Goal: Task Accomplishment & Management: Manage account settings

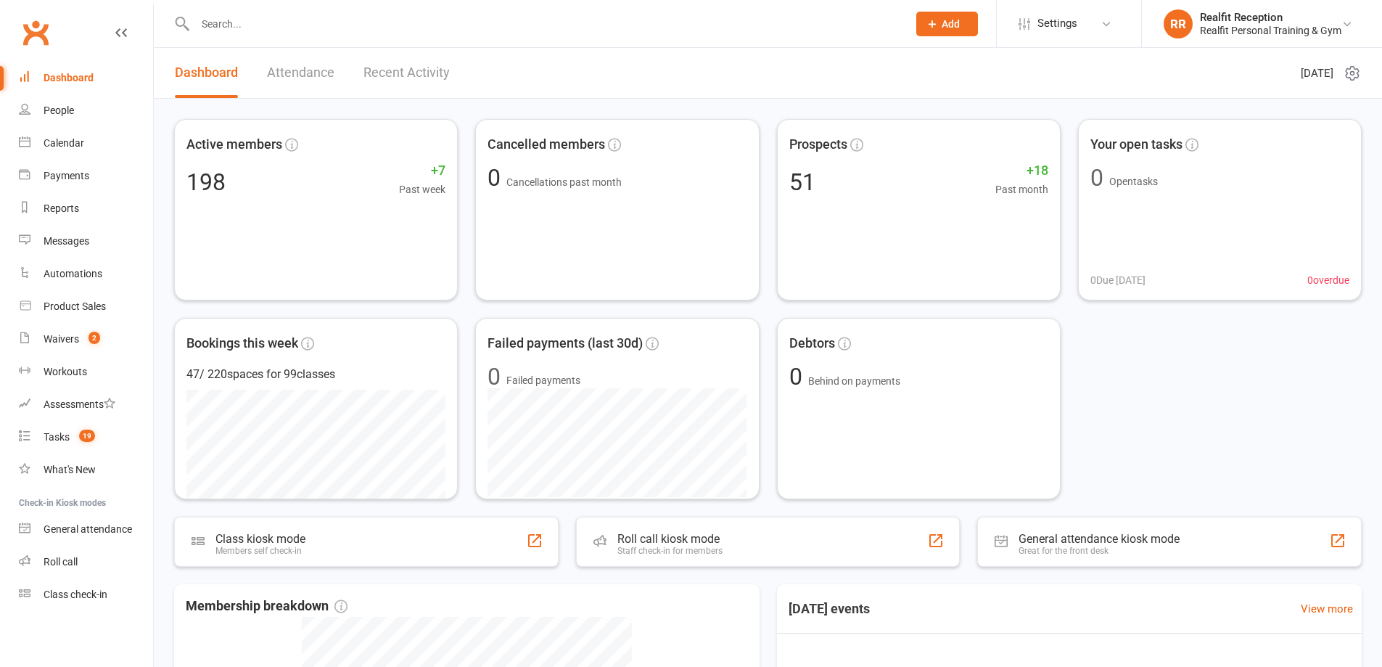
click at [401, 28] on input "text" at bounding box center [544, 24] width 707 height 20
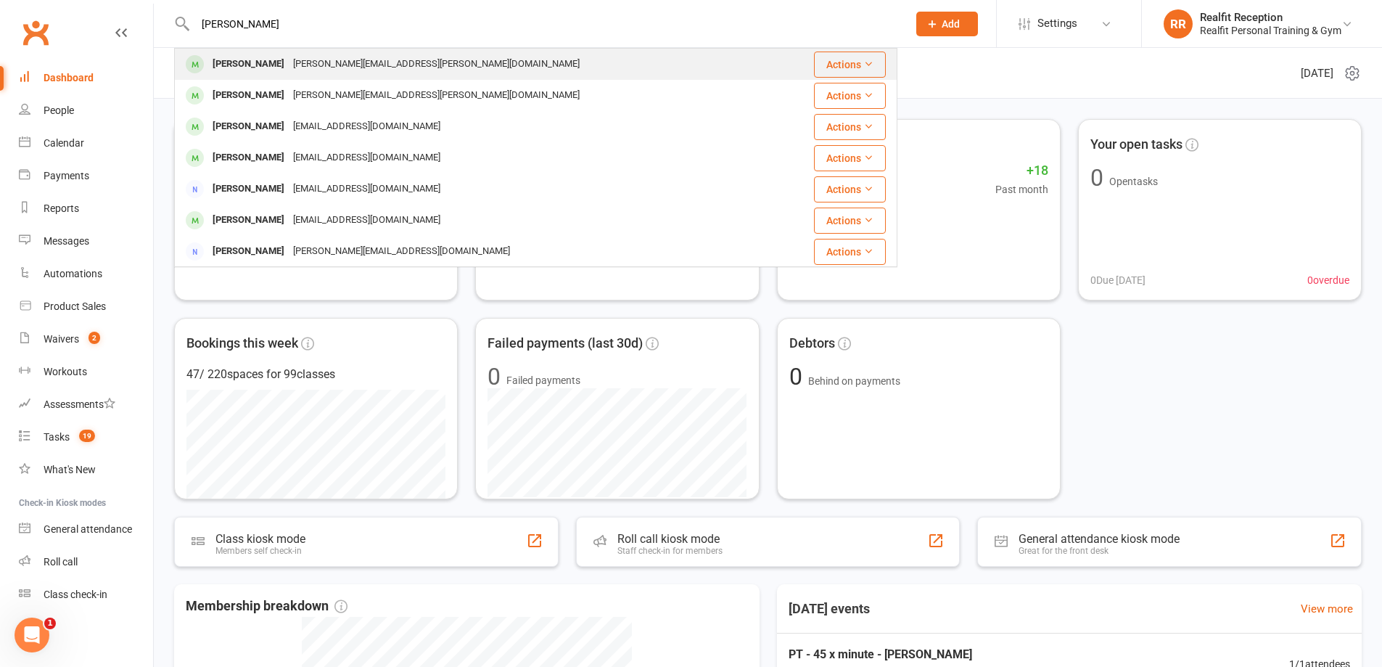
type input "nick"
click at [374, 77] on div "Nick Baker nick.baker@hsf.com" at bounding box center [476, 64] width 600 height 30
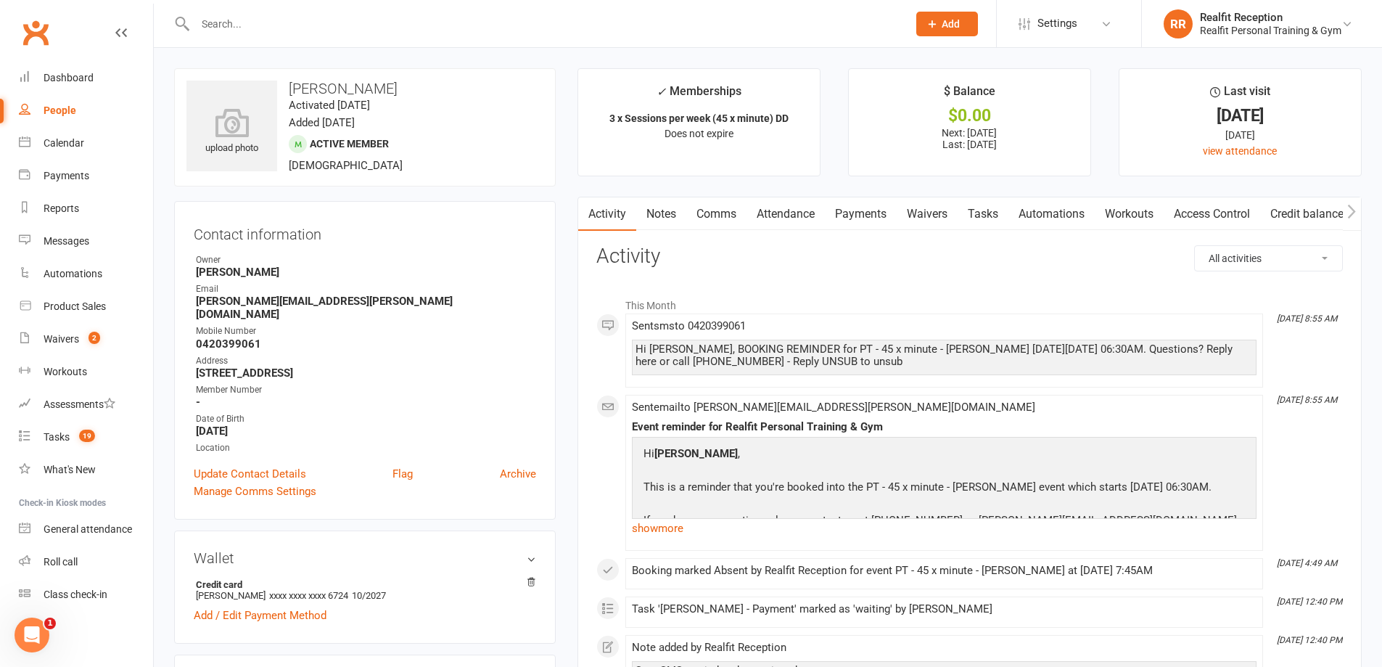
click at [865, 213] on link "Payments" at bounding box center [861, 213] width 72 height 33
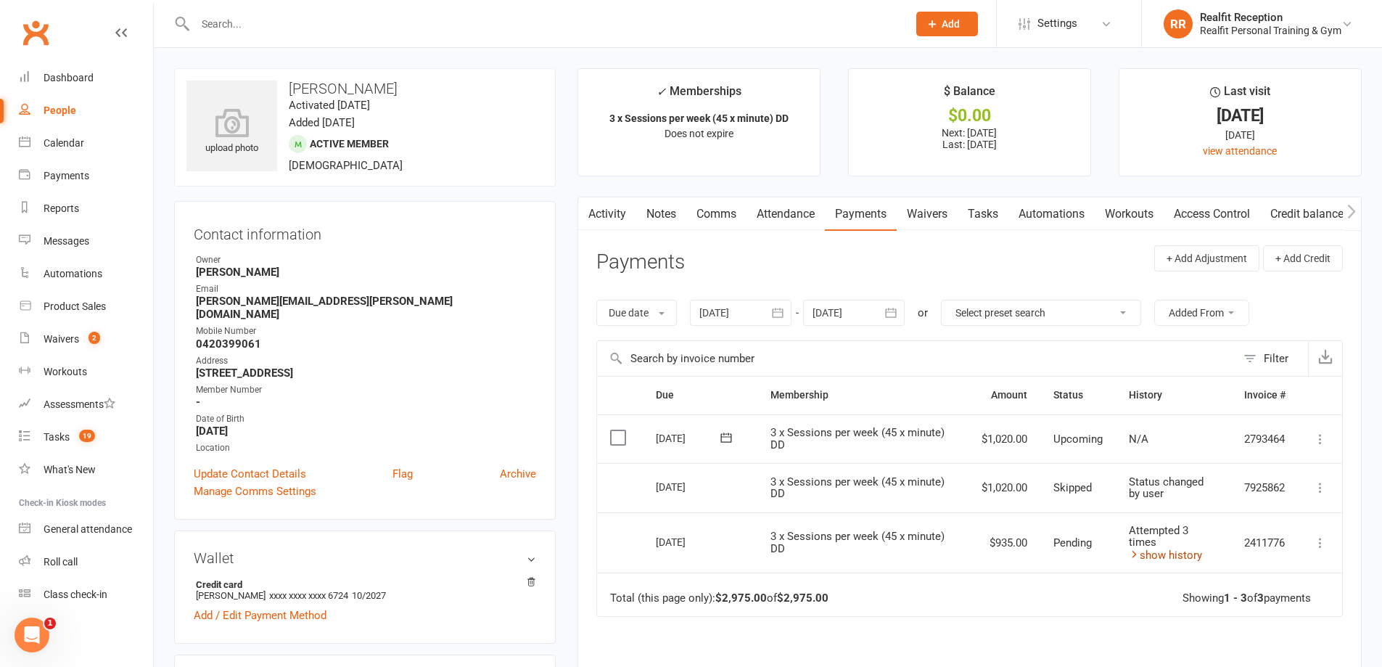
click at [1166, 559] on link "show history" at bounding box center [1165, 554] width 73 height 13
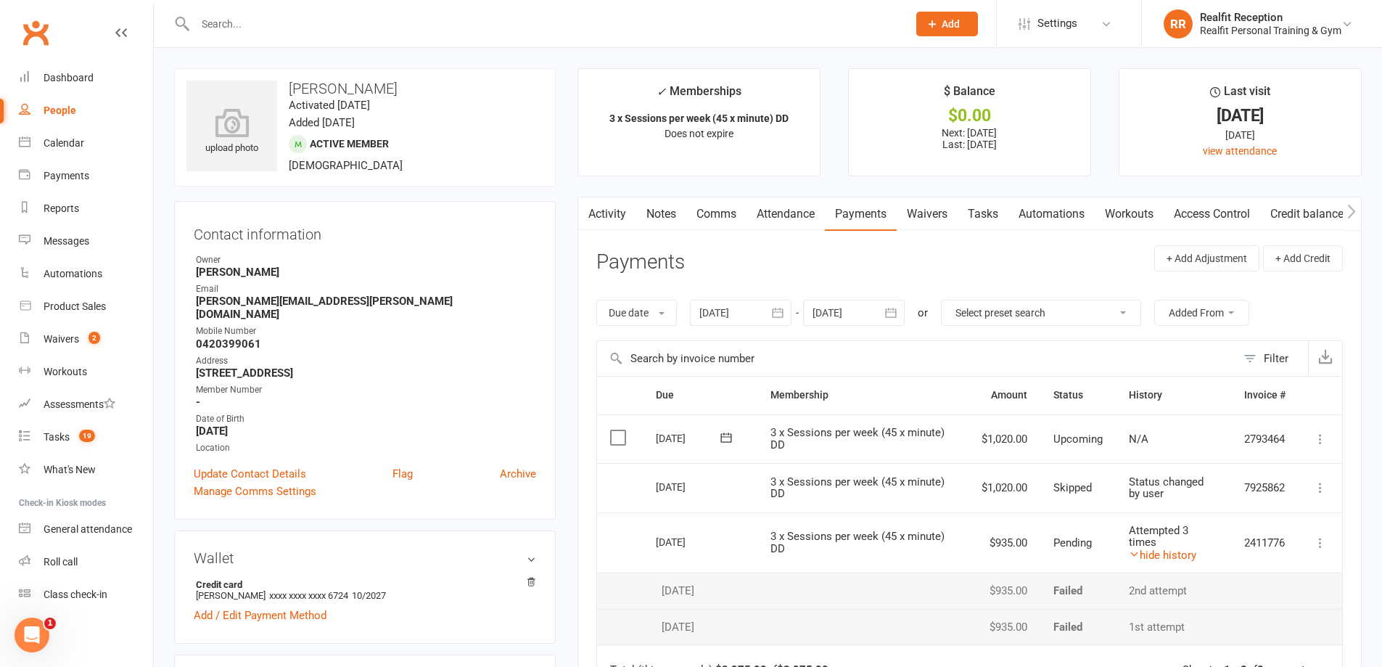
click at [981, 214] on link "Tasks" at bounding box center [983, 213] width 51 height 33
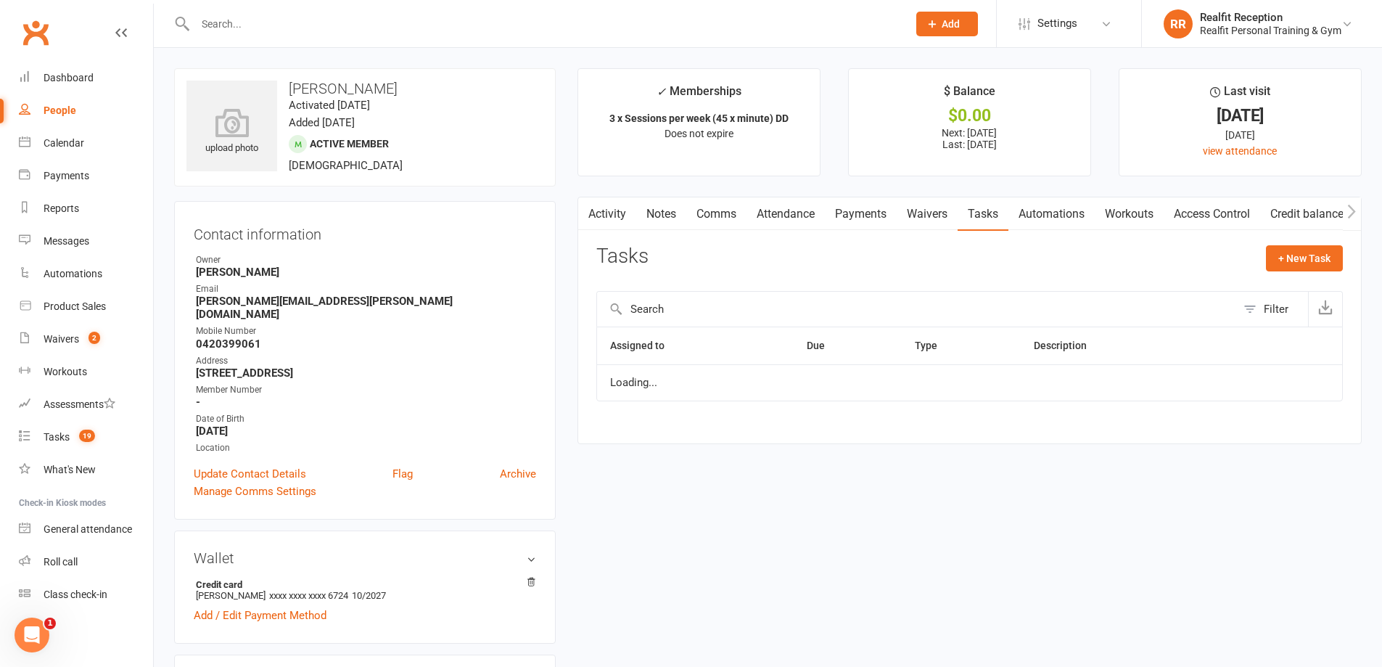
select select "waiting"
click at [1174, 386] on select "Not Started In Progress Waiting Complete" at bounding box center [1130, 389] width 107 height 25
drag, startPoint x: 1266, startPoint y: 442, endPoint x: 1269, endPoint y: 430, distance: 12.9
click at [1267, 438] on div "Activity Notes Comms Attendance Payments Waivers Tasks Automations Workouts Acc…" at bounding box center [969, 327] width 784 height 261
click at [1287, 394] on icon "button" at bounding box center [1290, 389] width 9 height 9
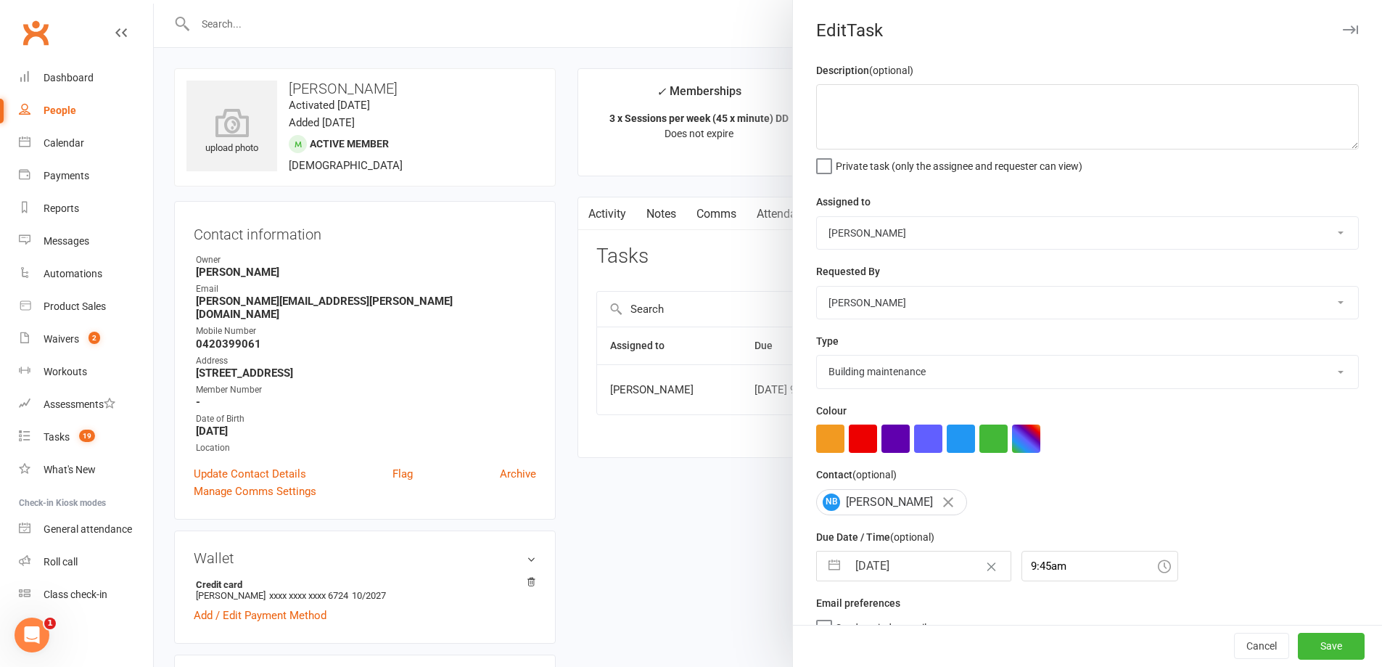
select select "49223"
select select "30000"
type input "13 Oct 2025"
type input "9:45am"
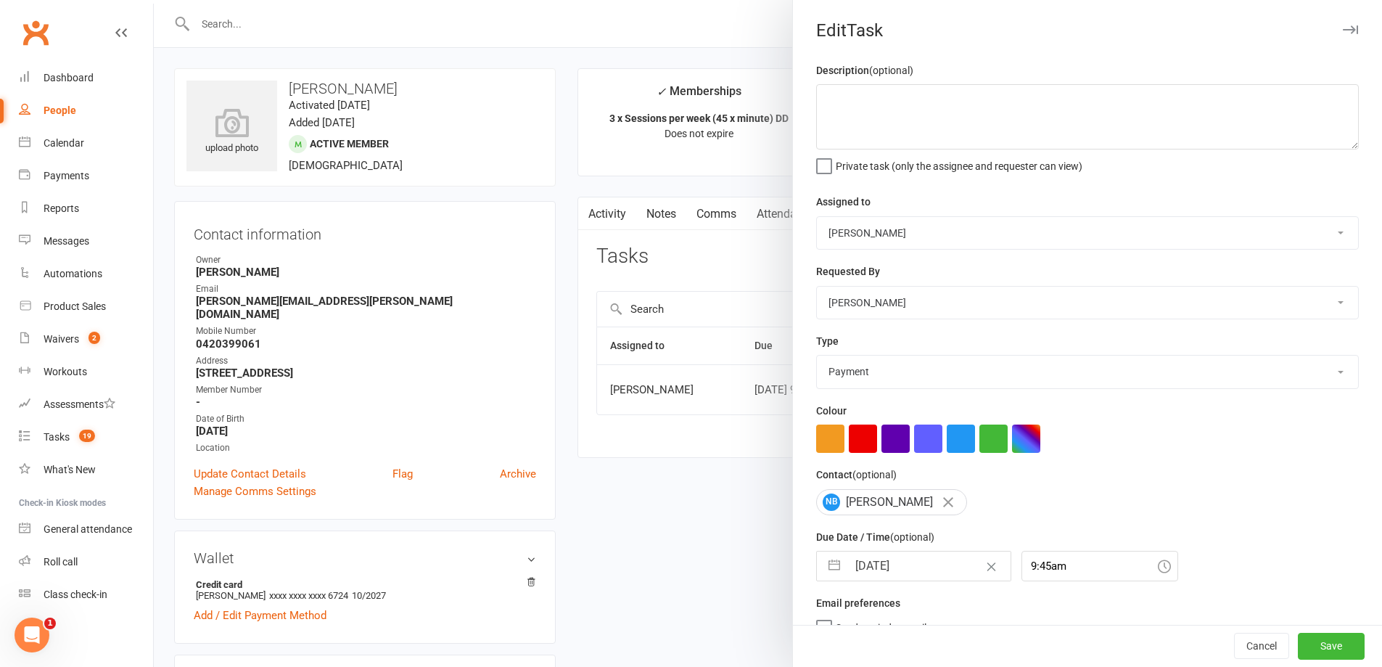
click at [949, 575] on input "13 Oct 2025" at bounding box center [928, 565] width 163 height 29
select select "8"
select select "2025"
select select "9"
select select "2025"
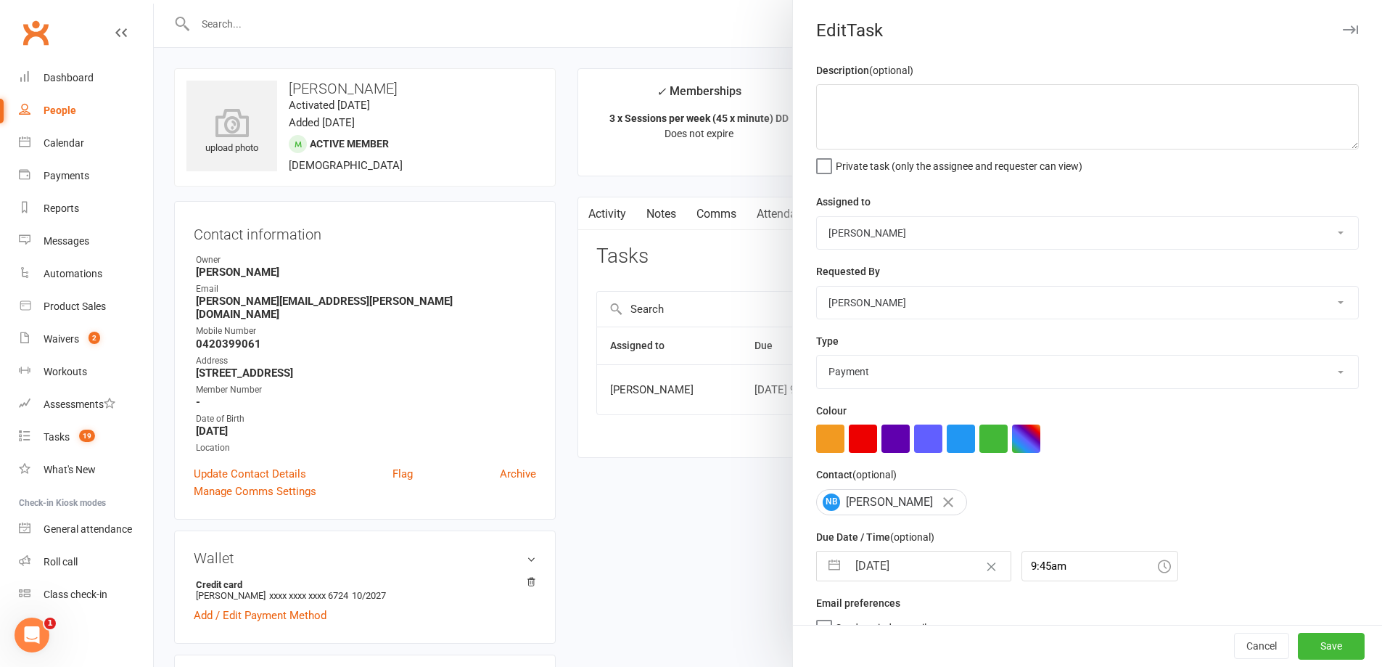
select select "10"
select select "2025"
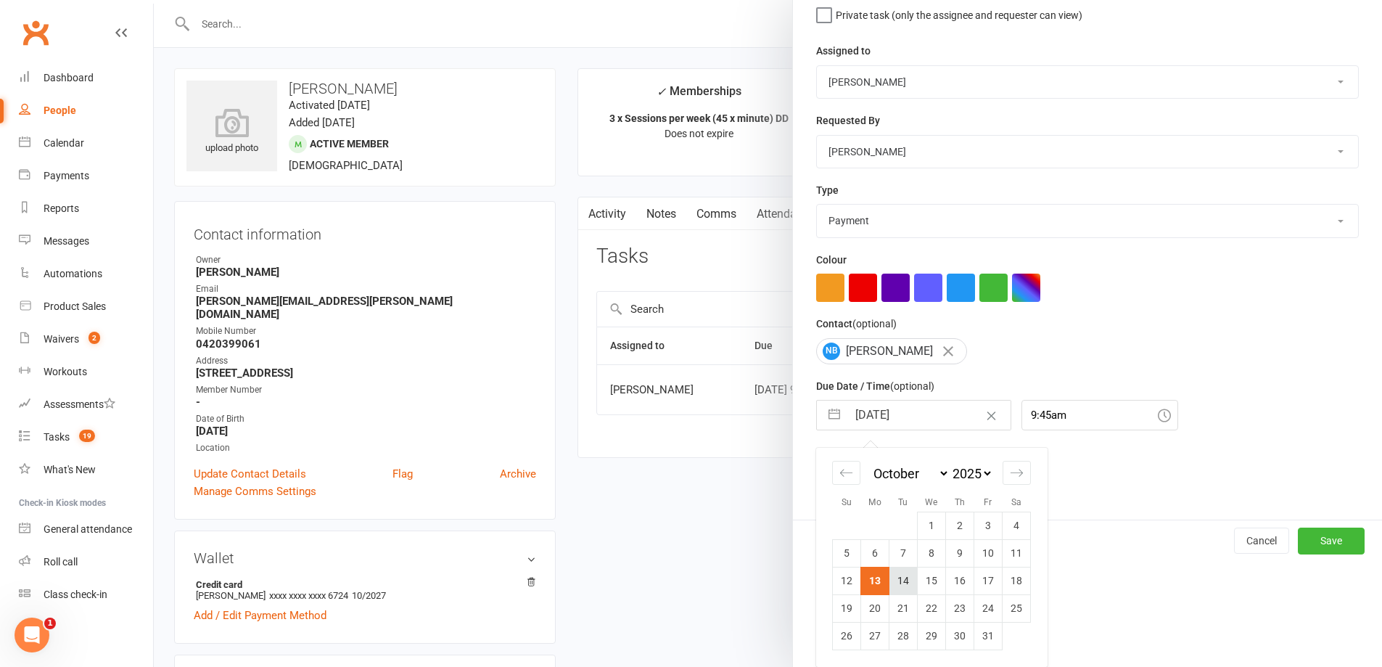
click at [902, 585] on td "14" at bounding box center [903, 581] width 28 height 28
type input "14 Oct 2025"
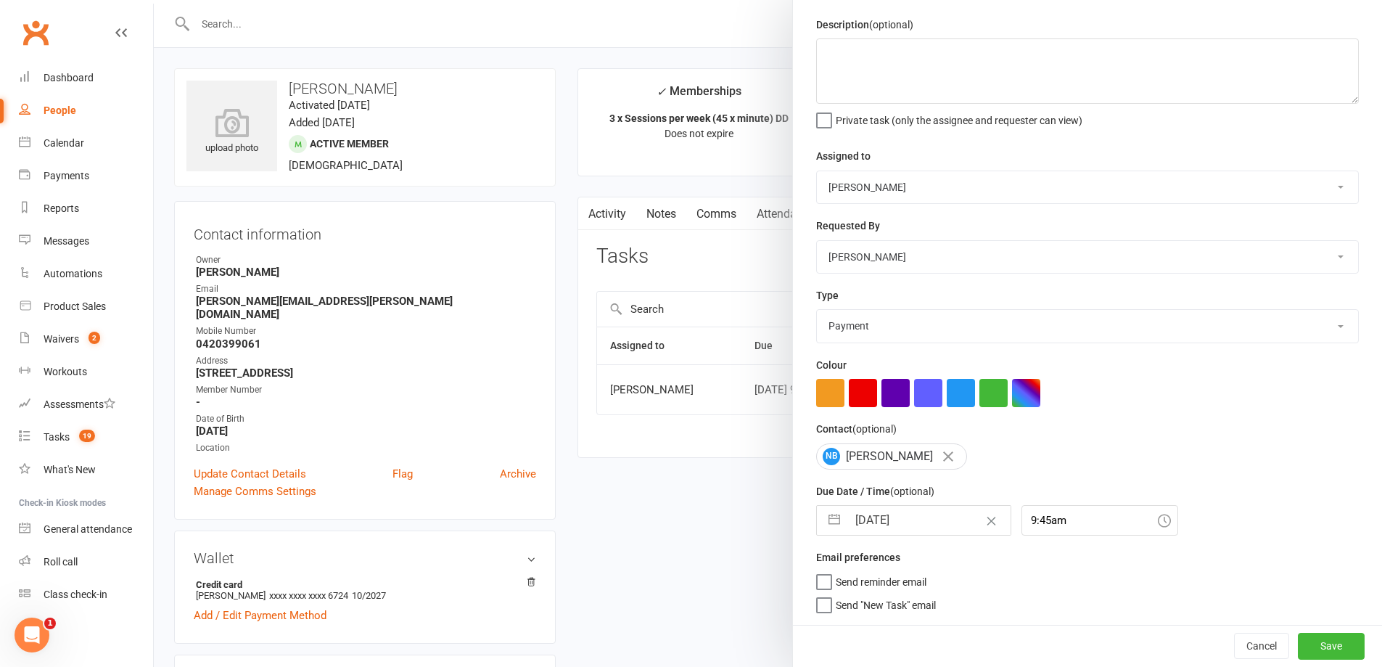
scroll to position [52, 0]
click at [1298, 643] on button "Save" at bounding box center [1331, 646] width 67 height 26
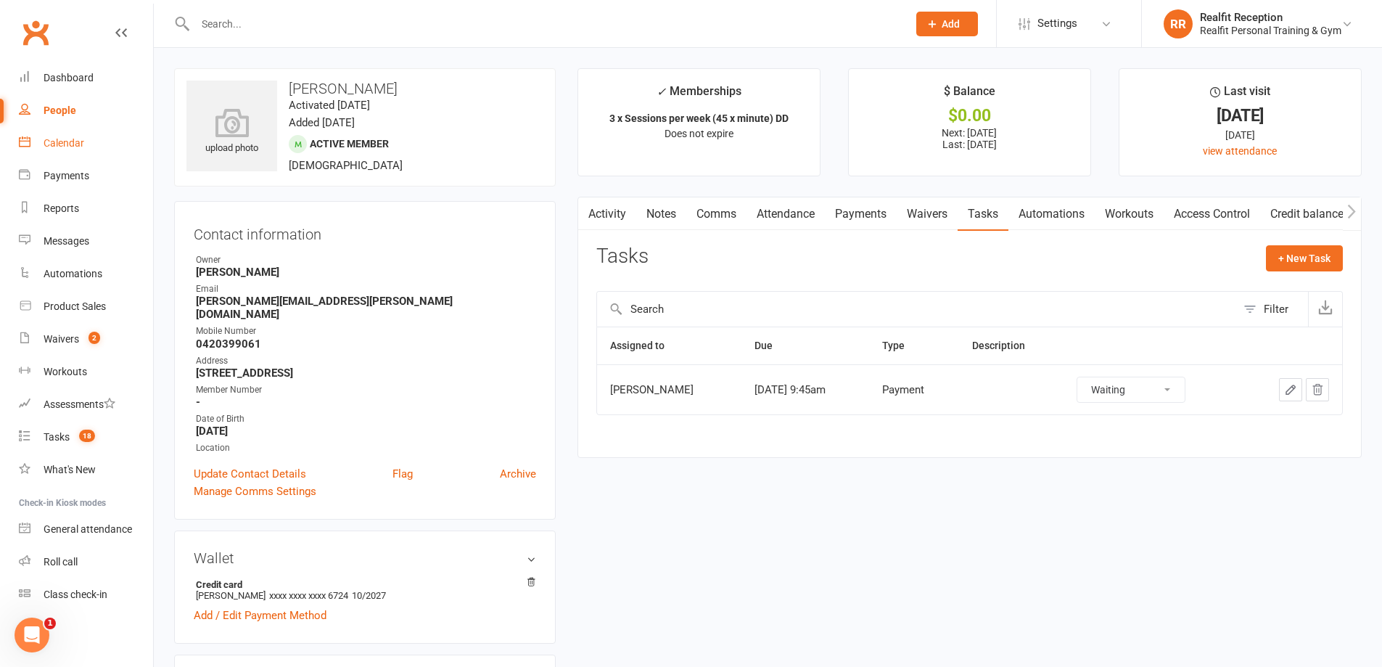
click at [70, 141] on div "Calendar" at bounding box center [64, 143] width 41 height 12
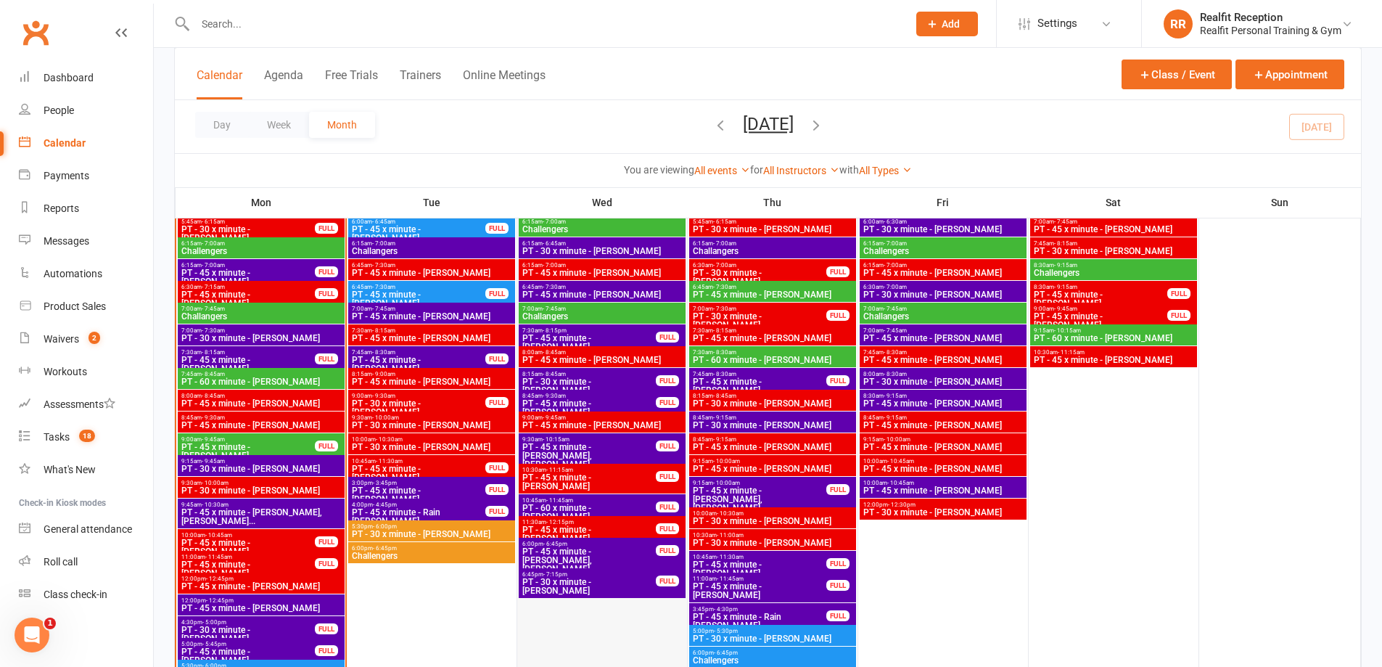
scroll to position [1088, 0]
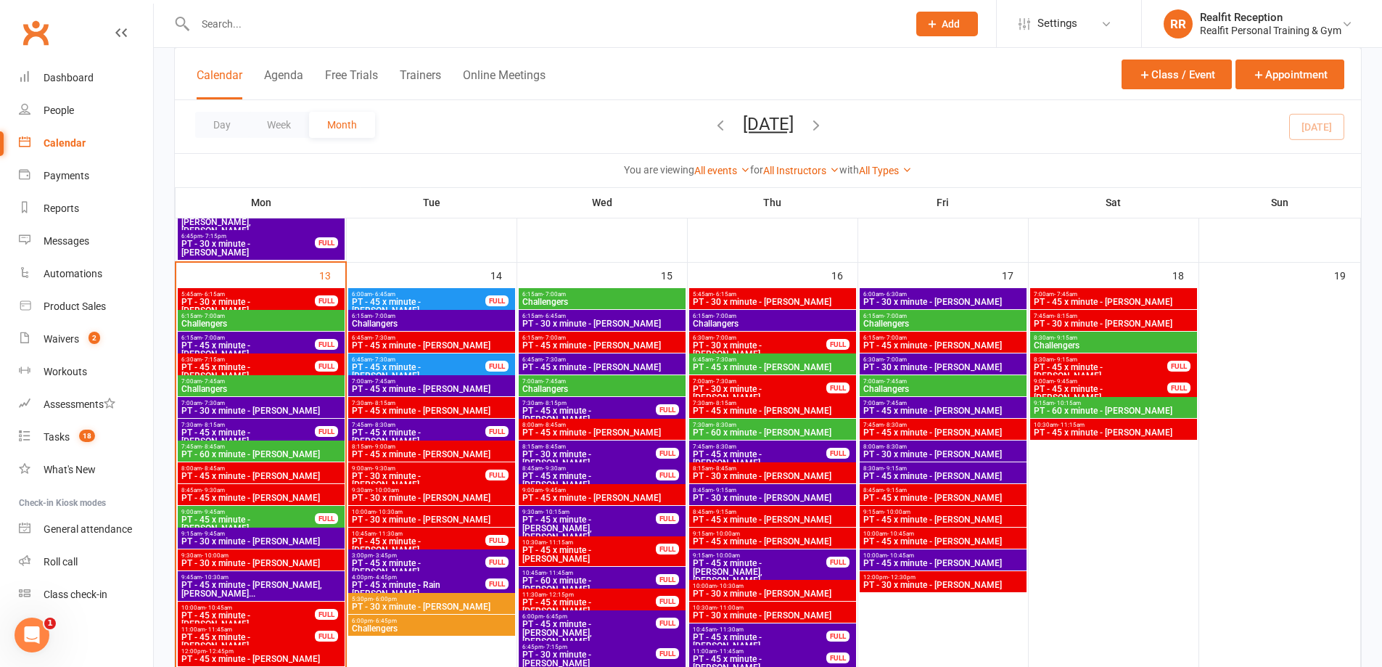
click at [451, 361] on span "6:45am - 7:30am" at bounding box center [418, 359] width 135 height 7
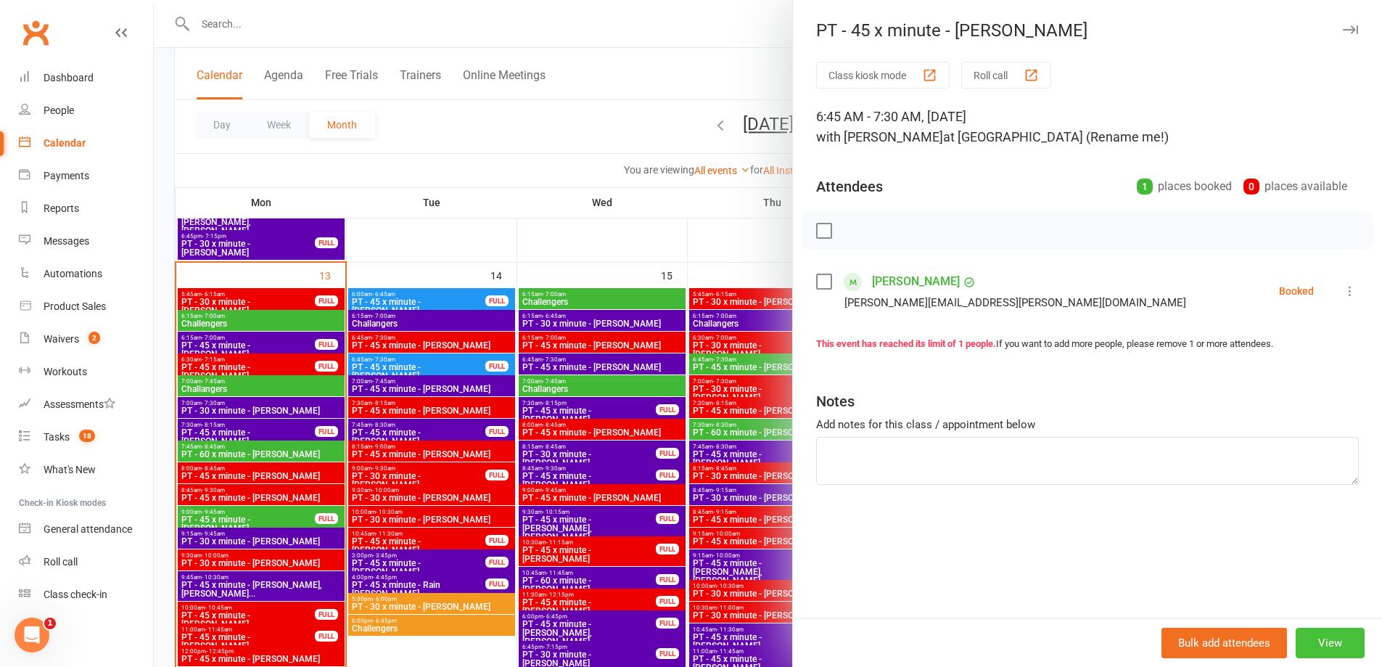
click at [1332, 643] on button "View" at bounding box center [1330, 642] width 69 height 30
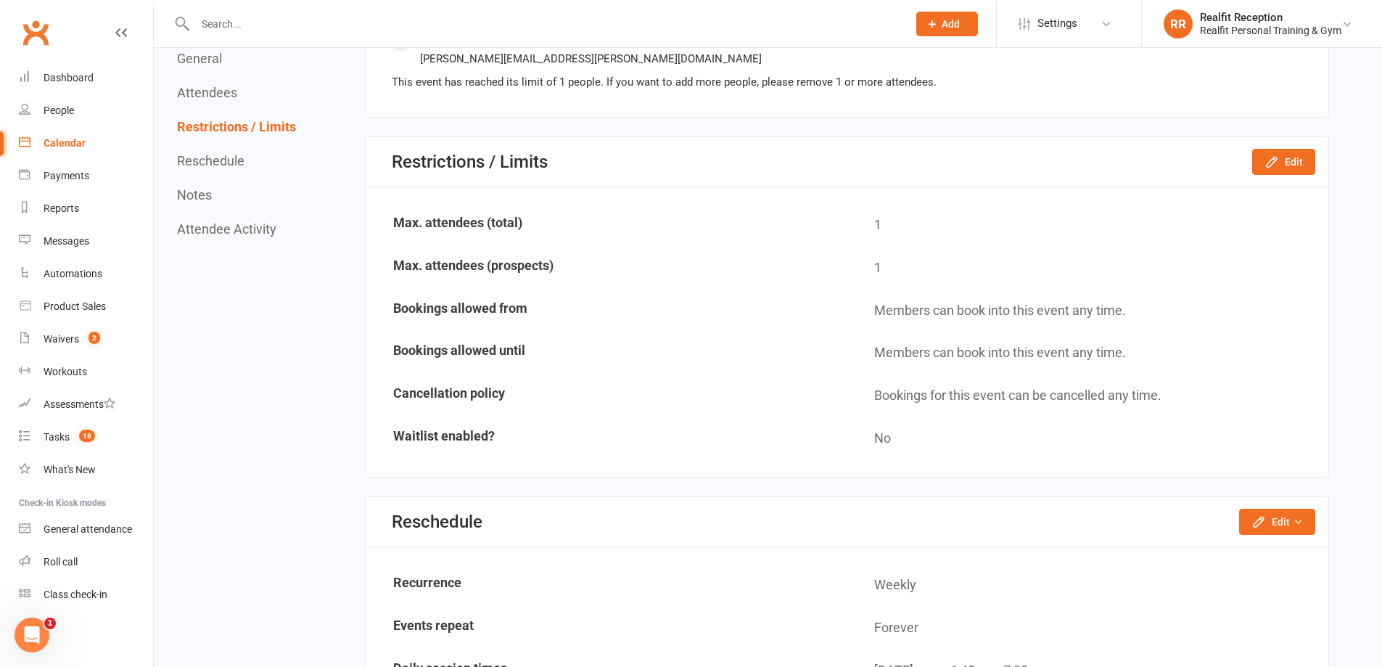
scroll to position [1016, 0]
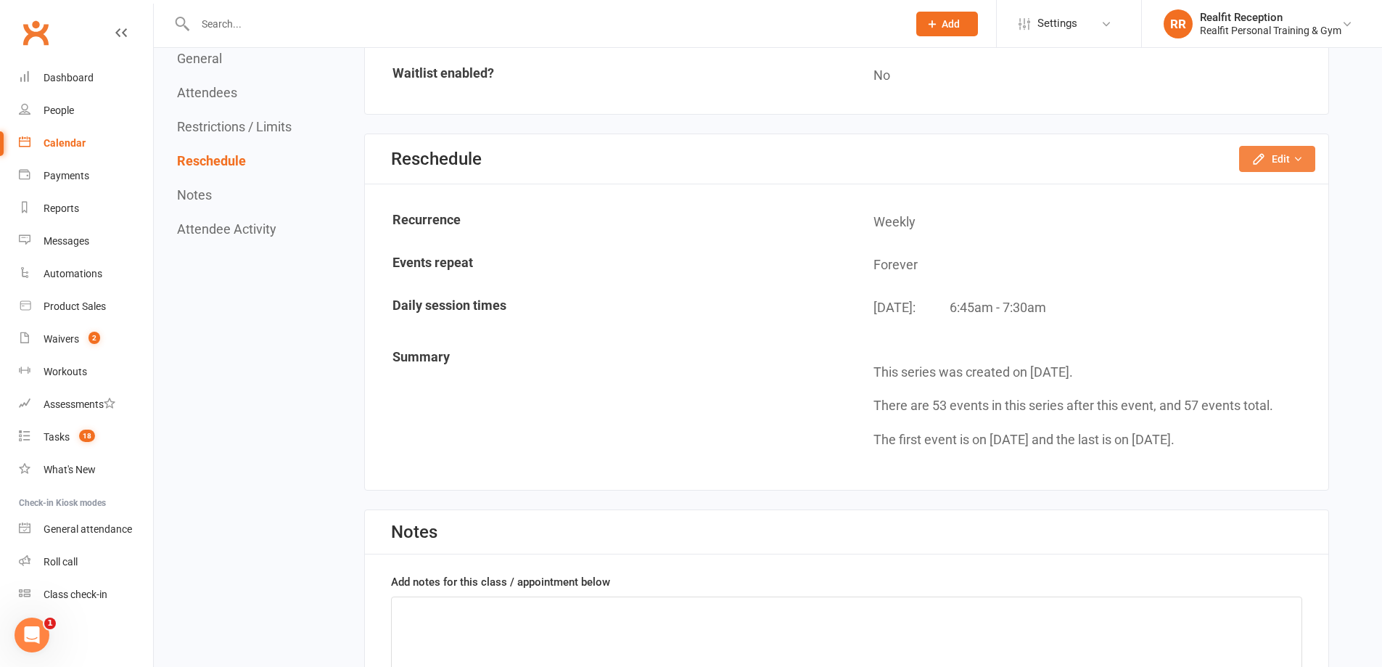
click at [1255, 166] on button "Edit" at bounding box center [1277, 159] width 76 height 26
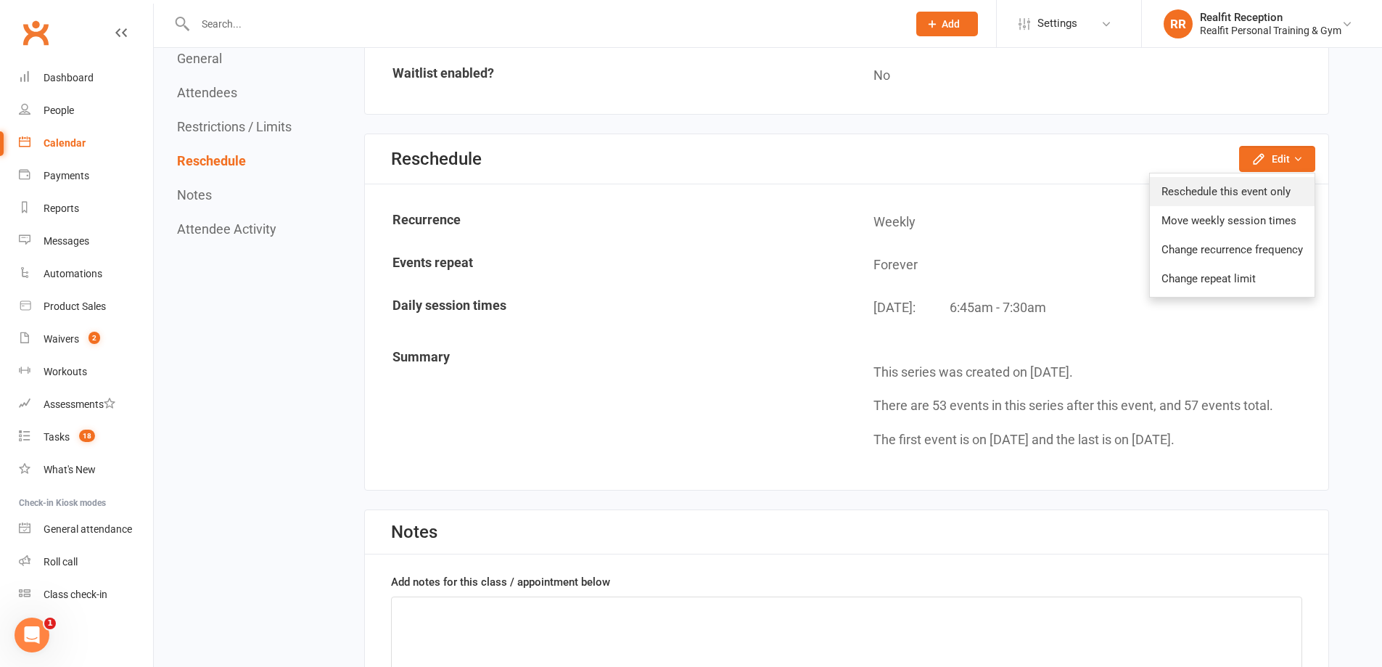
click at [1224, 189] on link "Reschedule this event only" at bounding box center [1232, 191] width 165 height 29
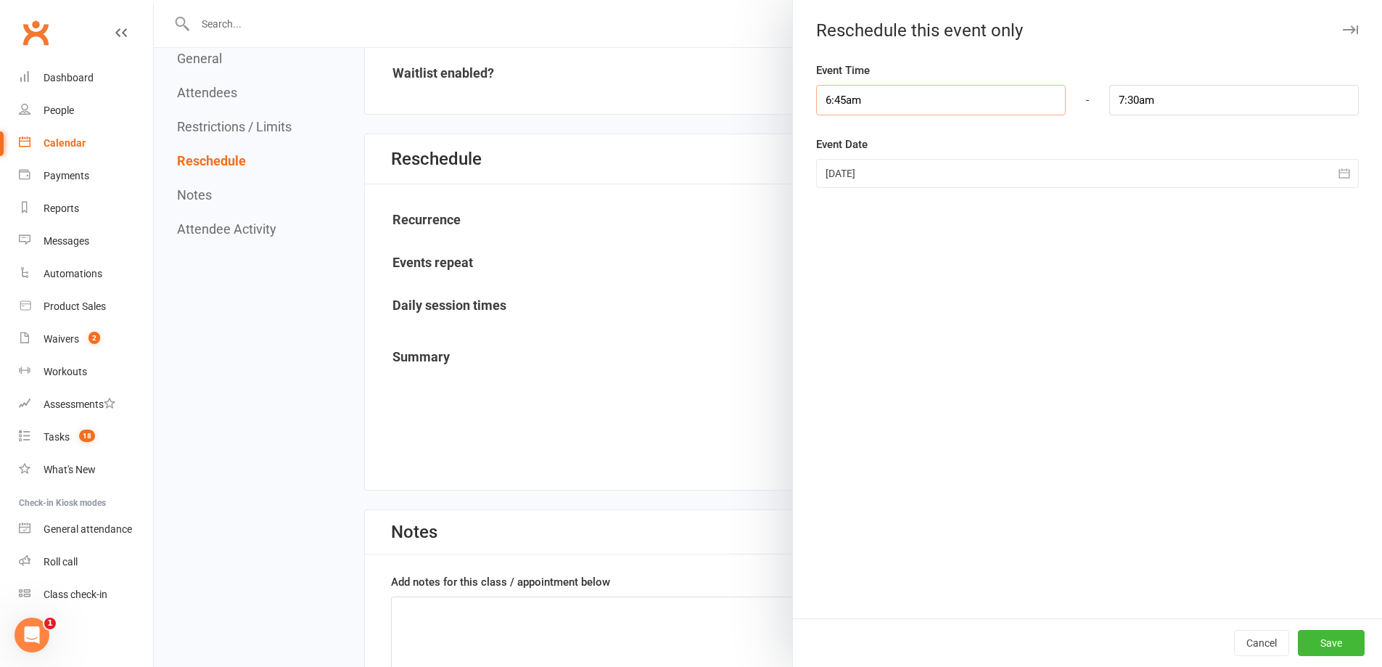
click at [913, 101] on input "6:45am" at bounding box center [941, 100] width 250 height 30
type input "6:15am"
type input "7:00am"
click at [847, 128] on li "6:15am" at bounding box center [852, 134] width 70 height 22
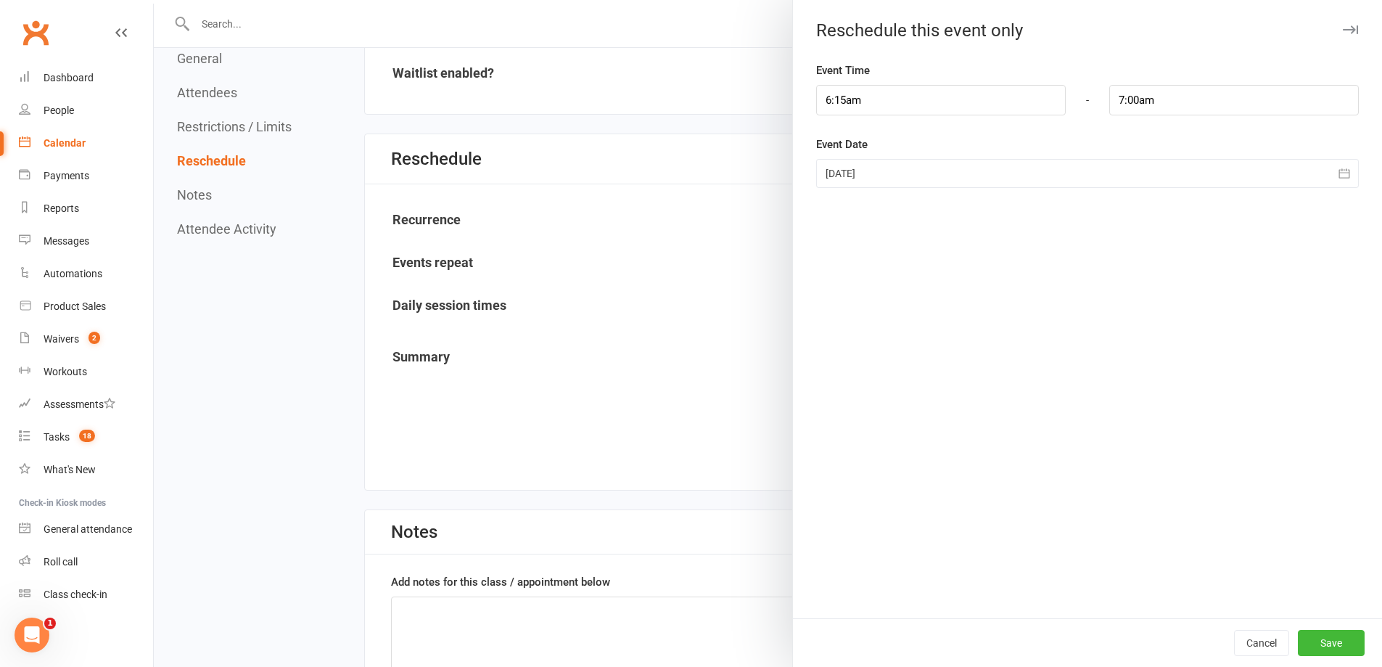
click at [940, 173] on div at bounding box center [1087, 173] width 543 height 29
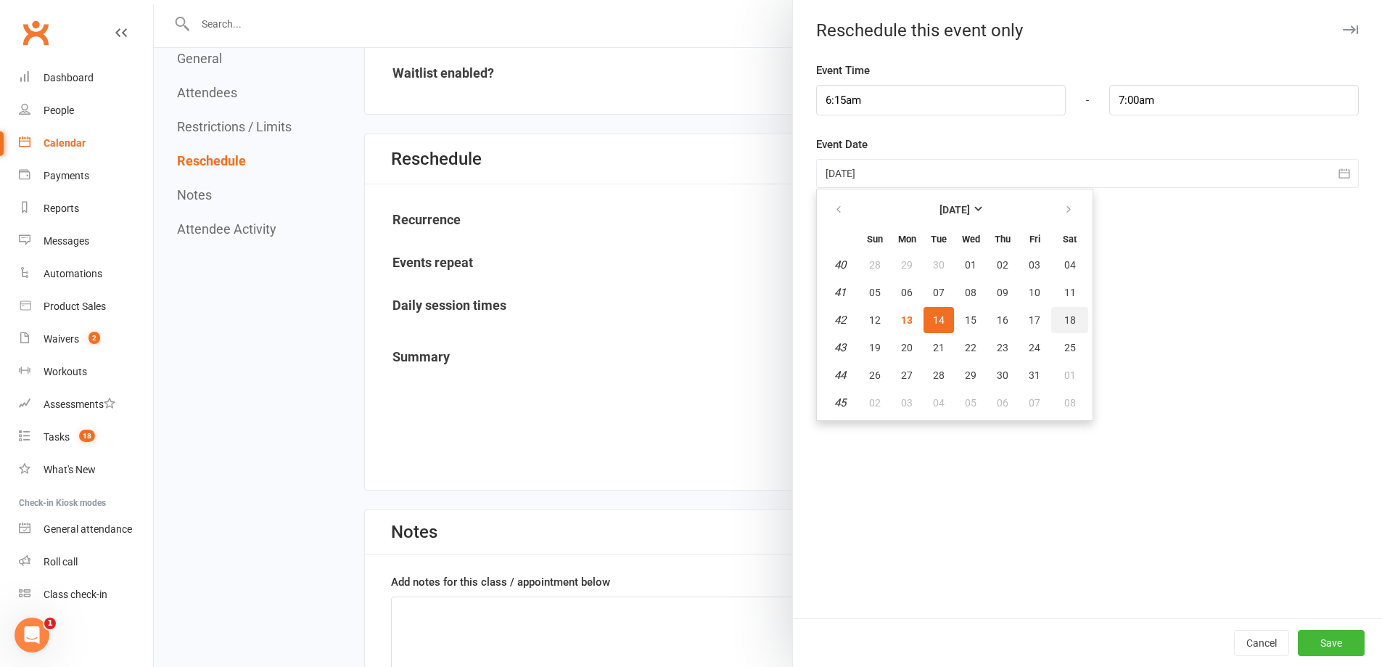
click at [1064, 318] on span "18" at bounding box center [1070, 320] width 12 height 12
type input "18 Oct 2025"
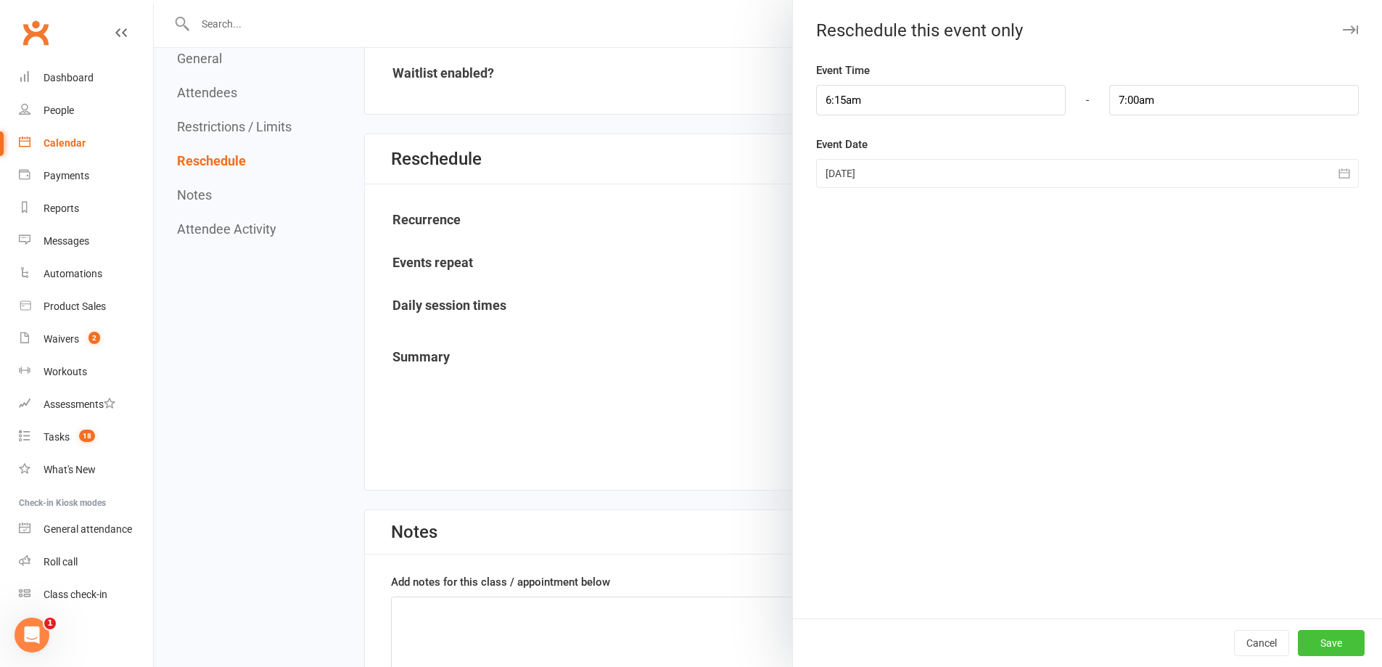
click at [1311, 647] on button "Save" at bounding box center [1331, 643] width 67 height 26
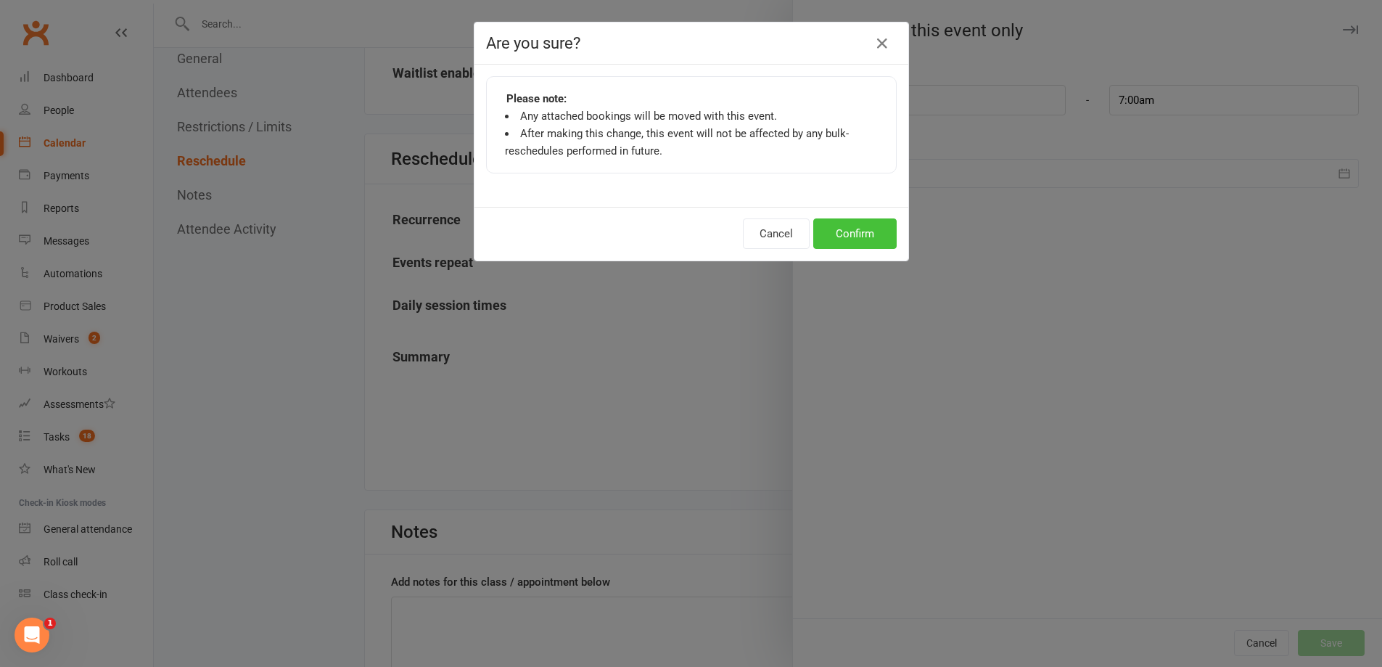
click at [841, 240] on button "Confirm" at bounding box center [854, 233] width 83 height 30
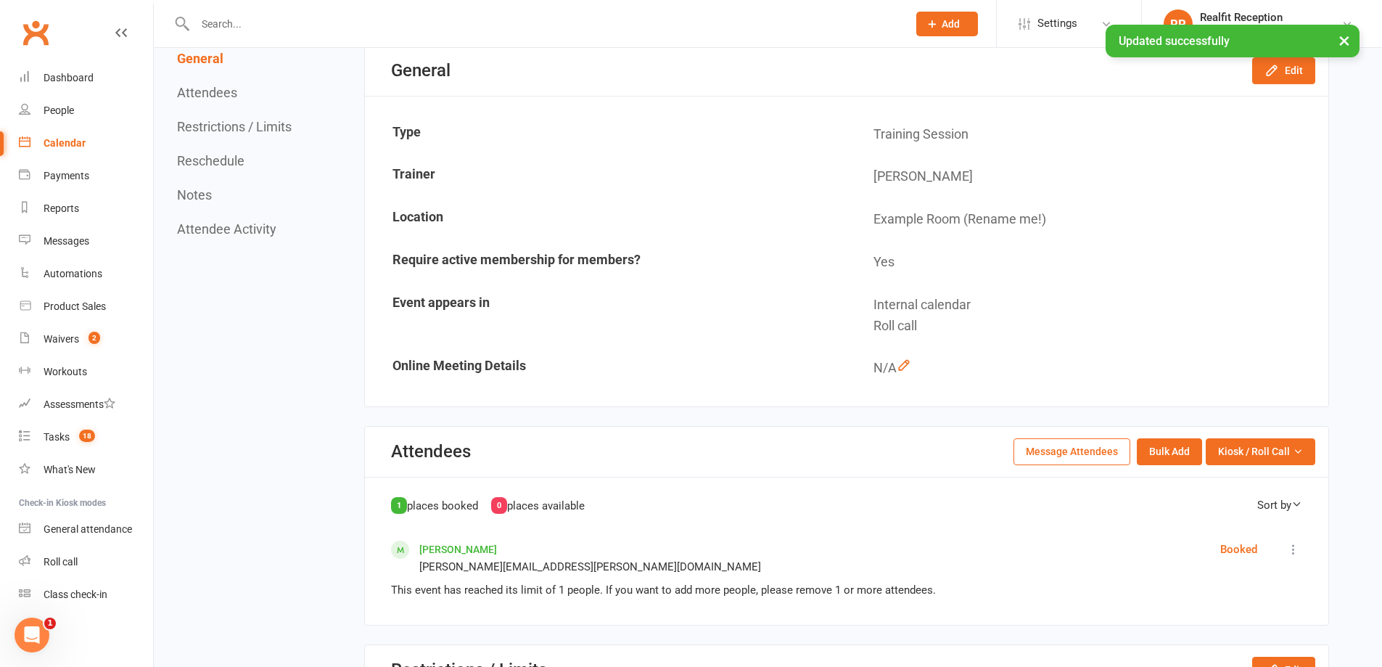
scroll to position [0, 0]
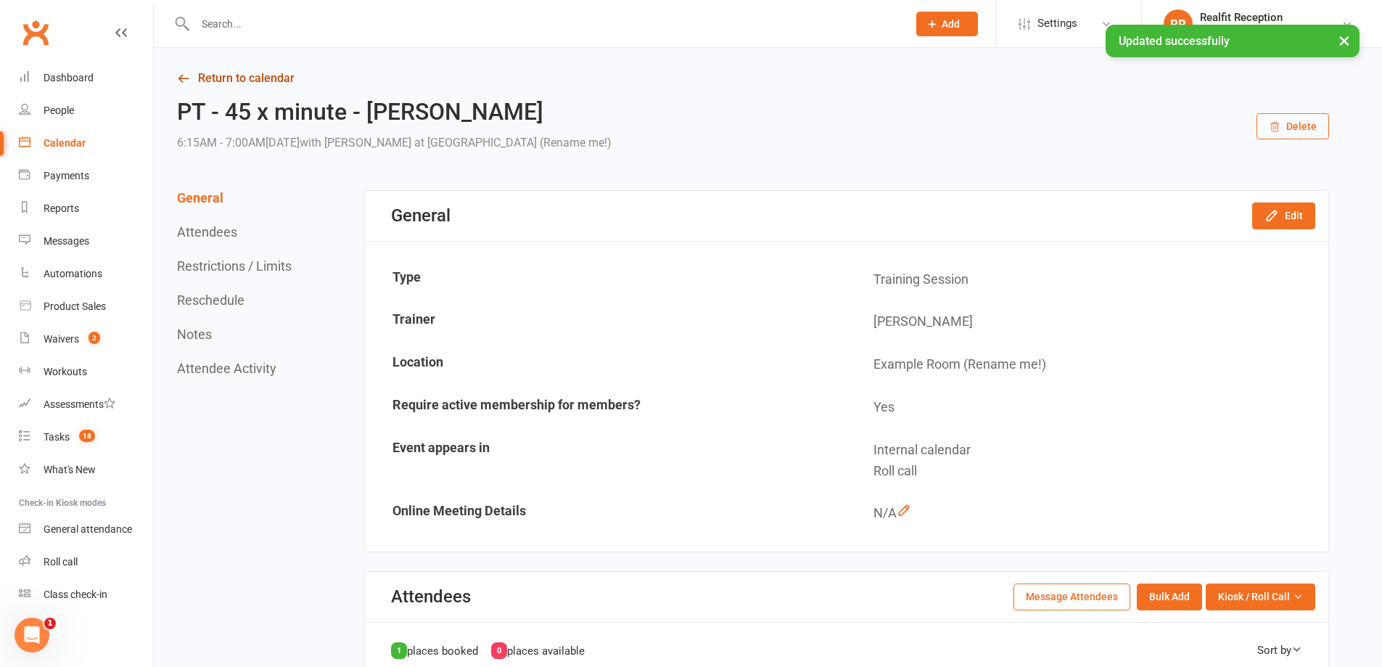
click at [250, 73] on link "Return to calendar" at bounding box center [753, 78] width 1152 height 20
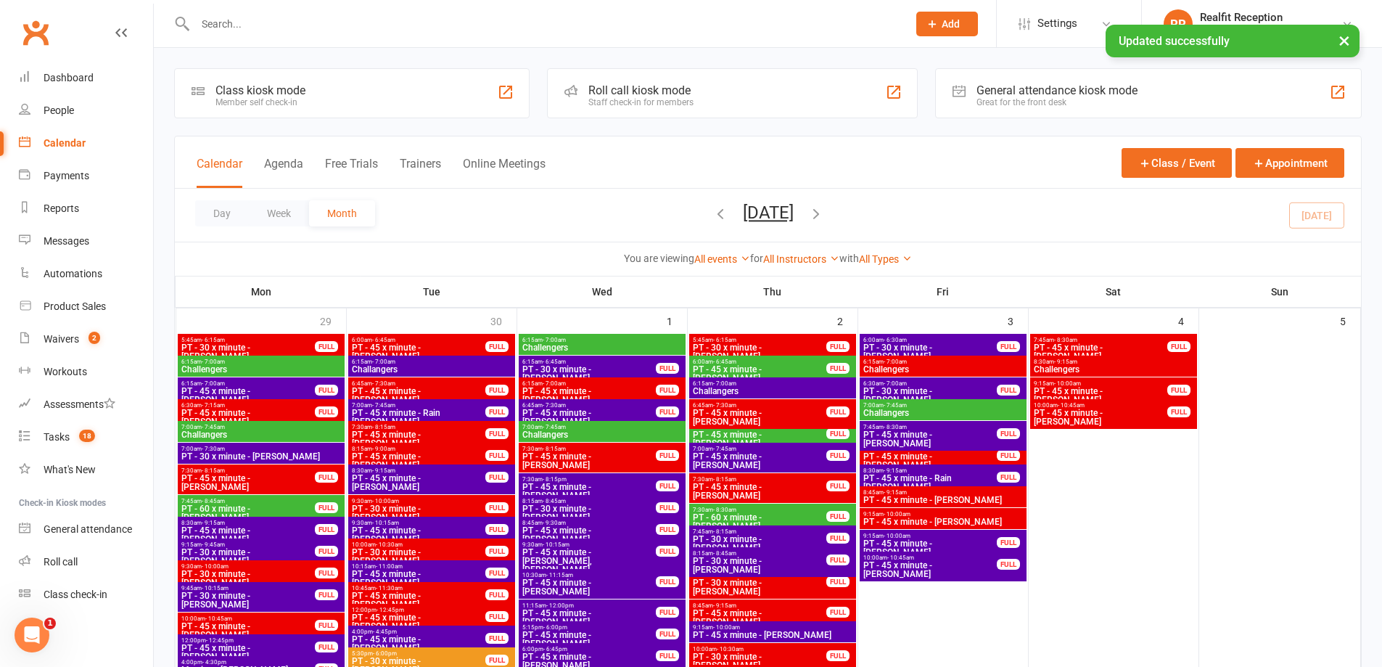
scroll to position [1016, 0]
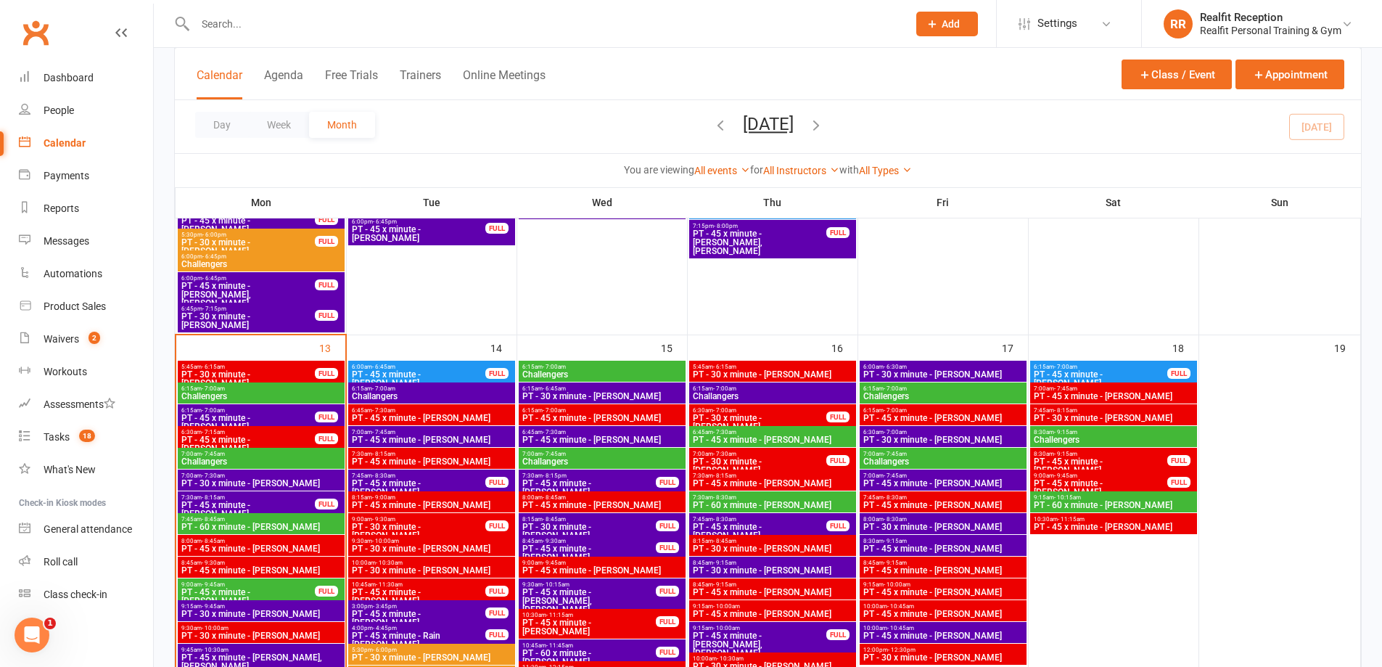
click at [1112, 371] on span "PT - 45 x minute - [PERSON_NAME]" at bounding box center [1100, 378] width 135 height 17
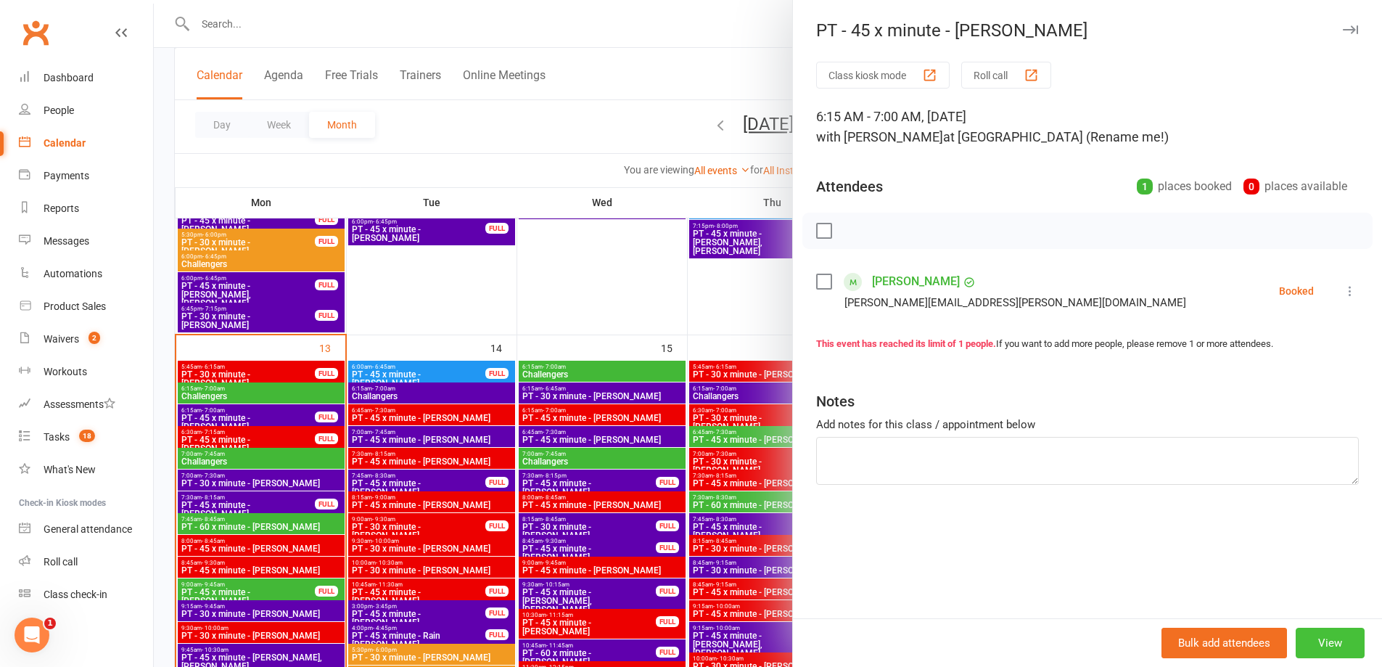
click at [1333, 635] on button "View" at bounding box center [1330, 642] width 69 height 30
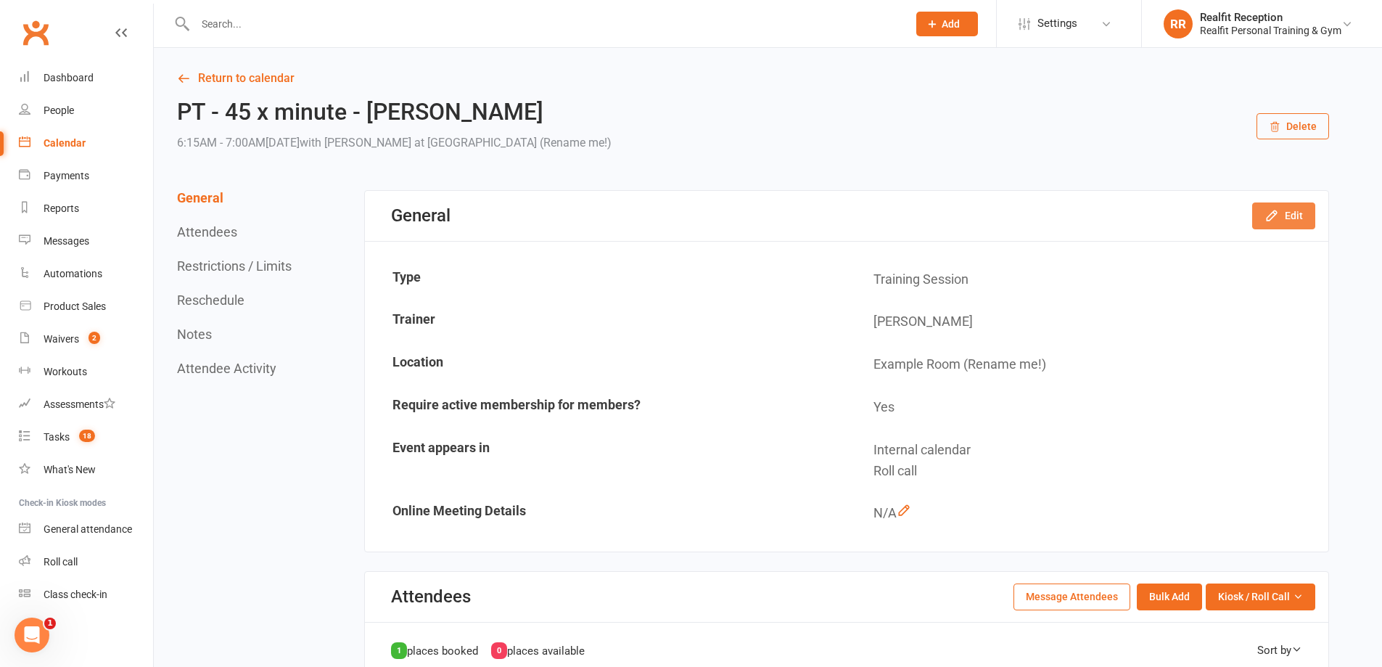
click at [1281, 219] on button "Edit" at bounding box center [1283, 215] width 63 height 26
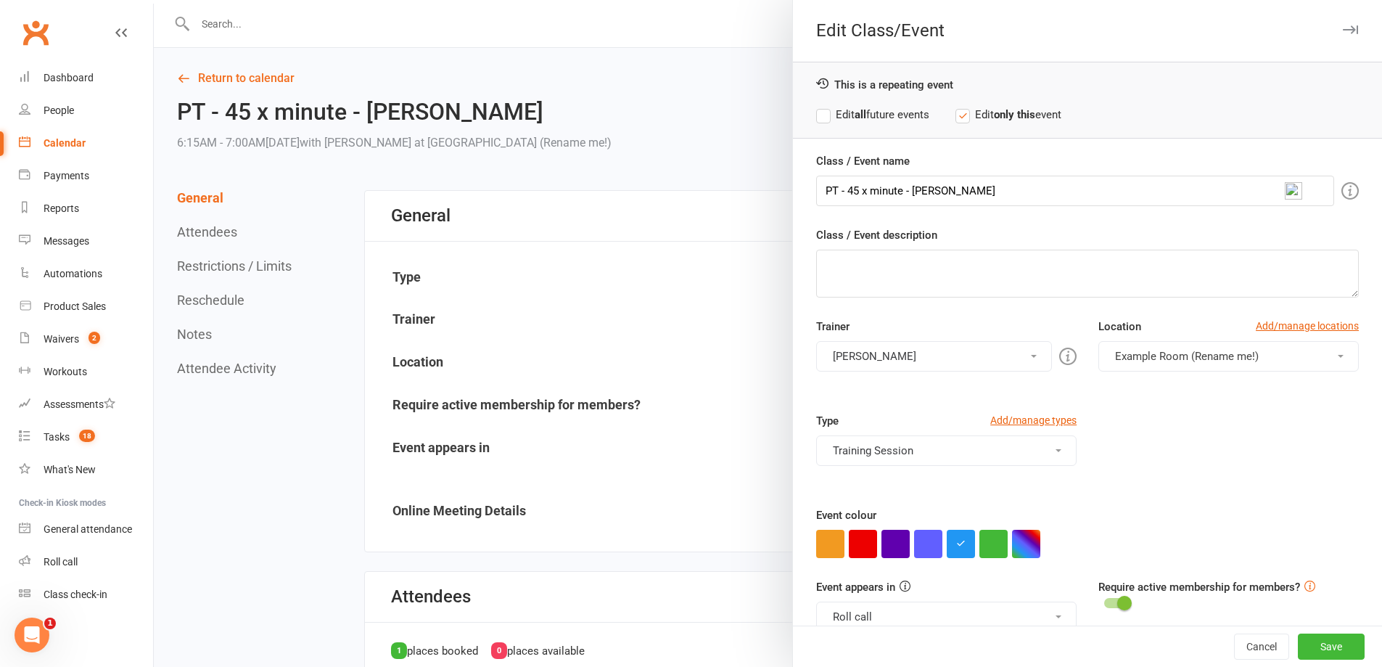
drag, startPoint x: 902, startPoint y: 350, endPoint x: 897, endPoint y: 356, distance: 8.7
click at [902, 350] on button "[PERSON_NAME]" at bounding box center [934, 356] width 236 height 30
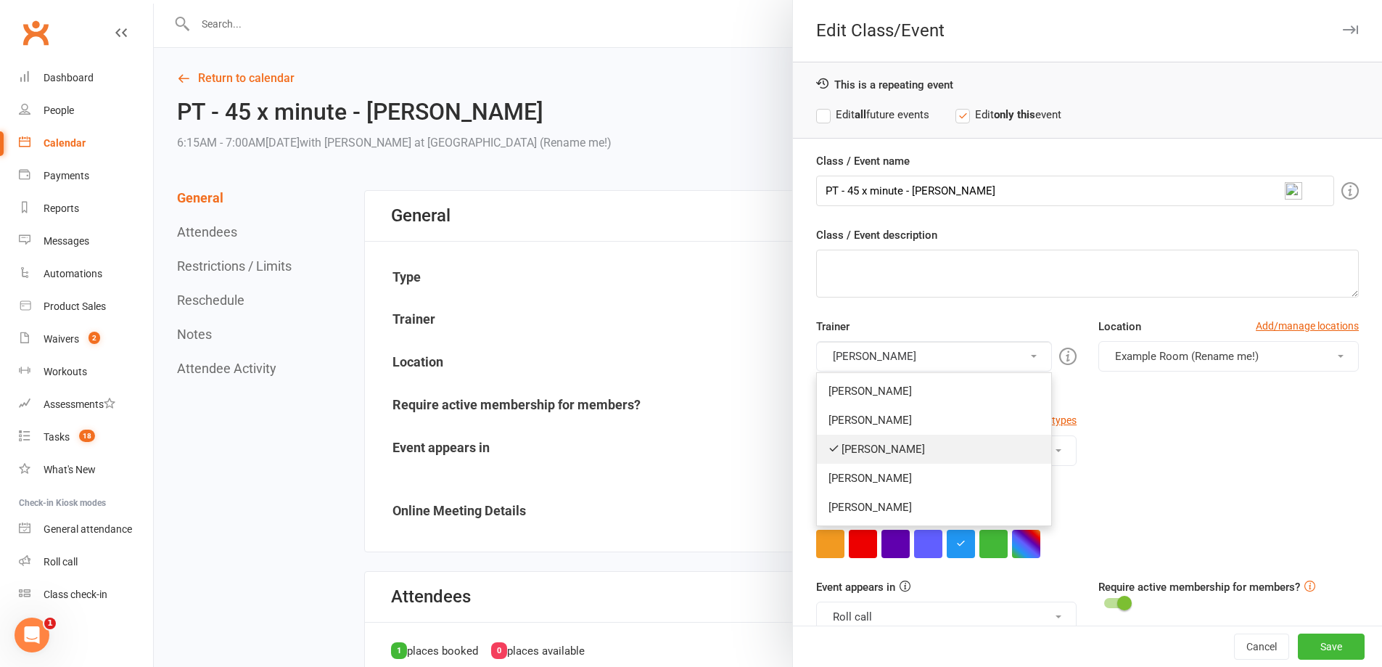
click at [887, 445] on link "[PERSON_NAME]" at bounding box center [934, 449] width 234 height 29
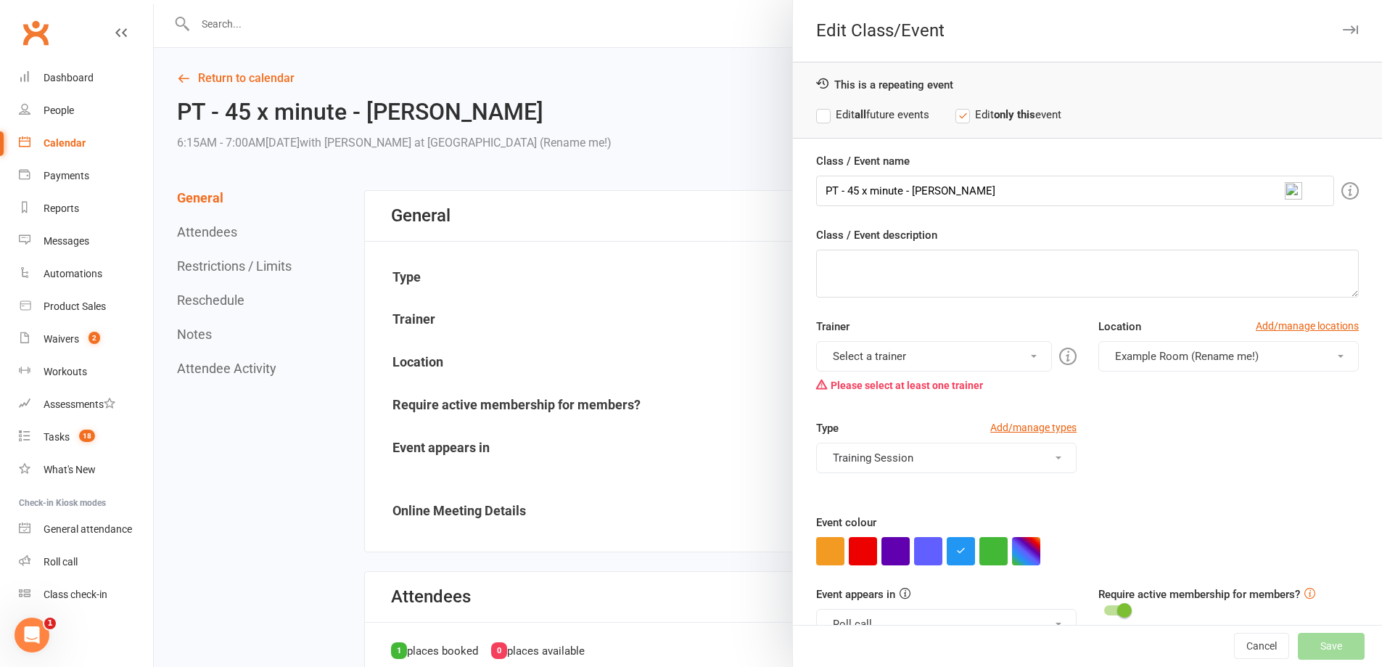
click at [870, 361] on button "Select a trainer" at bounding box center [934, 356] width 236 height 30
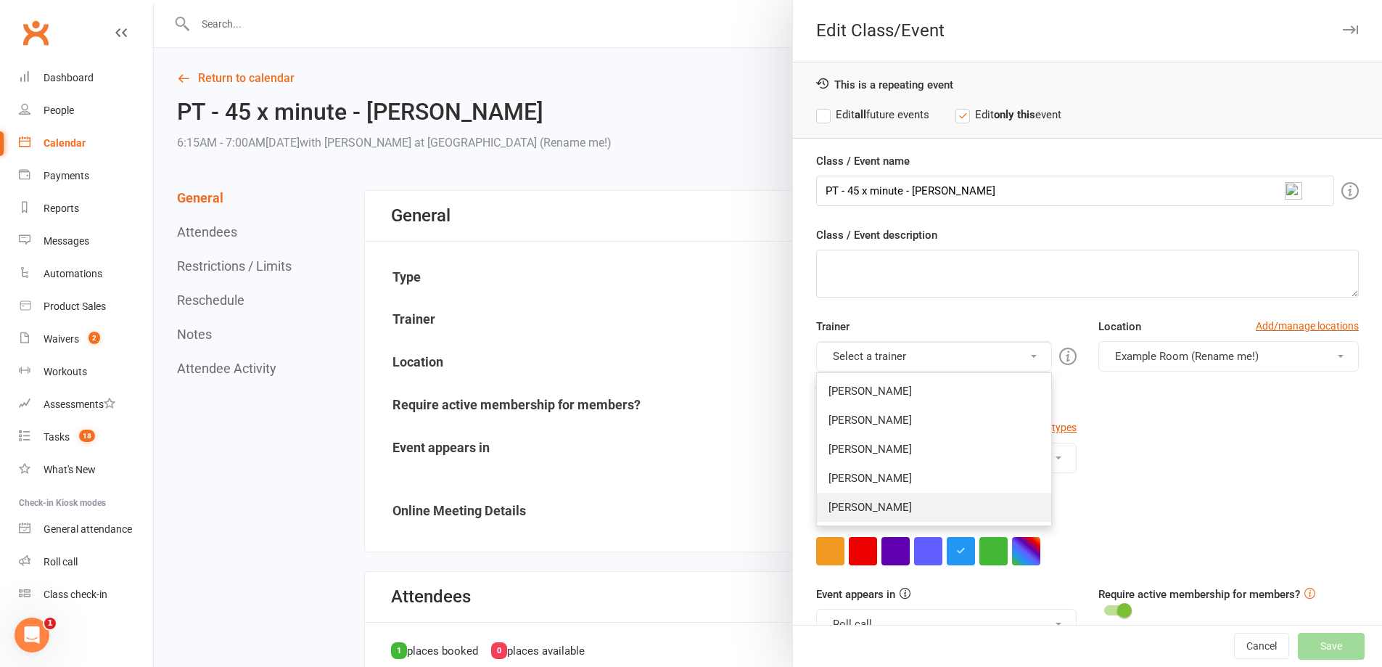
click at [875, 501] on link "[PERSON_NAME]" at bounding box center [934, 507] width 234 height 29
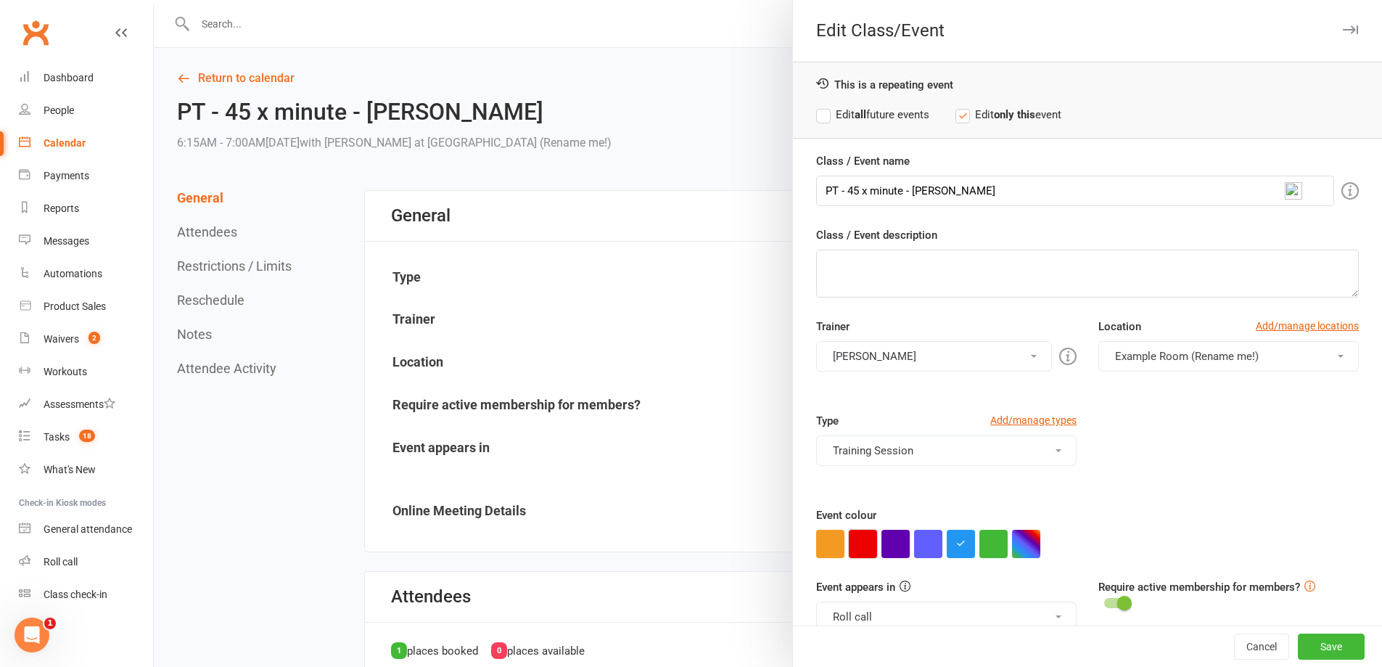
click at [857, 541] on button "button" at bounding box center [863, 544] width 28 height 28
click at [1314, 652] on button "Save" at bounding box center [1331, 646] width 67 height 26
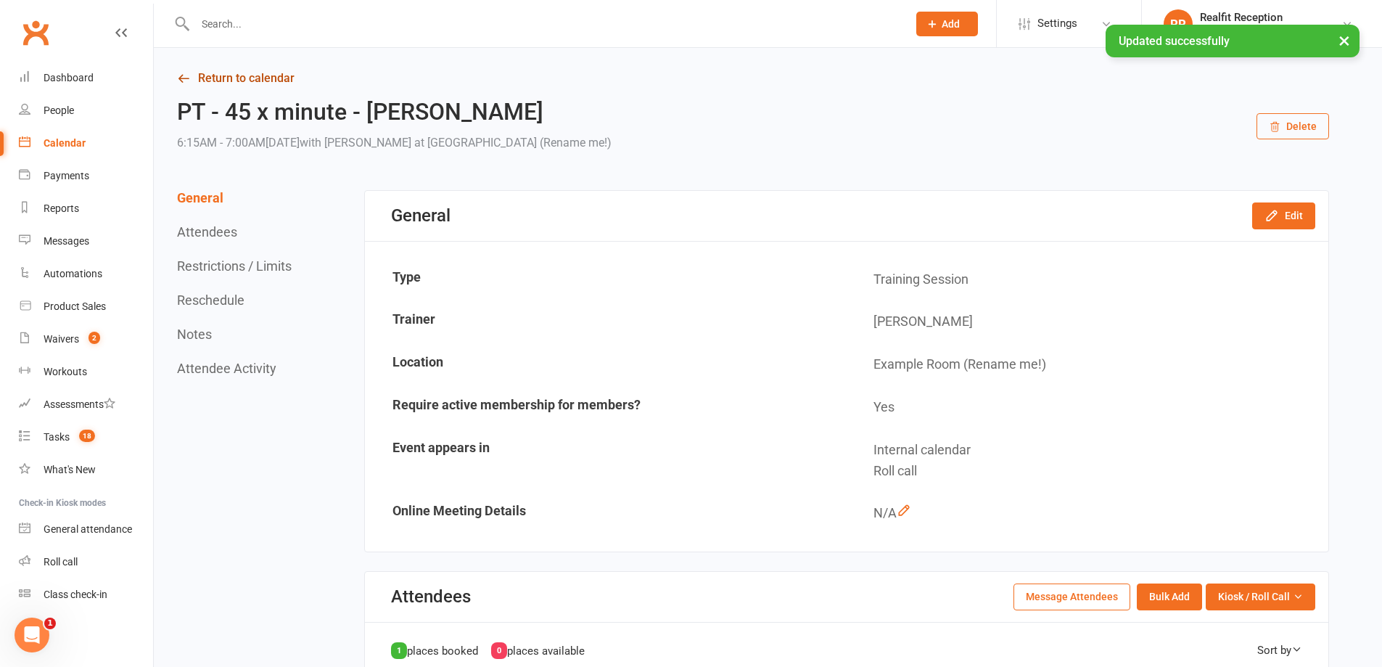
click at [227, 79] on link "Return to calendar" at bounding box center [753, 78] width 1152 height 20
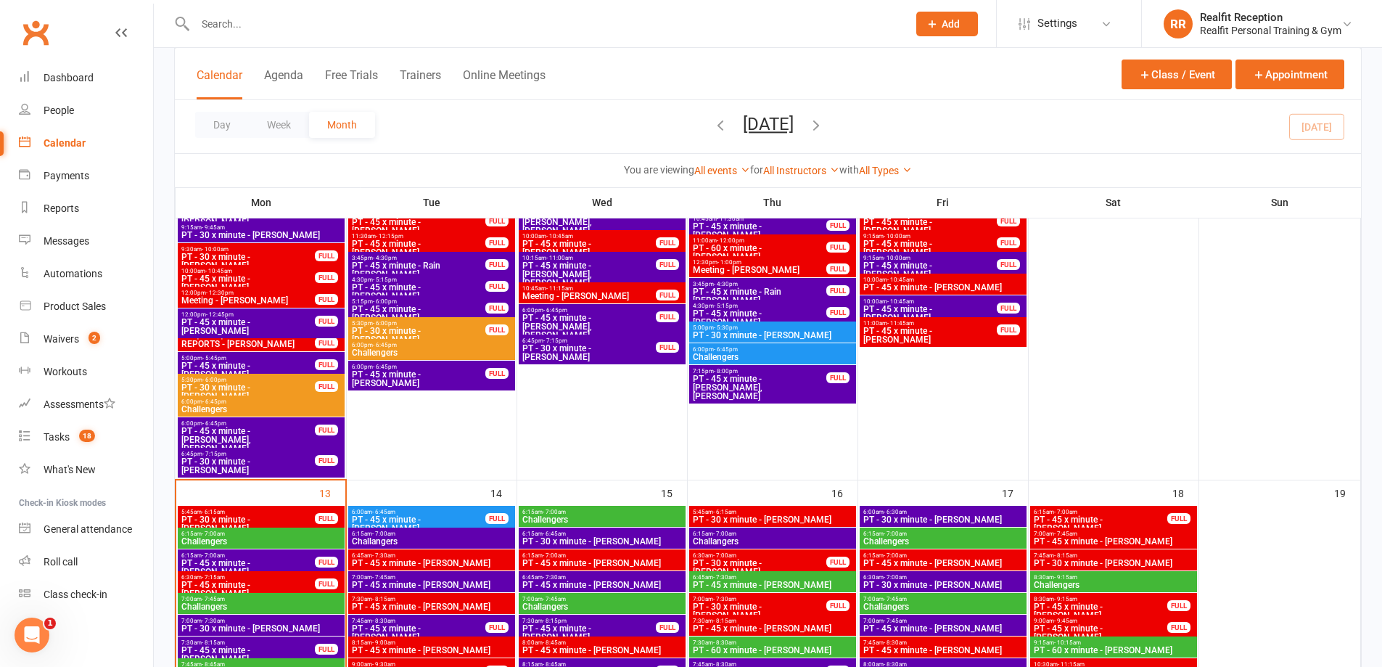
scroll to position [1016, 0]
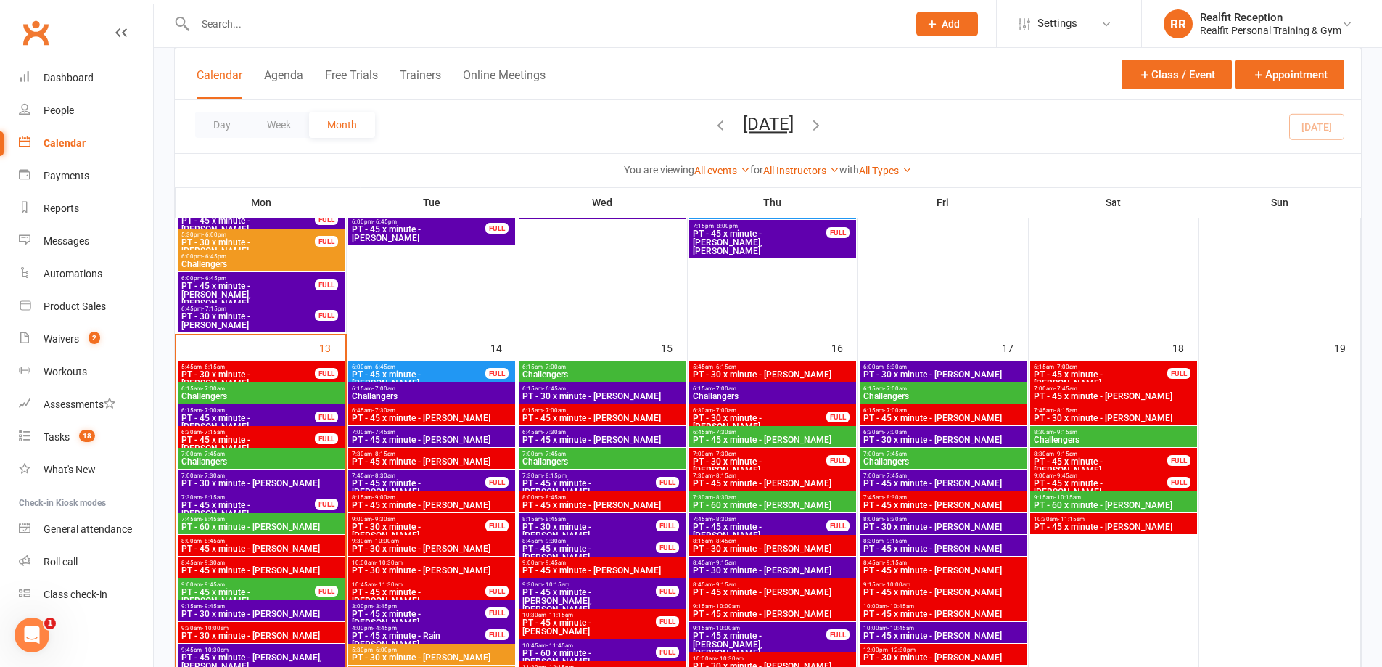
click at [458, 371] on span "PT - 45 x minute - Andy Callaghan" at bounding box center [418, 378] width 135 height 17
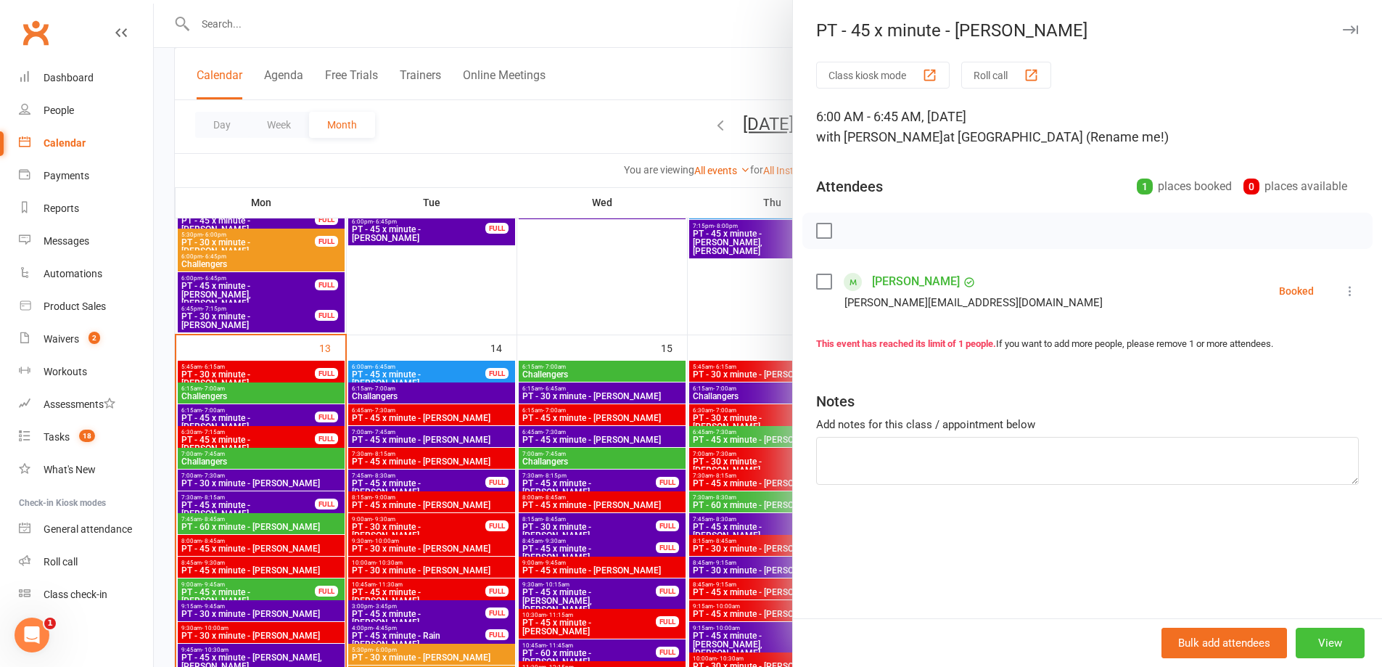
click at [1312, 647] on button "View" at bounding box center [1330, 642] width 69 height 30
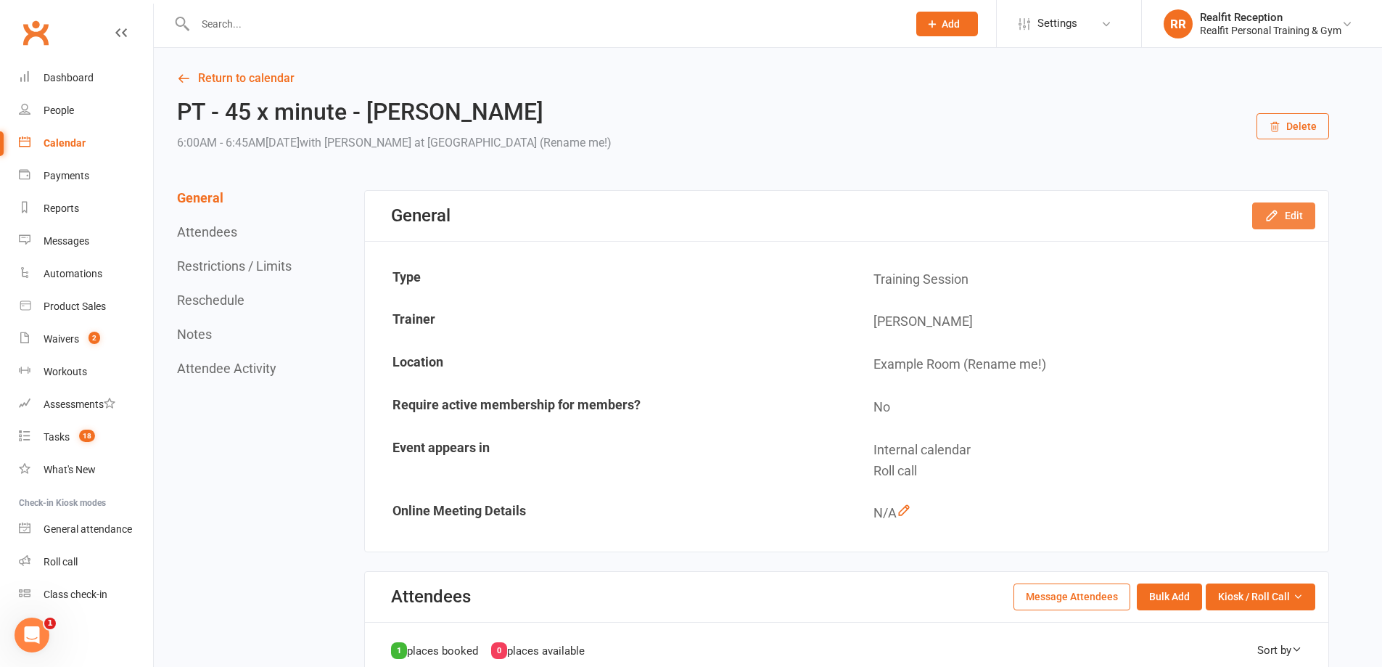
click at [1266, 218] on icon "button" at bounding box center [1271, 215] width 15 height 15
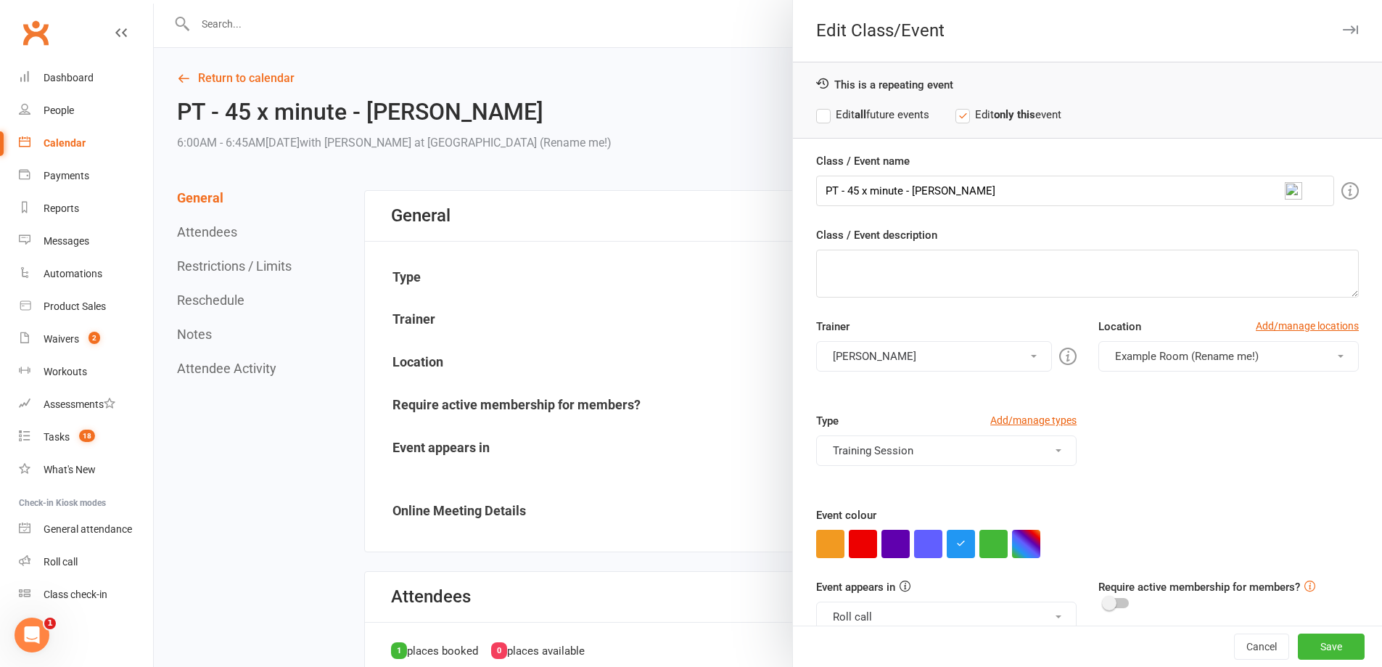
click at [875, 355] on button "[PERSON_NAME]" at bounding box center [934, 356] width 236 height 30
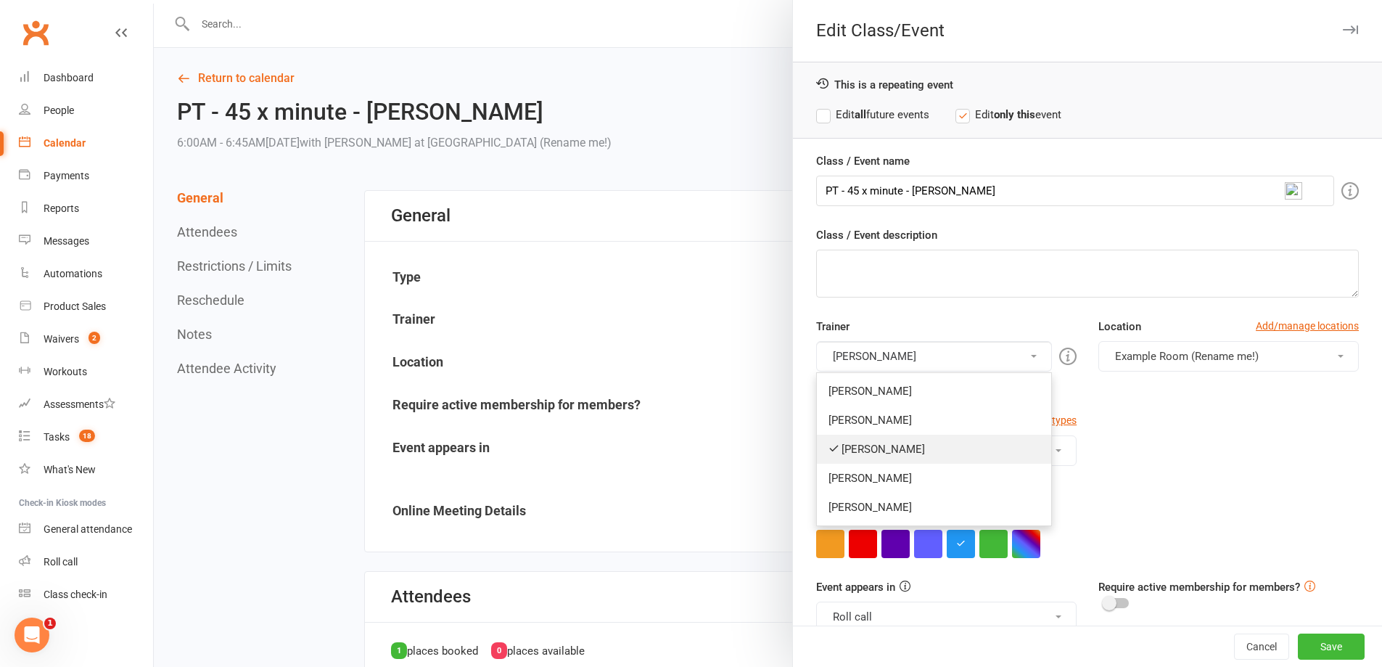
click at [862, 448] on link "[PERSON_NAME]" at bounding box center [934, 449] width 234 height 29
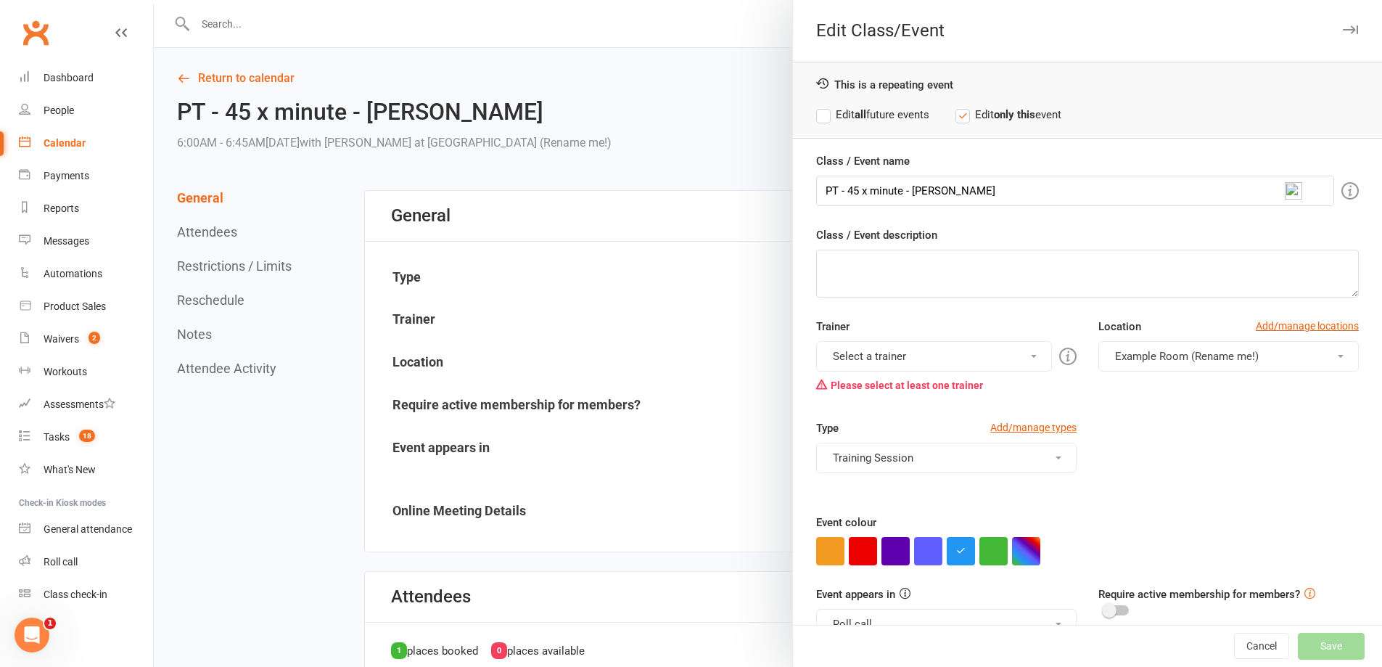
click at [857, 361] on button "Select a trainer" at bounding box center [934, 356] width 236 height 30
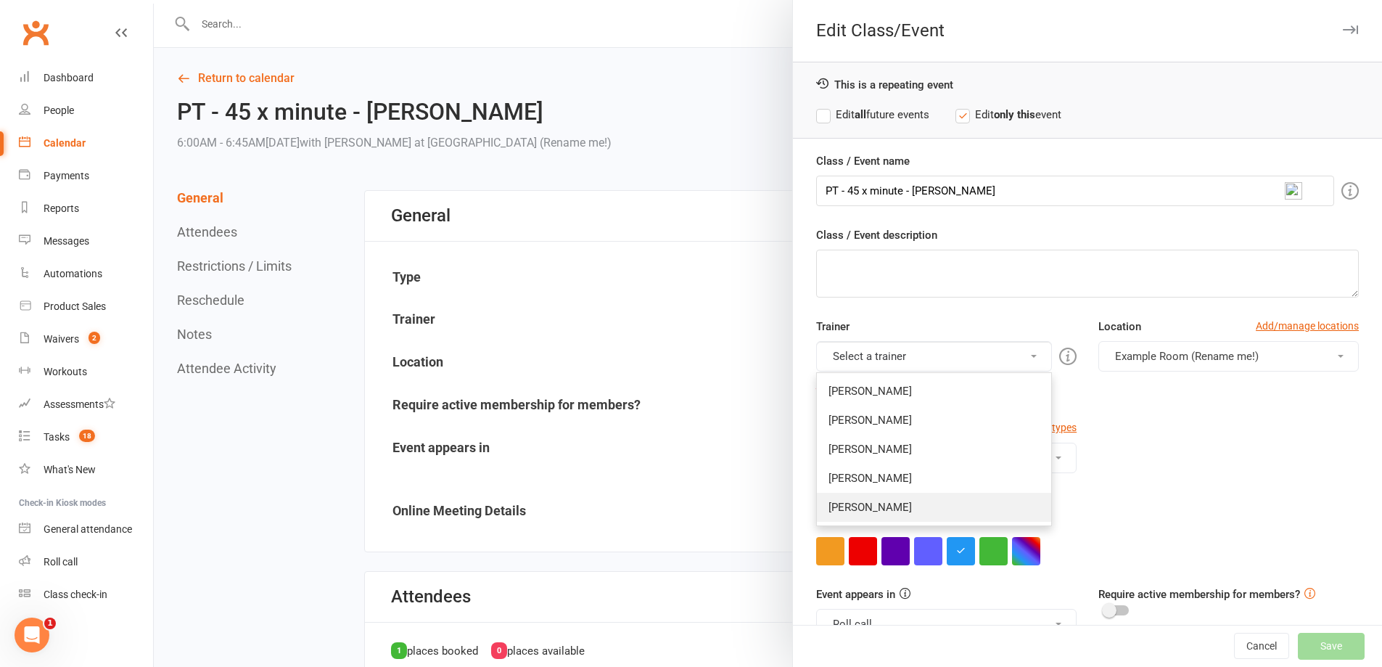
click at [860, 503] on link "[PERSON_NAME]" at bounding box center [934, 507] width 234 height 29
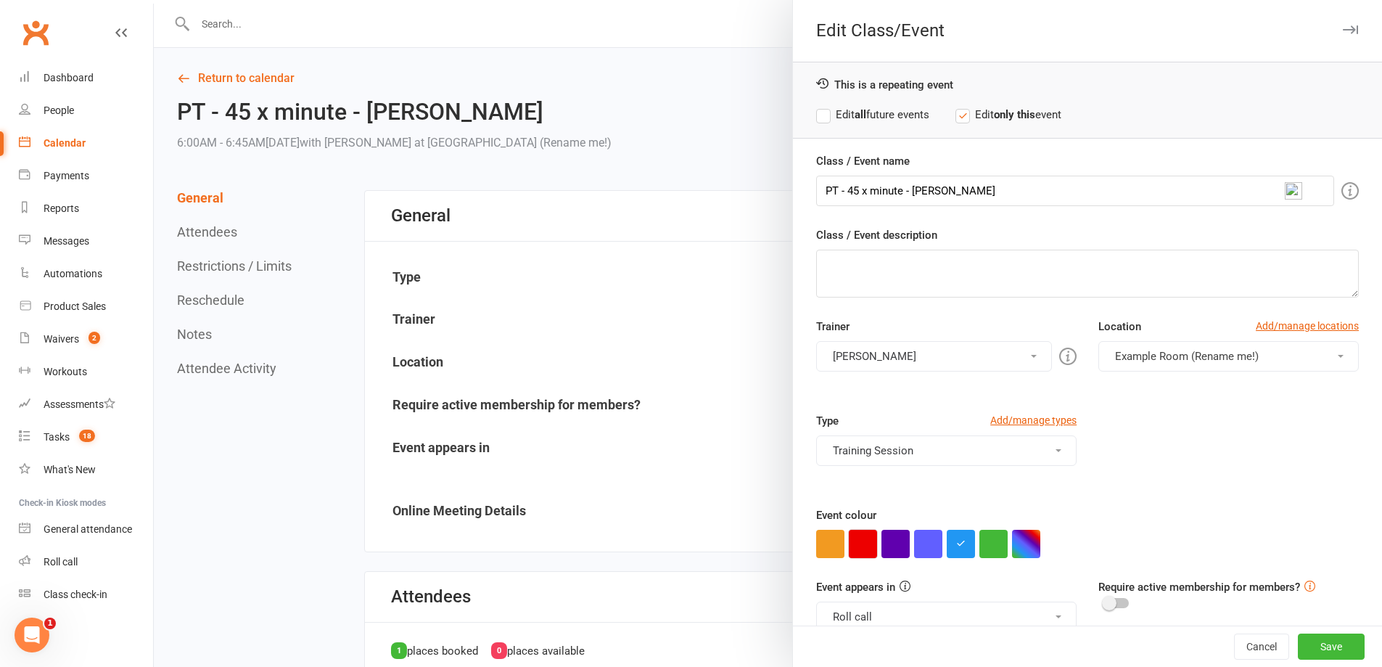
click at [855, 535] on button "button" at bounding box center [863, 544] width 28 height 28
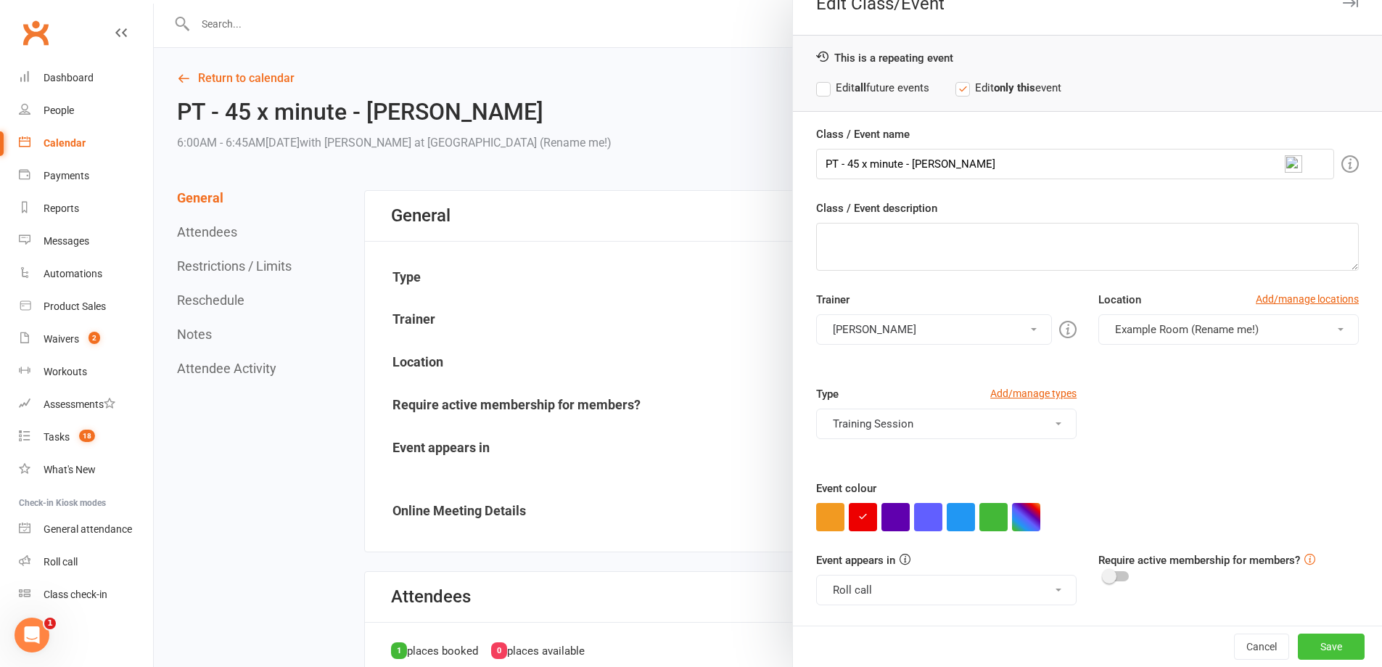
click at [1314, 645] on button "Save" at bounding box center [1331, 646] width 67 height 26
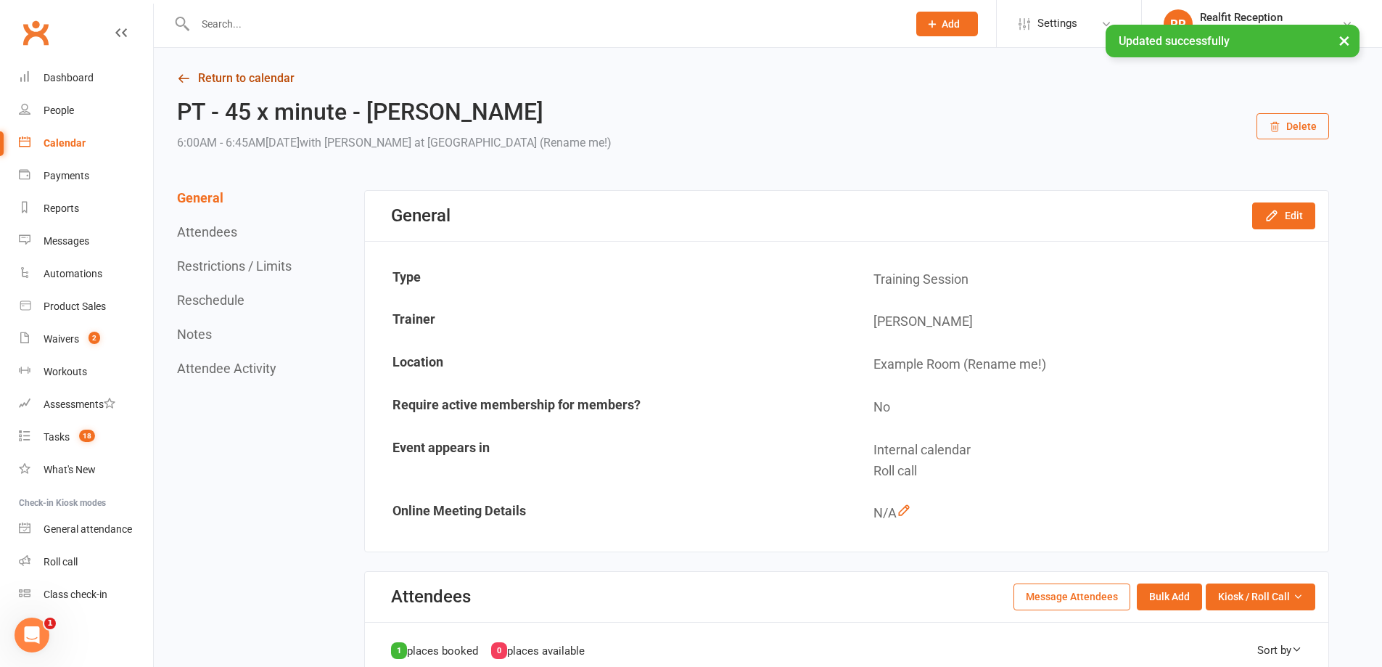
click at [276, 81] on link "Return to calendar" at bounding box center [753, 78] width 1152 height 20
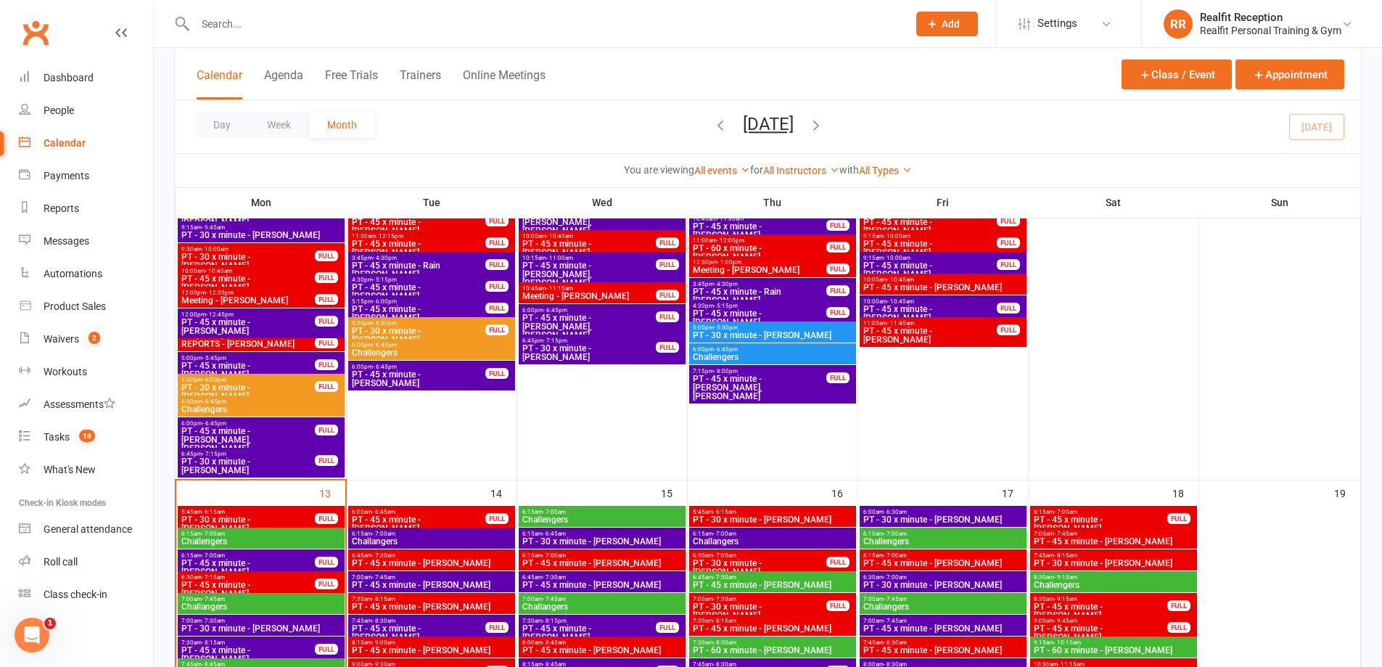
scroll to position [1088, 0]
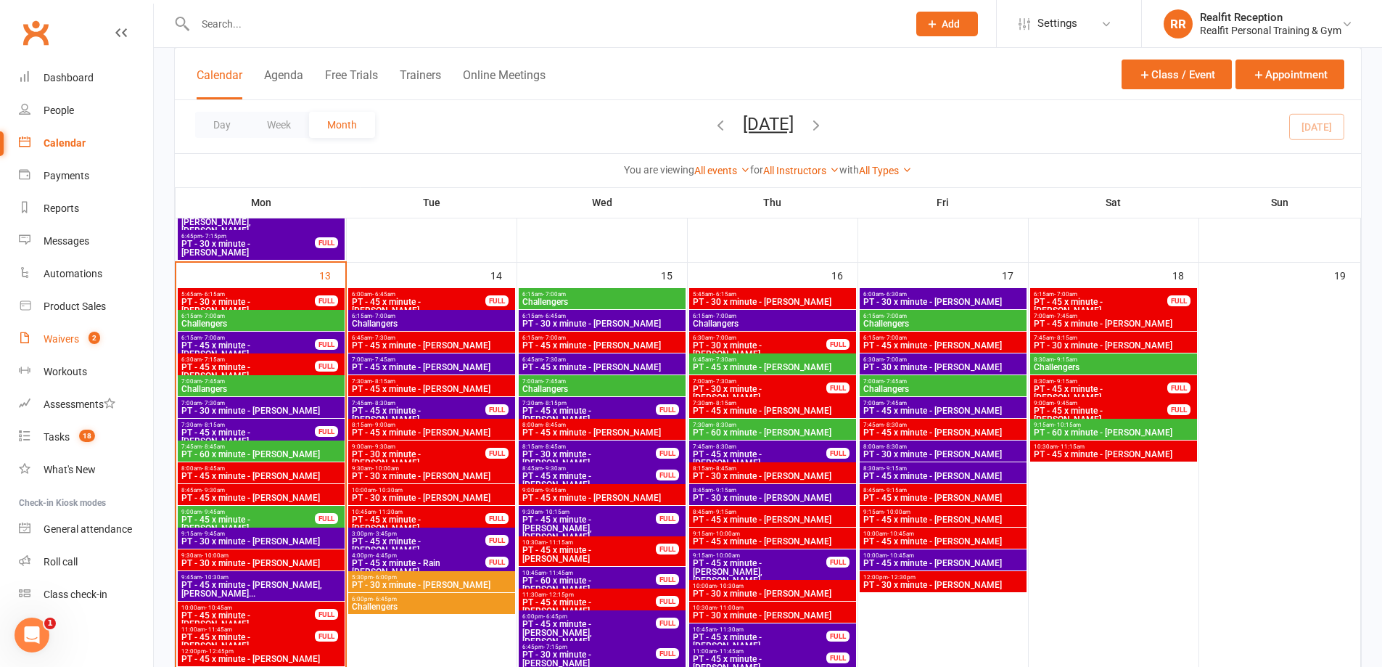
click at [57, 336] on div "Waivers" at bounding box center [62, 339] width 36 height 12
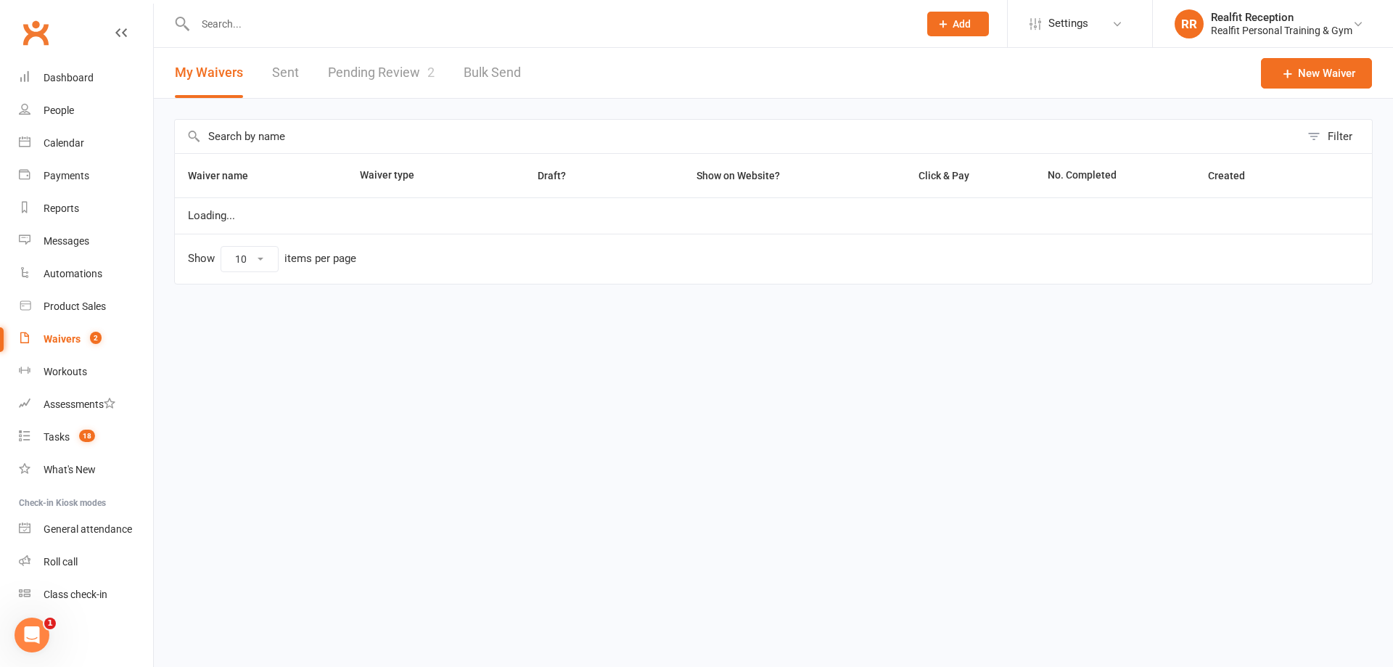
click at [394, 70] on link "Pending Review 2" at bounding box center [381, 73] width 107 height 50
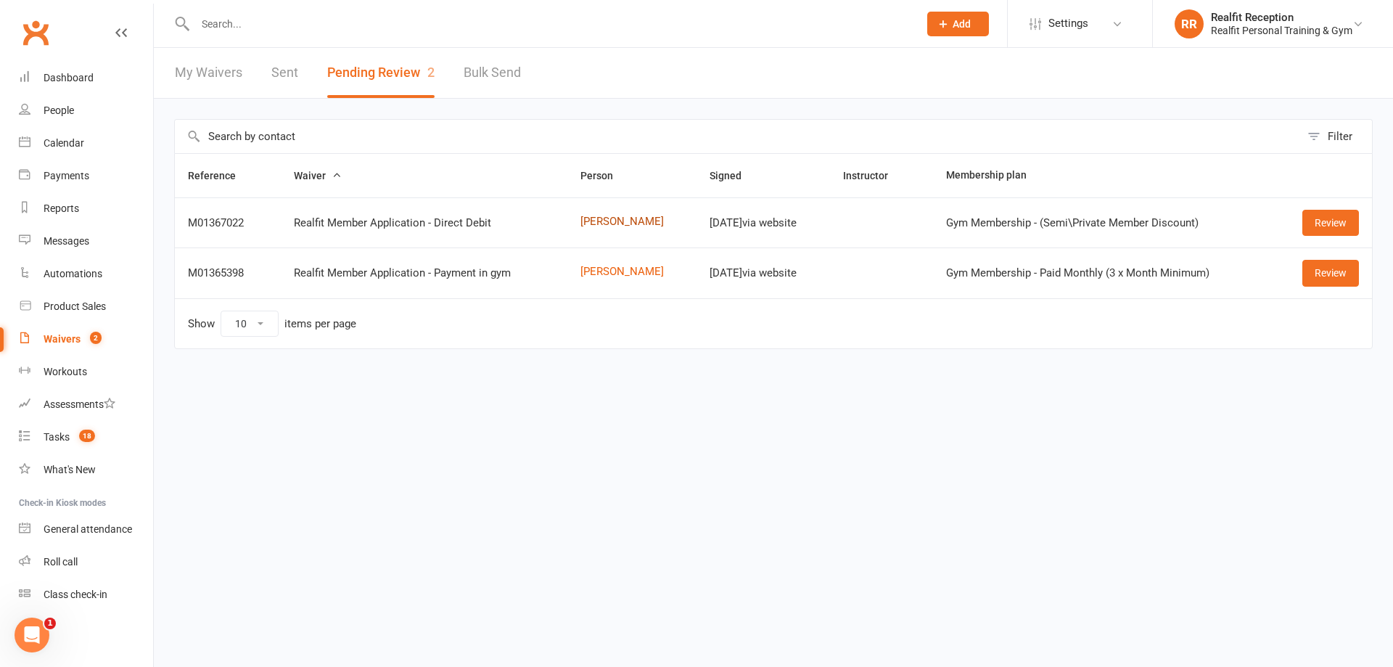
click at [587, 218] on link "George Iatropoulos" at bounding box center [631, 221] width 103 height 12
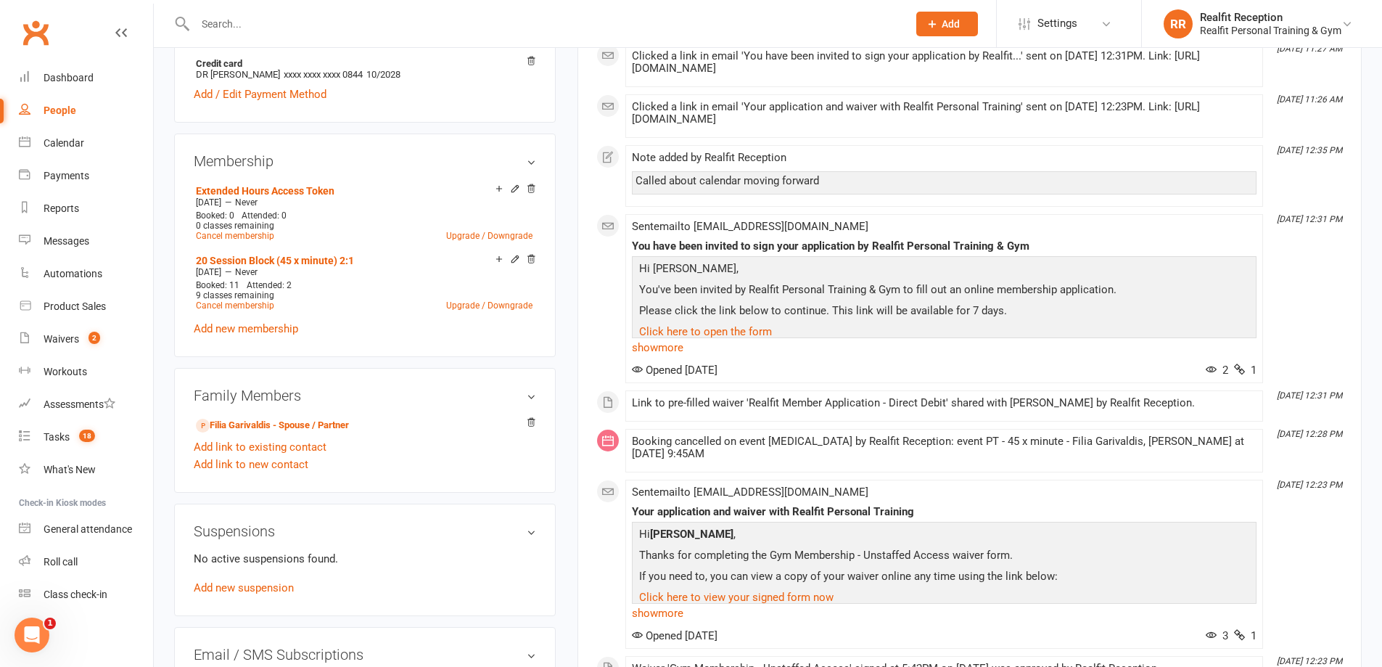
scroll to position [73, 0]
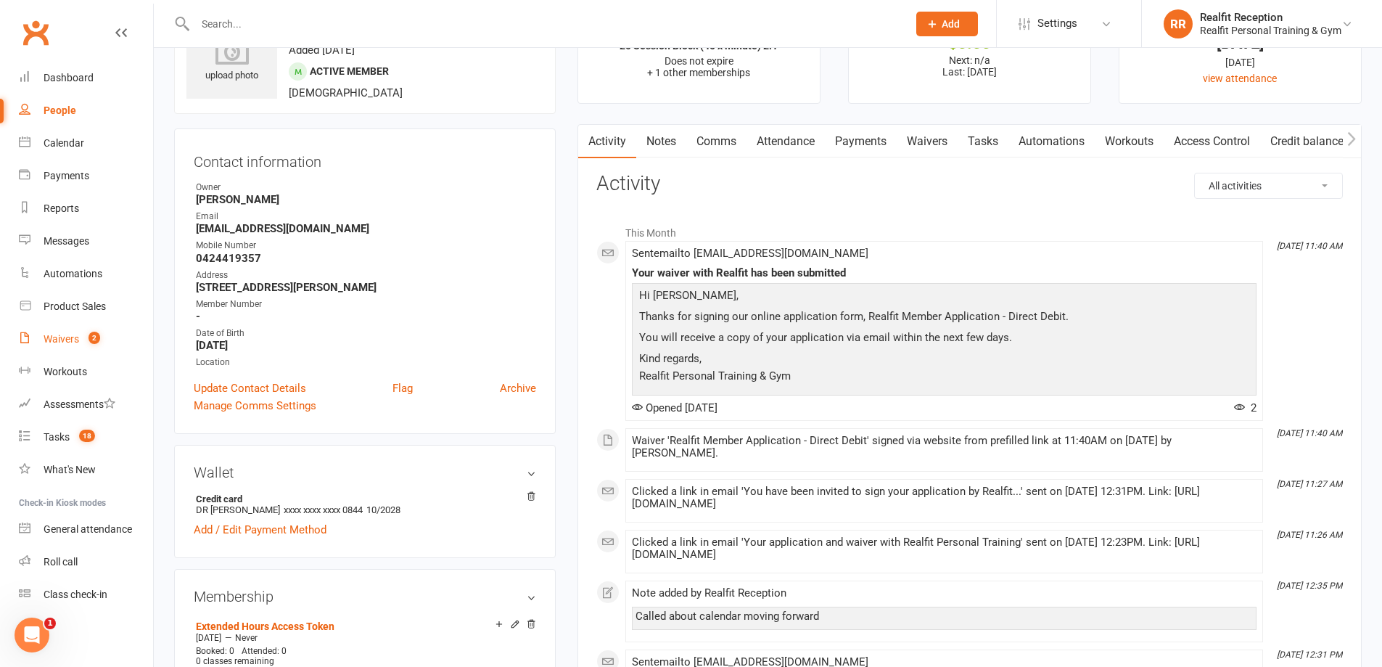
click at [43, 337] on link "Waivers 2" at bounding box center [86, 339] width 134 height 33
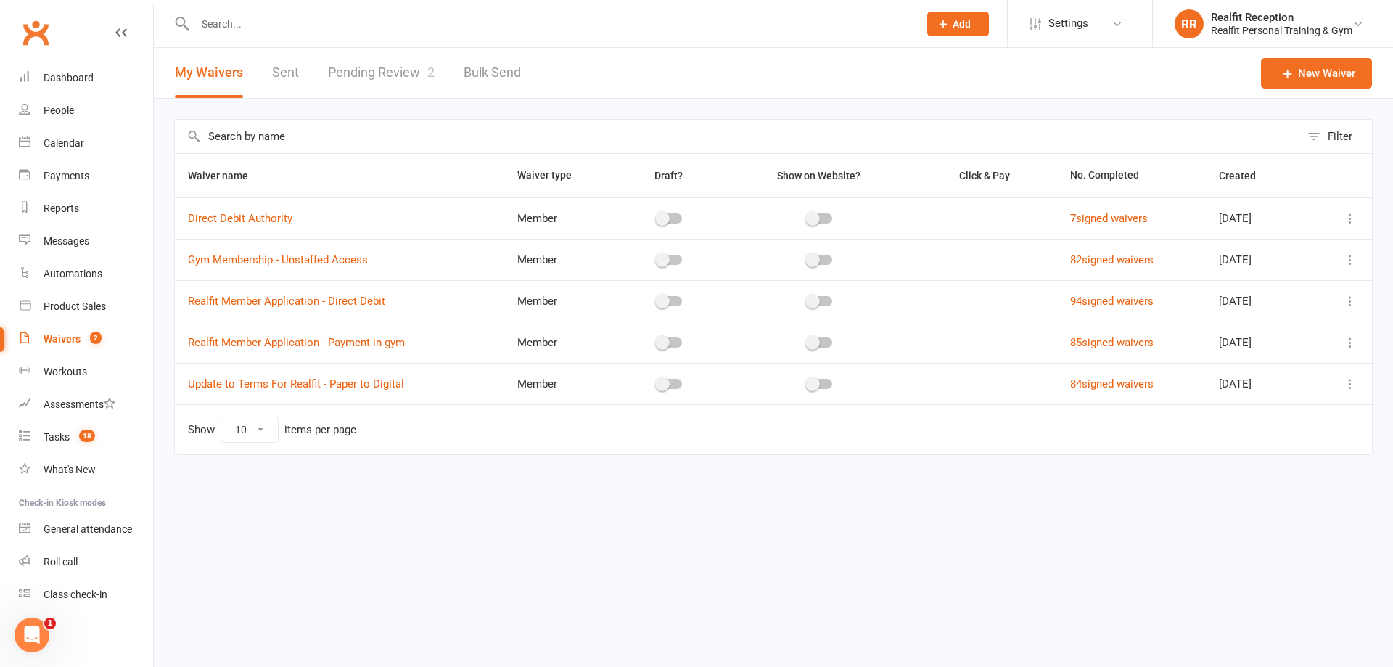
click at [395, 70] on link "Pending Review 2" at bounding box center [381, 73] width 107 height 50
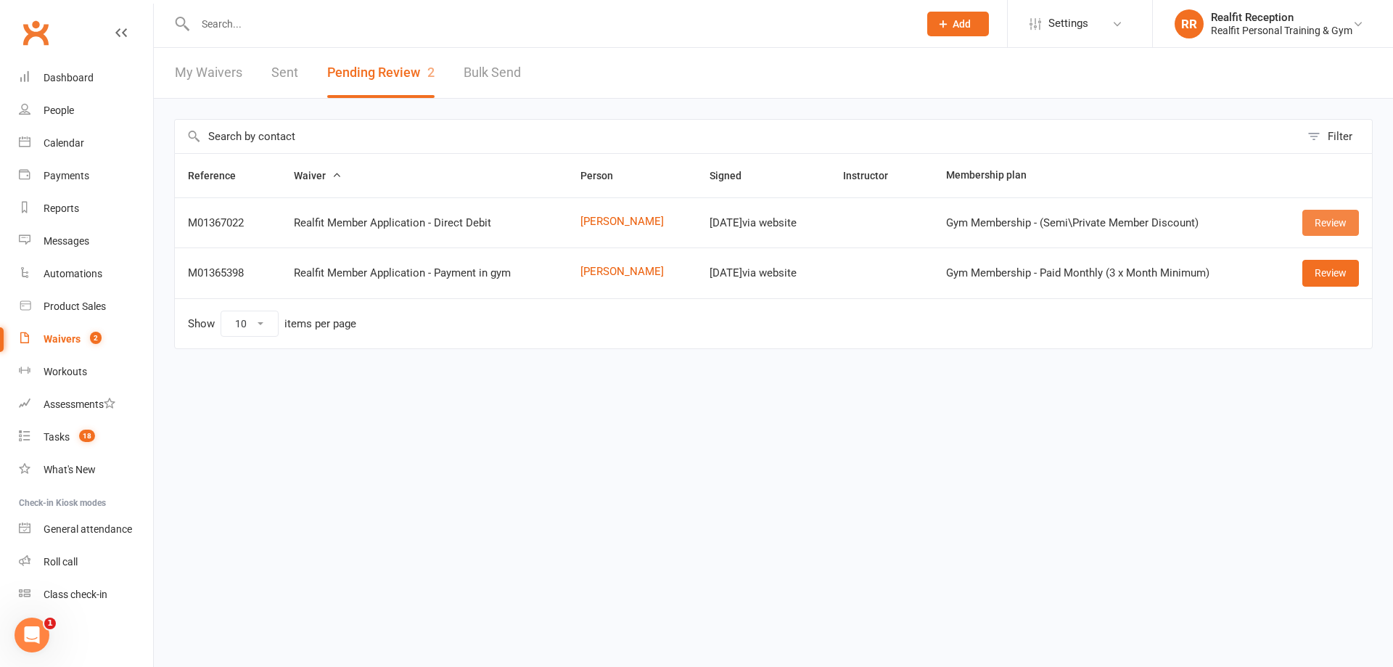
click at [1337, 223] on link "Review" at bounding box center [1330, 223] width 57 height 26
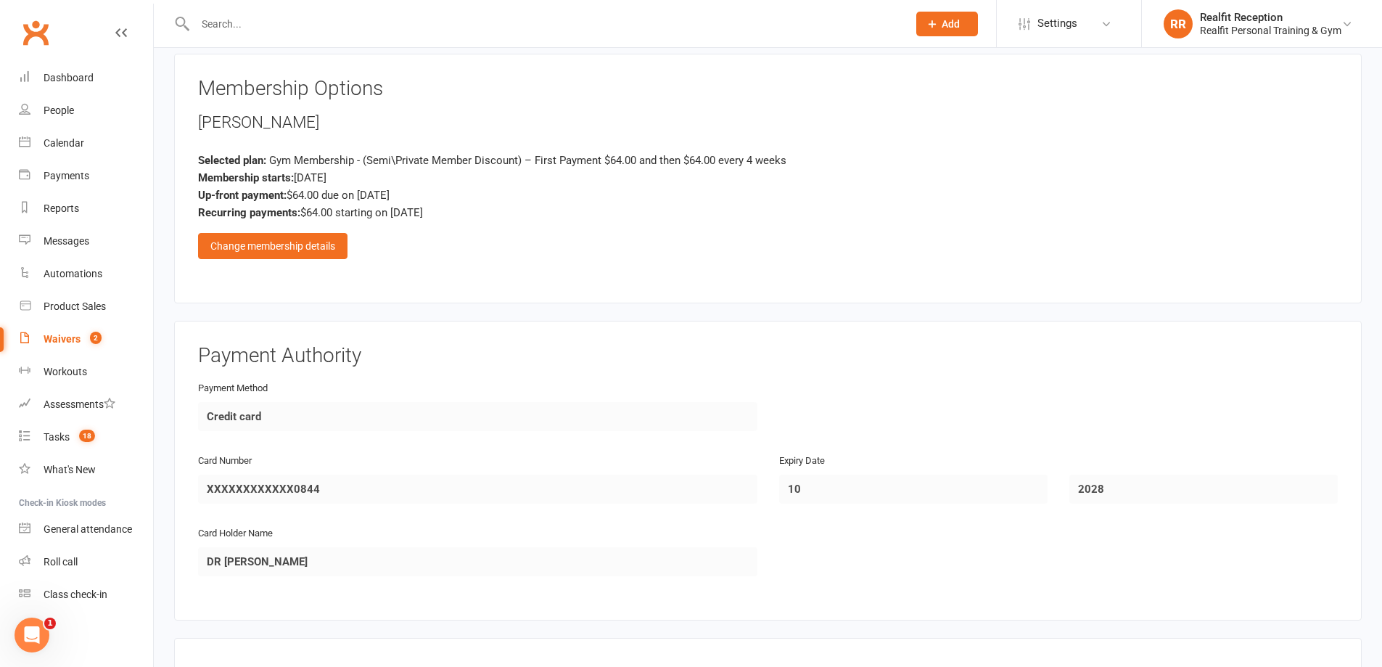
scroll to position [2611, 0]
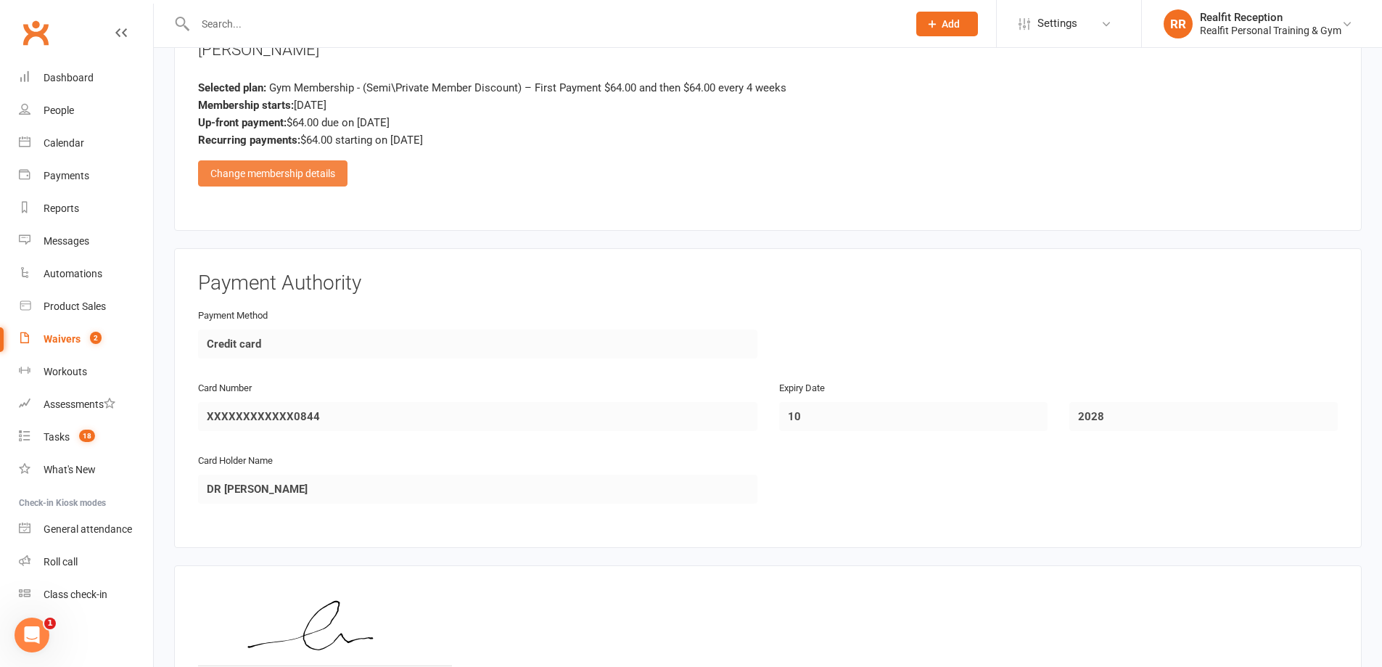
click at [265, 168] on div "Change membership details" at bounding box center [272, 173] width 149 height 26
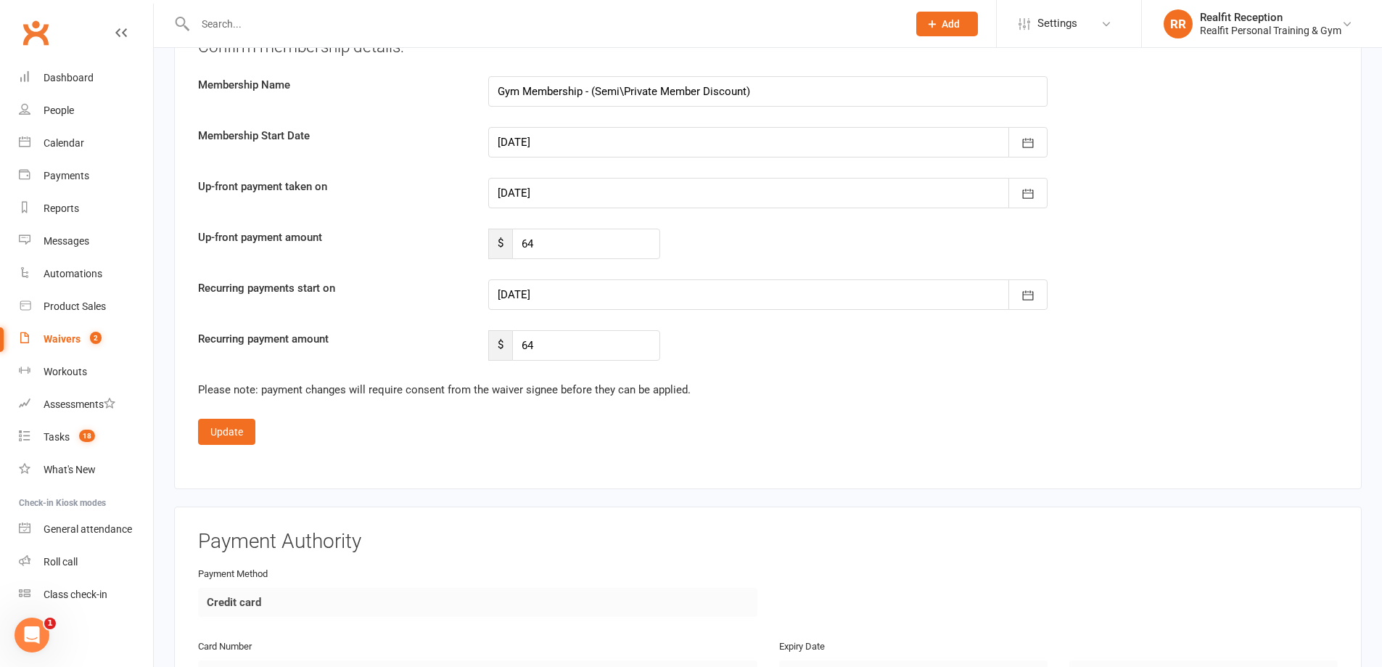
scroll to position [4493, 0]
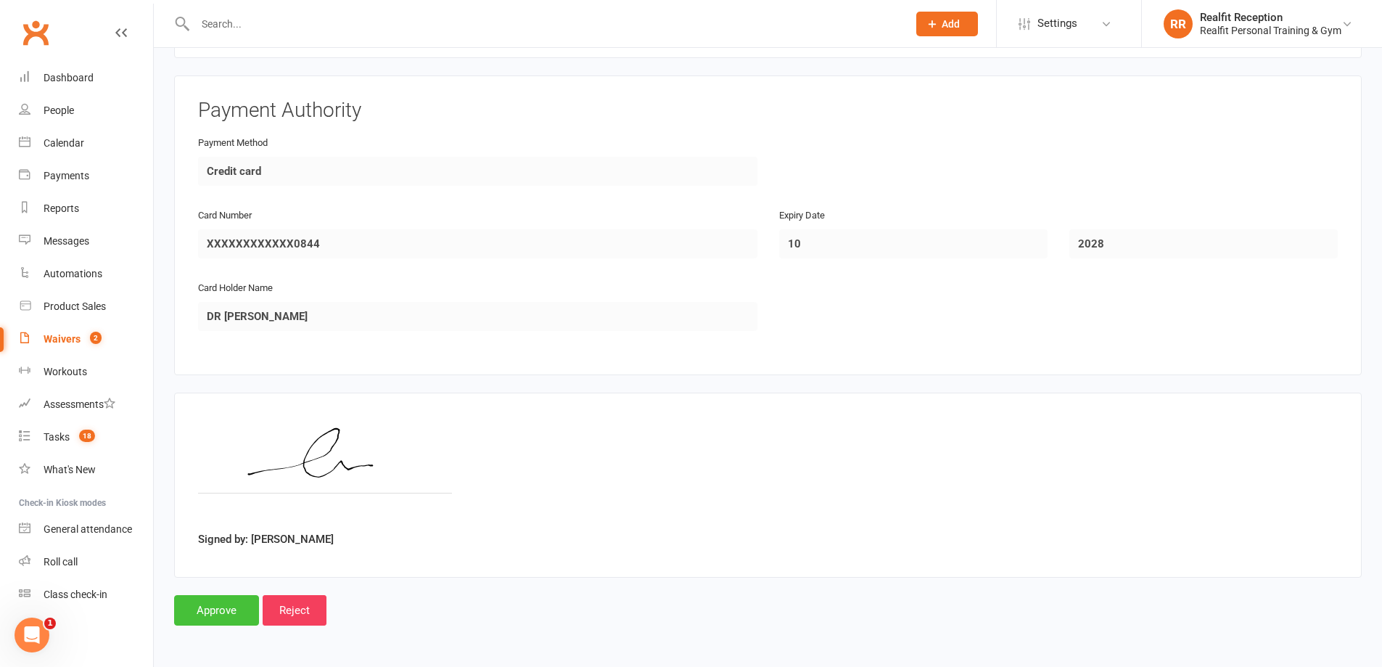
click at [209, 606] on input "Approve" at bounding box center [216, 610] width 85 height 30
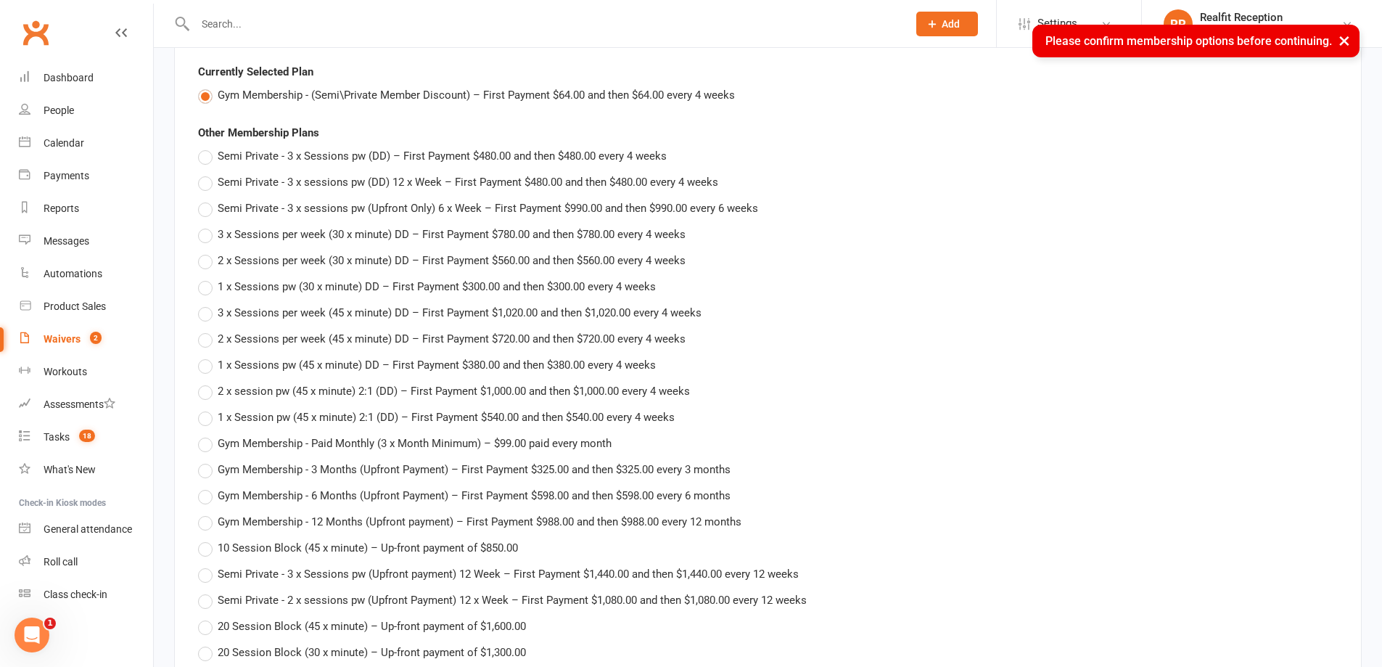
scroll to position [2244, 0]
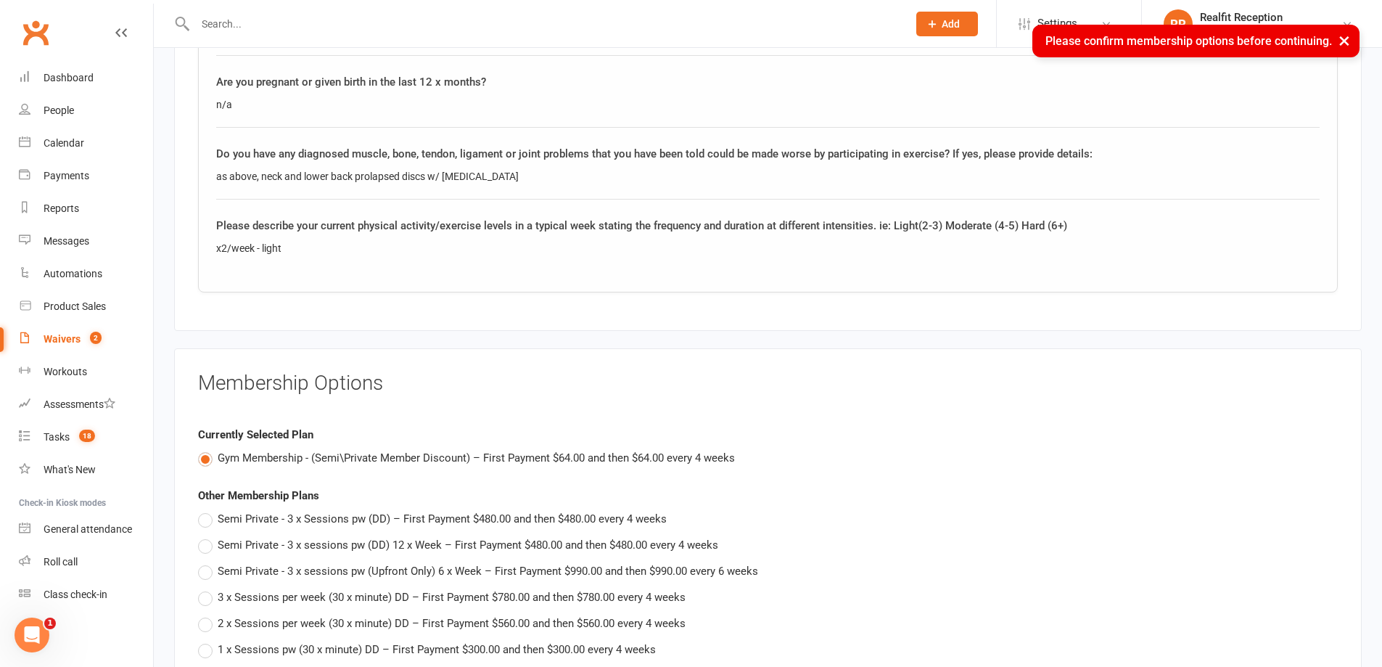
click at [276, 453] on span "Gym Membership - (Semi\Private Member Discount) – First Payment $64.00 and then…" at bounding box center [476, 456] width 517 height 15
click at [207, 449] on input "Gym Membership - (Semi\Private Member Discount) – First Payment $64.00 and then…" at bounding box center [202, 449] width 9 height 0
type input "64"
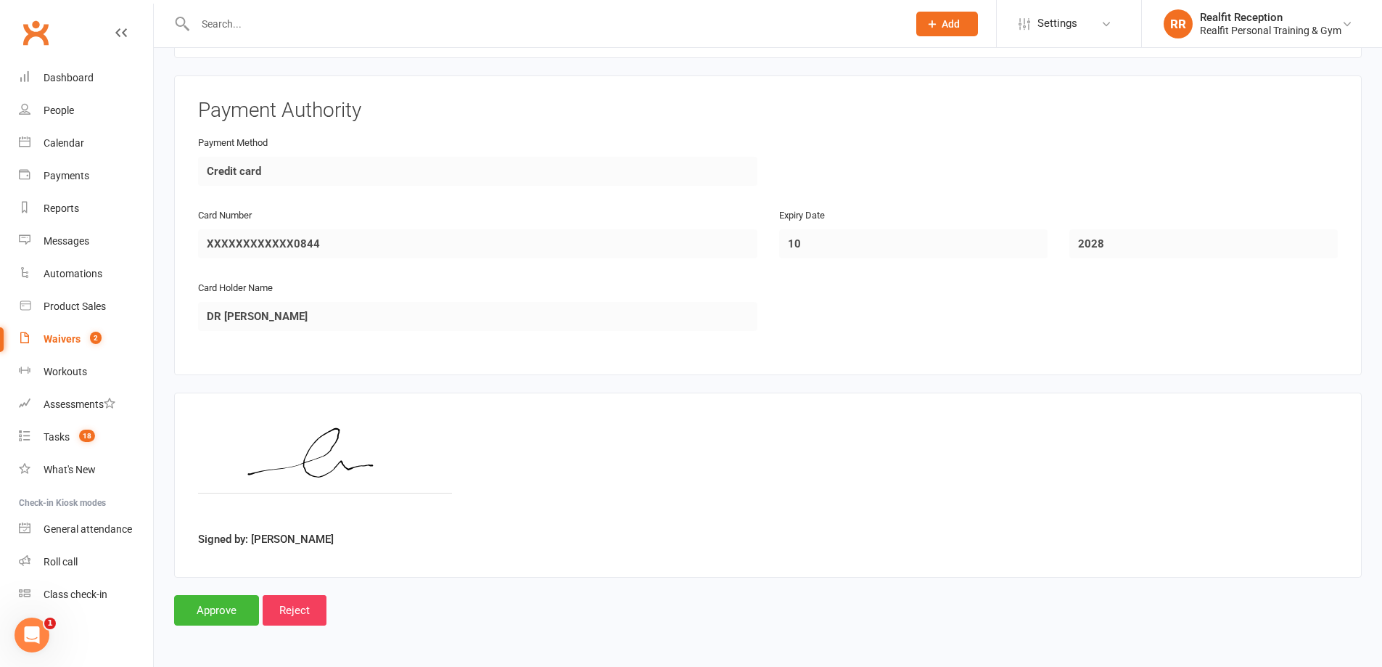
scroll to position [3985, 0]
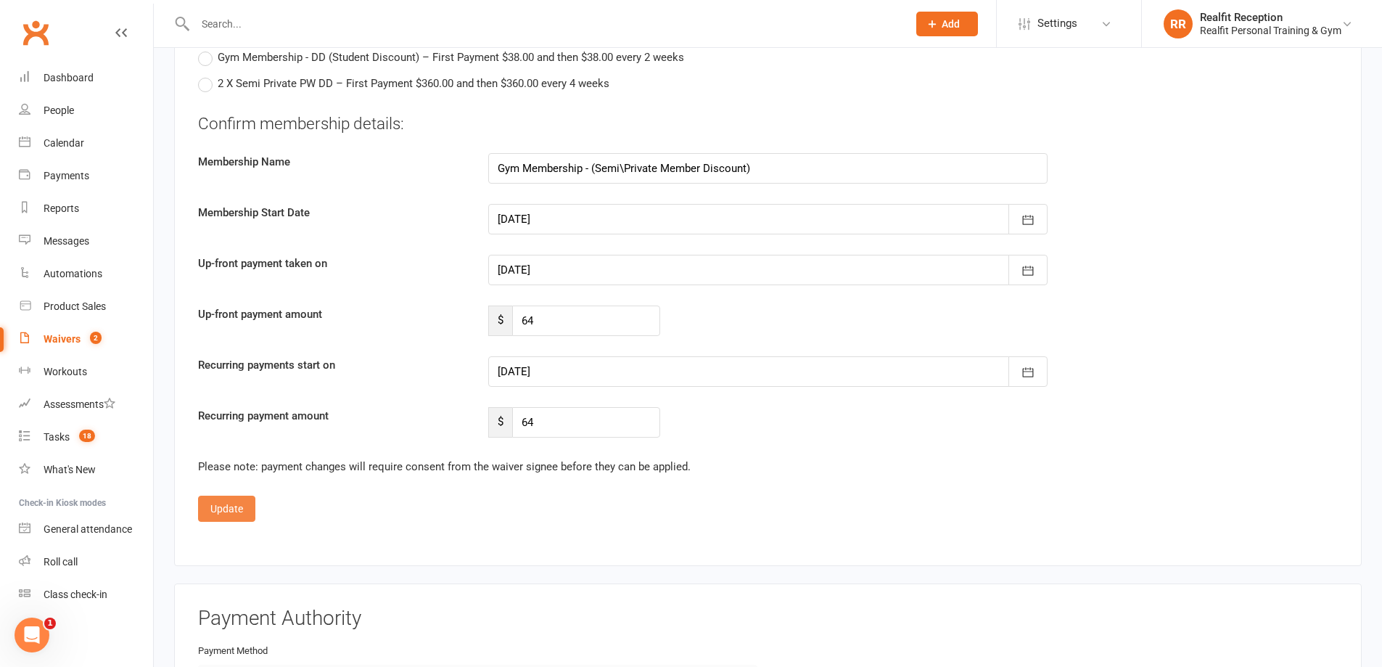
click at [223, 511] on button "Update" at bounding box center [226, 508] width 57 height 26
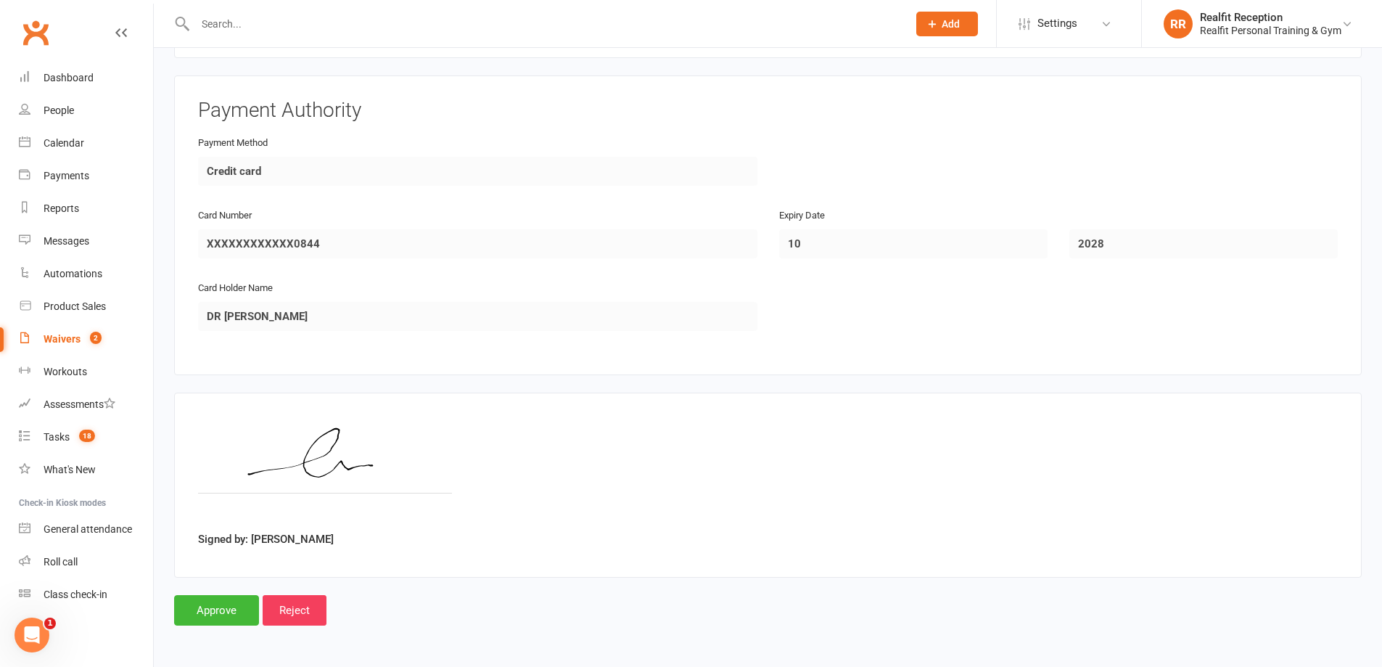
scroll to position [2784, 0]
click at [222, 609] on input "Approve" at bounding box center [216, 610] width 85 height 30
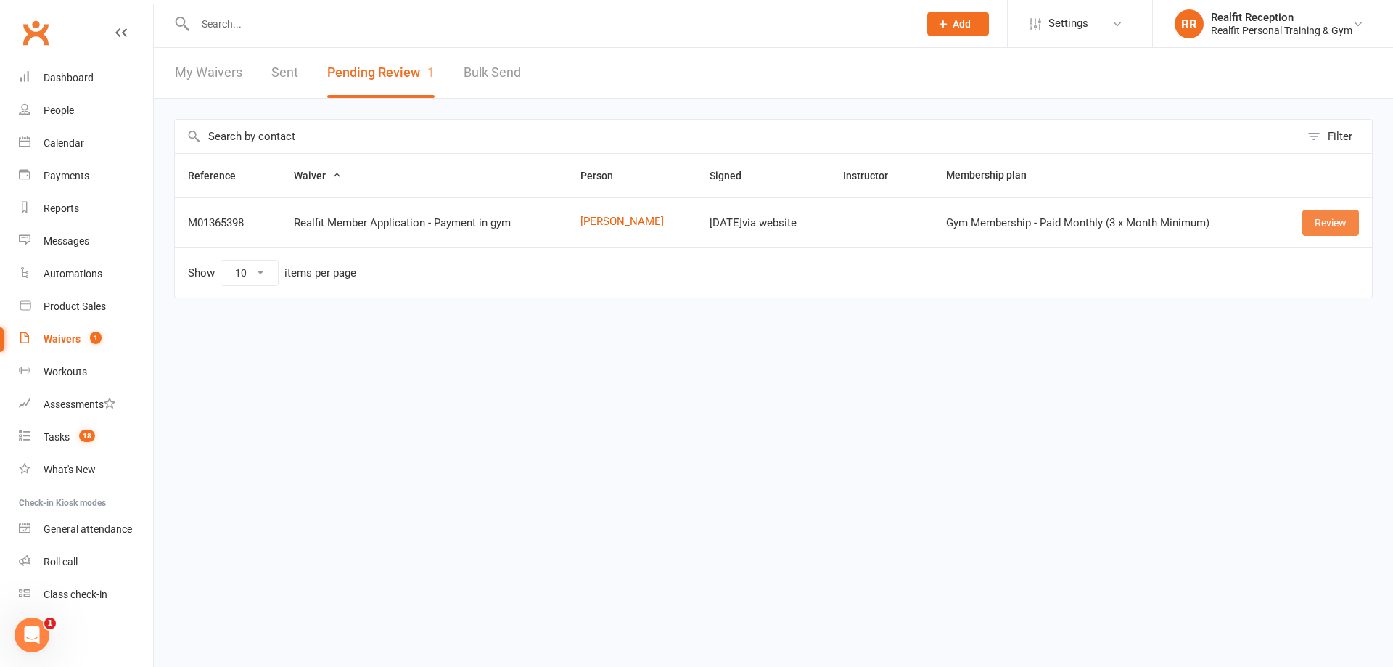
click at [1315, 224] on link "Review" at bounding box center [1330, 223] width 57 height 26
click at [1325, 228] on link "Review" at bounding box center [1330, 223] width 57 height 26
click at [598, 221] on link "[PERSON_NAME]" at bounding box center [631, 221] width 103 height 12
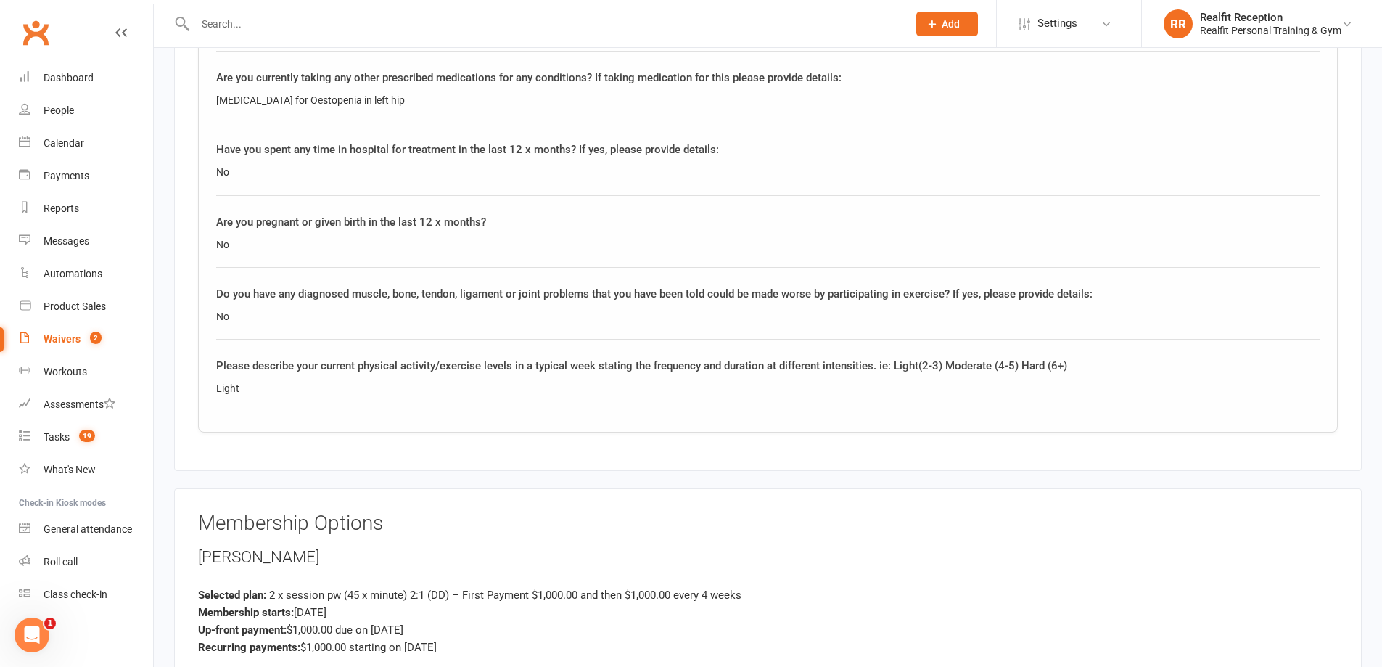
scroll to position [2467, 0]
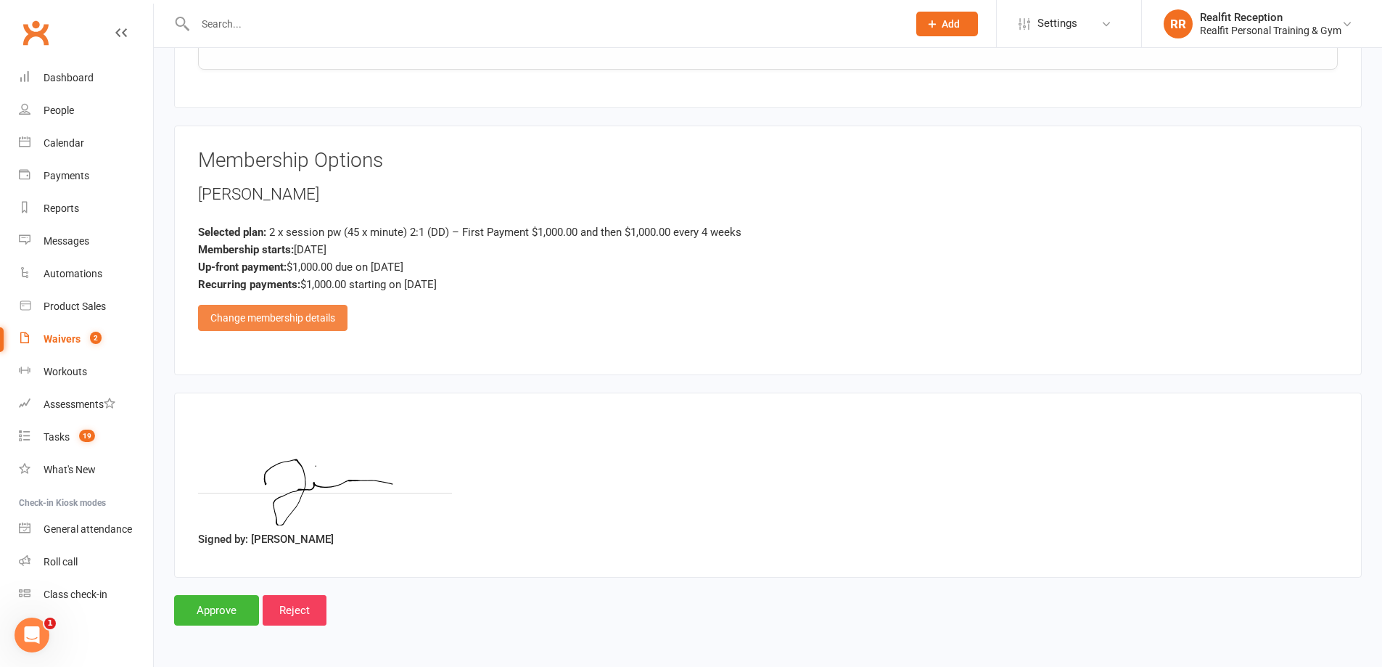
click at [296, 319] on div "Change membership details" at bounding box center [272, 318] width 149 height 26
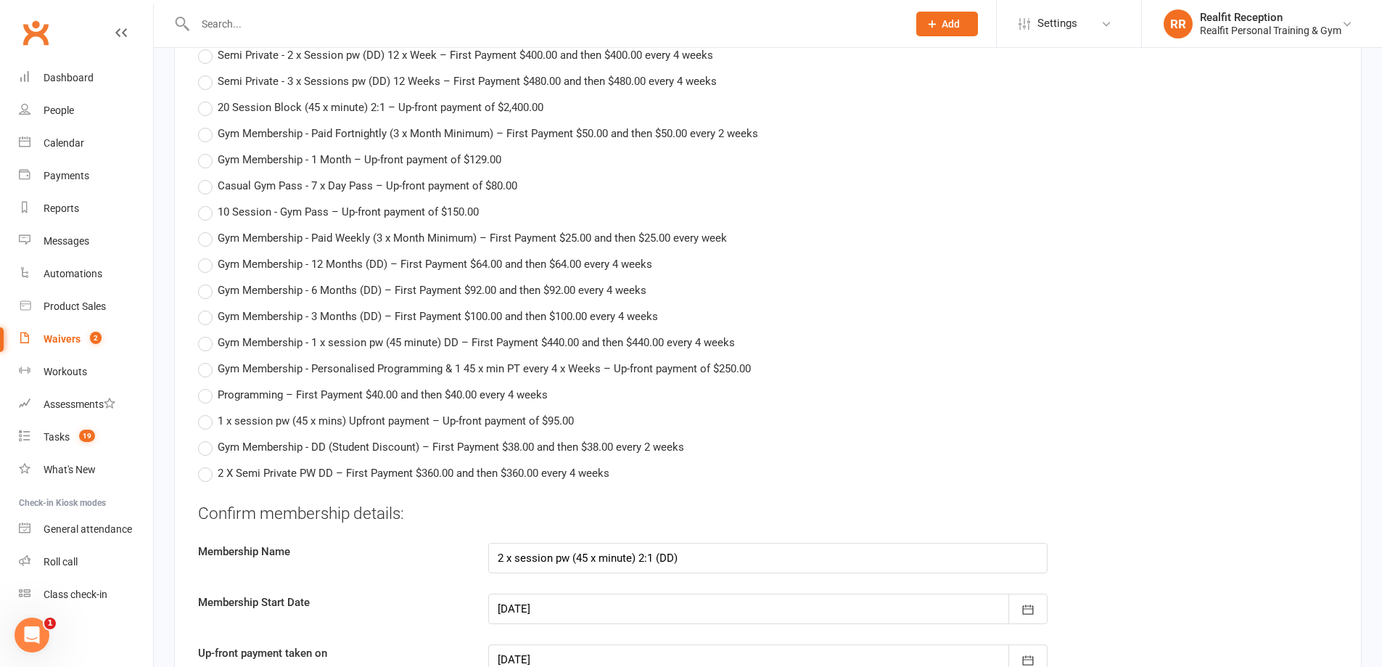
scroll to position [4176, 0]
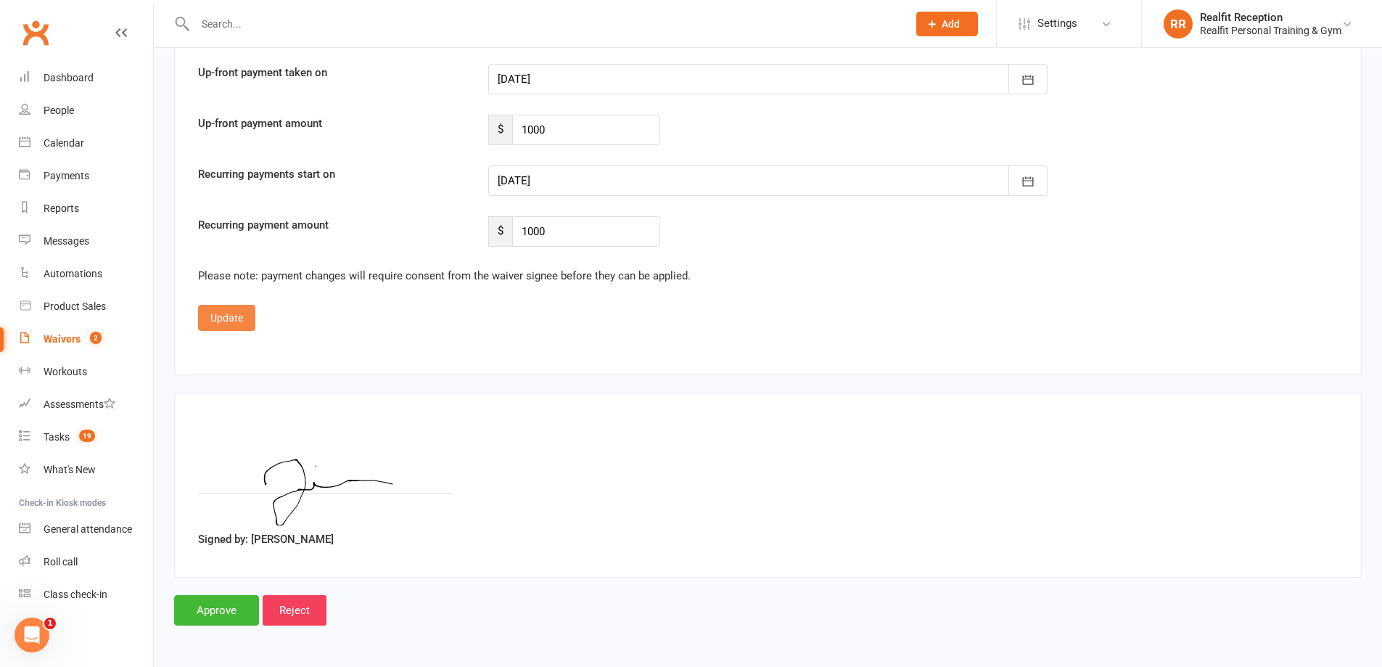
click at [207, 314] on button "Update" at bounding box center [226, 318] width 57 height 26
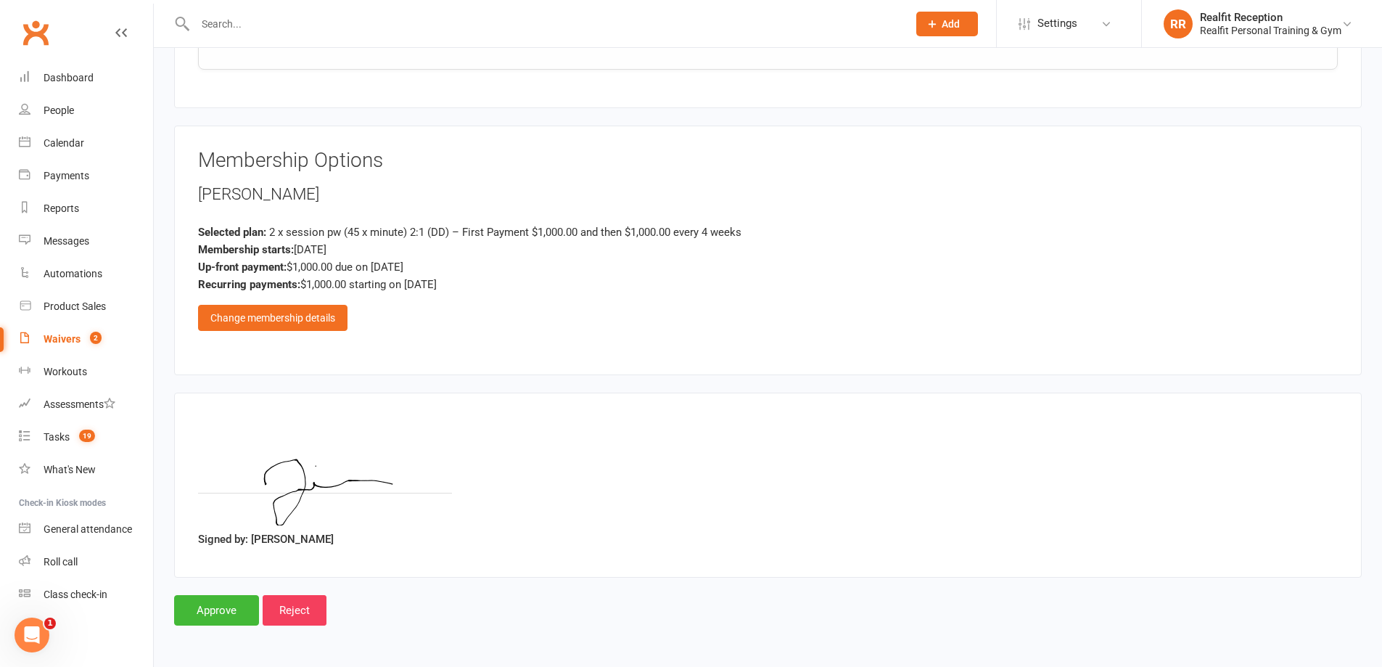
scroll to position [2467, 0]
click at [204, 607] on input "Approve" at bounding box center [216, 610] width 85 height 30
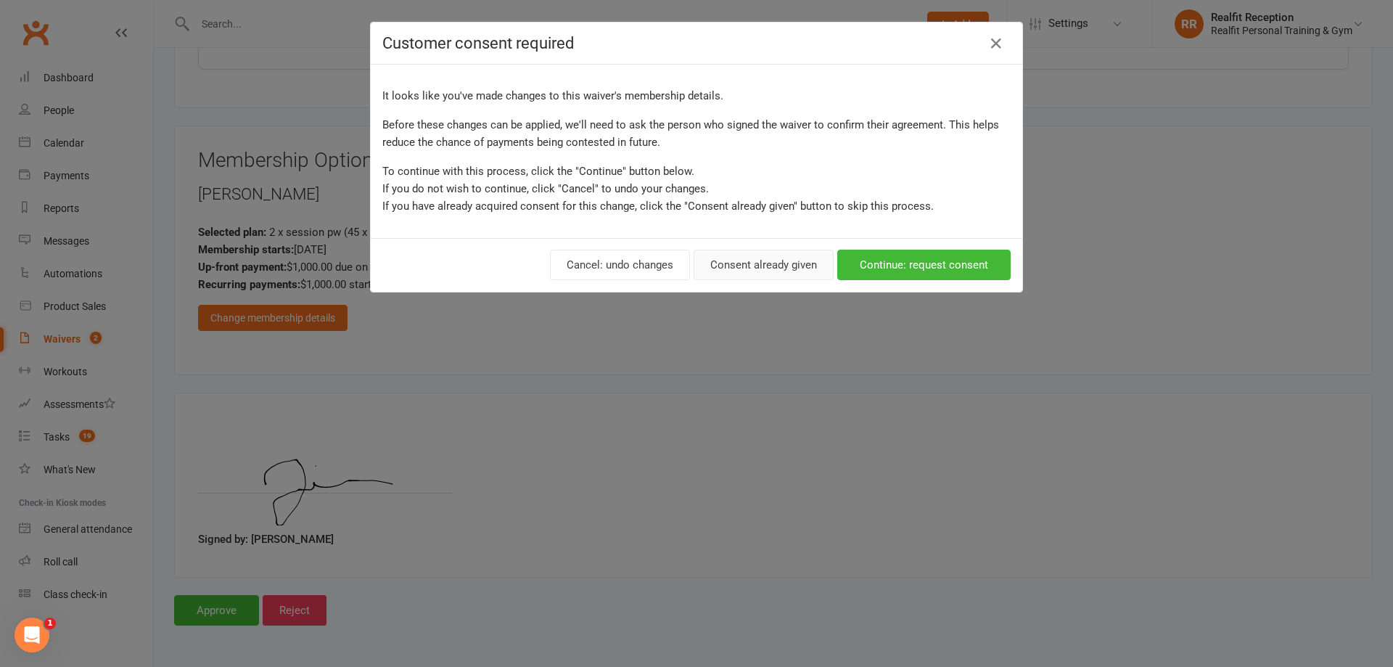
click at [777, 263] on button "Consent already given" at bounding box center [763, 265] width 140 height 30
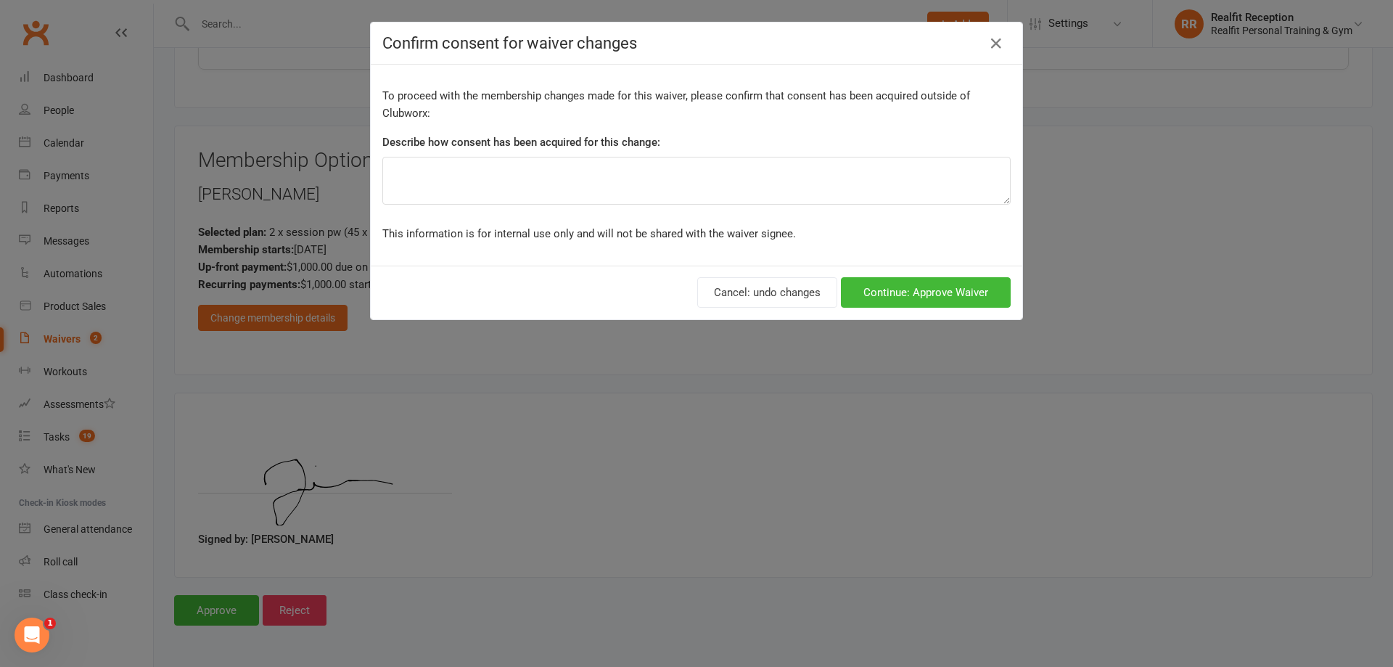
click at [640, 153] on div "Describe how consent has been acquired for this change:" at bounding box center [696, 144] width 628 height 23
click at [634, 160] on textarea at bounding box center [696, 181] width 628 height 48
type textarea "Verbal"
click at [909, 289] on button "Continue: Approve Waiver" at bounding box center [926, 292] width 170 height 30
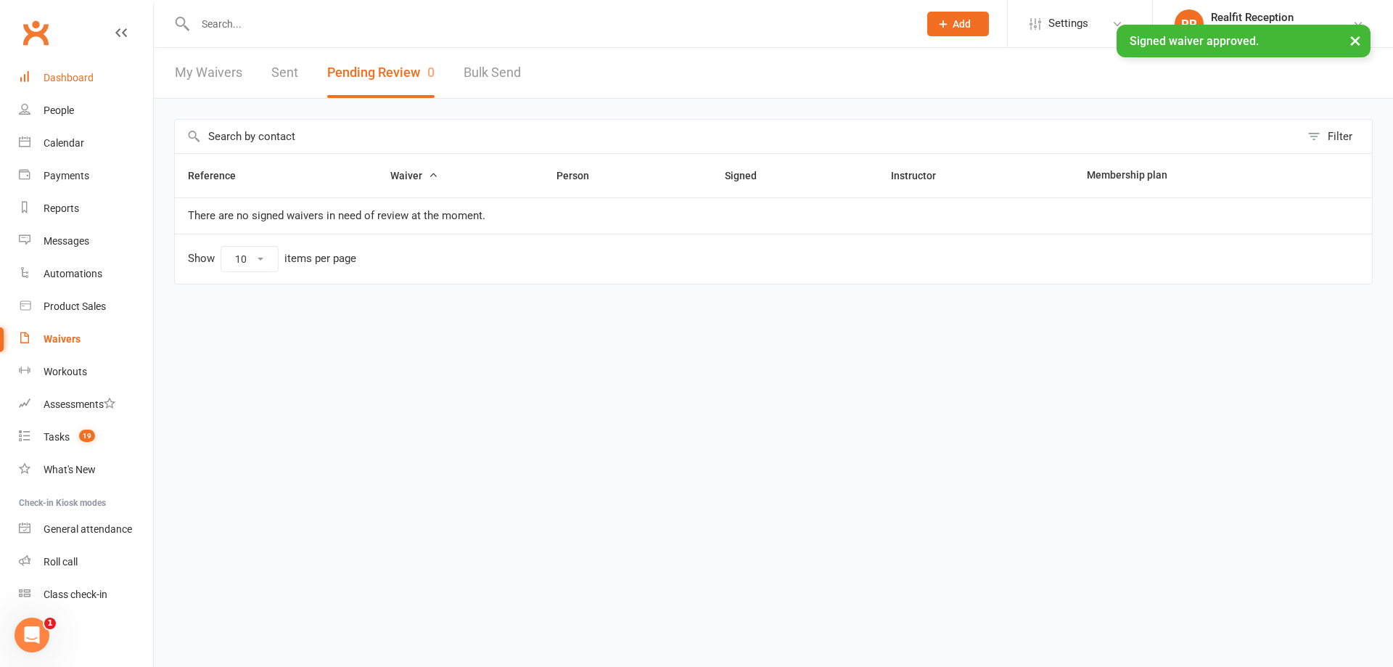
click at [75, 79] on div "Dashboard" at bounding box center [69, 78] width 50 height 12
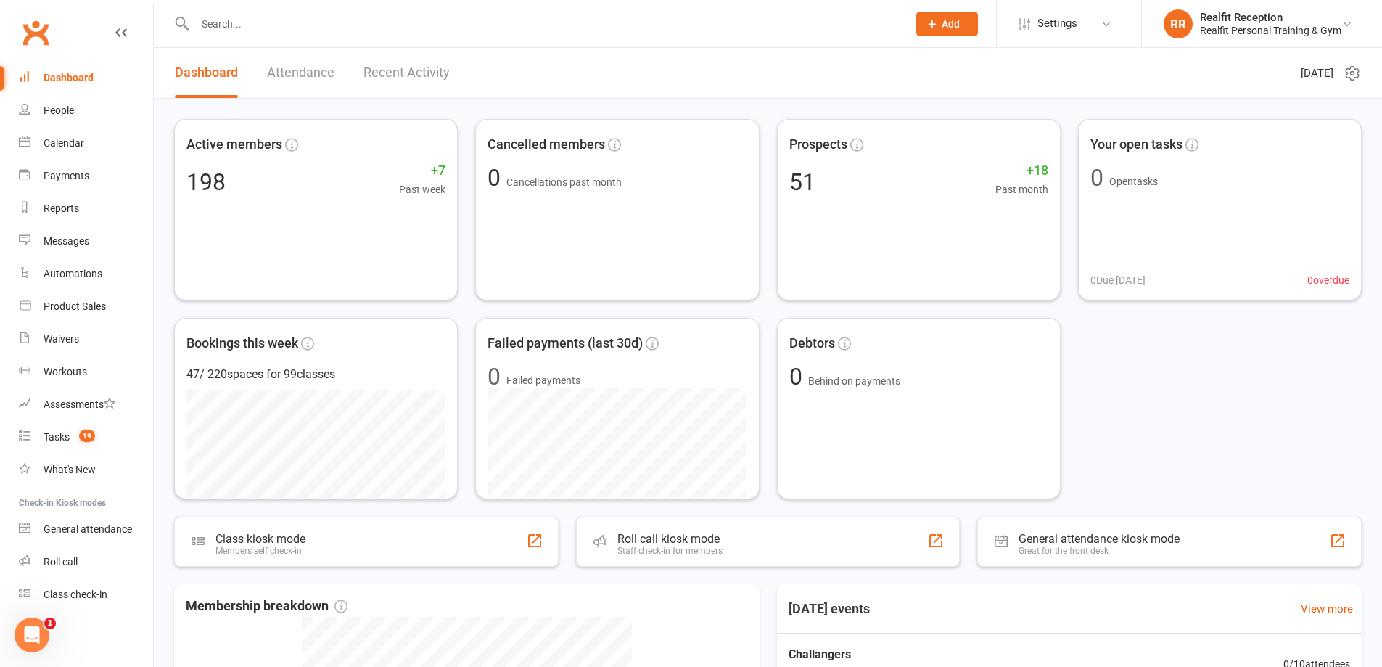
click at [333, 22] on input "text" at bounding box center [544, 24] width 707 height 20
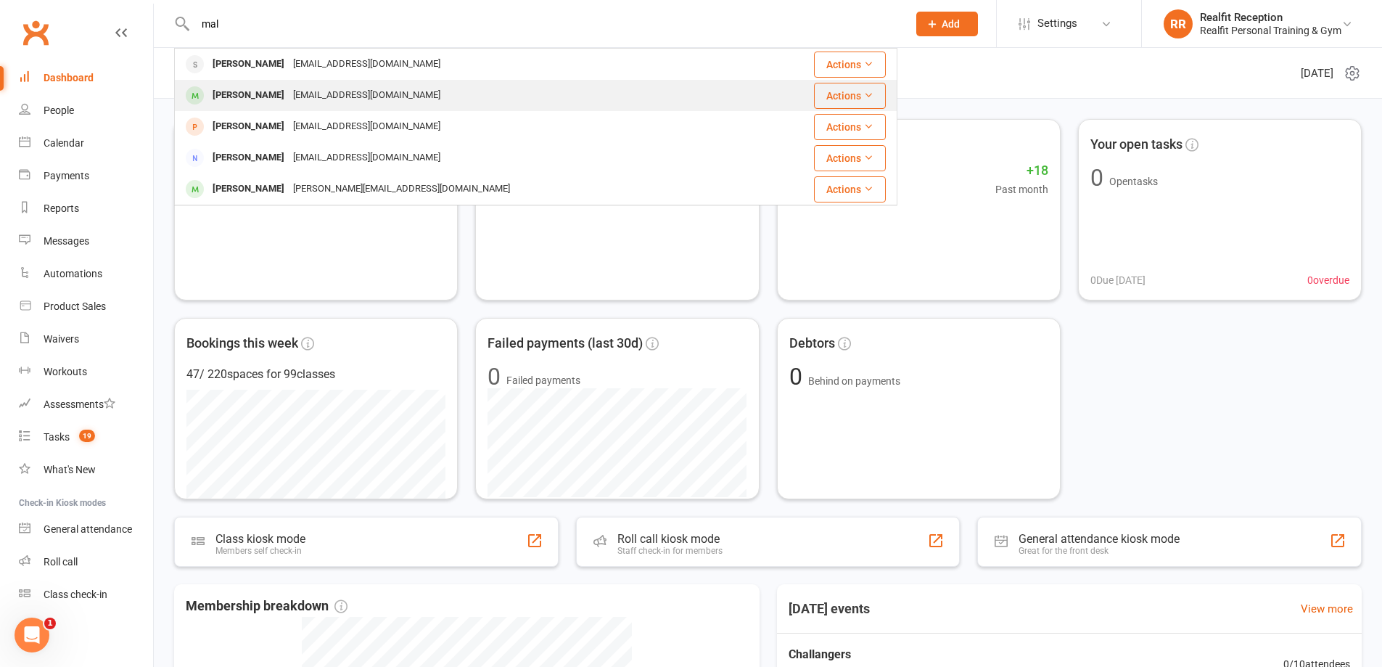
type input "mal"
click at [431, 103] on div "Maleesha Wijesiri maleeshaw@icloud.com" at bounding box center [466, 96] width 580 height 30
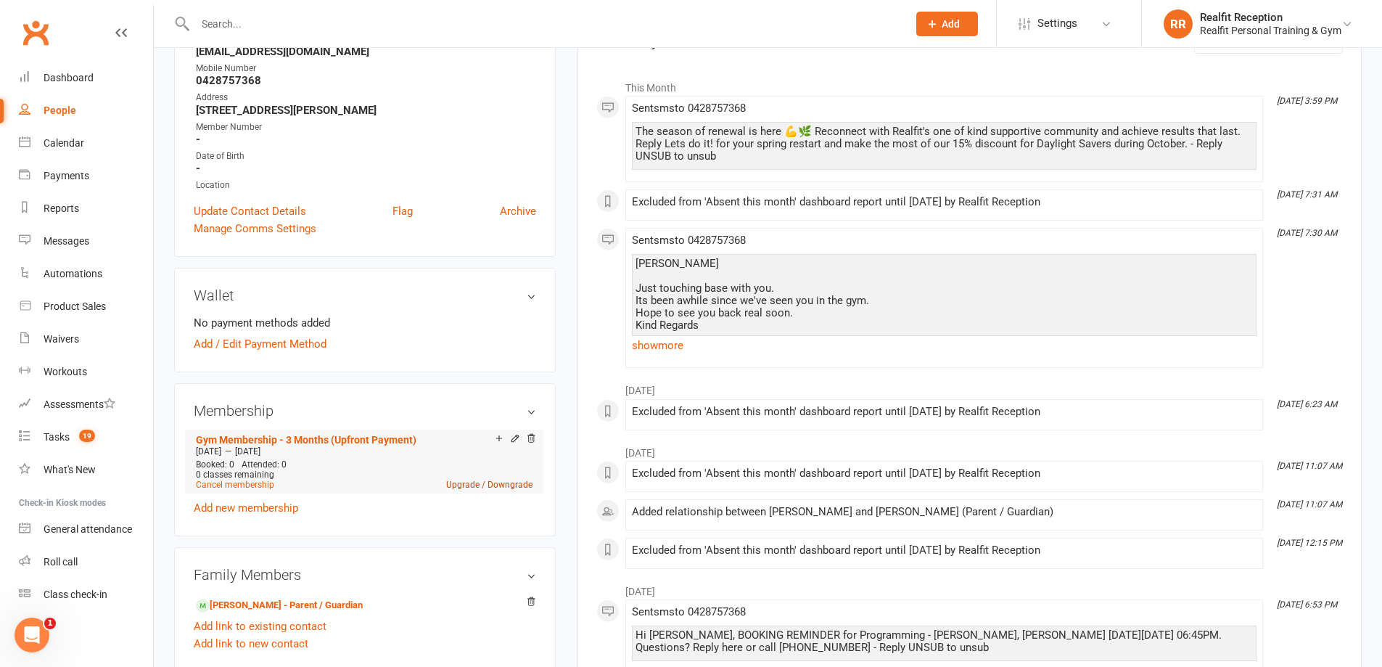
scroll to position [363, 0]
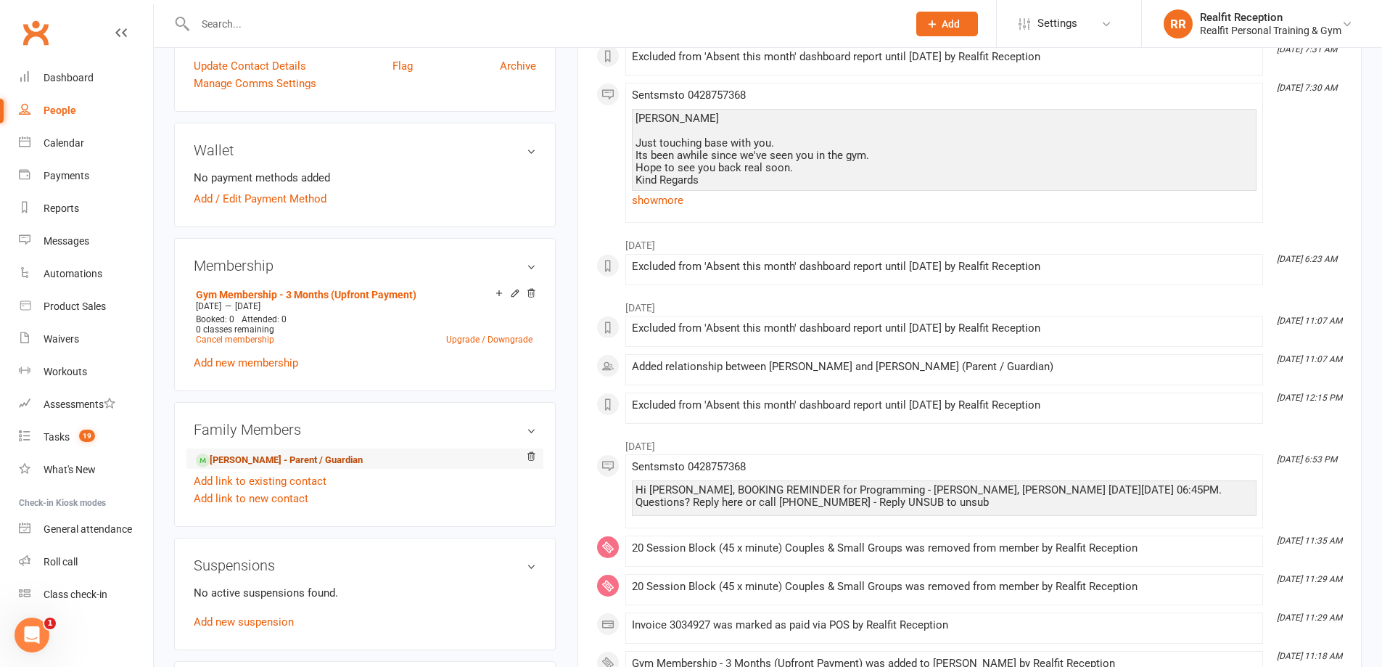
click at [326, 462] on link "Dulani Balasuriya - Parent / Guardian" at bounding box center [279, 460] width 167 height 15
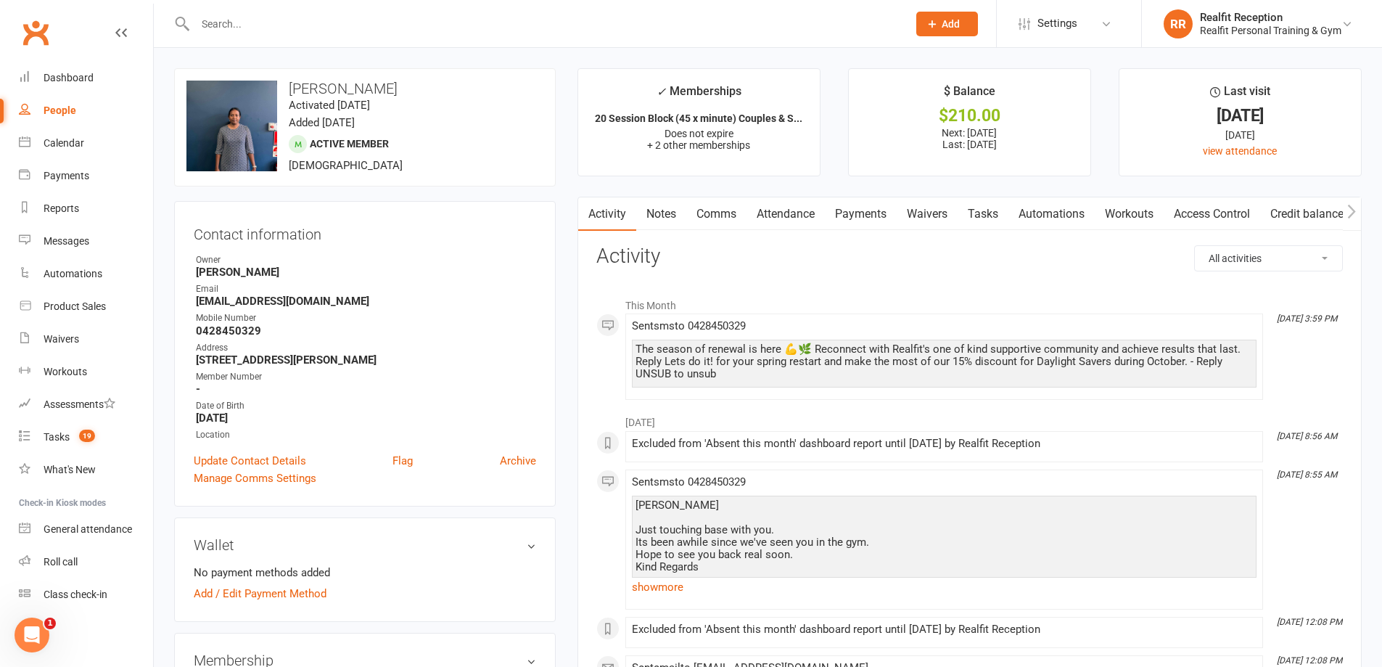
click at [810, 215] on link "Attendance" at bounding box center [785, 213] width 78 height 33
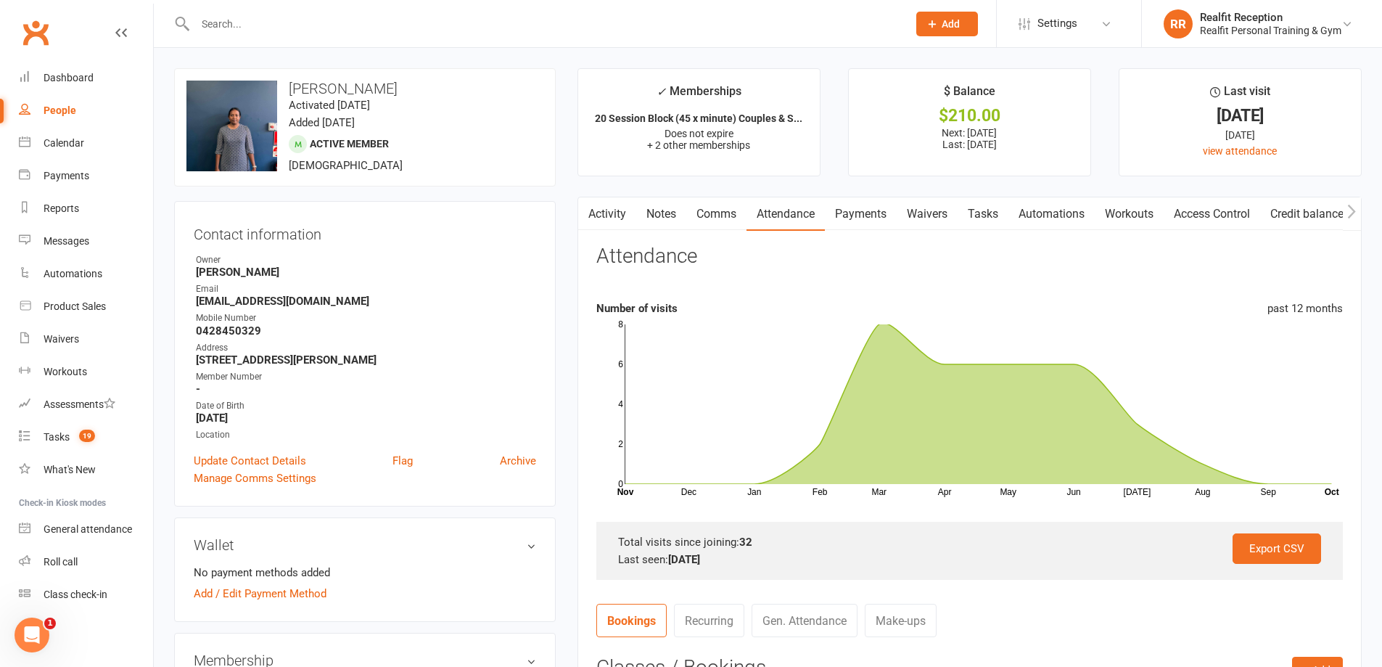
click at [672, 221] on link "Notes" at bounding box center [661, 213] width 50 height 33
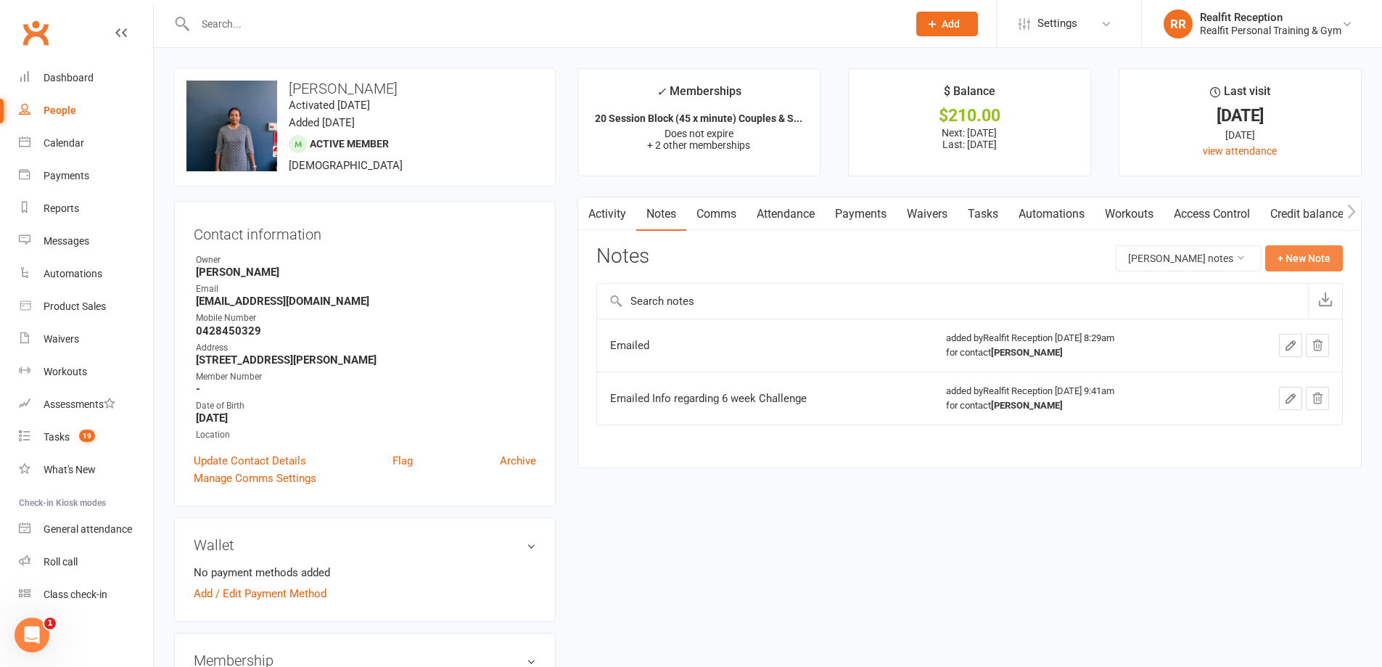
click at [1298, 259] on button "+ New Note" at bounding box center [1304, 258] width 78 height 26
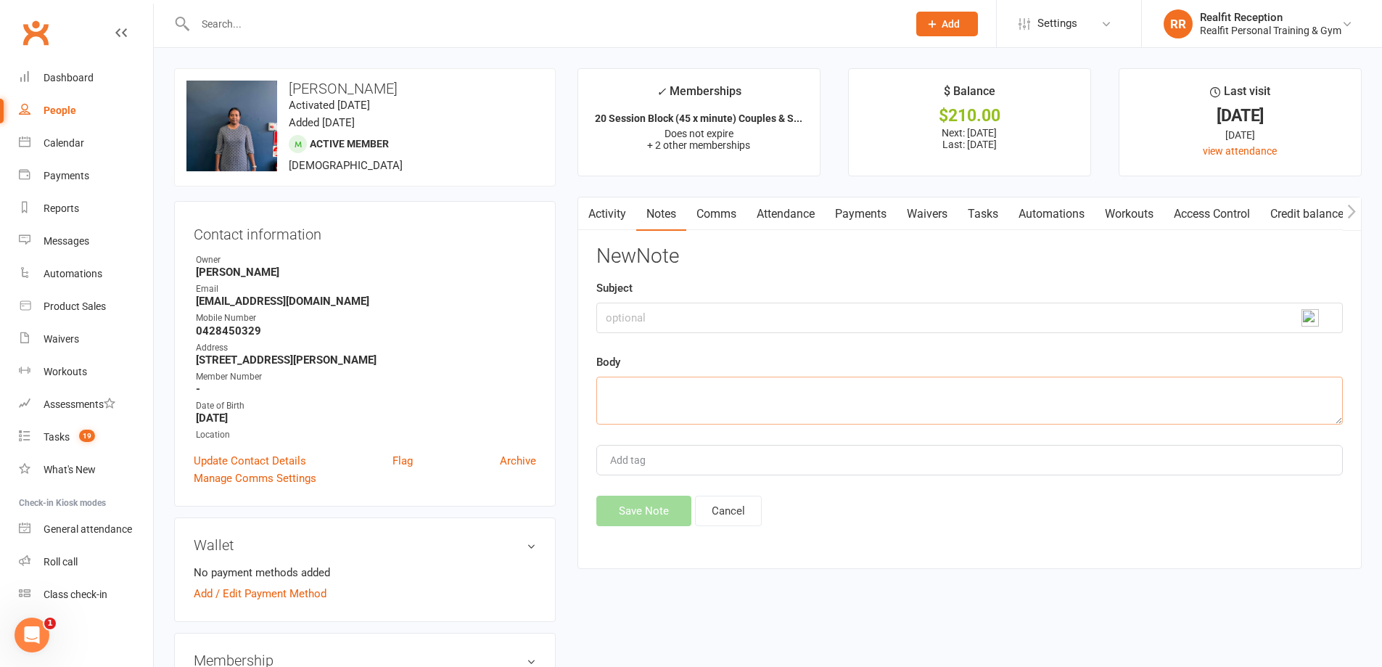
click at [672, 393] on textarea at bounding box center [969, 400] width 746 height 48
type textarea "Sent SMS"
click at [641, 503] on button "Save Note" at bounding box center [643, 510] width 95 height 30
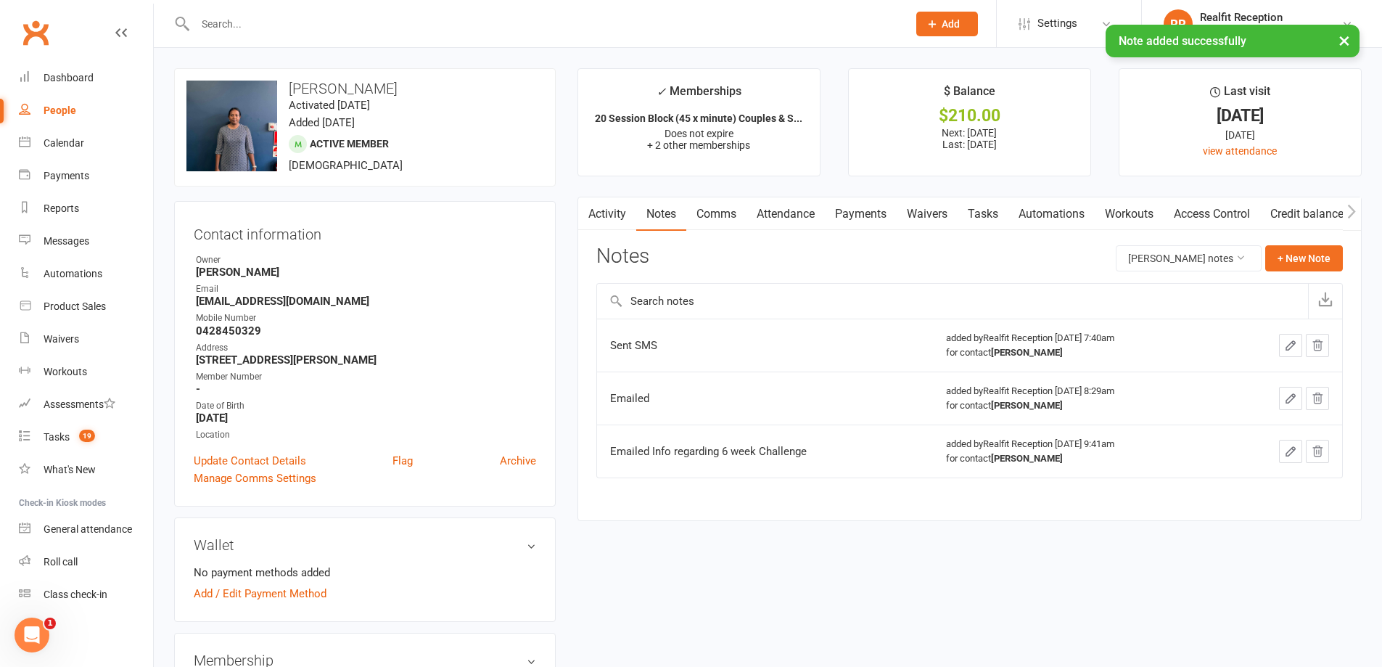
click at [980, 215] on link "Tasks" at bounding box center [983, 213] width 51 height 33
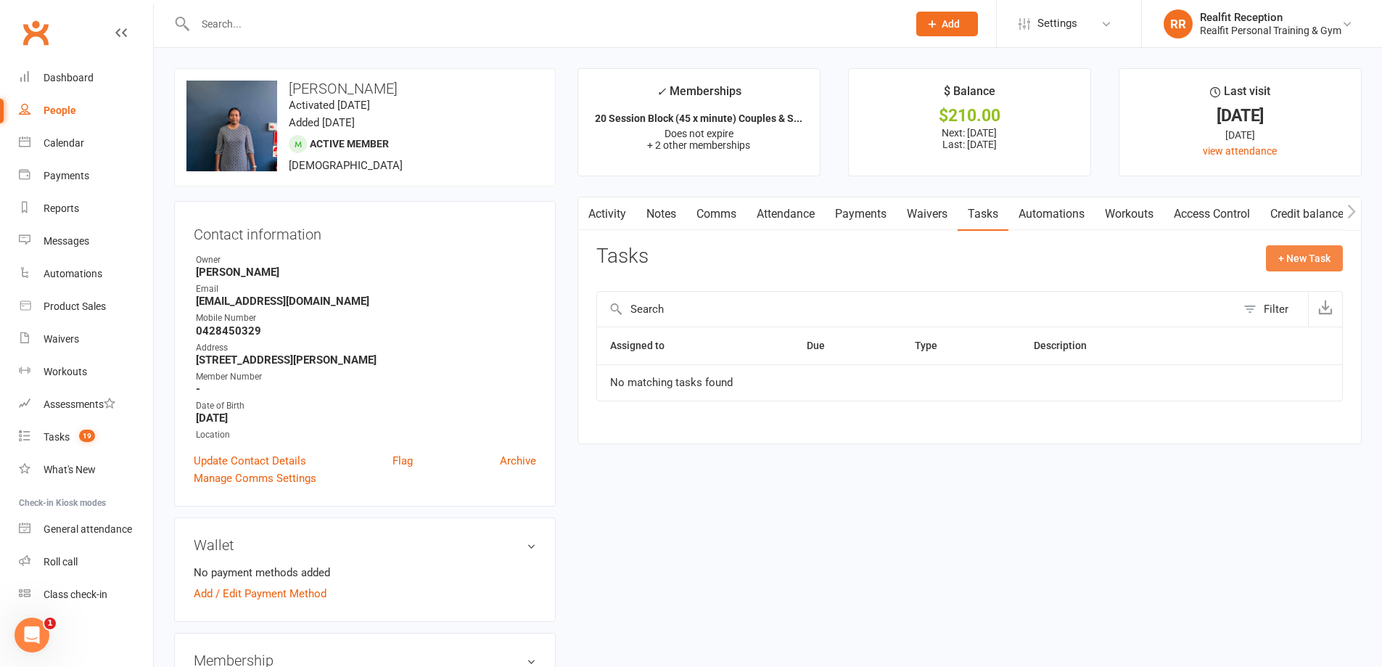
click at [1280, 261] on button "+ New Task" at bounding box center [1304, 258] width 77 height 26
select select "49355"
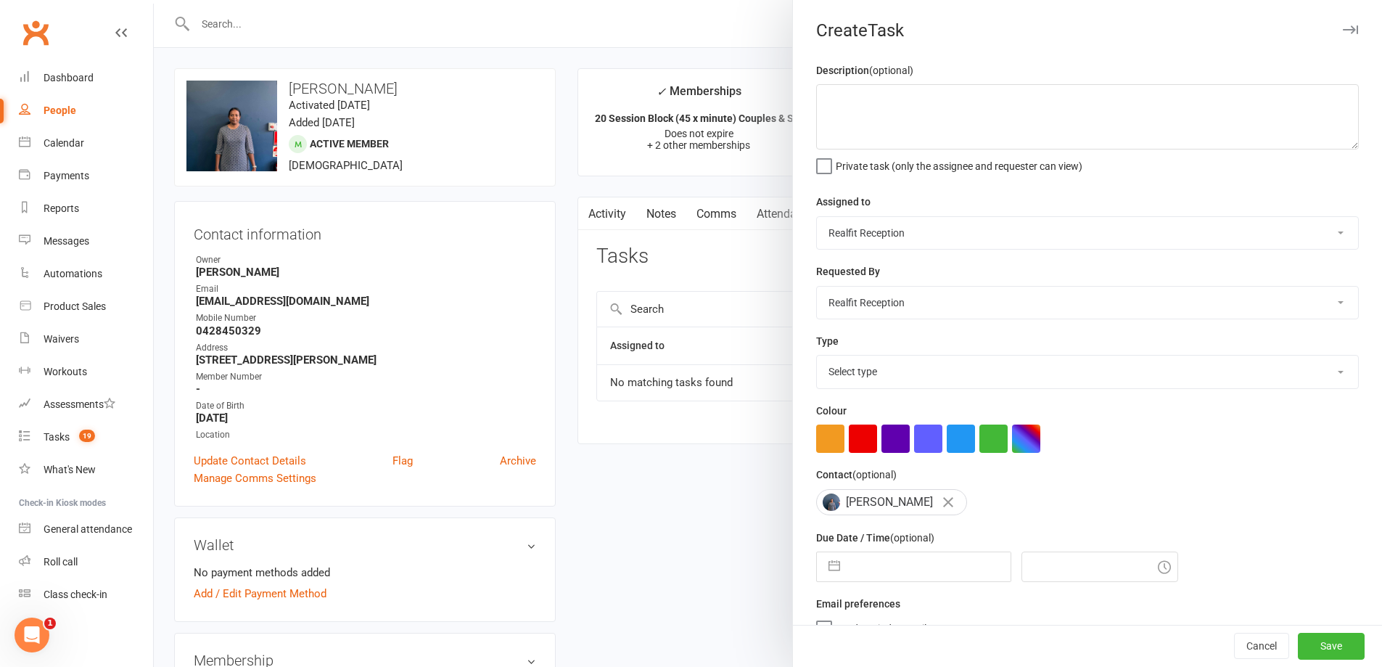
click at [914, 302] on select "Chris Egan-Lee Audery Perera Realfit Reception Darrell Valerio Max Reilly David…" at bounding box center [1087, 303] width 541 height 32
select select "49223"
click at [817, 288] on select "Chris Egan-Lee Audery Perera Realfit Reception Darrell Valerio Max Reilly David…" at bounding box center [1087, 303] width 541 height 32
drag, startPoint x: 873, startPoint y: 379, endPoint x: 873, endPoint y: 387, distance: 8.0
click at [873, 379] on select "Select type Building maintenance E-mail Gym floor Incident process and manageme…" at bounding box center [1087, 371] width 541 height 32
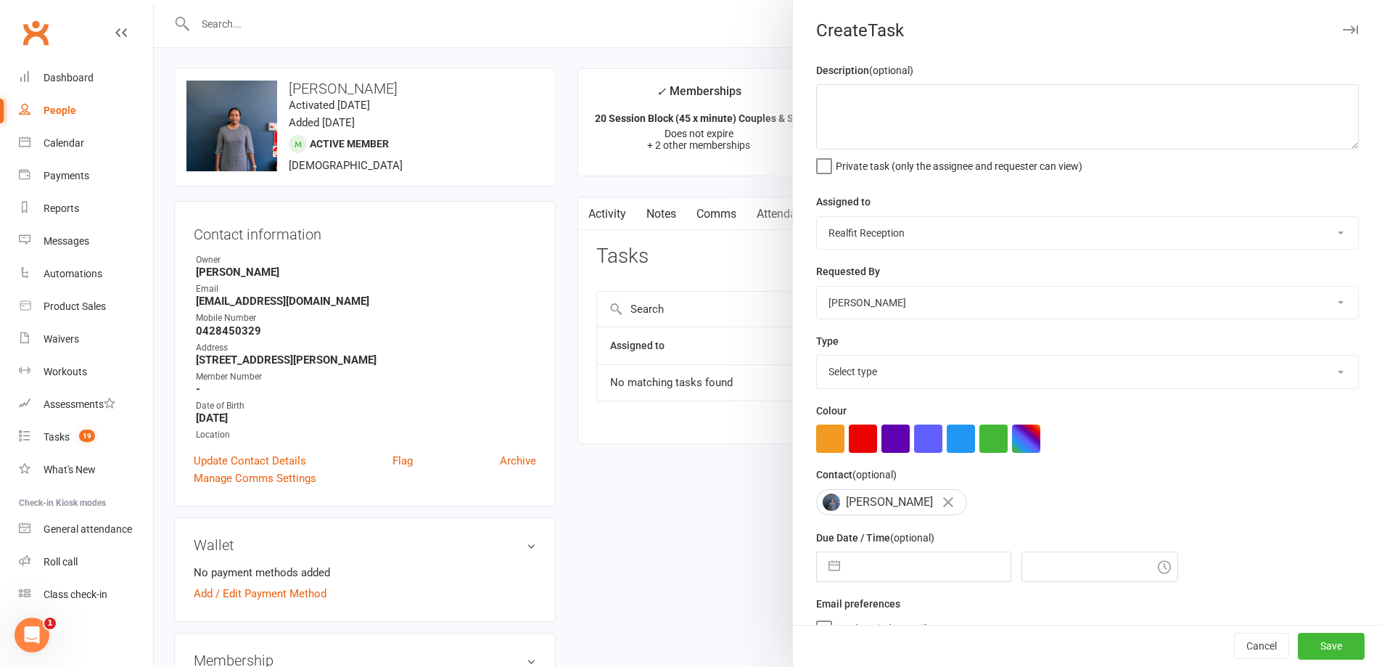
select select "30000"
click at [817, 358] on select "Select type Building maintenance E-mail Gym floor Incident process and manageme…" at bounding box center [1087, 371] width 541 height 32
click at [878, 230] on select "Chris Egan-Lee Audery Perera Realfit Reception Darrell Valerio Max Reilly David…" at bounding box center [1087, 233] width 541 height 32
select select "49223"
click at [817, 218] on select "Chris Egan-Lee Audery Perera Realfit Reception Darrell Valerio Max Reilly David…" at bounding box center [1087, 233] width 541 height 32
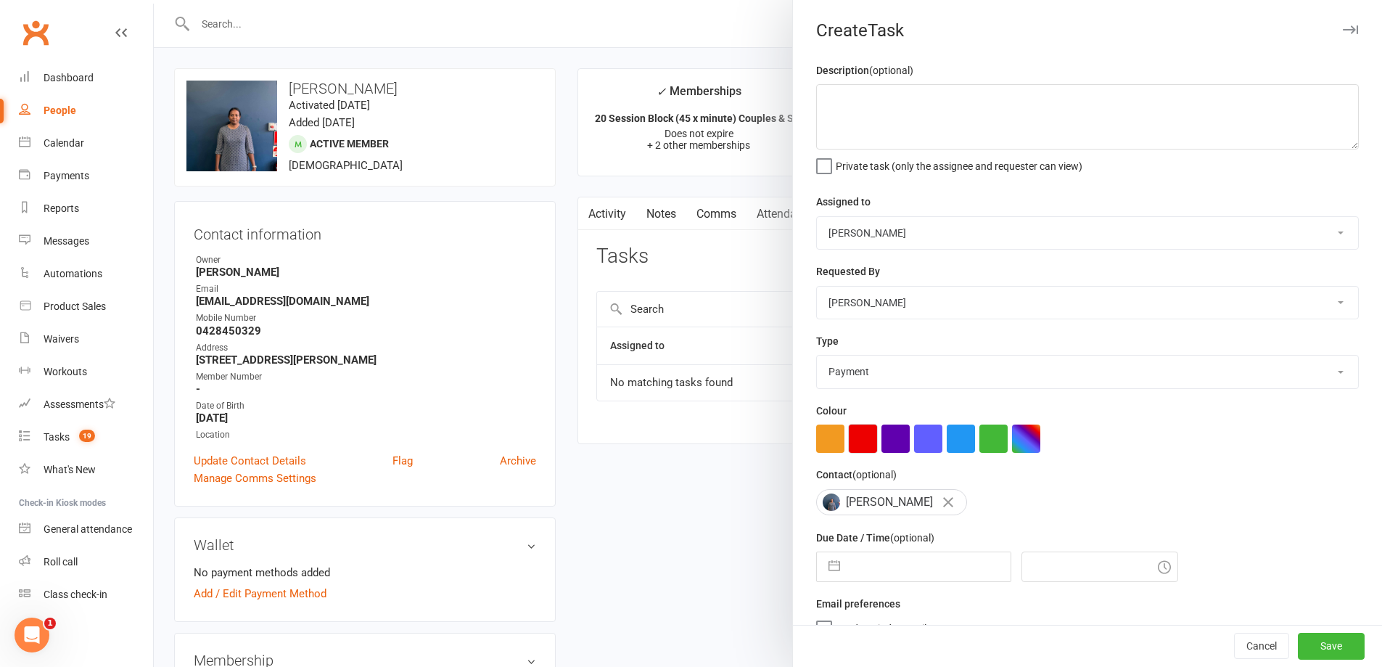
click at [853, 445] on button "button" at bounding box center [863, 438] width 28 height 28
click at [926, 572] on input "text" at bounding box center [928, 566] width 163 height 29
select select "8"
select select "2025"
select select "9"
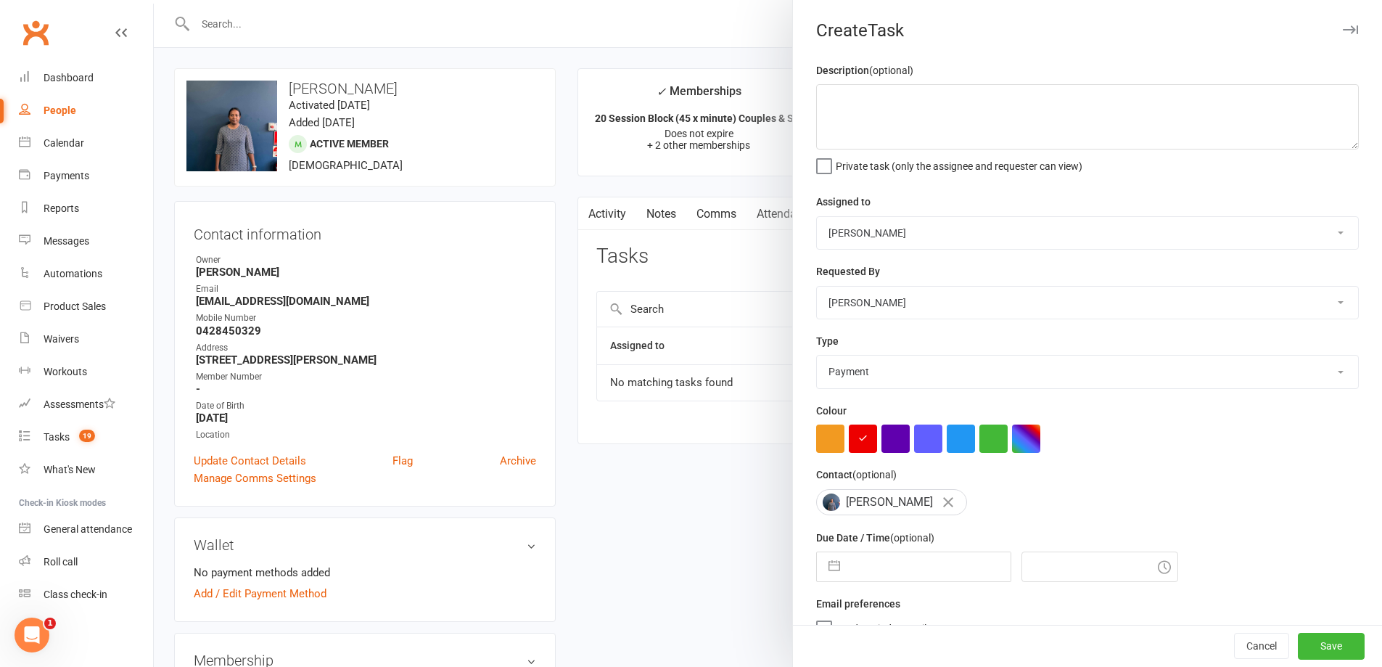
select select "2025"
select select "10"
select select "2025"
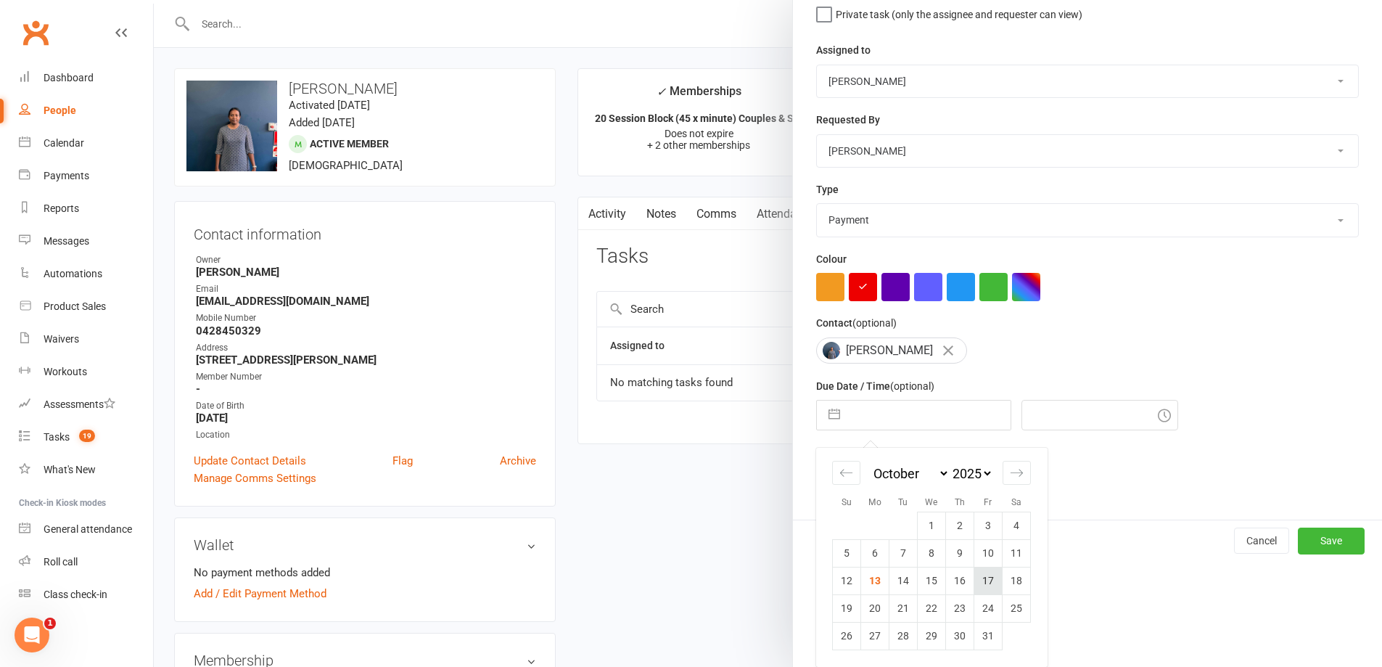
click at [983, 582] on td "17" at bounding box center [988, 581] width 28 height 28
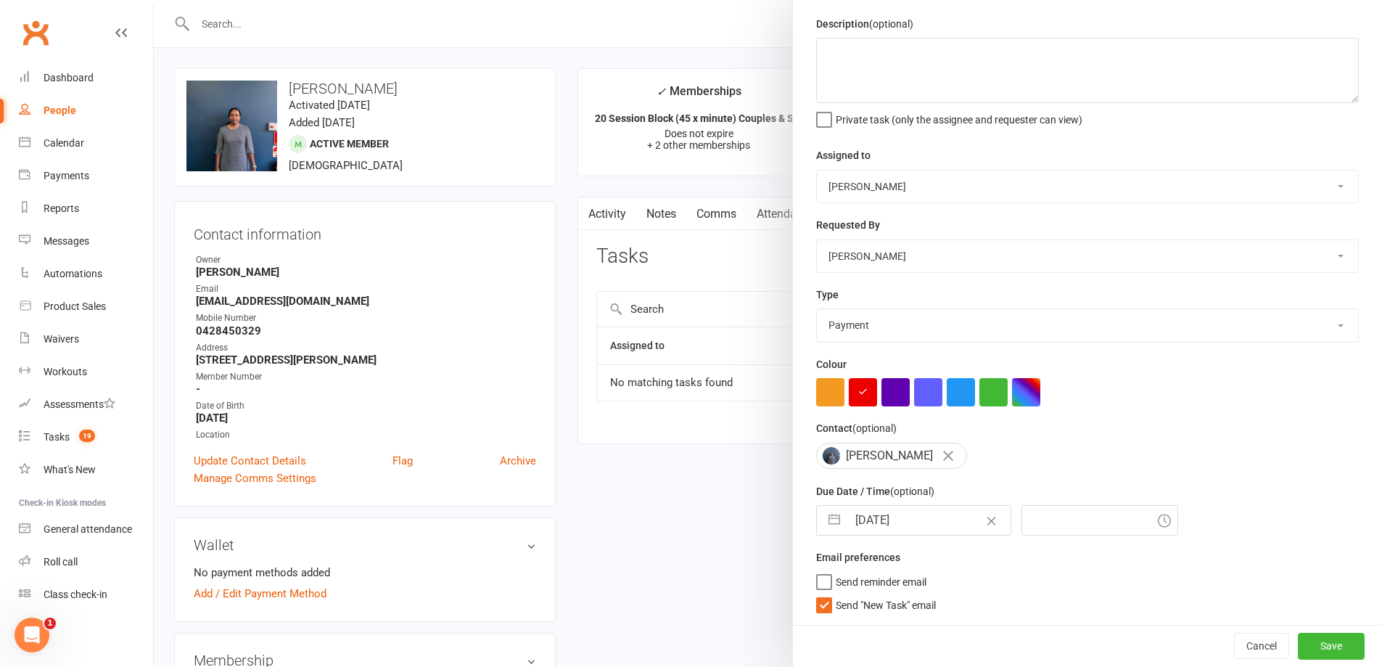
type input "17 Oct 2025"
type input "7:45am"
click at [891, 606] on span "Send "New Task" email" at bounding box center [886, 602] width 100 height 17
click at [891, 594] on input "Send "New Task" email" at bounding box center [876, 594] width 120 height 0
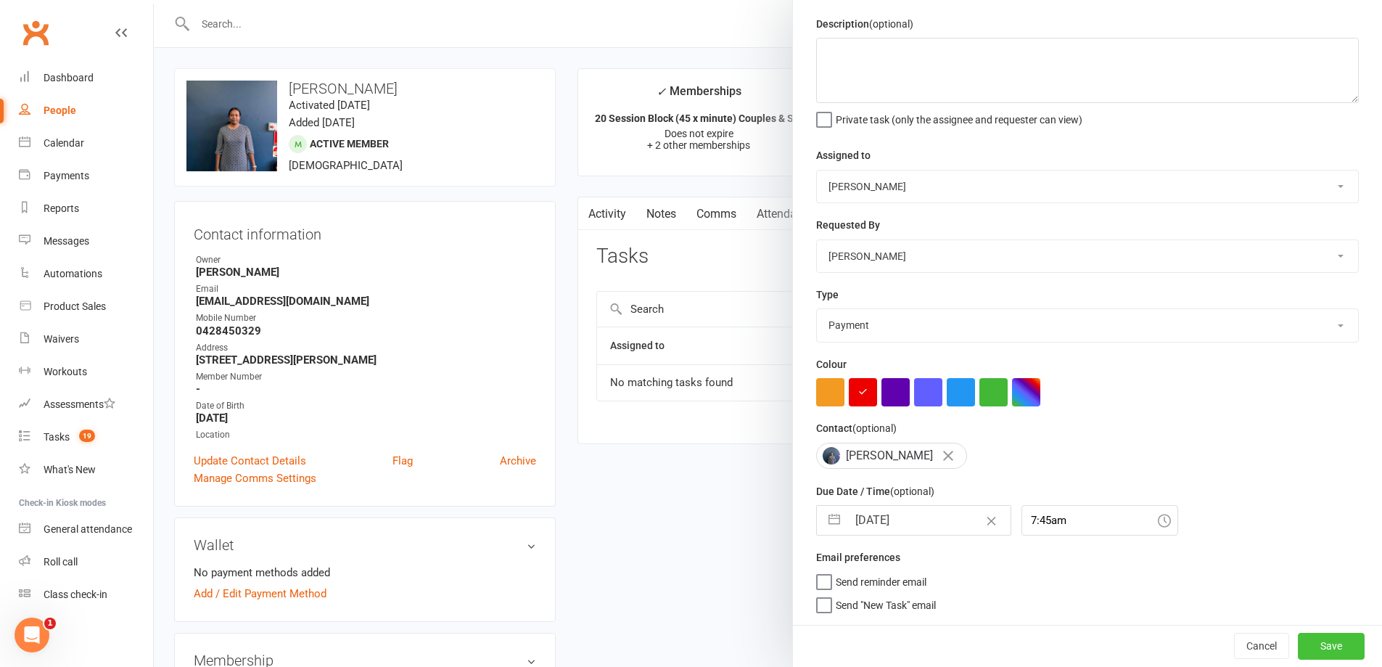
click at [1314, 650] on button "Save" at bounding box center [1331, 646] width 67 height 26
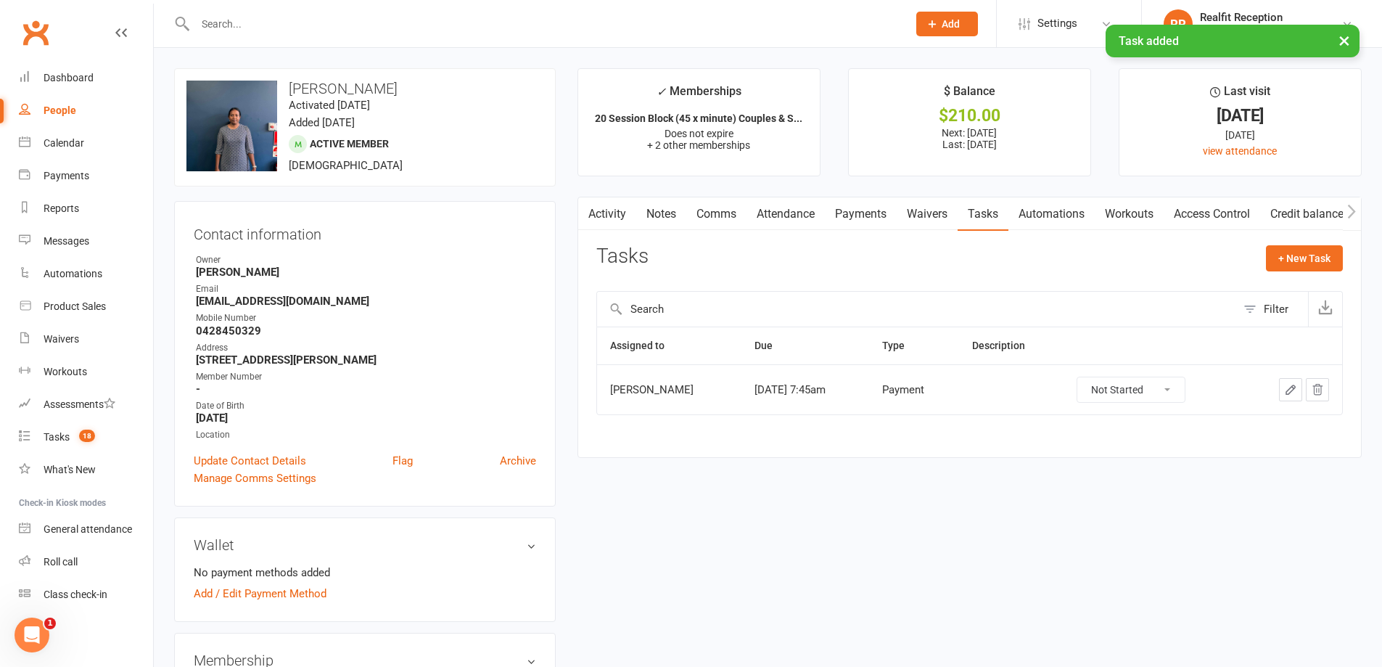
scroll to position [508, 0]
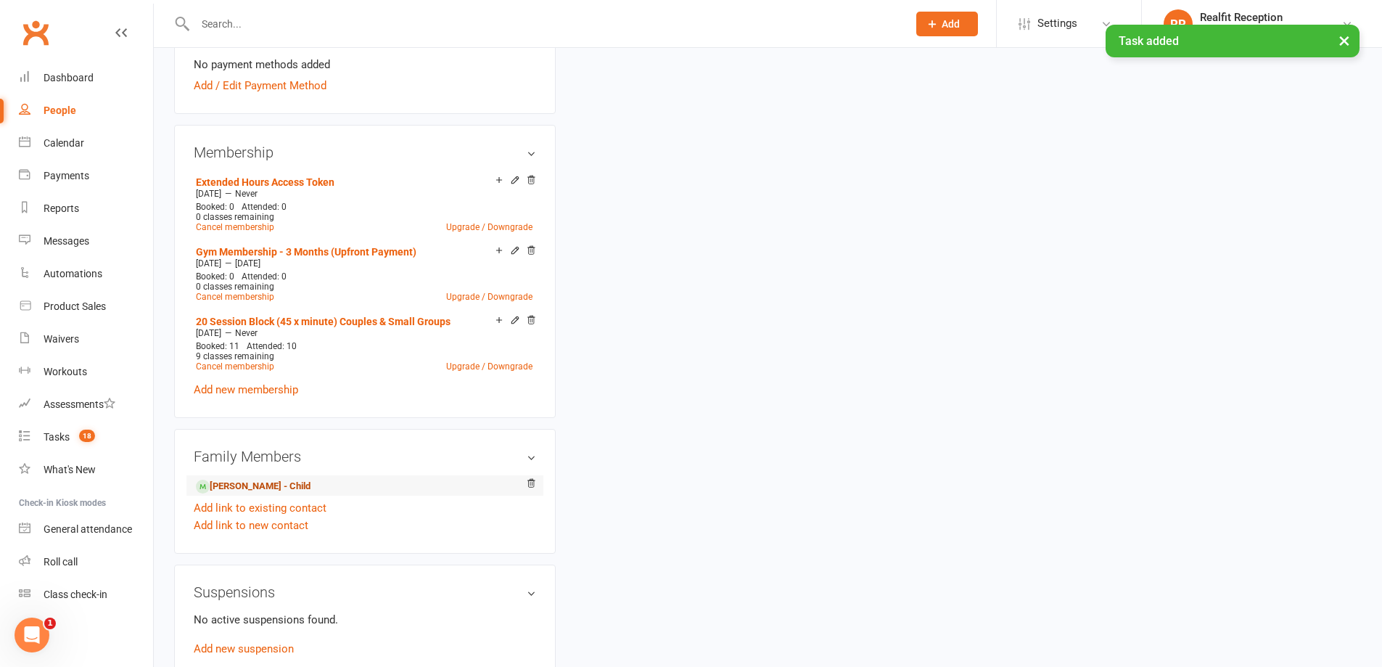
click at [280, 484] on link "Maleesha Wijesiri - Child" at bounding box center [253, 486] width 115 height 15
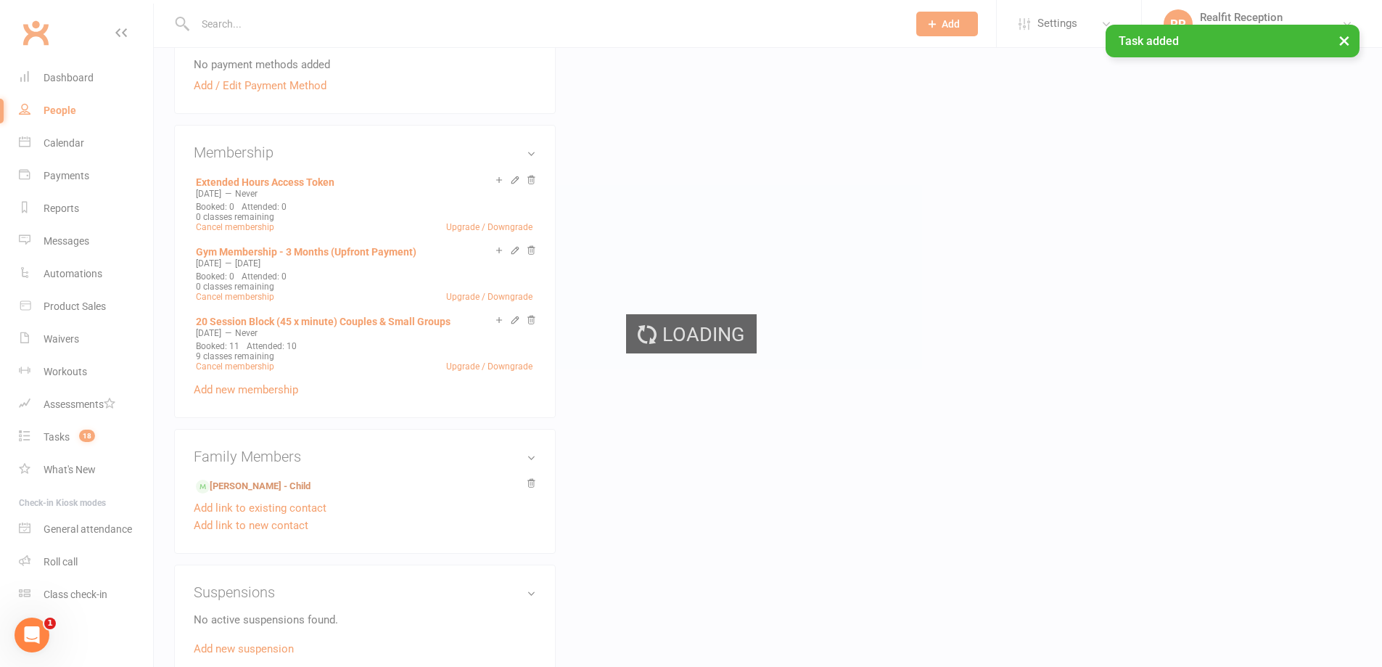
scroll to position [580, 0]
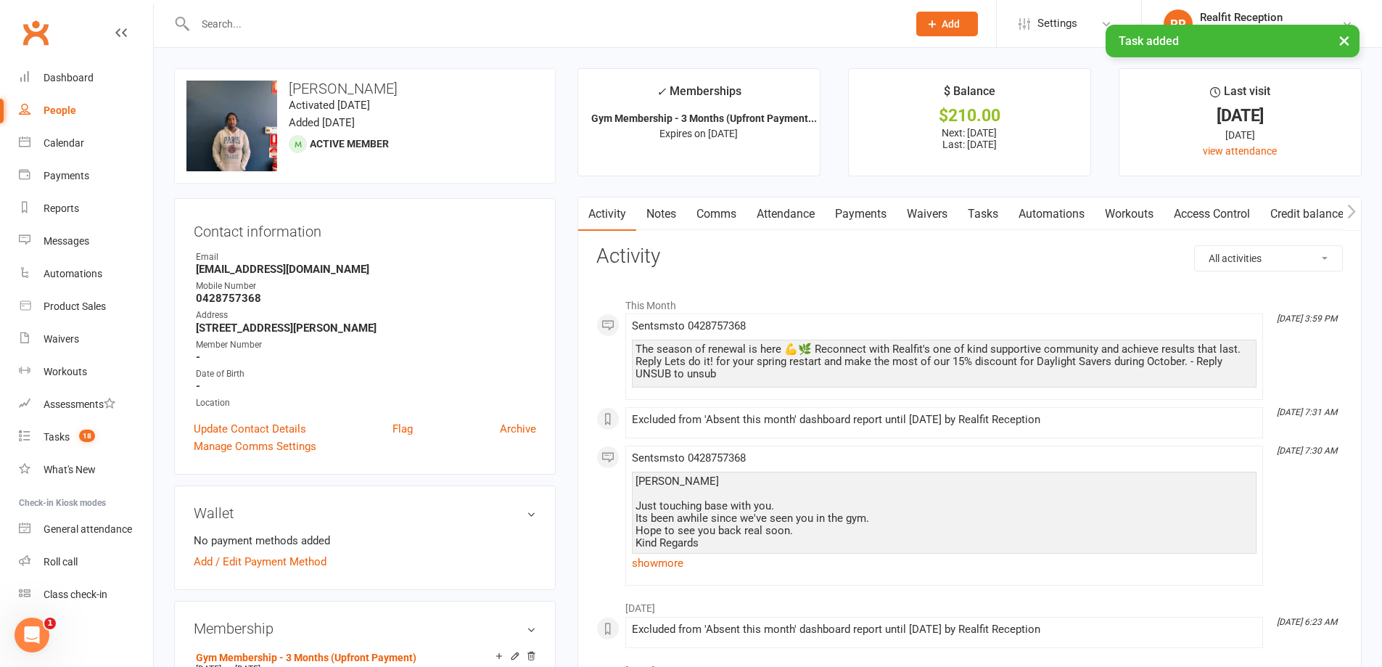
click at [982, 213] on link "Tasks" at bounding box center [983, 213] width 51 height 33
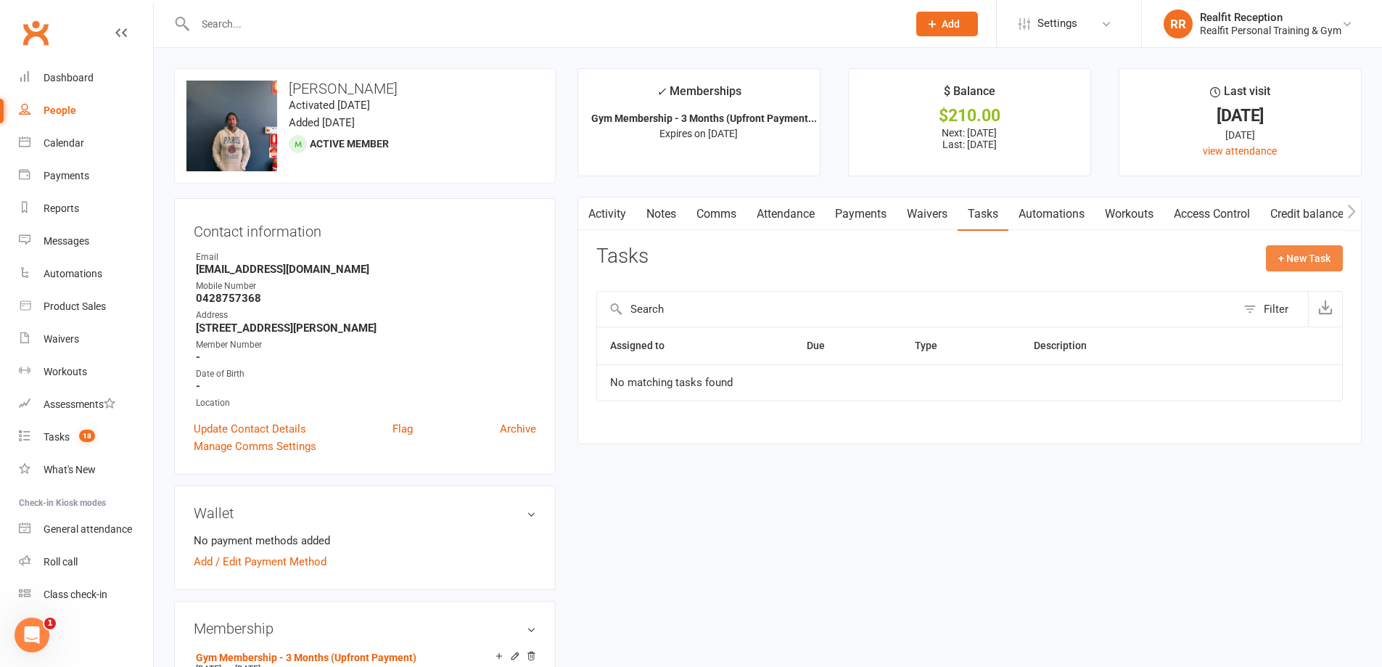
click at [1284, 255] on button "+ New Task" at bounding box center [1304, 258] width 77 height 26
select select "49355"
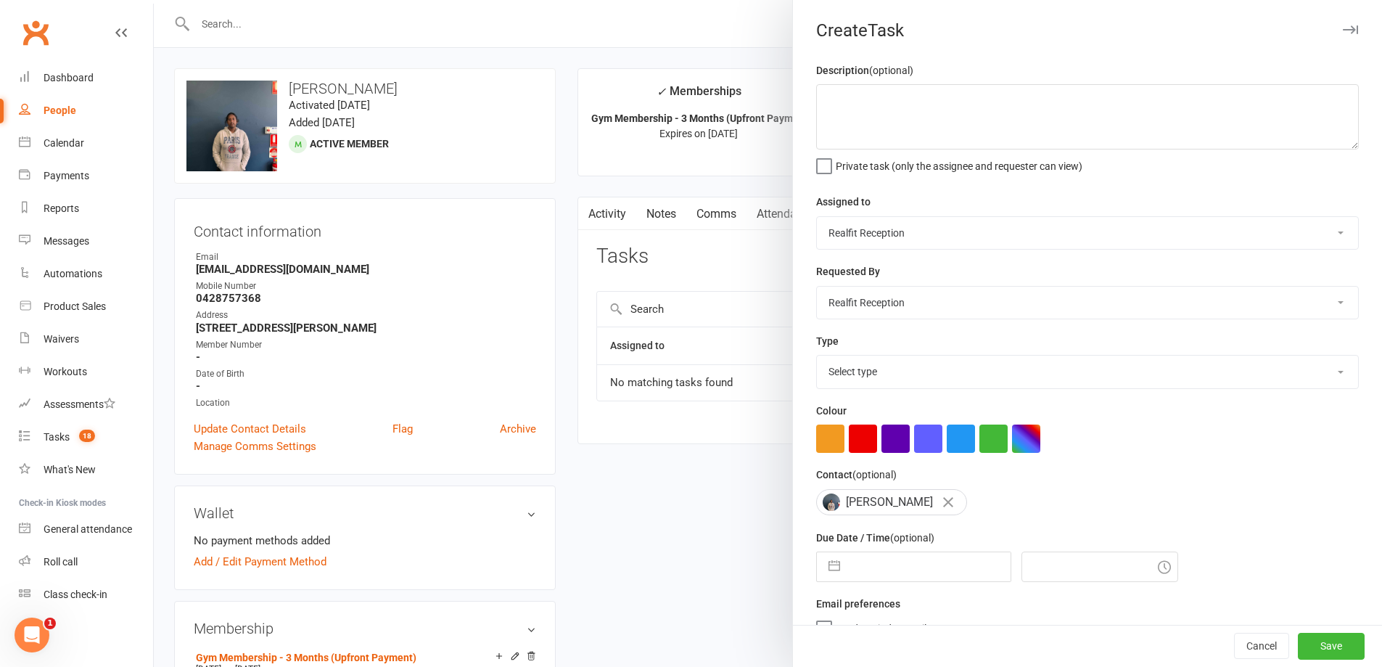
click at [871, 302] on select "Chris Egan-Lee Audery Perera Realfit Reception Darrell Valerio Max Reilly David…" at bounding box center [1087, 303] width 541 height 32
select select "49223"
click at [817, 288] on select "Chris Egan-Lee Audery Perera Realfit Reception Darrell Valerio Max Reilly David…" at bounding box center [1087, 303] width 541 height 32
click at [855, 222] on select "Chris Egan-Lee Audery Perera Realfit Reception Darrell Valerio Max Reilly David…" at bounding box center [1087, 233] width 541 height 32
select select "49223"
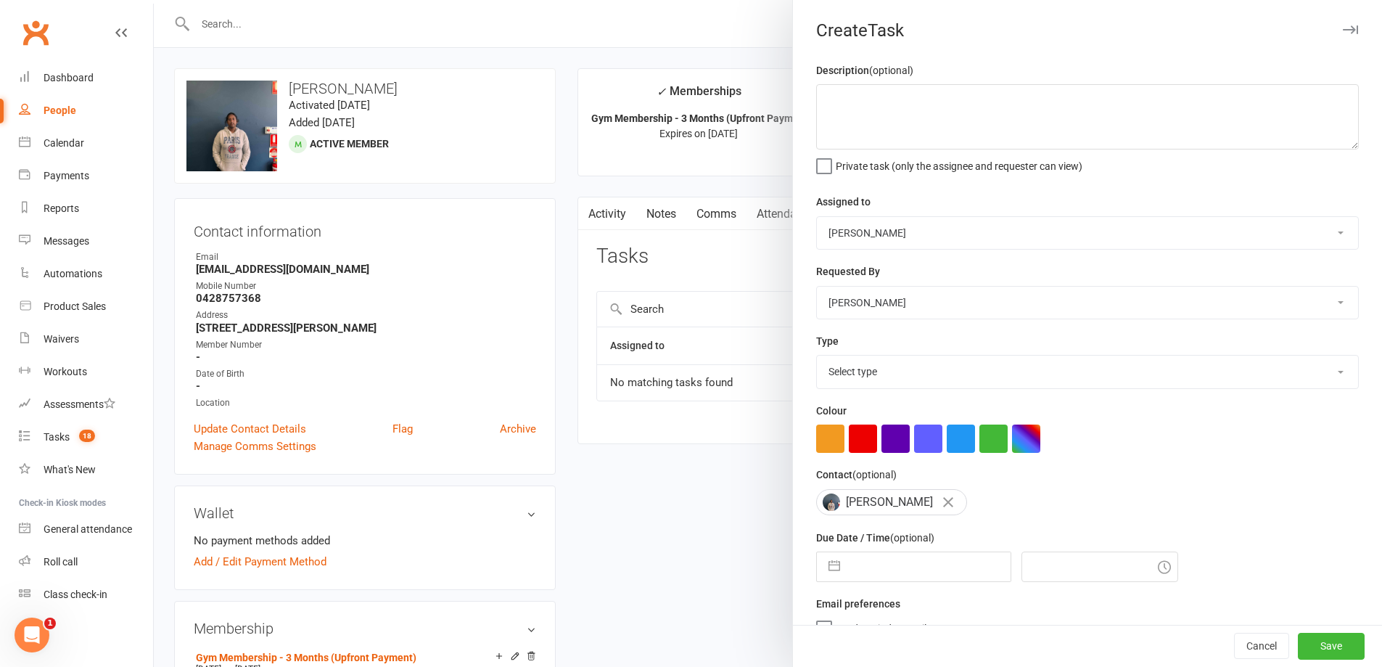
click at [817, 218] on select "Chris Egan-Lee Audery Perera Realfit Reception Darrell Valerio Max Reilly David…" at bounding box center [1087, 233] width 541 height 32
click at [855, 381] on select "Select type Building maintenance E-mail Gym floor Incident process and manageme…" at bounding box center [1087, 371] width 541 height 32
select select "30000"
click at [817, 358] on select "Select type Building maintenance E-mail Gym floor Incident process and manageme…" at bounding box center [1087, 371] width 541 height 32
click at [857, 445] on button "button" at bounding box center [863, 438] width 28 height 28
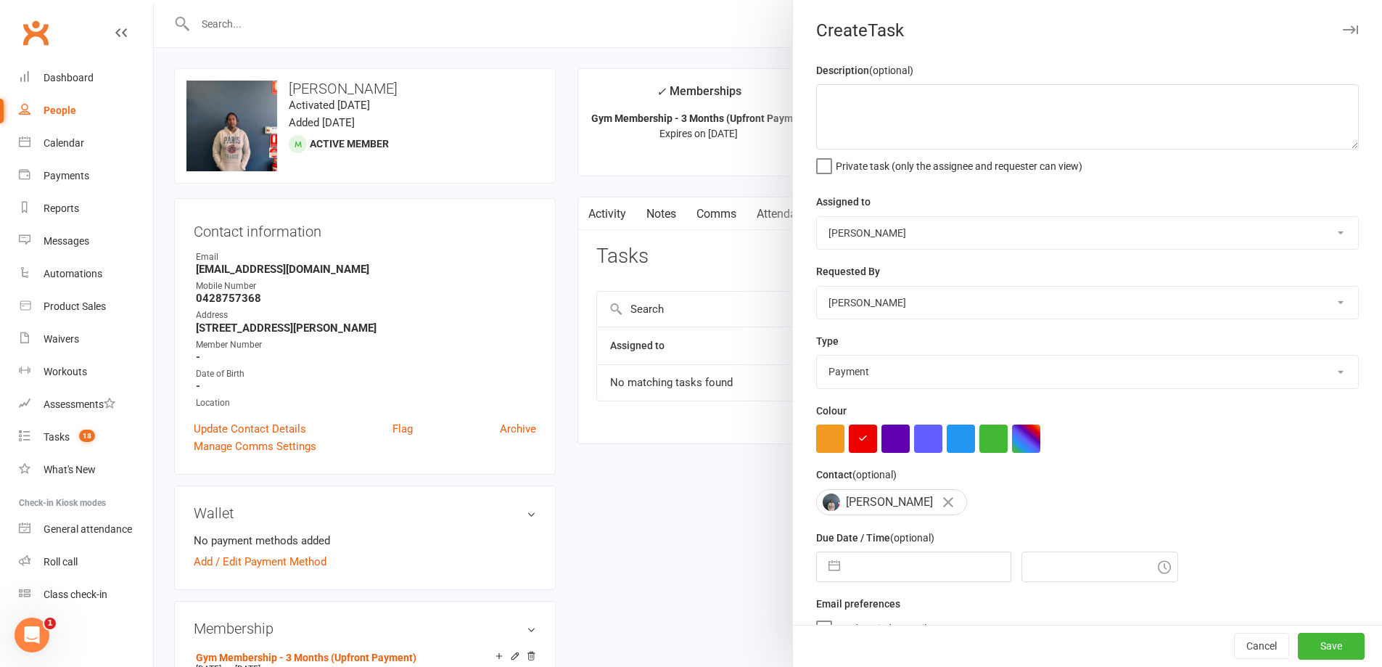
click at [876, 576] on input "text" at bounding box center [928, 566] width 163 height 29
select select "8"
select select "2025"
select select "9"
select select "2025"
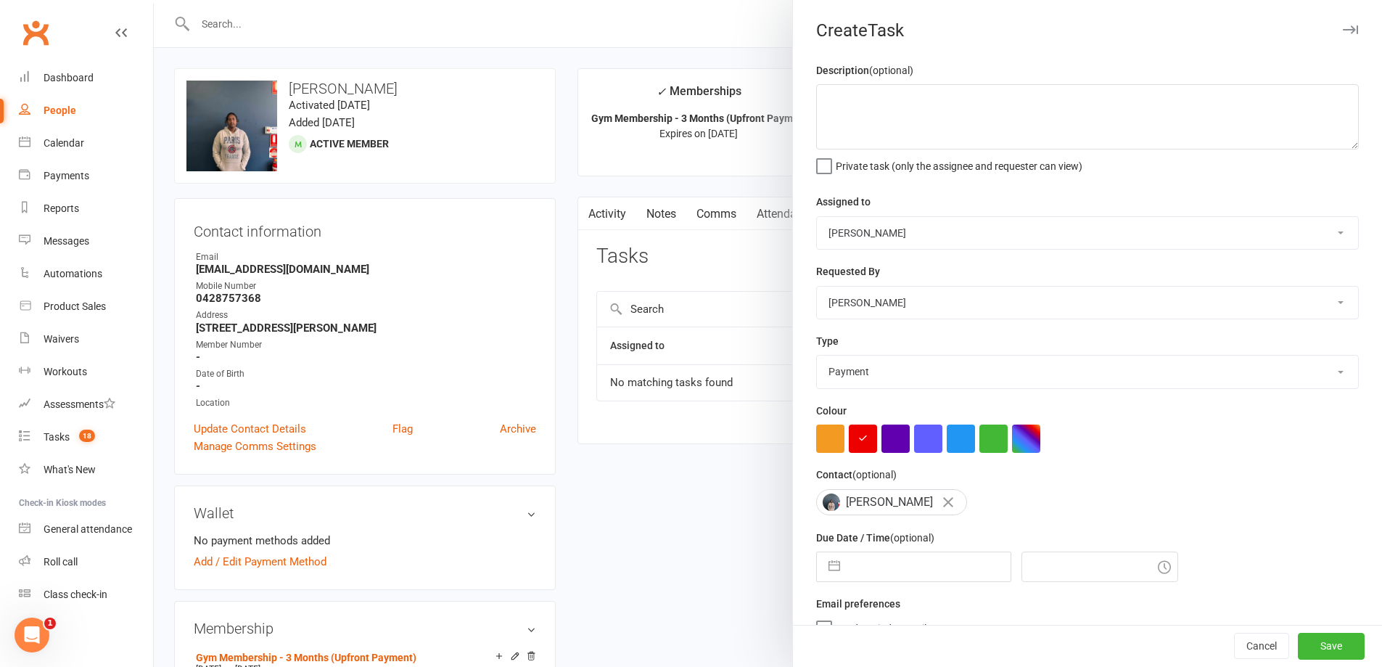
select select "10"
select select "2025"
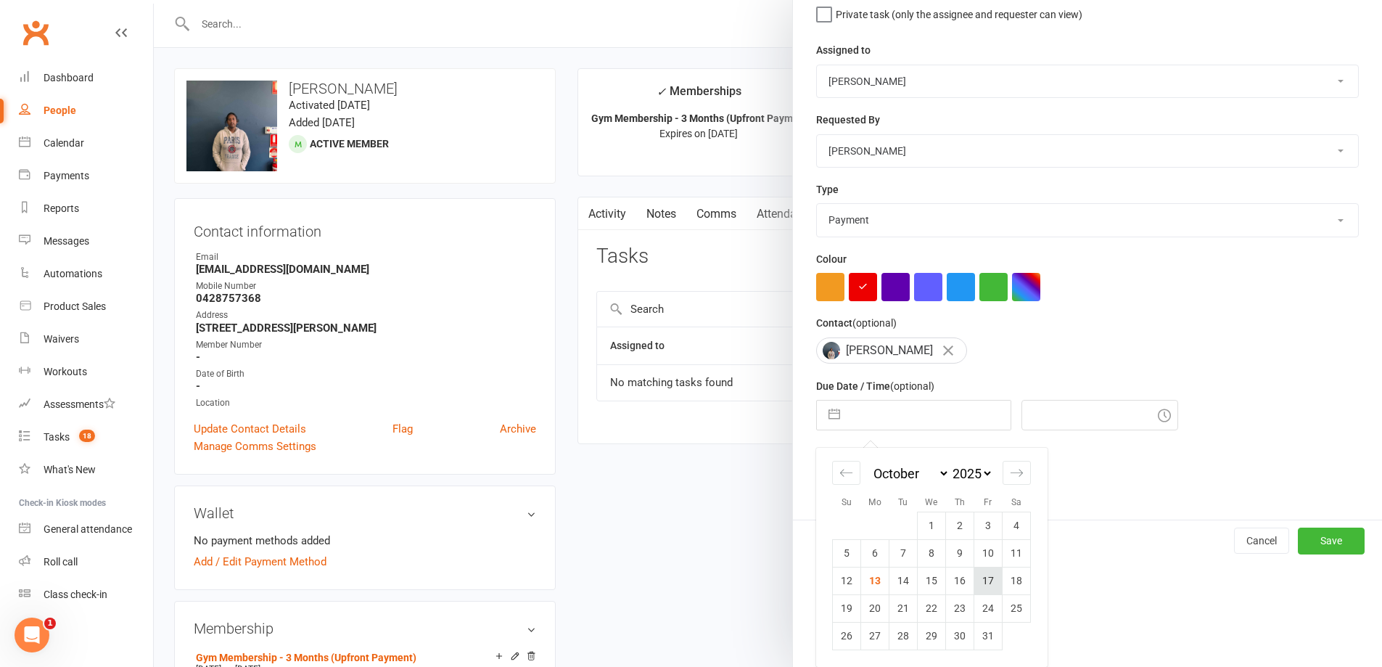
click at [986, 581] on td "17" at bounding box center [988, 581] width 28 height 28
type input "17 Oct 2025"
type input "7:45am"
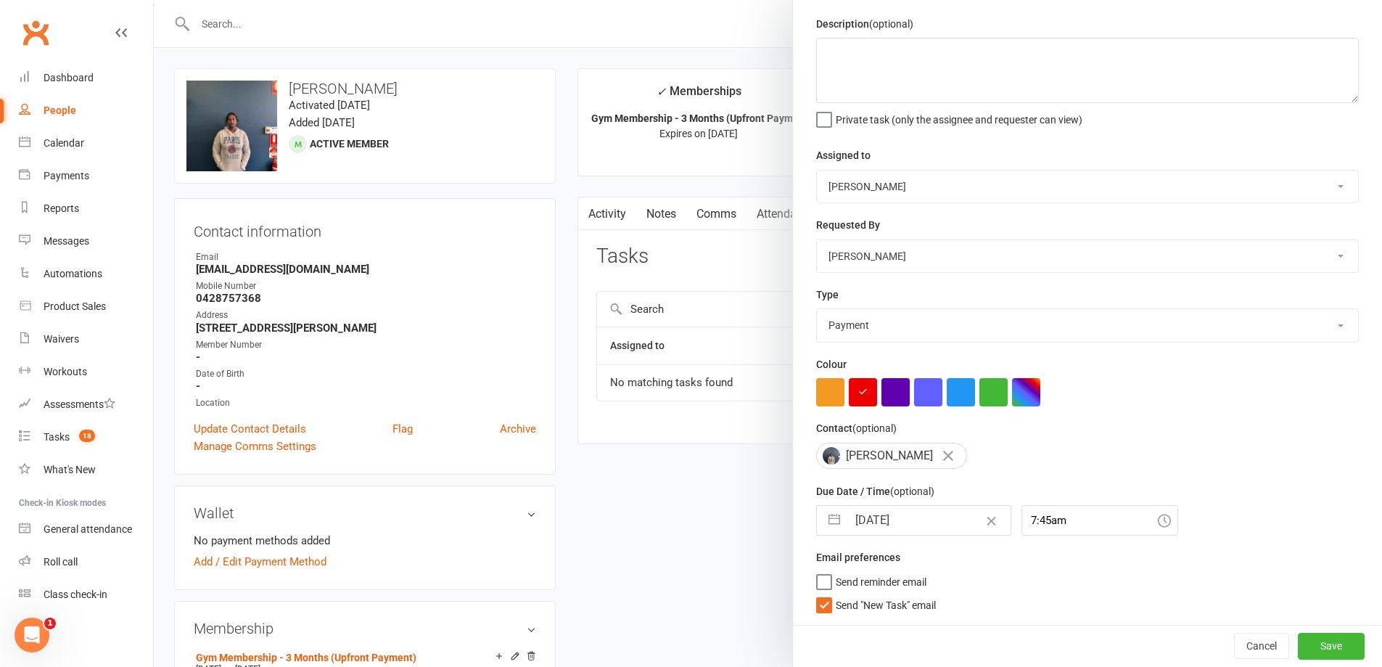
click at [880, 605] on span "Send "New Task" email" at bounding box center [886, 602] width 100 height 17
click at [880, 594] on input "Send "New Task" email" at bounding box center [876, 594] width 120 height 0
click at [1298, 651] on button "Save" at bounding box center [1331, 646] width 67 height 26
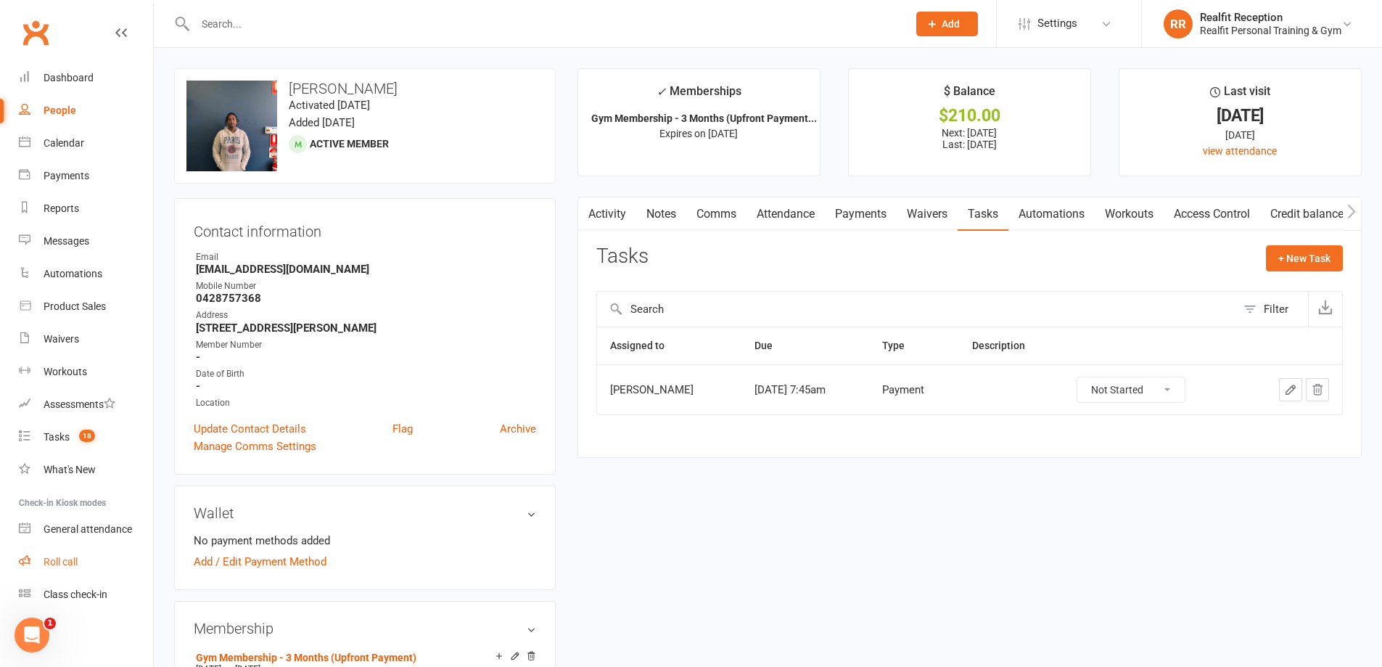
click at [63, 559] on div "Roll call" at bounding box center [61, 562] width 34 height 12
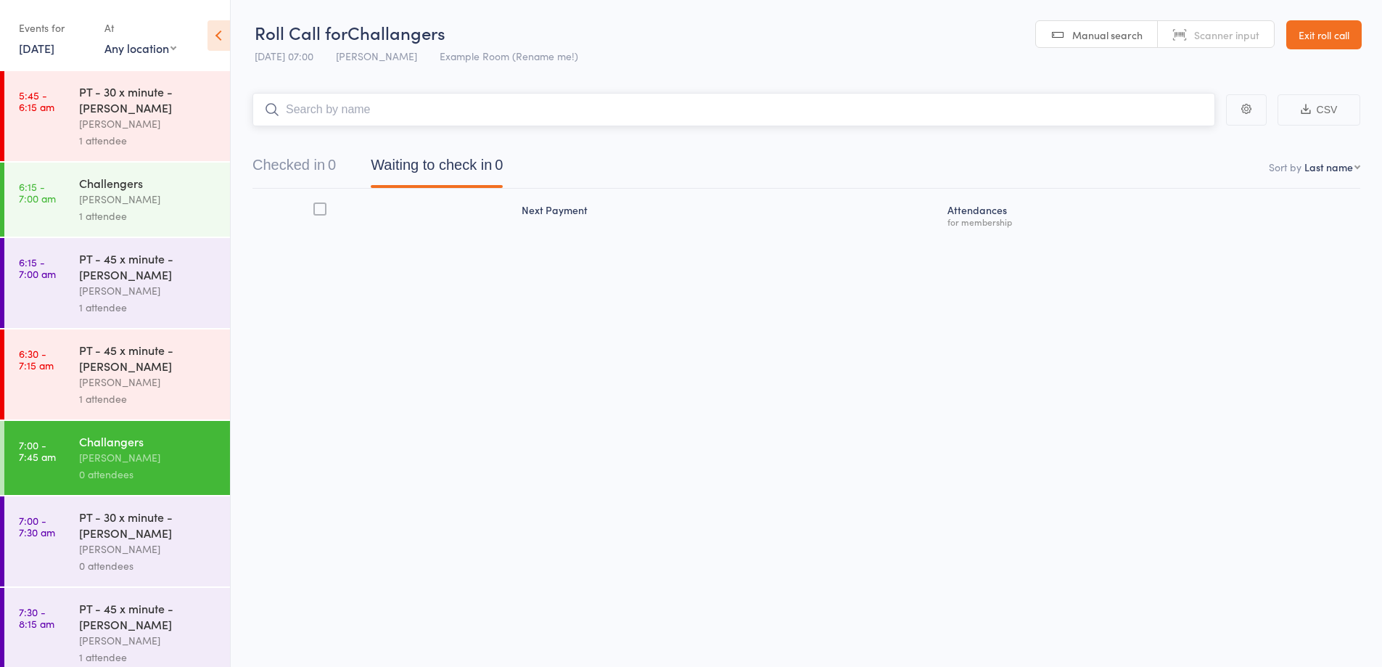
click at [469, 112] on input "search" at bounding box center [733, 109] width 963 height 33
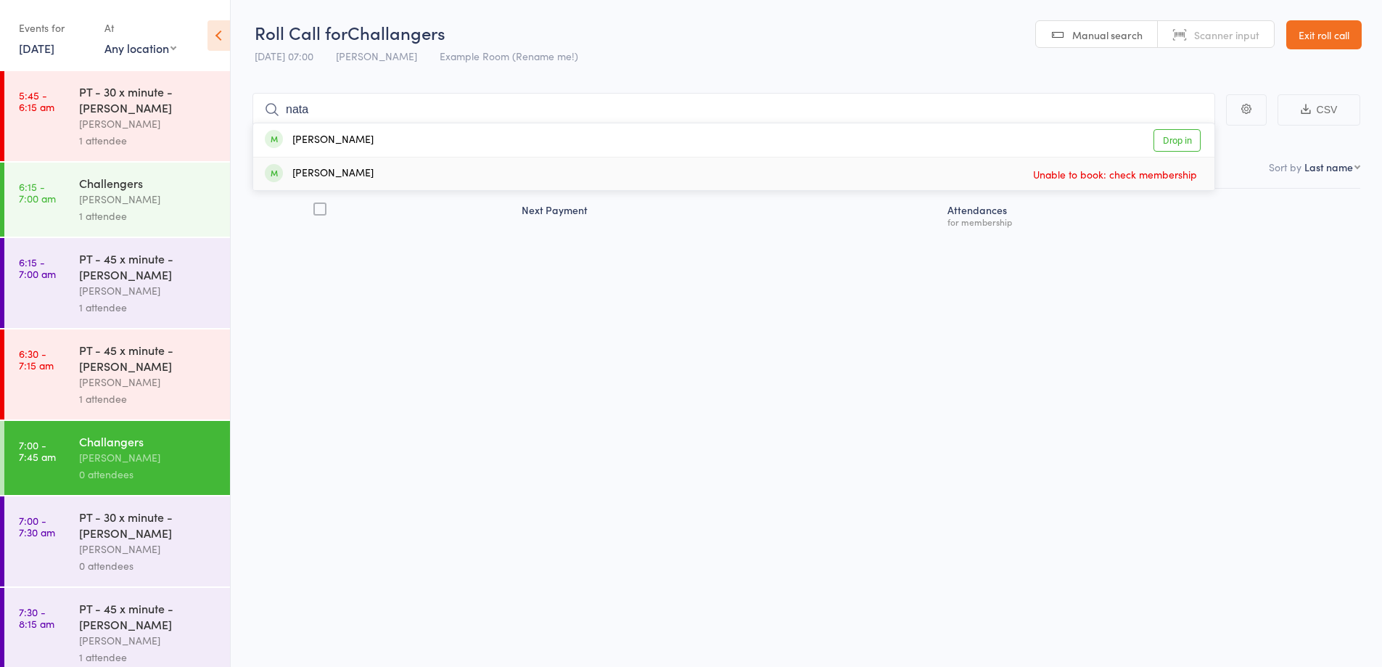
click at [533, 322] on div "Roll Call for Challangers 13 Oct 07:00 Max Reilly Example Room (Rename me!) Man…" at bounding box center [691, 333] width 1382 height 667
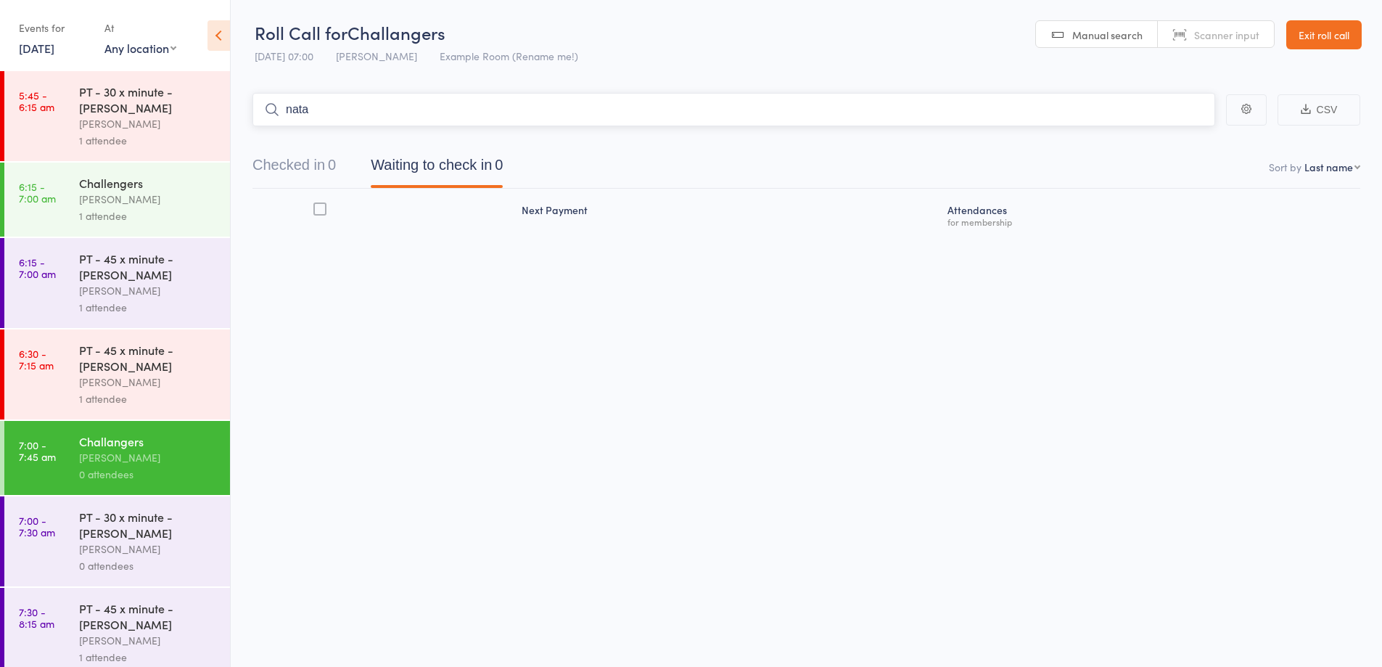
click at [361, 116] on input "nata" at bounding box center [733, 109] width 963 height 33
drag, startPoint x: 361, startPoint y: 116, endPoint x: 262, endPoint y: 112, distance: 99.5
click at [262, 112] on input "nata" at bounding box center [733, 109] width 963 height 33
type input "seb"
click at [354, 152] on div "Sebastian Failla Drop in" at bounding box center [733, 139] width 961 height 33
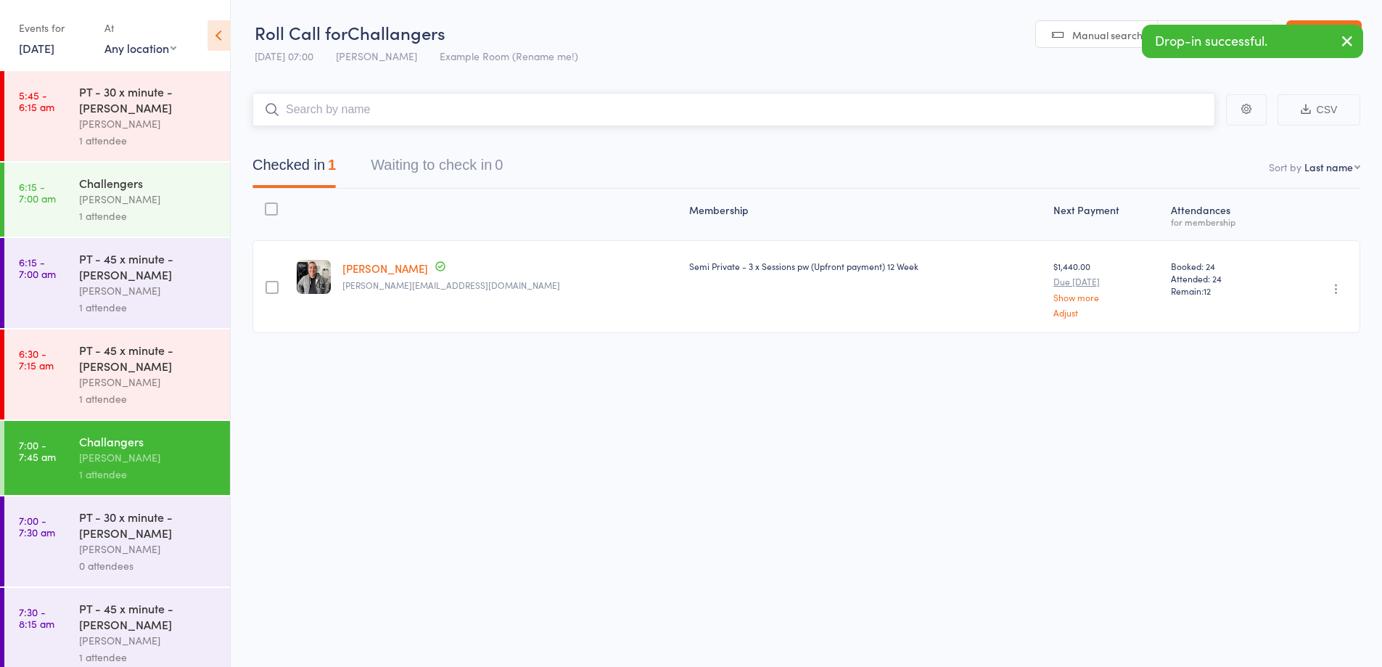
click at [376, 113] on input "search" at bounding box center [733, 109] width 963 height 33
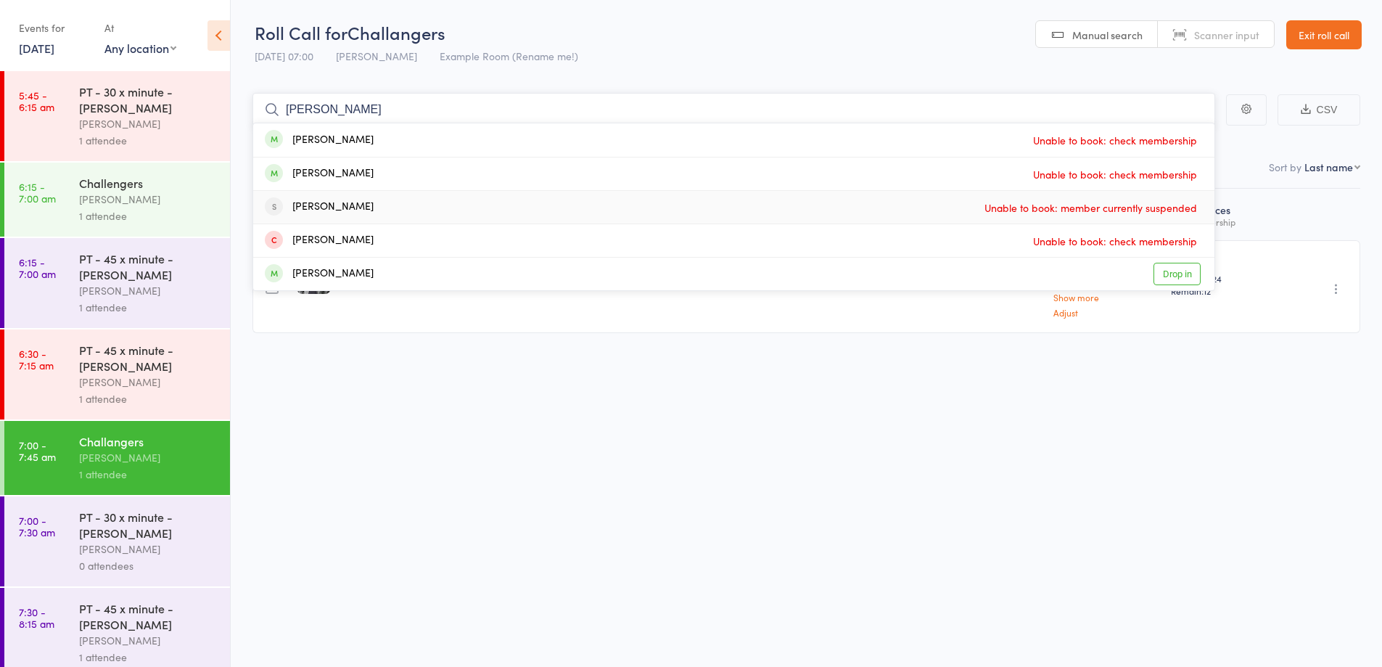
type input "peter"
click at [381, 213] on div "Peter Juliff Unable to book: member currently suspended" at bounding box center [733, 207] width 961 height 33
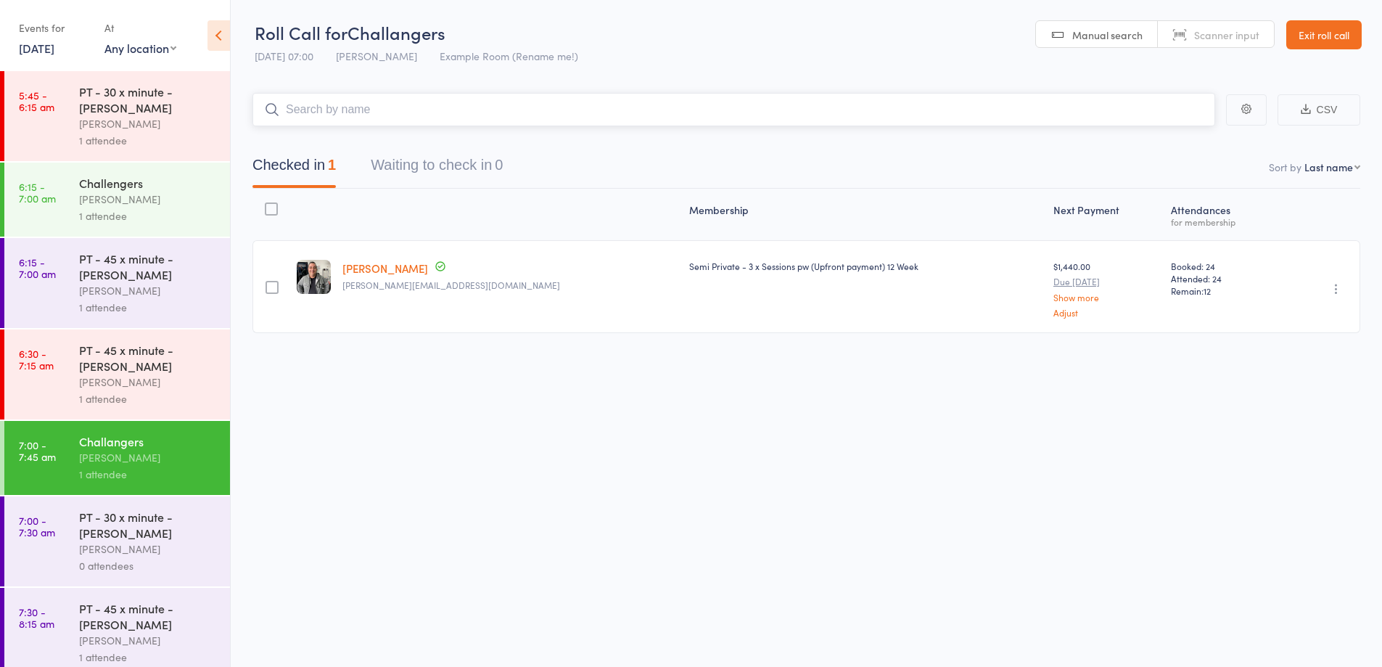
click at [499, 115] on input "search" at bounding box center [733, 109] width 963 height 33
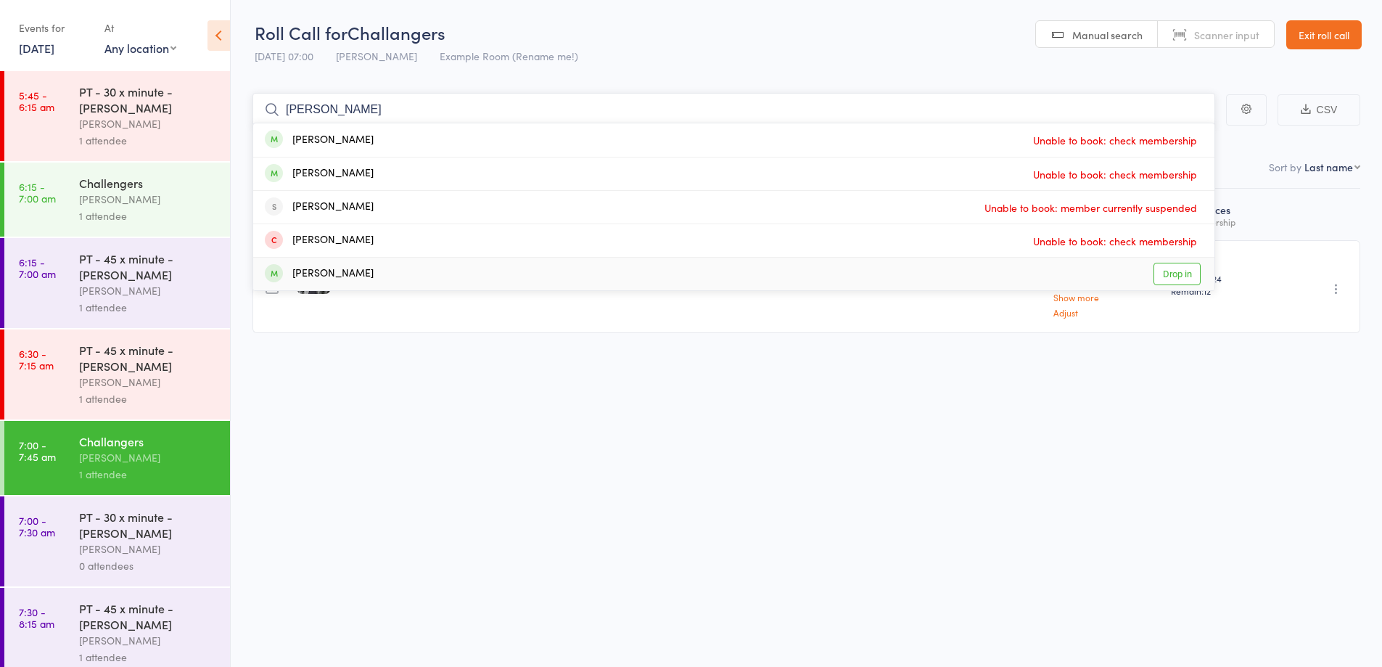
type input "peter"
click at [408, 265] on div "Peter Purcell Drop in" at bounding box center [733, 274] width 961 height 33
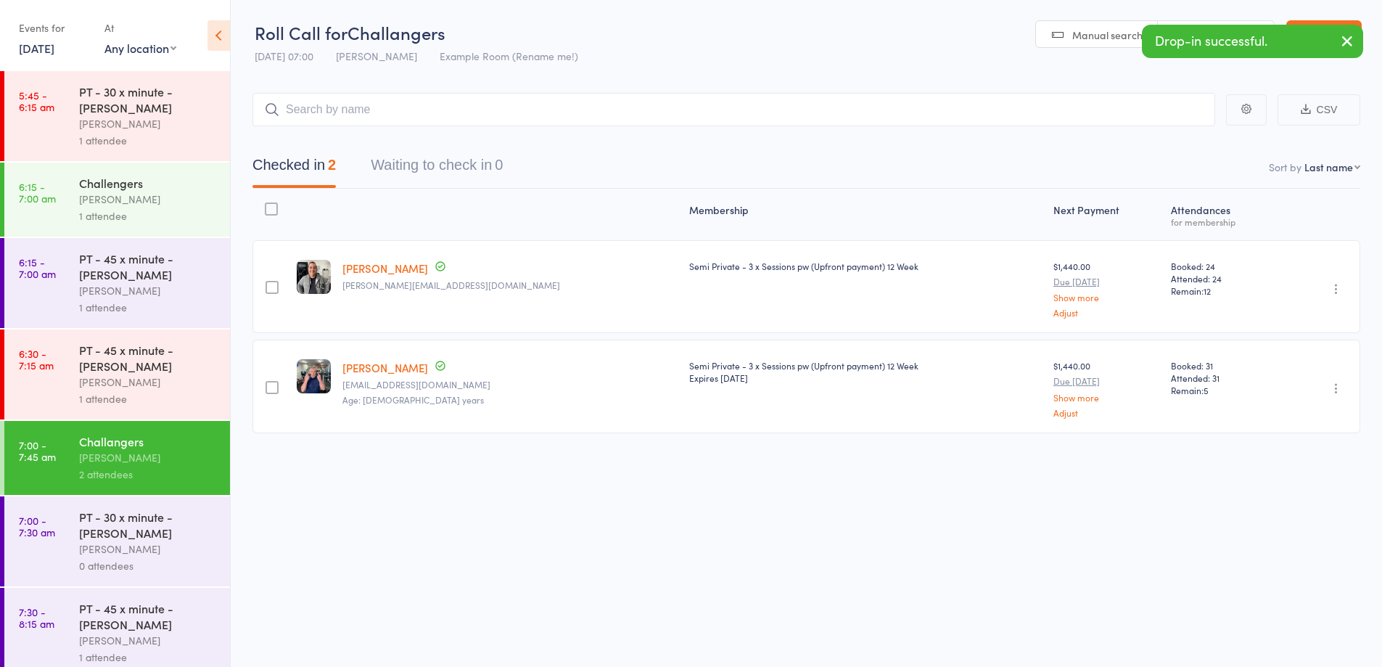
click at [1346, 42] on icon "button" at bounding box center [1346, 41] width 17 height 18
click at [1346, 41] on link "Exit roll call" at bounding box center [1323, 34] width 75 height 29
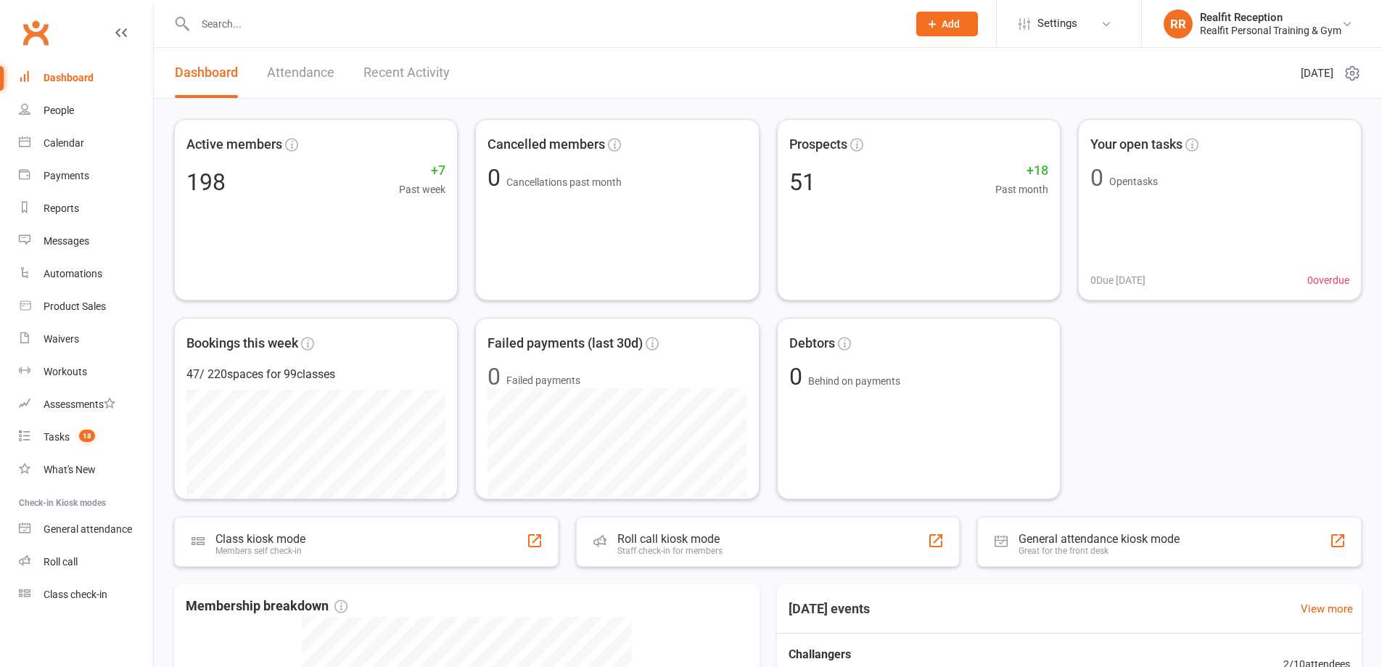
click at [362, 36] on div at bounding box center [535, 23] width 723 height 47
drag, startPoint x: 358, startPoint y: 29, endPoint x: 368, endPoint y: 15, distance: 17.6
click at [358, 28] on input "text" at bounding box center [544, 24] width 707 height 20
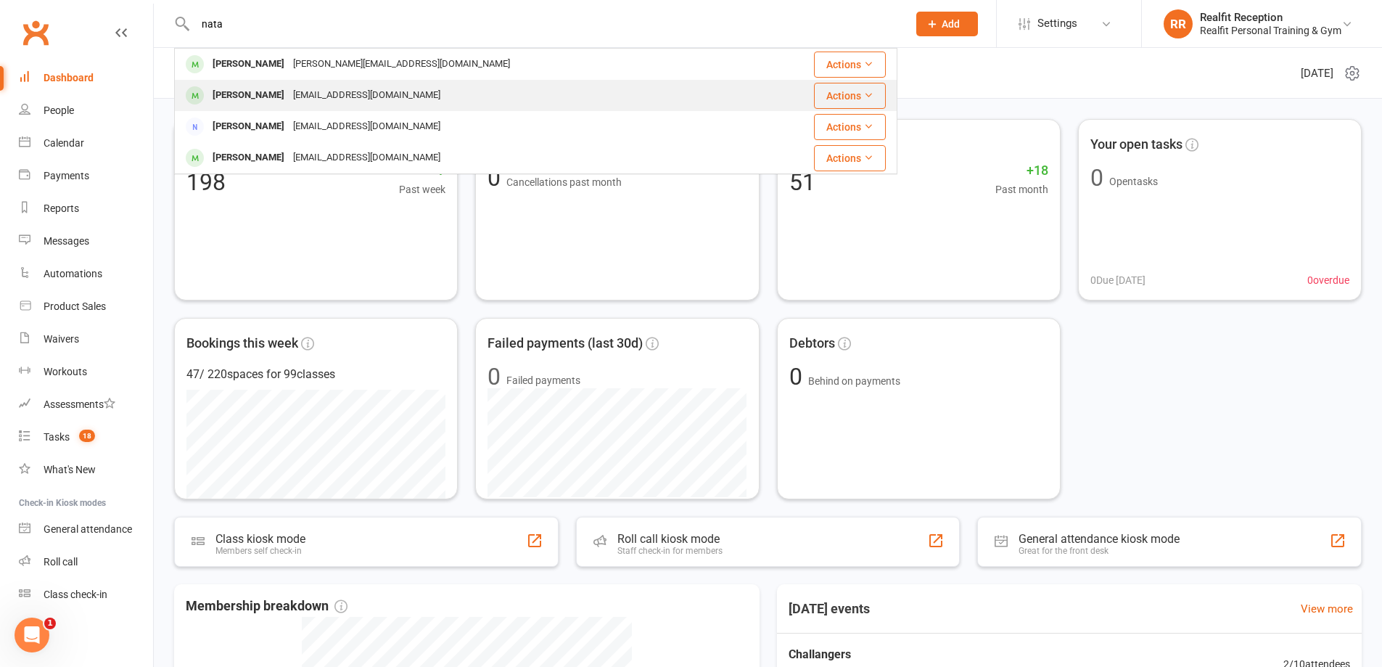
type input "nata"
click at [348, 86] on div "natbaumy@gmail.com" at bounding box center [367, 95] width 156 height 21
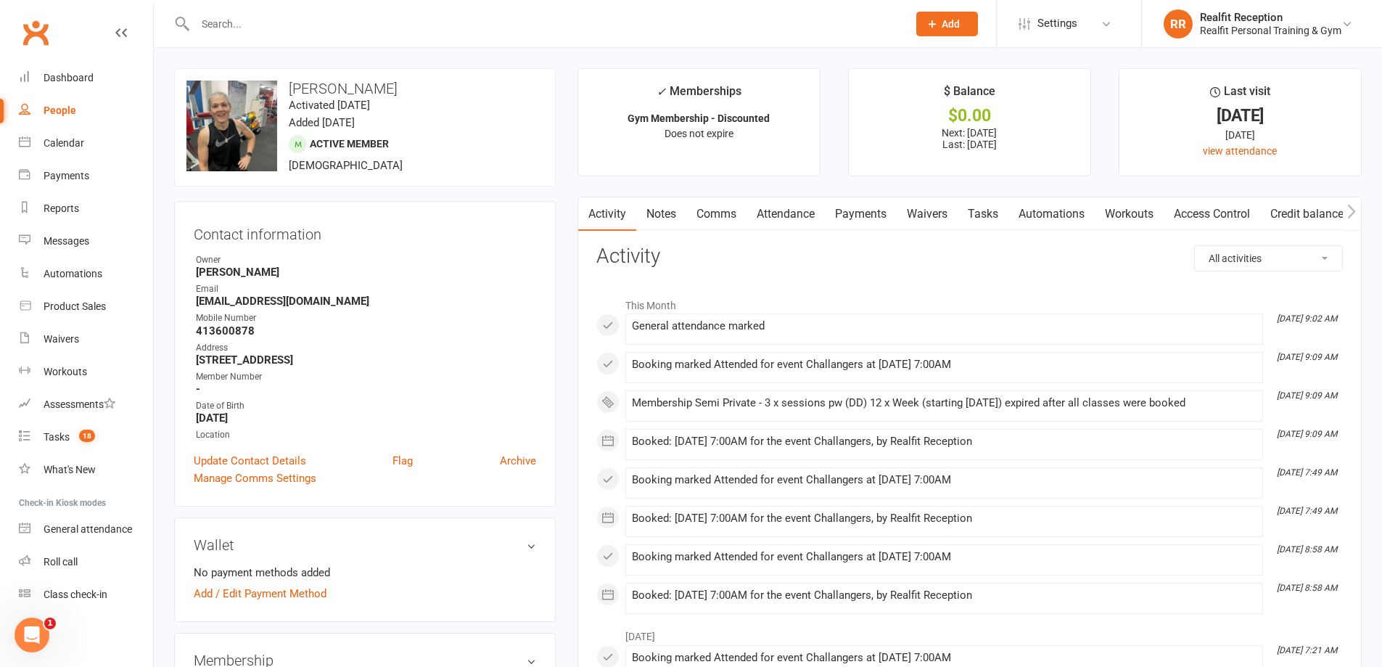
scroll to position [363, 0]
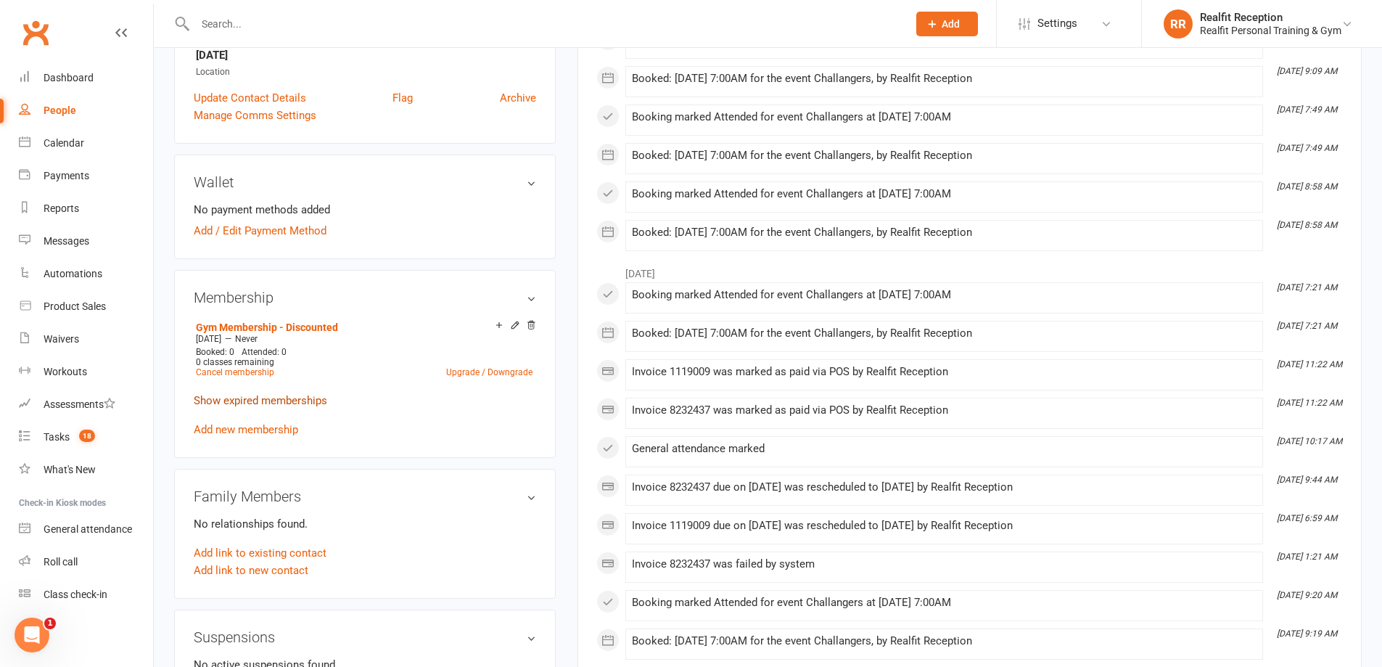
click at [307, 403] on link "Show expired memberships" at bounding box center [260, 400] width 133 height 13
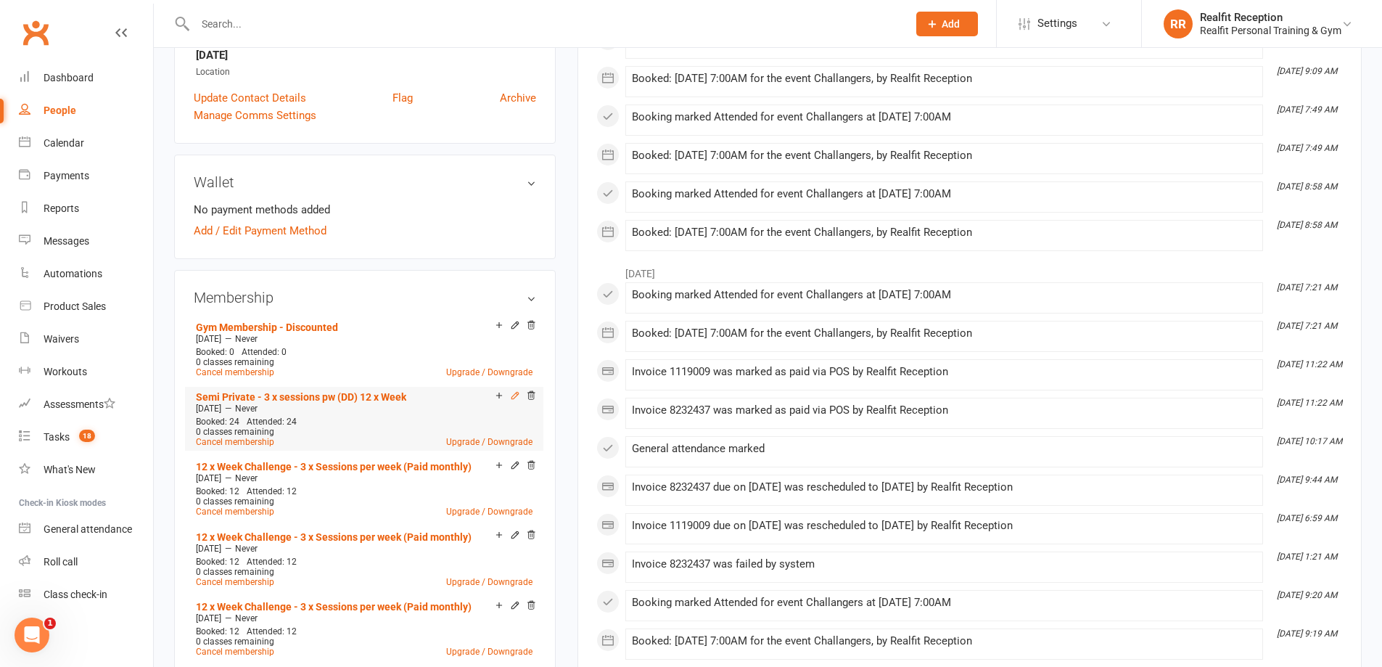
click at [511, 398] on icon at bounding box center [515, 395] width 10 height 10
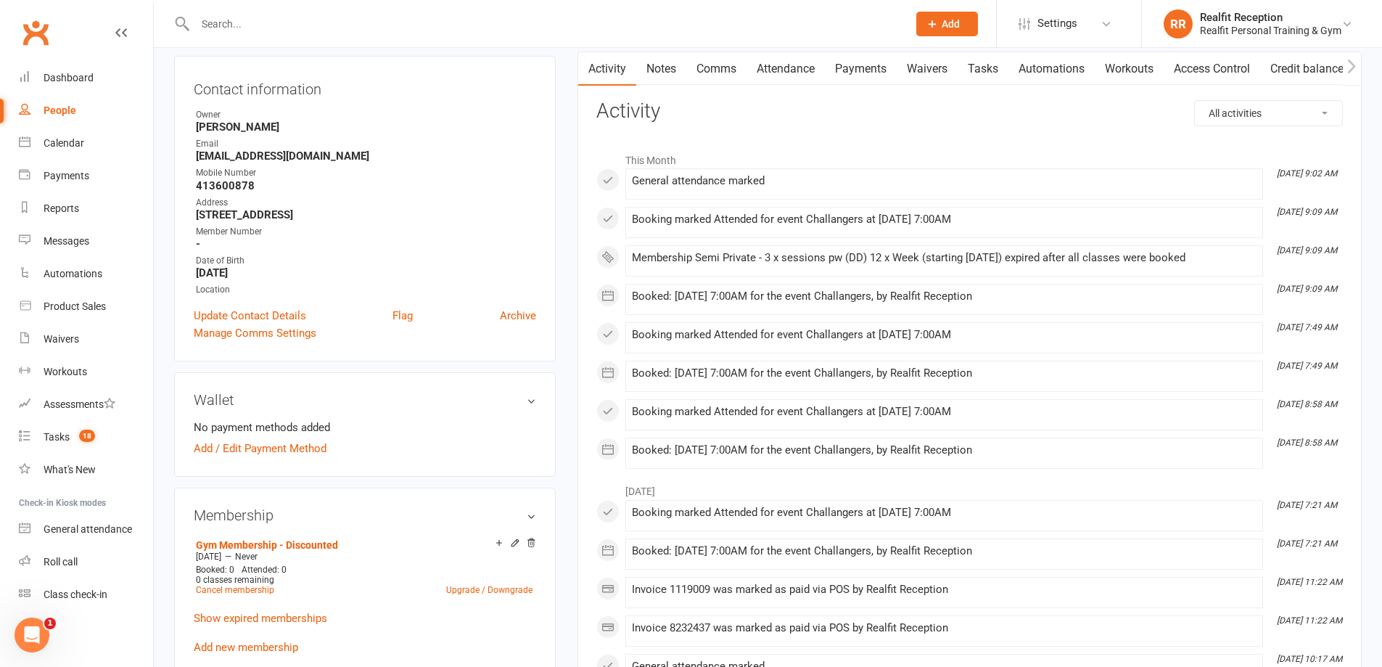
scroll to position [218, 0]
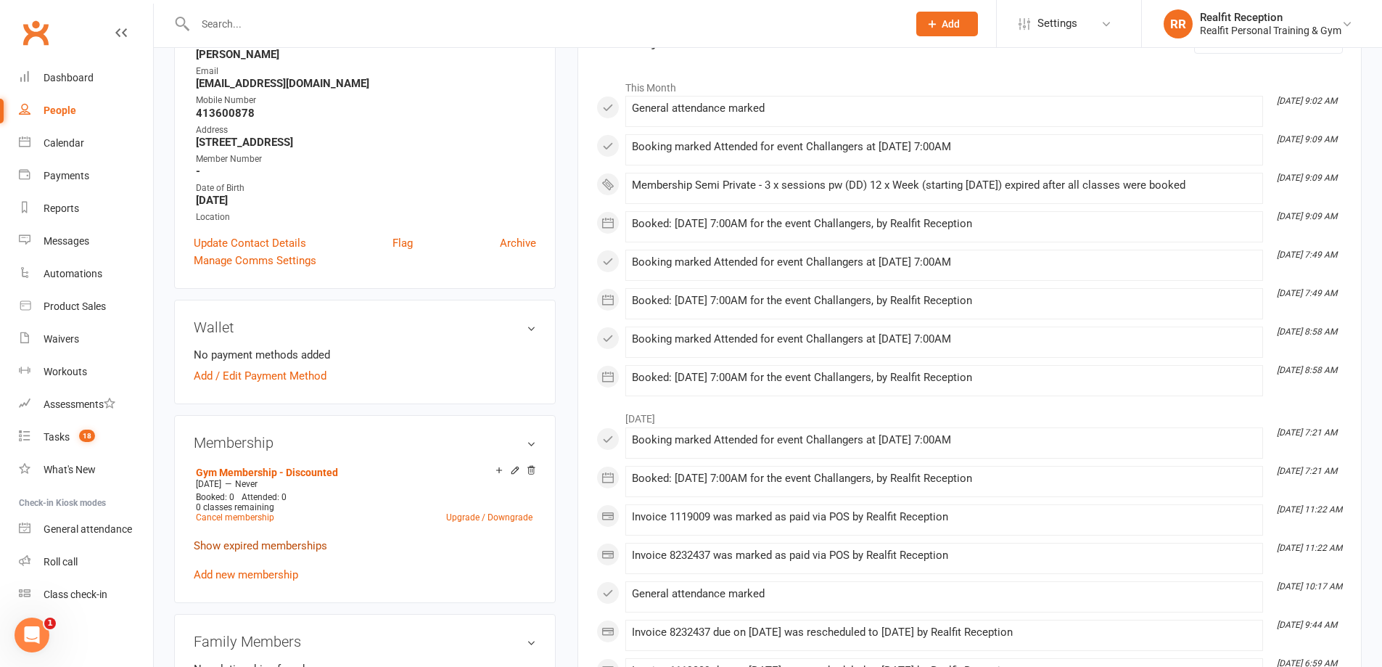
click at [289, 540] on link "Show expired memberships" at bounding box center [260, 545] width 133 height 13
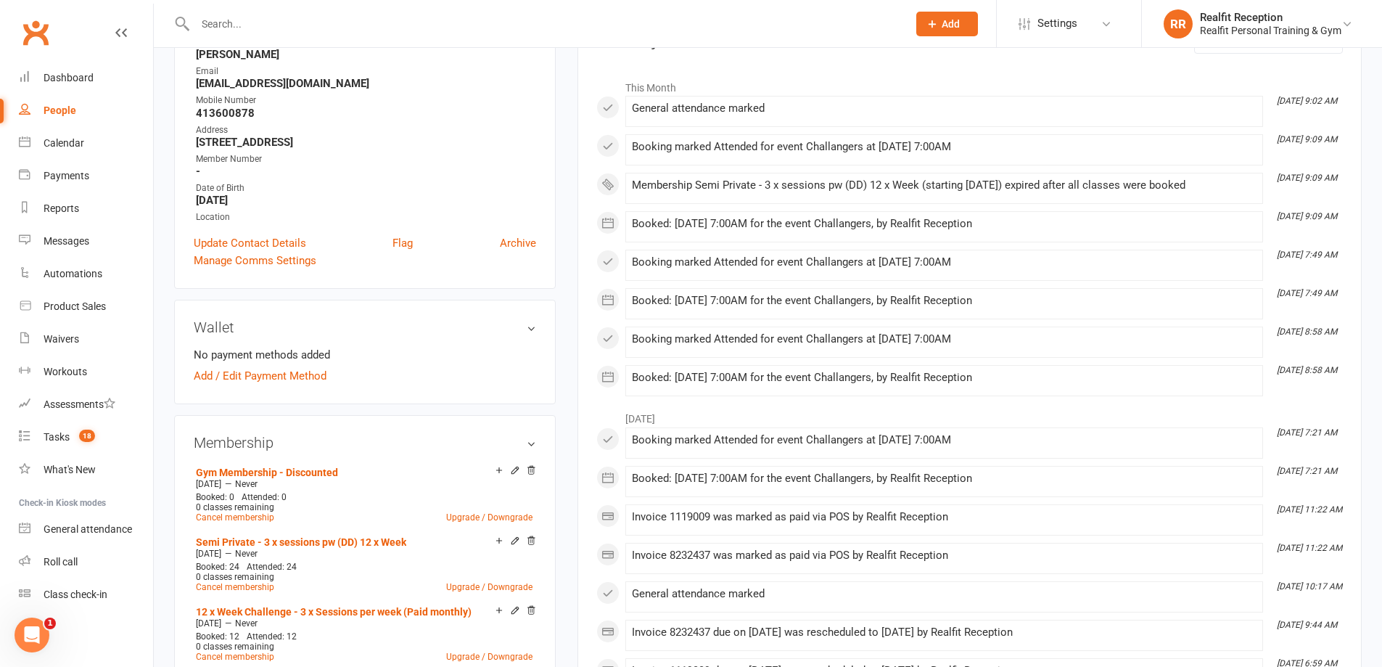
scroll to position [0, 0]
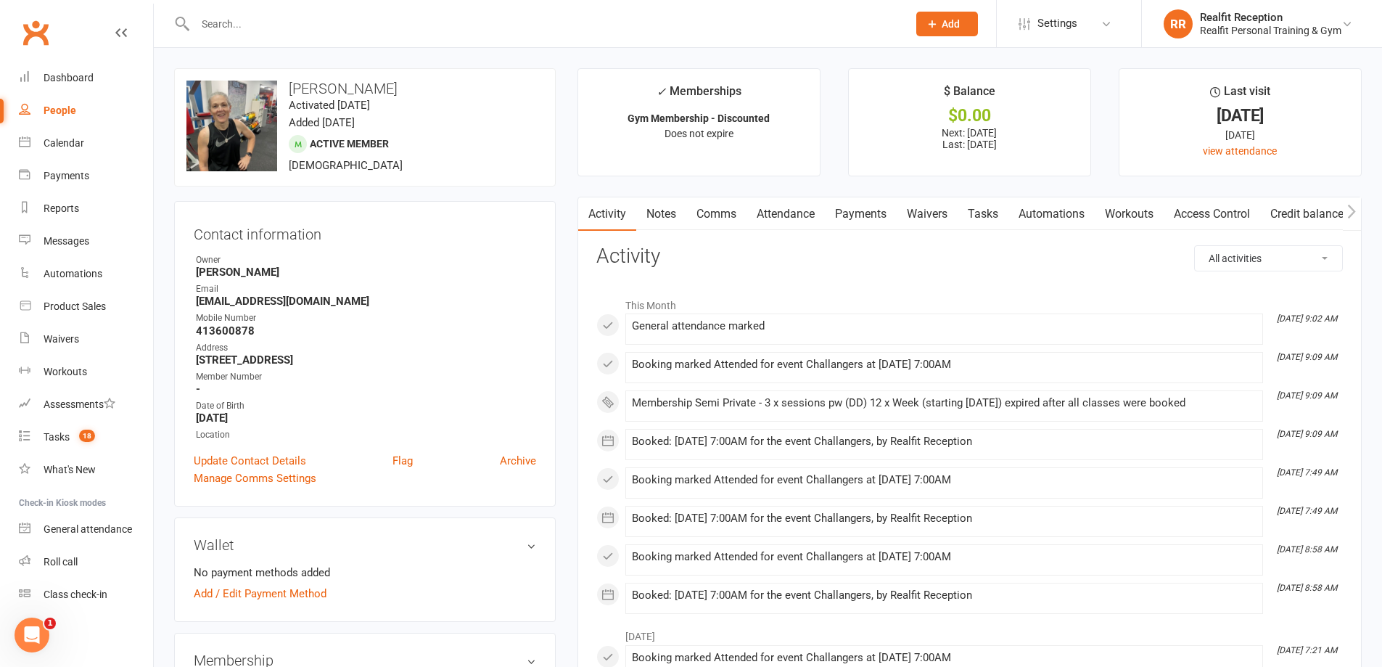
click at [857, 212] on link "Payments" at bounding box center [861, 213] width 72 height 33
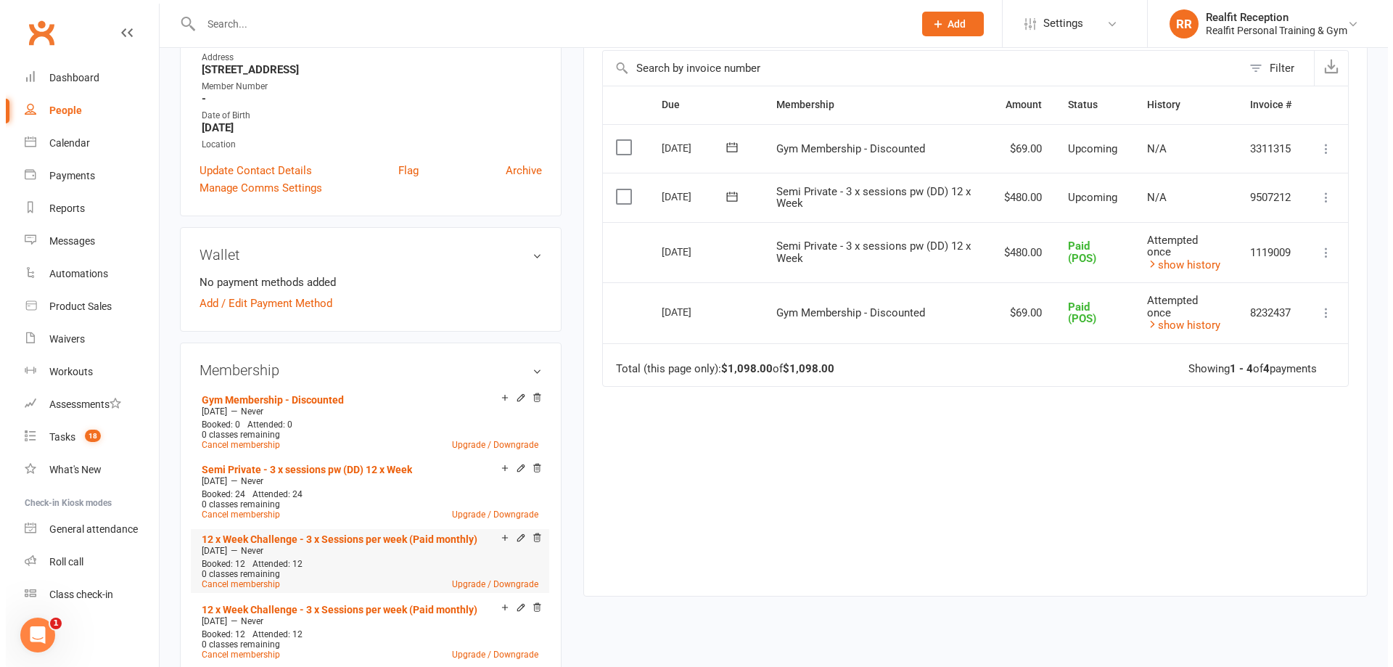
scroll to position [363, 0]
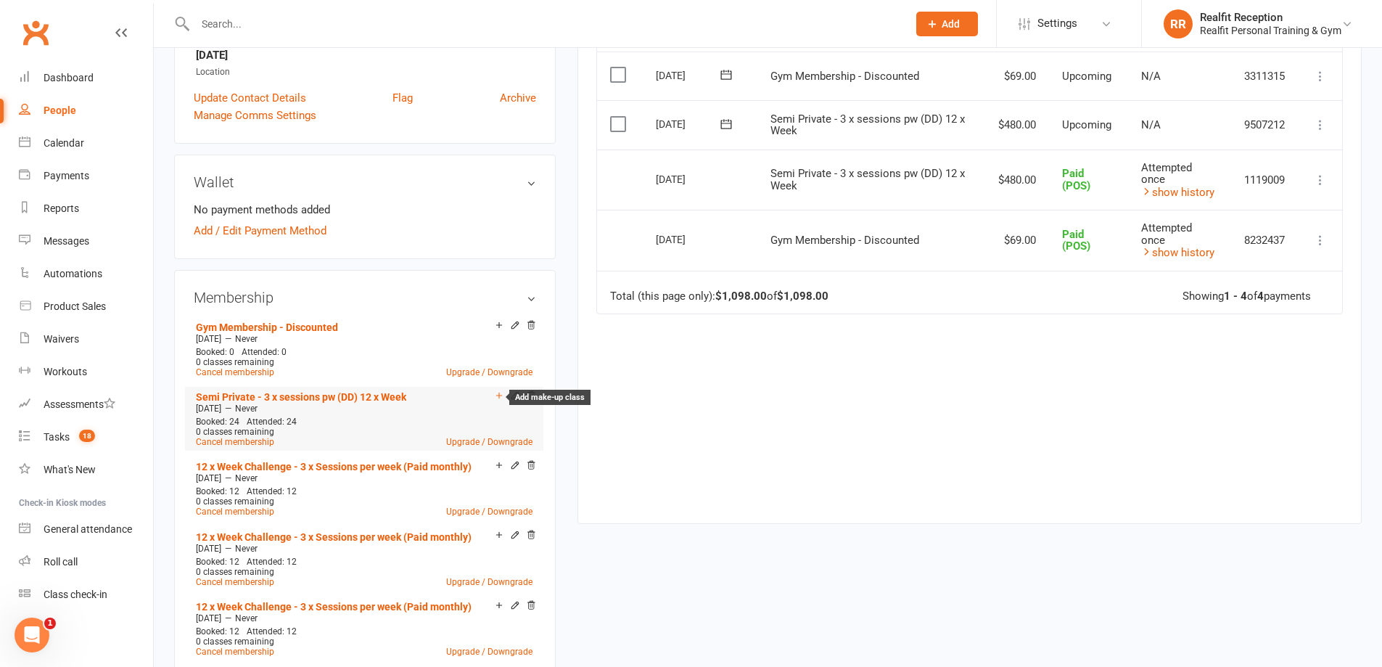
click at [496, 392] on icon at bounding box center [499, 395] width 10 height 10
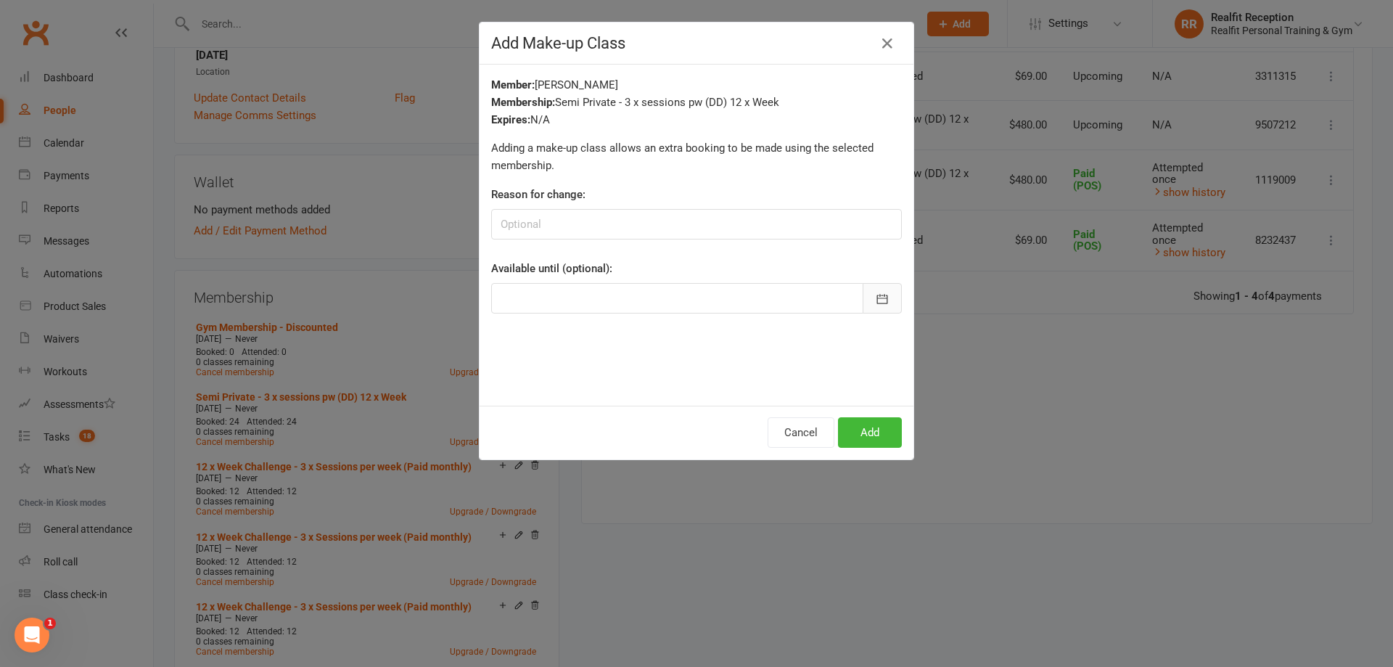
click at [881, 301] on icon "button" at bounding box center [882, 299] width 15 height 15
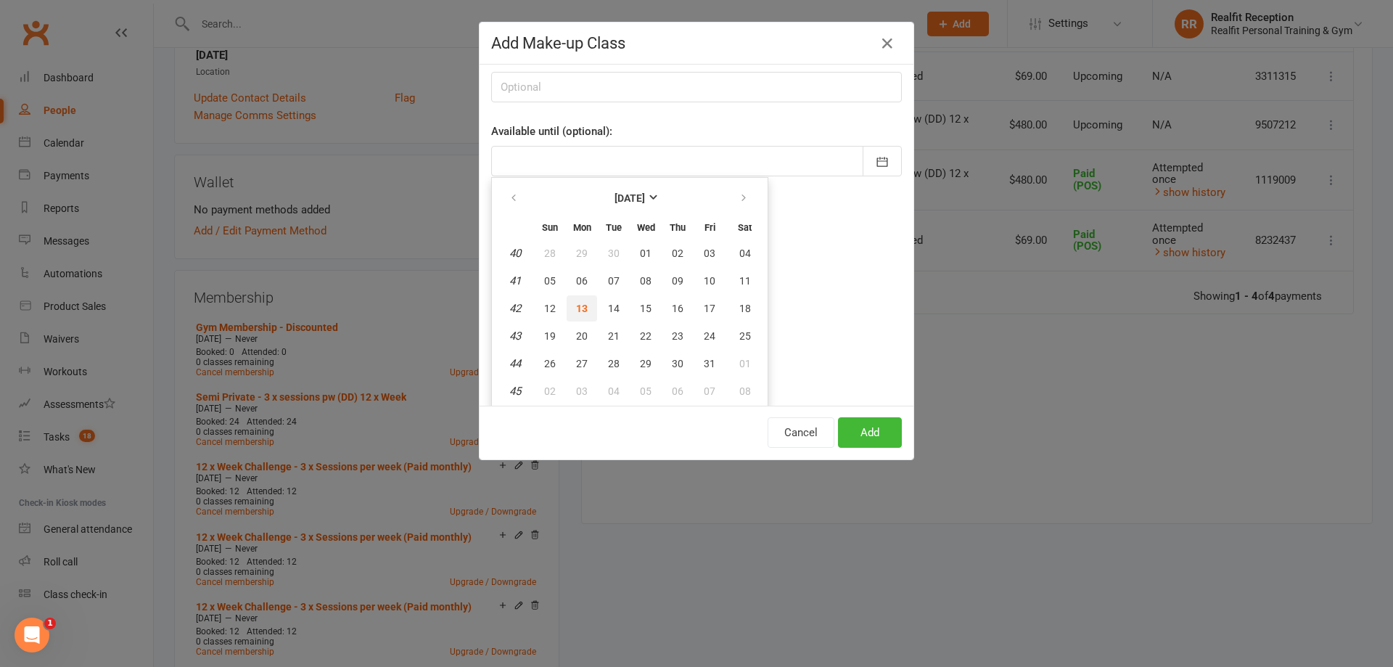
click at [581, 307] on span "13" at bounding box center [582, 308] width 12 height 12
type input "[DATE]"
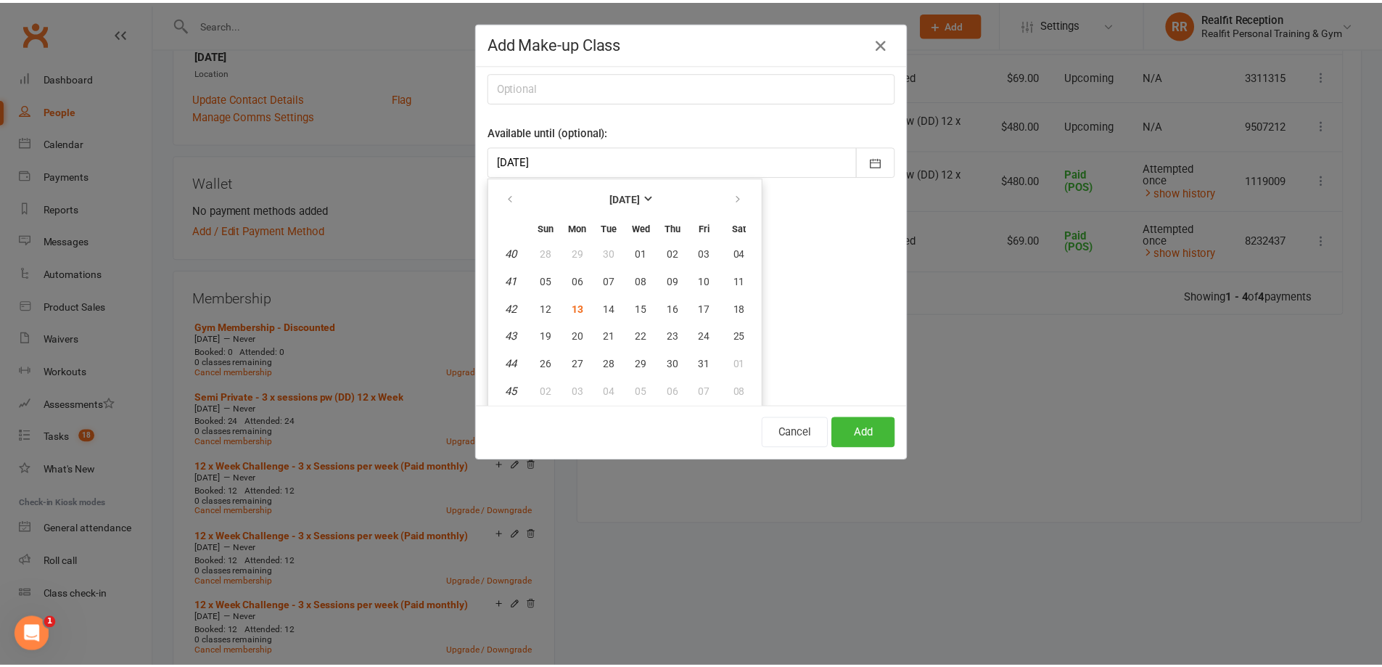
scroll to position [0, 0]
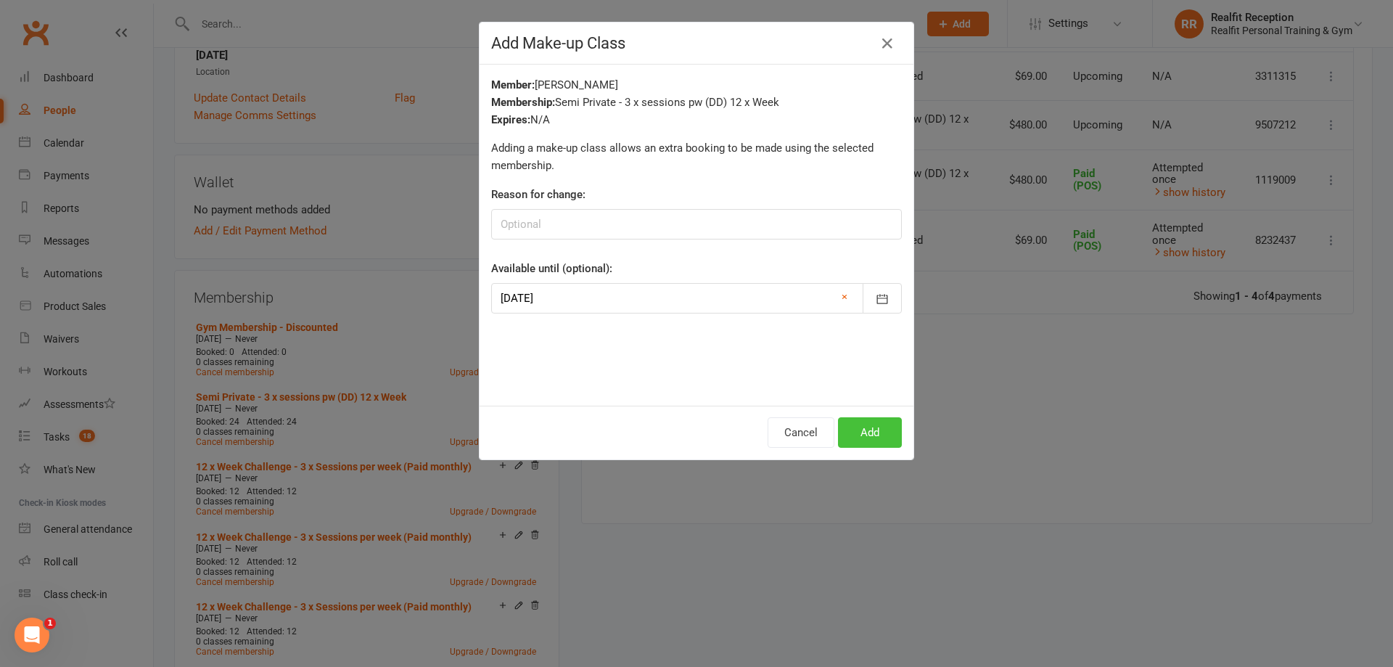
click at [849, 432] on button "Add" at bounding box center [870, 432] width 64 height 30
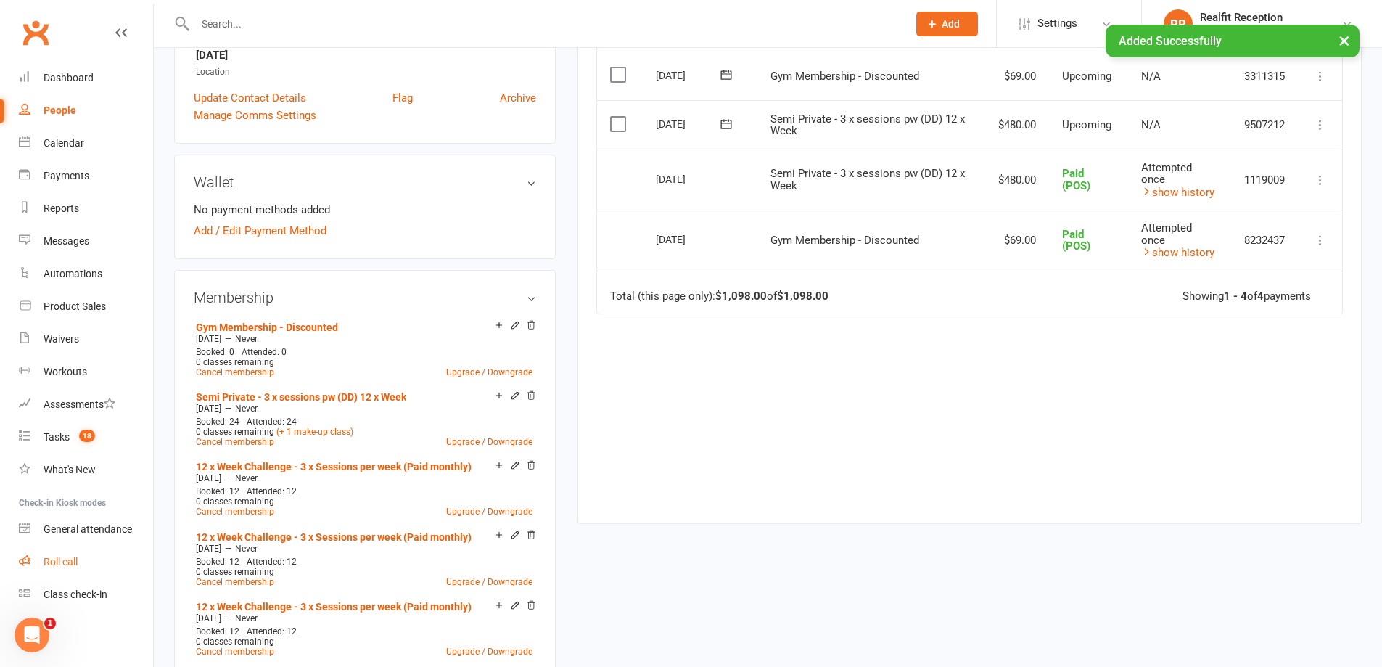
click at [80, 559] on link "Roll call" at bounding box center [86, 561] width 134 height 33
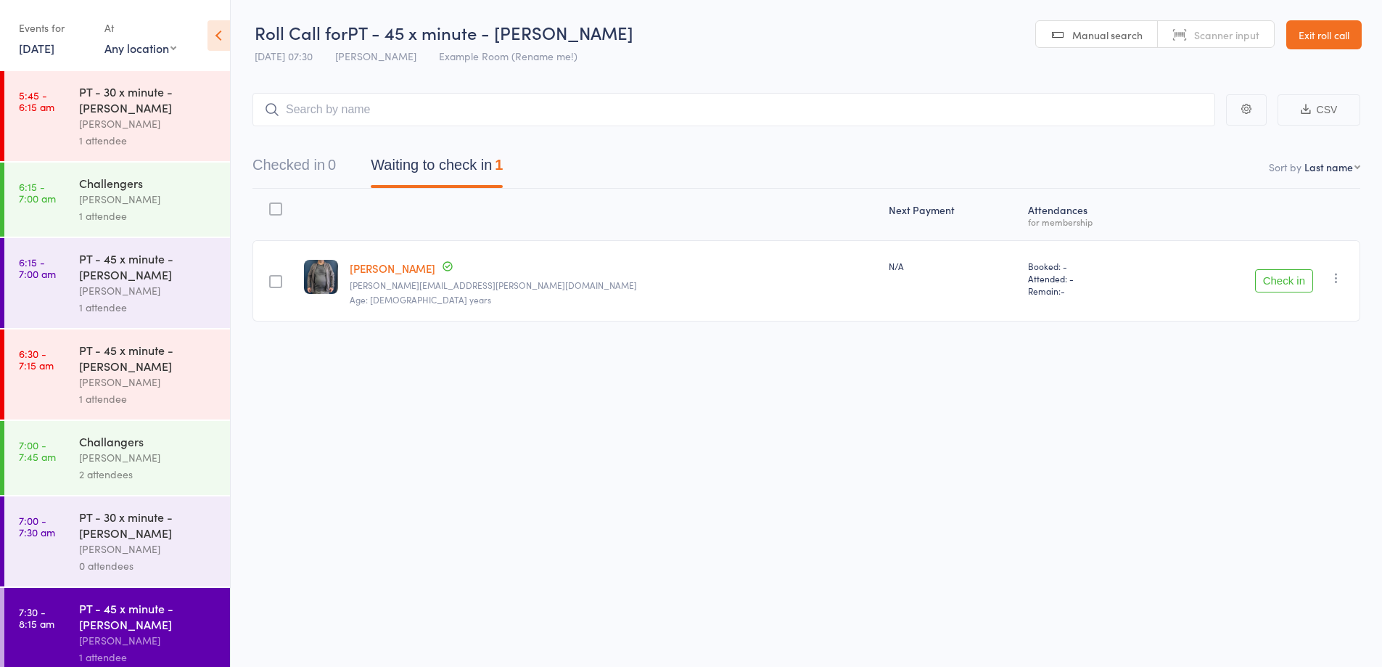
drag, startPoint x: 1284, startPoint y: 288, endPoint x: 1249, endPoint y: 284, distance: 35.1
click at [1278, 287] on button "Check in" at bounding box center [1284, 280] width 58 height 23
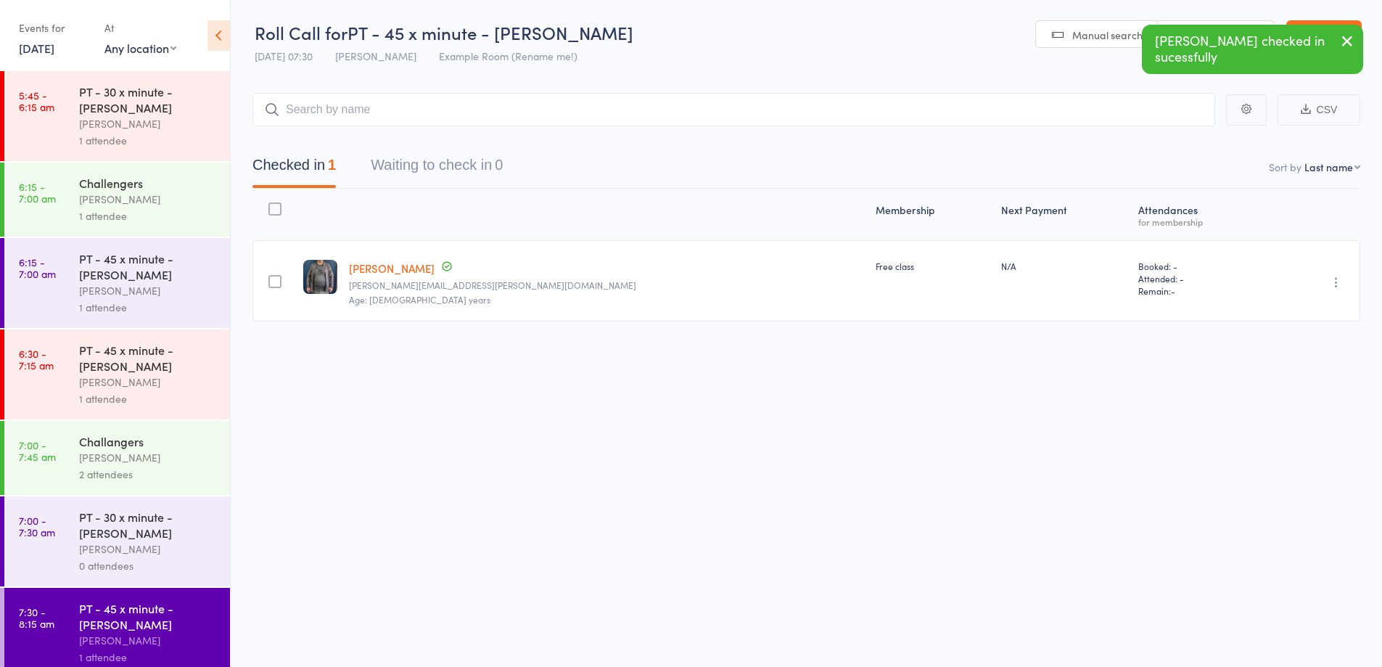
click at [170, 543] on div "[PERSON_NAME]" at bounding box center [148, 548] width 139 height 17
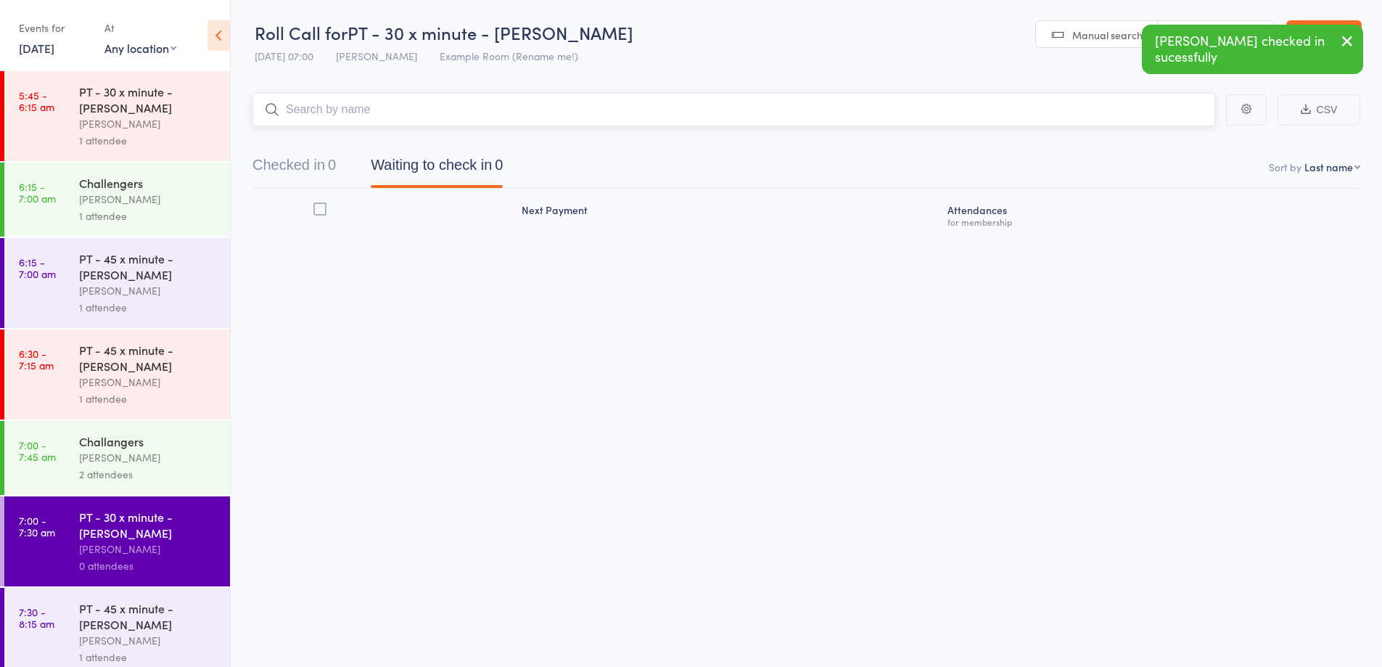
click at [812, 115] on input "search" at bounding box center [733, 109] width 963 height 33
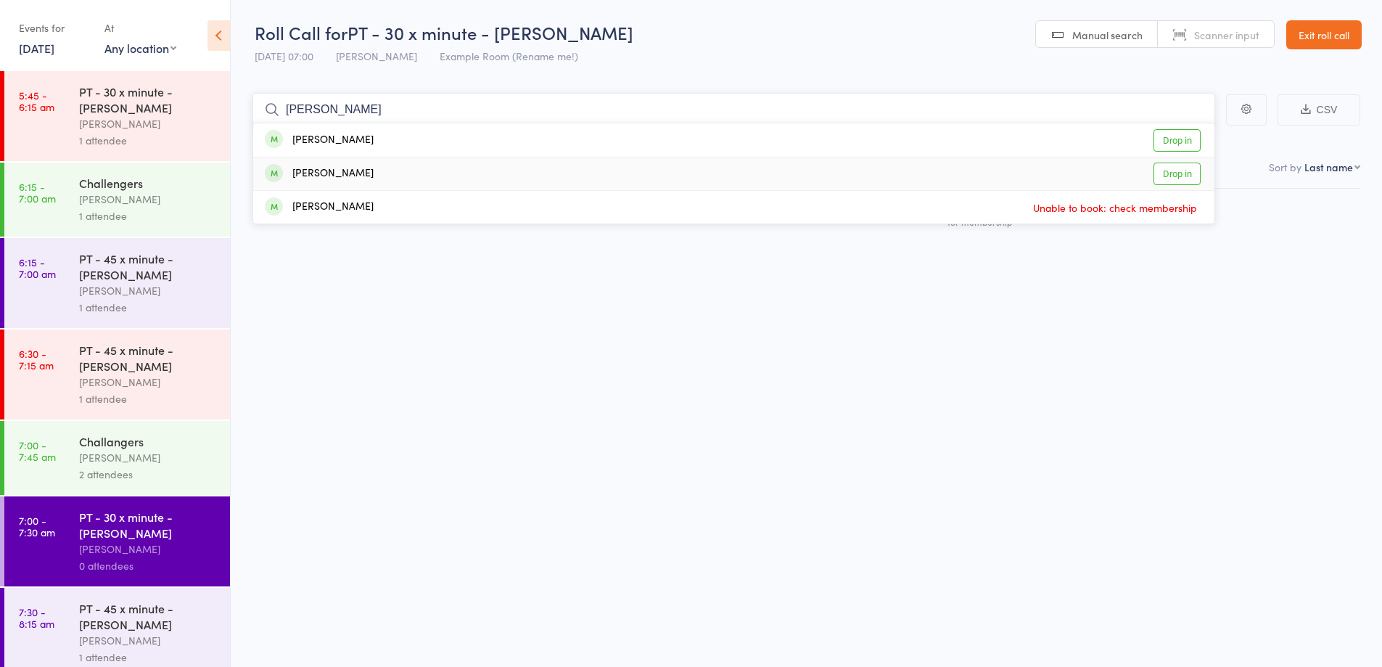
type input "[PERSON_NAME]"
click at [461, 181] on div "[PERSON_NAME] Drop in" at bounding box center [733, 173] width 961 height 33
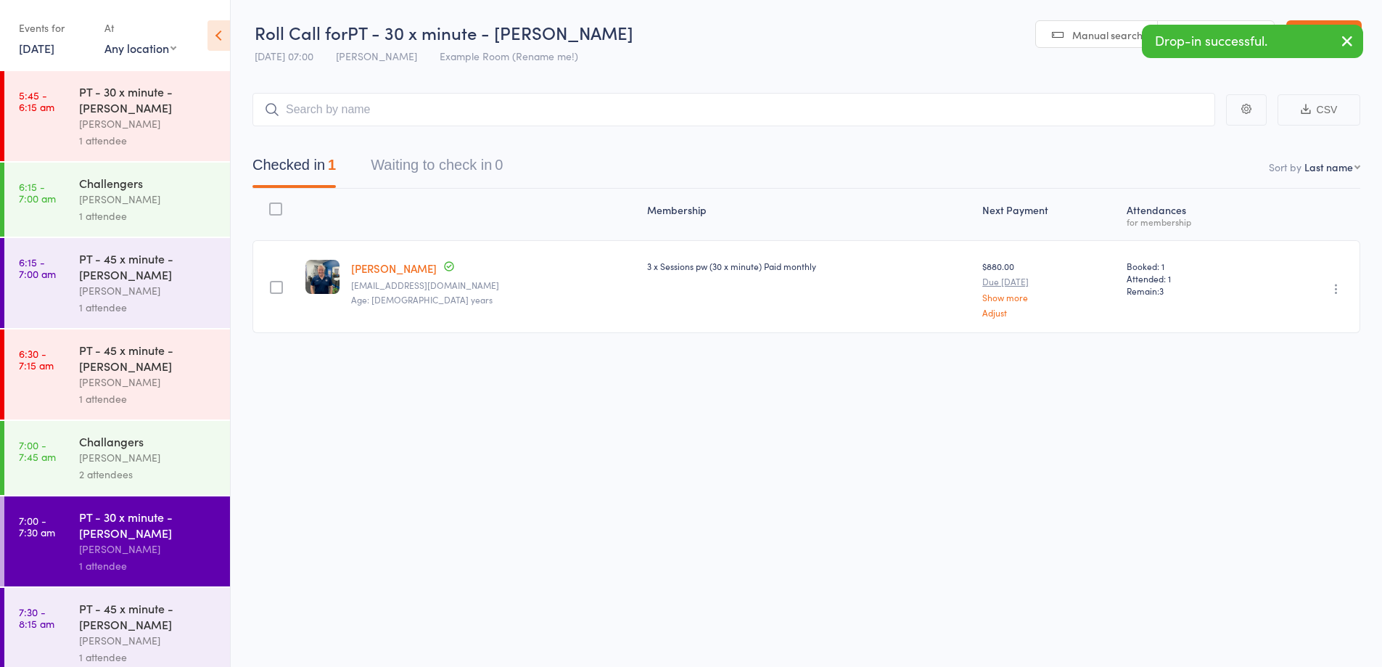
click at [180, 477] on div "2 attendees" at bounding box center [148, 474] width 139 height 17
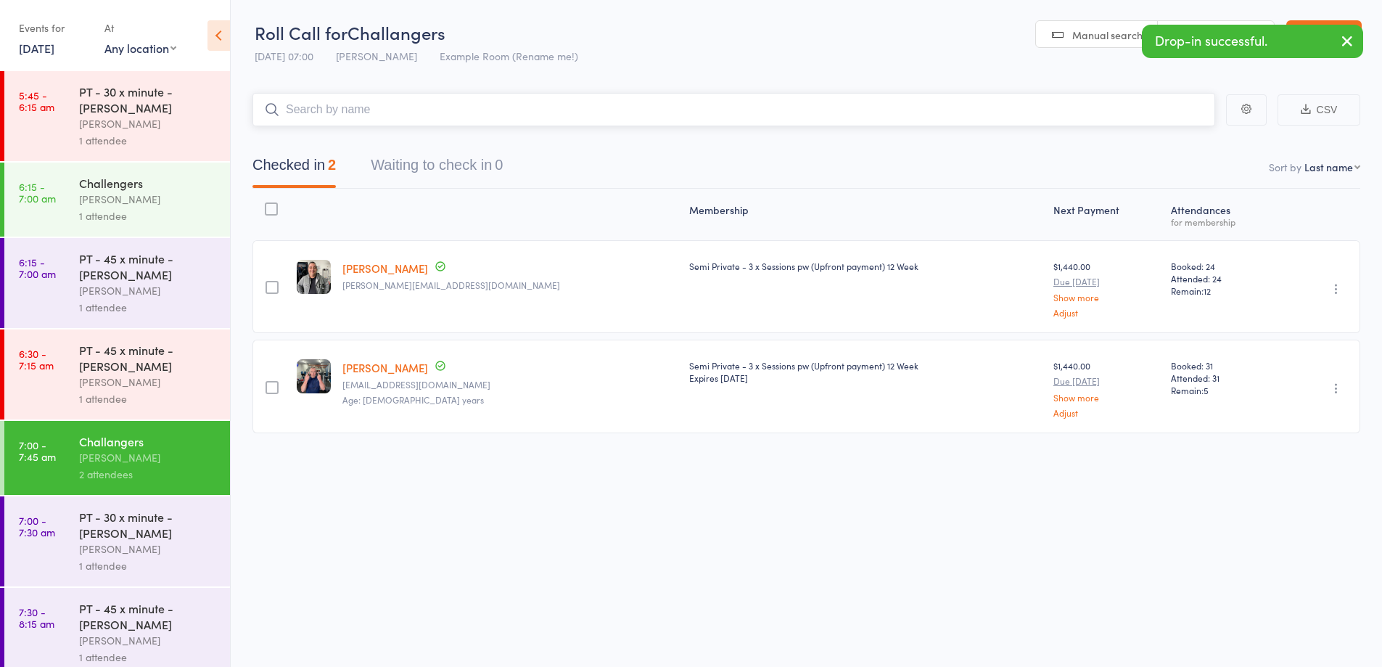
click at [339, 115] on input "search" at bounding box center [733, 109] width 963 height 33
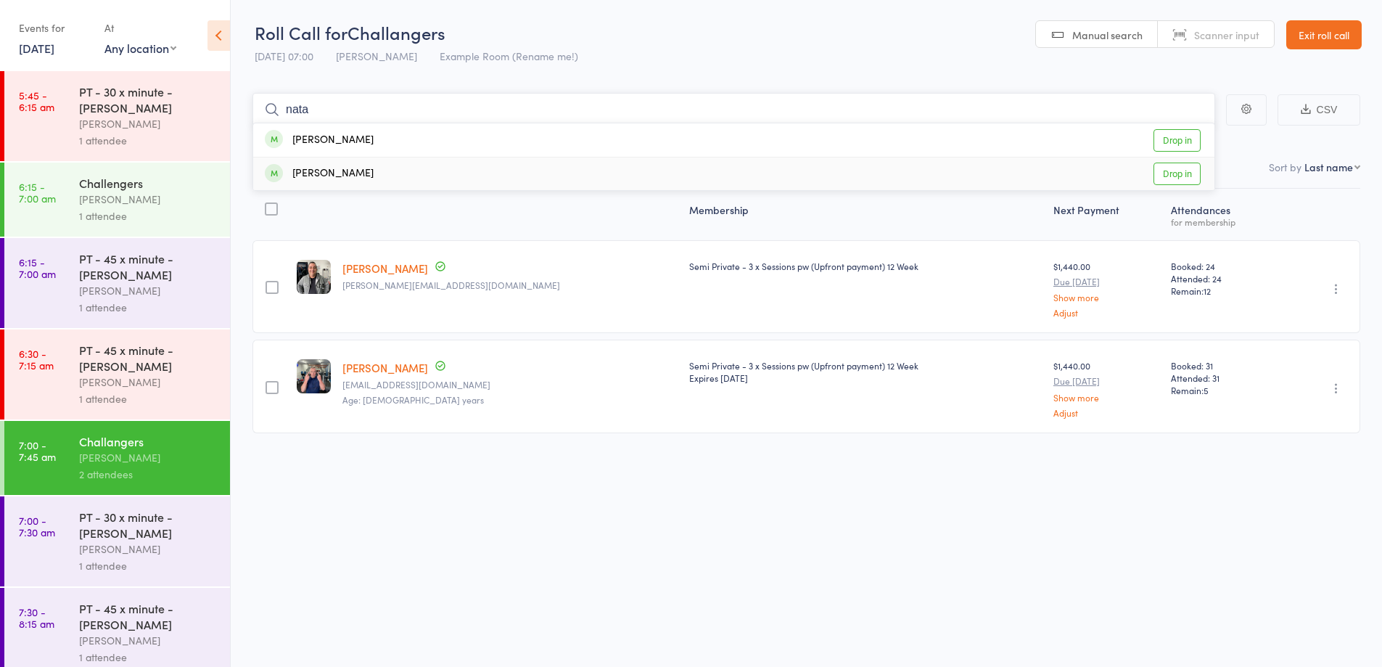
type input "nata"
click at [372, 170] on div "[PERSON_NAME]" at bounding box center [319, 173] width 109 height 17
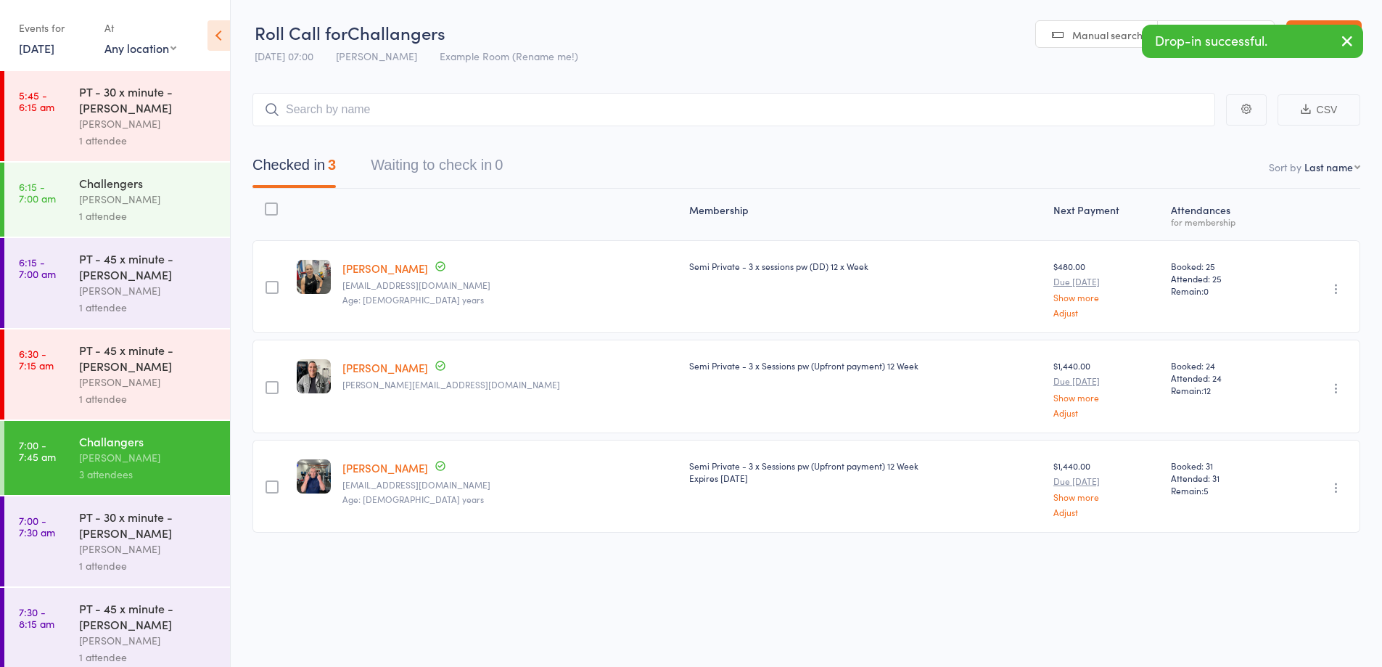
click at [1345, 41] on icon "button" at bounding box center [1346, 41] width 17 height 18
click at [1342, 39] on link "Exit roll call" at bounding box center [1323, 34] width 75 height 29
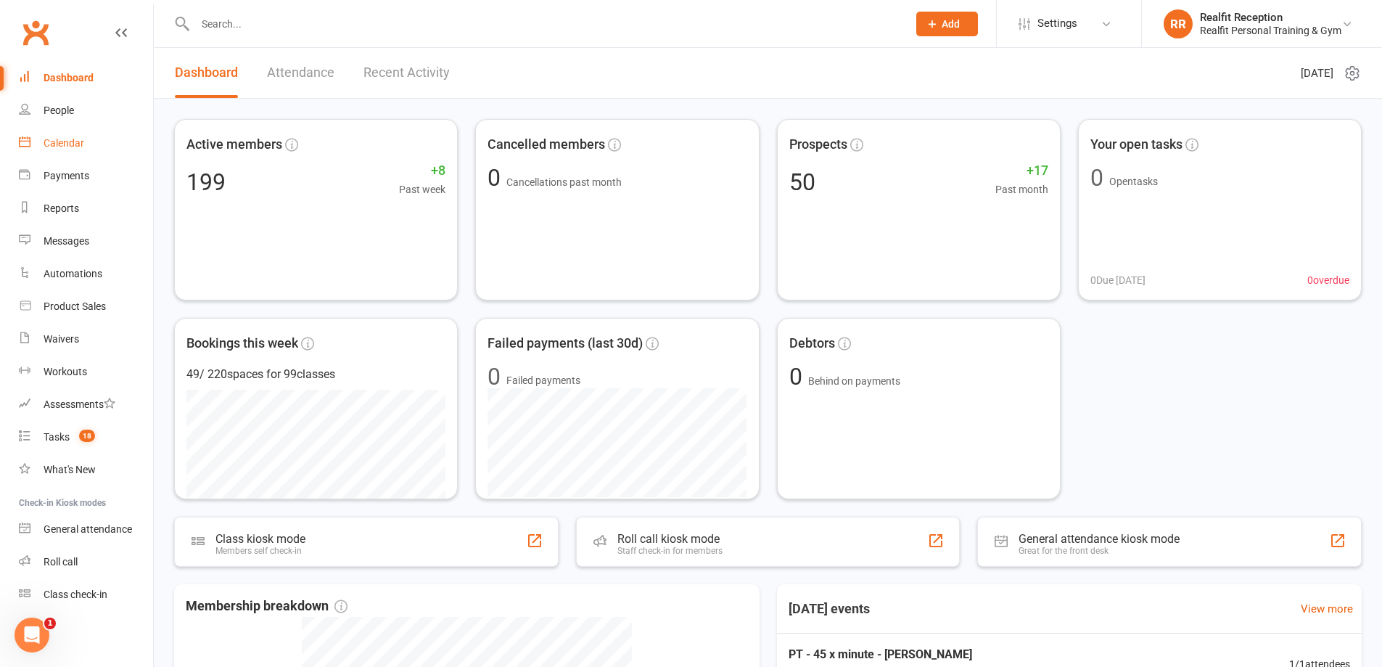
click at [56, 143] on div "Calendar" at bounding box center [64, 143] width 41 height 12
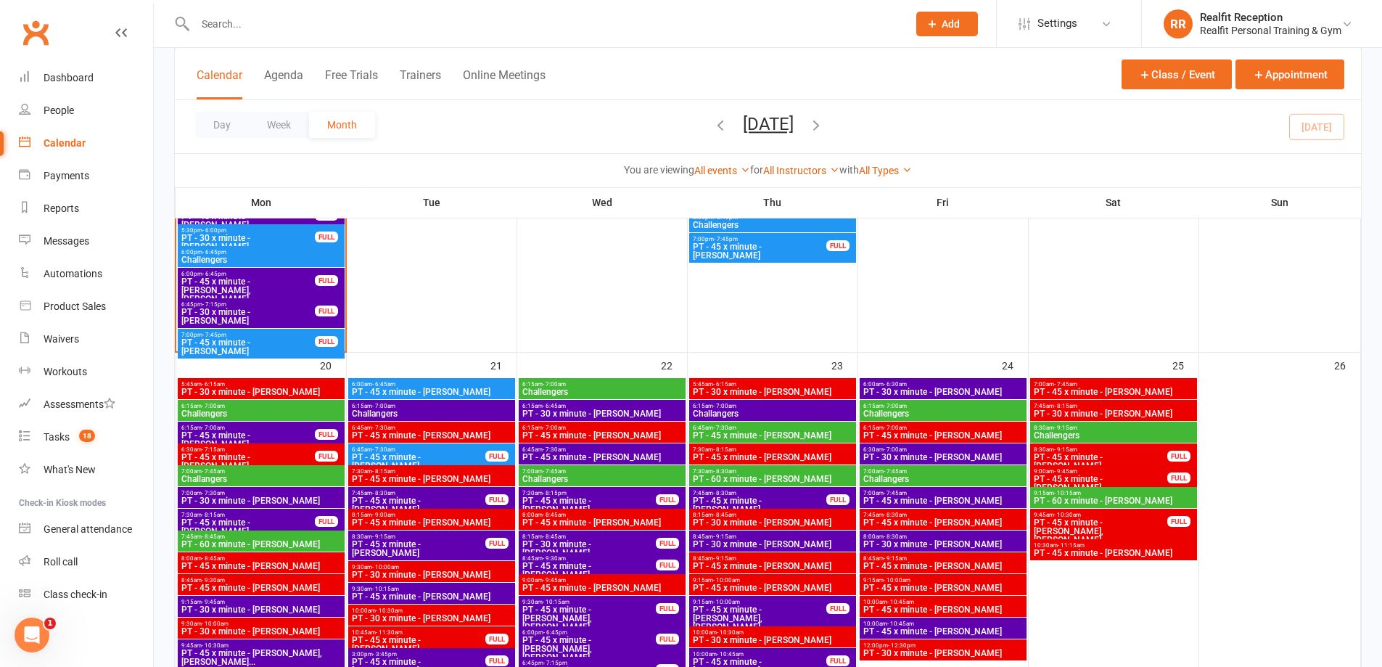
scroll to position [1741, 0]
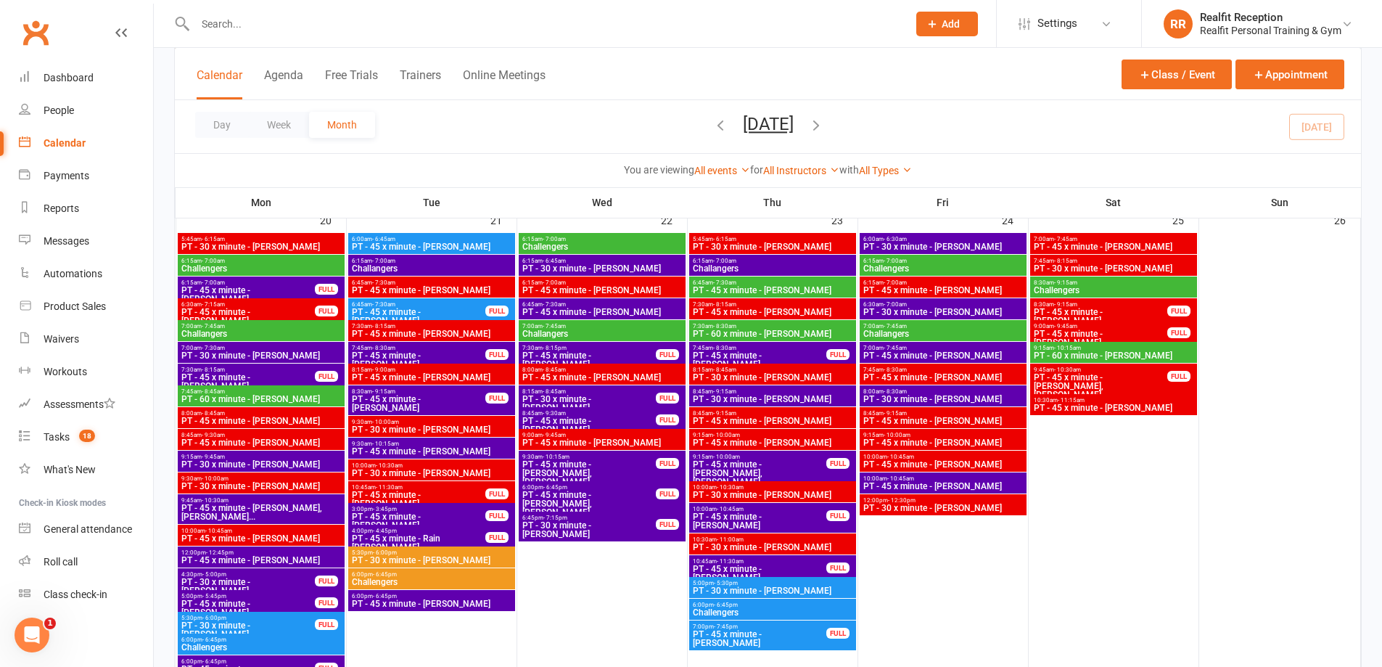
click at [428, 238] on span "6:00am - 6:45am" at bounding box center [431, 239] width 161 height 7
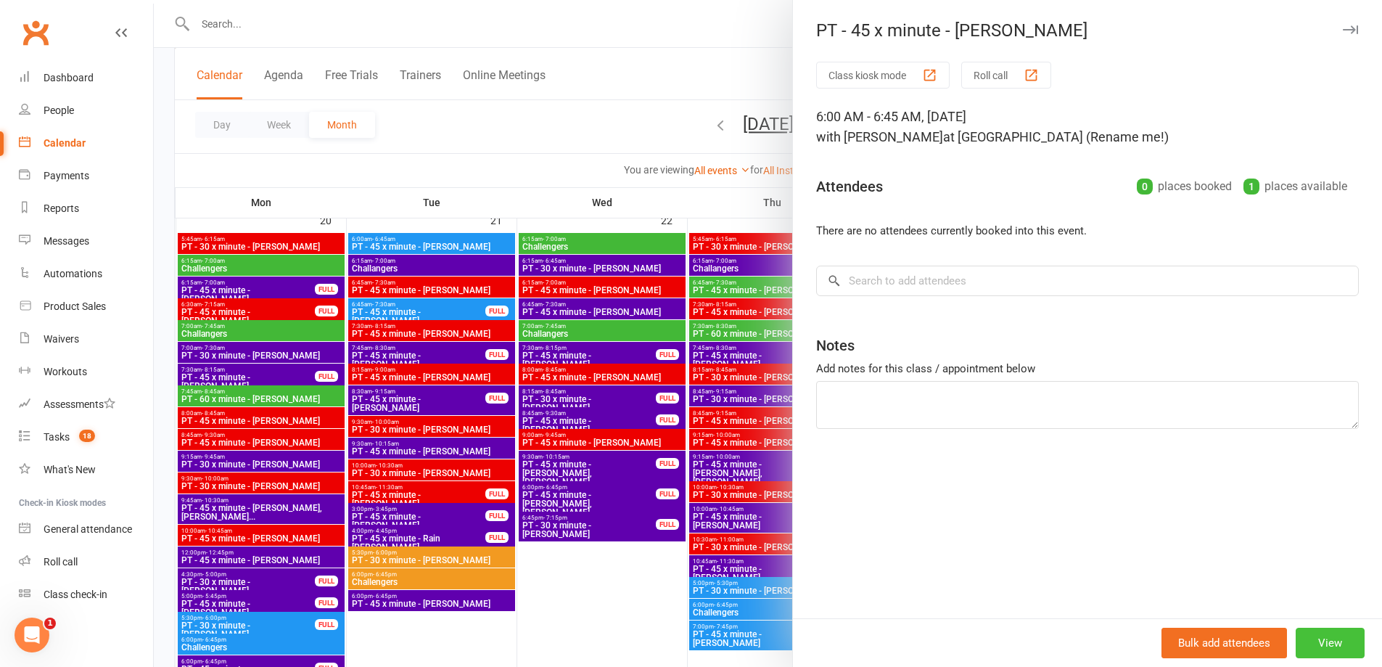
click at [1311, 635] on button "View" at bounding box center [1330, 642] width 69 height 30
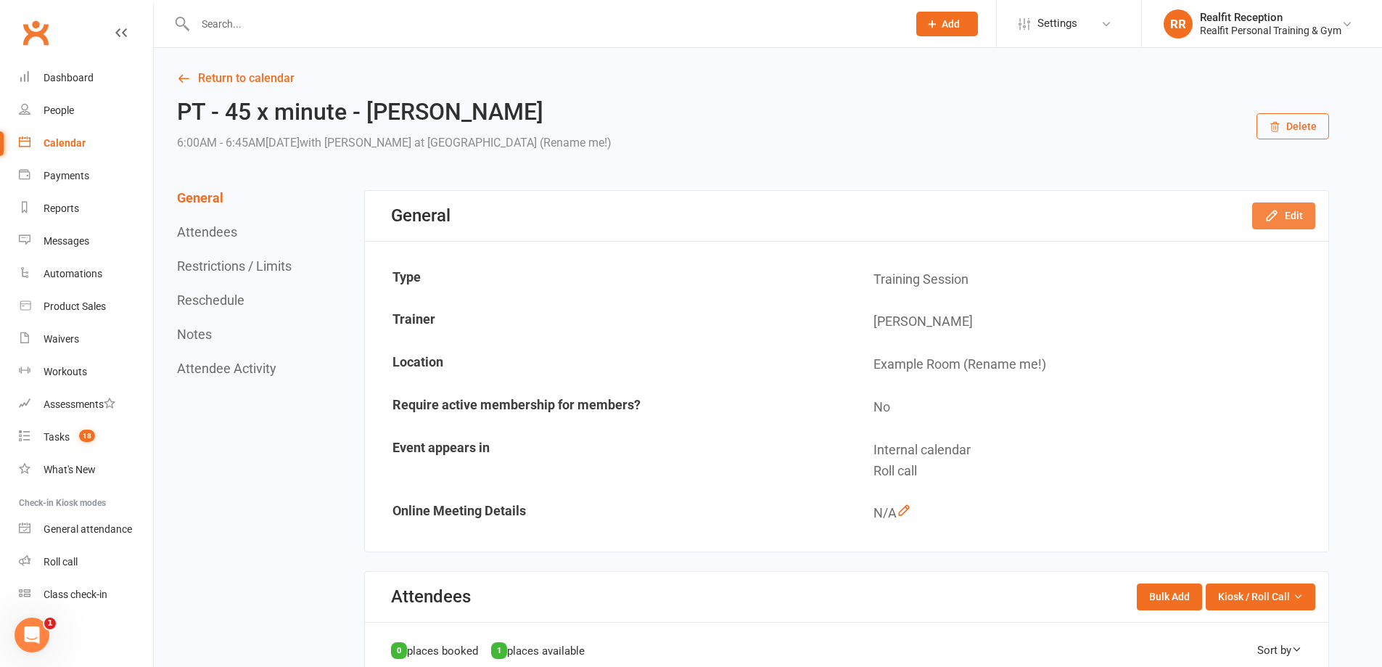
click at [1266, 217] on icon "button" at bounding box center [1271, 215] width 15 height 15
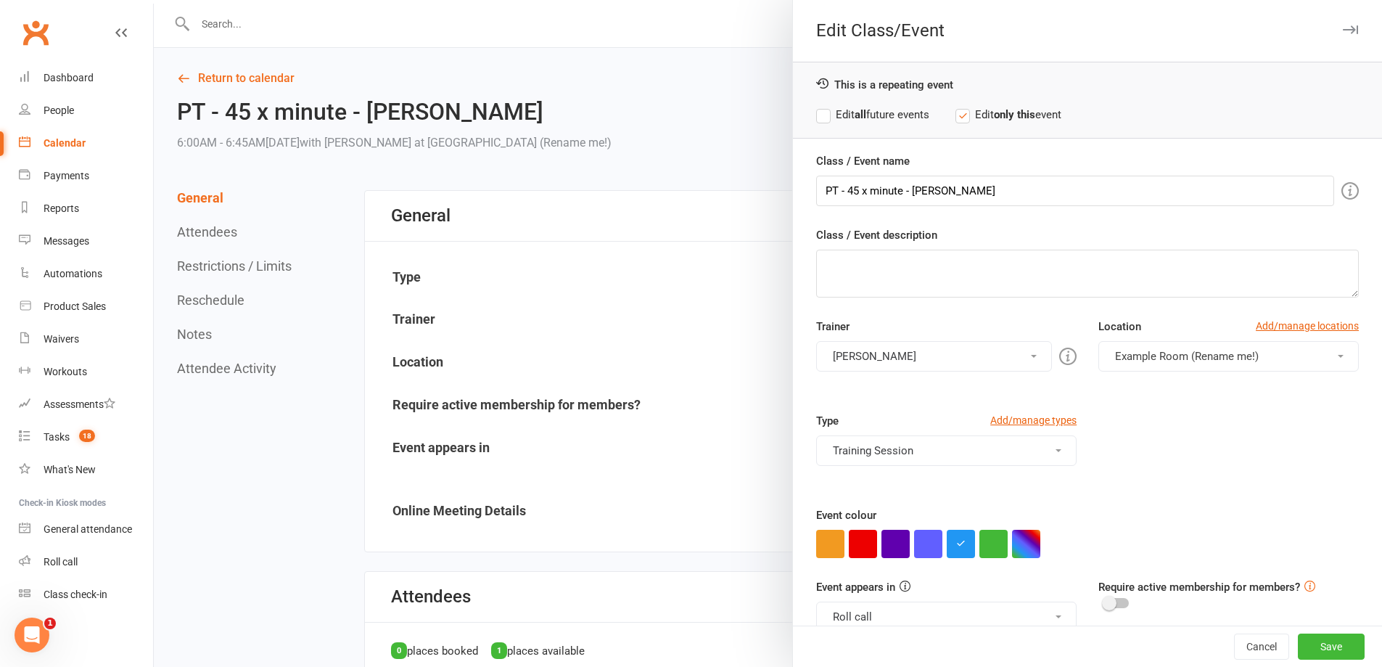
click at [855, 117] on strong "all" at bounding box center [861, 114] width 12 height 13
click at [881, 345] on button "[PERSON_NAME]" at bounding box center [934, 356] width 236 height 30
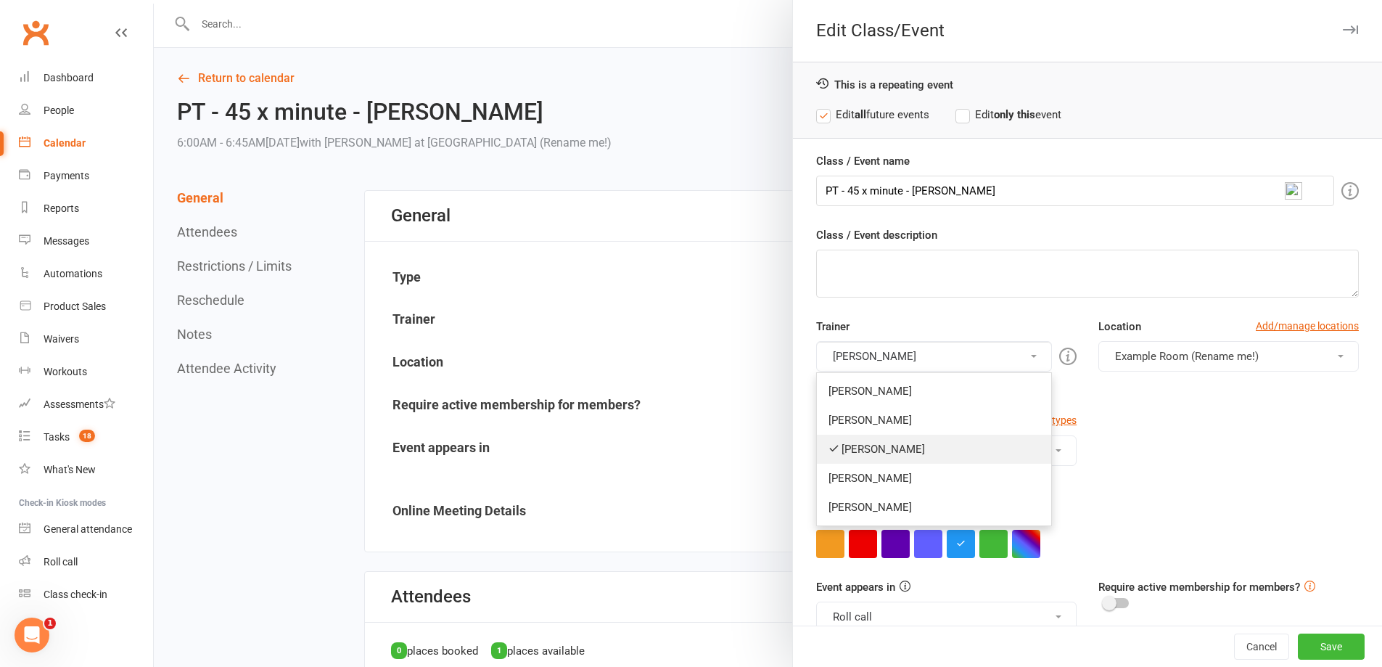
click at [845, 449] on link "[PERSON_NAME]" at bounding box center [934, 449] width 234 height 29
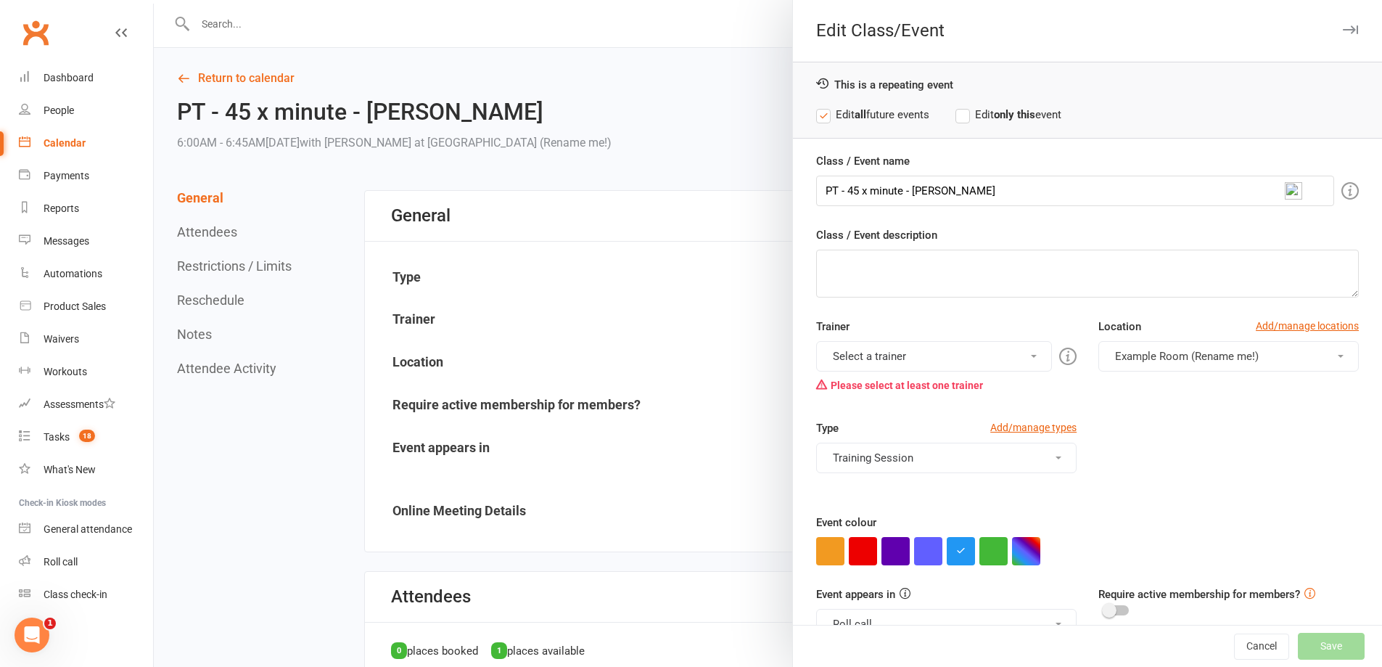
click at [873, 358] on button "Select a trainer" at bounding box center [934, 356] width 236 height 30
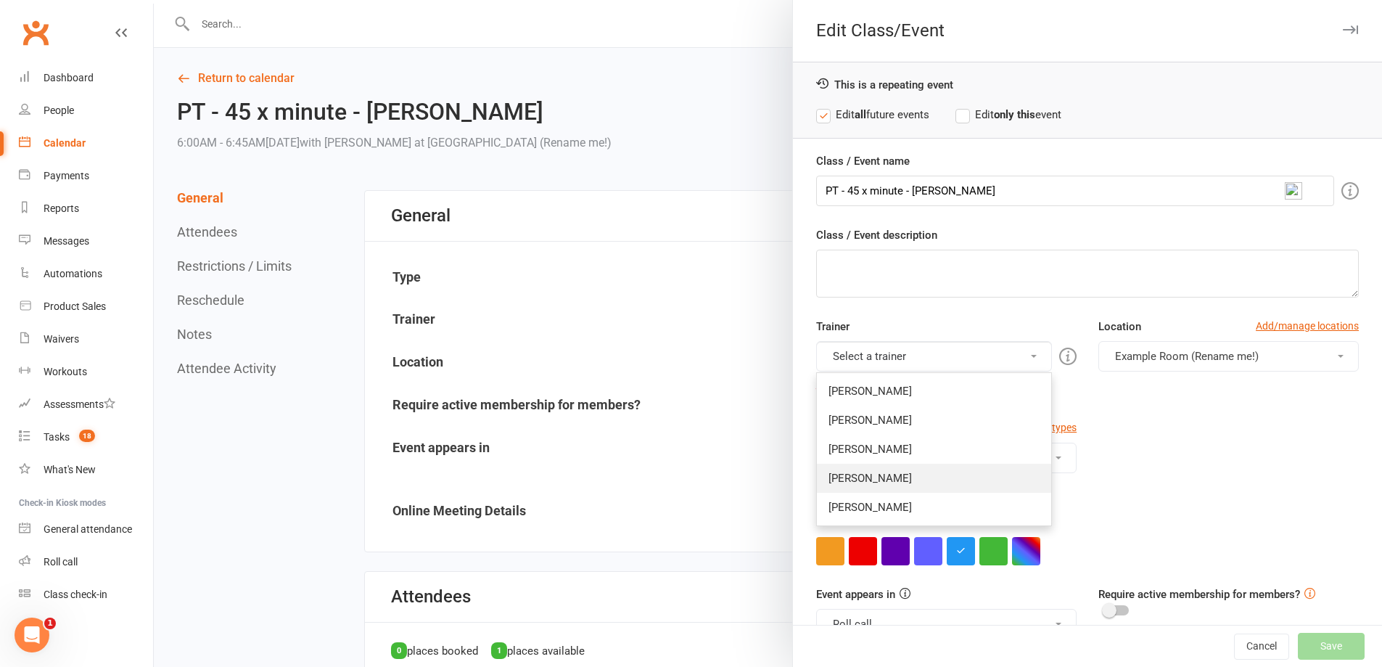
click at [862, 471] on link "[PERSON_NAME]" at bounding box center [934, 478] width 234 height 29
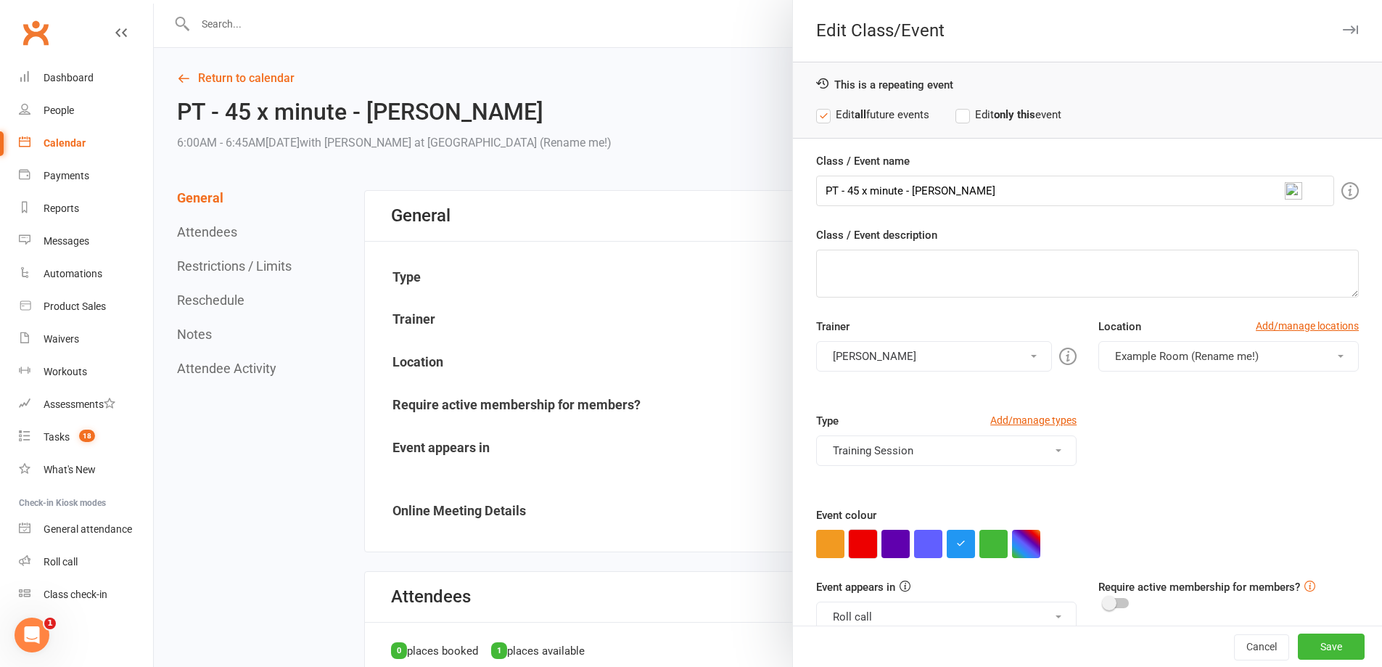
click at [860, 542] on button "button" at bounding box center [863, 544] width 28 height 28
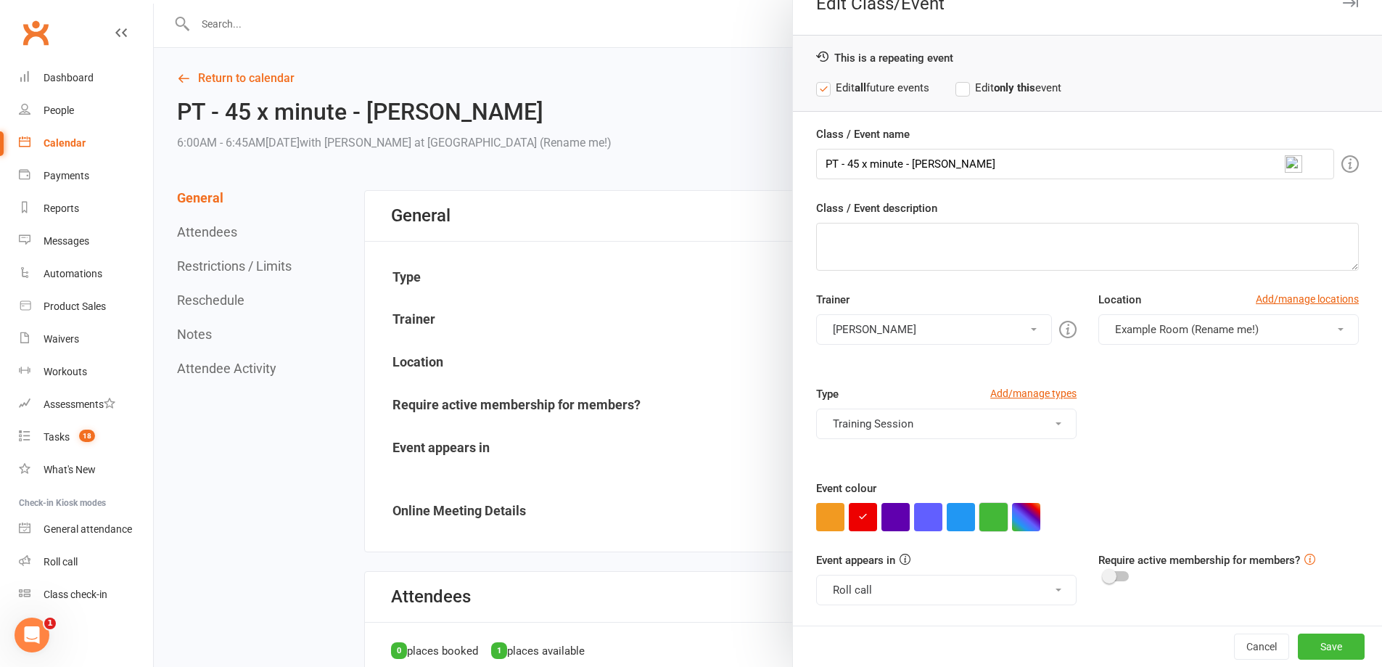
click at [987, 519] on button "button" at bounding box center [993, 517] width 28 height 28
click at [1311, 641] on button "Save" at bounding box center [1331, 646] width 67 height 26
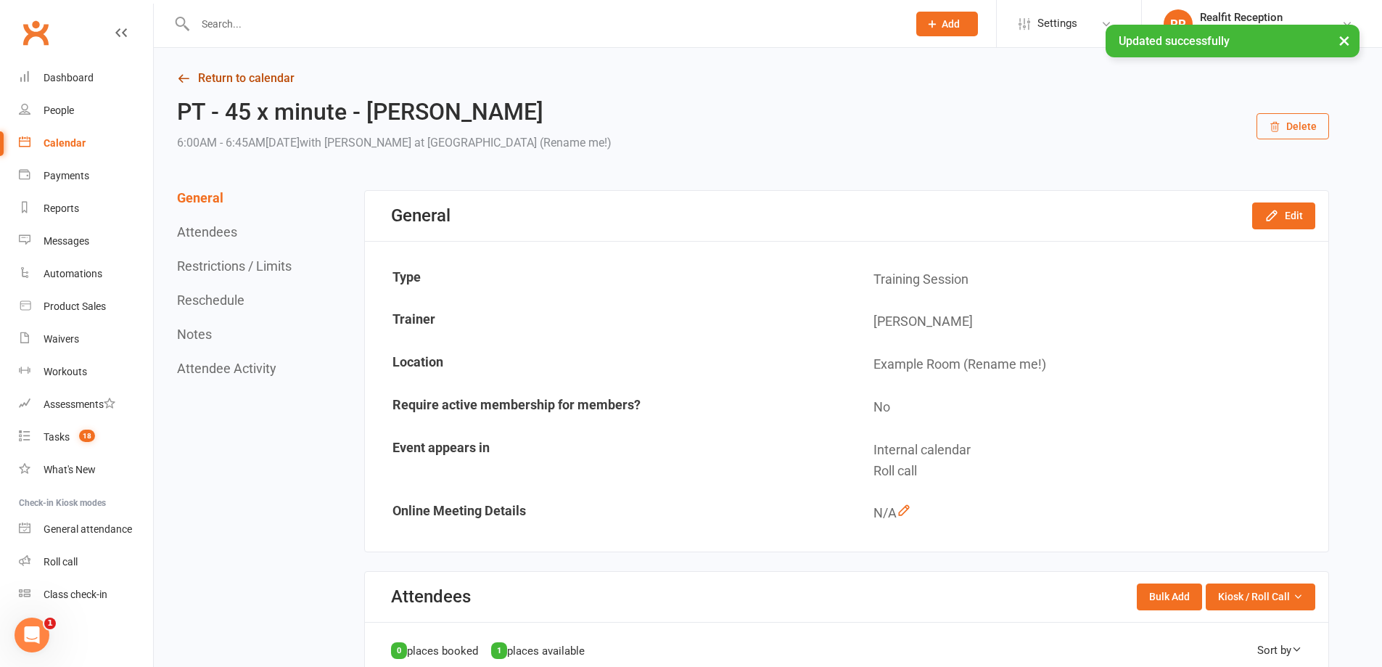
click at [244, 81] on link "Return to calendar" at bounding box center [753, 78] width 1152 height 20
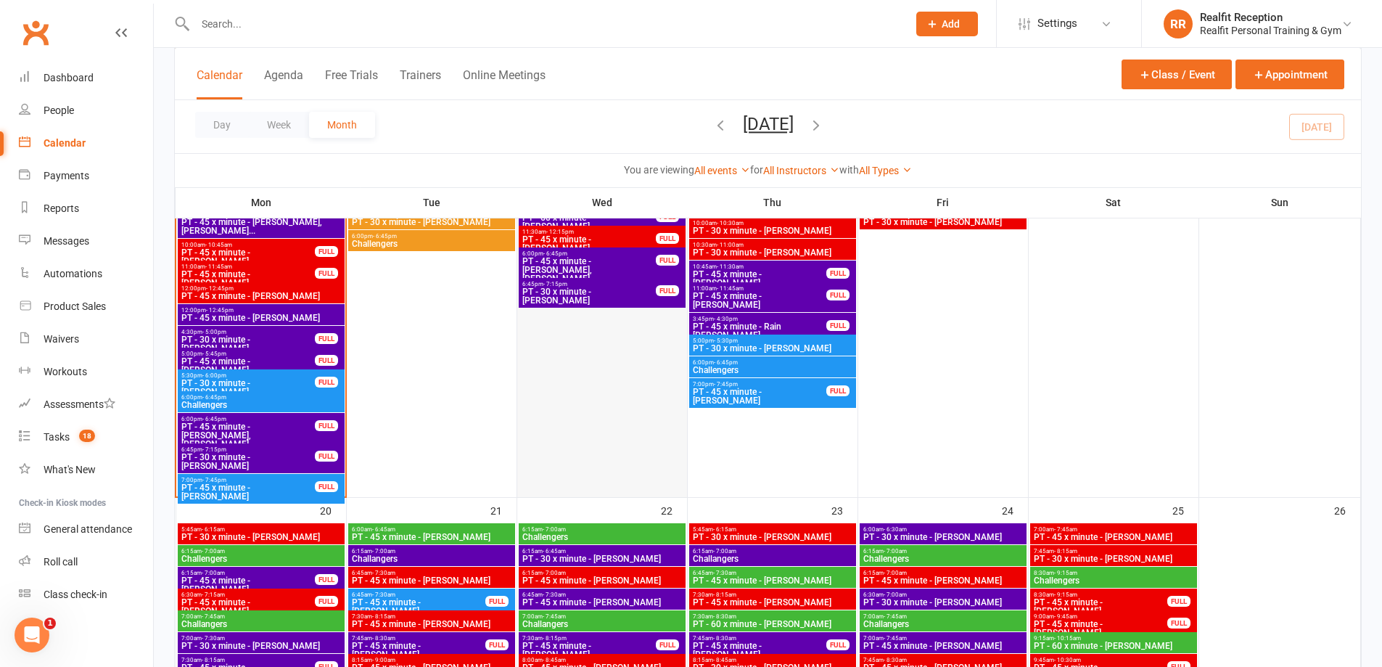
scroll to position [1668, 0]
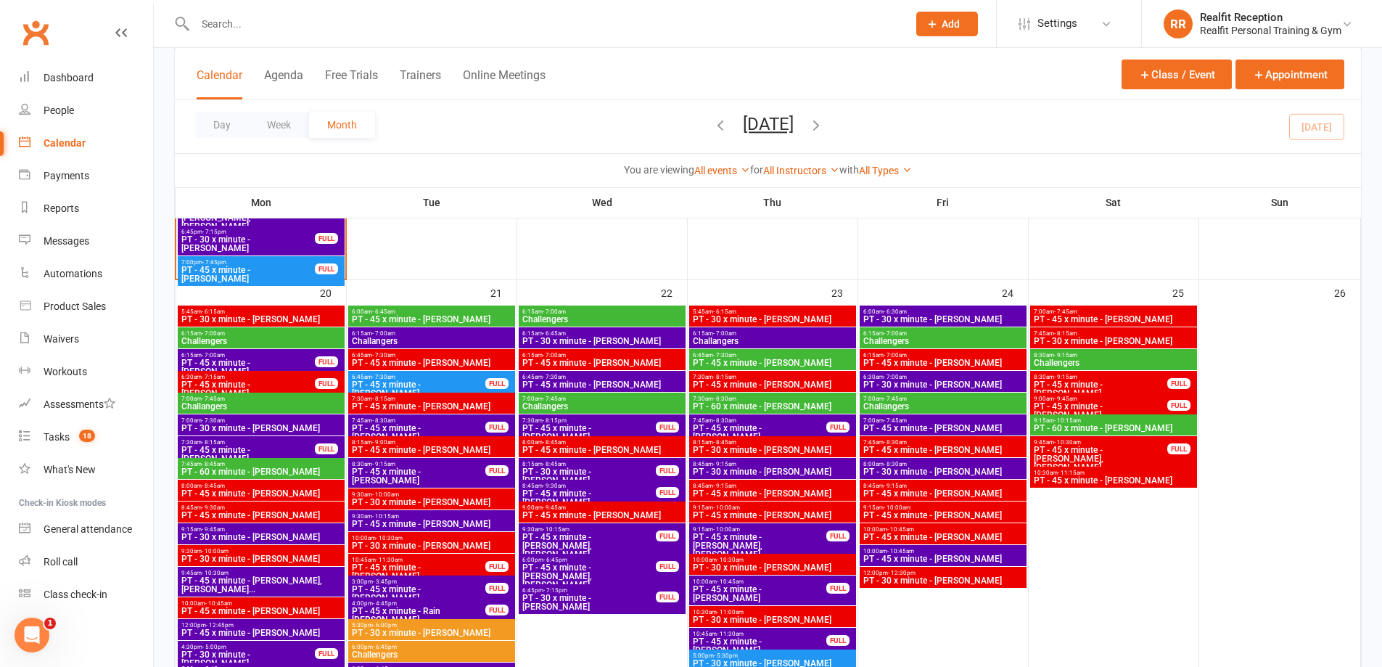
click at [442, 379] on span "6:45am - 7:30am" at bounding box center [418, 377] width 135 height 7
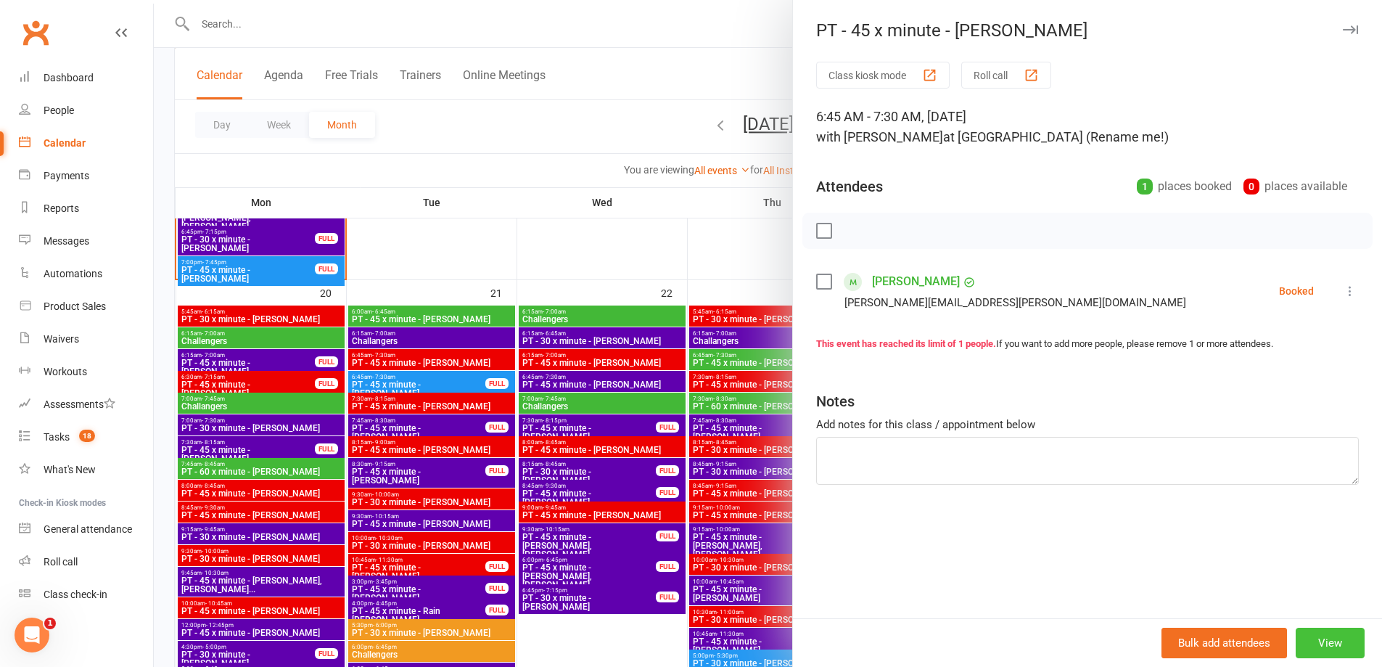
click at [1319, 648] on button "View" at bounding box center [1330, 642] width 69 height 30
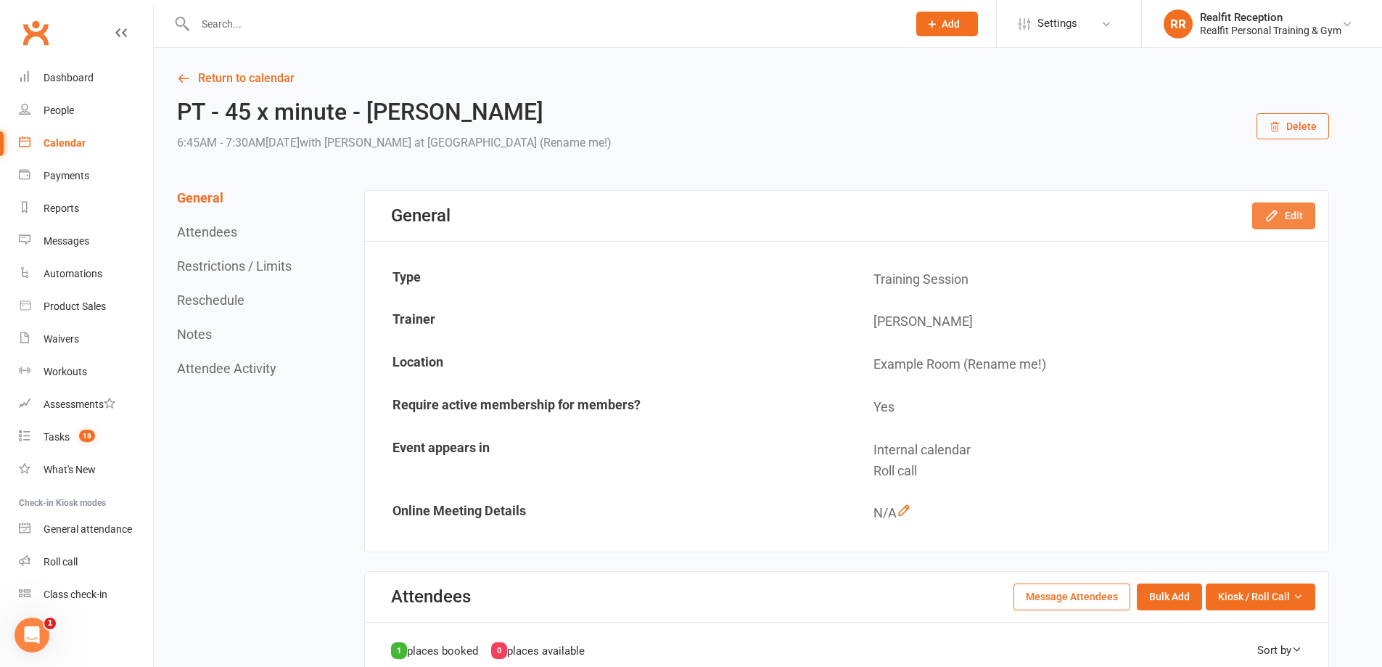
click at [1275, 220] on icon "button" at bounding box center [1271, 215] width 15 height 15
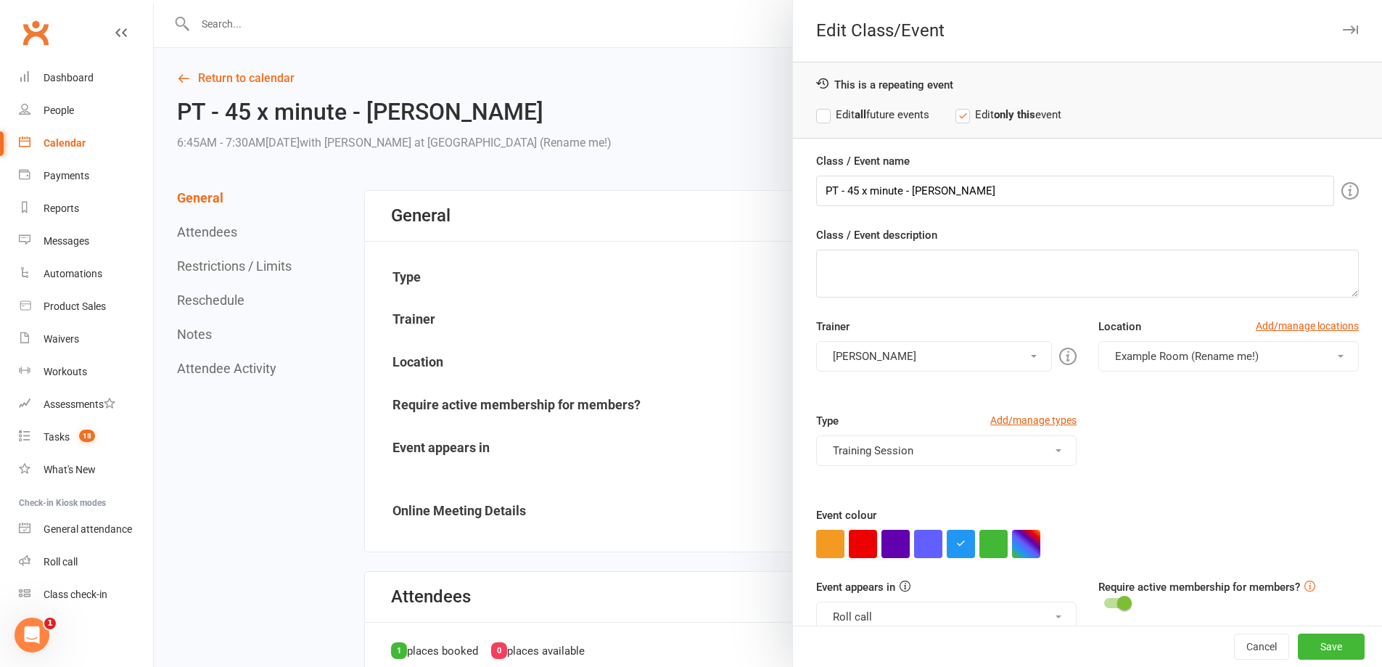
drag, startPoint x: 931, startPoint y: 361, endPoint x: 919, endPoint y: 357, distance: 12.9
click at [846, 113] on label "Edit all future events" at bounding box center [872, 114] width 113 height 17
click at [887, 350] on button "Darrell Valerio" at bounding box center [934, 356] width 236 height 30
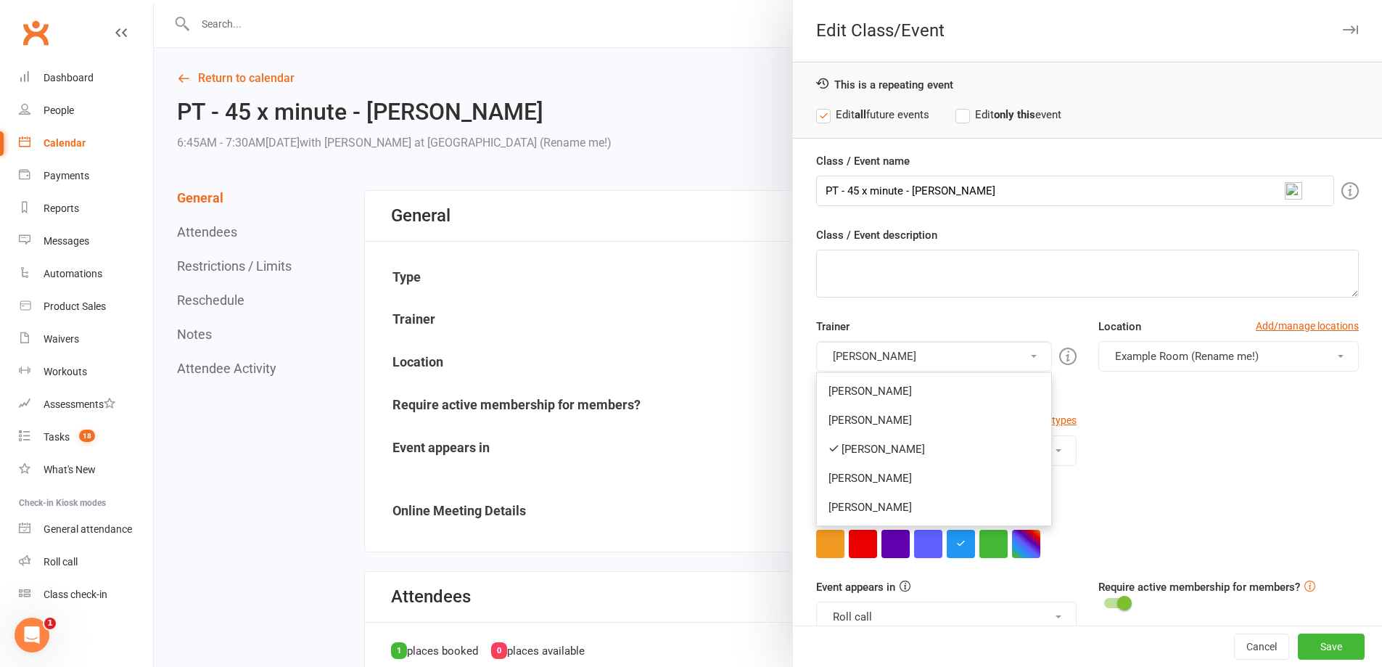
click at [847, 477] on link "Max Reilly" at bounding box center [934, 478] width 234 height 29
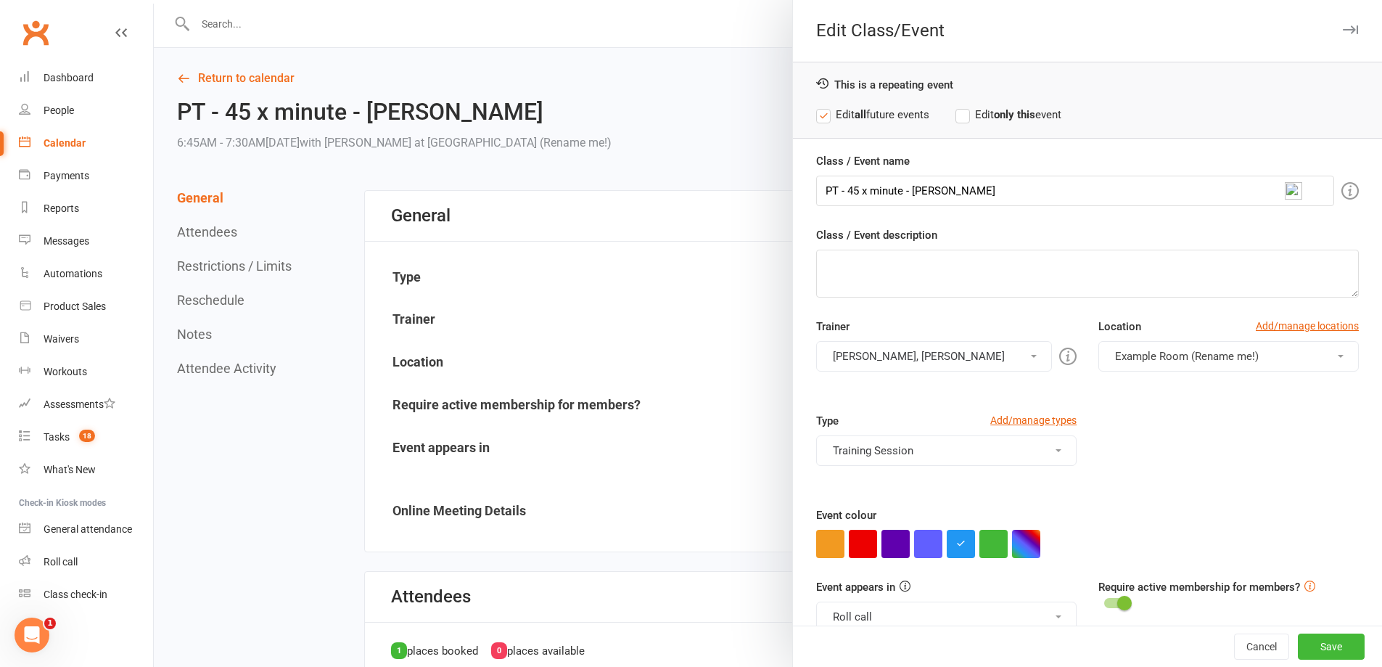
click at [847, 358] on button "Darrell Valerio, Max Reilly" at bounding box center [934, 356] width 236 height 30
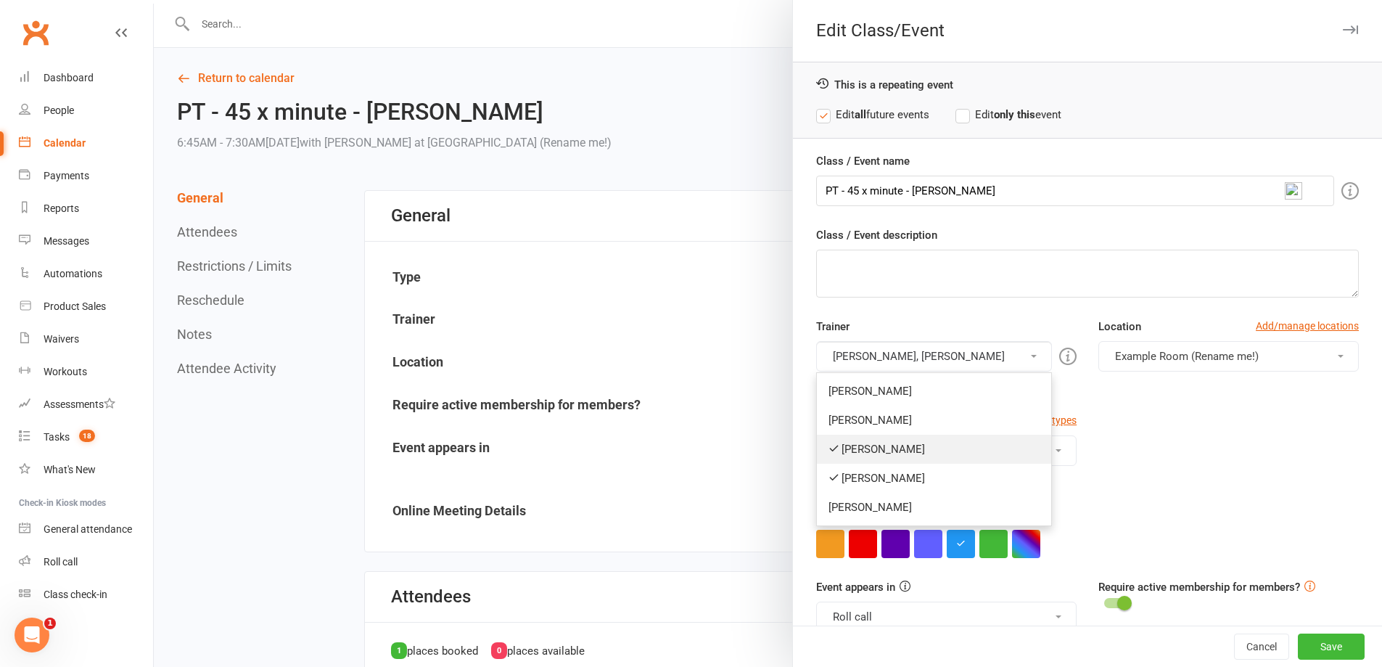
click at [844, 446] on link "Darrell Valerio" at bounding box center [934, 449] width 234 height 29
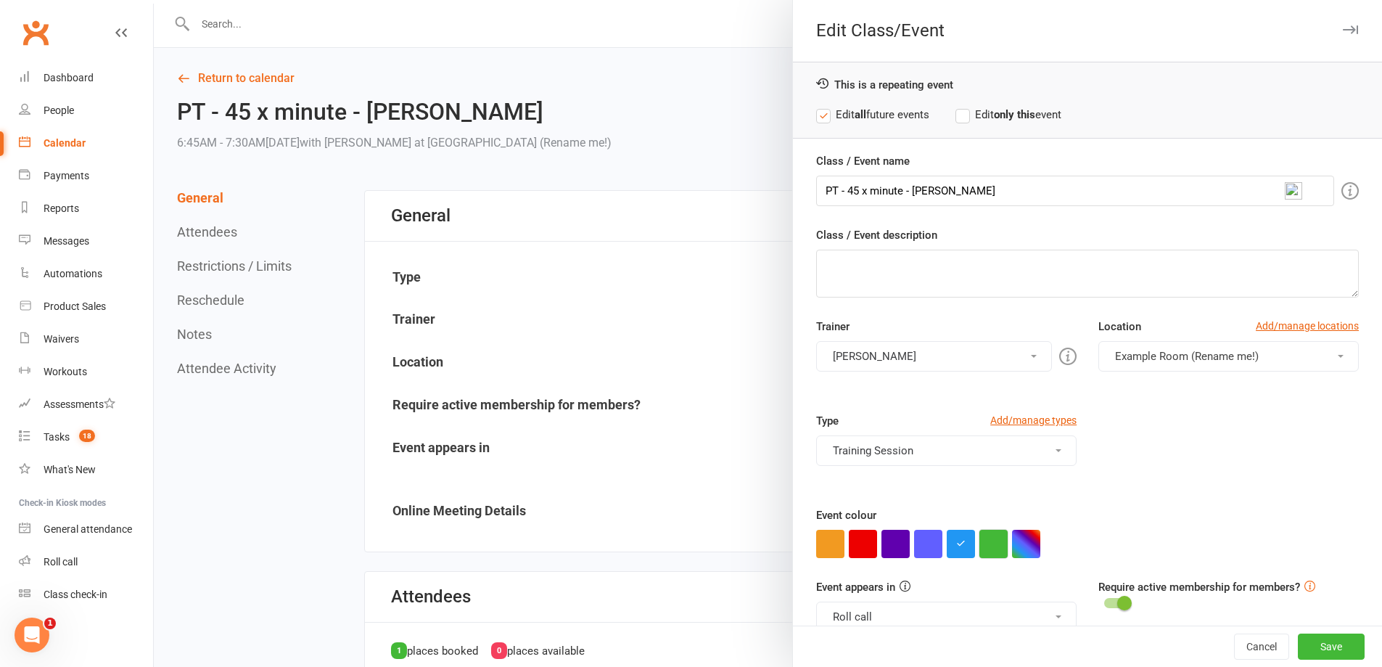
click at [985, 544] on button "button" at bounding box center [993, 544] width 28 height 28
click at [1299, 644] on button "Save" at bounding box center [1331, 646] width 67 height 26
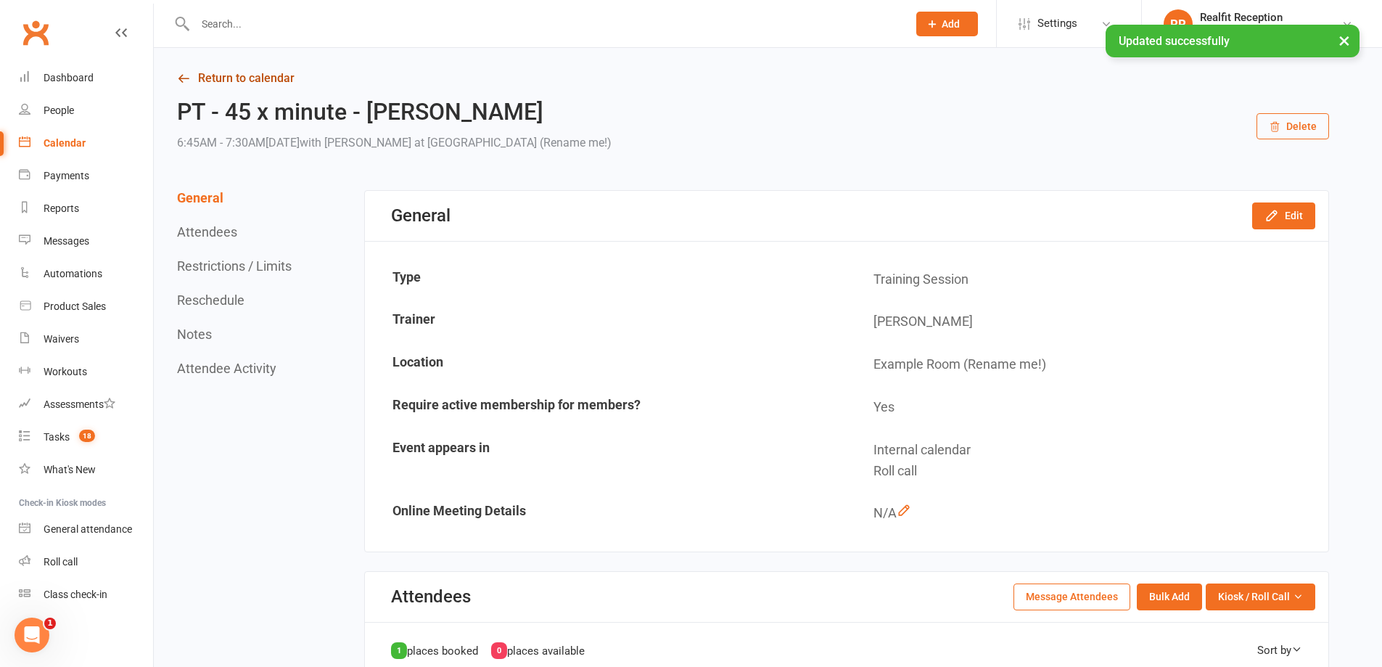
click at [254, 75] on link "Return to calendar" at bounding box center [753, 78] width 1152 height 20
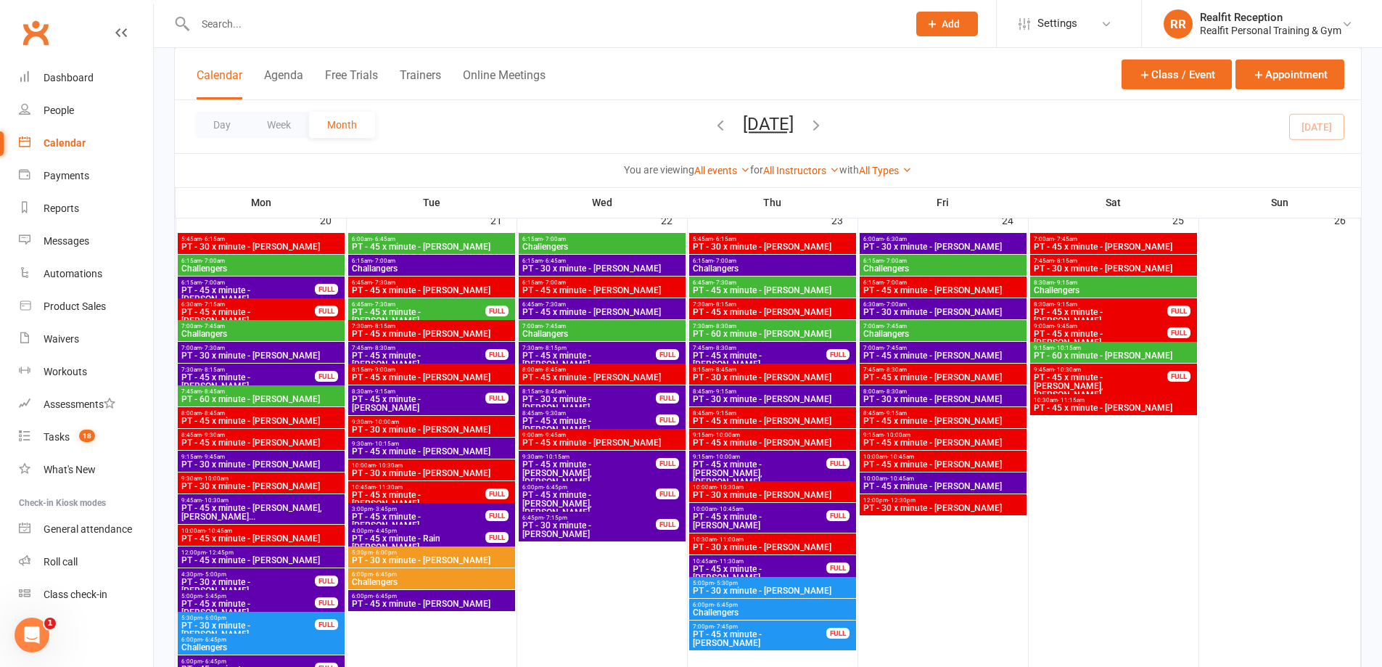
scroll to position [1596, 0]
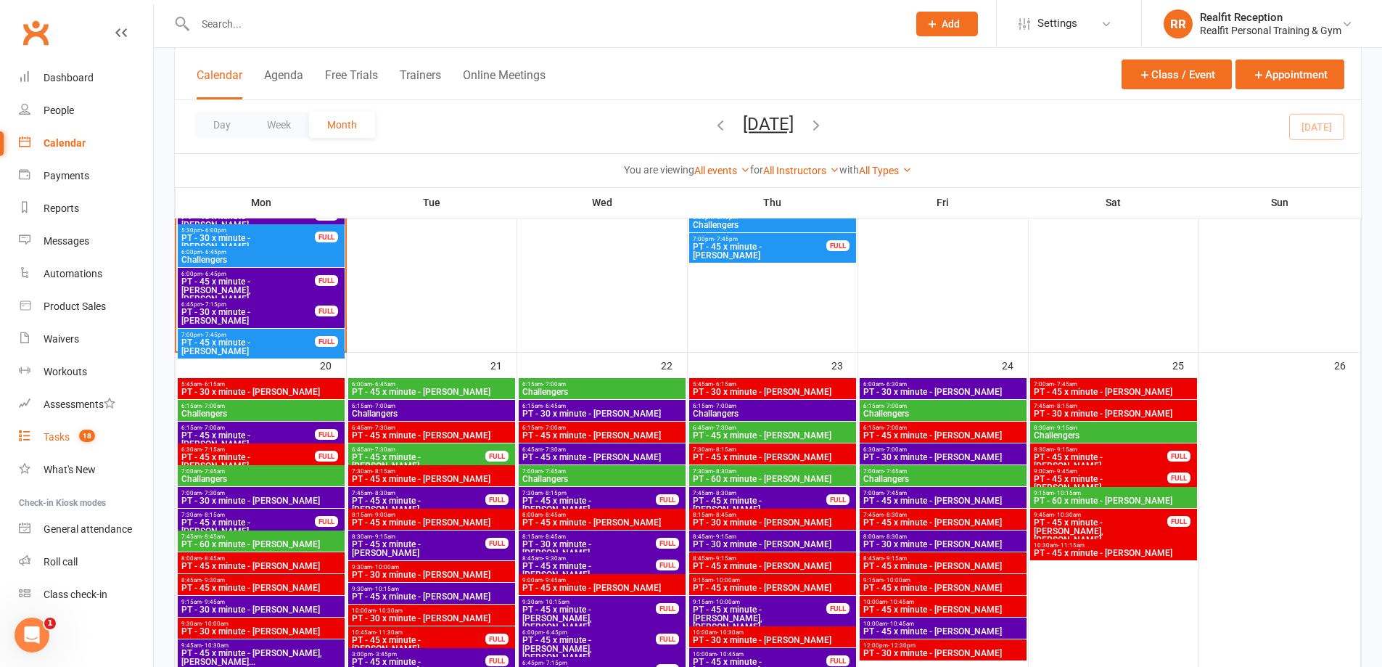
click at [61, 433] on div "Tasks" at bounding box center [57, 437] width 26 height 12
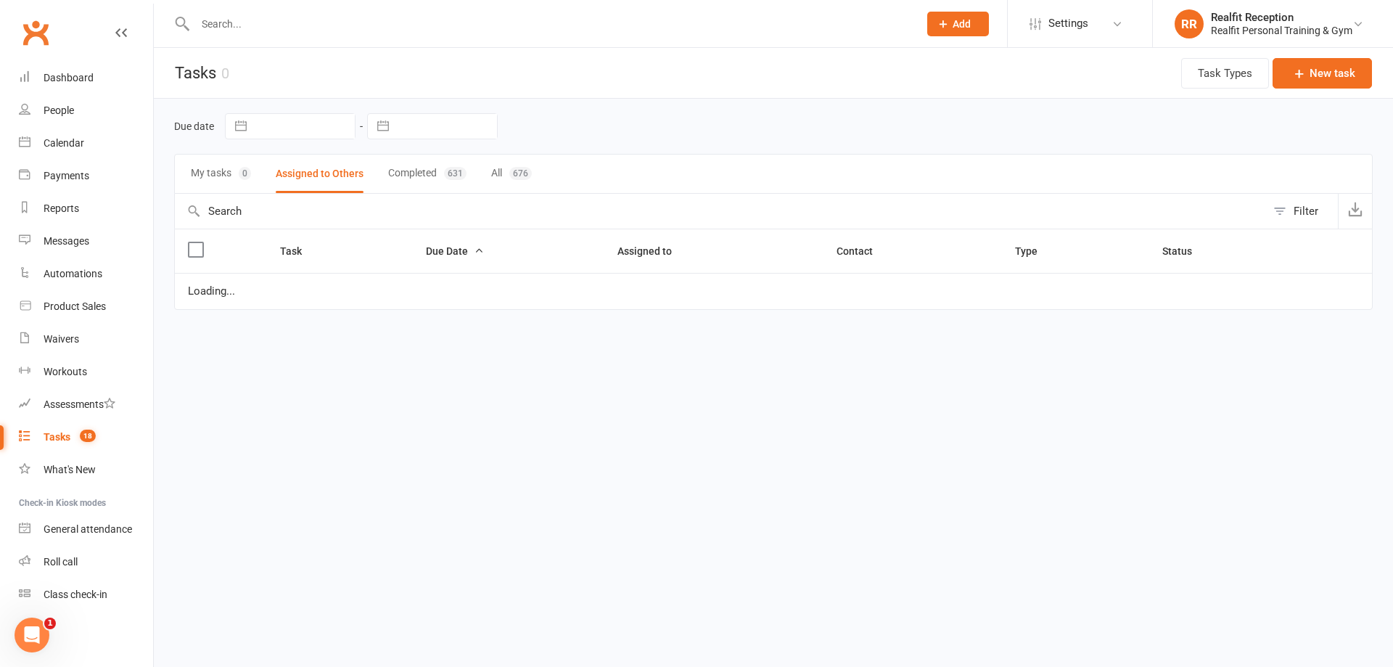
select select "waiting"
select select "started"
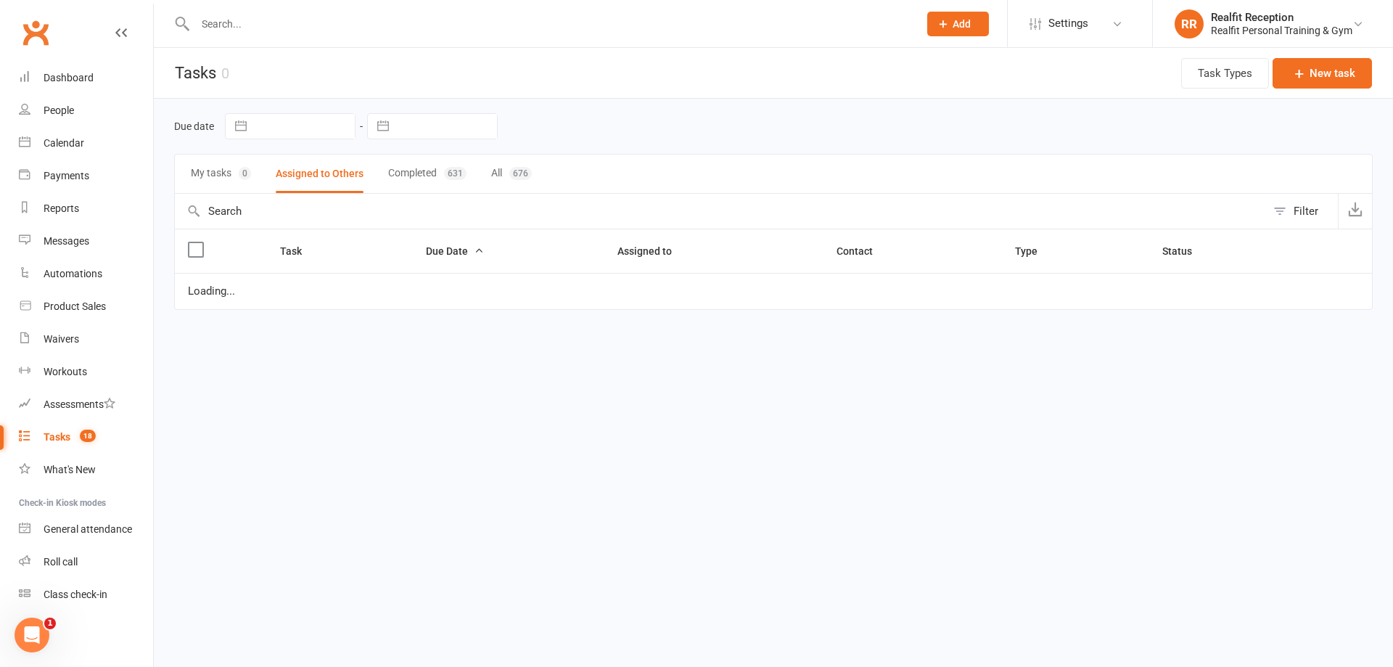
select select "waiting"
select select "started"
select select "waiting"
select select "started"
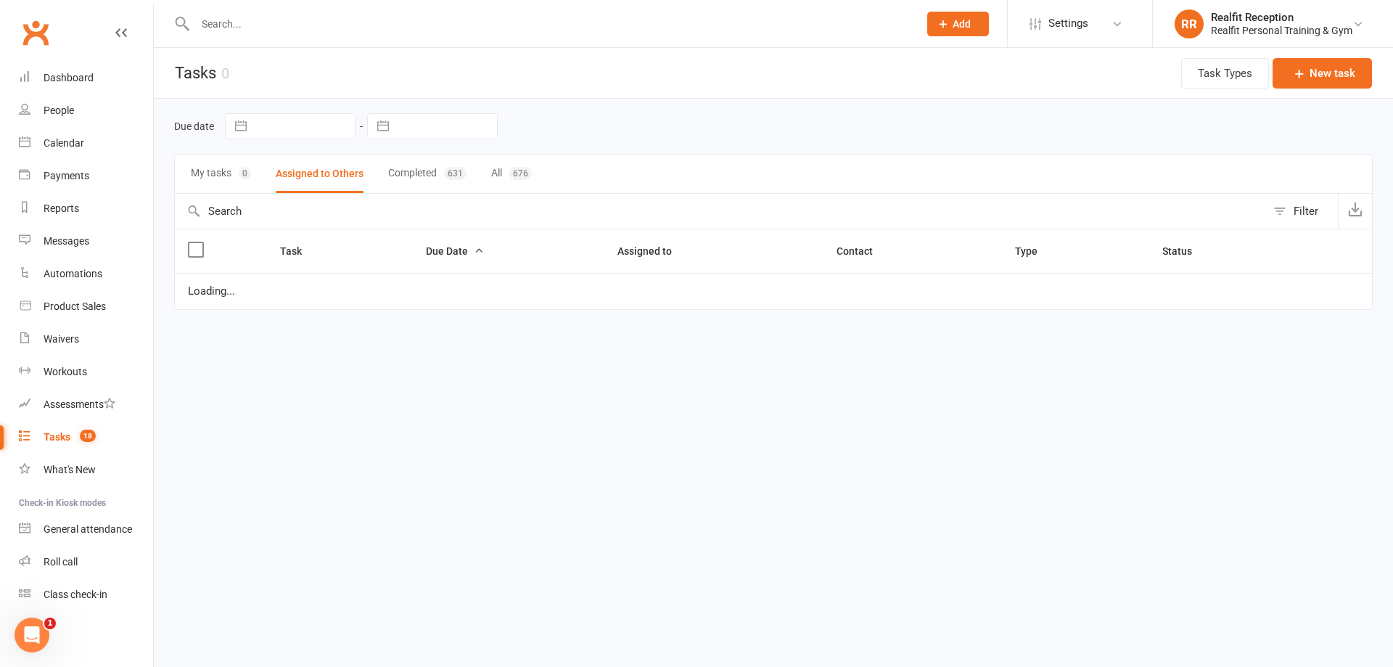
select select "waiting"
select select "started"
select select "waiting"
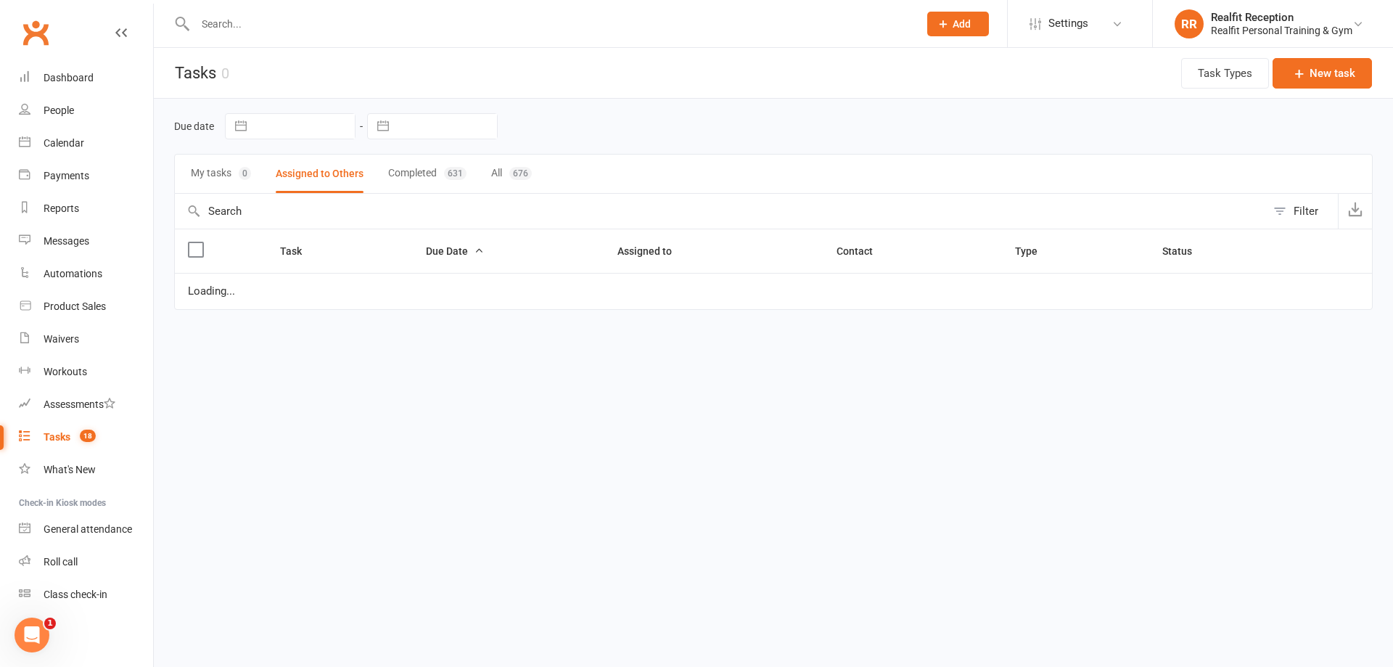
select select "waiting"
select select "started"
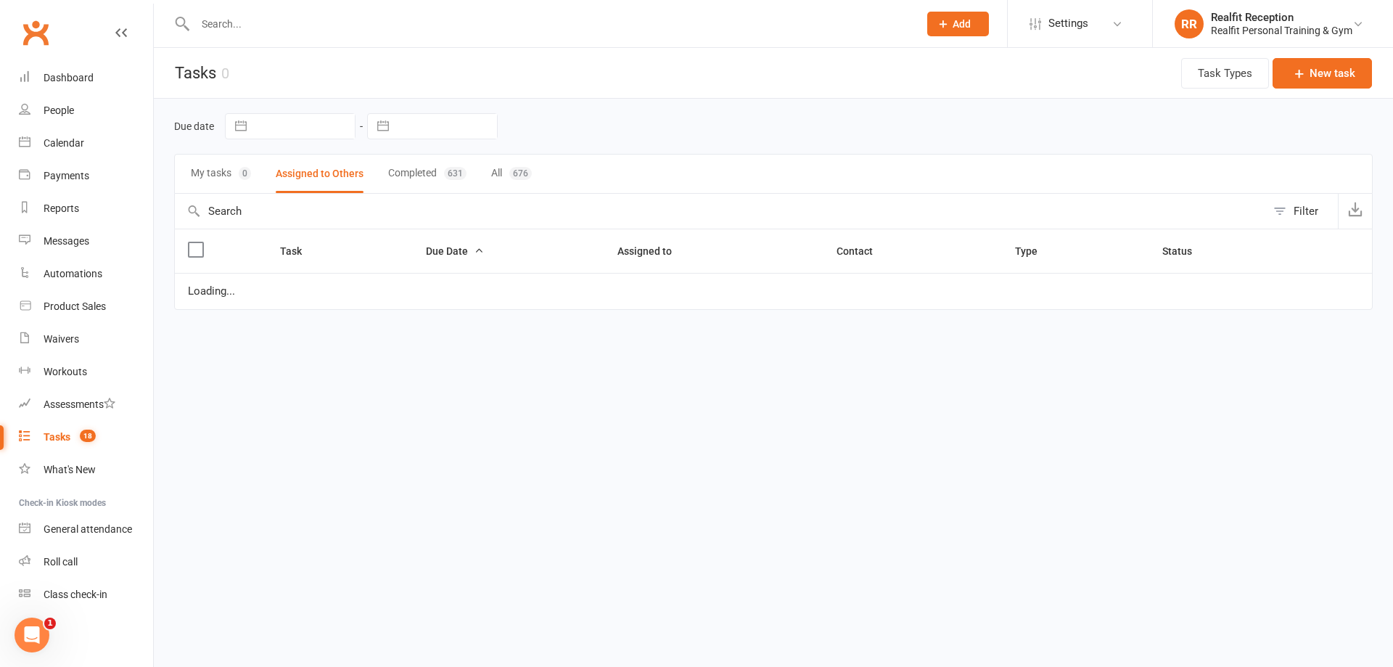
select select "waiting"
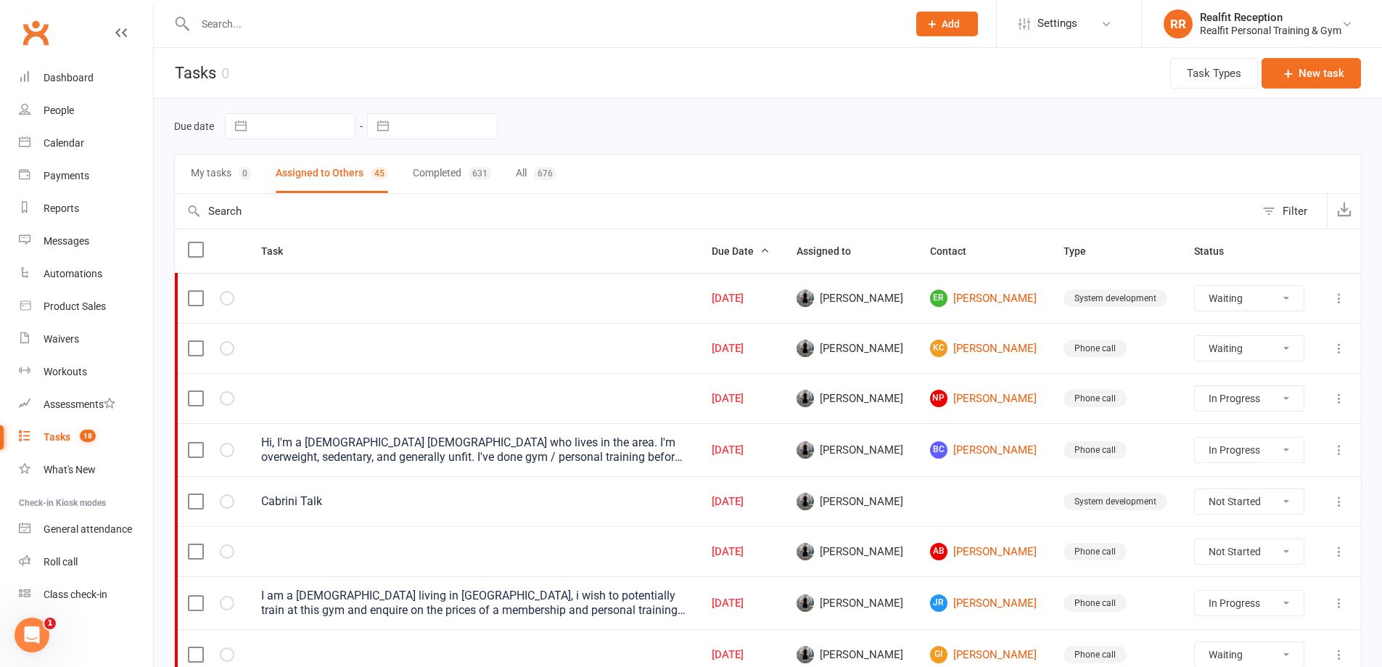
click at [1339, 348] on icon at bounding box center [1339, 348] width 15 height 15
click at [1275, 404] on link "Edit" at bounding box center [1265, 404] width 144 height 29
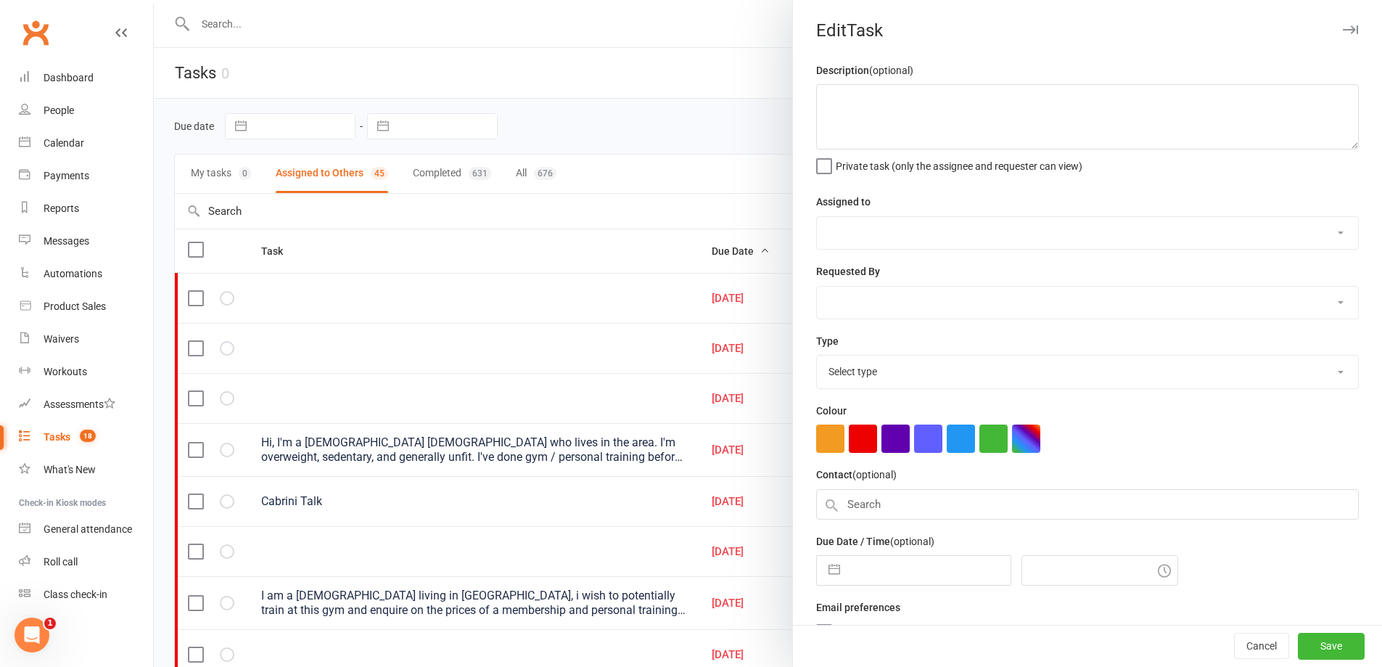
select select "49223"
type input "13 Oct 2025"
type input "8:15am"
select select "26751"
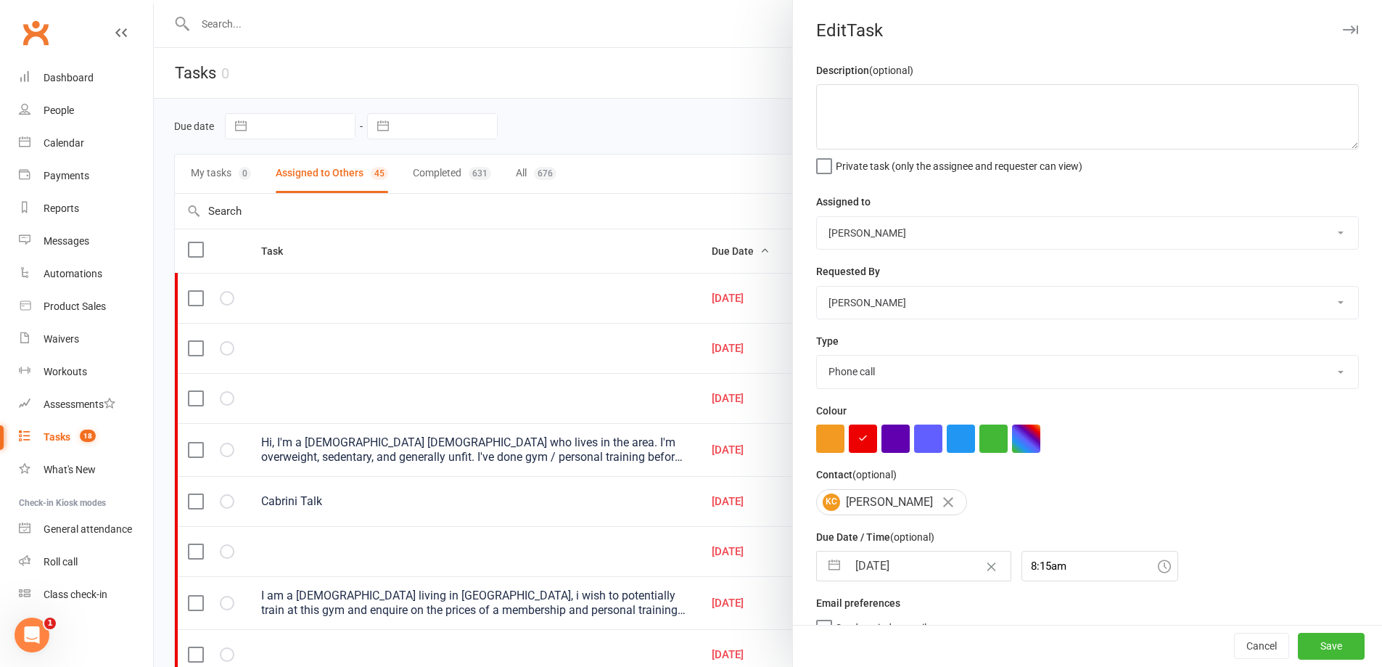
select select "8"
select select "2025"
select select "9"
select select "2025"
select select "10"
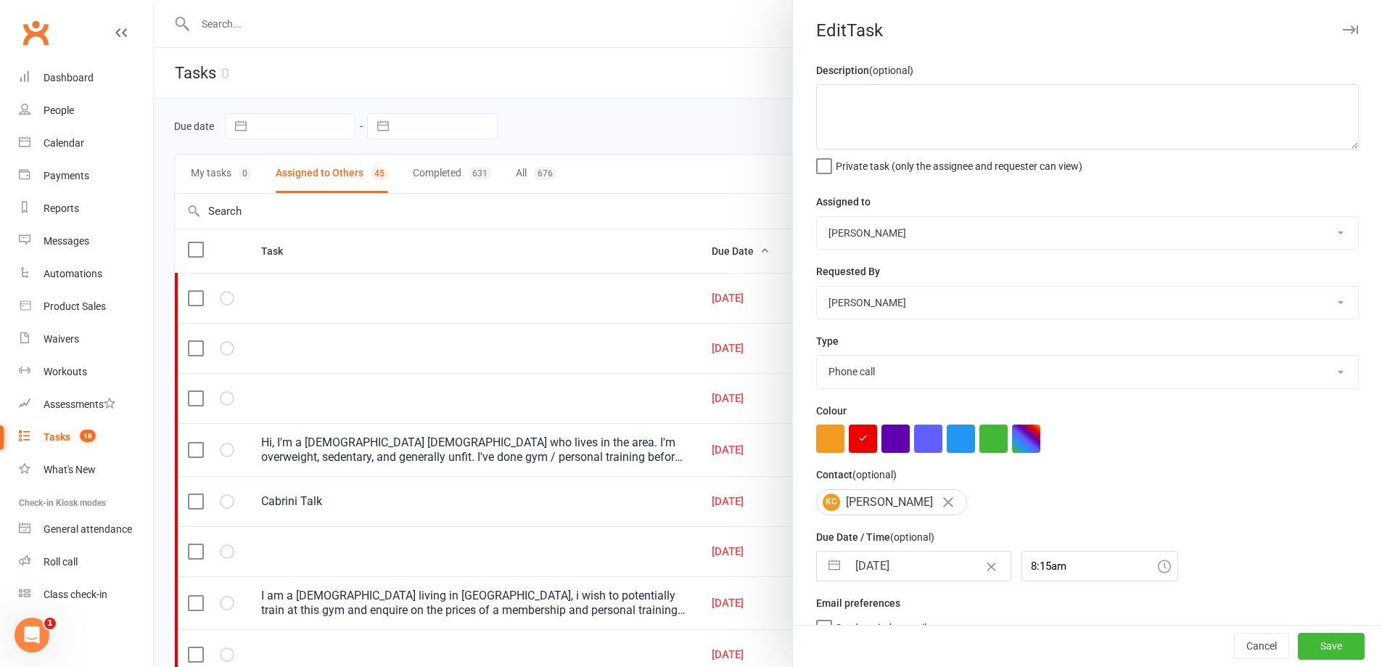
select select "2025"
click at [925, 567] on input "13 Oct 2025" at bounding box center [928, 565] width 163 height 29
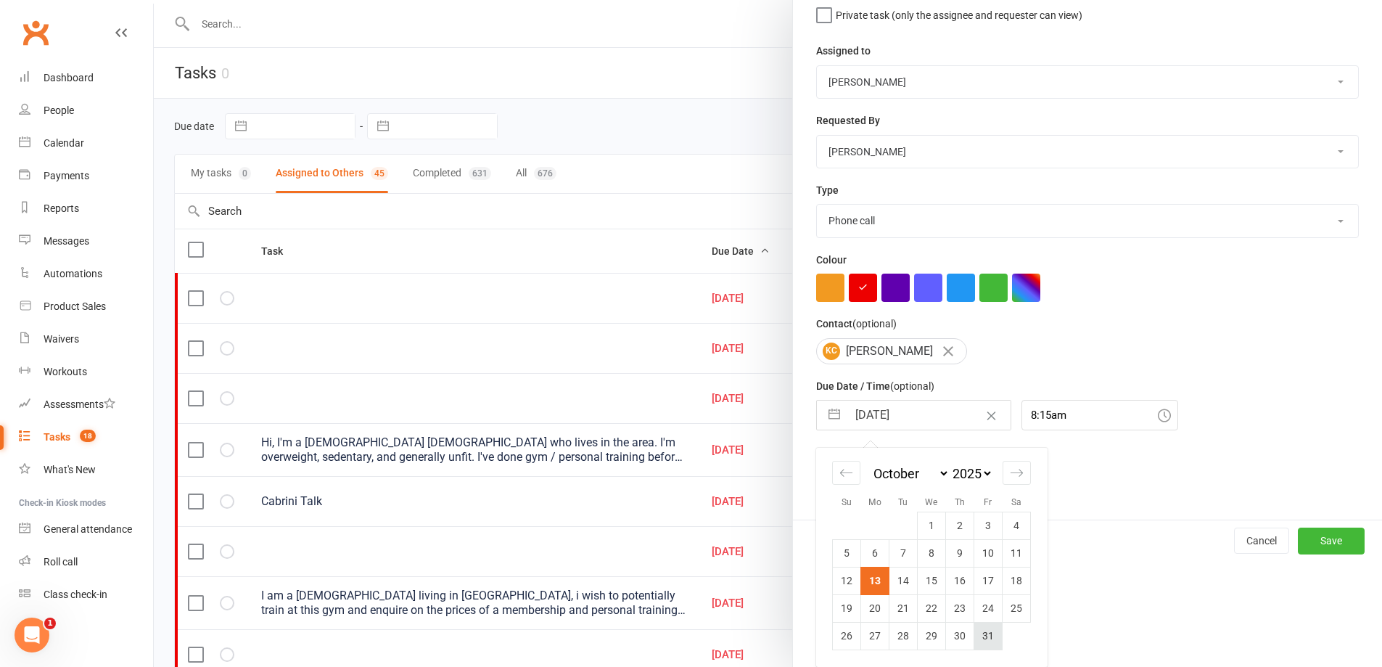
drag, startPoint x: 875, startPoint y: 601, endPoint x: 970, endPoint y: 623, distance: 97.5
click at [891, 606] on tr "19 20 21 22 23 24 25" at bounding box center [932, 608] width 198 height 28
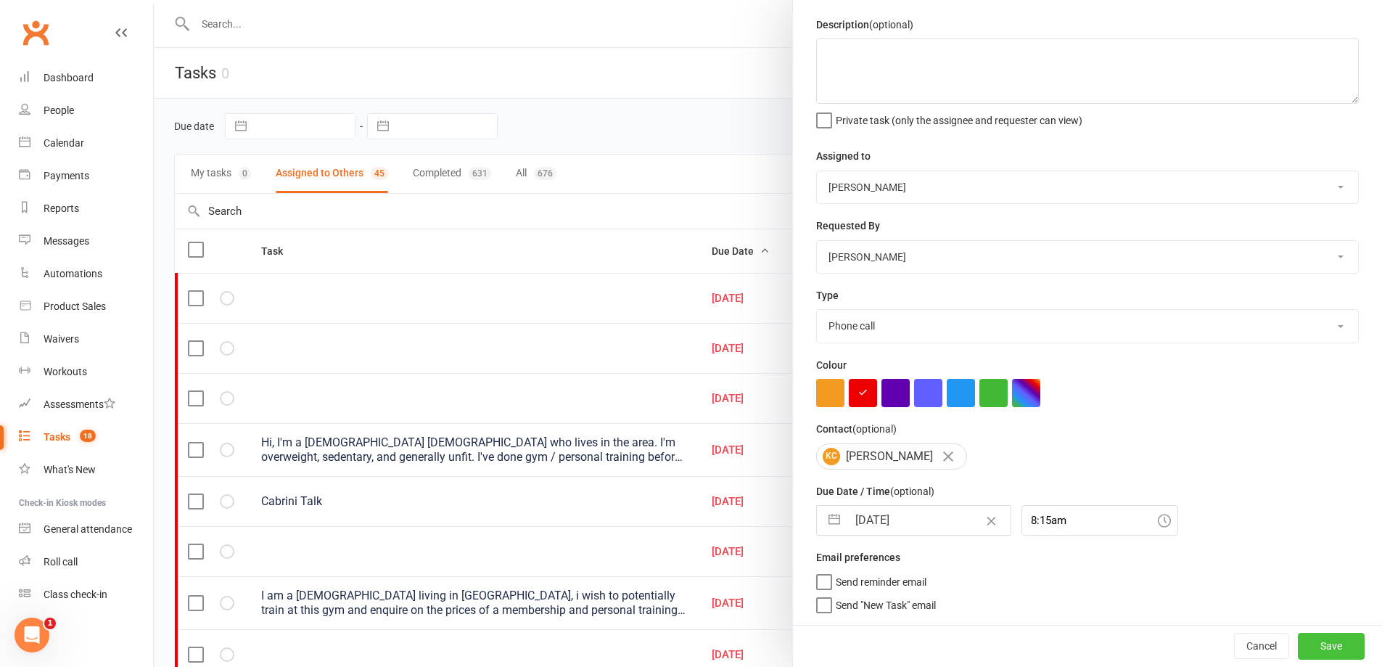
scroll to position [52, 0]
click at [1306, 540] on div "Edit Task Description (optional) Private task (only the assignee and requester …" at bounding box center [1087, 333] width 590 height 667
click at [1311, 646] on button "Save" at bounding box center [1331, 646] width 67 height 26
select select "waiting"
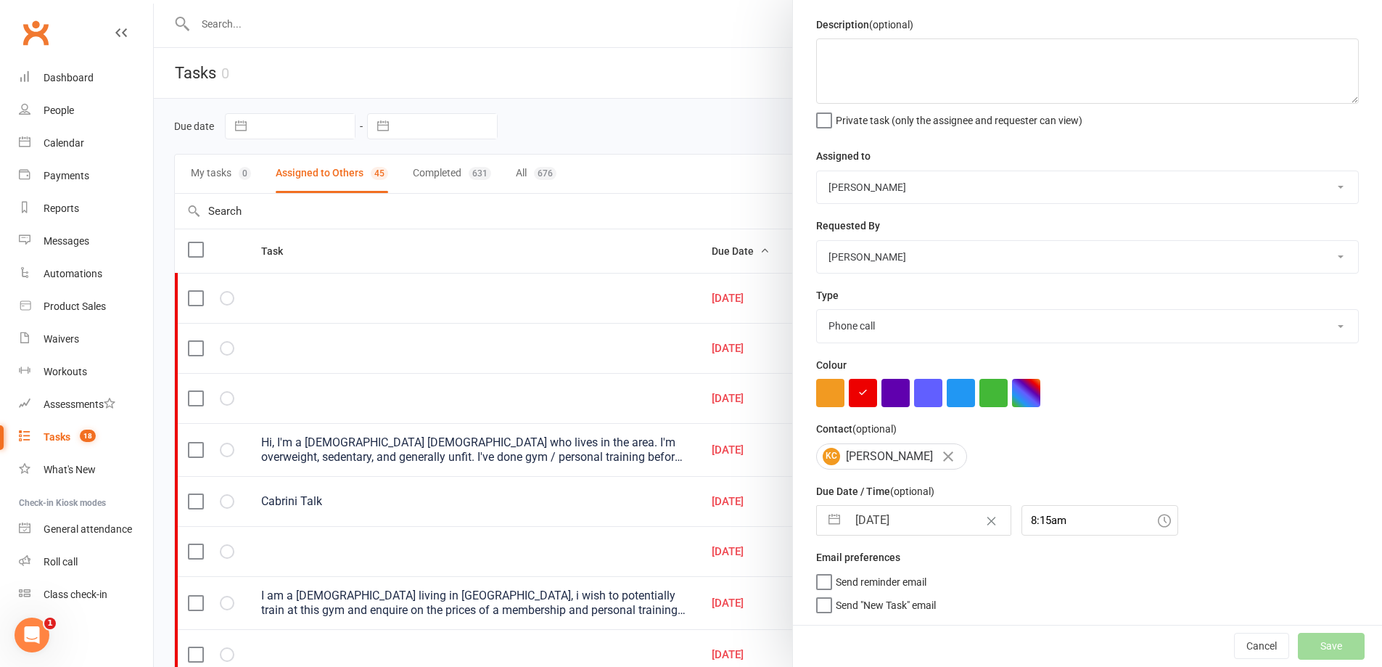
select select "started"
select select "waiting"
select select "started"
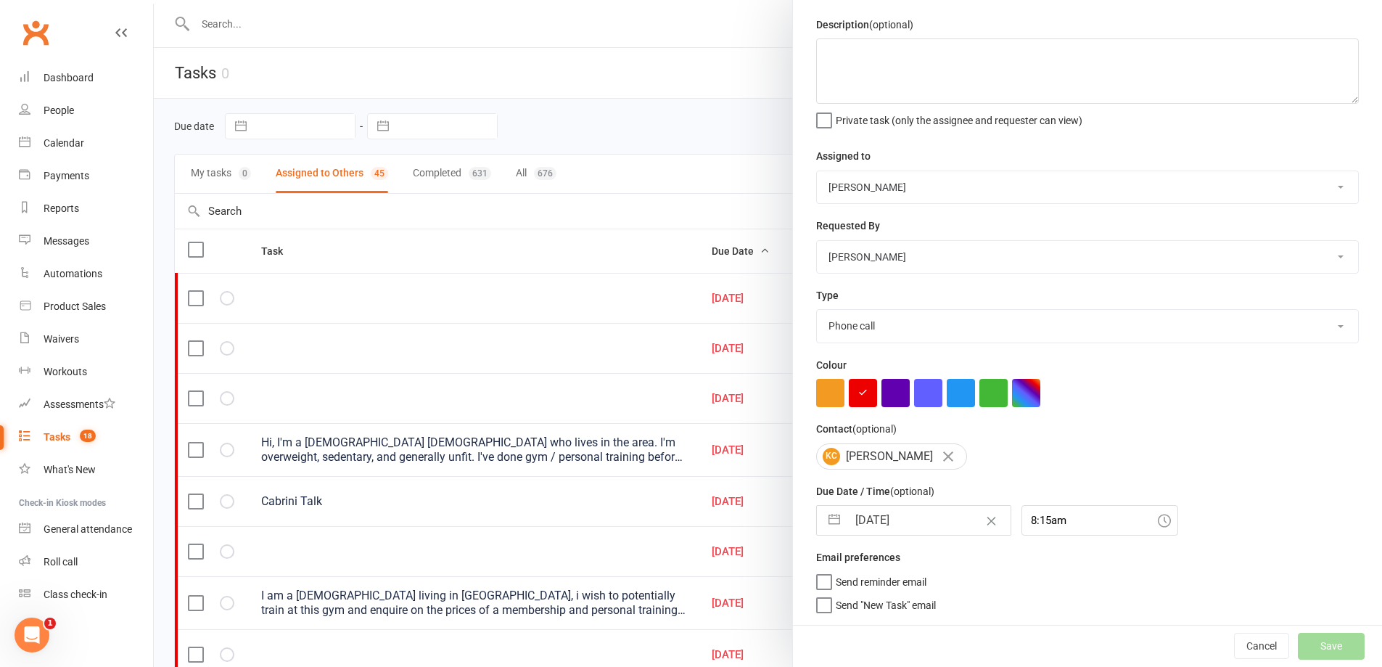
select select "started"
select select "waiting"
select select "started"
select select "waiting"
select select "started"
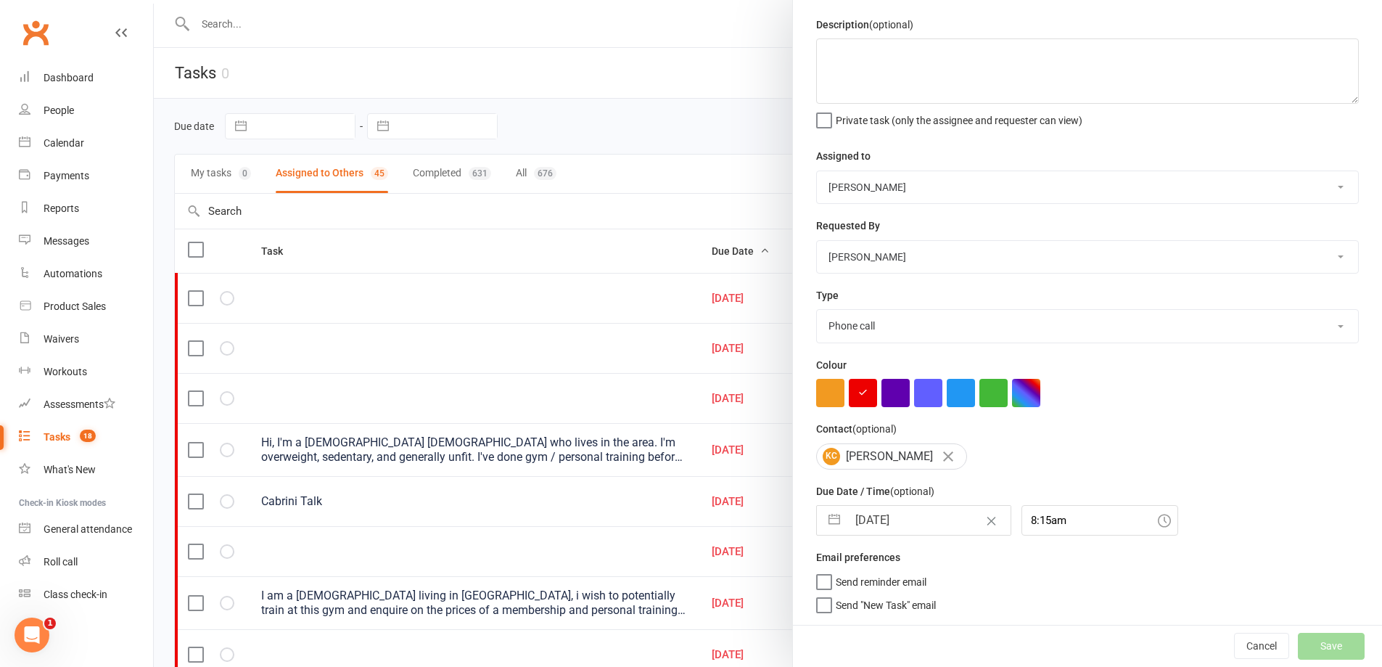
select select "started"
select select "waiting"
select select "started"
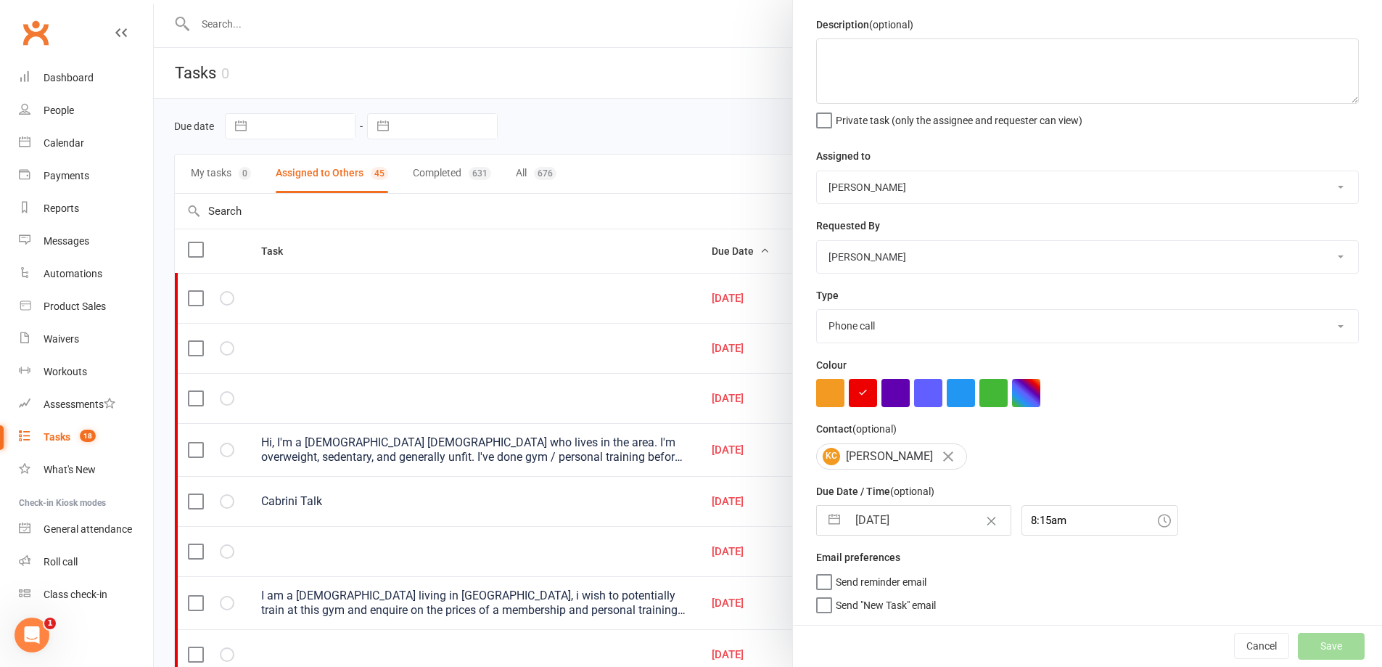
select select "started"
select select "waiting"
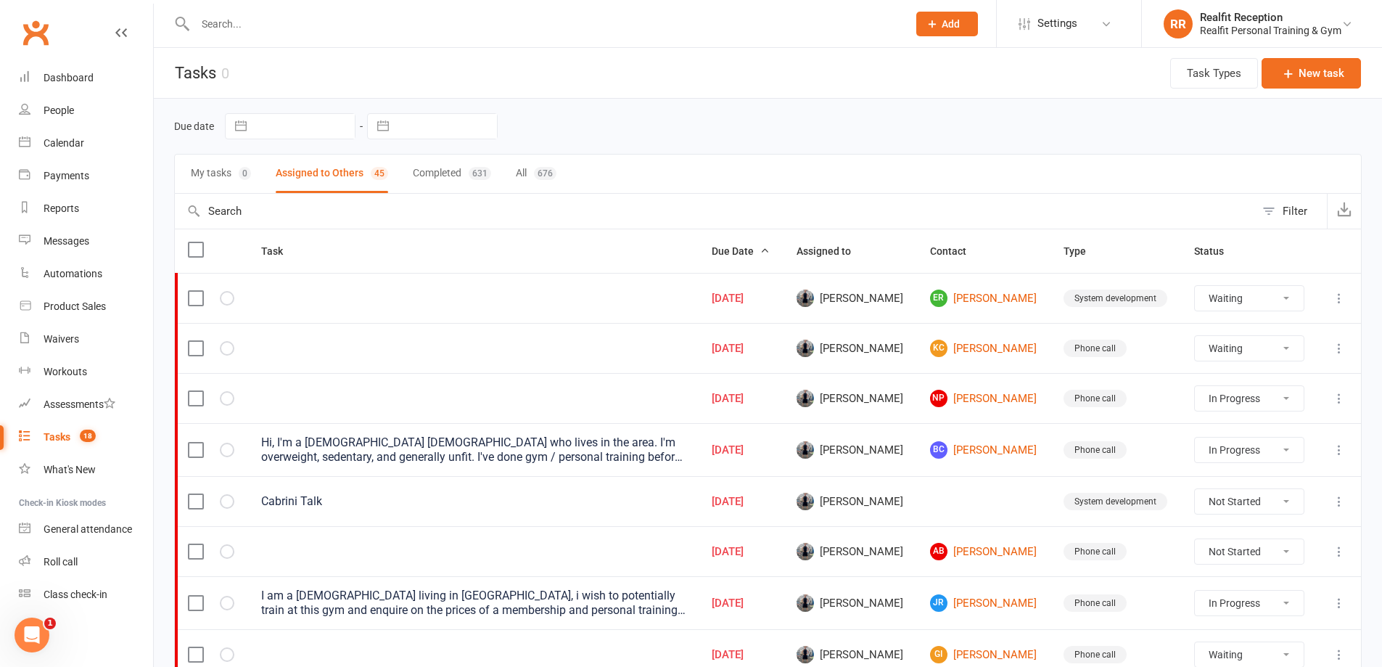
select select "waiting"
select select "started"
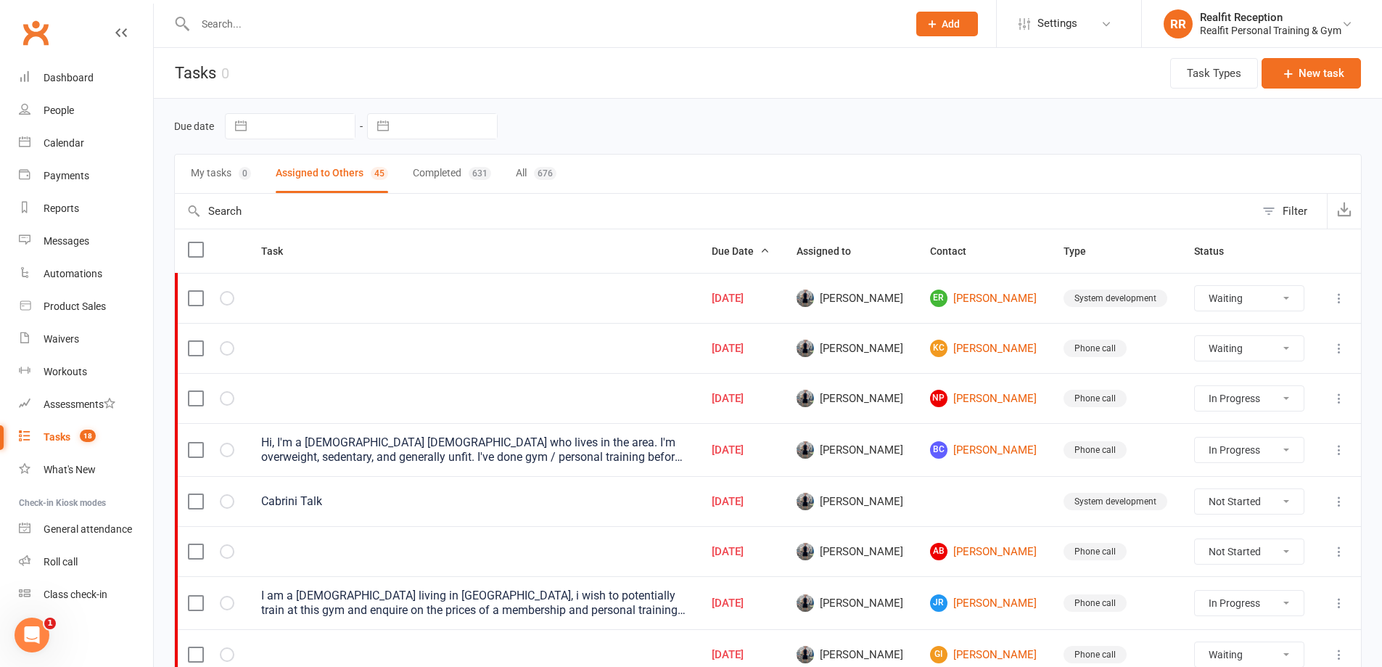
select select "waiting"
select select "started"
select select "waiting"
select select "started"
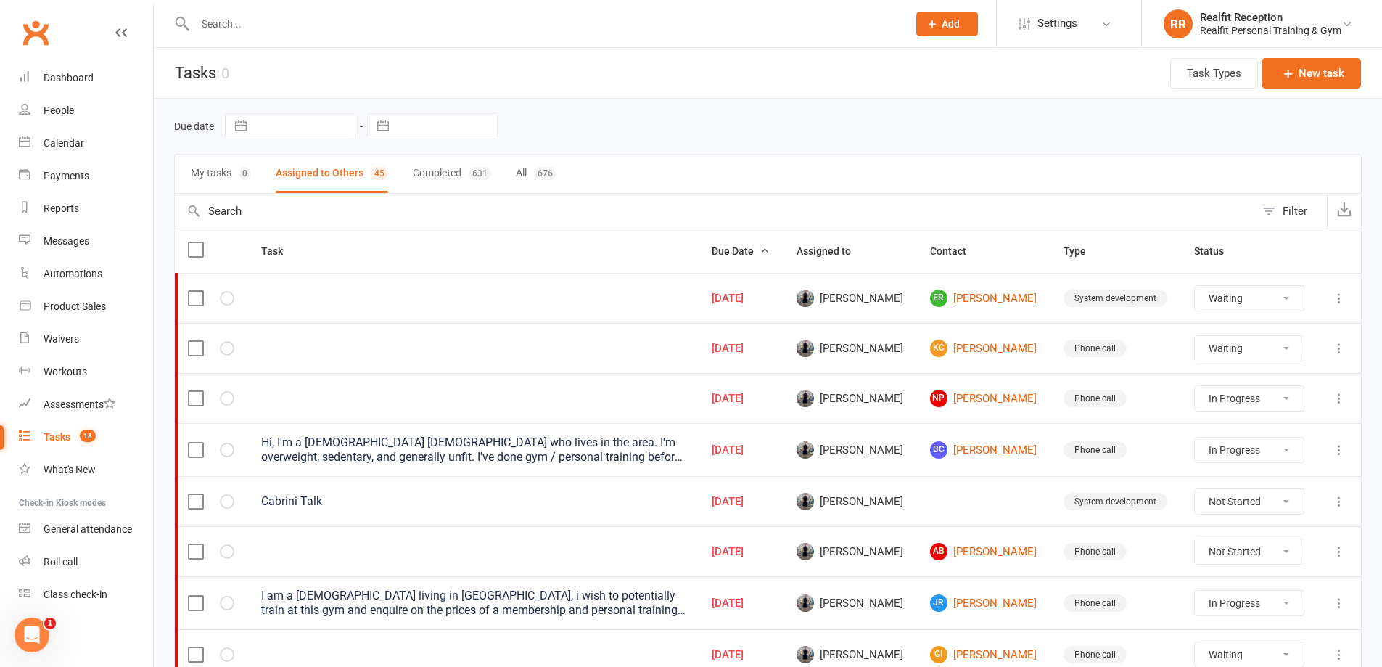
select select "waiting"
select select "started"
select select "waiting"
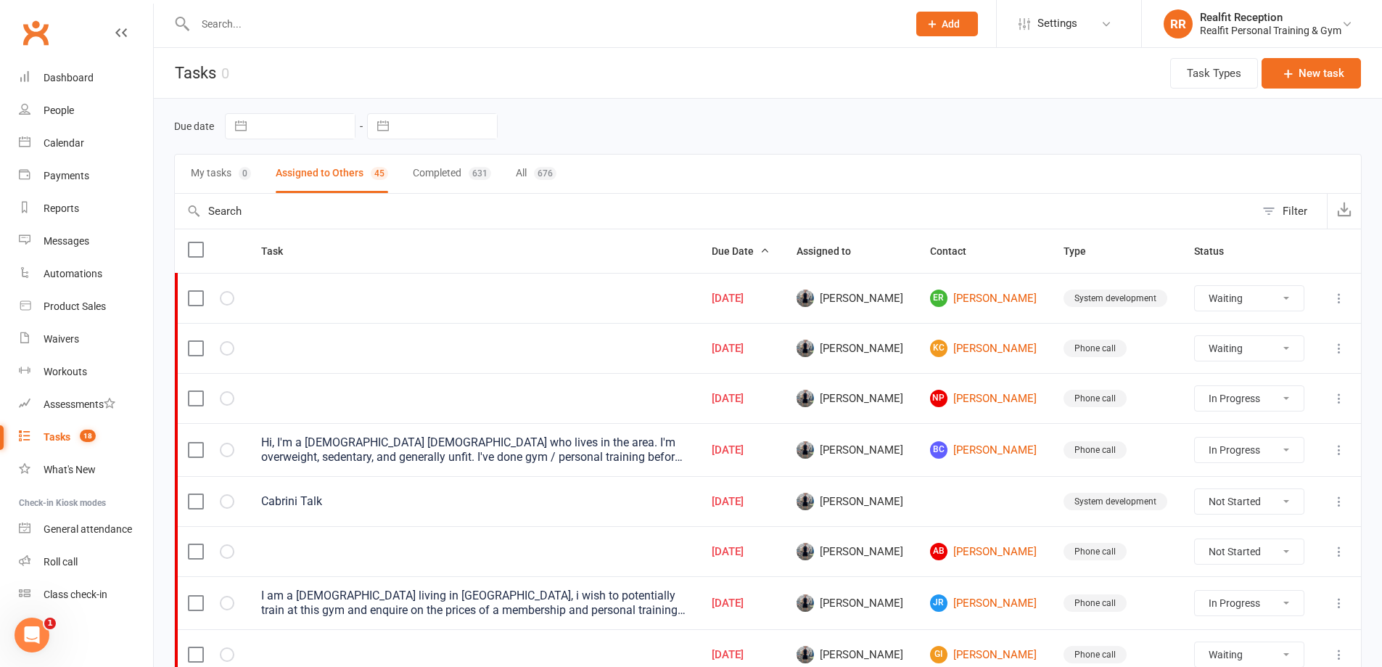
select select "waiting"
select select "started"
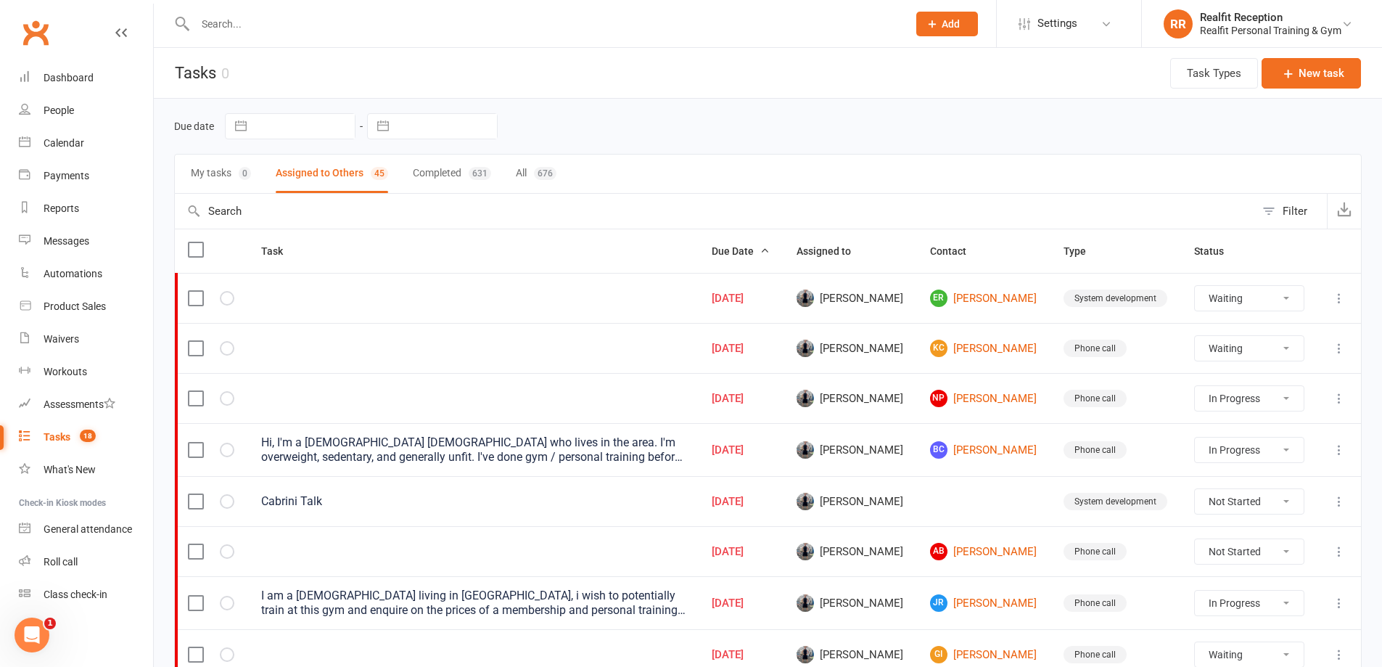
select select "waiting"
click at [1334, 349] on icon at bounding box center [1339, 348] width 15 height 15
click at [1265, 411] on link "Edit" at bounding box center [1265, 404] width 144 height 29
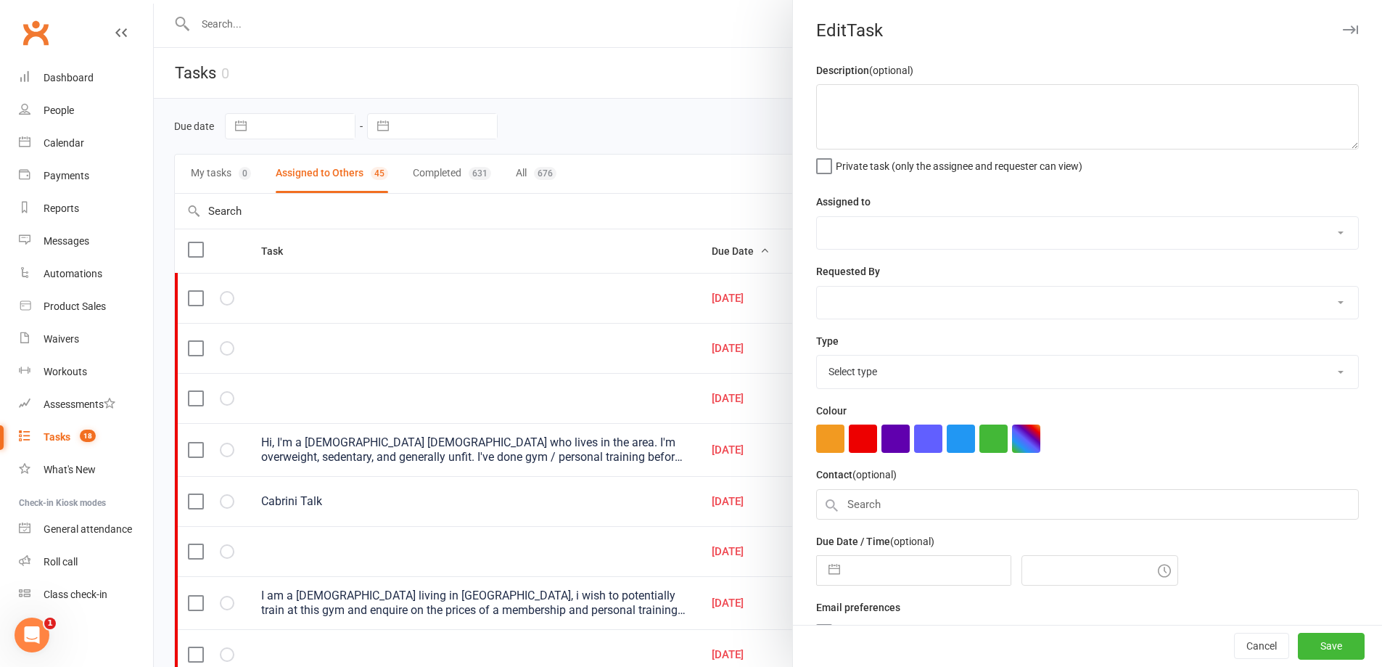
select select "49223"
type input "13 Oct 2025"
type input "8:15am"
select select "26751"
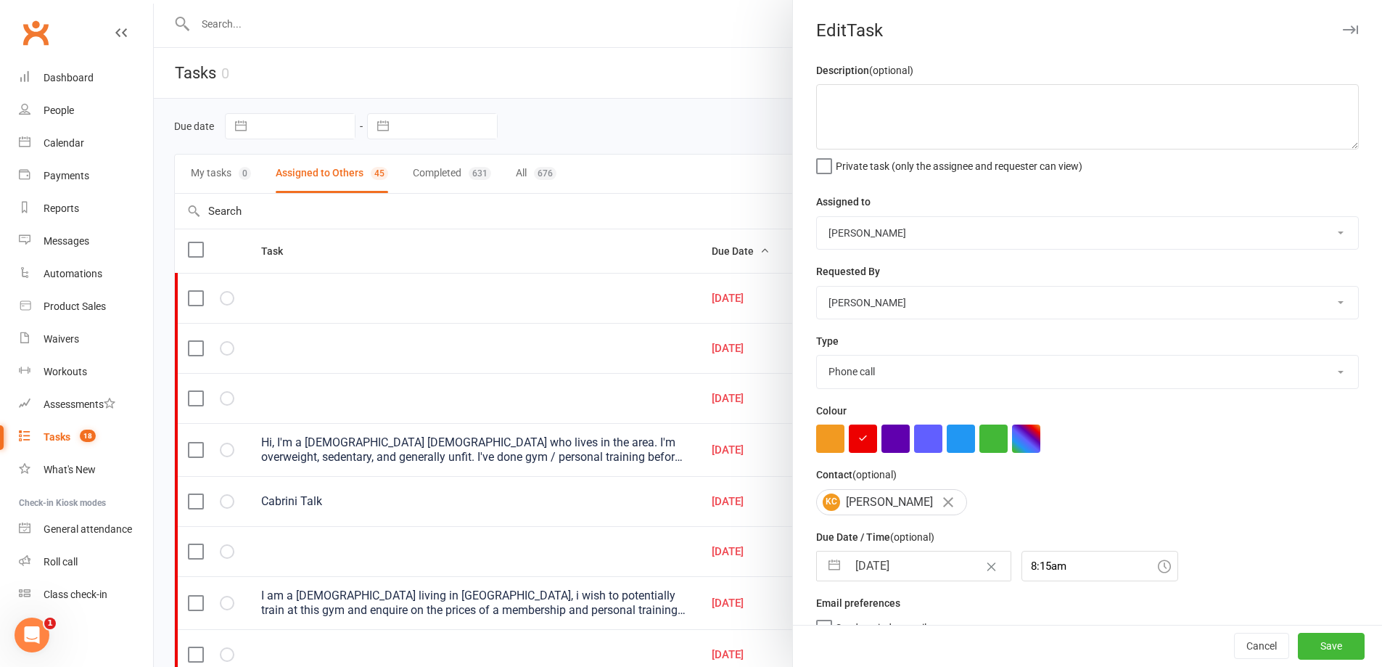
click at [937, 564] on input "13 Oct 2025" at bounding box center [928, 565] width 163 height 29
select select "8"
select select "2025"
select select "9"
select select "2025"
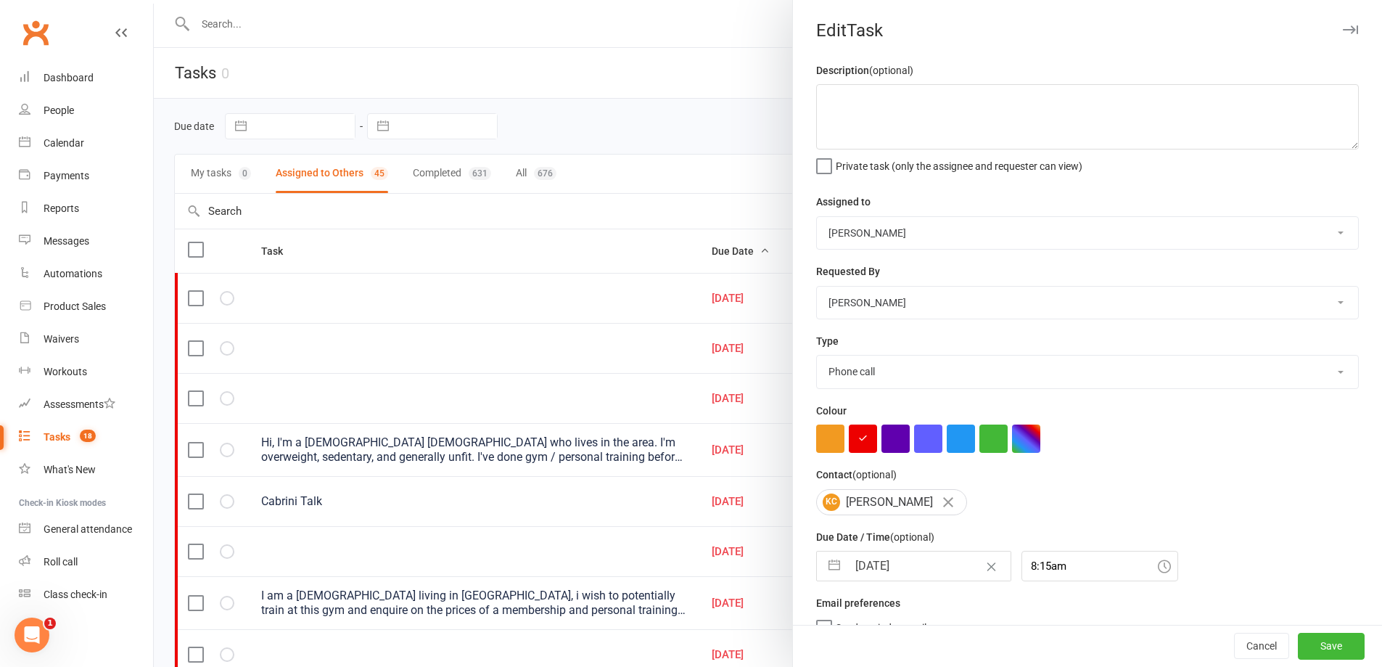
select select "10"
select select "2025"
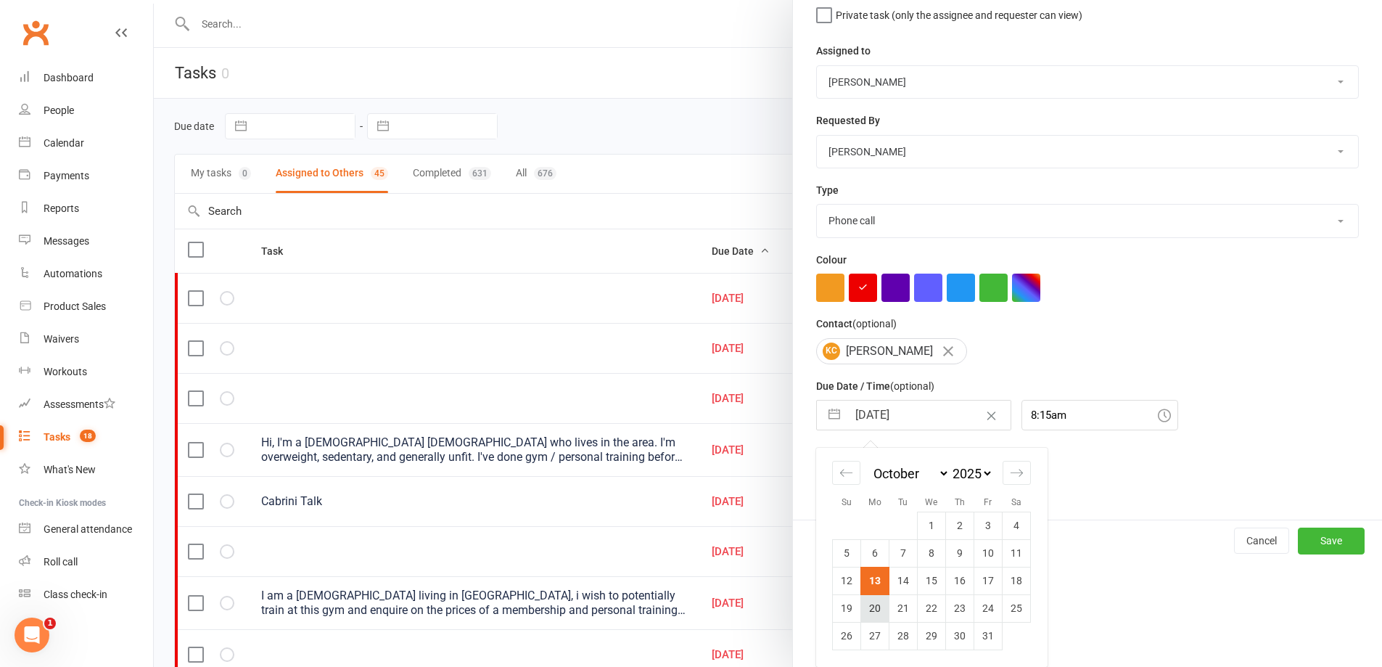
click at [866, 608] on td "20" at bounding box center [875, 608] width 28 height 28
type input "20 Oct 2025"
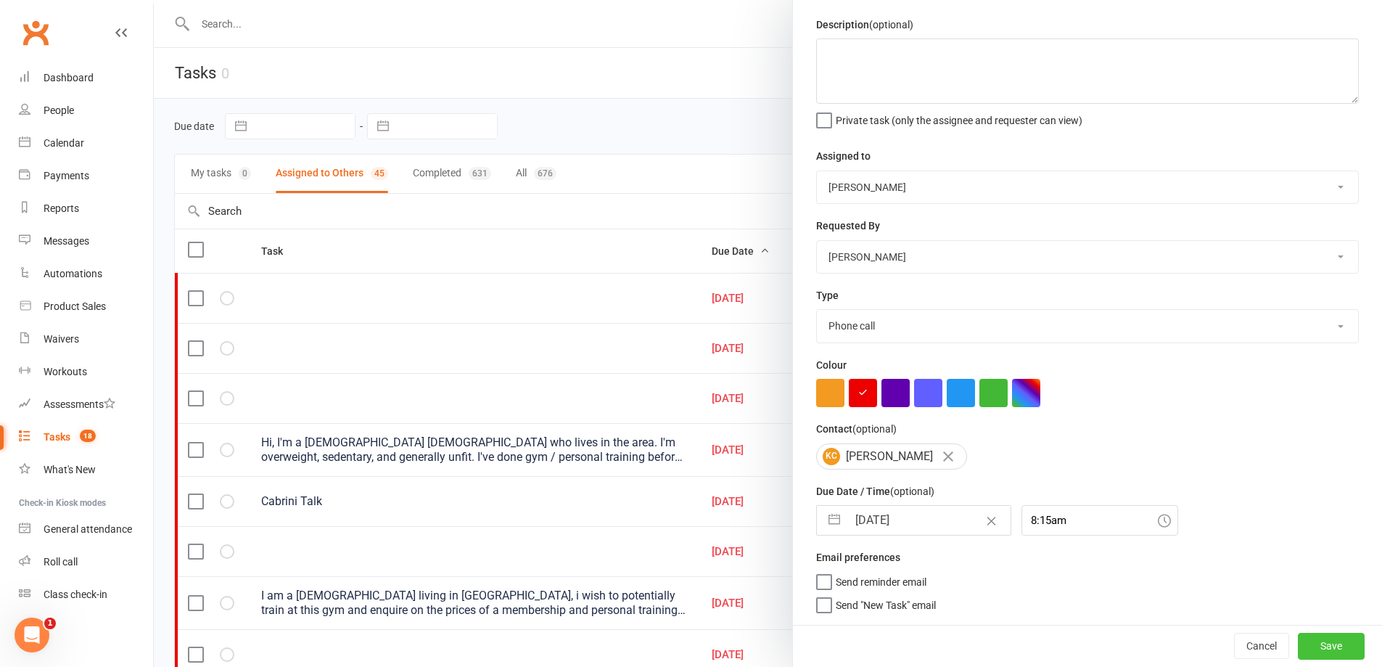
click at [1312, 638] on button "Save" at bounding box center [1331, 646] width 67 height 26
select select "waiting"
select select "started"
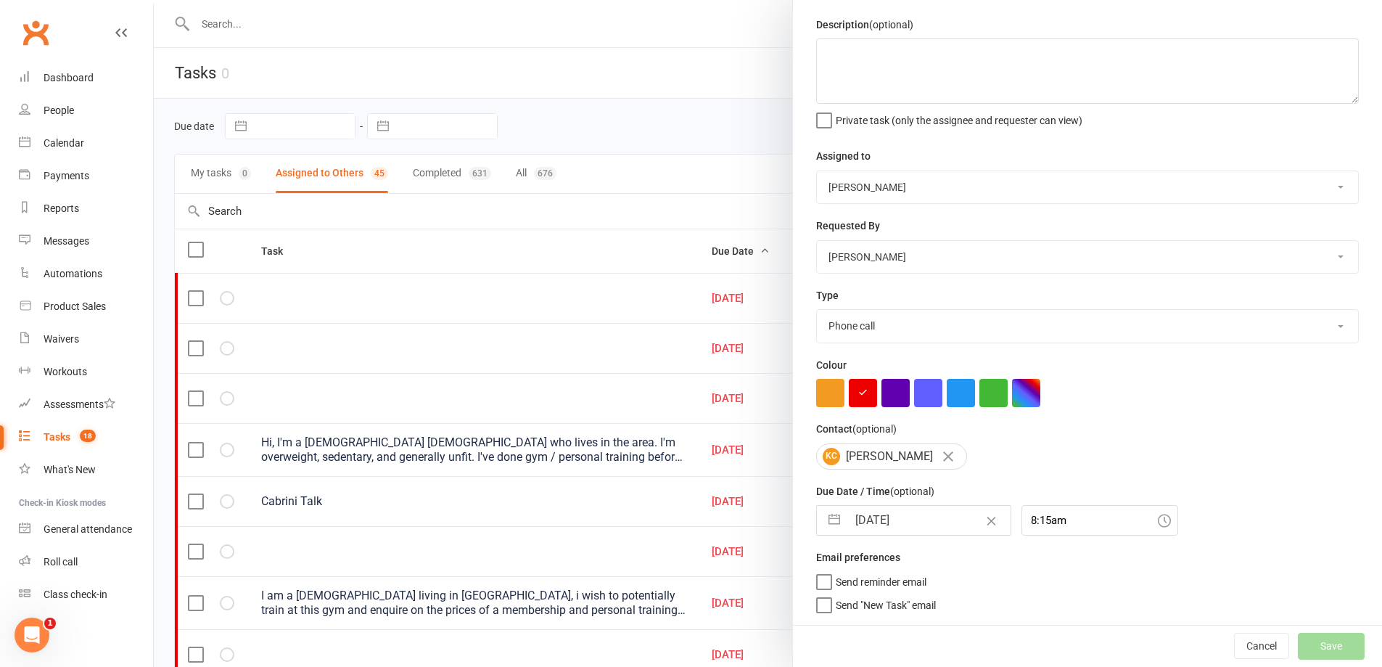
select select "started"
select select "waiting"
select select "started"
select select "waiting"
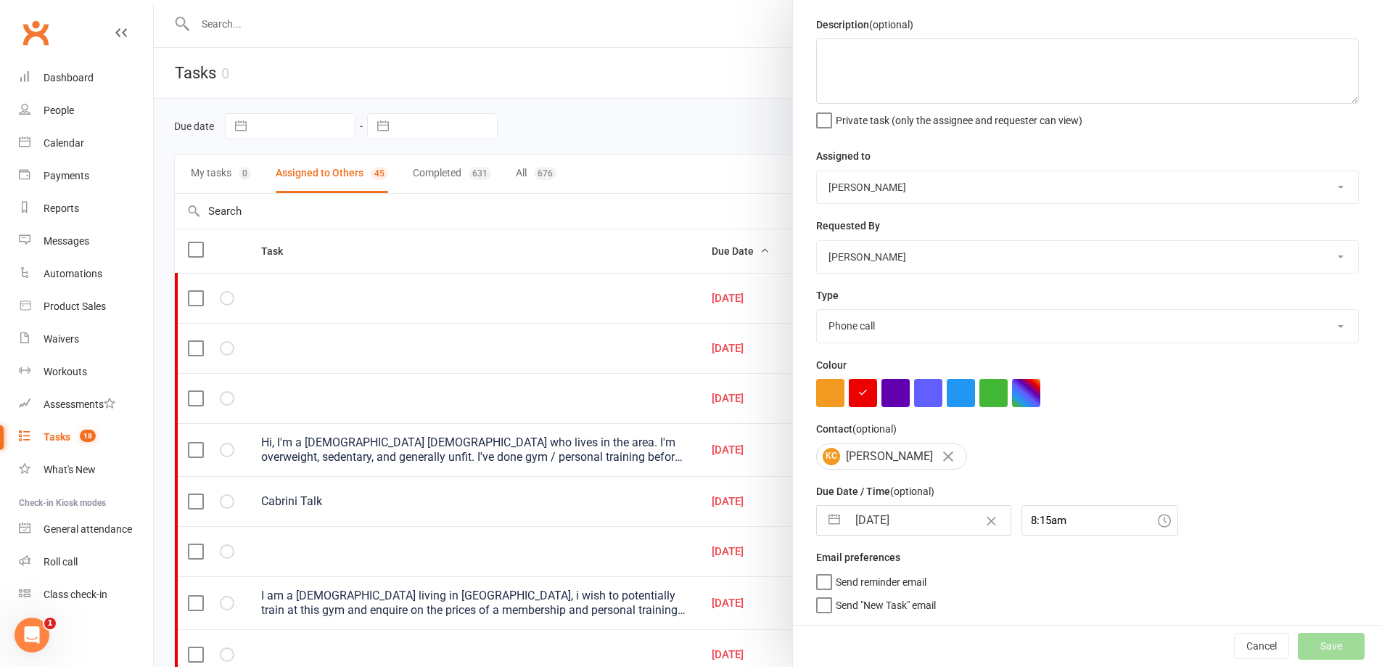
select select "started"
select select "waiting"
select select "started"
select select "waiting"
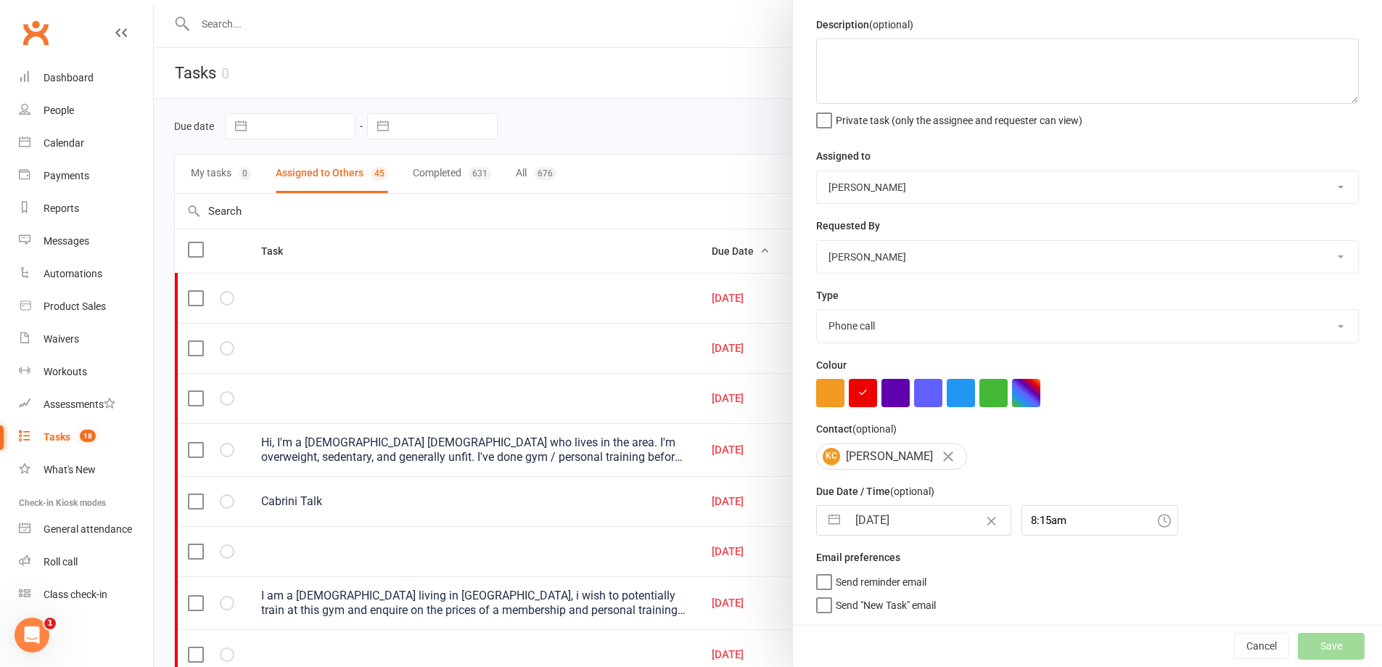
select select "waiting"
select select "started"
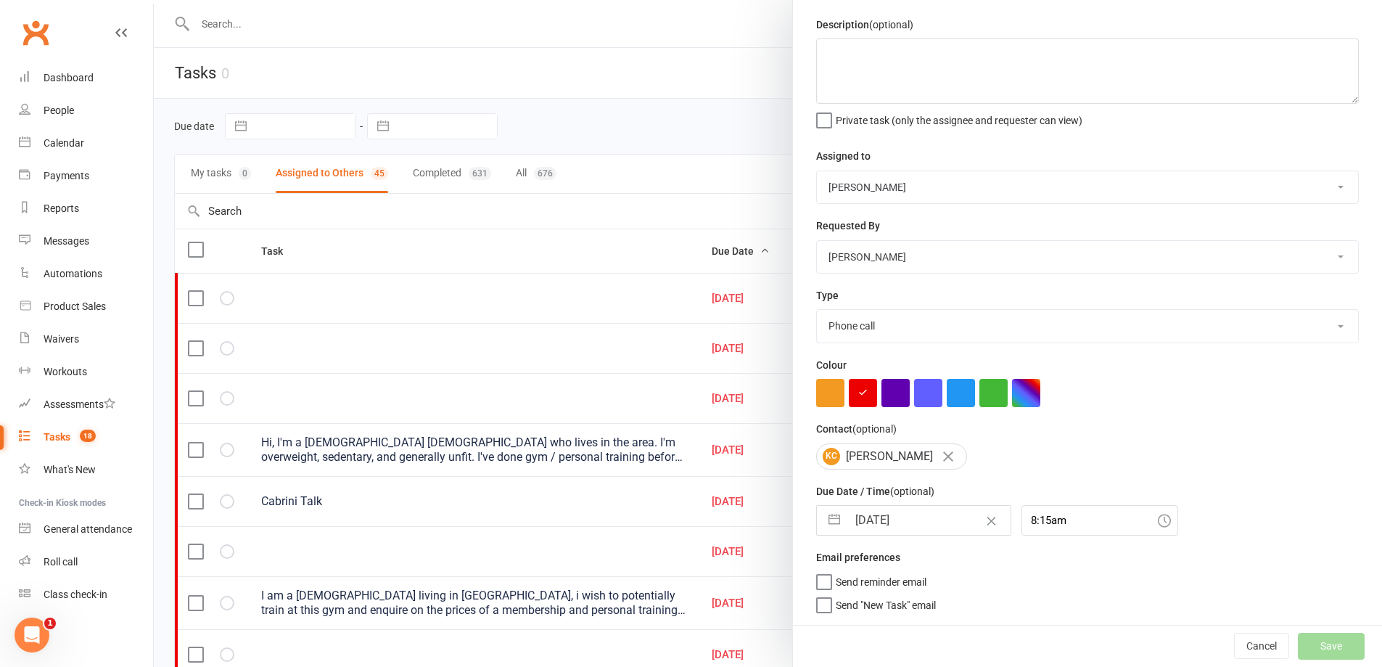
select select "started"
select select "waiting"
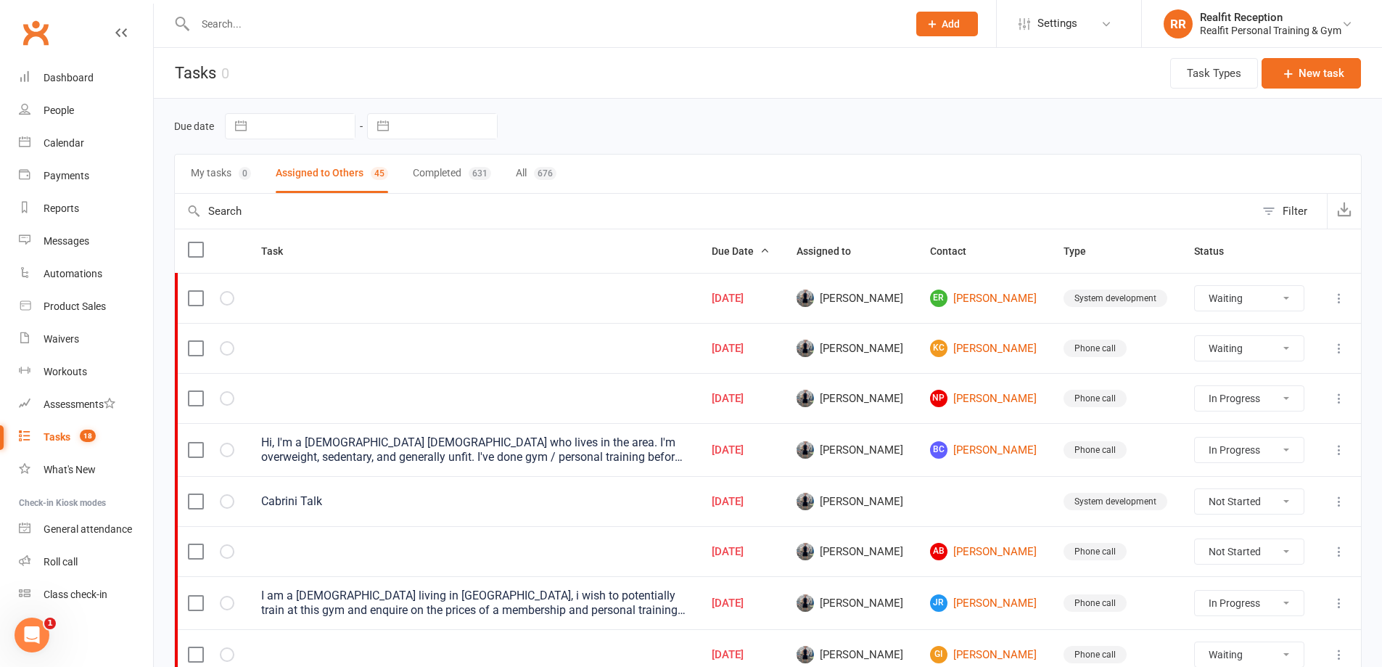
select select "started"
select select "waiting"
select select "started"
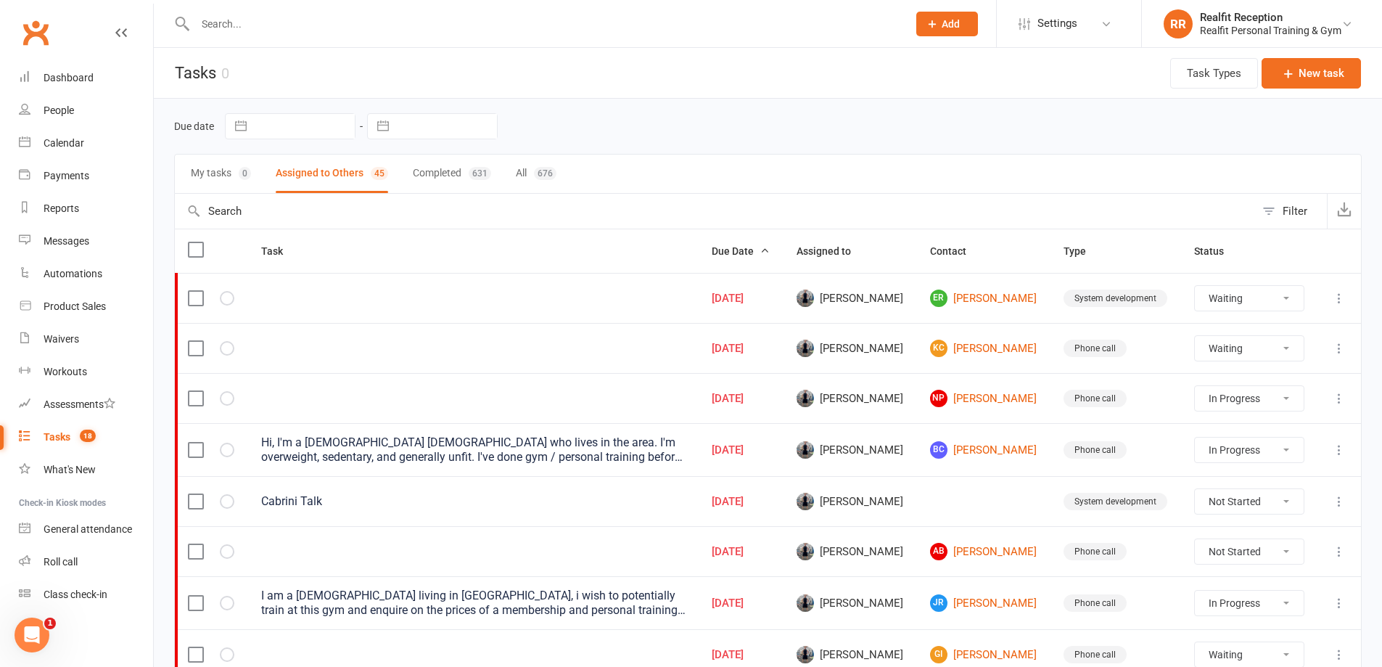
select select "started"
select select "waiting"
select select "started"
select select "waiting"
select select "started"
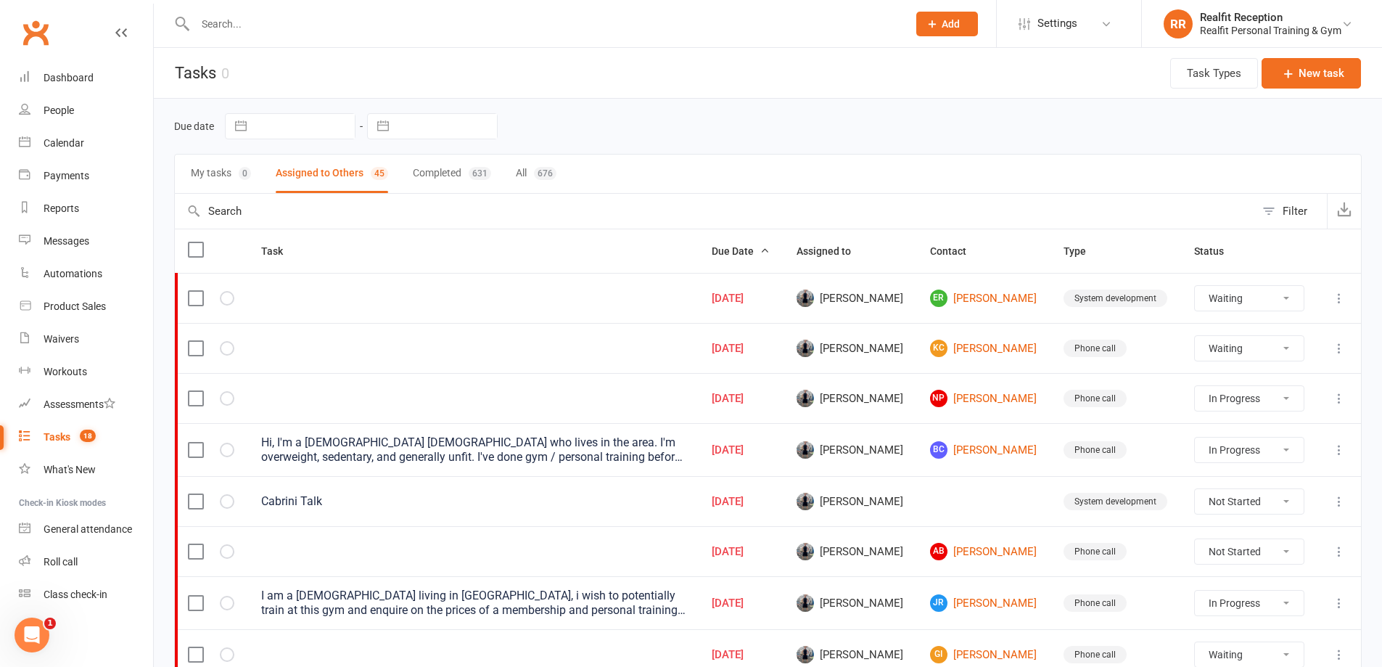
select select "started"
select select "waiting"
select select "started"
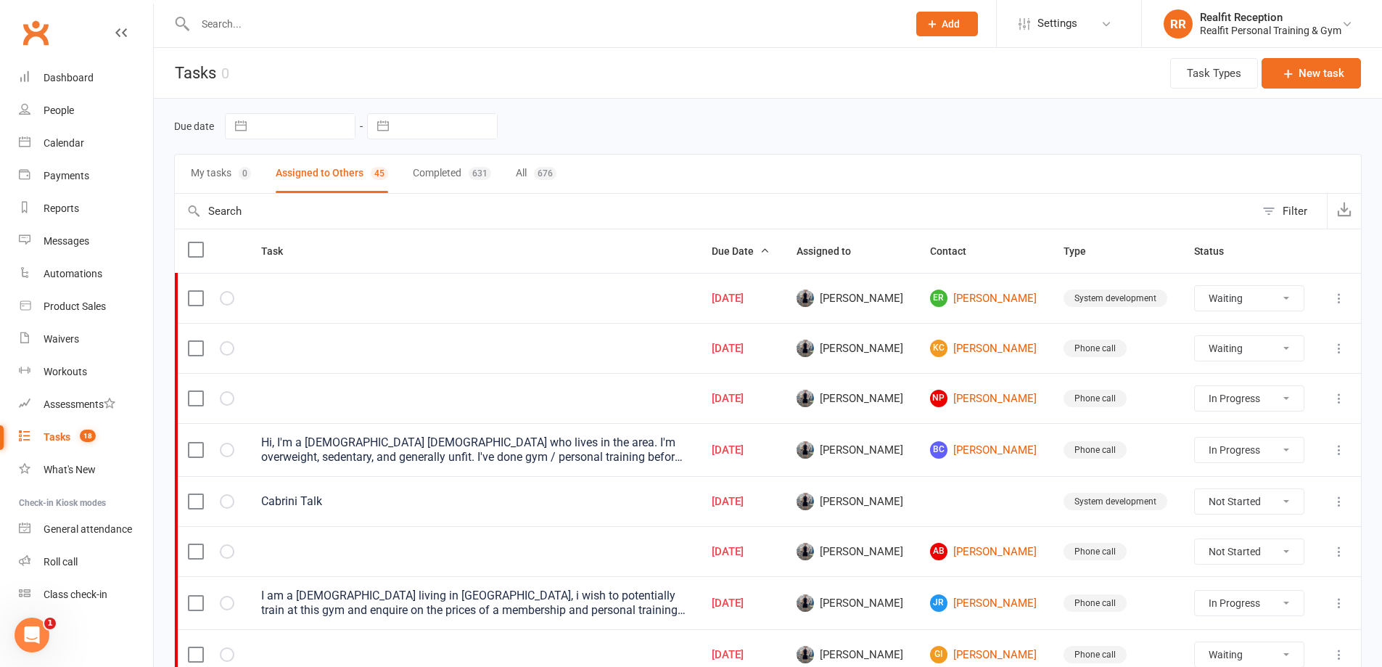
select select "started"
select select "waiting"
select select "started"
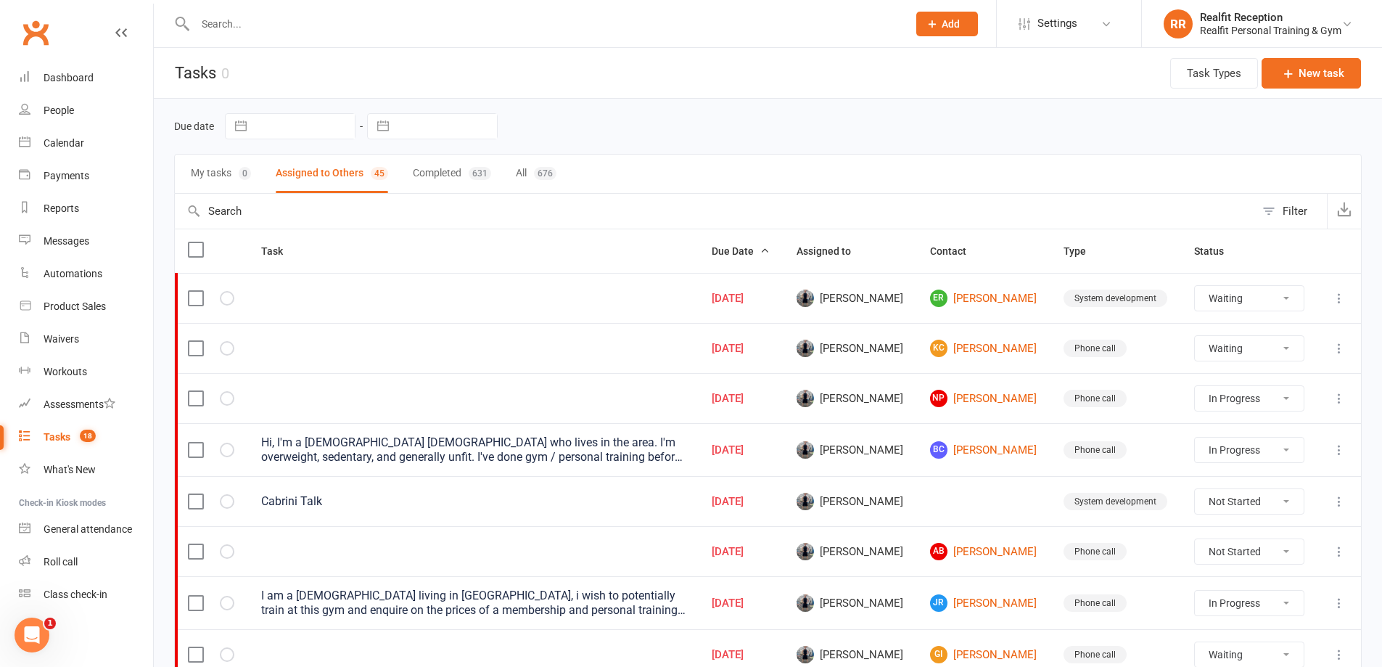
select select "waiting"
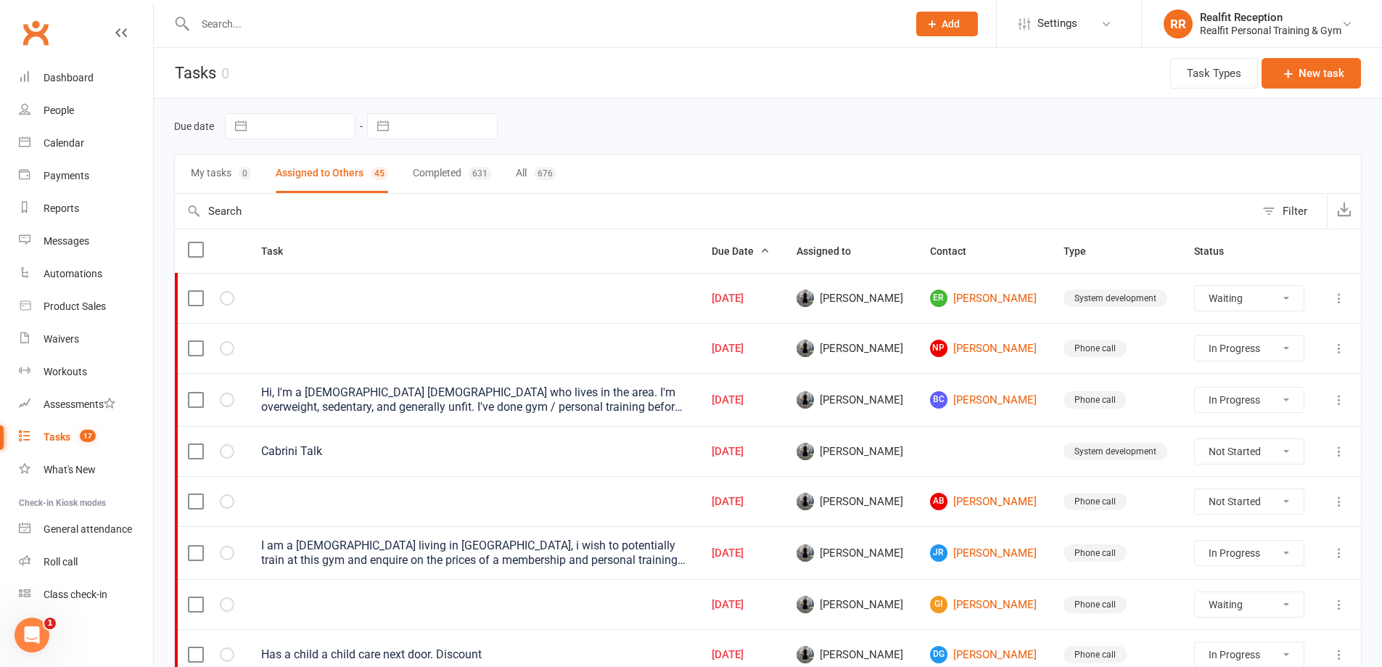
click at [1338, 449] on icon at bounding box center [1339, 451] width 15 height 15
click at [1246, 513] on link "Edit" at bounding box center [1265, 507] width 144 height 29
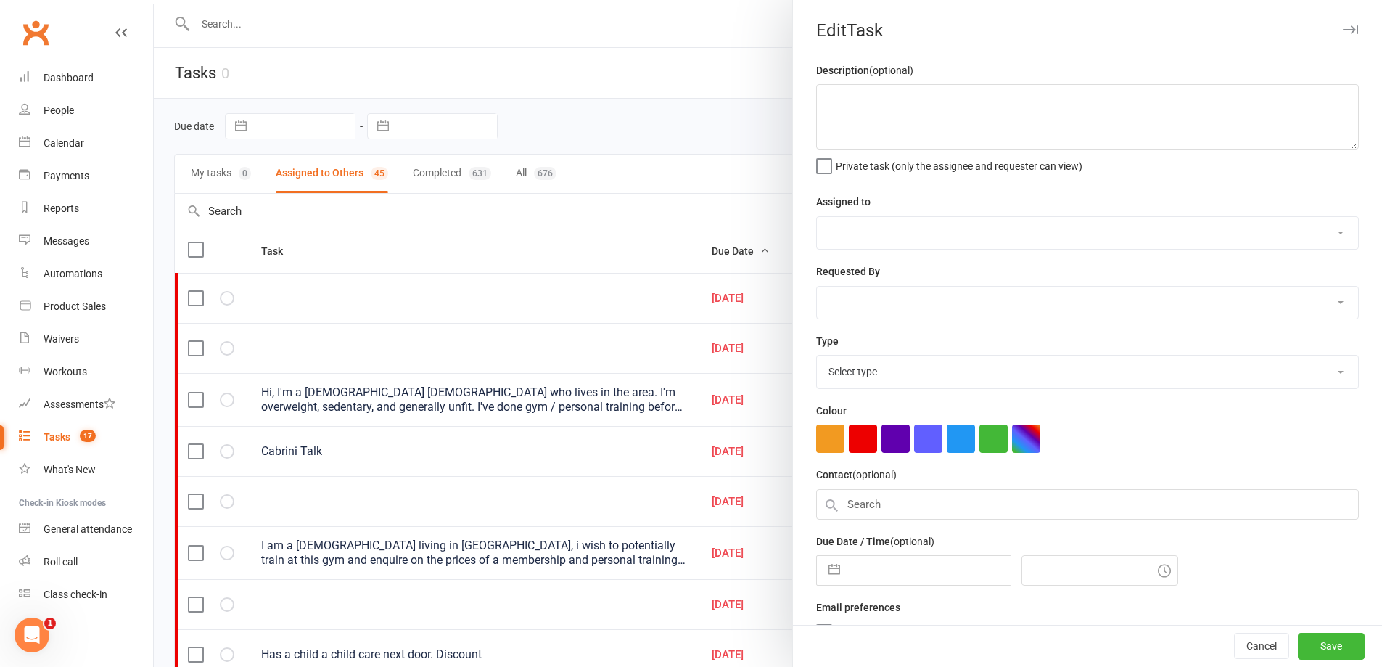
type textarea "Cabrini Talk"
select select "49223"
type input "13 Oct 2025"
type input "9:15am"
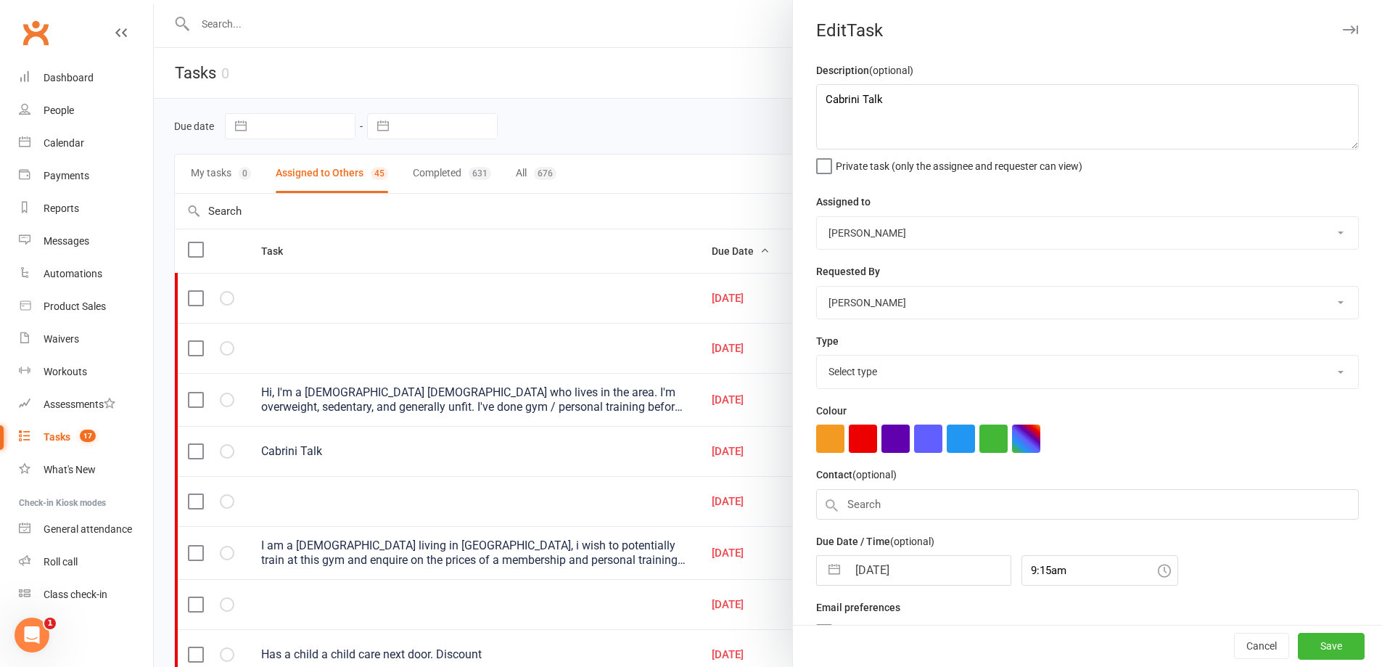
select select "28421"
select select "8"
select select "2025"
select select "9"
select select "2025"
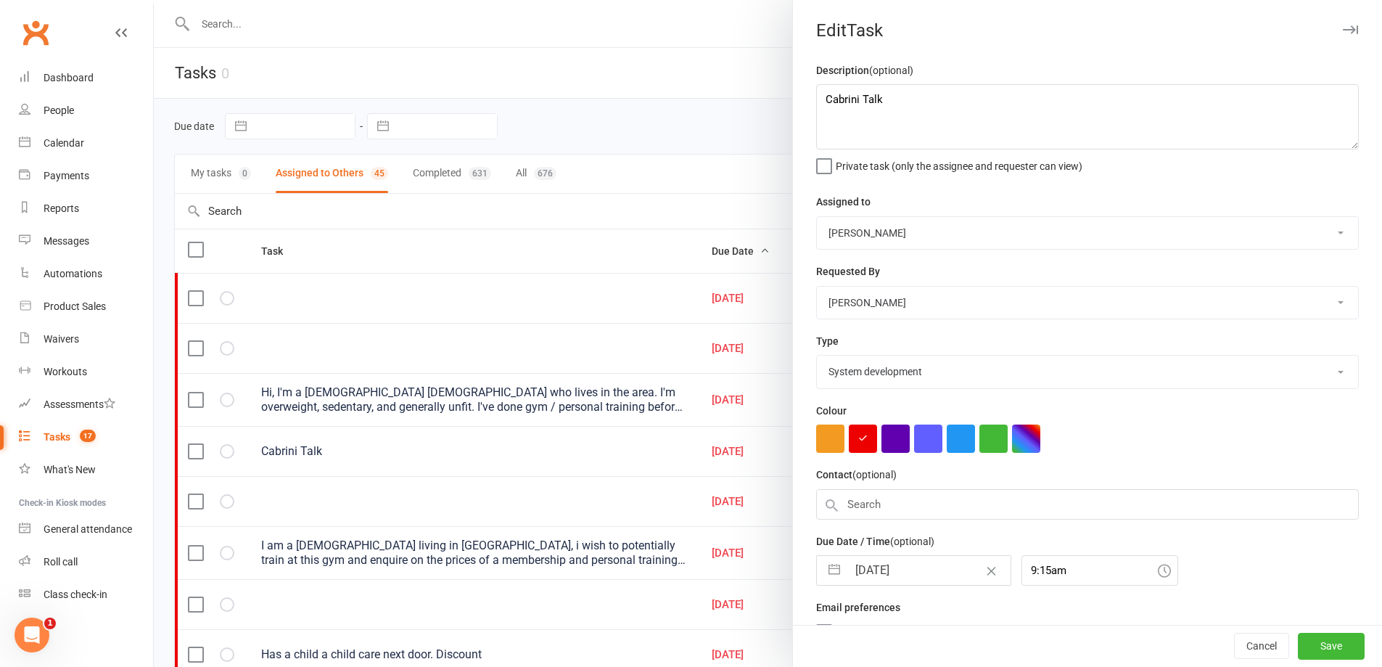
select select "10"
select select "2025"
click at [921, 573] on input "13 Oct 2025" at bounding box center [928, 570] width 163 height 29
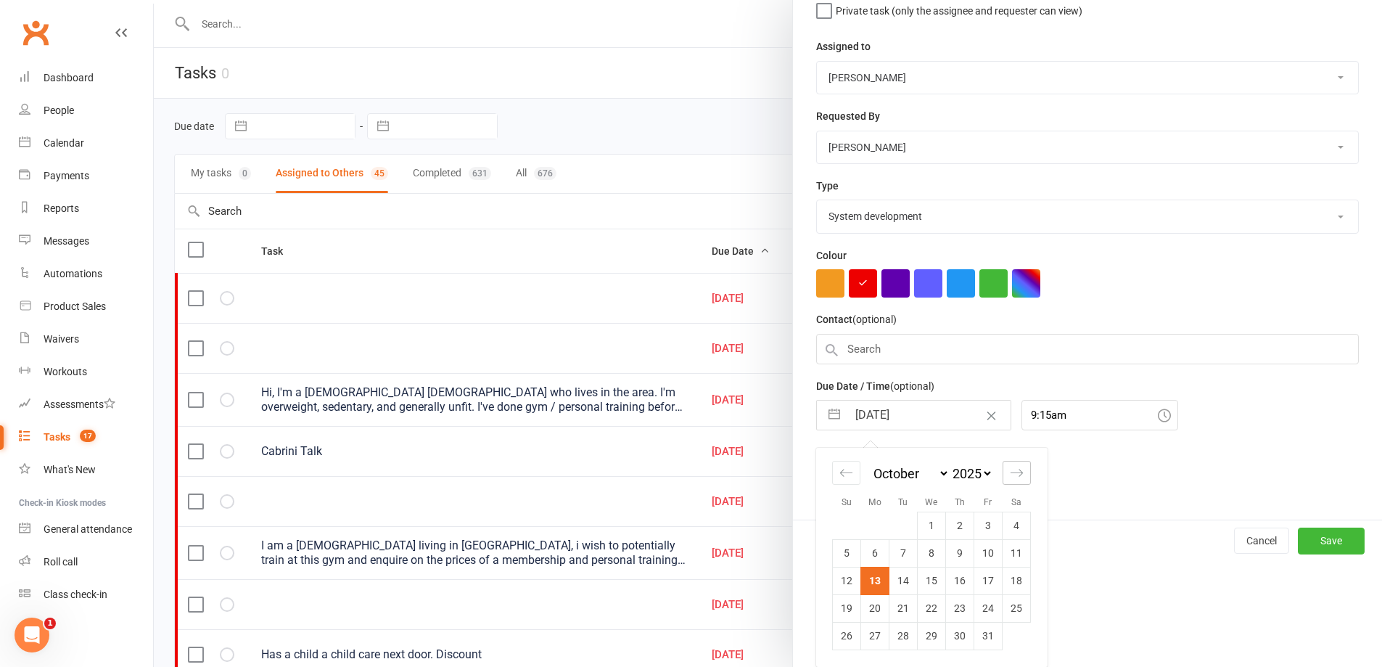
click at [1016, 474] on icon "Move forward to switch to the next month." at bounding box center [1016, 472] width 12 height 7
select select "11"
select select "2025"
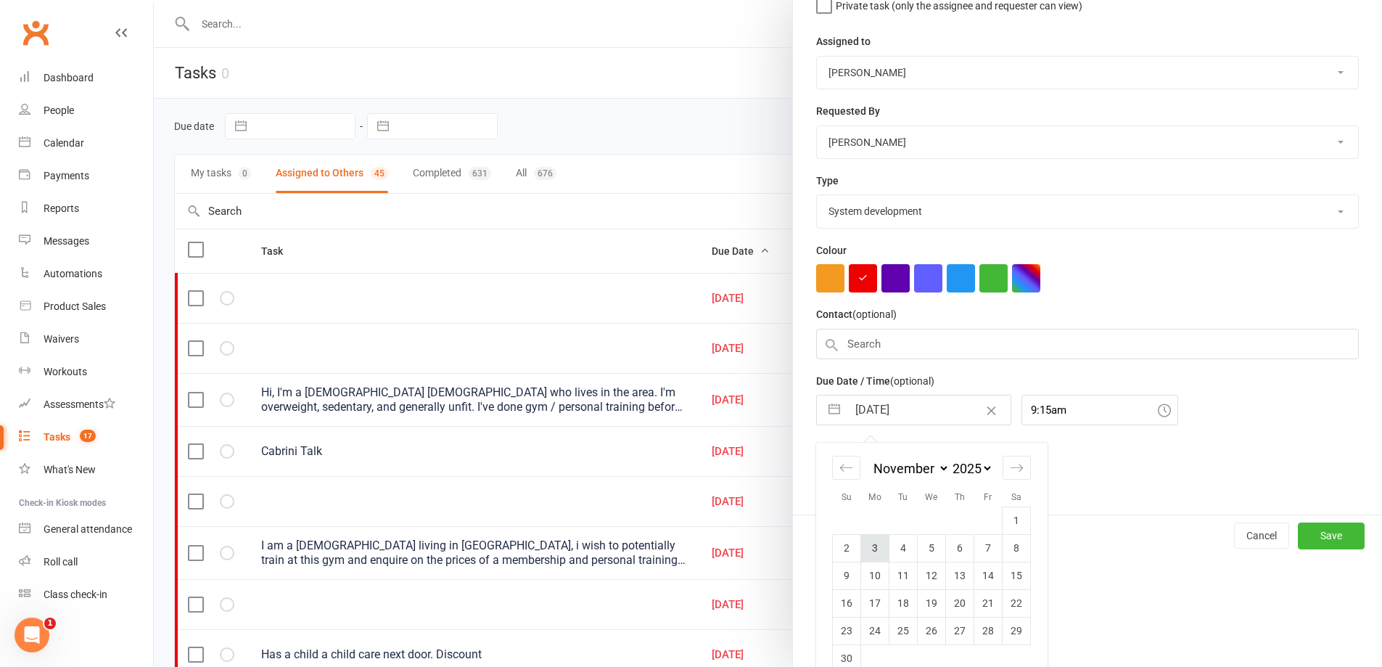
click at [874, 553] on td "3" at bounding box center [875, 548] width 28 height 28
type input "03 Nov 2025"
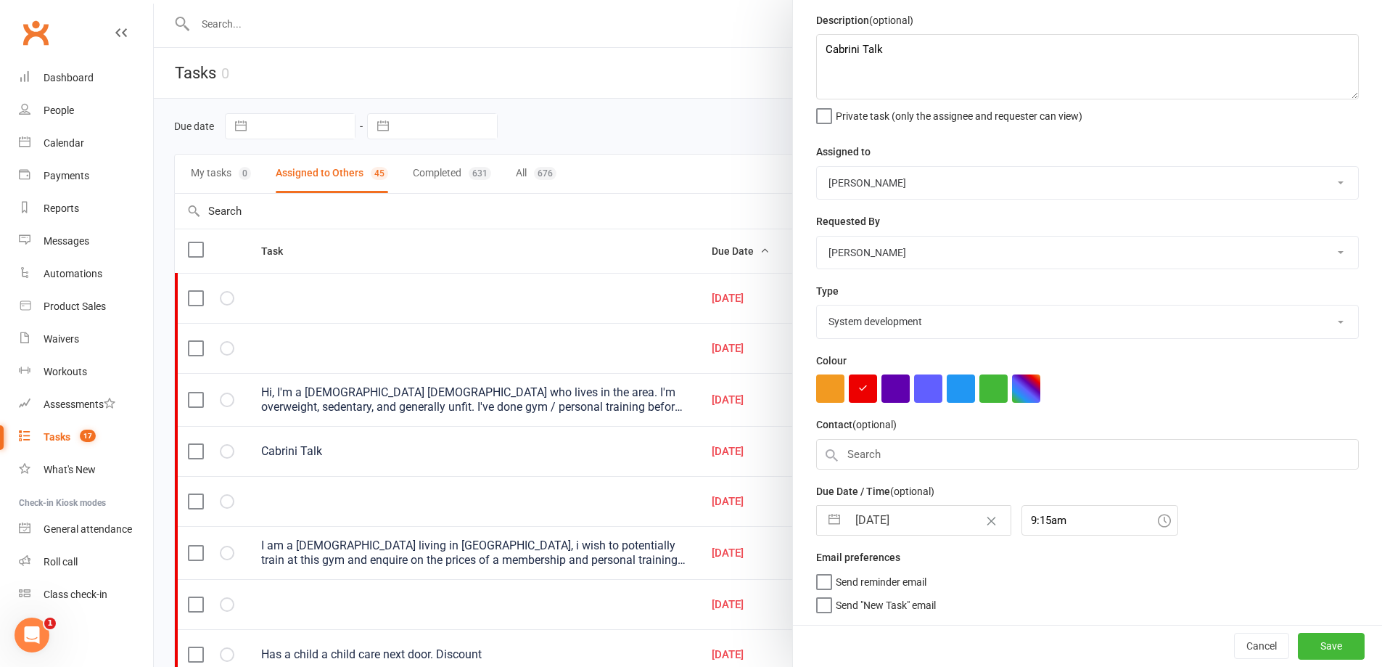
scroll to position [56, 0]
click at [1311, 647] on button "Save" at bounding box center [1331, 646] width 67 height 26
select select "waiting"
select select "started"
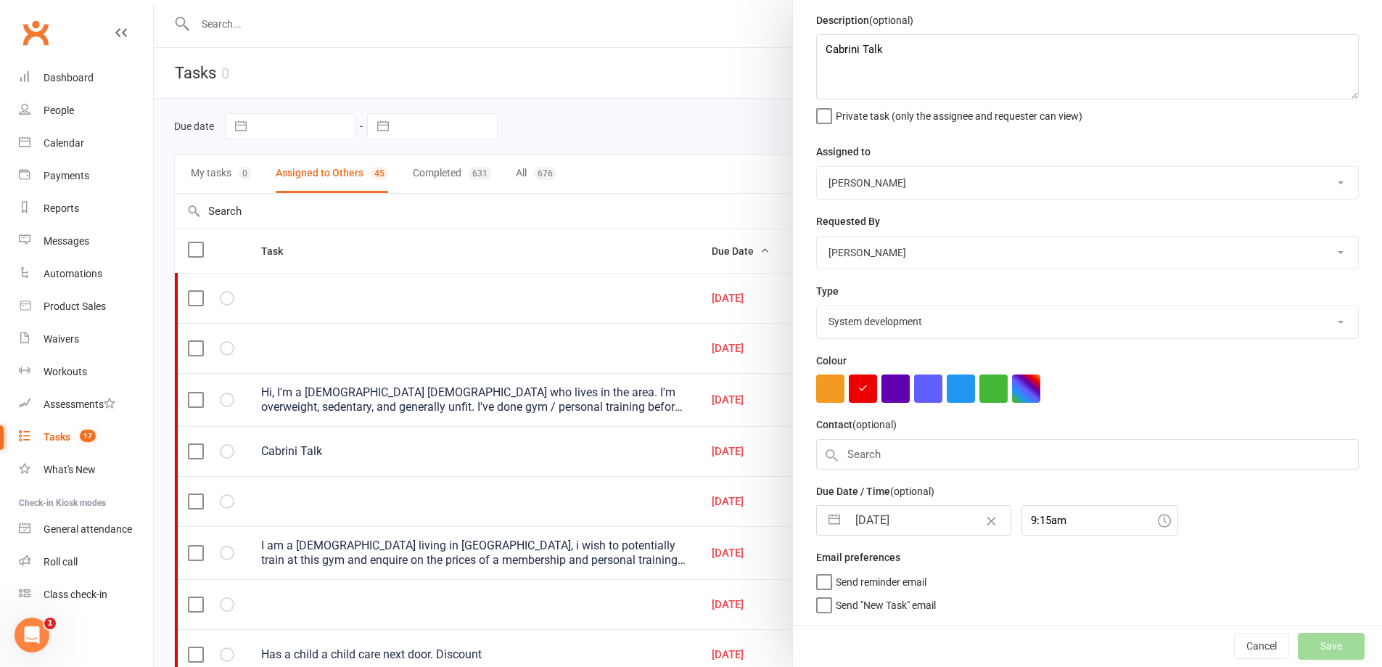
select select "started"
select select "waiting"
select select "started"
select select "waiting"
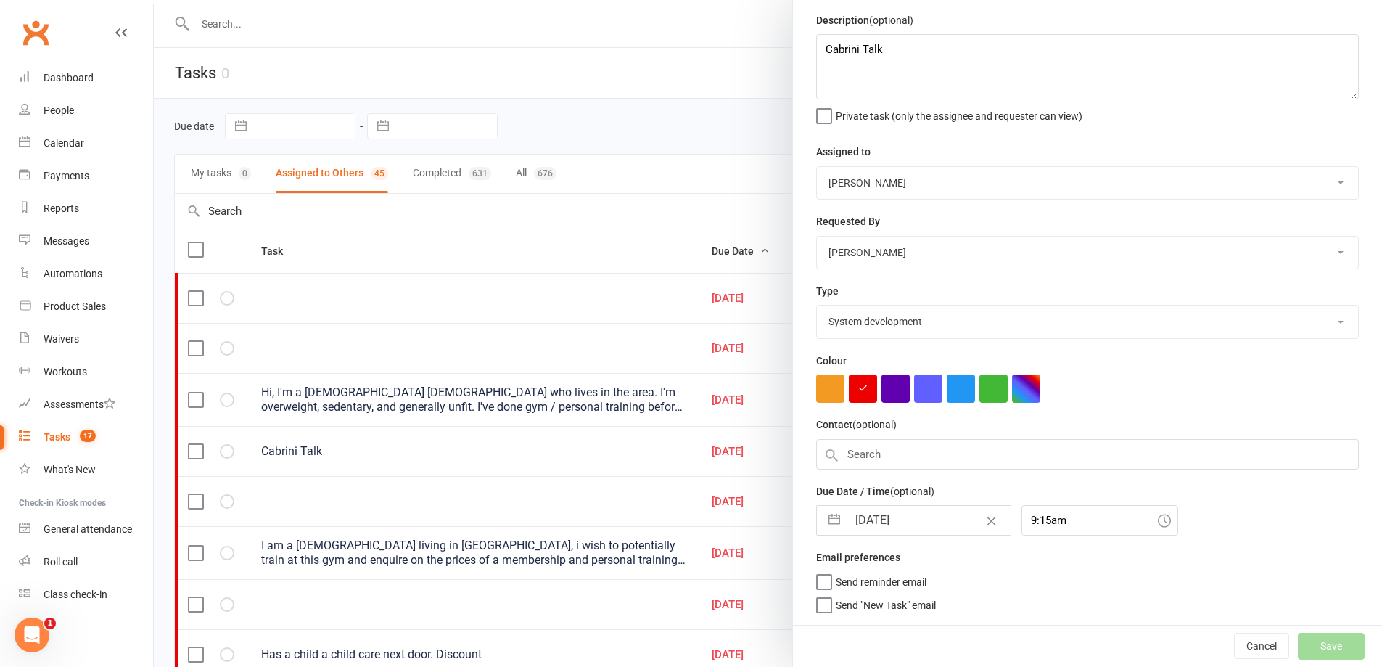
select select "started"
select select "waiting"
select select "started"
select select "waiting"
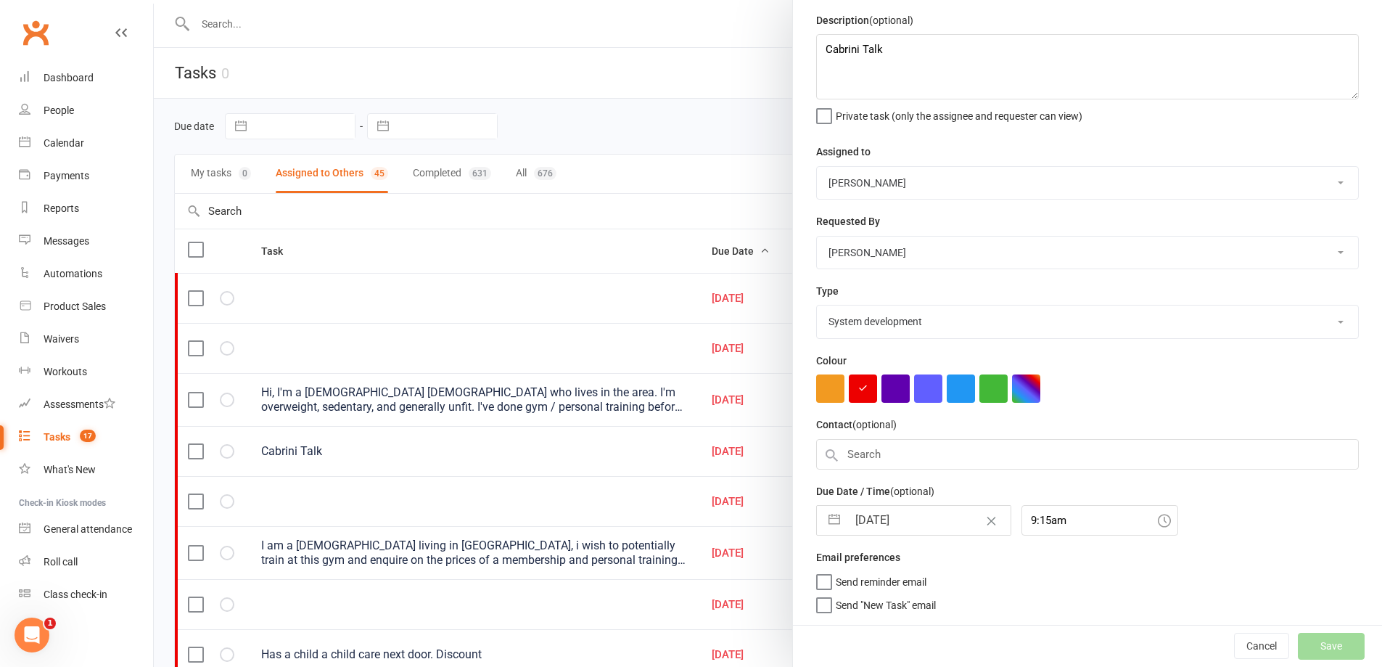
select select "waiting"
select select "started"
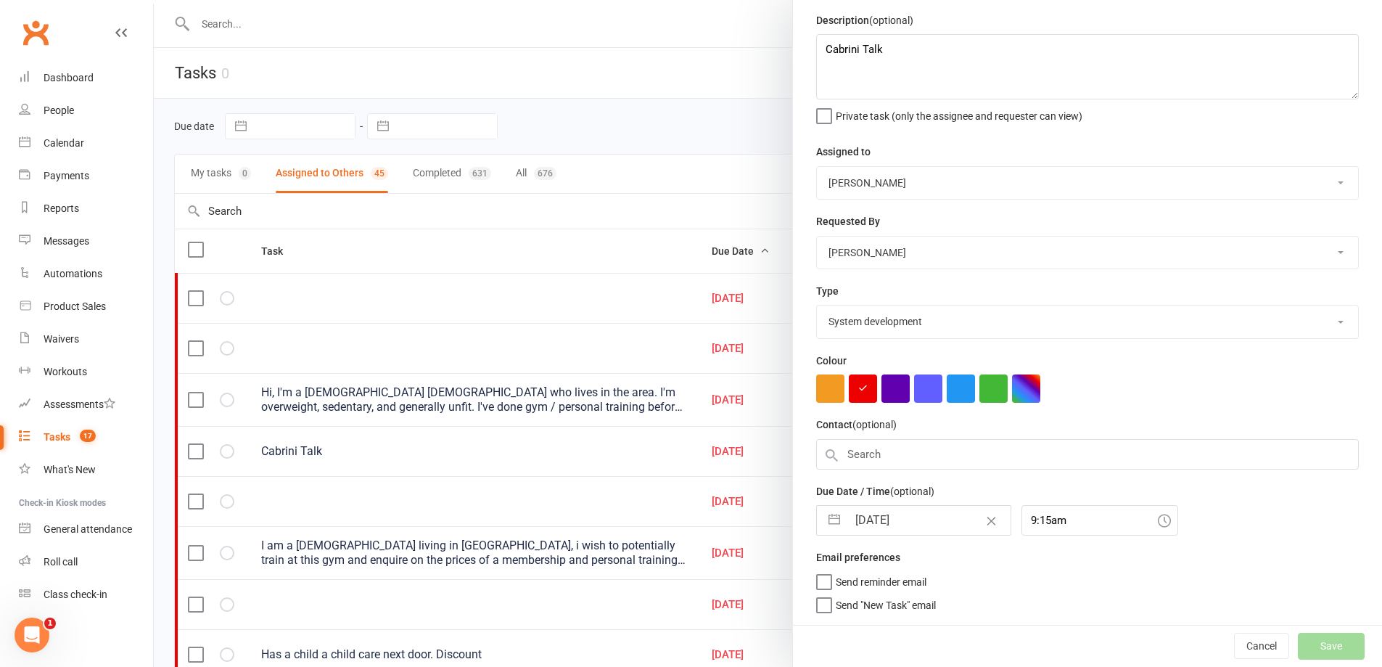
select select "started"
select select "waiting"
select select "started"
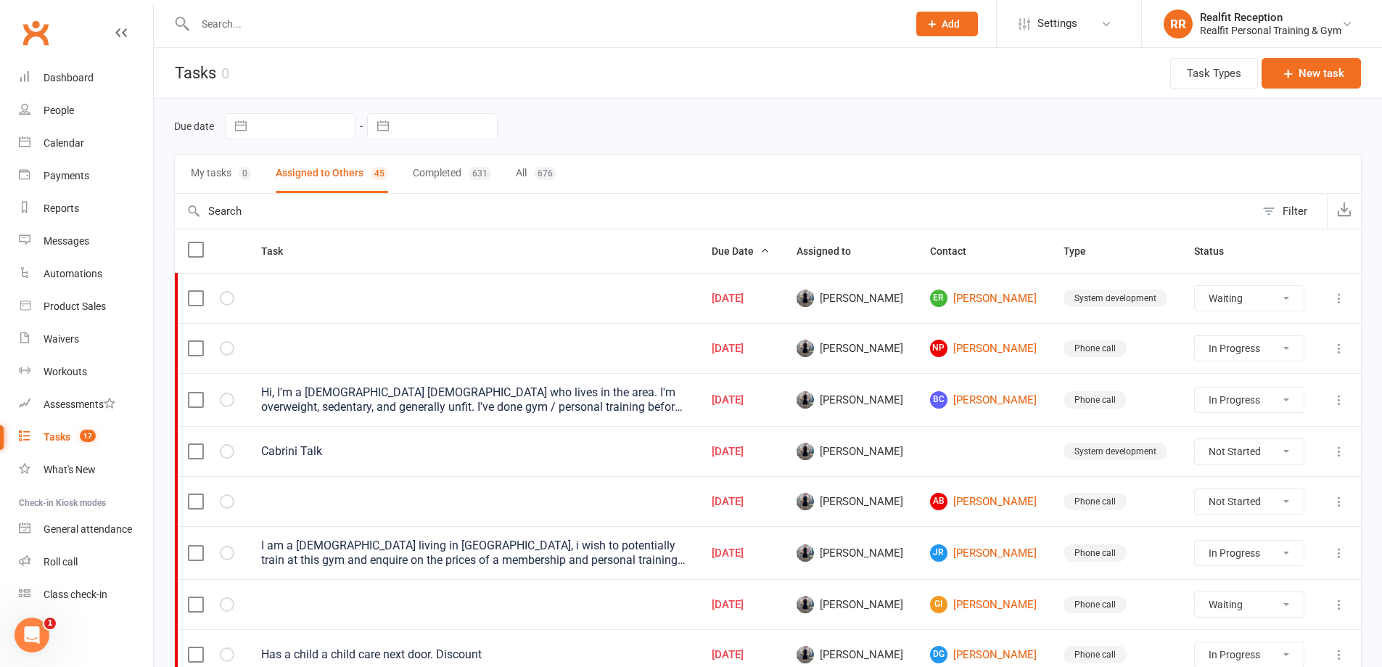
select select "started"
select select "waiting"
select select "started"
select select "waiting"
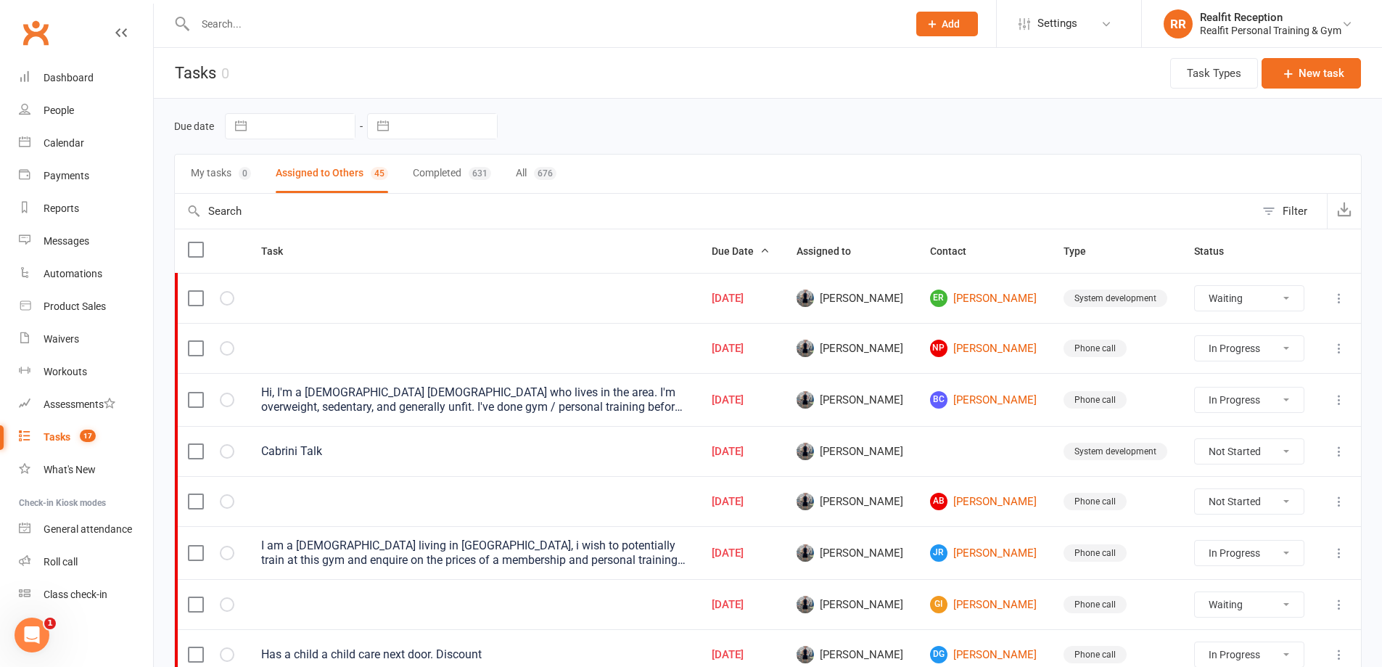
select select "waiting"
select select "started"
select select "waiting"
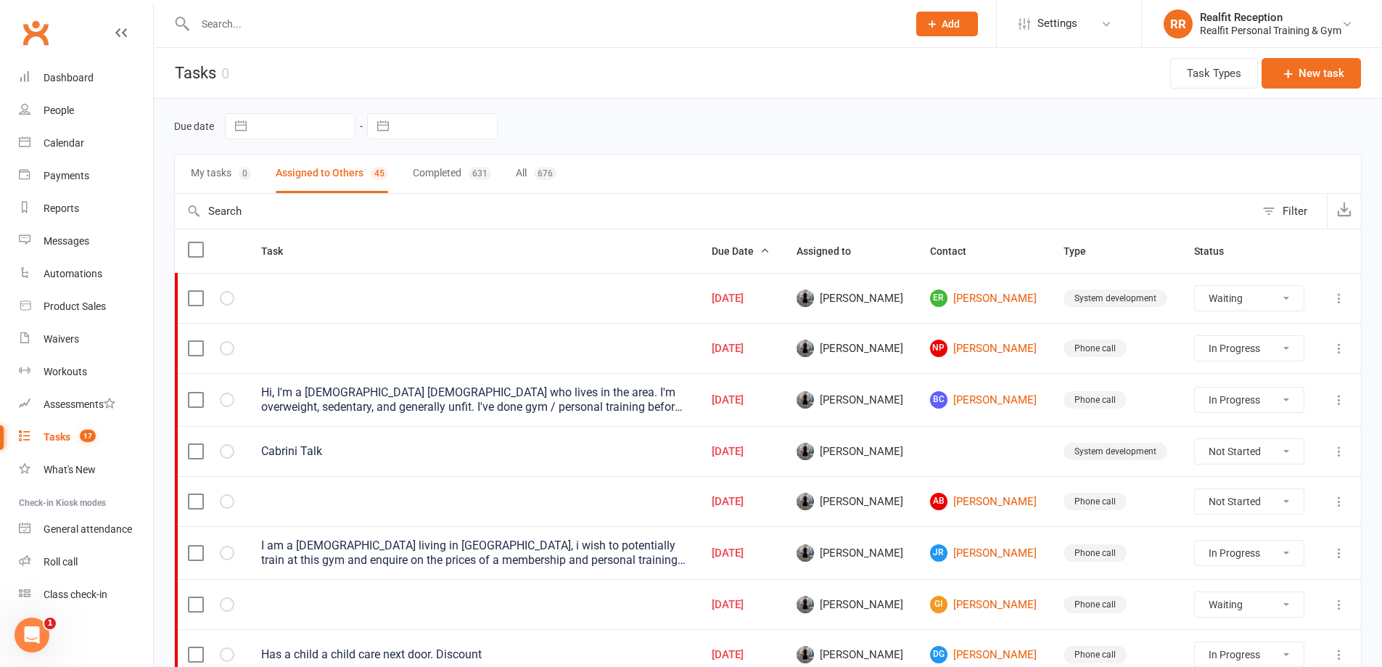
select select "waiting"
select select "started"
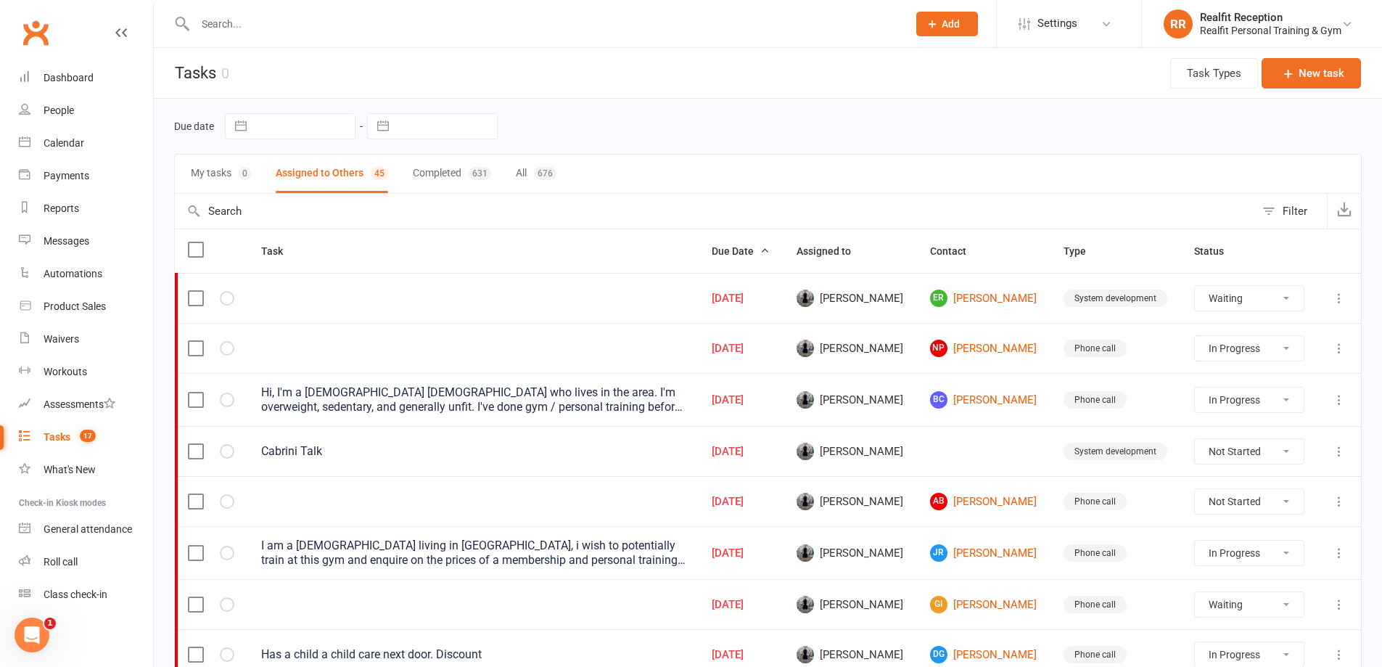
select select "waiting"
select select "started"
select select "waiting"
select select "started"
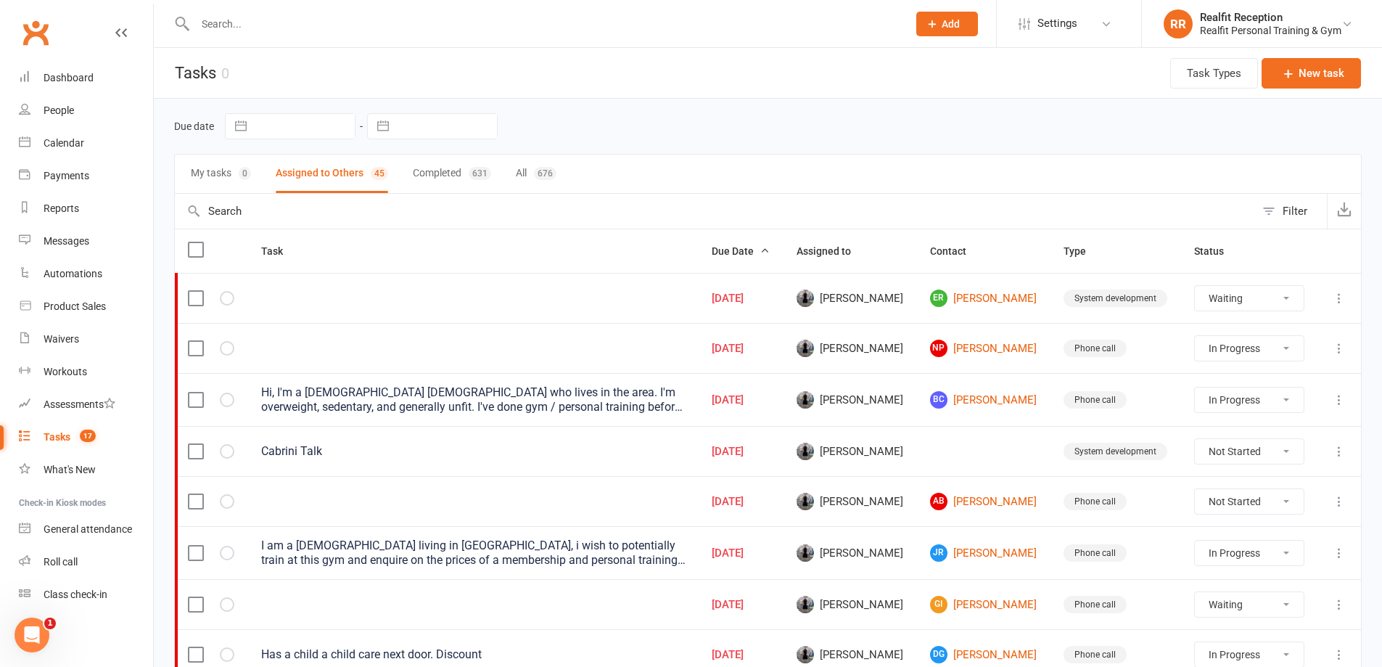
select select "started"
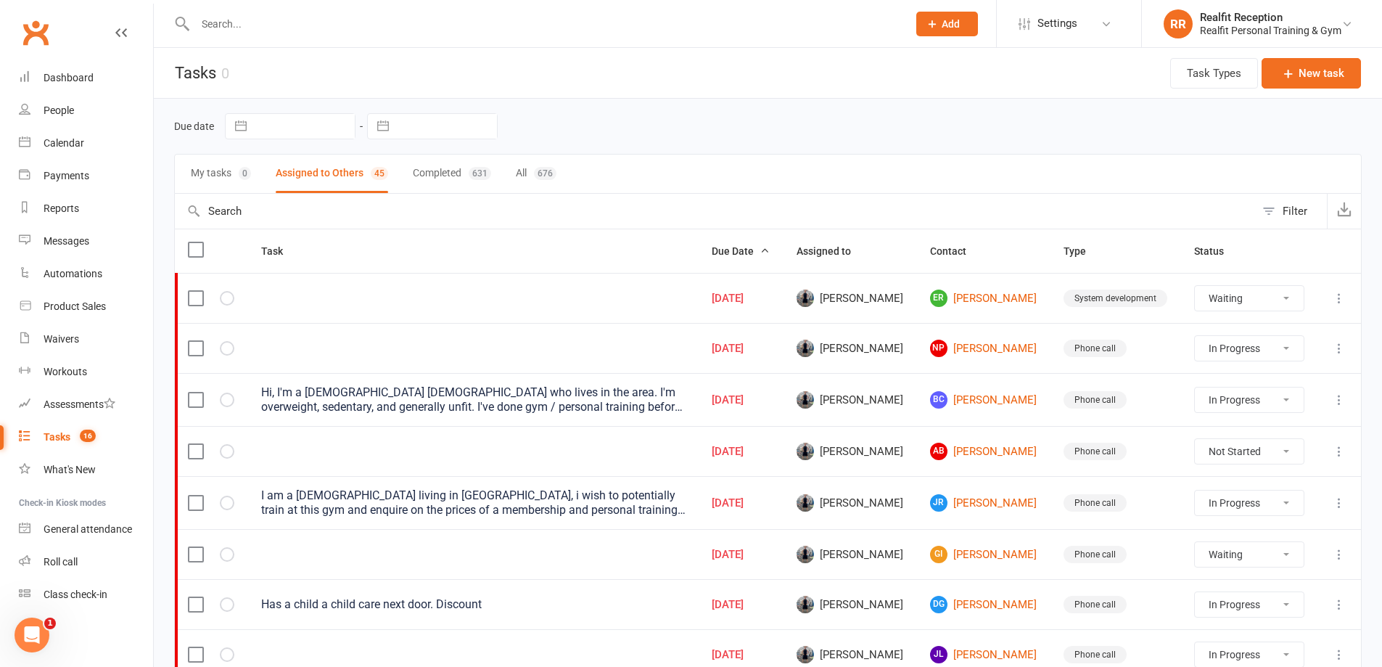
click at [1280, 555] on select "Not Started In Progress Waiting Complete" at bounding box center [1249, 554] width 108 height 25
click at [1195, 542] on select "Not Started In Progress Waiting Complete" at bounding box center [1249, 554] width 108 height 25
select select "waiting"
select select "started"
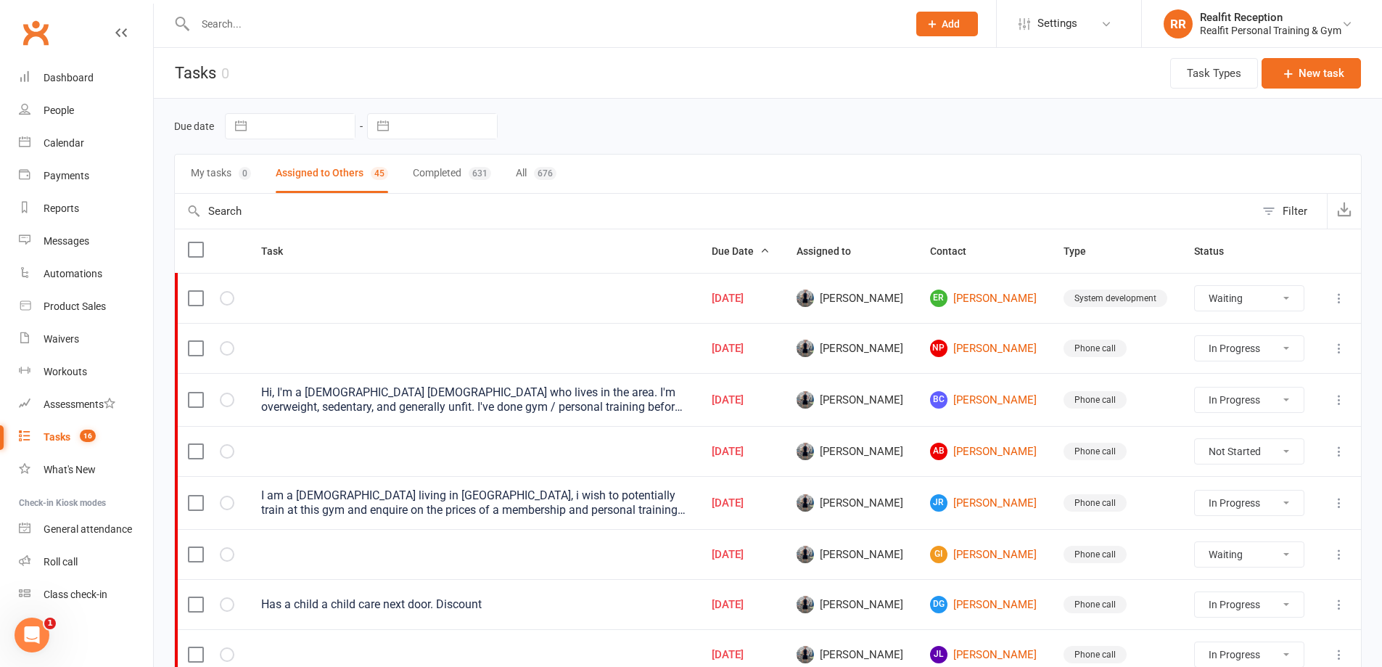
select select "started"
select select "waiting"
select select "started"
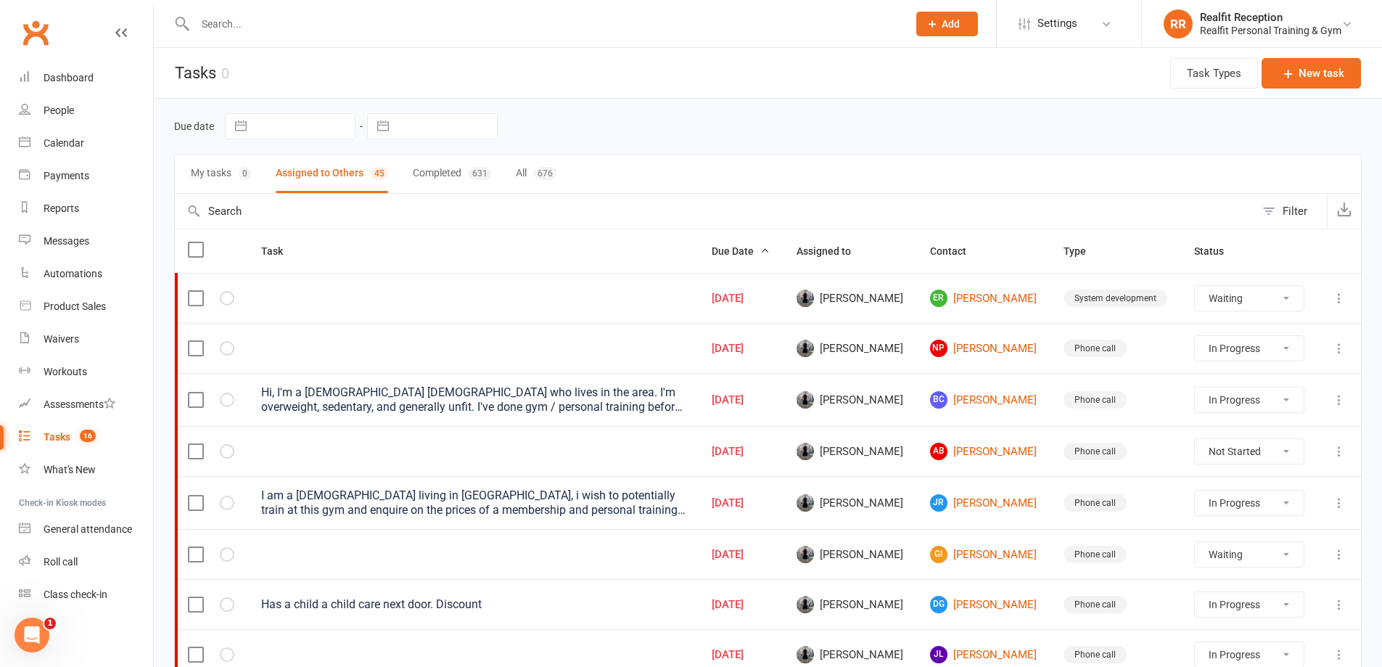
select select "started"
select select "waiting"
select select "started"
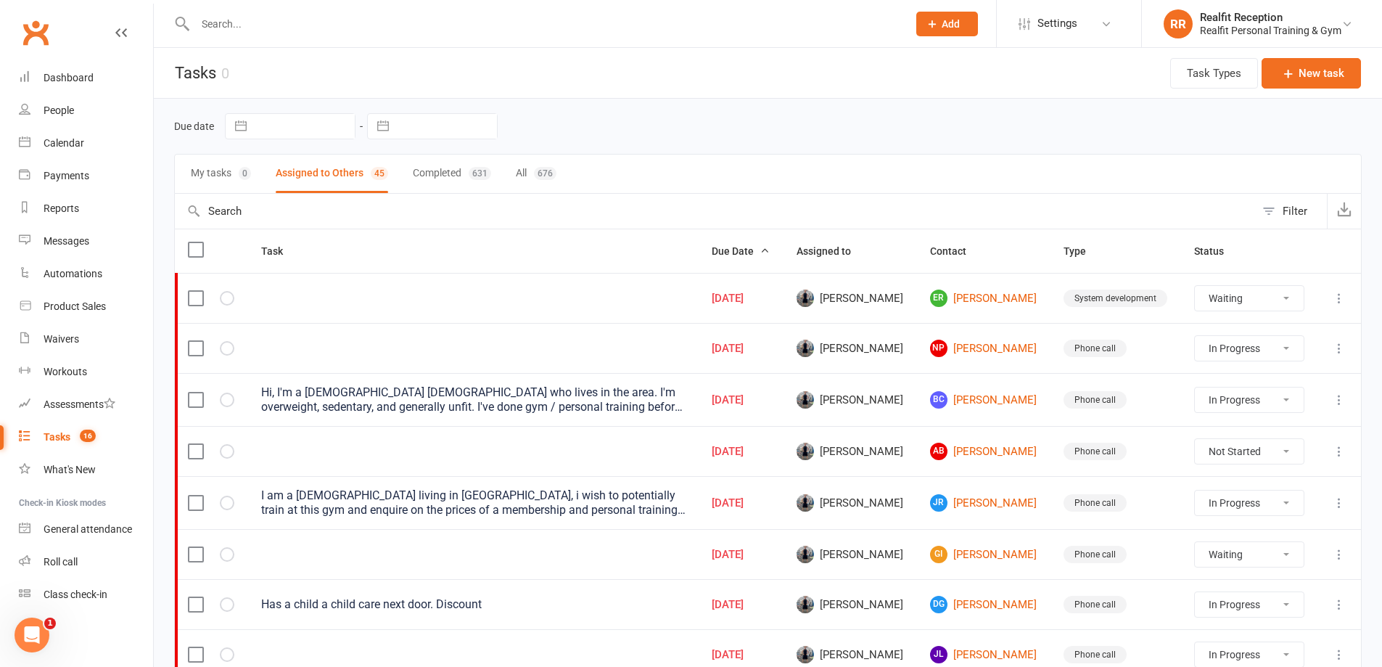
select select "waiting"
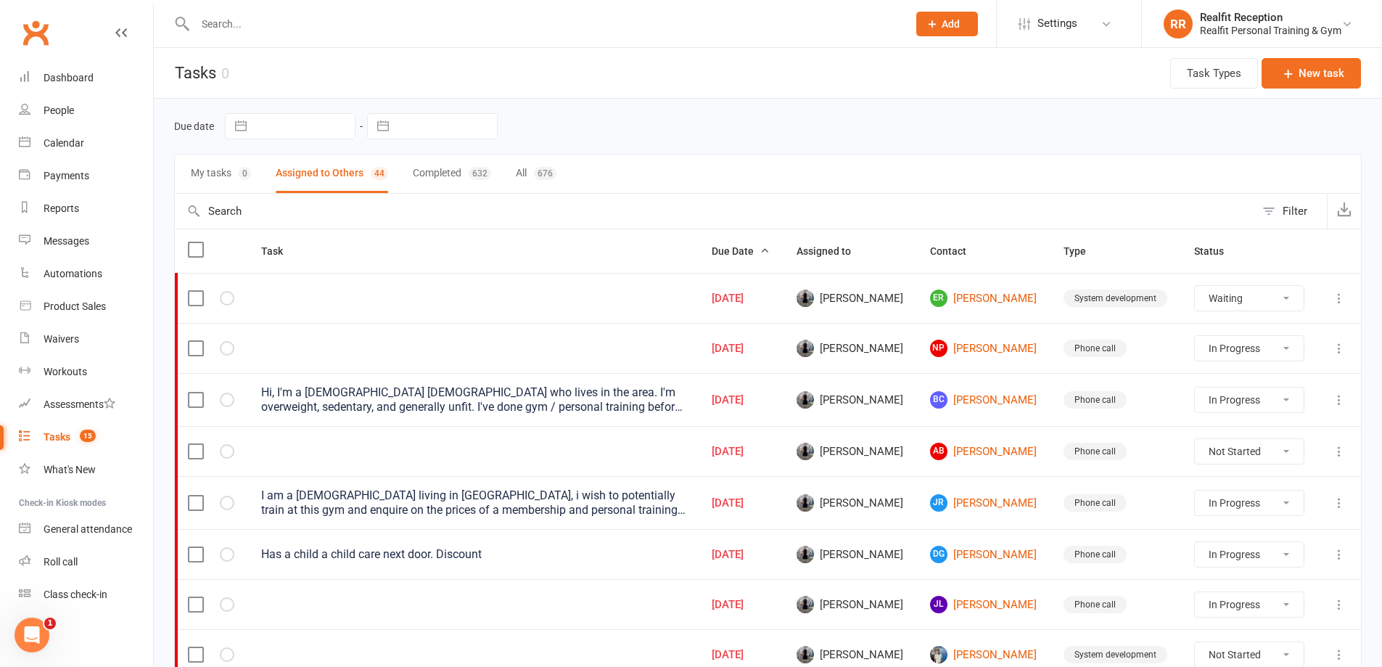
scroll to position [218, 0]
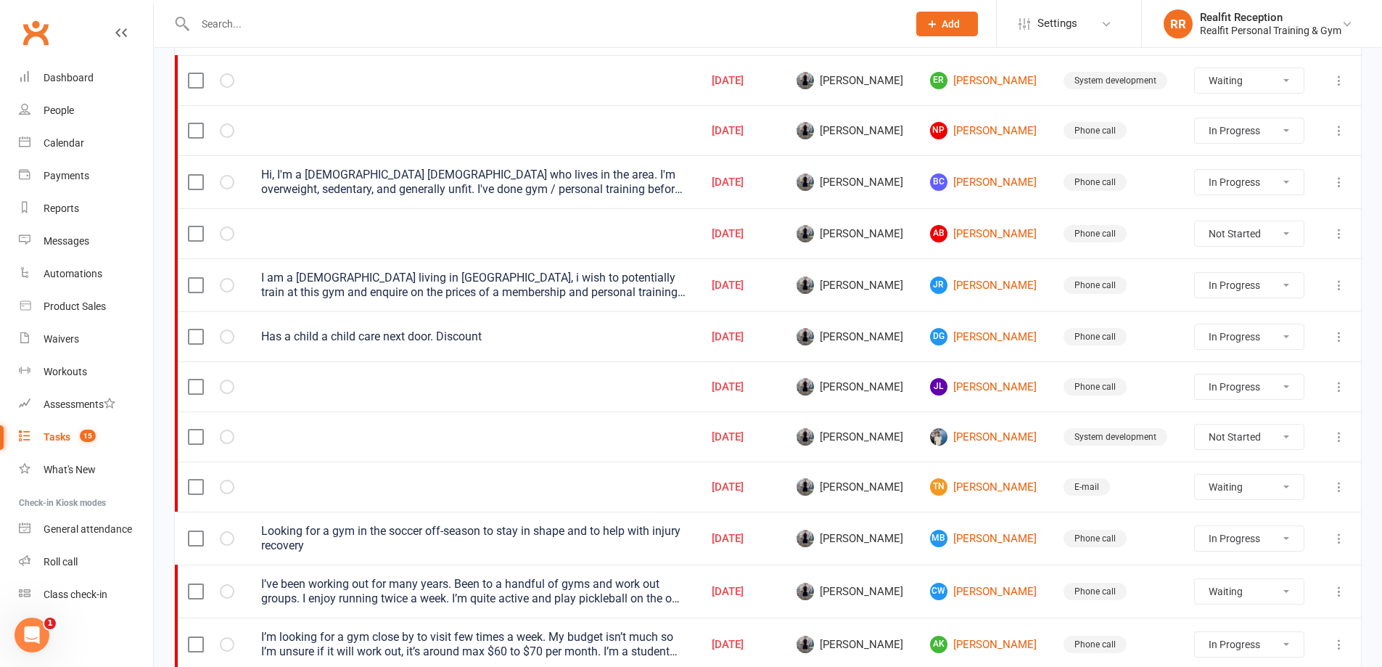
click at [1282, 391] on select "Not Started In Progress Waiting Complete" at bounding box center [1249, 386] width 108 height 25
click at [1195, 374] on select "Not Started In Progress Waiting Complete" at bounding box center [1249, 386] width 108 height 25
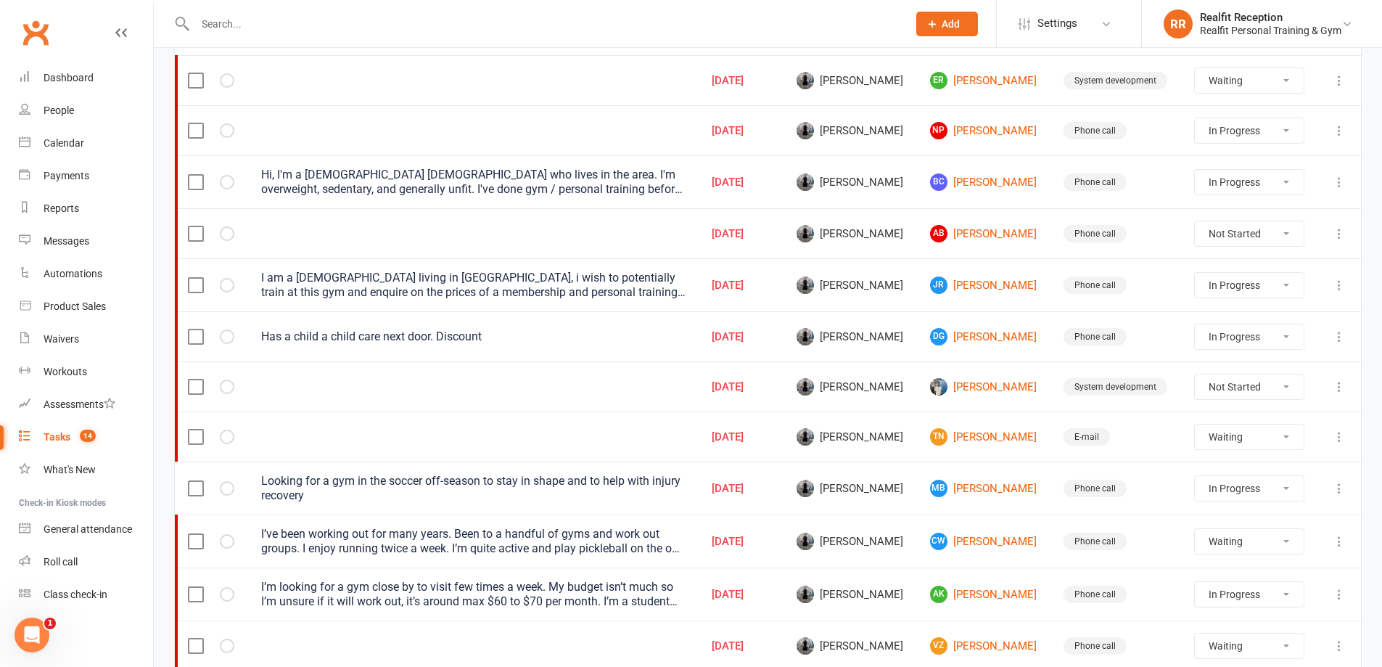
scroll to position [0, 0]
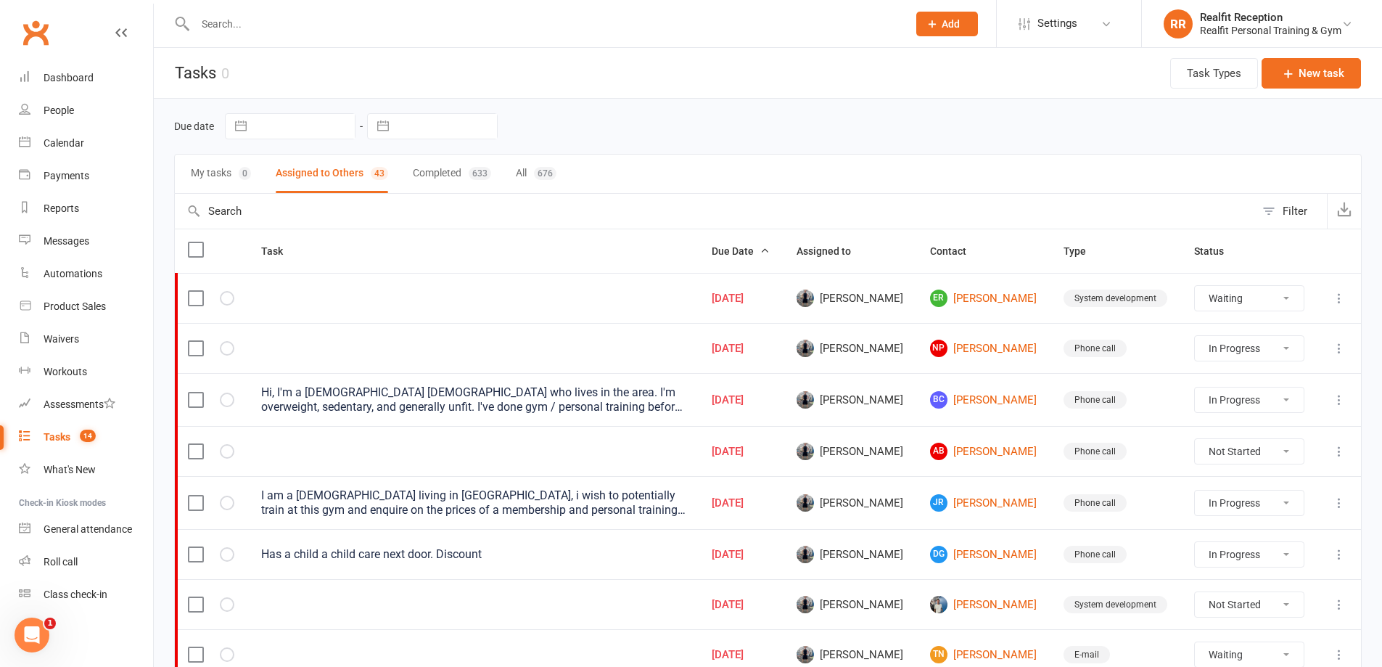
click at [274, 30] on input "text" at bounding box center [544, 24] width 707 height 20
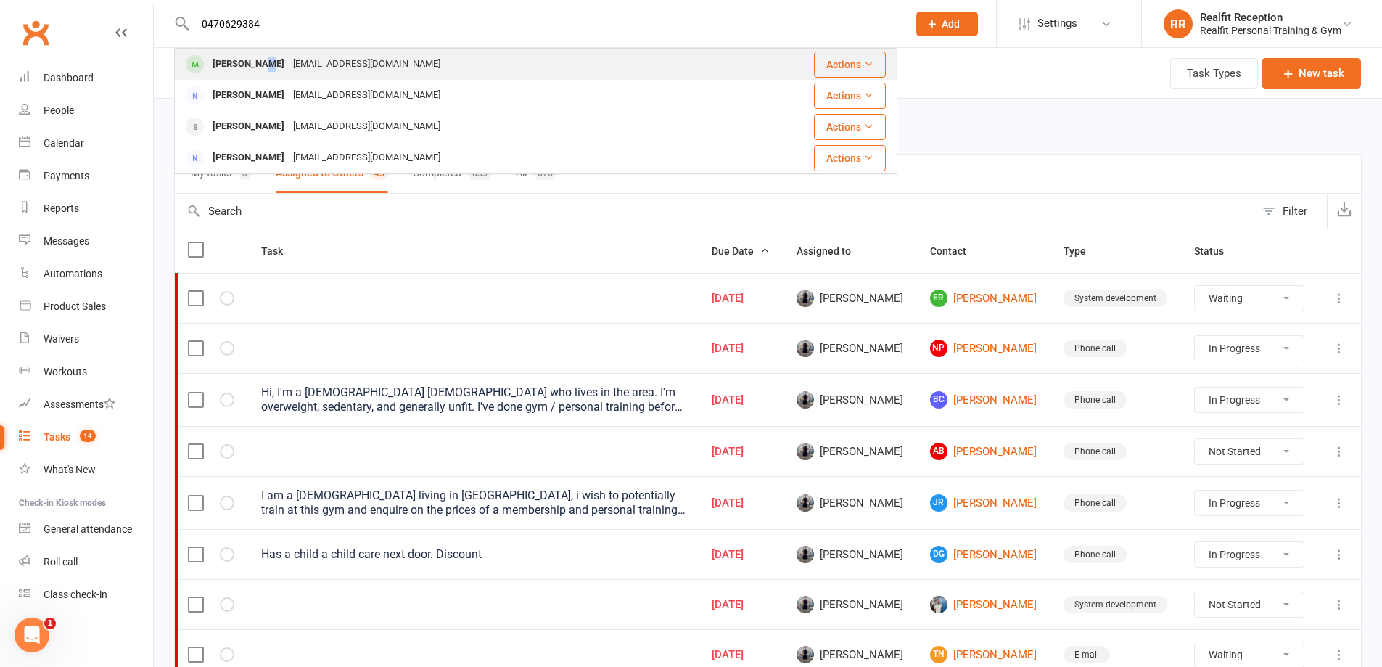
click at [265, 69] on div "Ananya Gupta" at bounding box center [248, 64] width 81 height 21
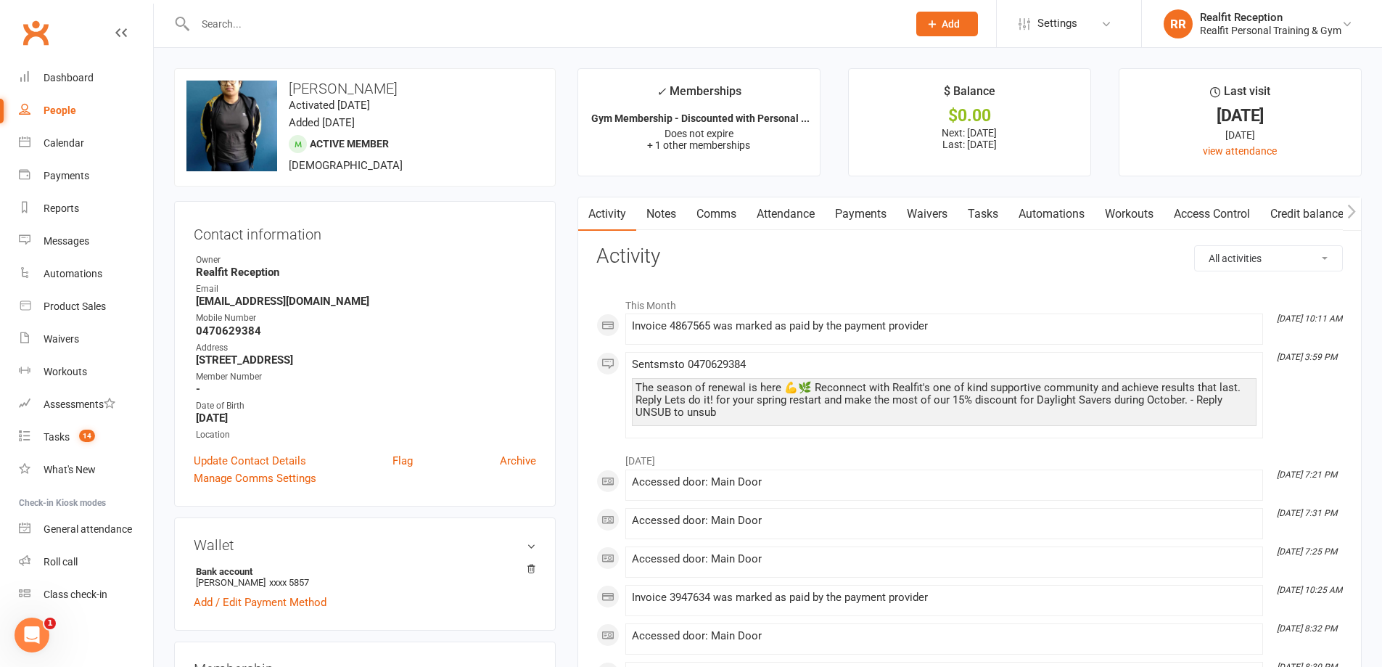
click at [864, 213] on link "Payments" at bounding box center [861, 213] width 72 height 33
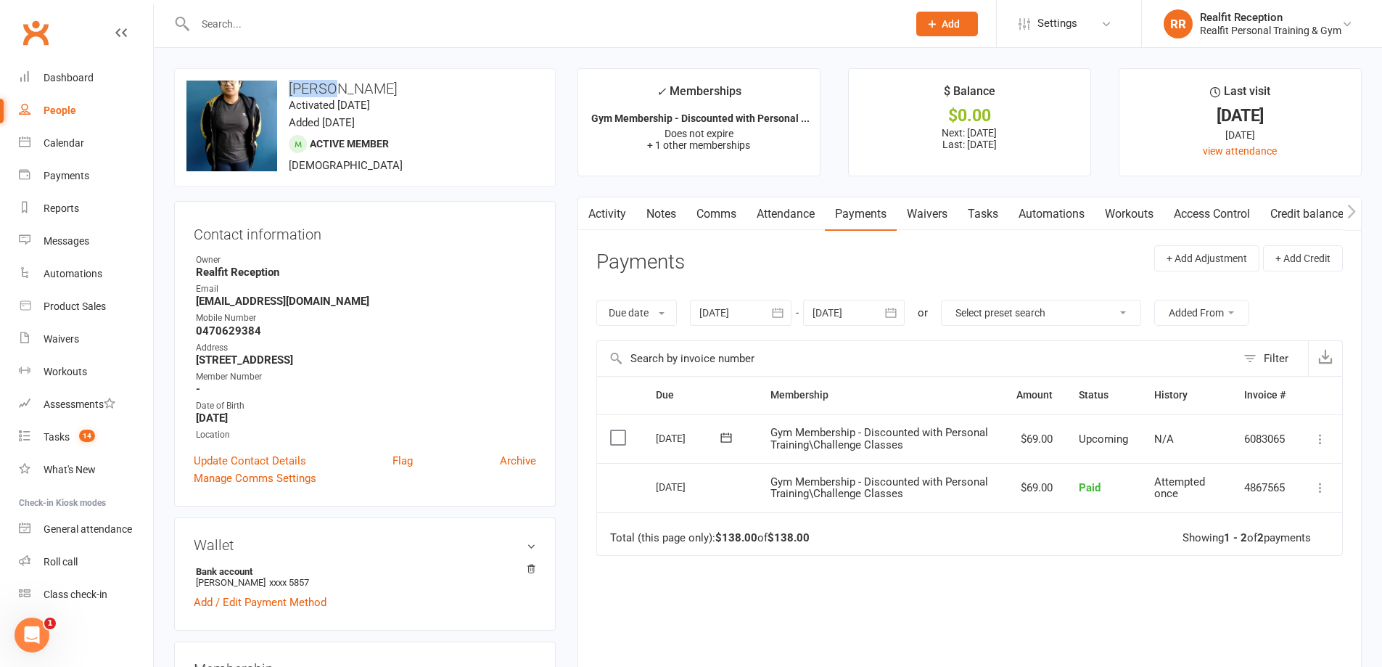
drag, startPoint x: 334, startPoint y: 89, endPoint x: 287, endPoint y: 88, distance: 47.9
click at [287, 88] on h3 "Ananya Gupta" at bounding box center [364, 89] width 357 height 16
copy h3 "Ananya"
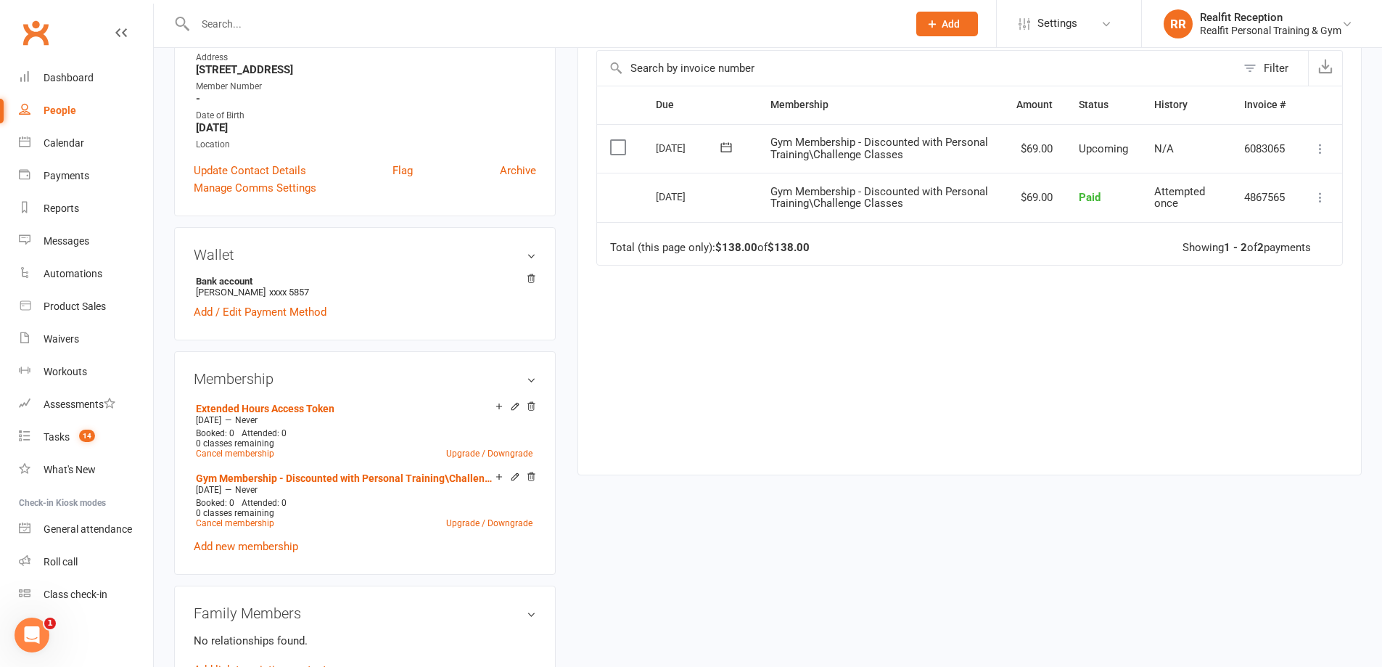
click at [530, 405] on icon at bounding box center [531, 406] width 10 height 10
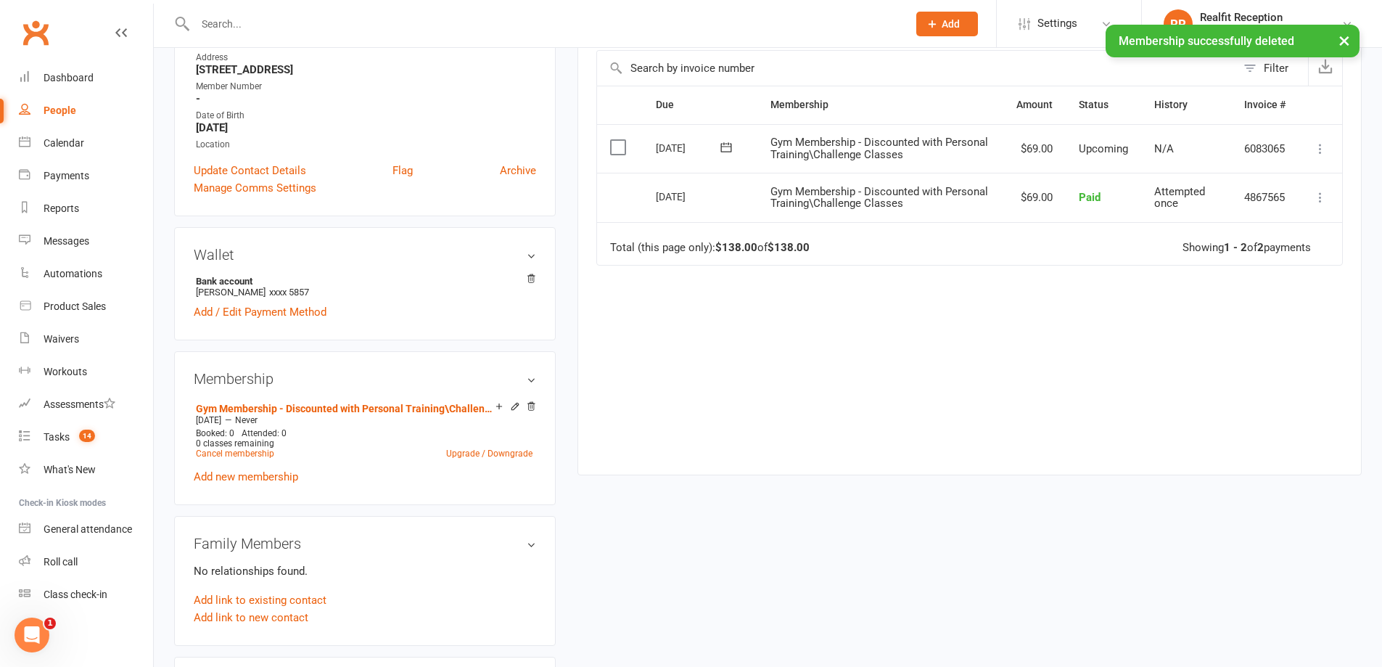
scroll to position [0, 0]
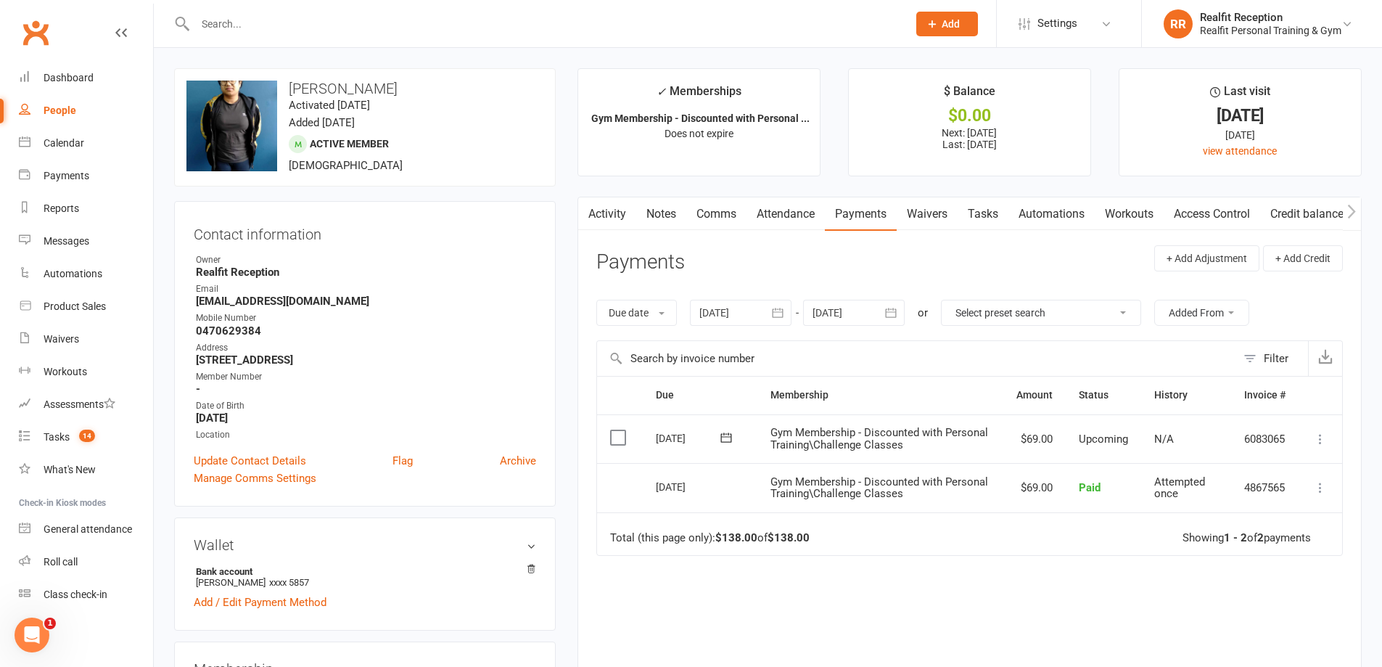
click at [1318, 487] on icon at bounding box center [1320, 487] width 15 height 15
click at [1287, 514] on link "Refund" at bounding box center [1257, 515] width 144 height 29
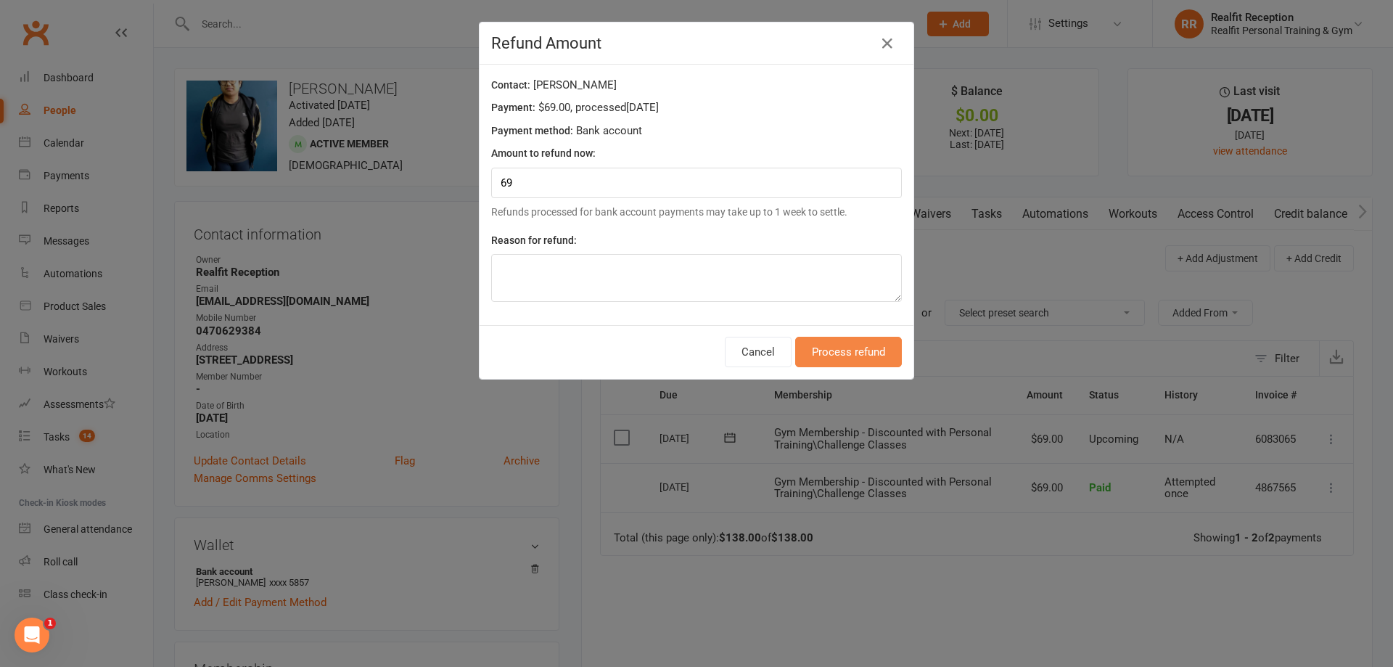
click at [833, 353] on button "Process refund" at bounding box center [848, 352] width 107 height 30
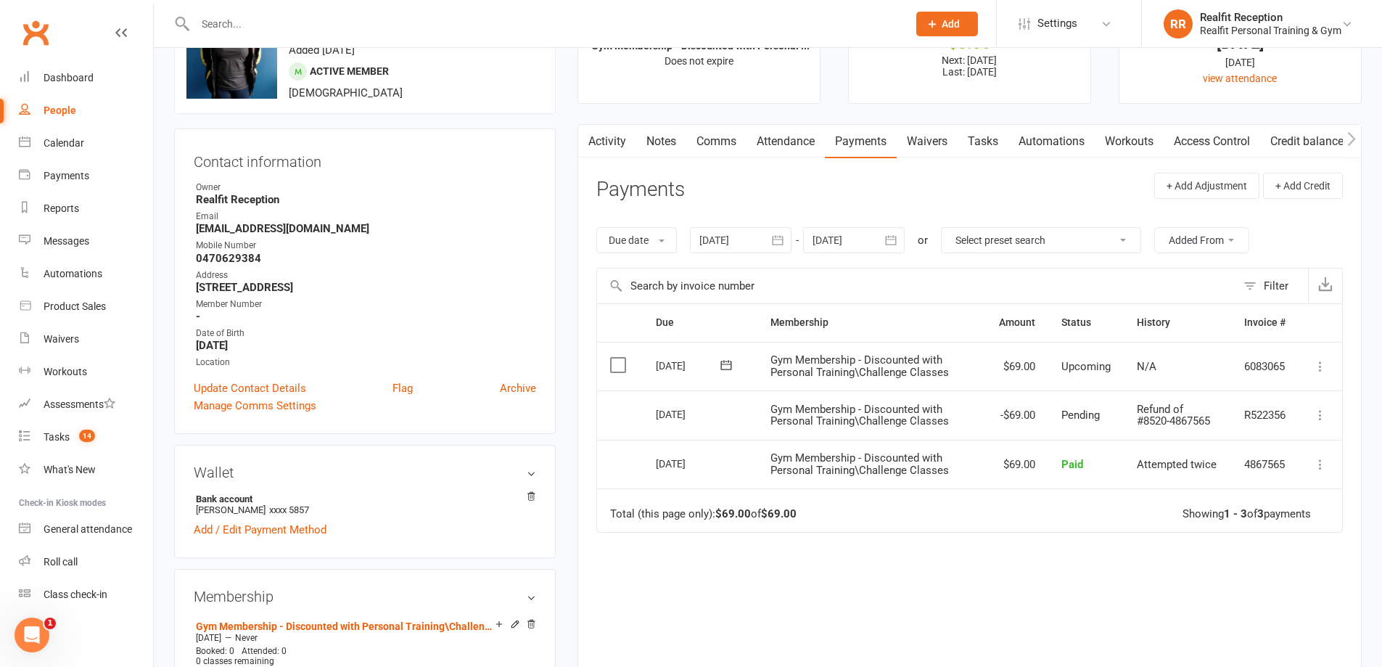
scroll to position [363, 0]
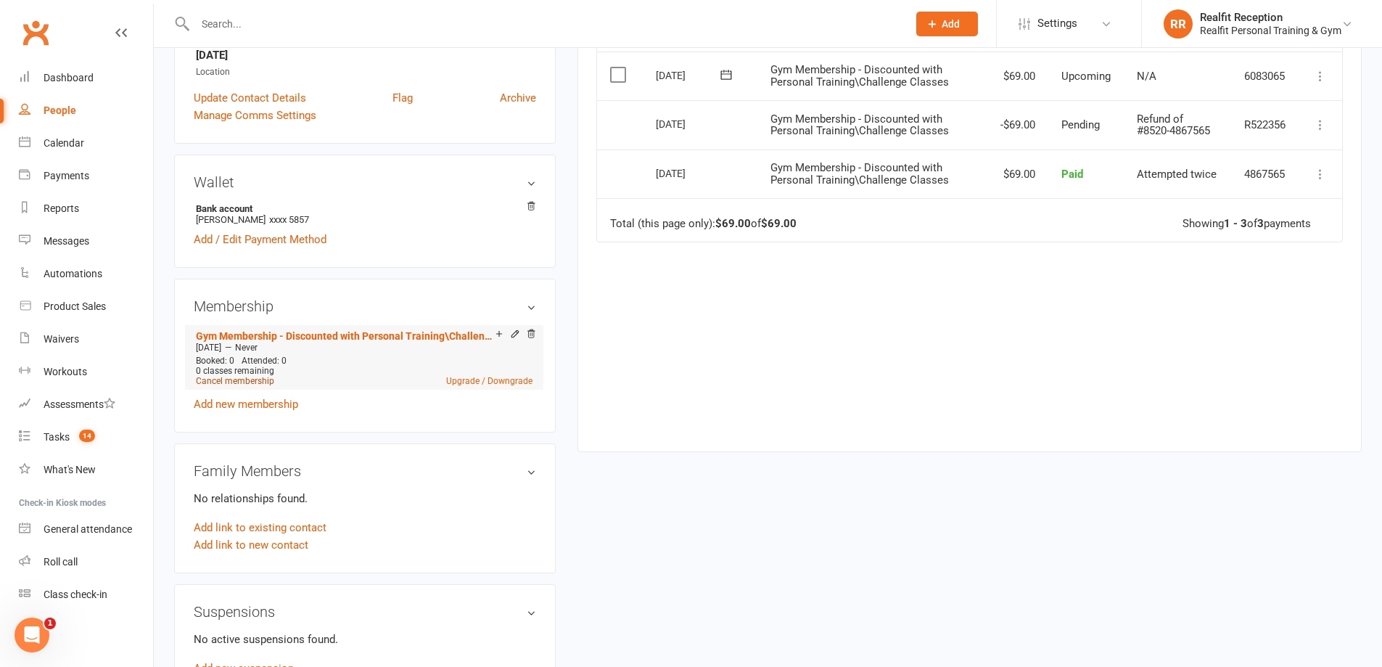
click at [259, 381] on link "Cancel membership" at bounding box center [235, 381] width 78 height 10
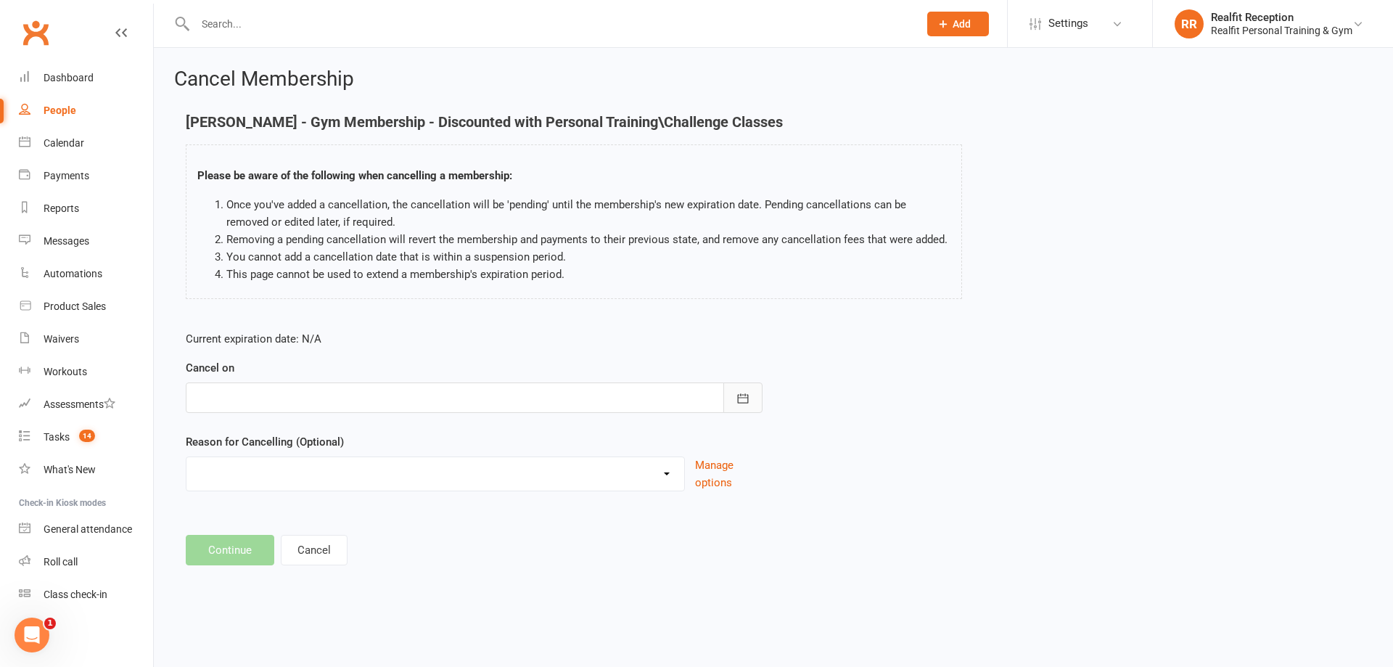
click at [741, 398] on icon "button" at bounding box center [743, 397] width 11 height 9
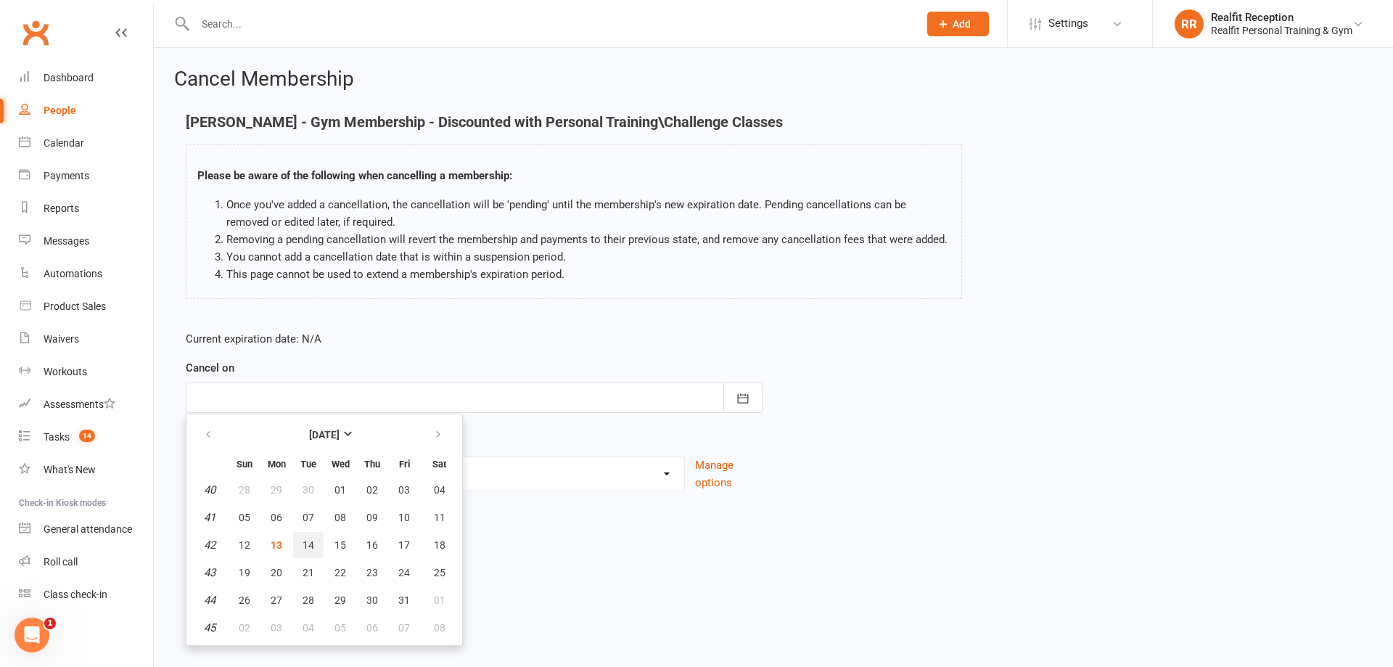
click at [305, 541] on span "14" at bounding box center [308, 545] width 12 height 12
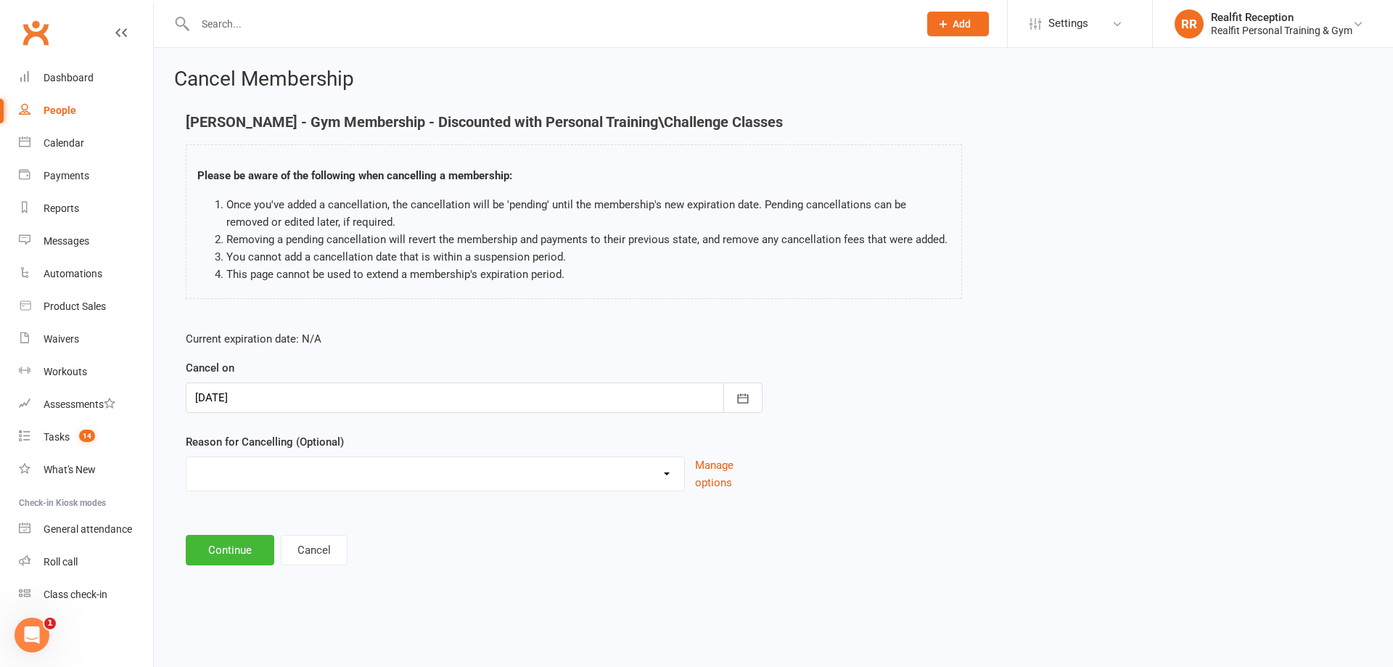
drag, startPoint x: 535, startPoint y: 482, endPoint x: 530, endPoint y: 477, distance: 7.7
click at [535, 482] on select "Downgrade Holiday Injury Upgrade Other reason" at bounding box center [435, 471] width 498 height 29
click at [186, 474] on select "Downgrade Holiday Injury Upgrade Other reason" at bounding box center [435, 471] width 498 height 29
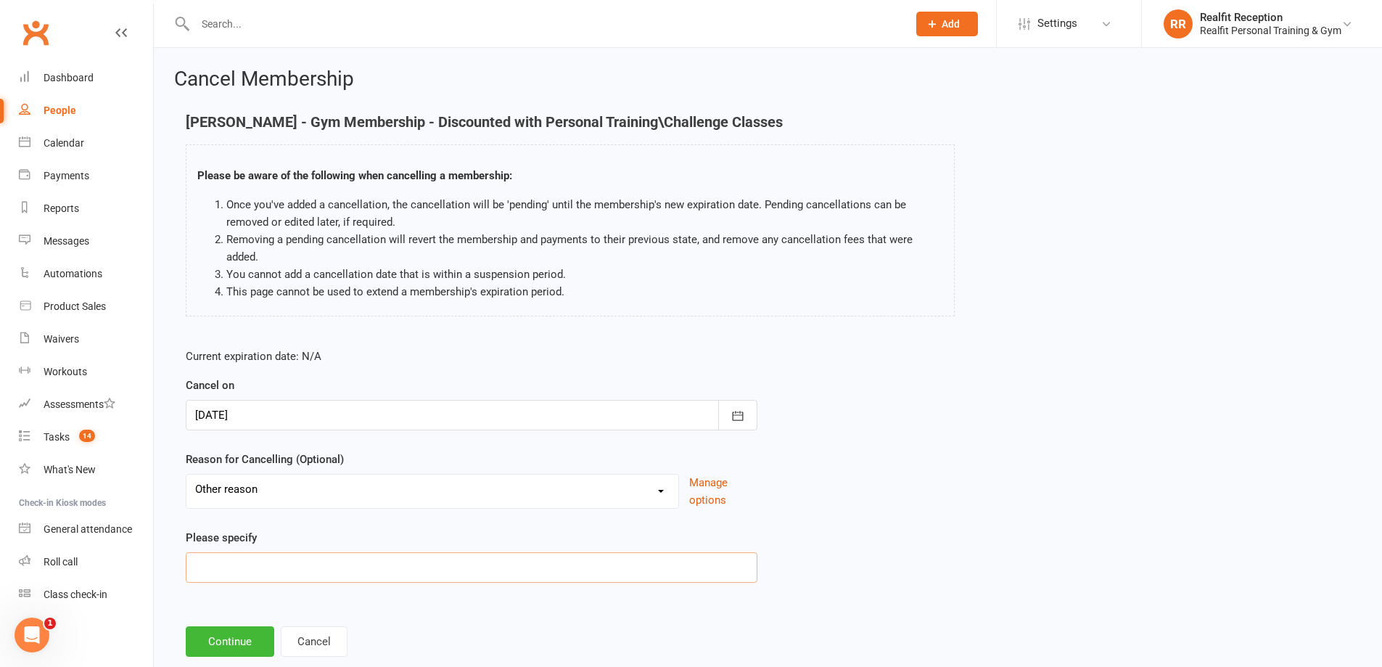
click at [265, 553] on input at bounding box center [472, 567] width 572 height 30
click at [211, 645] on button "Continue" at bounding box center [230, 641] width 88 height 30
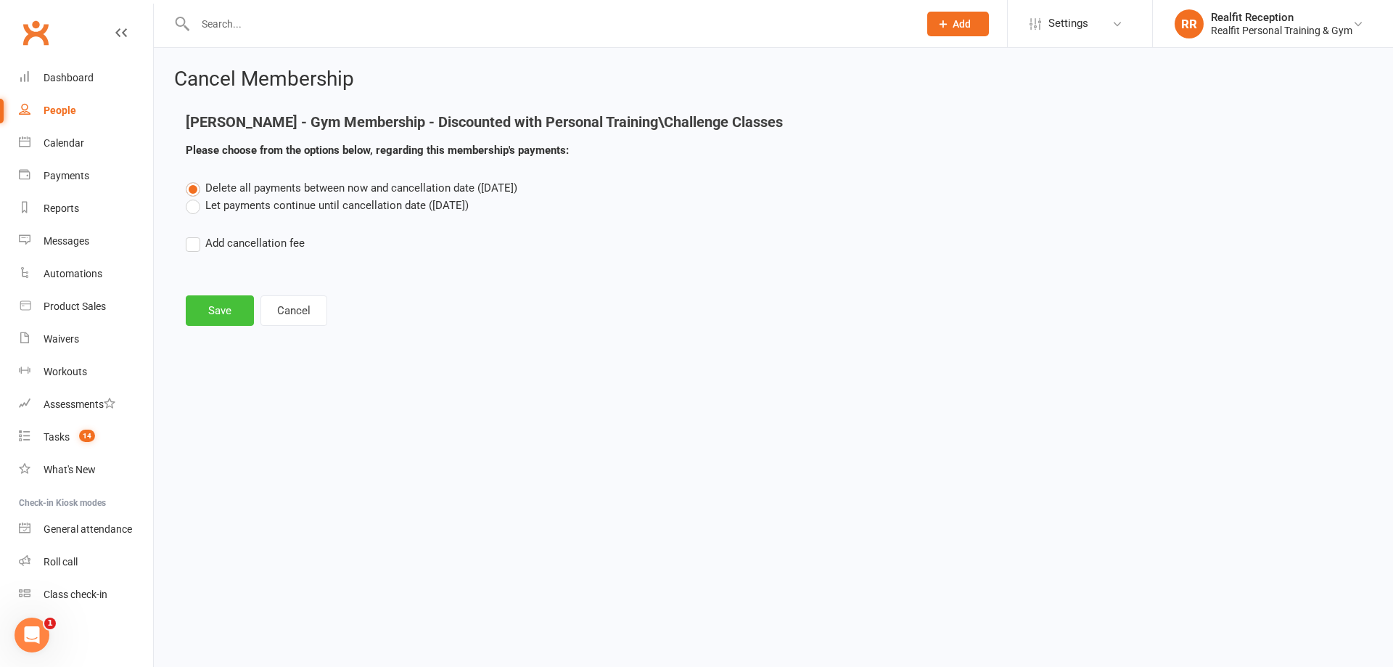
click at [214, 307] on button "Save" at bounding box center [220, 310] width 68 height 30
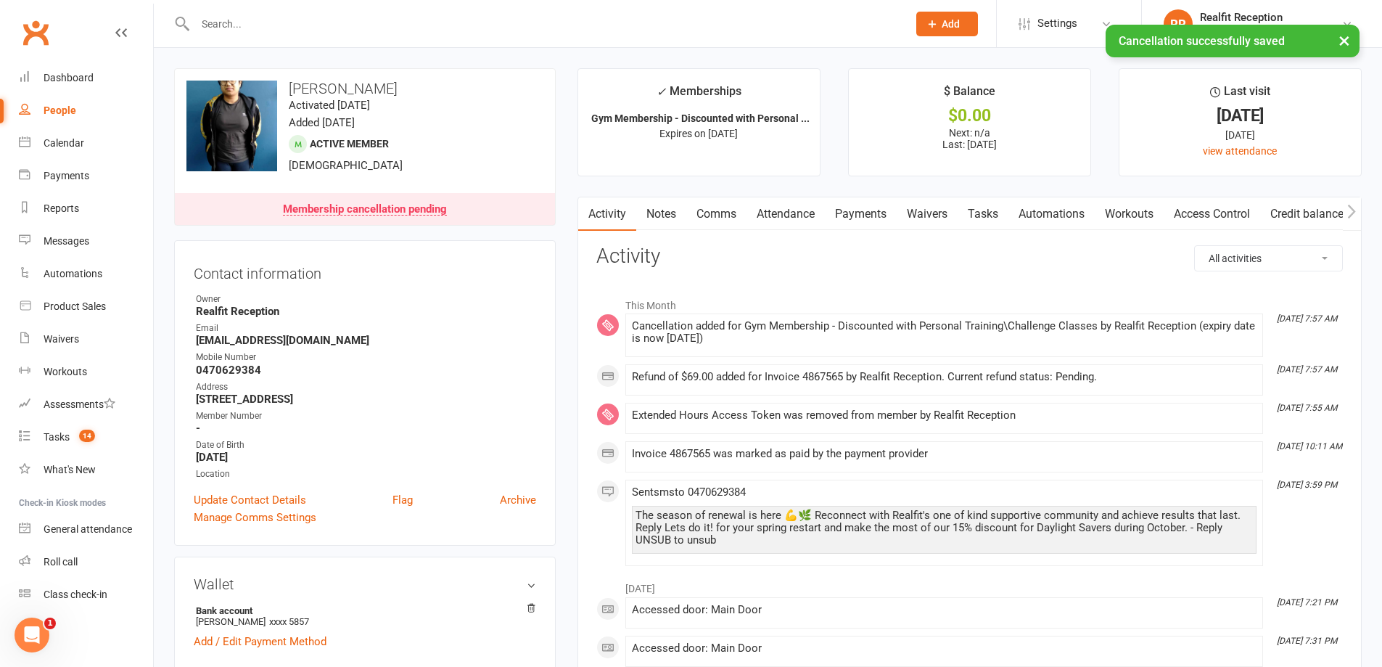
click at [871, 215] on link "Payments" at bounding box center [861, 213] width 72 height 33
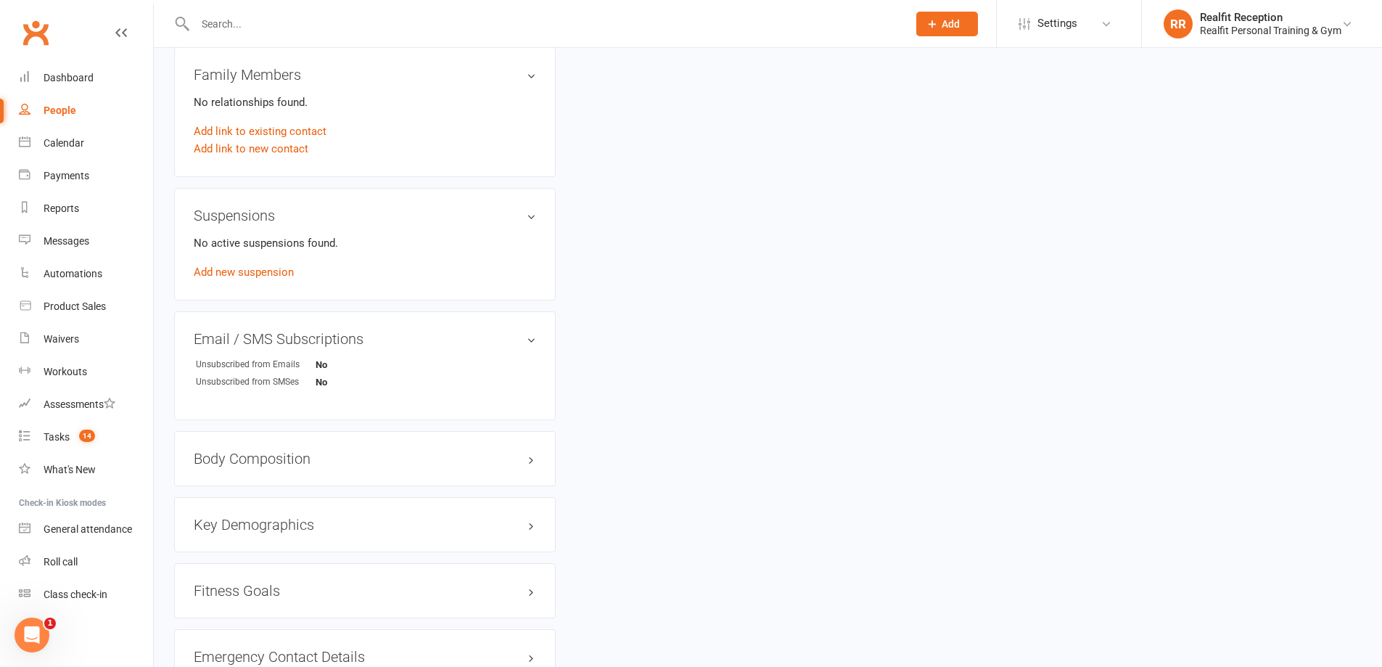
scroll to position [984, 0]
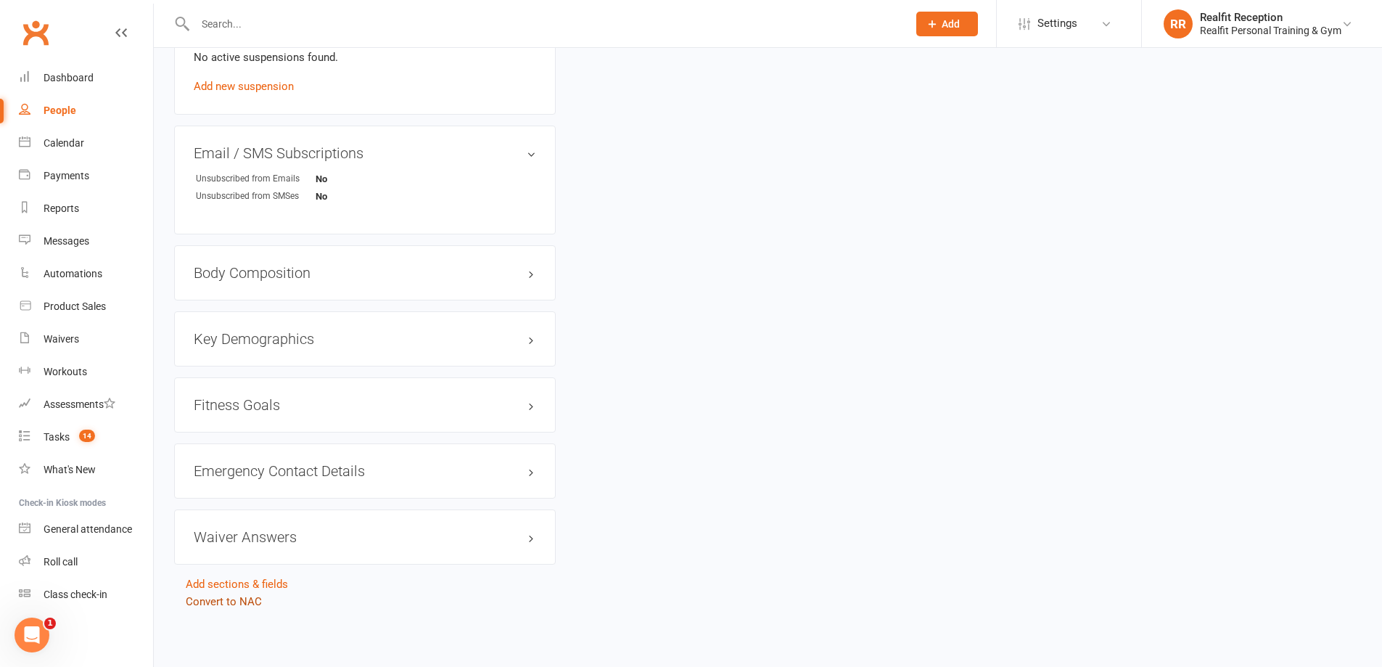
click at [243, 600] on link "Convert to NAC" at bounding box center [224, 601] width 76 height 13
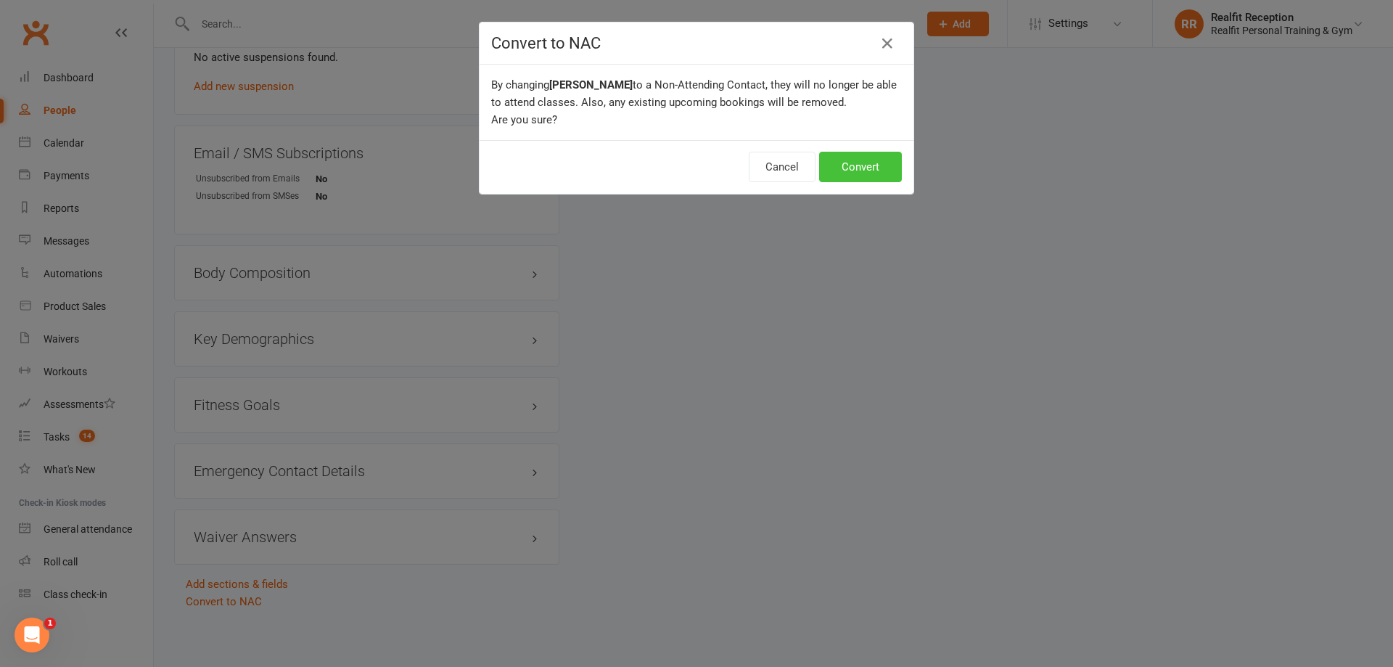
click at [837, 173] on button "Convert" at bounding box center [860, 167] width 83 height 30
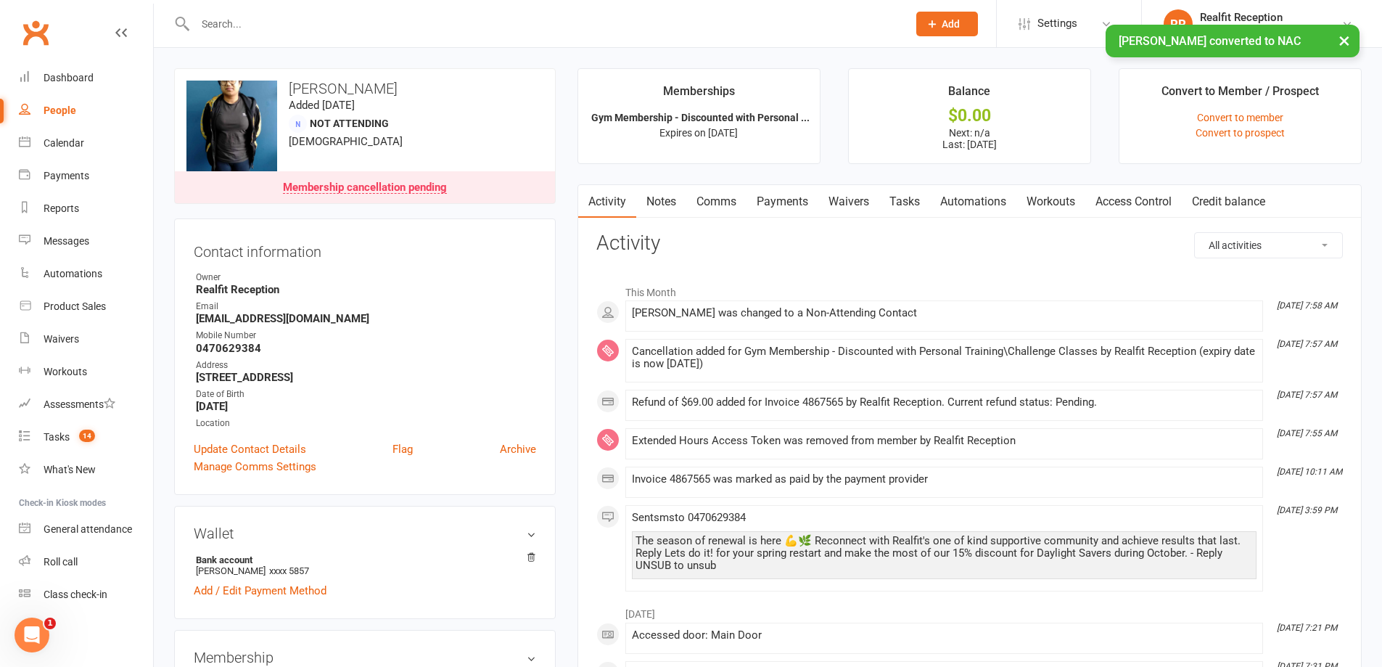
click at [797, 199] on link "Payments" at bounding box center [782, 201] width 72 height 33
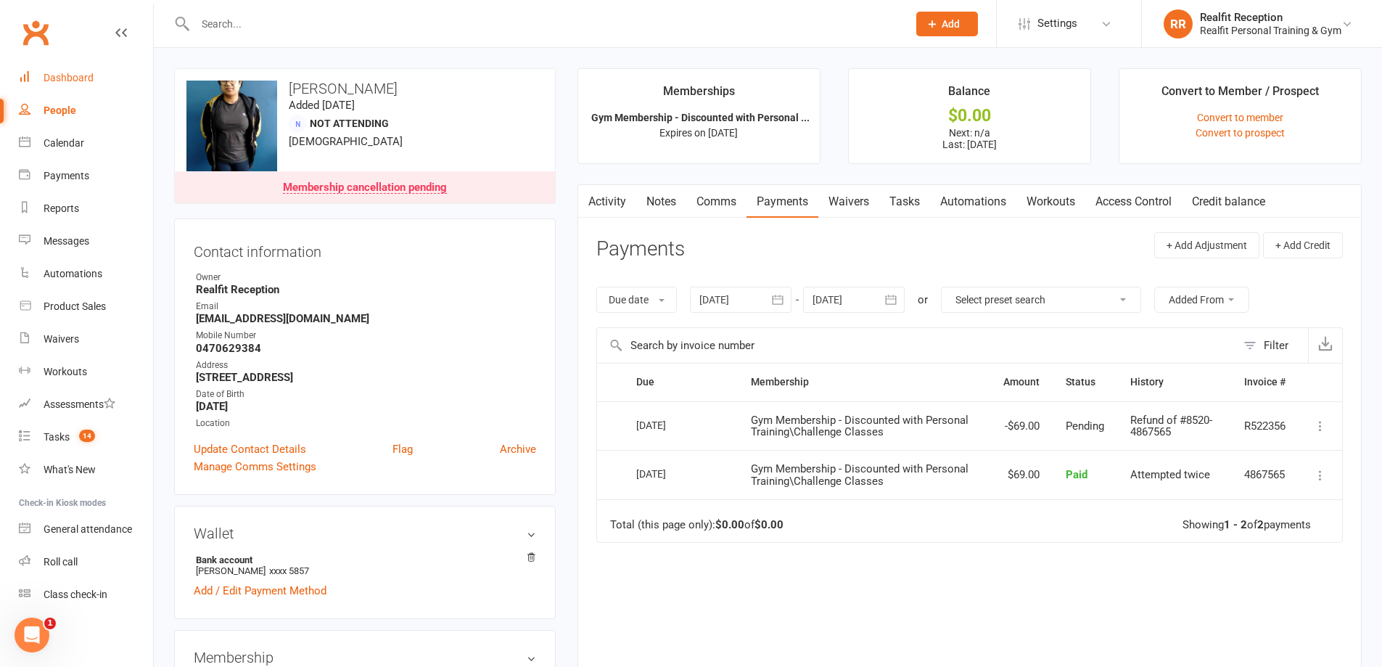
click at [66, 74] on div "Dashboard" at bounding box center [69, 78] width 50 height 12
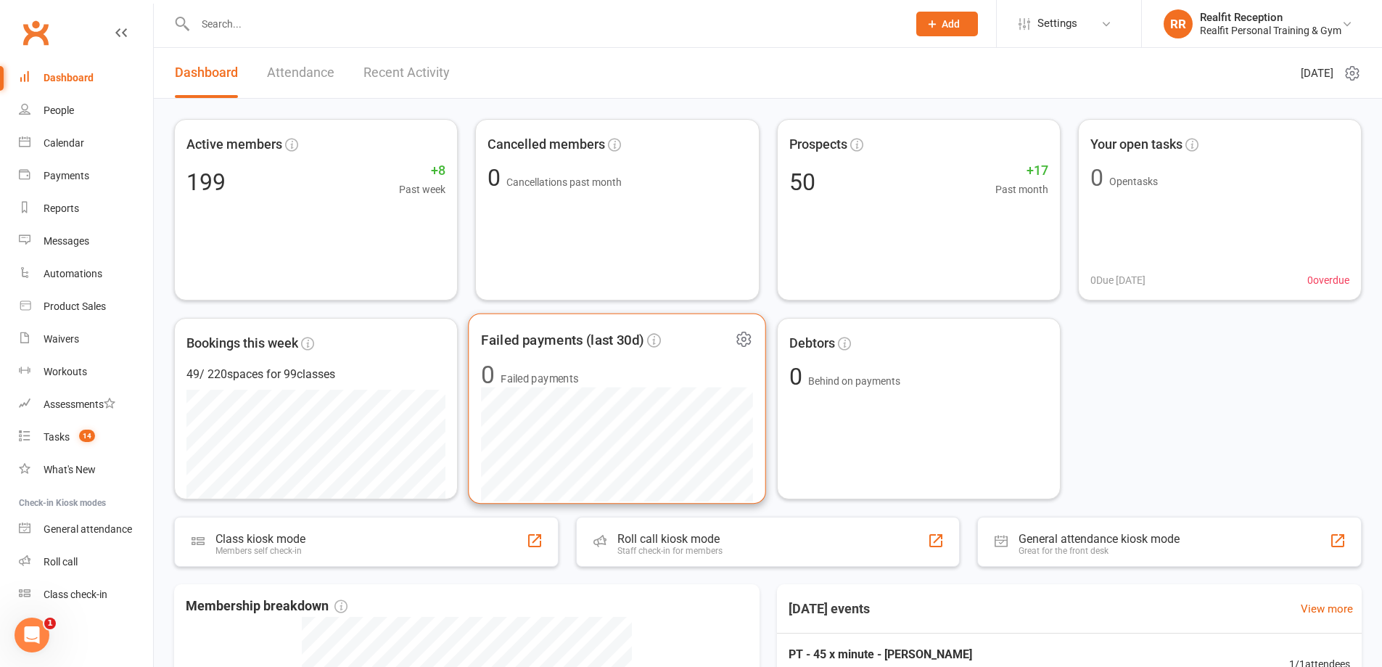
scroll to position [411, 0]
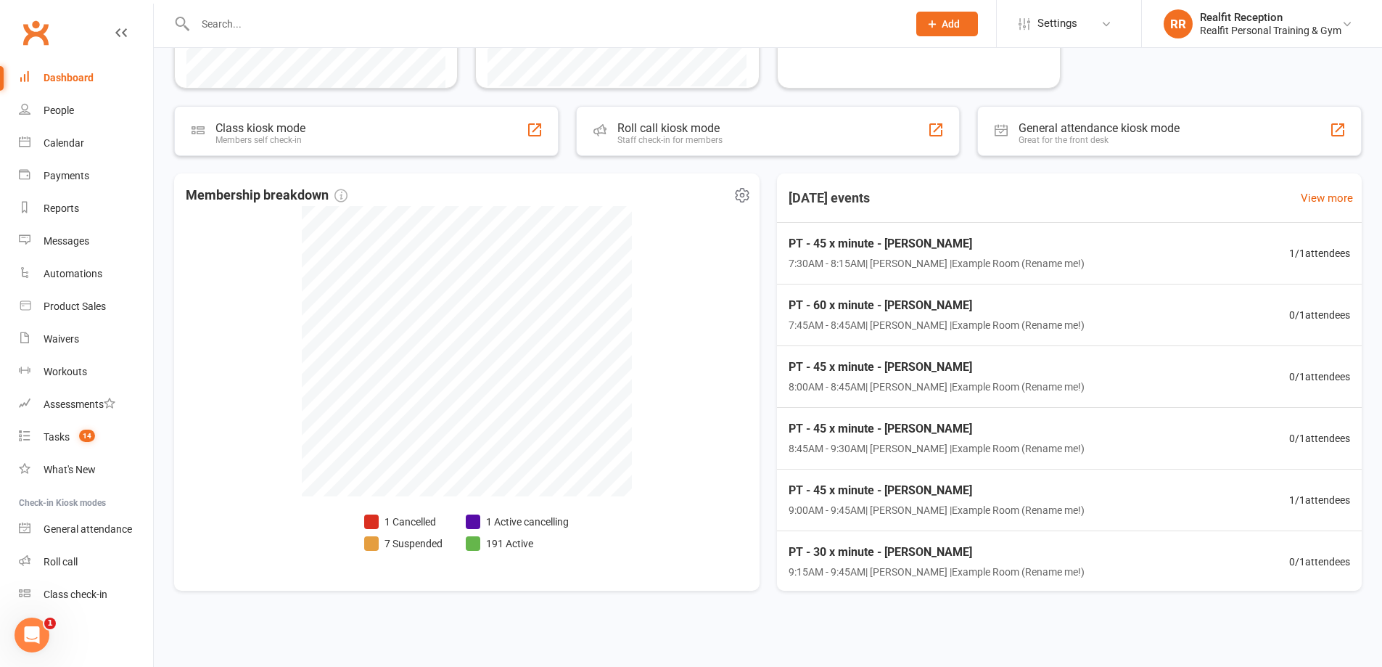
click at [419, 523] on li "1 Cancelled" at bounding box center [403, 522] width 78 height 16
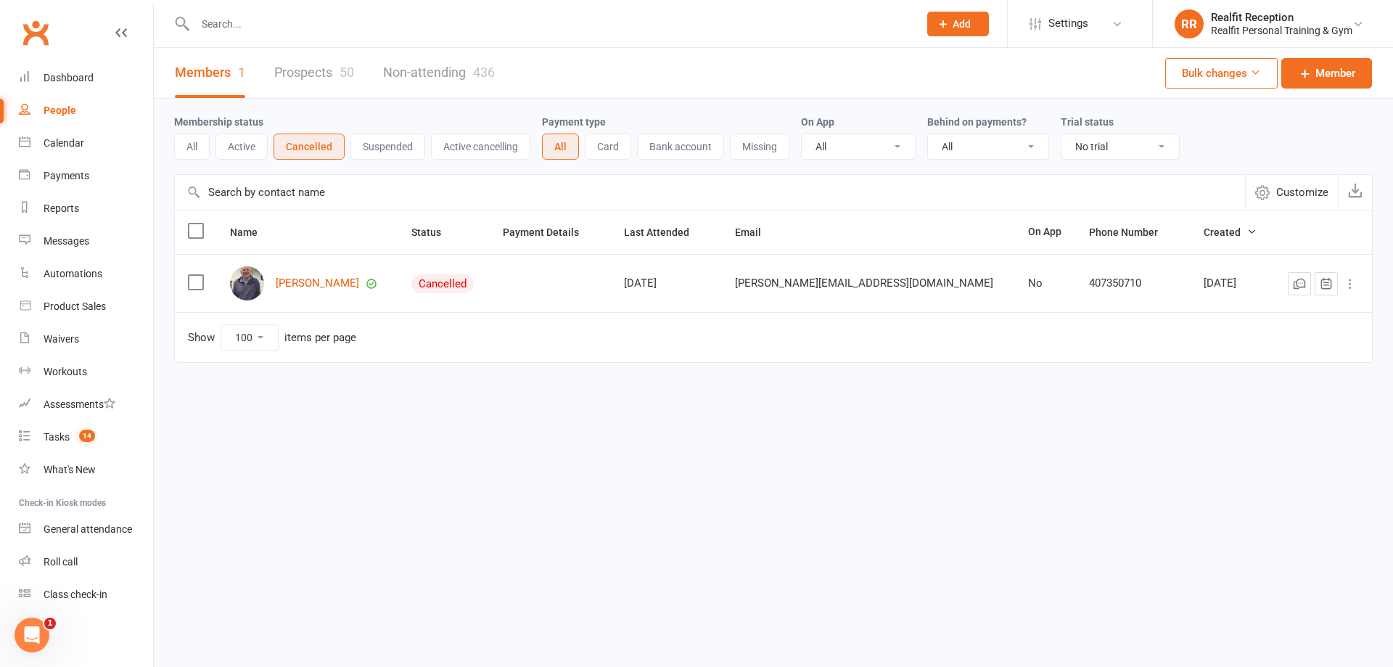
click at [333, 75] on link "Prospects 50" at bounding box center [314, 73] width 80 height 50
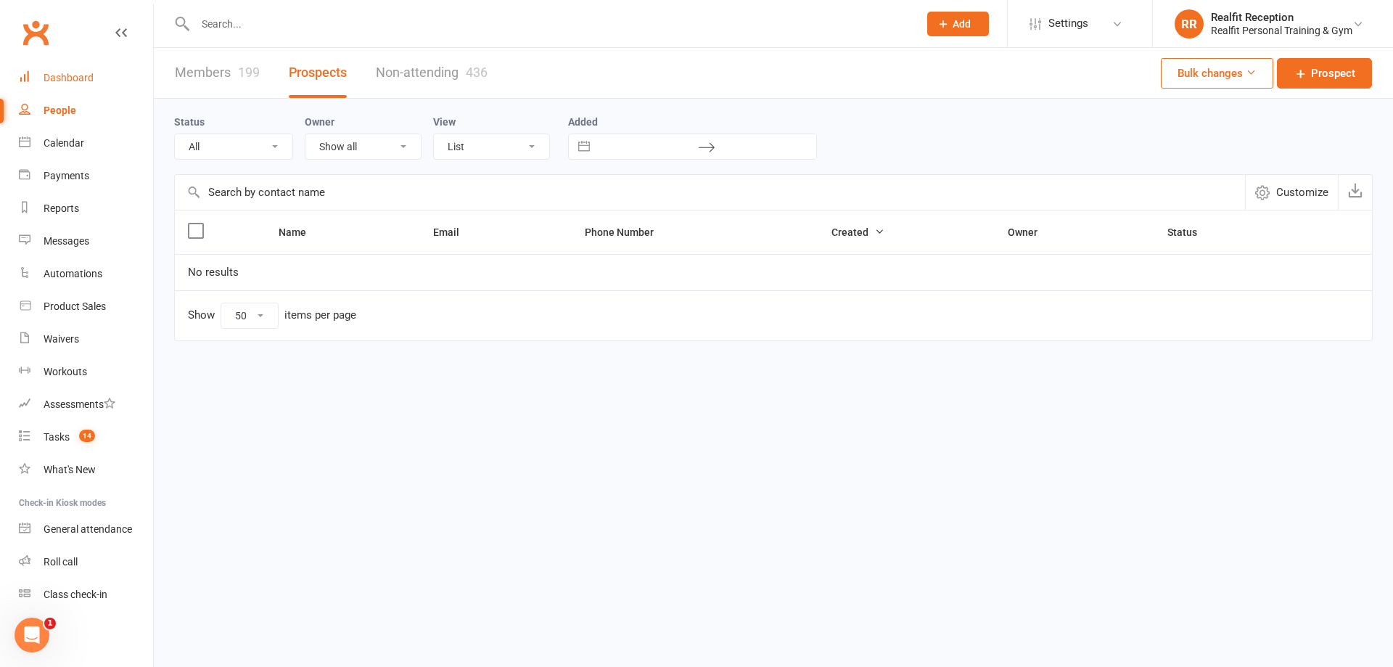
click at [56, 78] on div "Dashboard" at bounding box center [69, 78] width 50 height 12
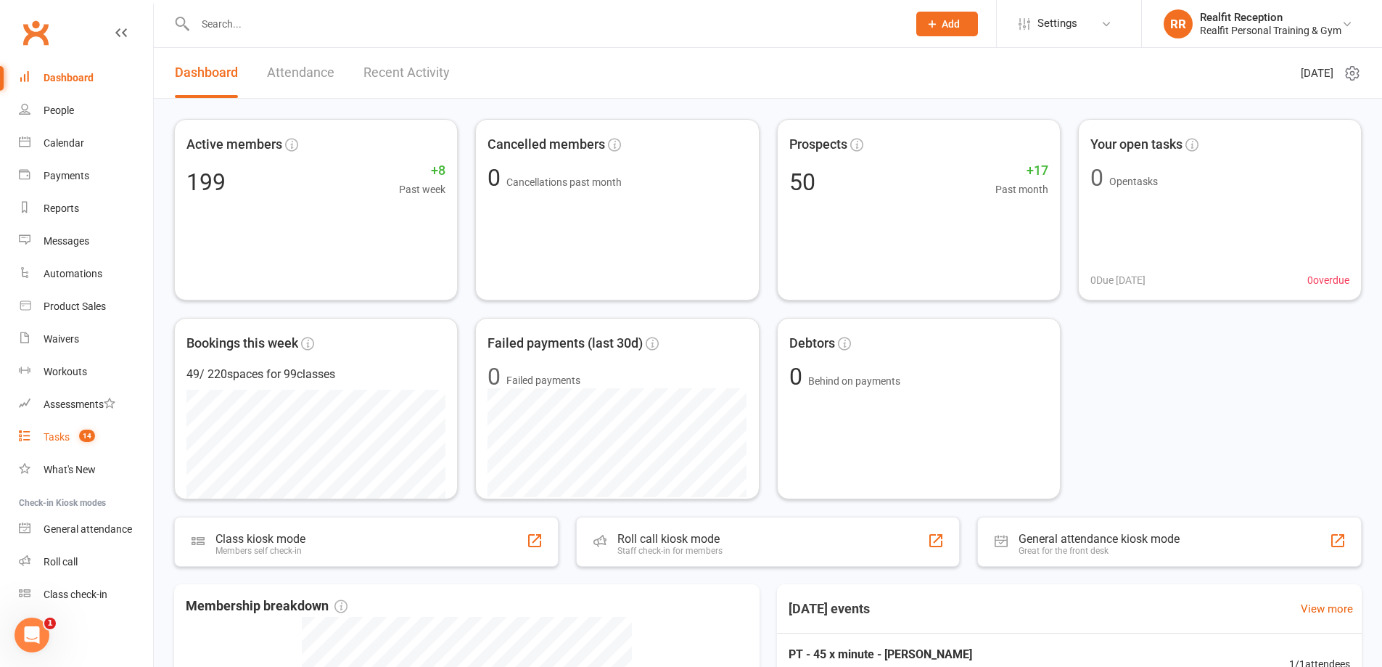
click at [56, 442] on div "Tasks" at bounding box center [57, 437] width 26 height 12
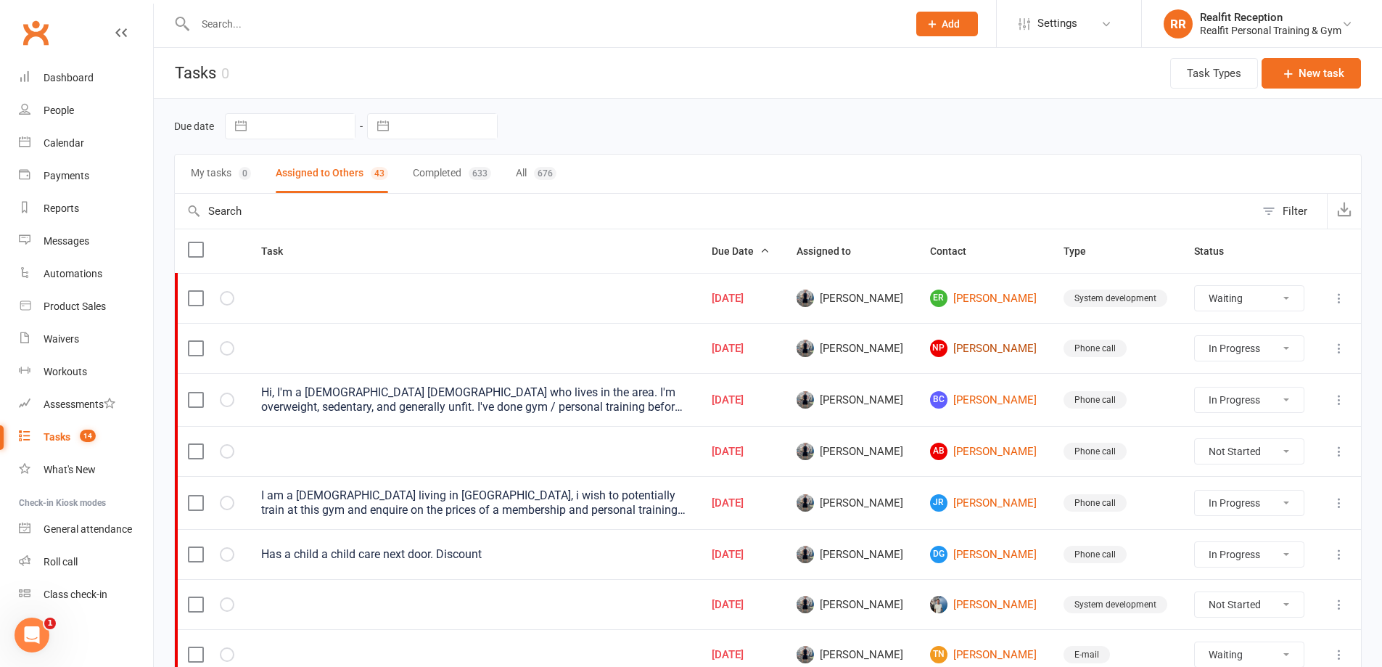
click at [1007, 348] on link "NP Nishant Popat" at bounding box center [983, 347] width 107 height 17
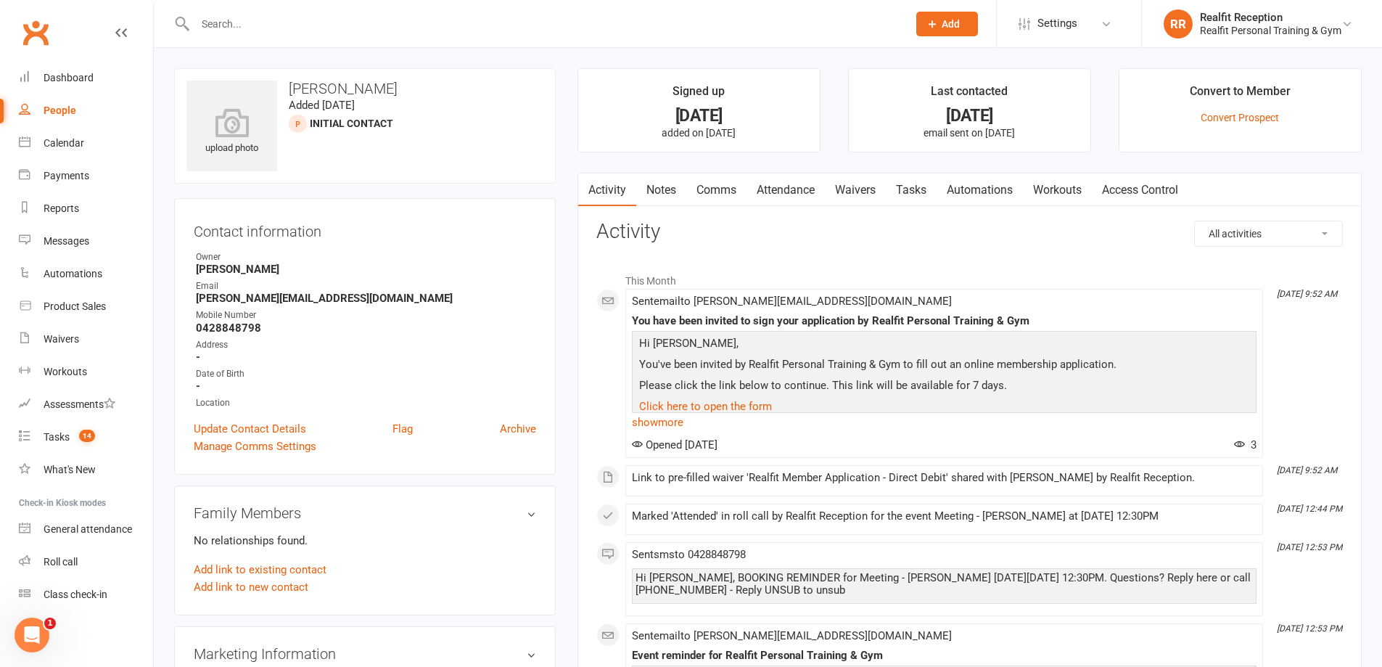
click at [865, 192] on link "Waivers" at bounding box center [855, 189] width 61 height 33
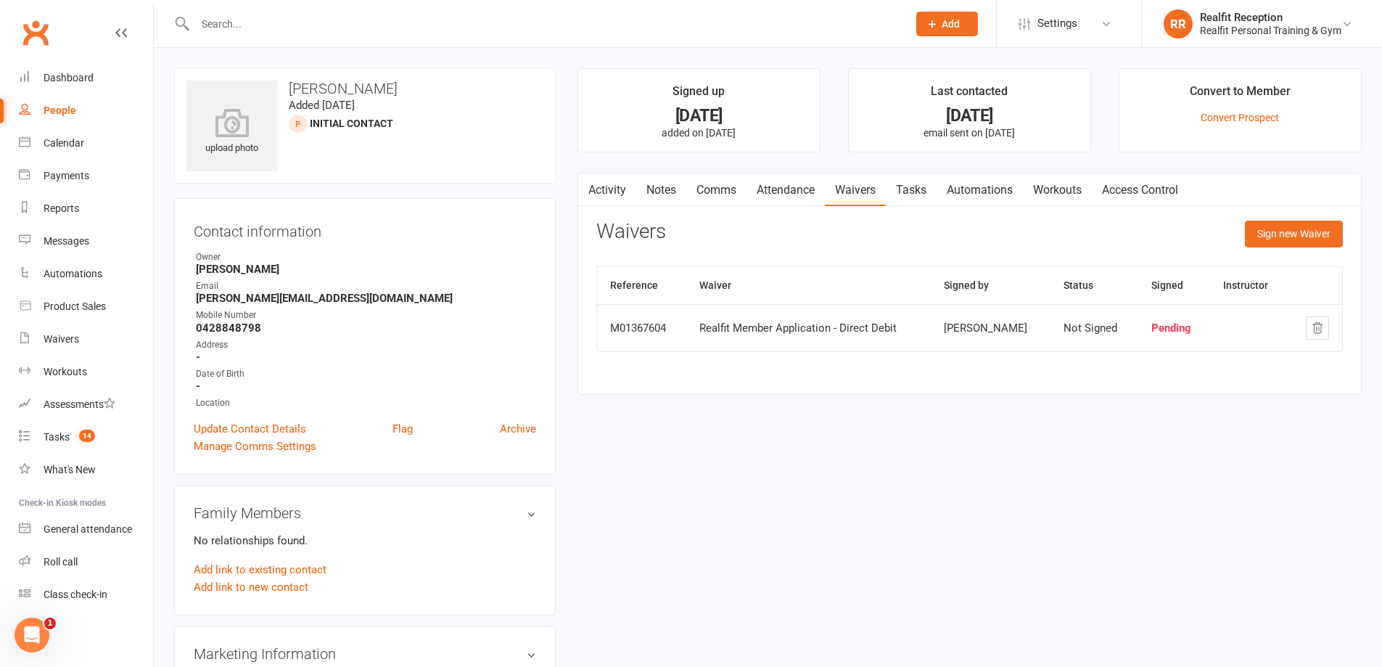
click at [656, 181] on link "Notes" at bounding box center [661, 189] width 50 height 33
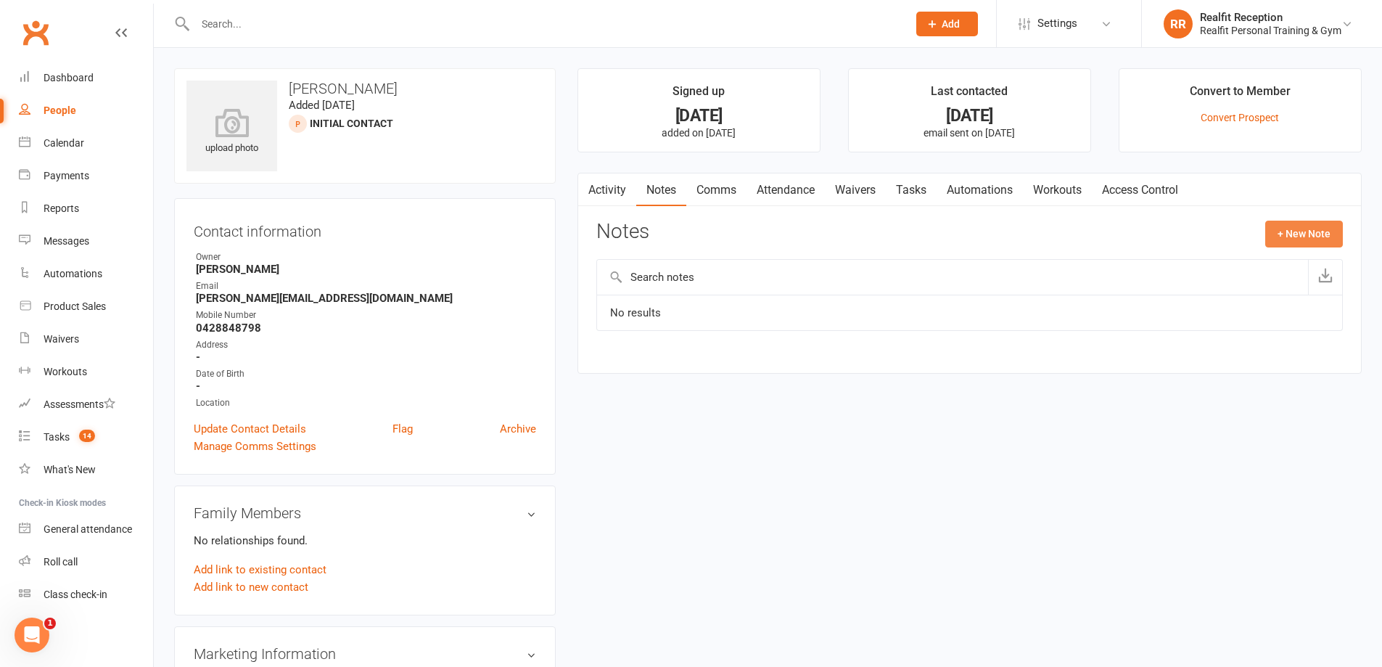
click at [1289, 234] on button "+ New Note" at bounding box center [1304, 234] width 78 height 26
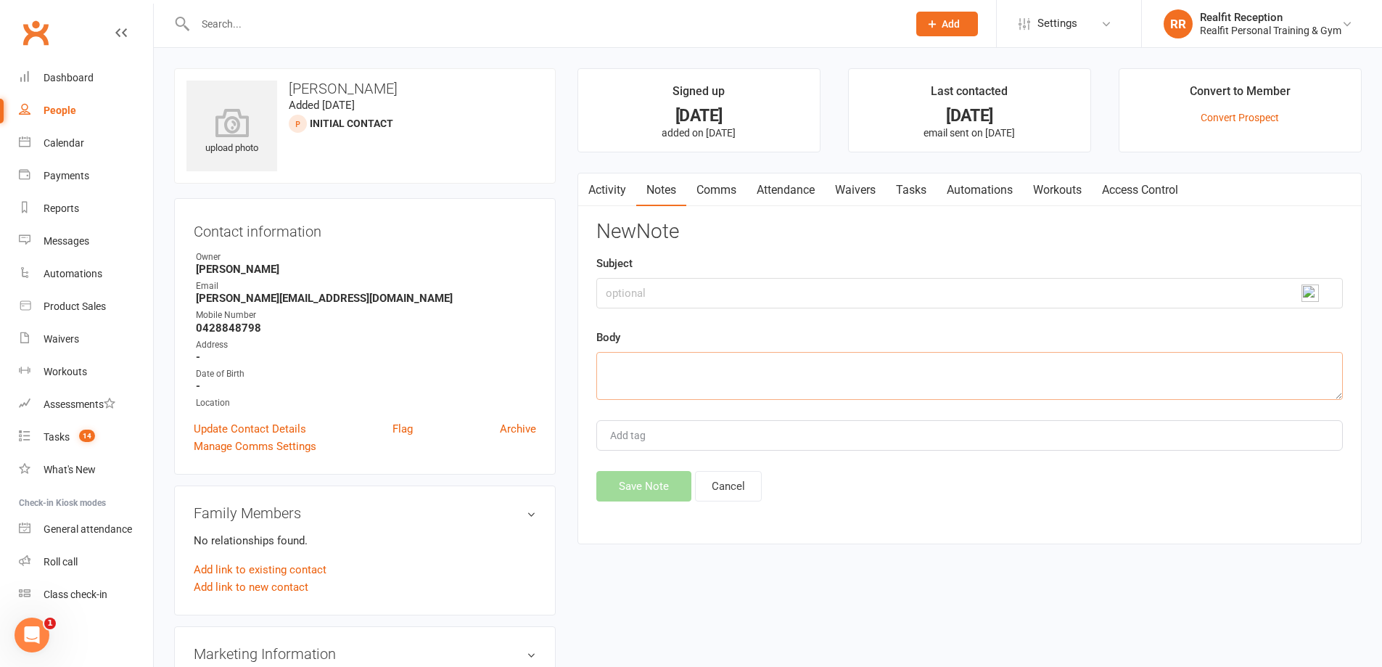
click at [644, 354] on textarea at bounding box center [969, 376] width 746 height 48
click at [656, 494] on button "Save Note" at bounding box center [643, 486] width 95 height 30
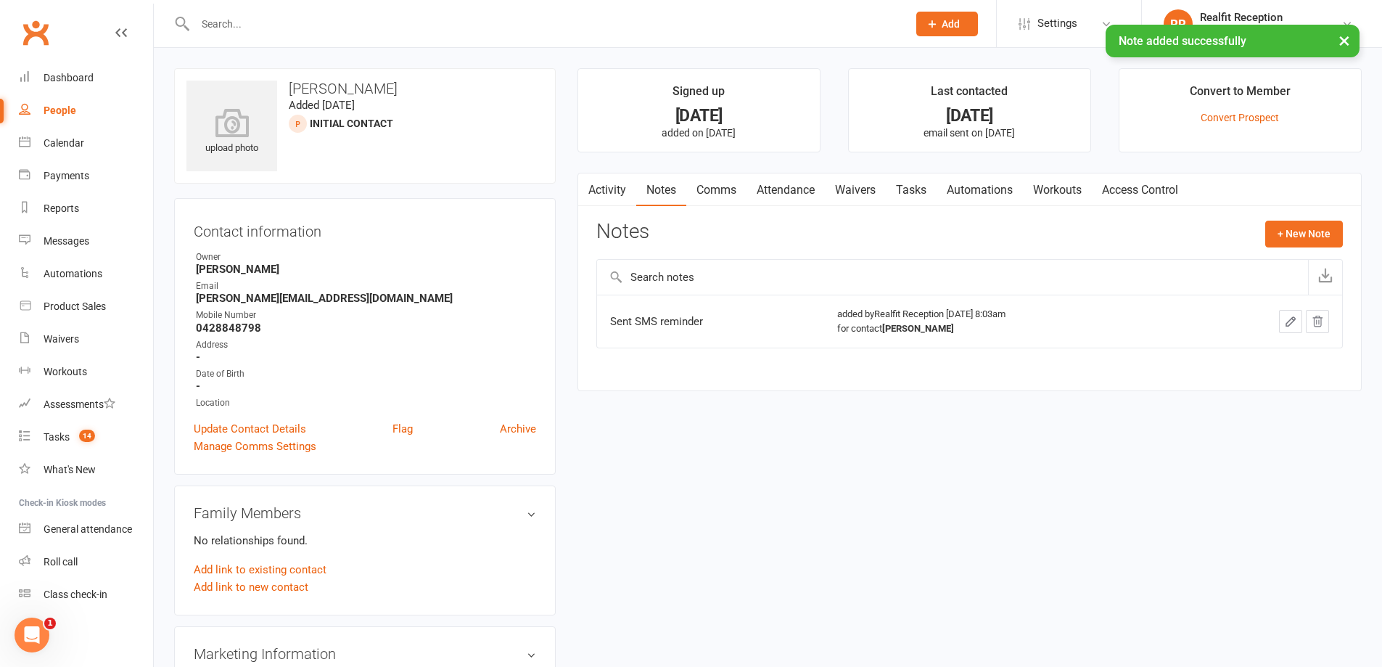
click at [925, 188] on link "Tasks" at bounding box center [911, 189] width 51 height 33
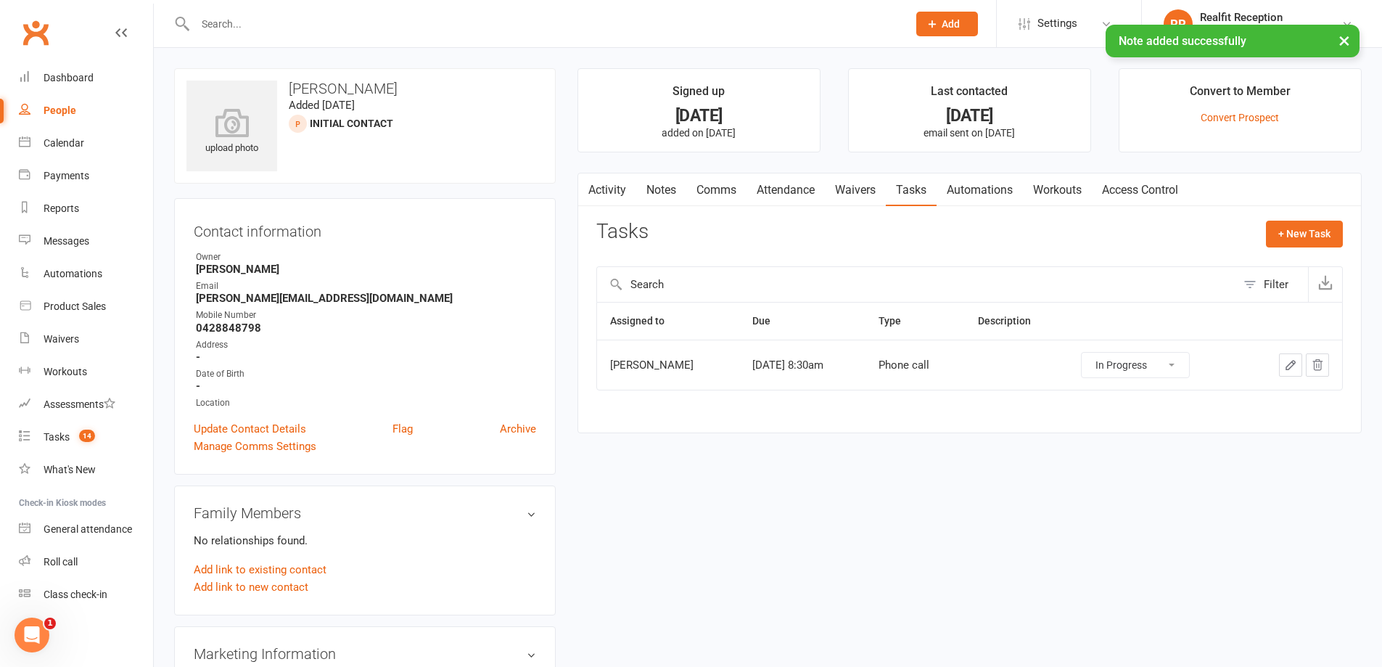
click at [1189, 367] on select "Not Started In Progress Waiting Complete" at bounding box center [1135, 365] width 107 height 25
click at [1092, 353] on select "Not Started In Progress Waiting Complete" at bounding box center [1135, 365] width 107 height 25
click at [1290, 371] on icon "button" at bounding box center [1290, 364] width 13 height 13
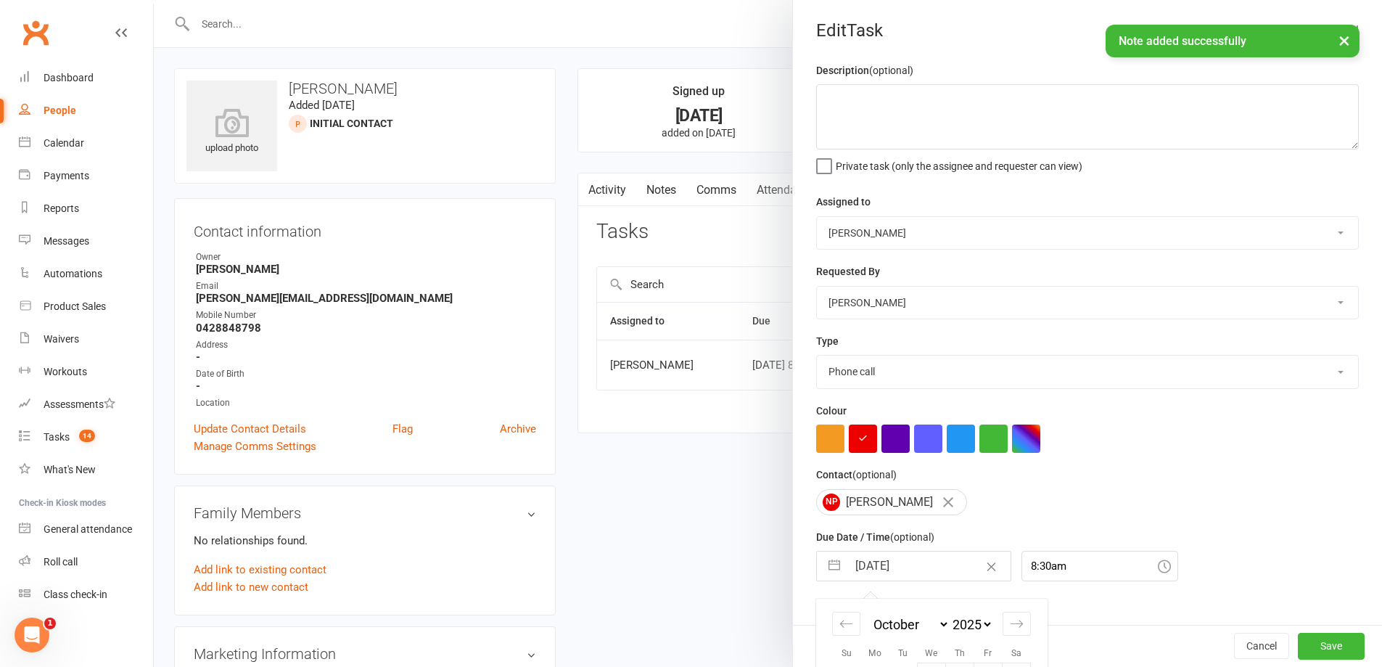
click at [928, 567] on input "13 Oct 2025" at bounding box center [928, 565] width 163 height 29
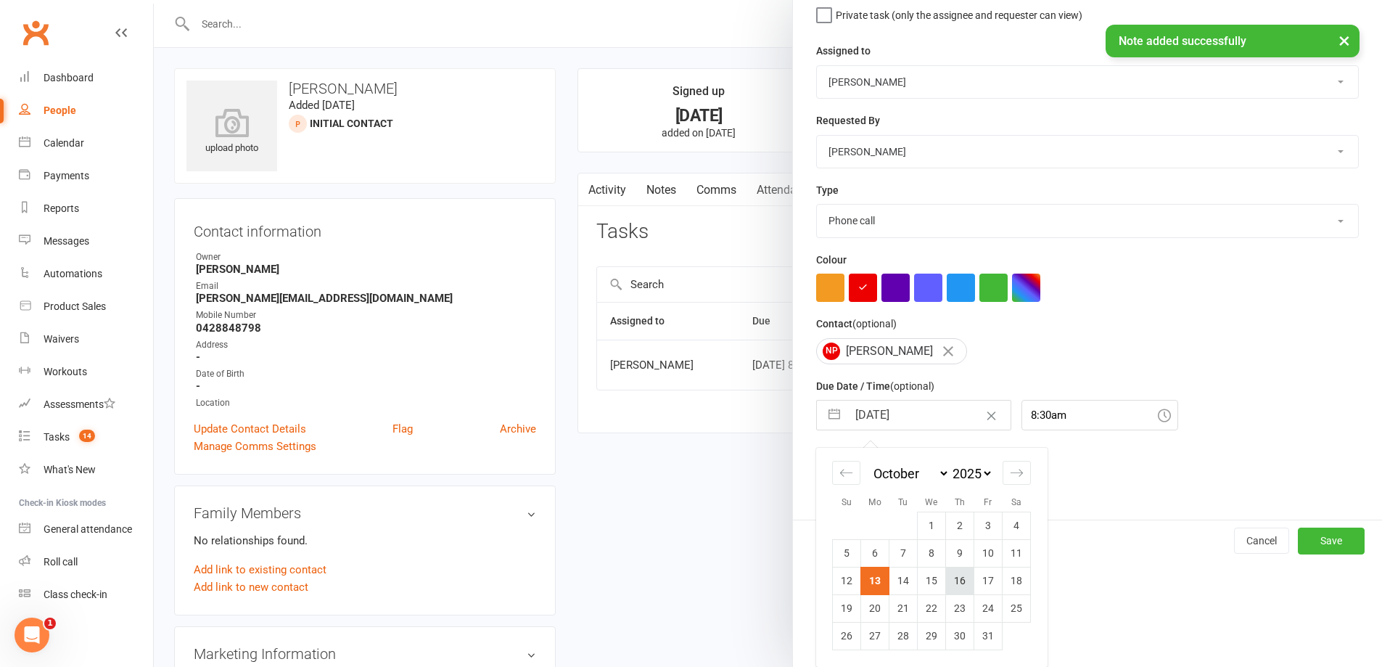
scroll to position [73, 0]
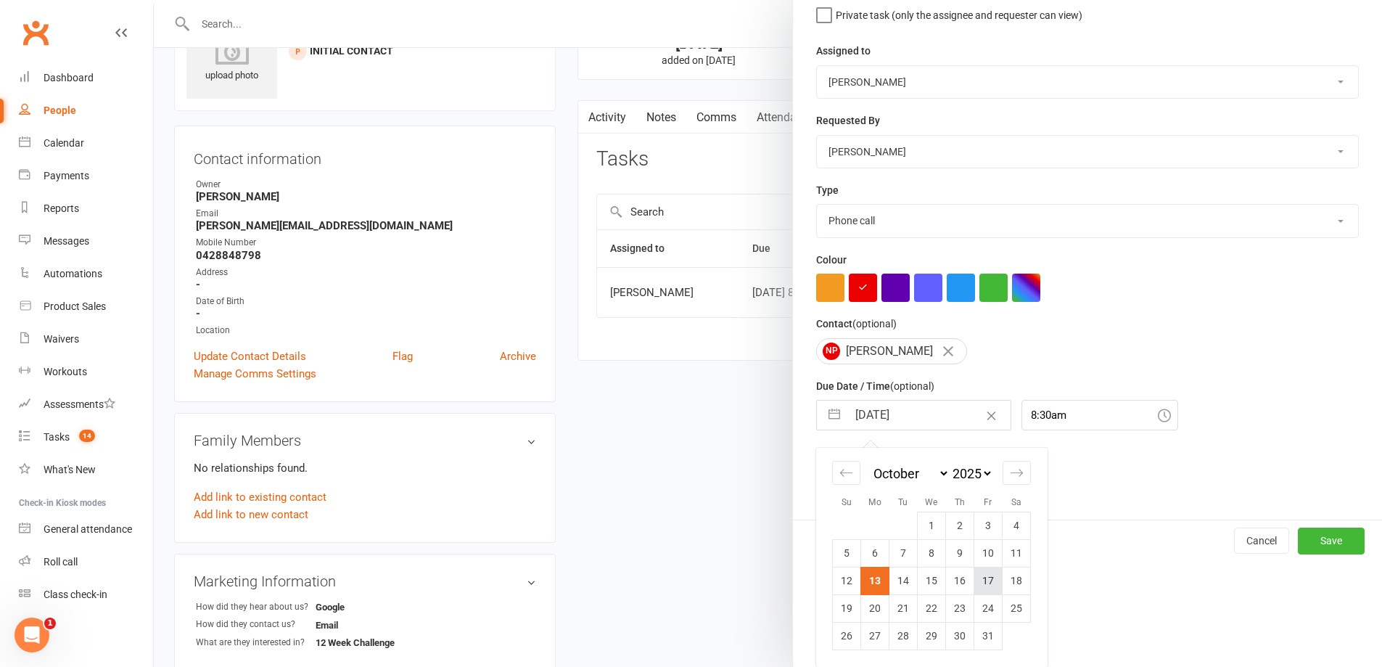
click at [984, 585] on td "17" at bounding box center [988, 581] width 28 height 28
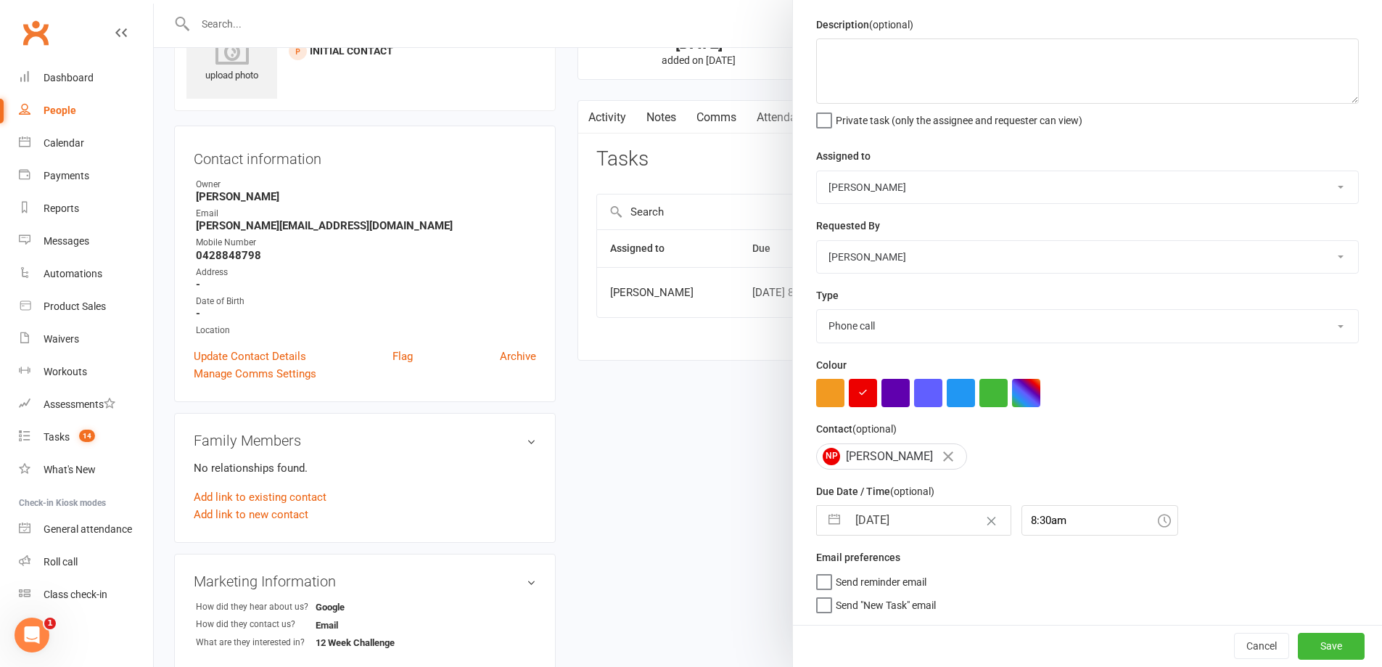
scroll to position [52, 0]
click at [1308, 648] on button "Save" at bounding box center [1331, 646] width 67 height 26
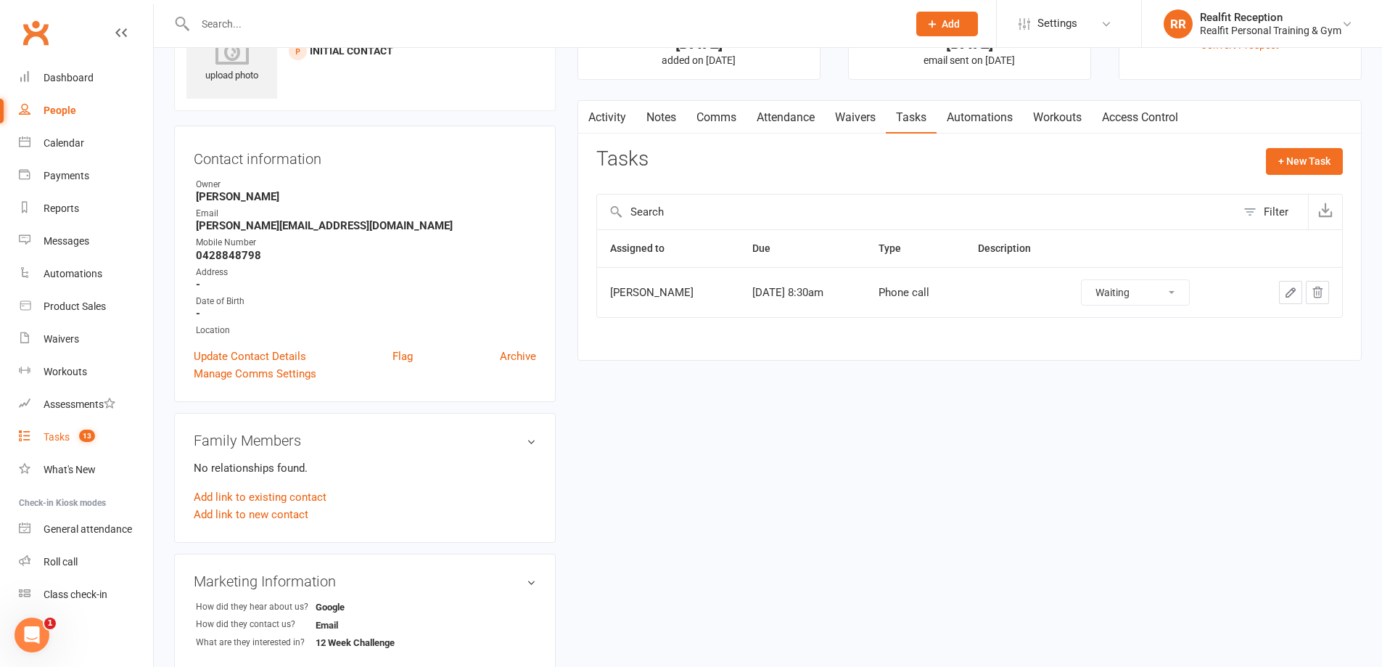
click at [63, 440] on div "Tasks" at bounding box center [57, 437] width 26 height 12
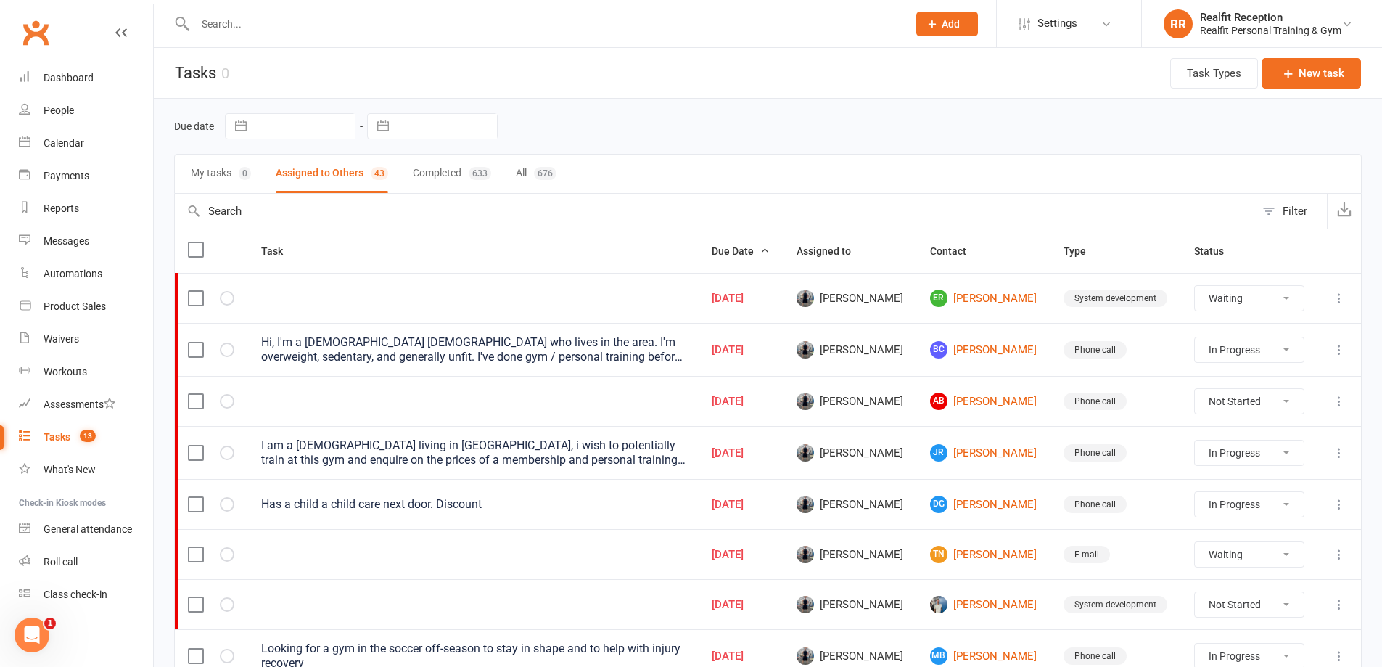
scroll to position [363, 0]
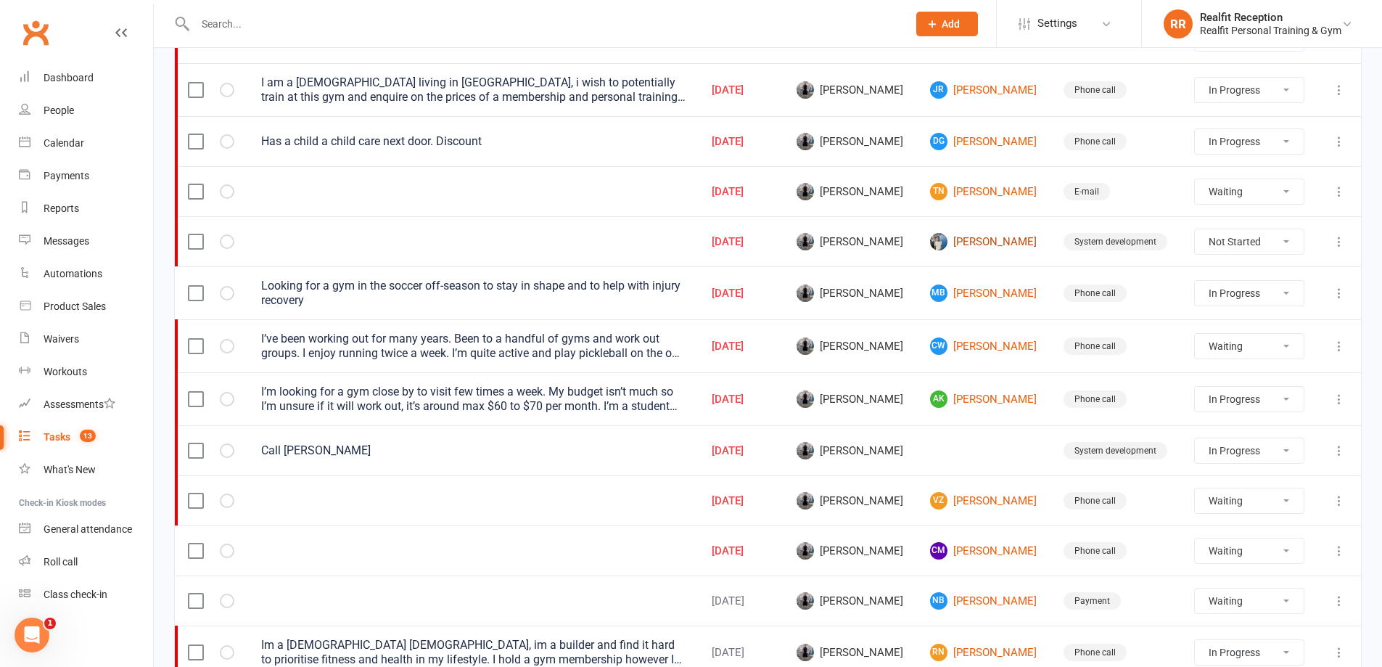
click at [975, 239] on link "Paul Bell" at bounding box center [983, 241] width 107 height 17
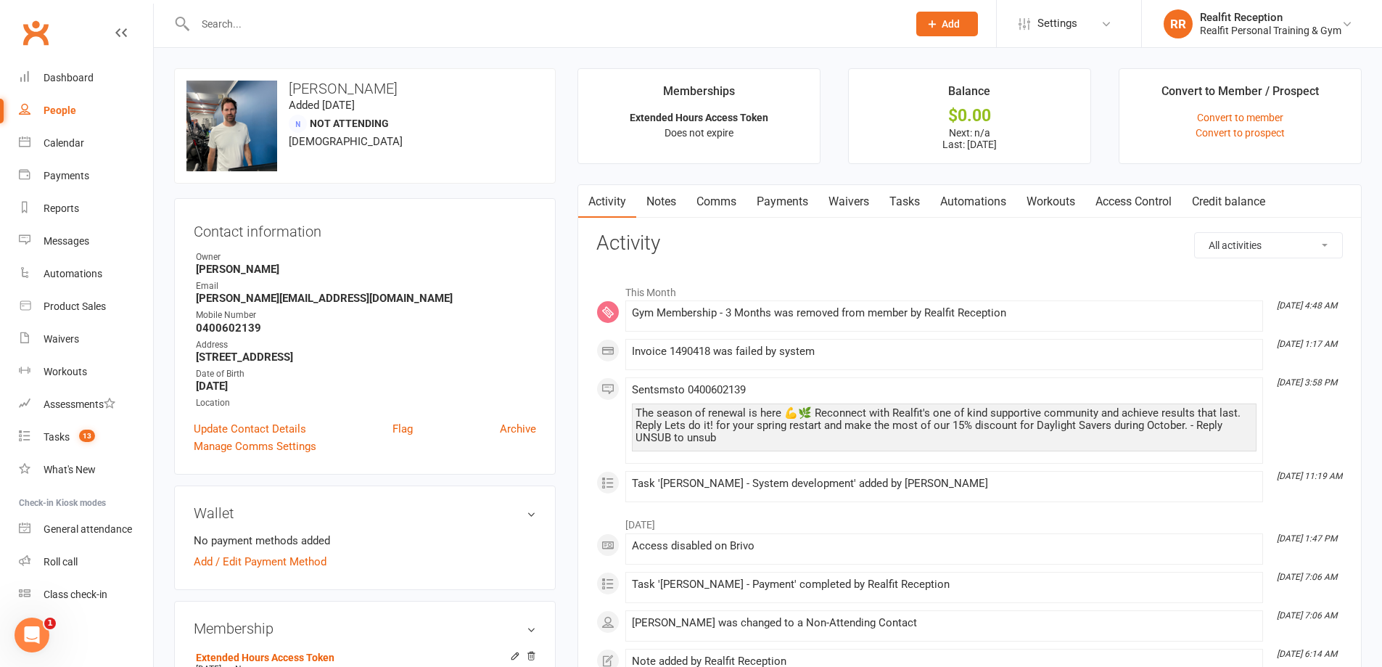
click at [664, 202] on link "Notes" at bounding box center [661, 201] width 50 height 33
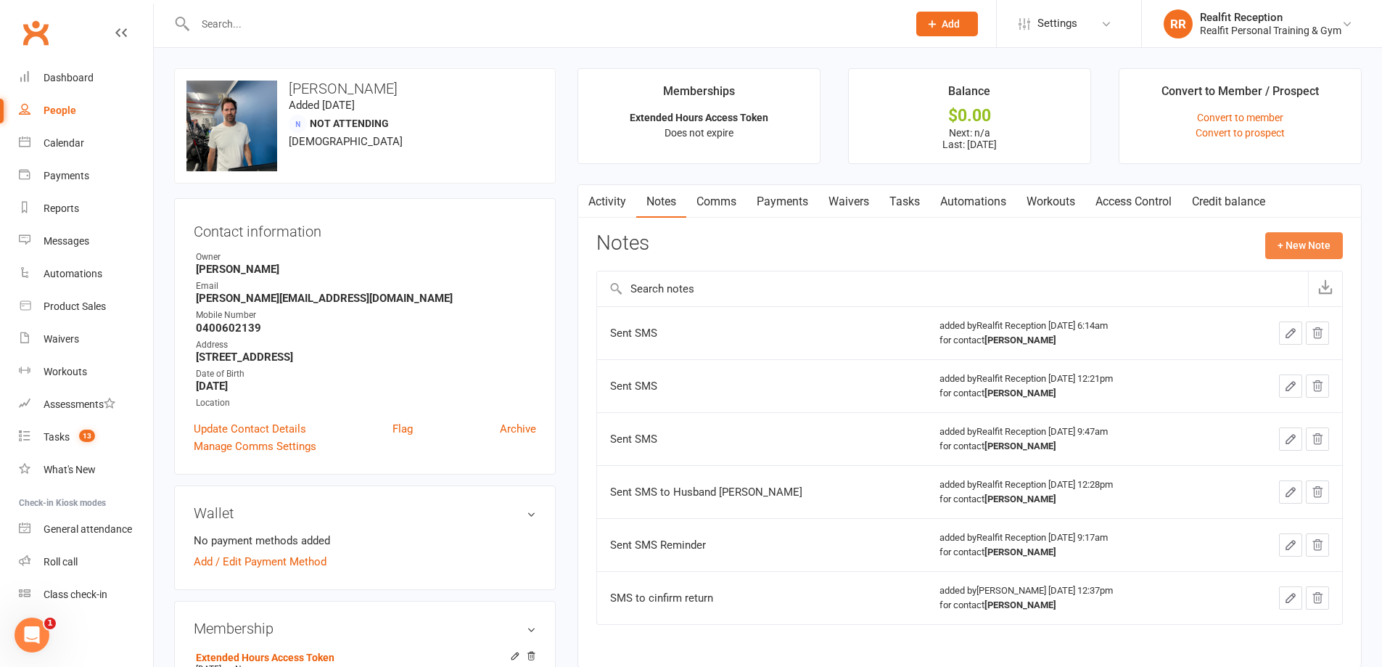
click at [1326, 244] on button "+ New Note" at bounding box center [1304, 245] width 78 height 26
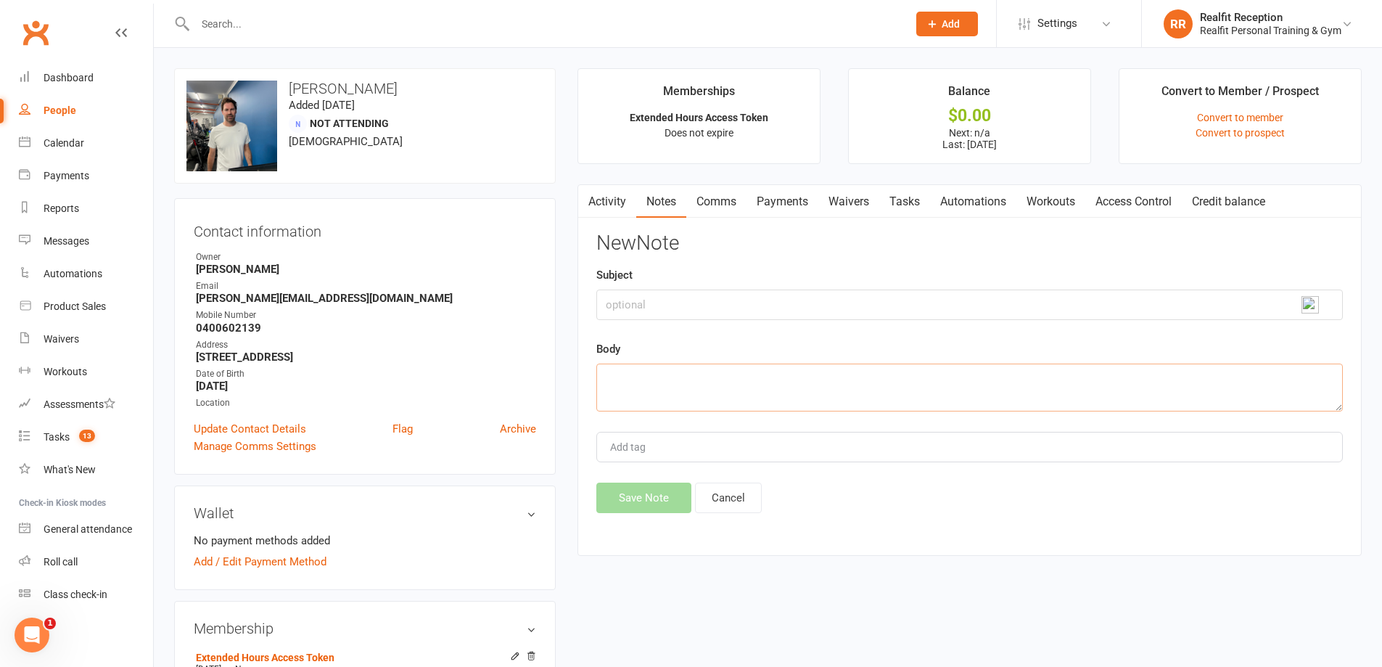
click at [656, 369] on textarea at bounding box center [969, 387] width 746 height 48
click at [651, 494] on button "Save Note" at bounding box center [643, 497] width 95 height 30
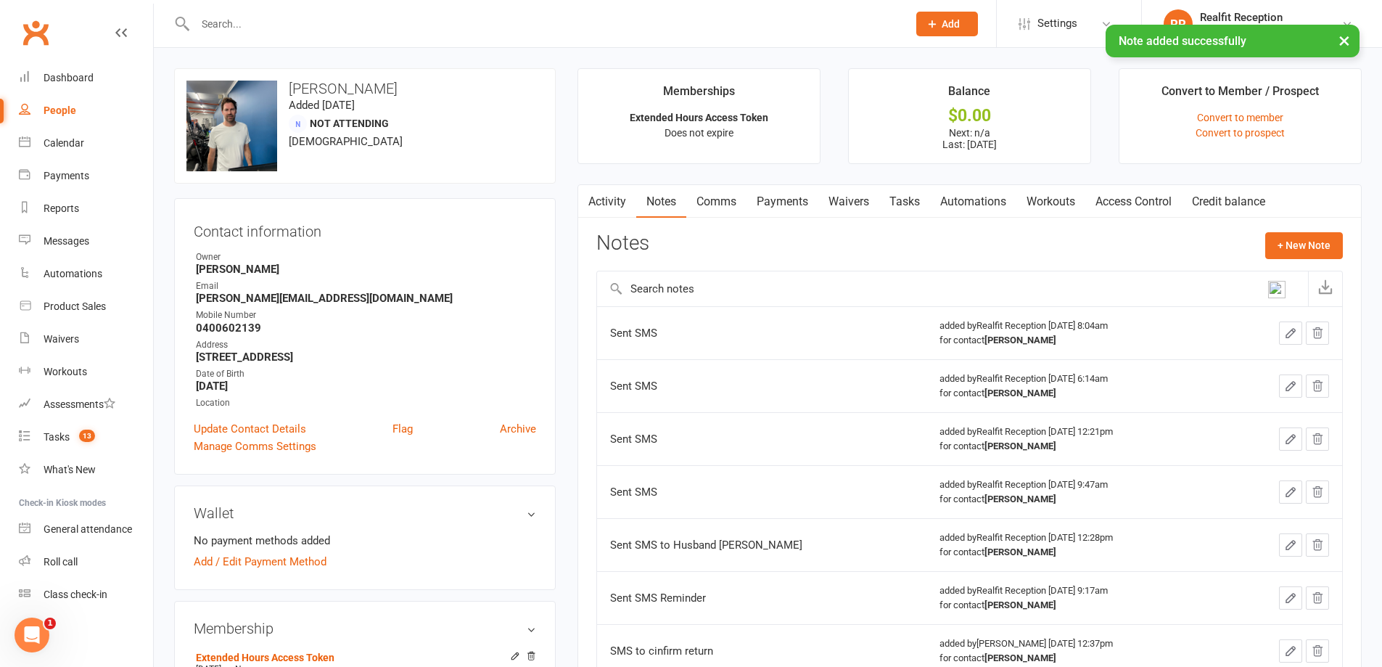
click at [891, 200] on link "Tasks" at bounding box center [904, 201] width 51 height 33
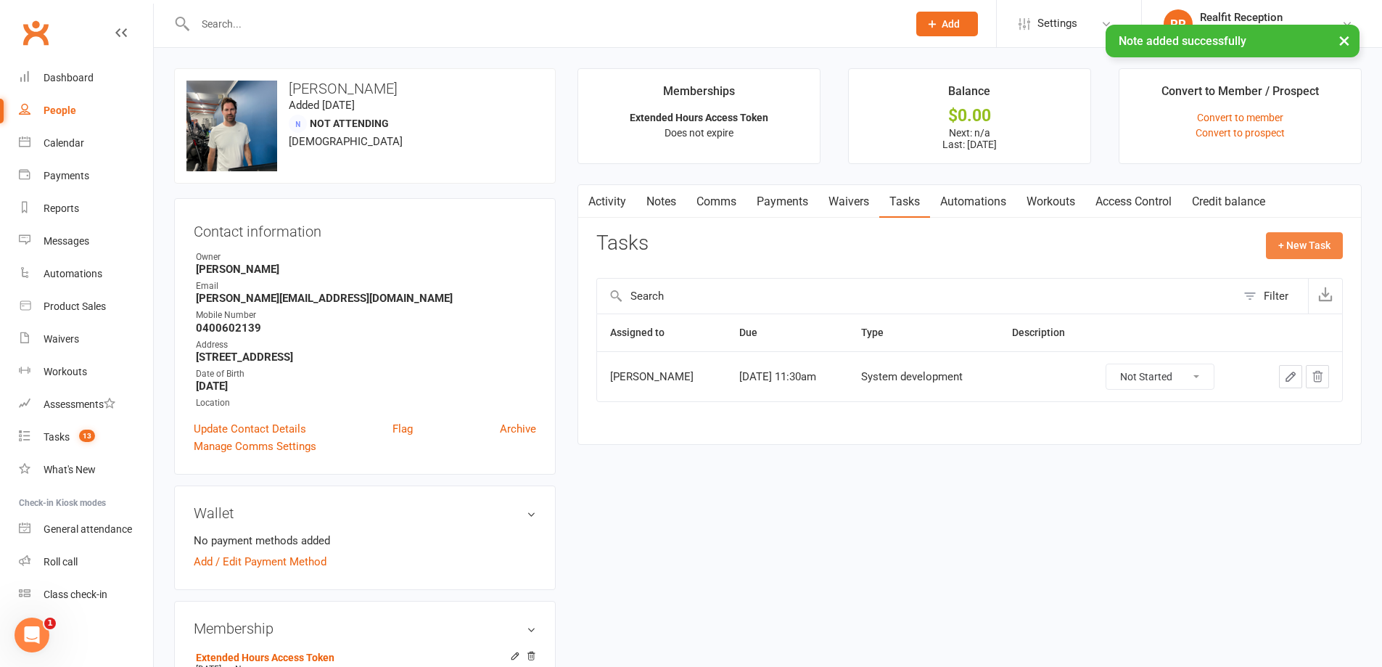
click at [1283, 245] on button "+ New Task" at bounding box center [1304, 245] width 77 height 26
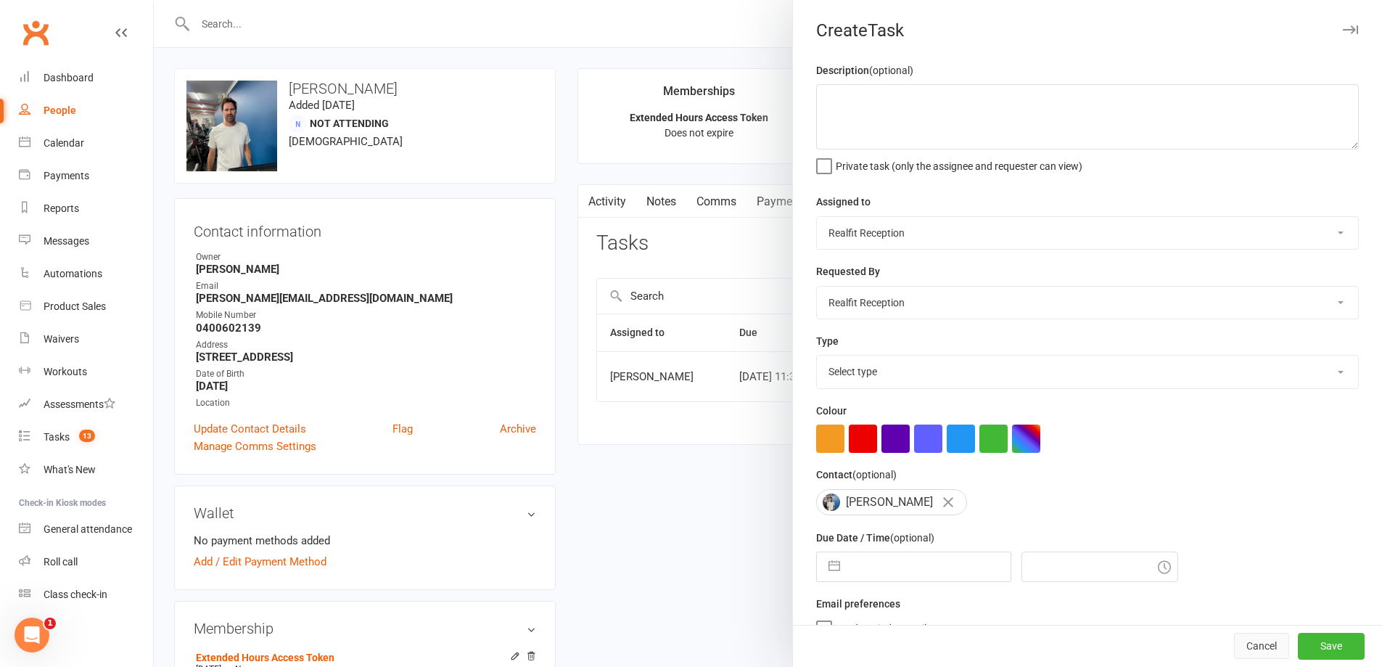
click at [1237, 646] on button "Cancel" at bounding box center [1261, 646] width 55 height 26
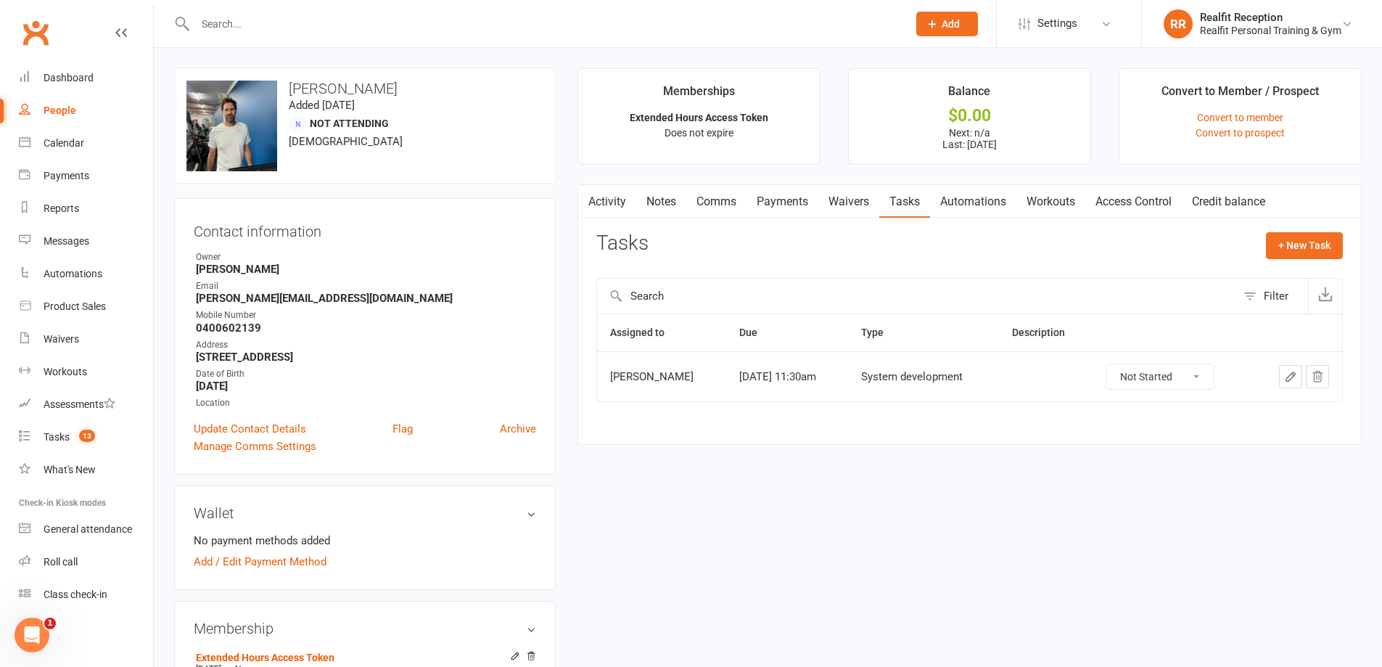
click at [1182, 383] on select "Not Started In Progress Waiting Complete" at bounding box center [1159, 376] width 107 height 25
click at [1115, 364] on select "Not Started In Progress Waiting Complete" at bounding box center [1159, 376] width 107 height 25
click at [1285, 378] on icon "button" at bounding box center [1290, 376] width 13 height 13
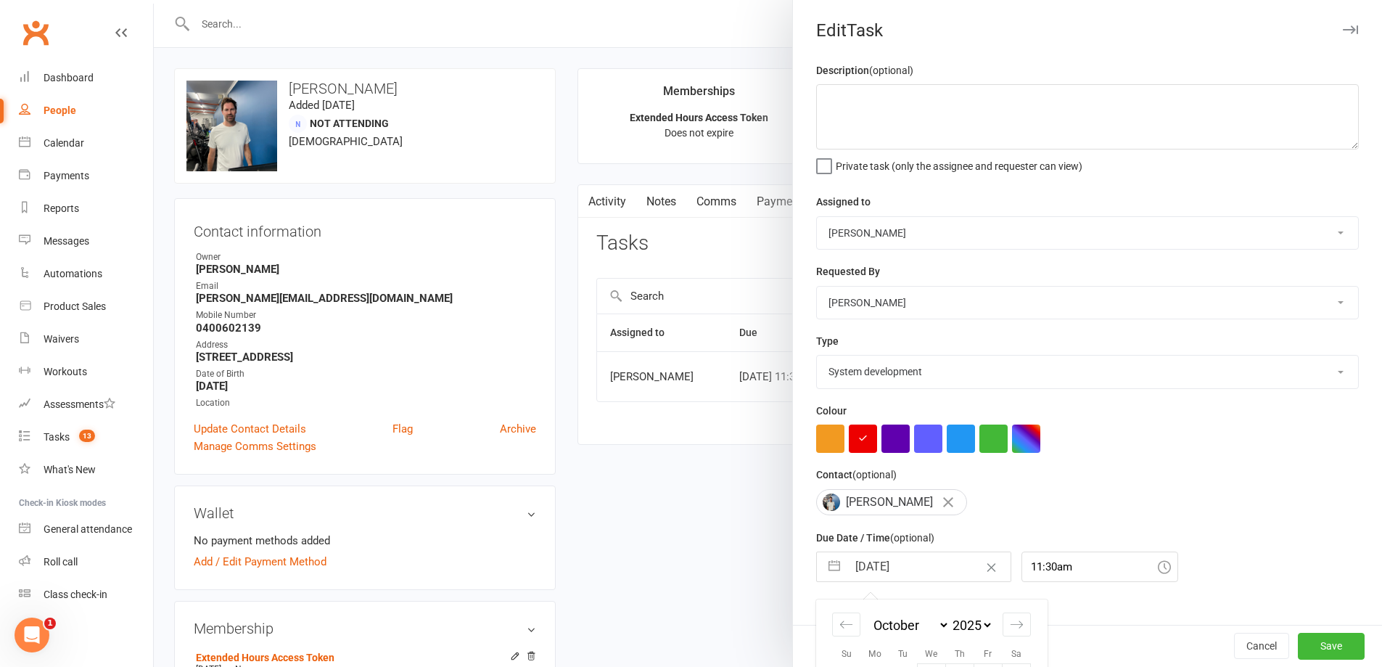
click at [933, 567] on input "13 Oct 2025" at bounding box center [928, 566] width 163 height 29
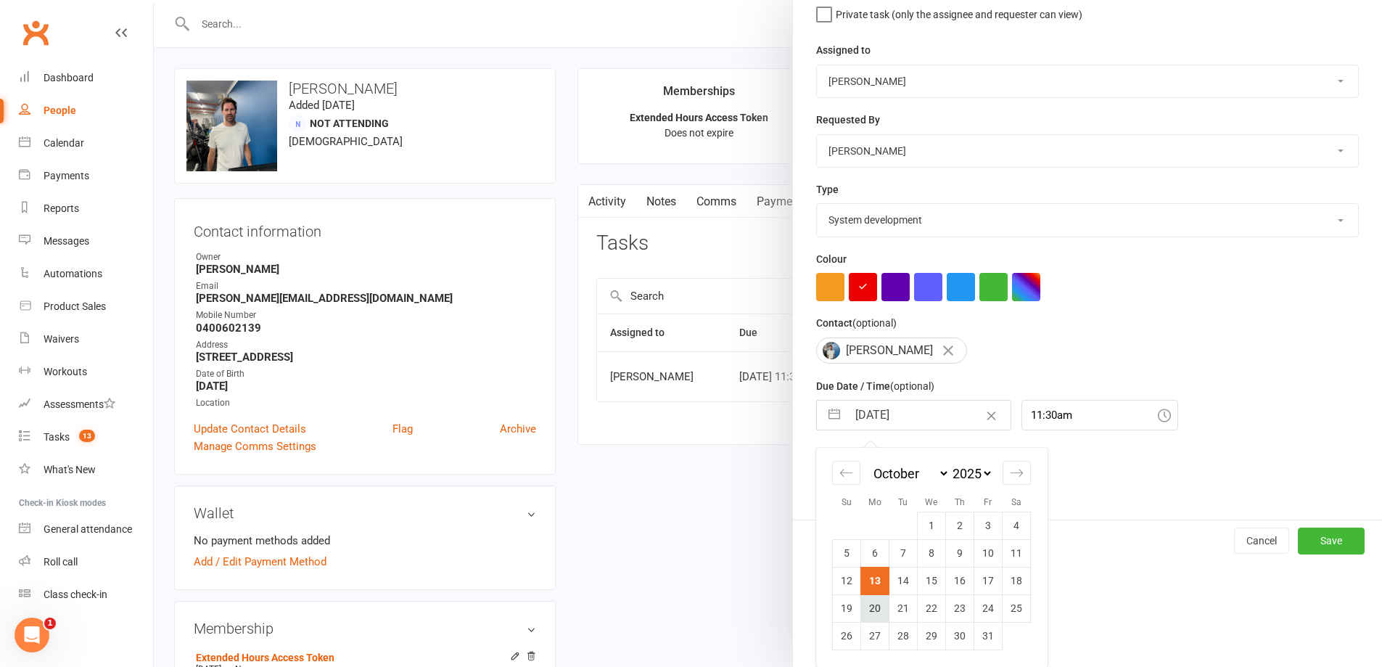
click at [875, 609] on td "20" at bounding box center [875, 608] width 28 height 28
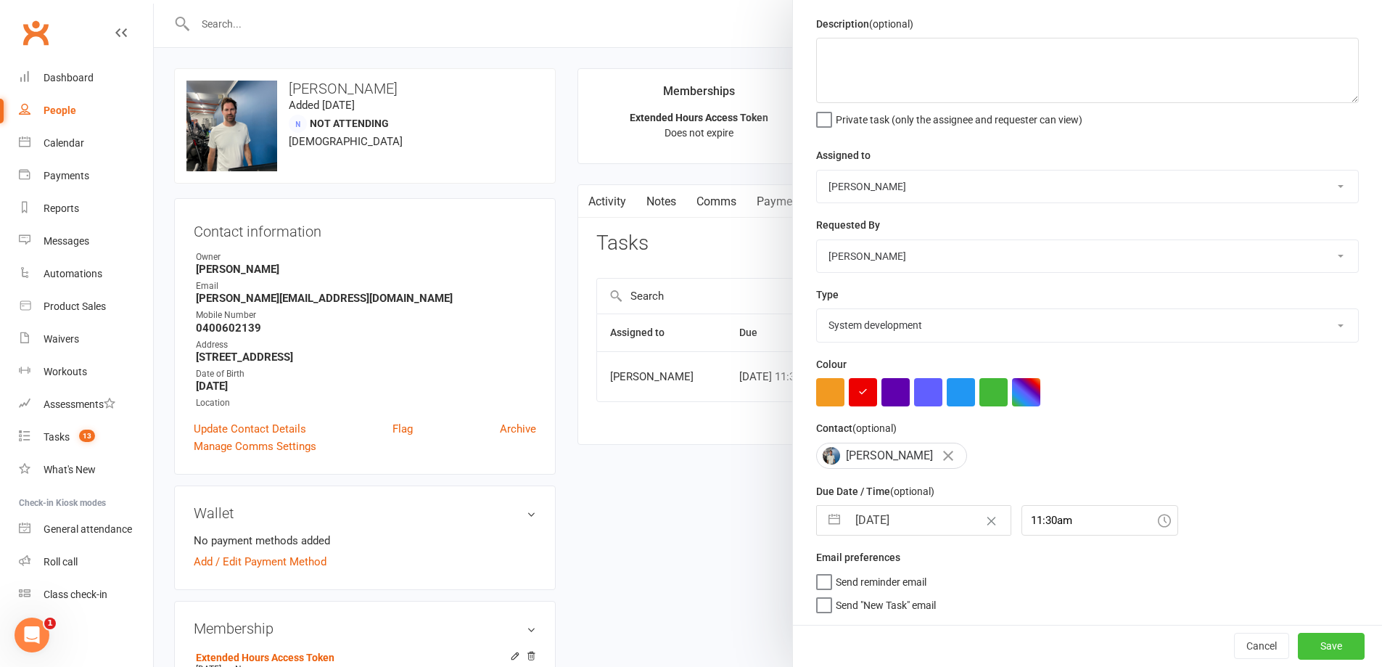
click at [1312, 639] on button "Save" at bounding box center [1331, 646] width 67 height 26
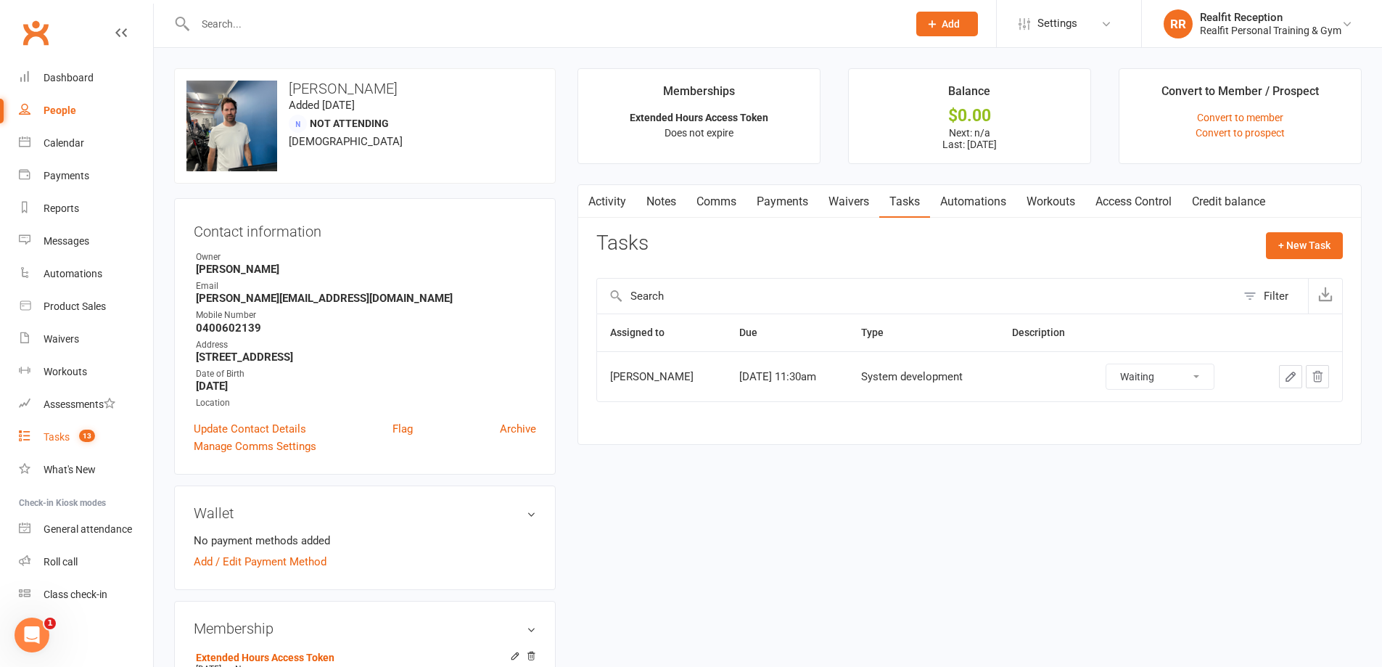
click at [56, 441] on div "Tasks" at bounding box center [57, 437] width 26 height 12
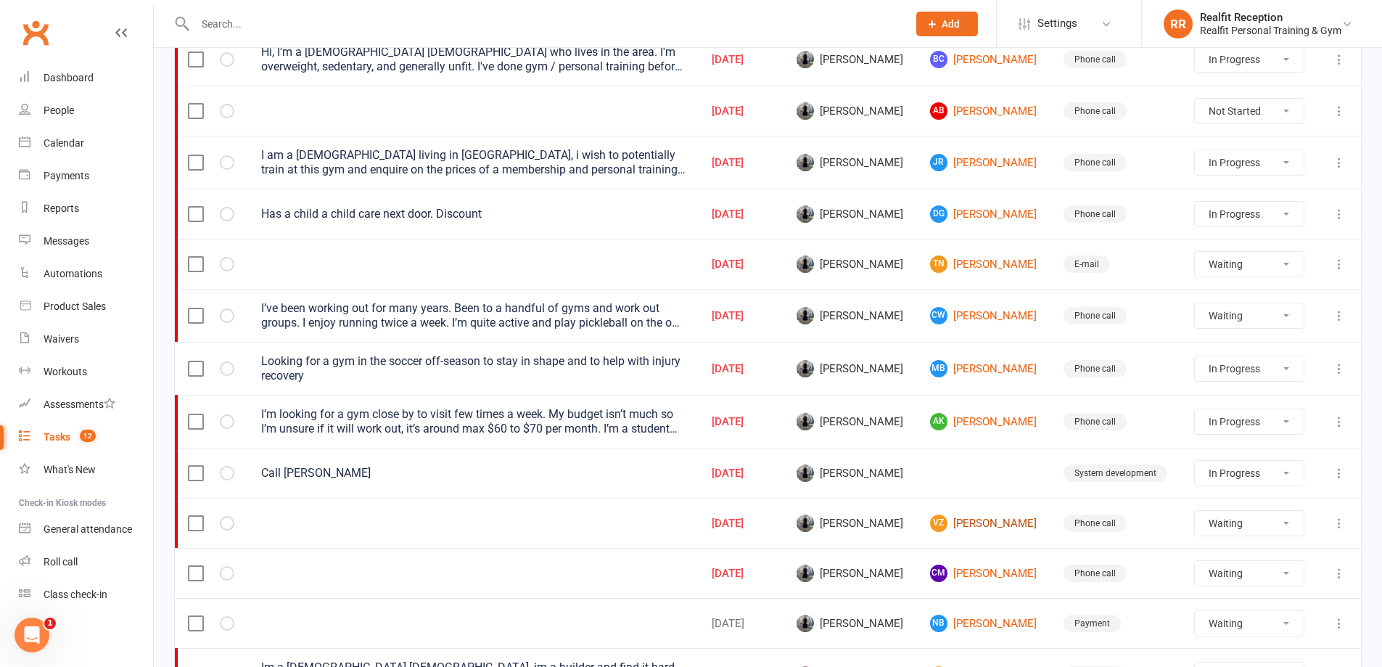
scroll to position [363, 0]
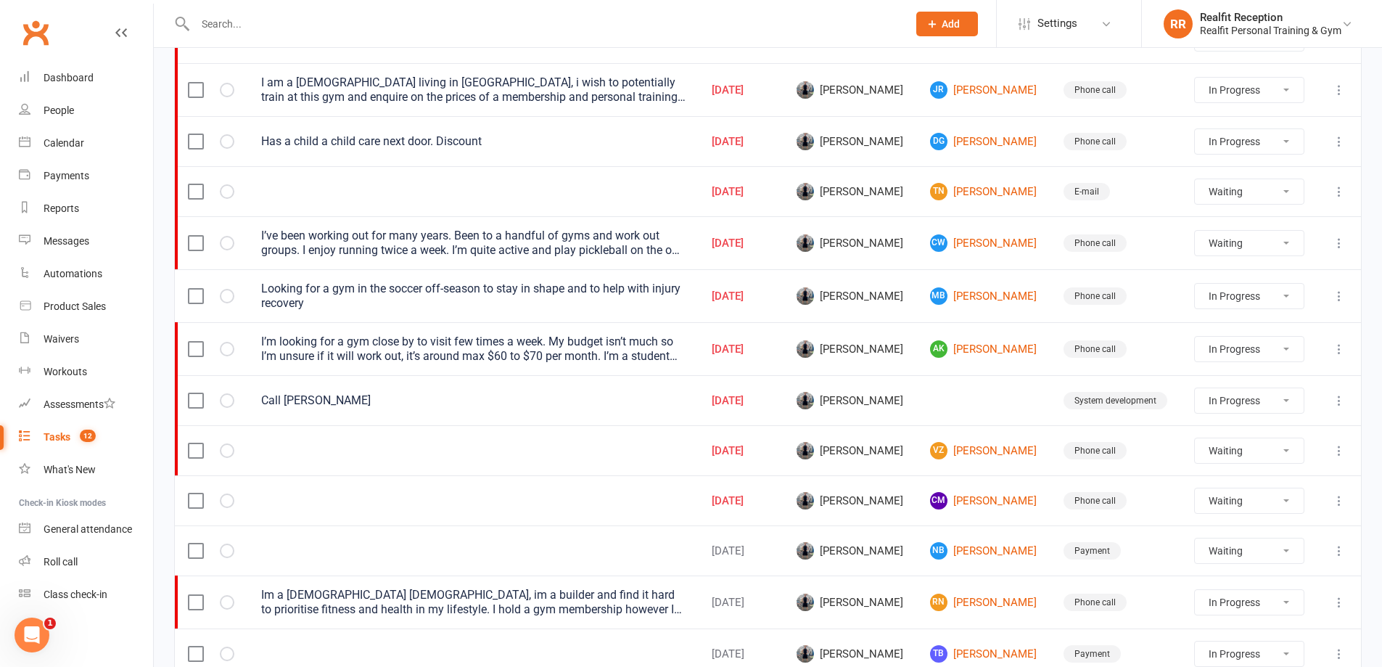
click at [1340, 403] on icon at bounding box center [1339, 400] width 15 height 15
click at [1227, 461] on link "Edit" at bounding box center [1265, 456] width 144 height 29
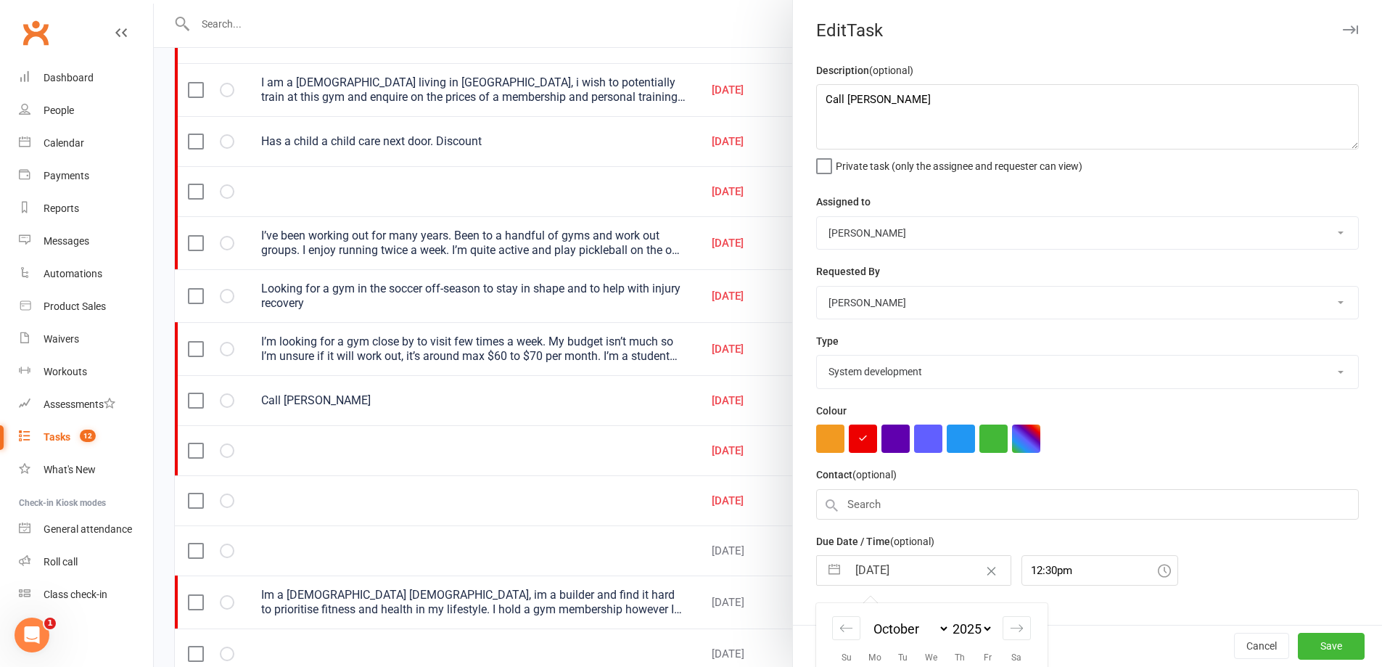
click at [937, 575] on input "13 Oct 2025" at bounding box center [928, 570] width 163 height 29
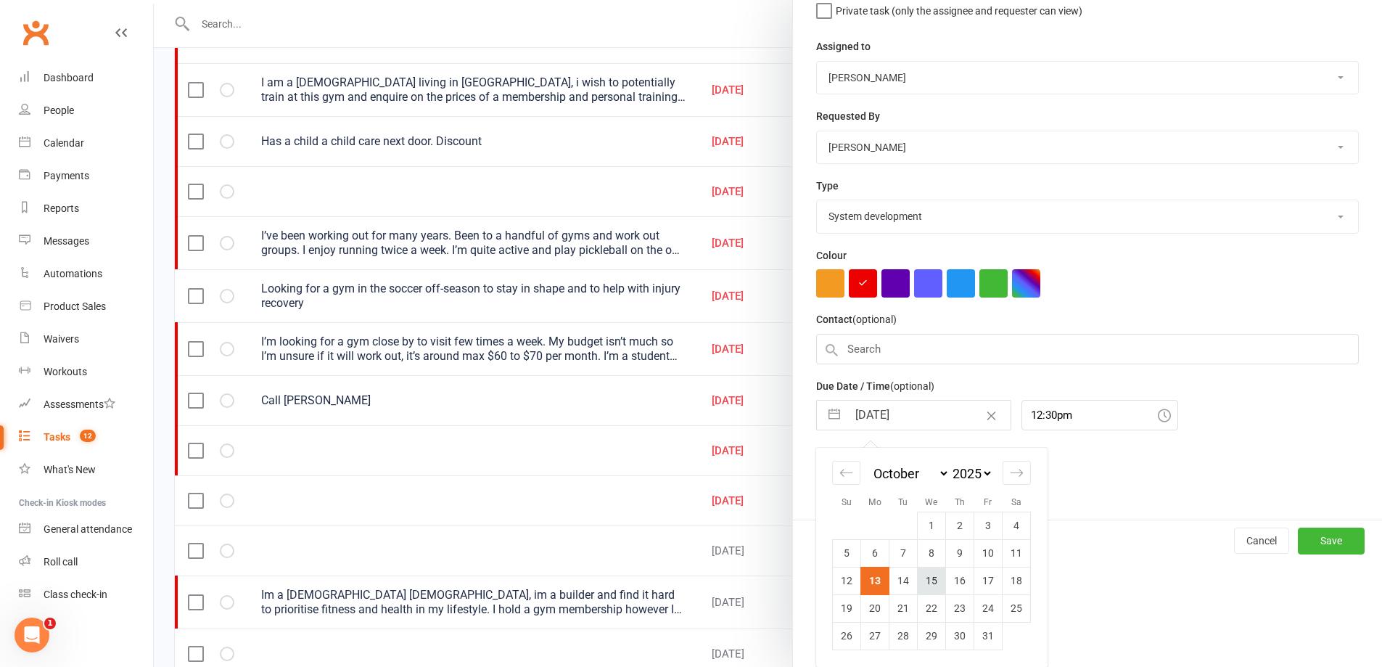
click at [923, 584] on td "15" at bounding box center [932, 581] width 28 height 28
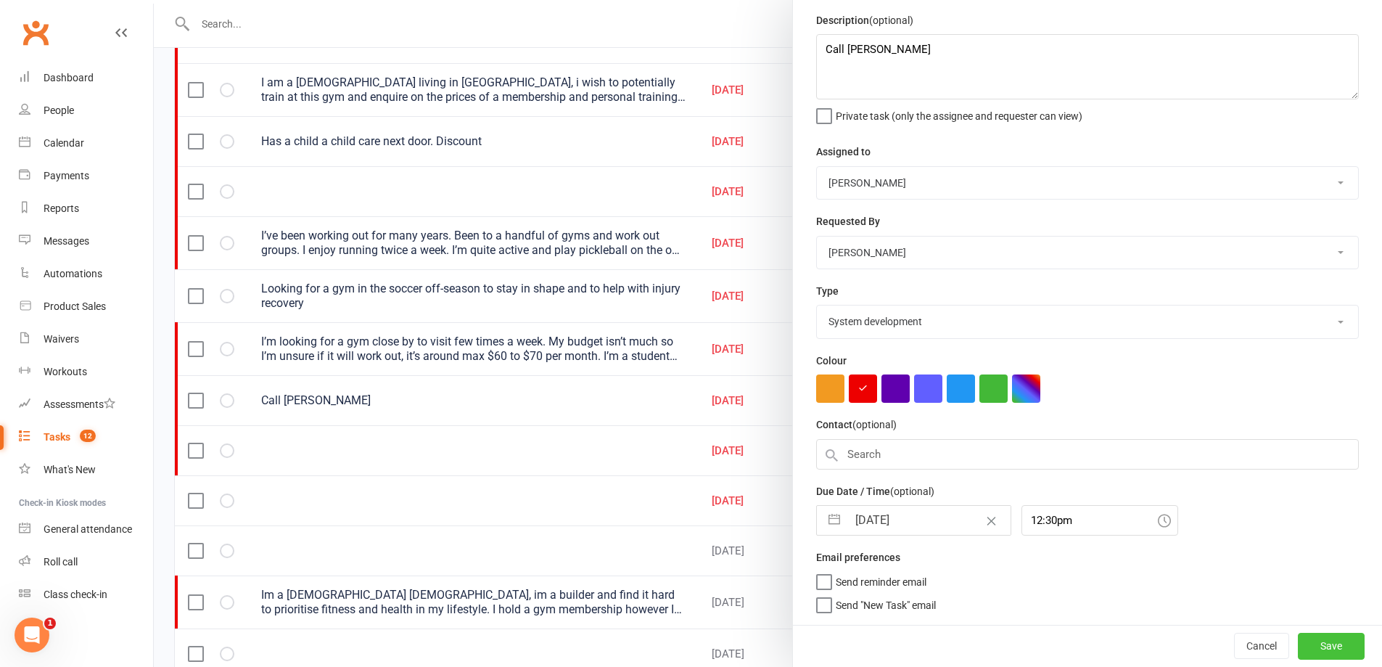
click at [1309, 641] on button "Save" at bounding box center [1331, 646] width 67 height 26
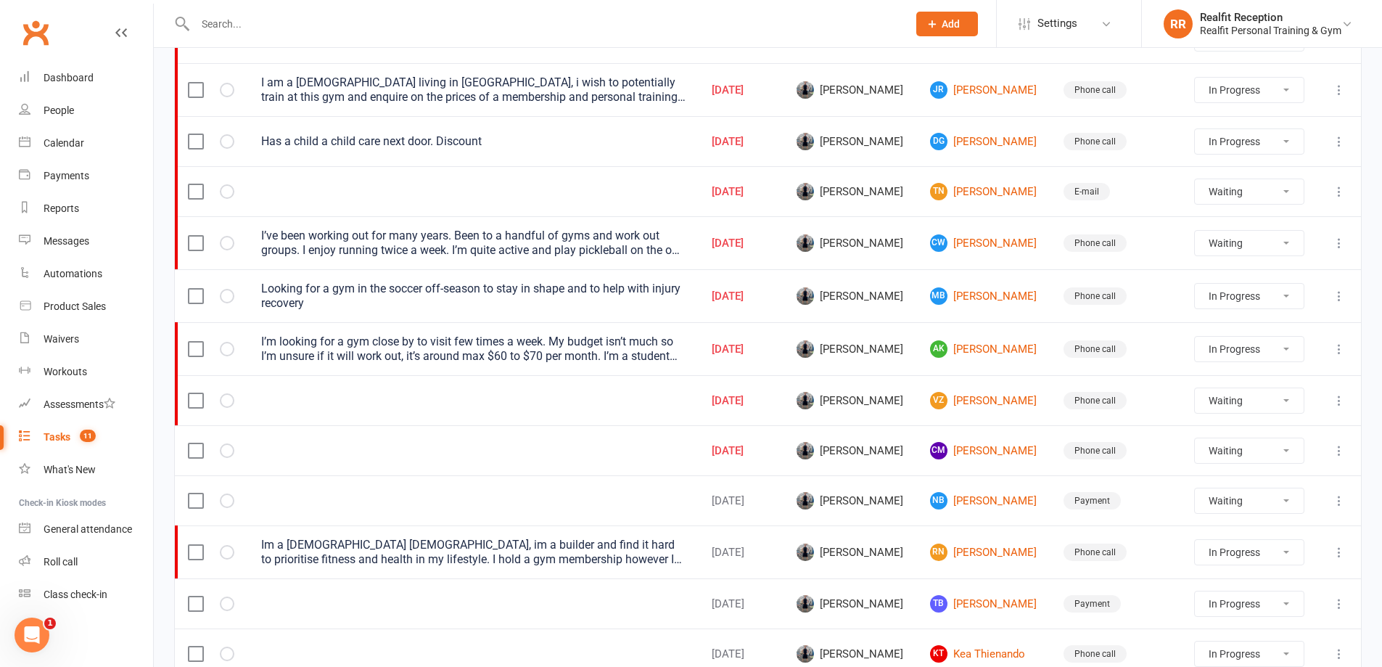
scroll to position [0, 0]
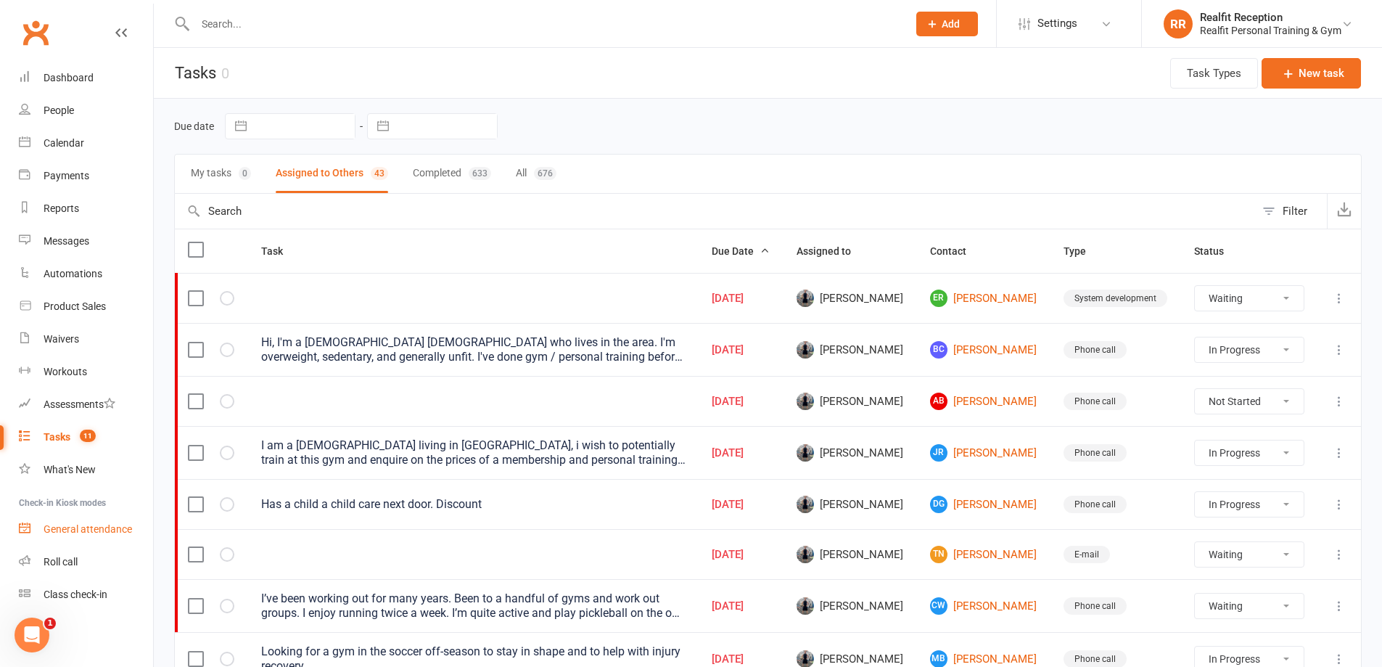
click at [108, 523] on div "General attendance" at bounding box center [88, 529] width 88 height 12
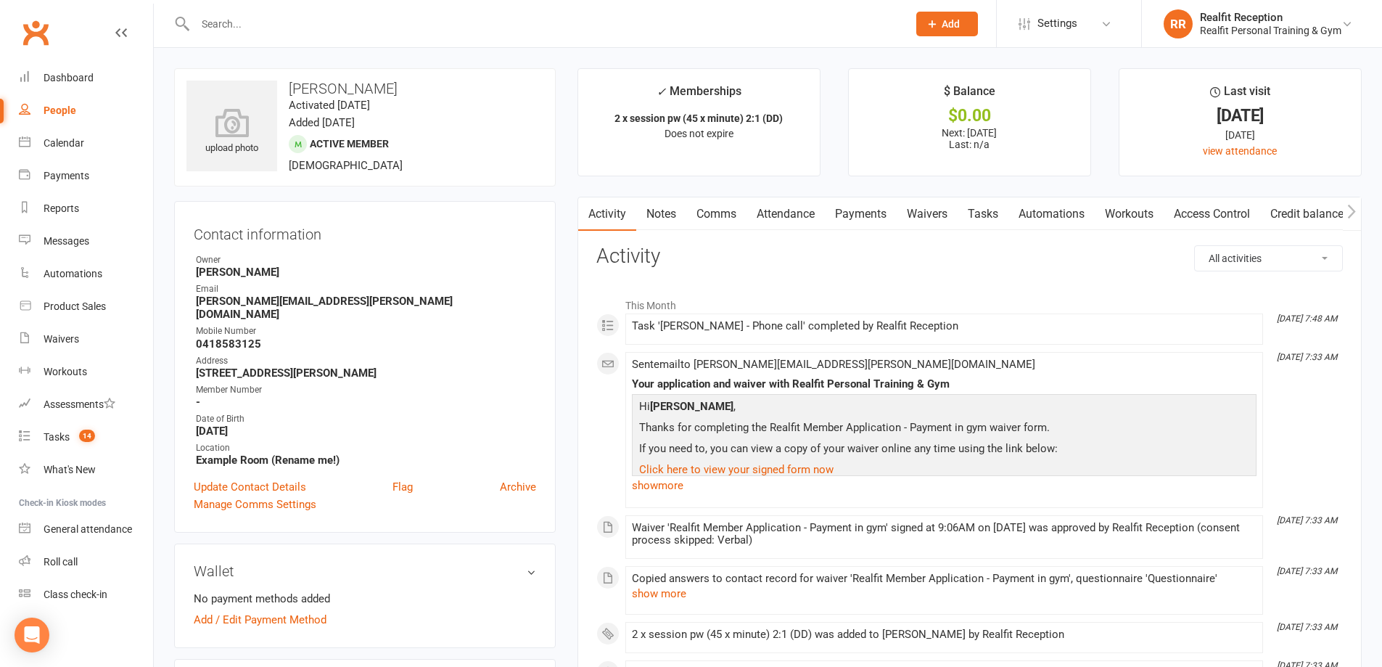
click at [884, 215] on link "Payments" at bounding box center [861, 213] width 72 height 33
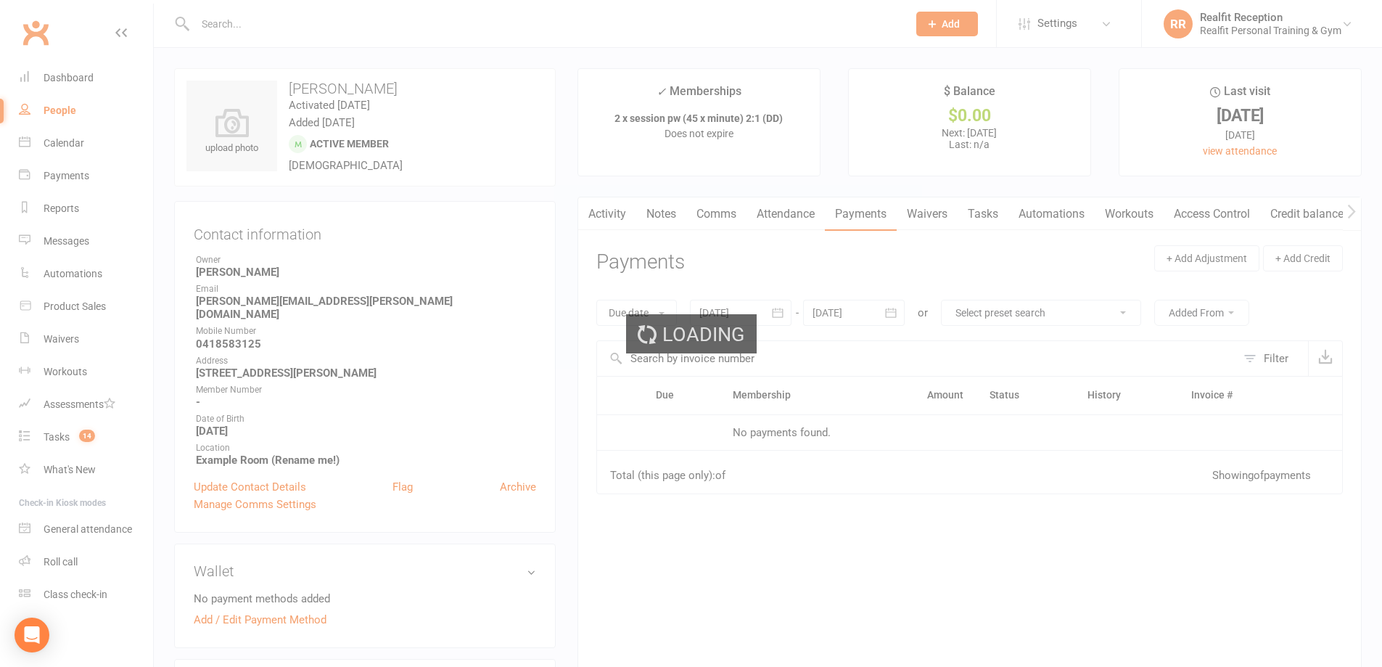
click at [879, 215] on link "Payments" at bounding box center [861, 213] width 72 height 33
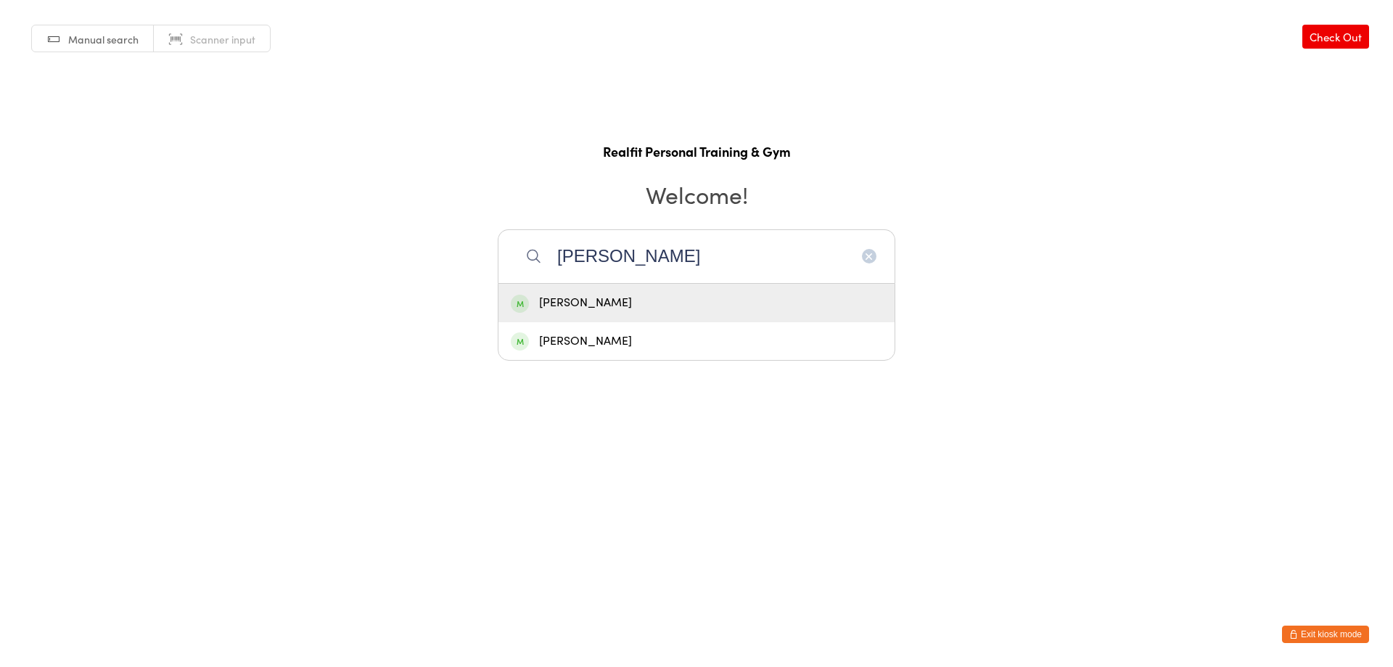
type input "[PERSON_NAME]"
click at [659, 310] on div "[PERSON_NAME]" at bounding box center [696, 303] width 371 height 20
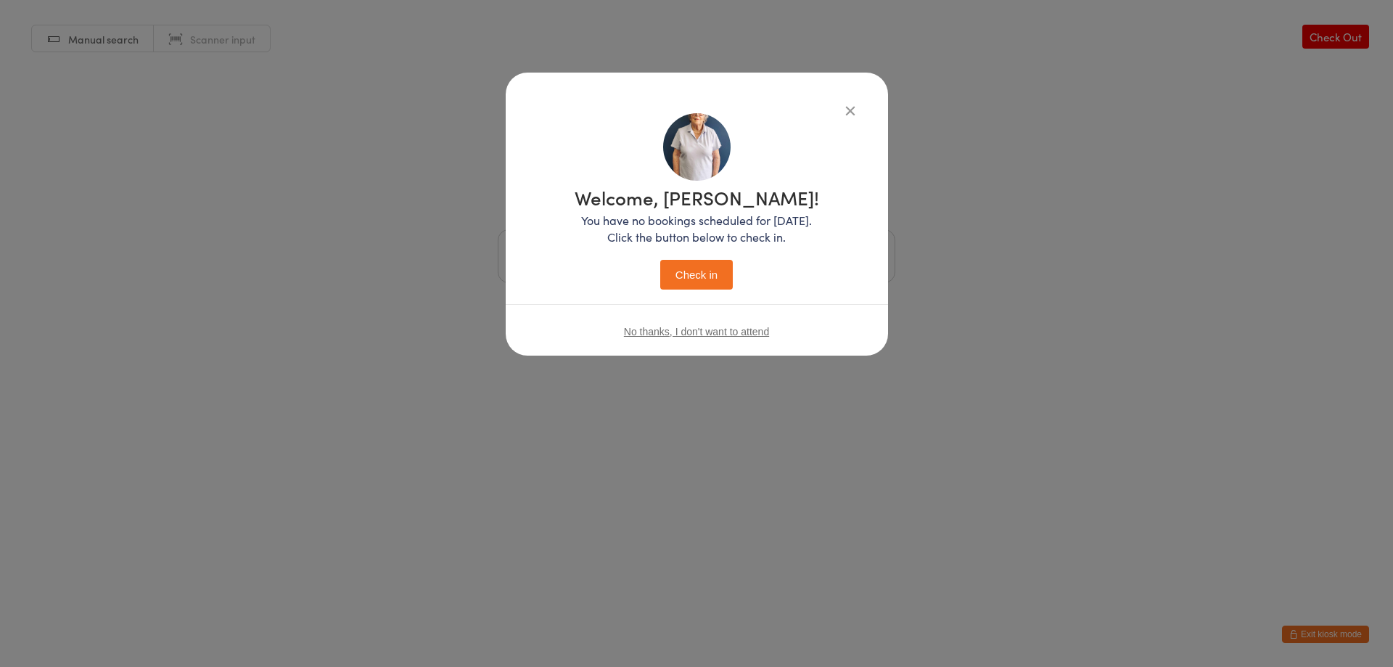
click at [693, 271] on button "Check in" at bounding box center [696, 275] width 73 height 30
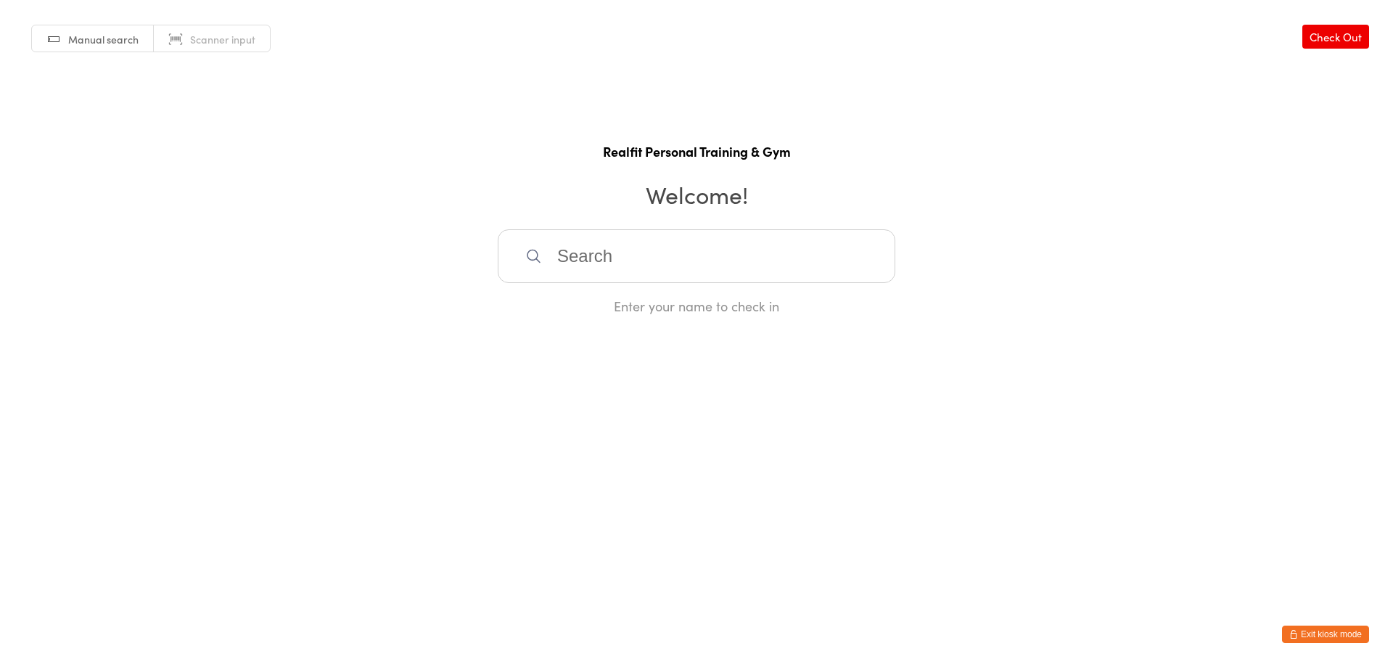
click at [1309, 635] on button "Exit kiosk mode" at bounding box center [1325, 633] width 87 height 17
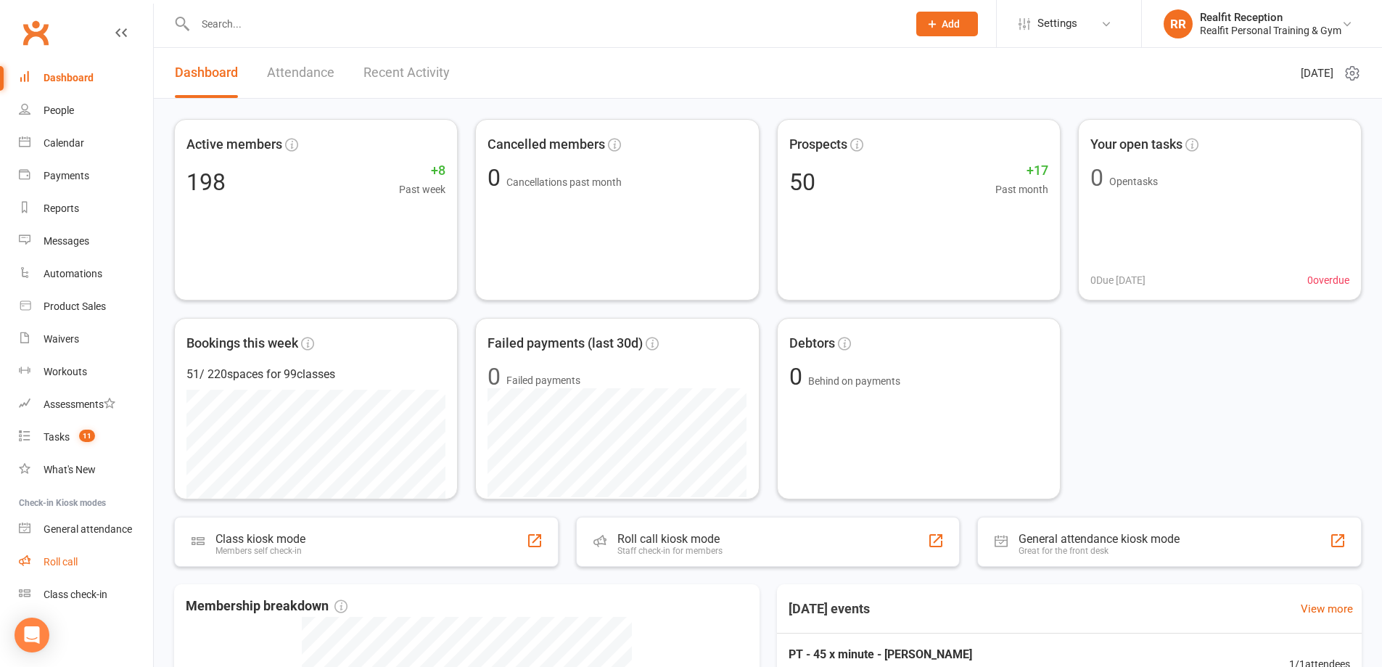
click at [77, 562] on div "Roll call" at bounding box center [61, 562] width 34 height 12
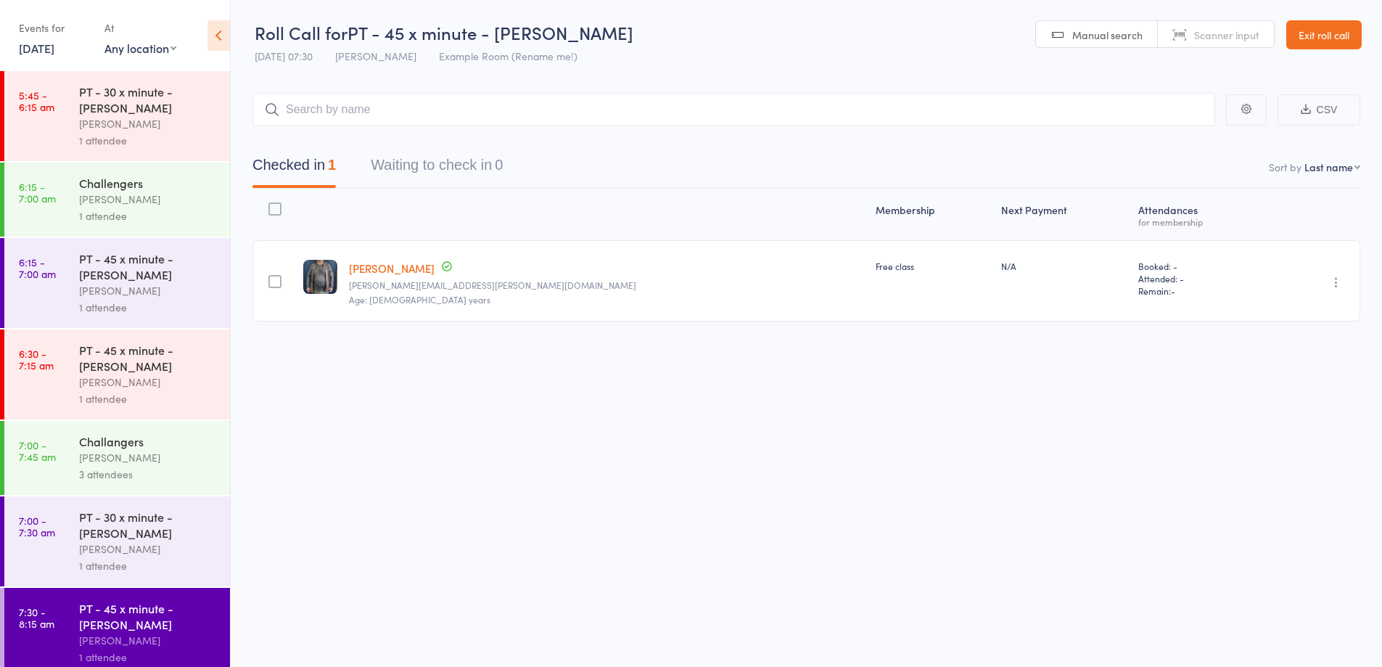
scroll to position [290, 0]
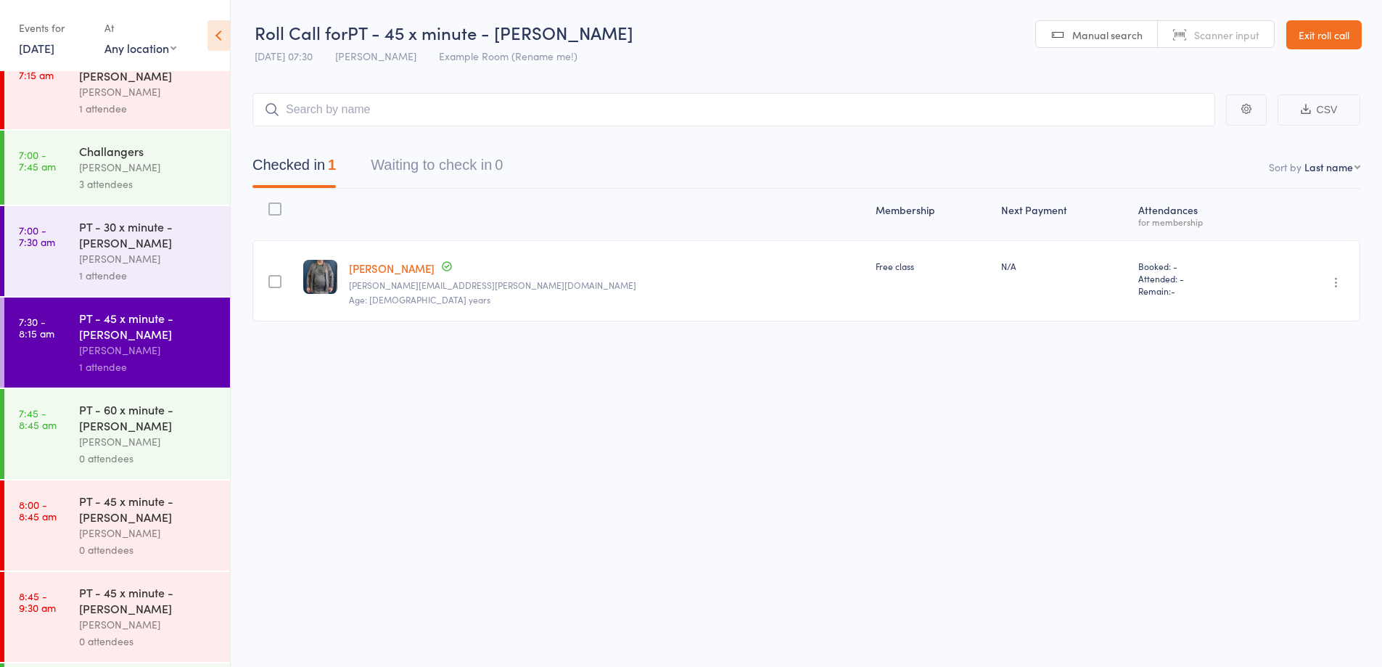
click at [170, 450] on div "0 attendees" at bounding box center [148, 458] width 139 height 17
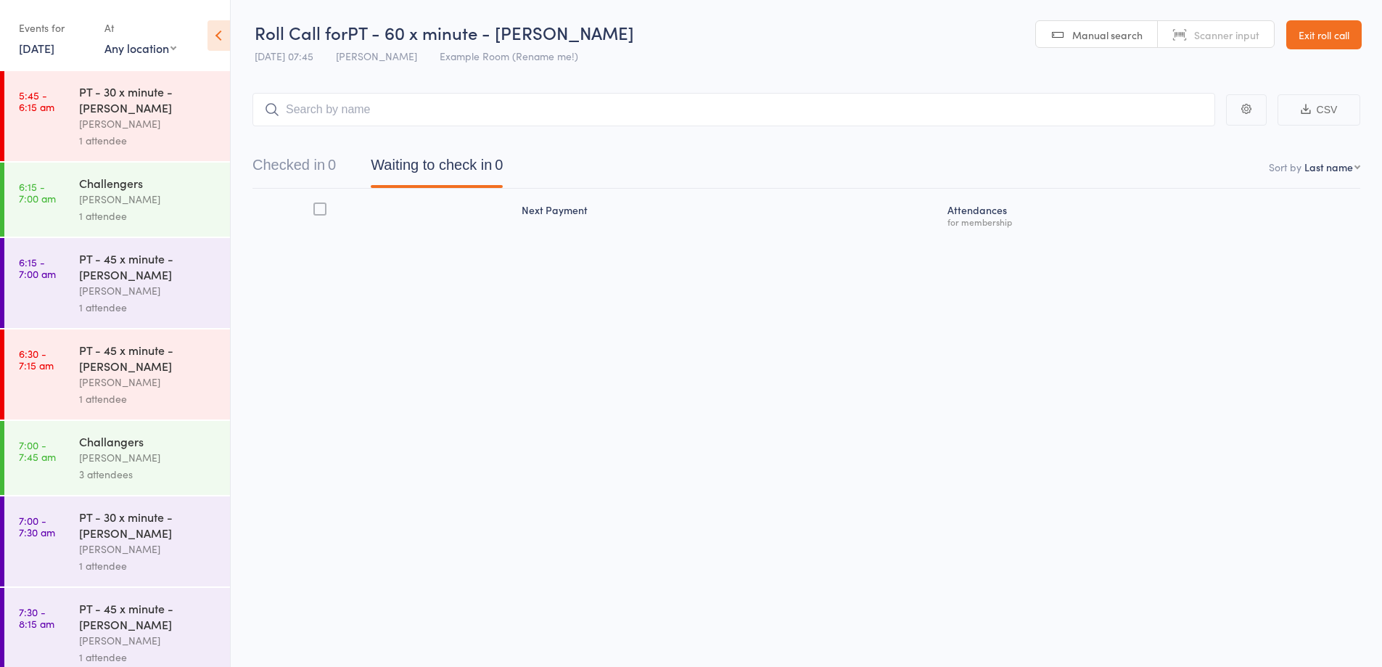
click at [910, 117] on input "search" at bounding box center [733, 109] width 963 height 33
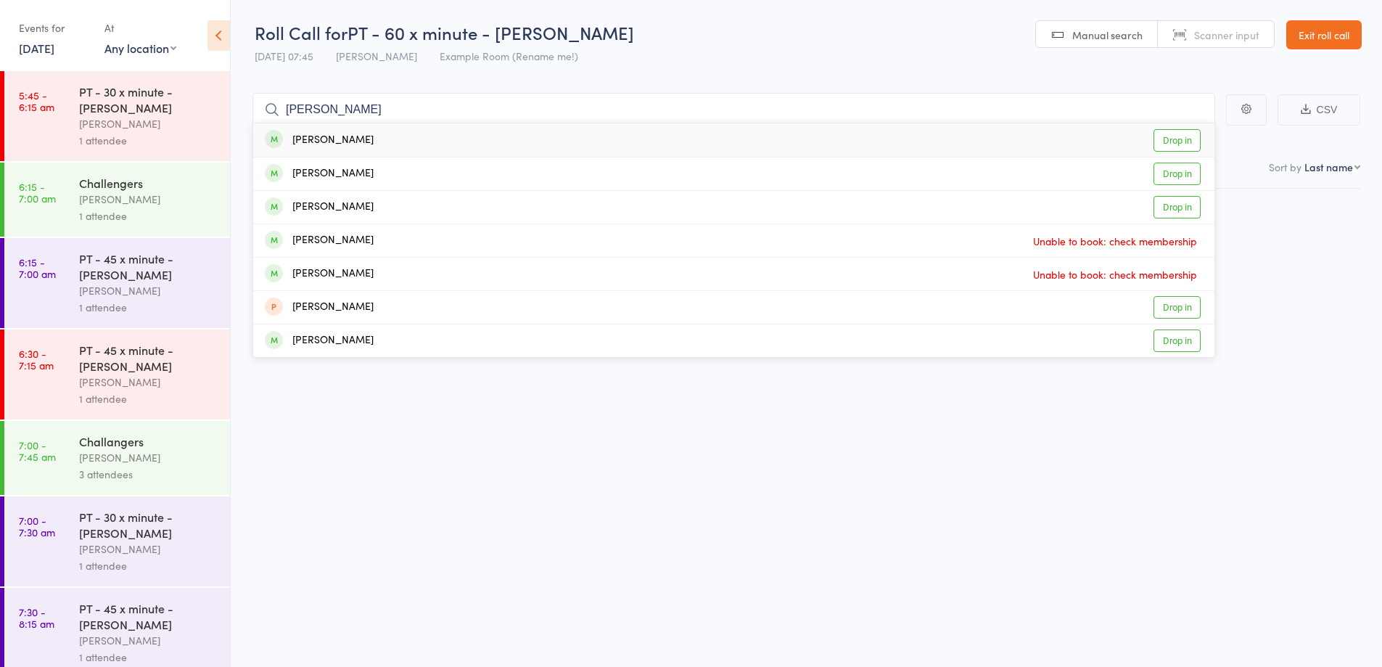
type input "[PERSON_NAME]"
click at [567, 151] on div "[PERSON_NAME] Drop in" at bounding box center [733, 139] width 961 height 33
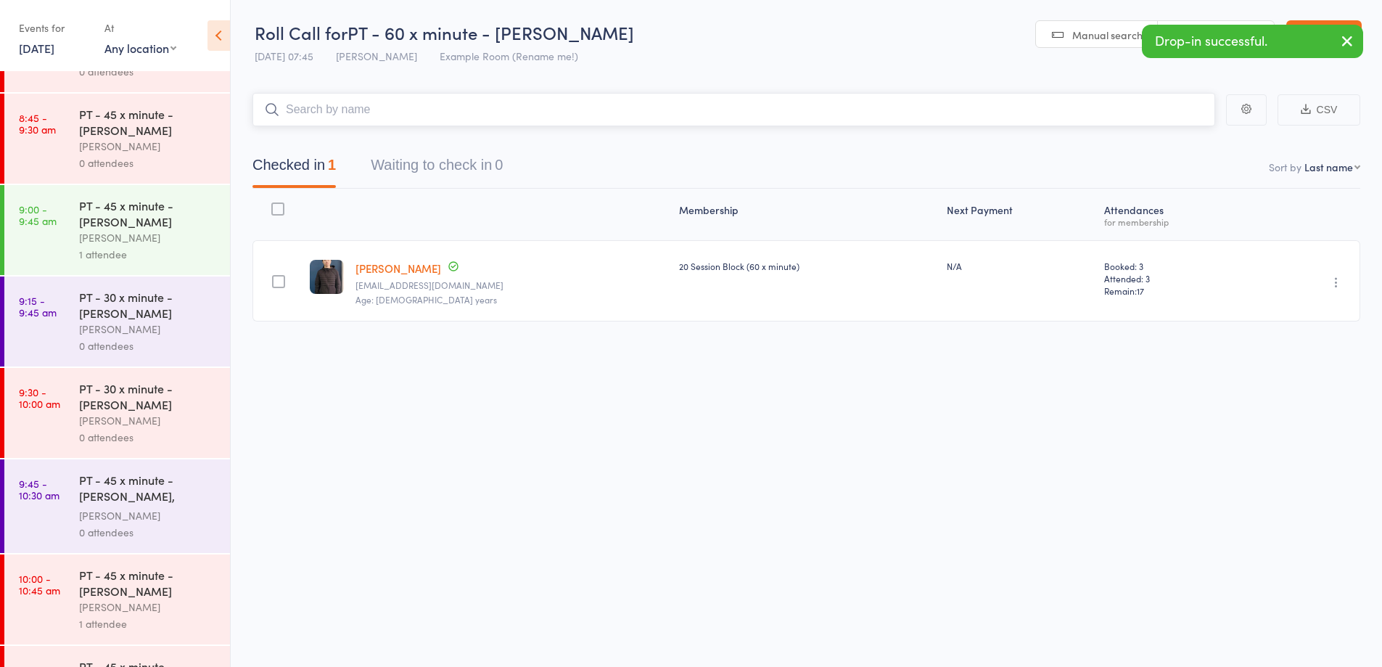
scroll to position [637, 0]
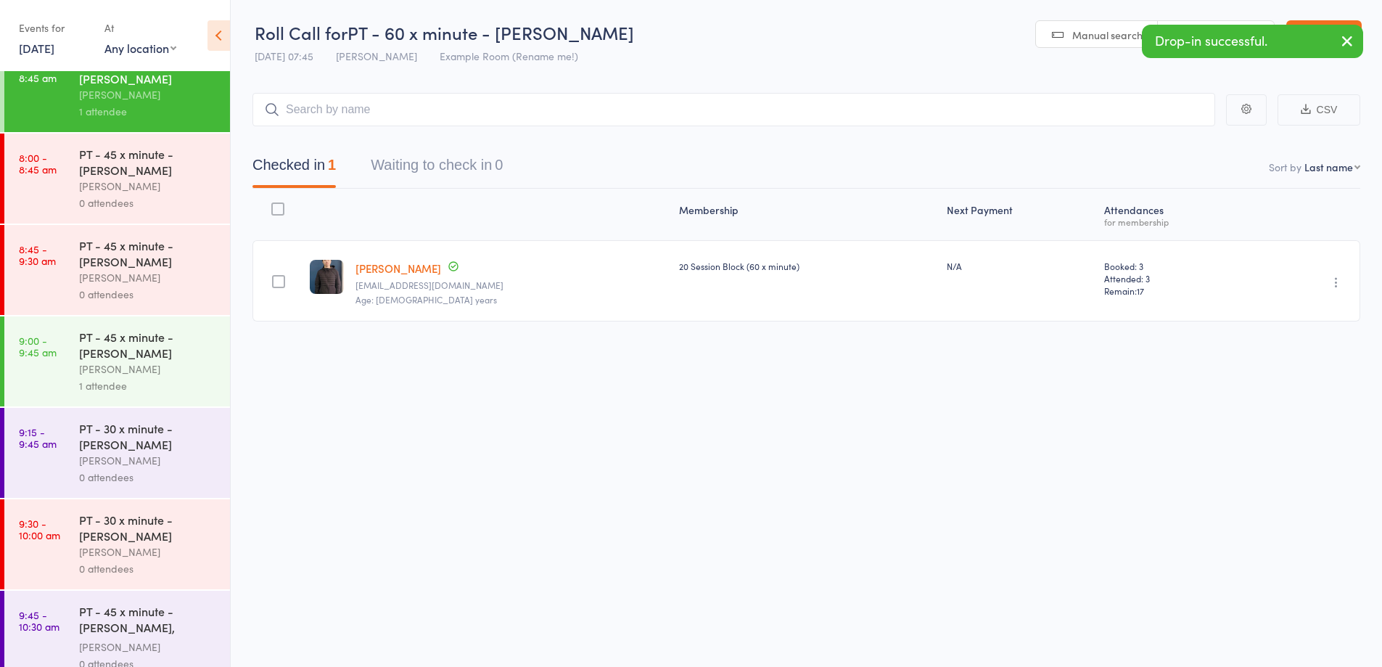
click at [174, 194] on div "0 attendees" at bounding box center [148, 202] width 139 height 17
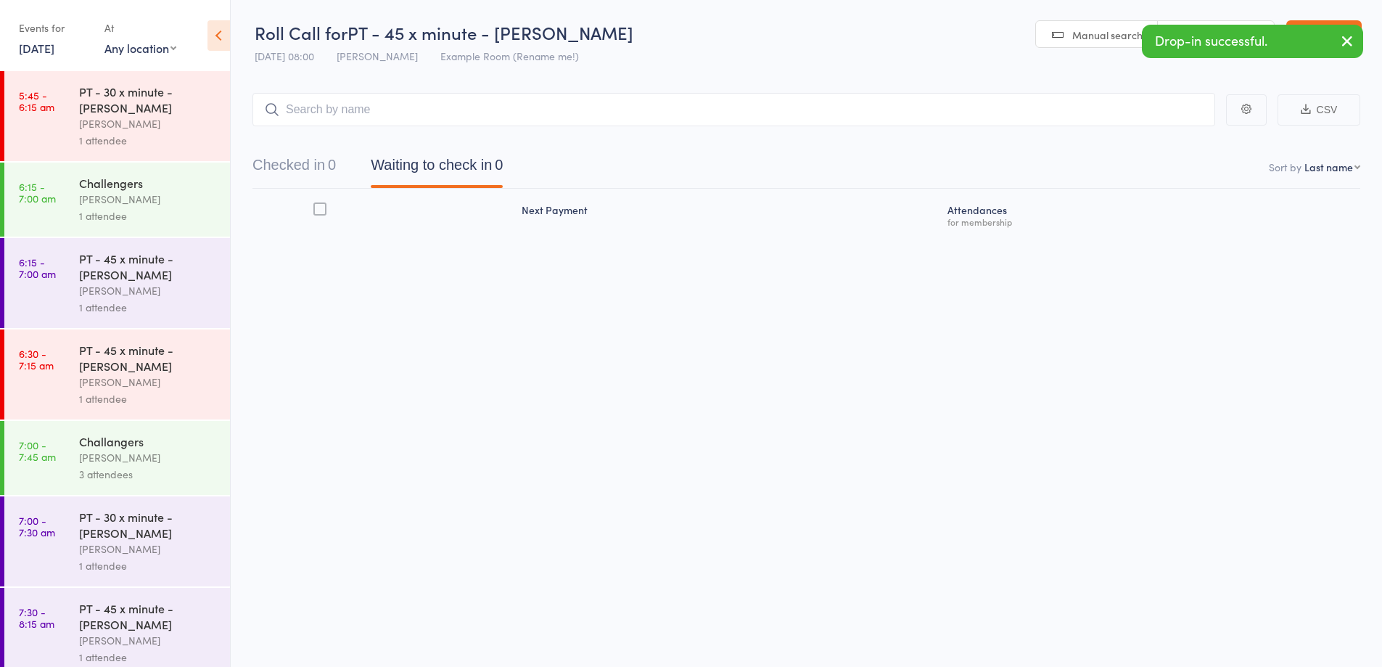
click at [724, 120] on input "search" at bounding box center [733, 109] width 963 height 33
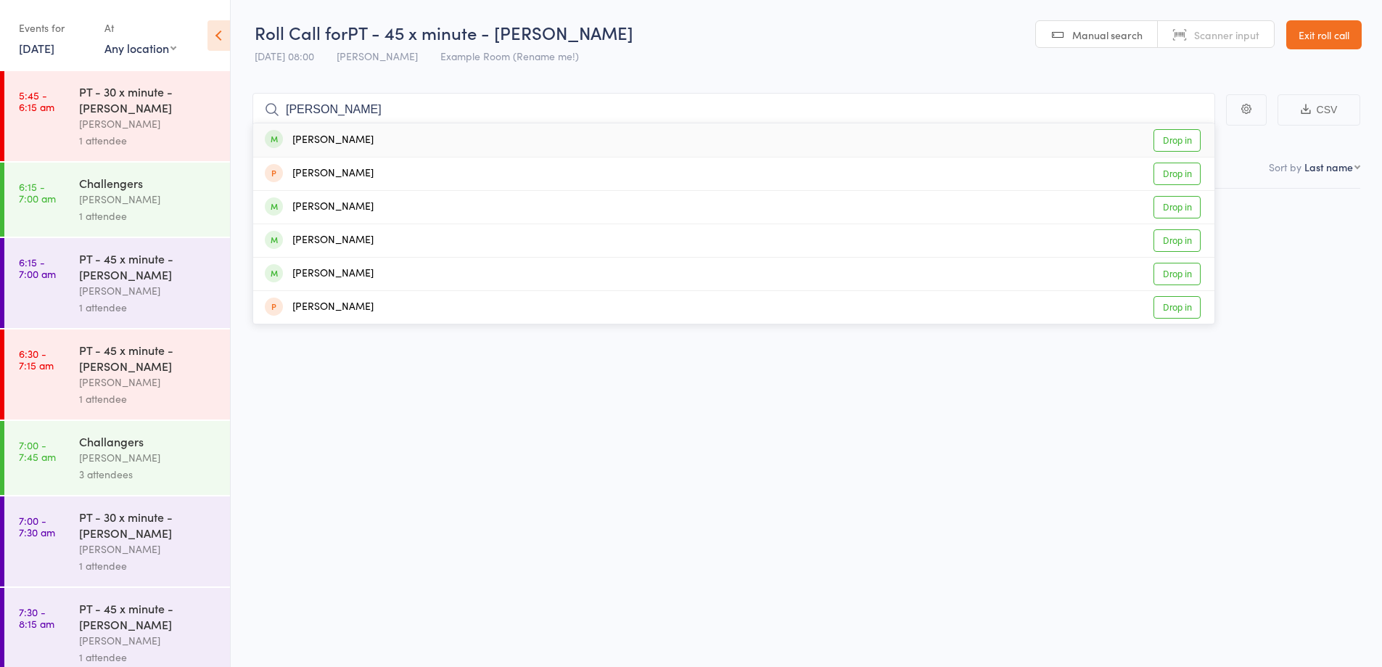
type input "[PERSON_NAME]"
click at [408, 143] on div "Andrea Arenas Drop in" at bounding box center [733, 139] width 961 height 33
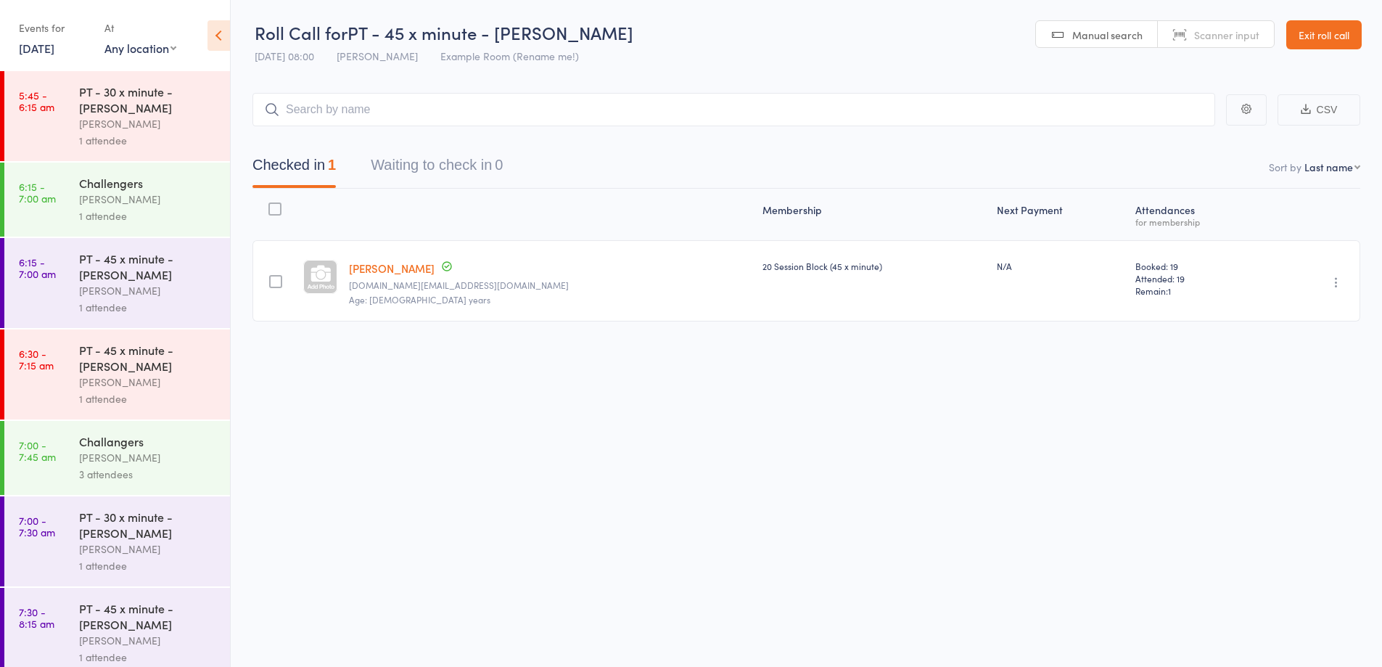
click at [1341, 40] on link "Exit roll call" at bounding box center [1323, 34] width 75 height 29
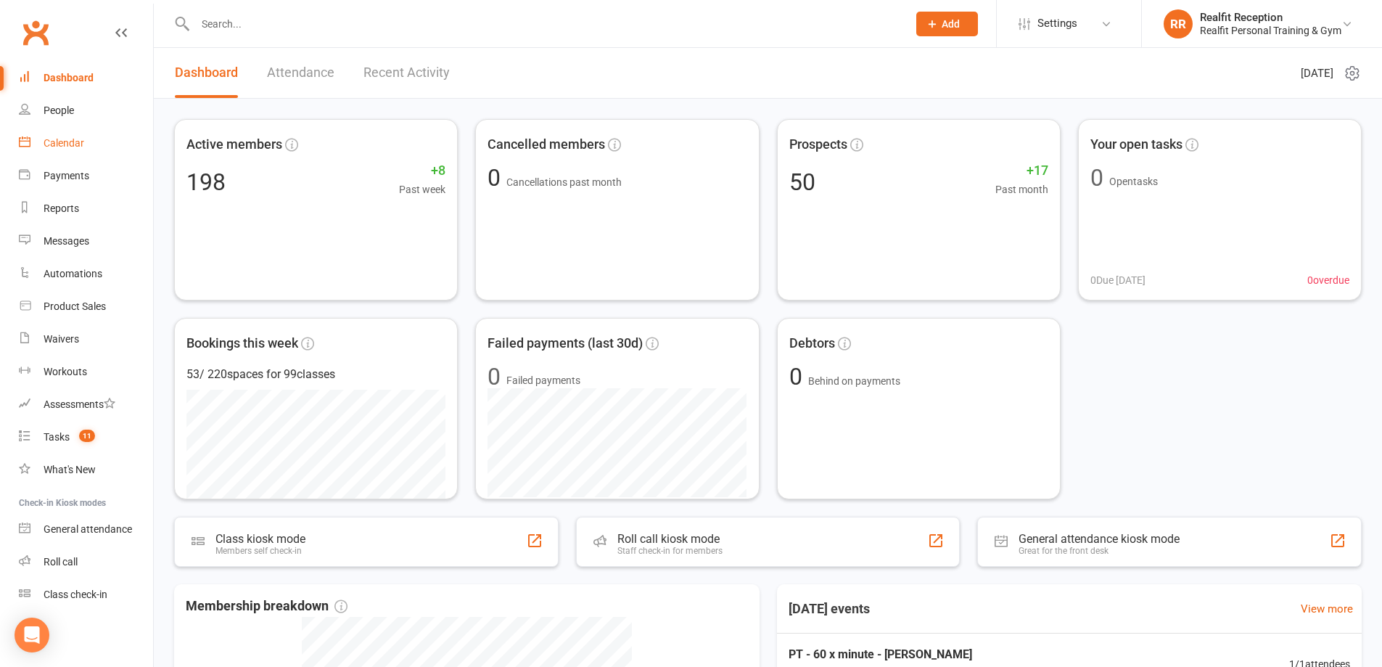
click at [70, 147] on div "Calendar" at bounding box center [64, 143] width 41 height 12
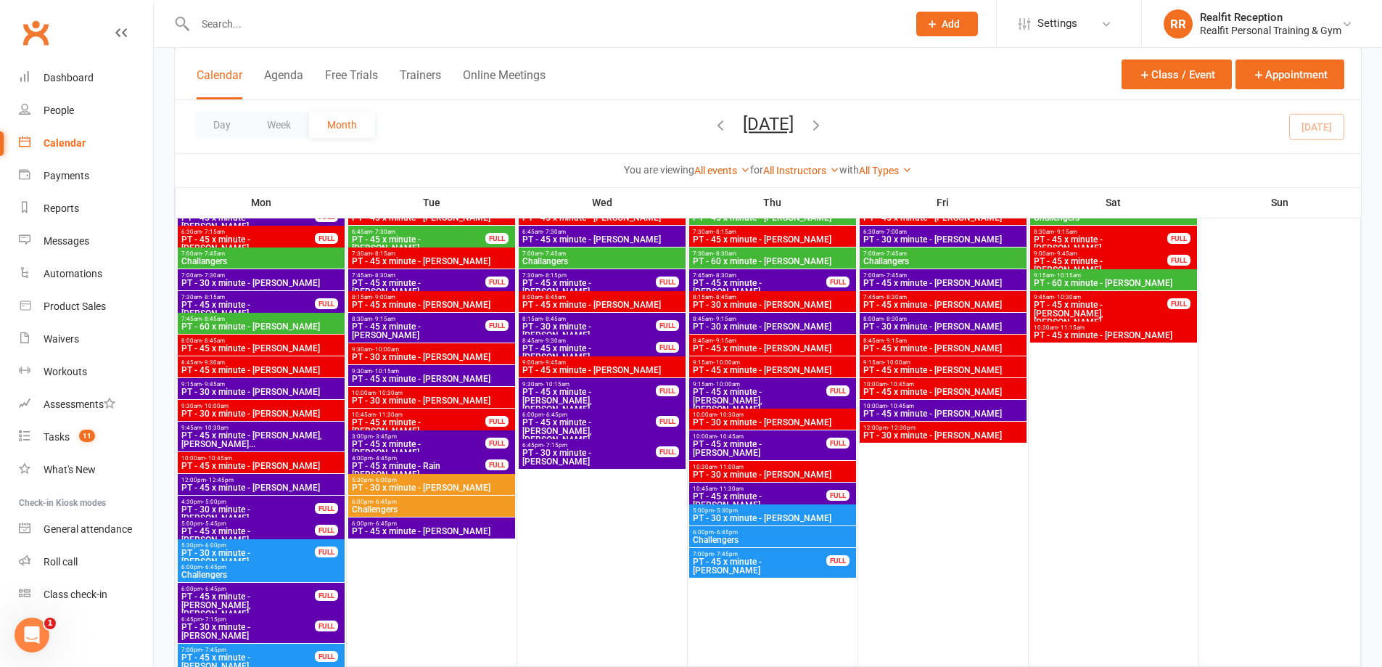
scroll to position [1959, 0]
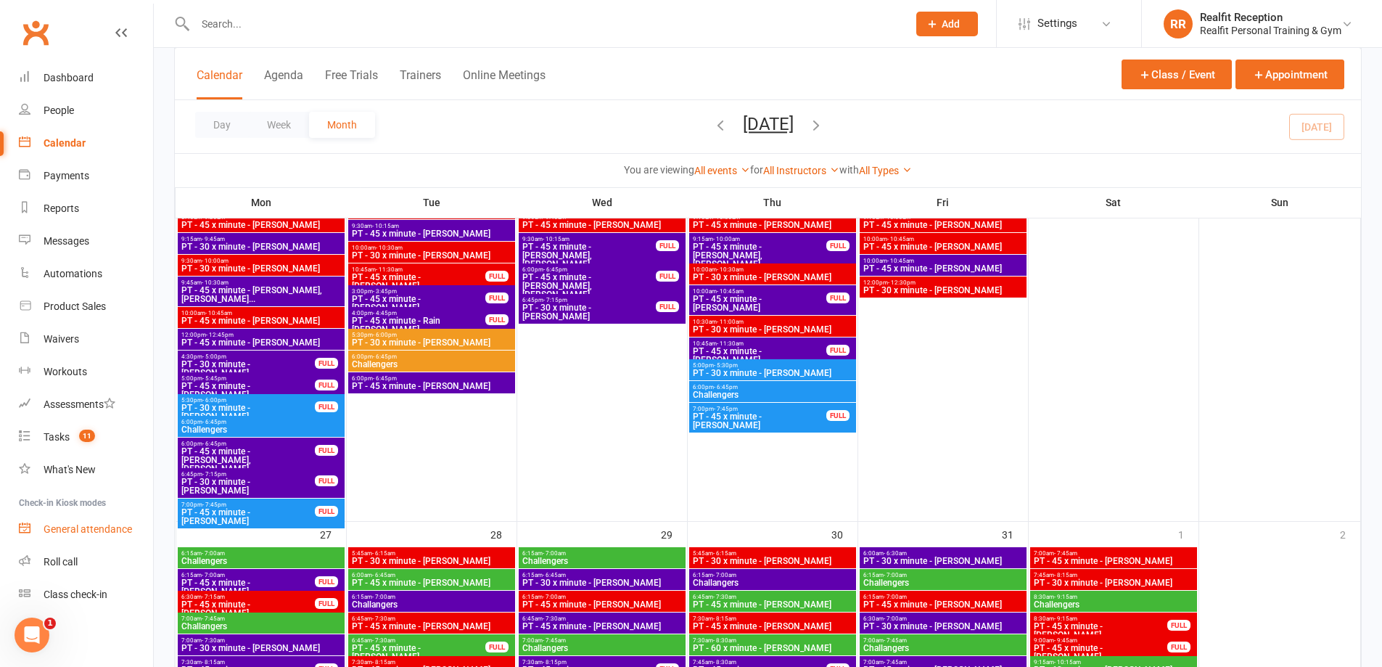
click at [91, 537] on link "General attendance" at bounding box center [86, 529] width 134 height 33
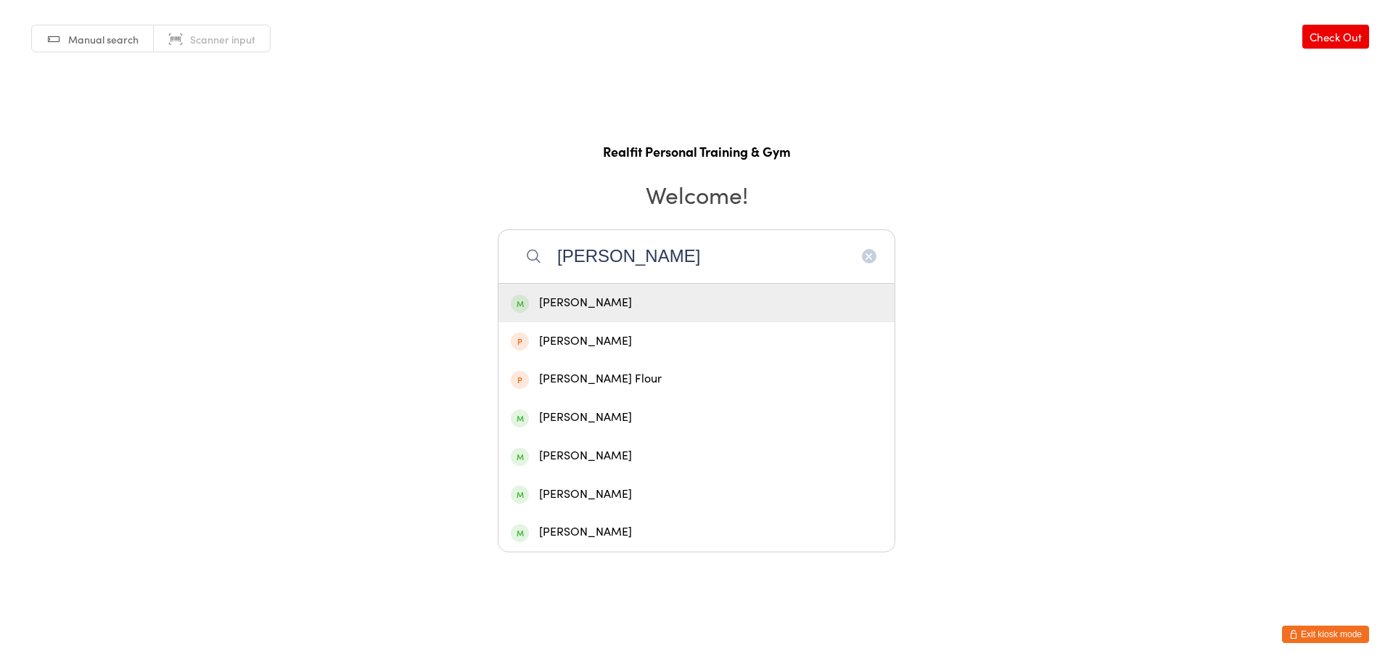
type input "[PERSON_NAME]"
click at [635, 293] on div "[PERSON_NAME]" at bounding box center [696, 303] width 371 height 20
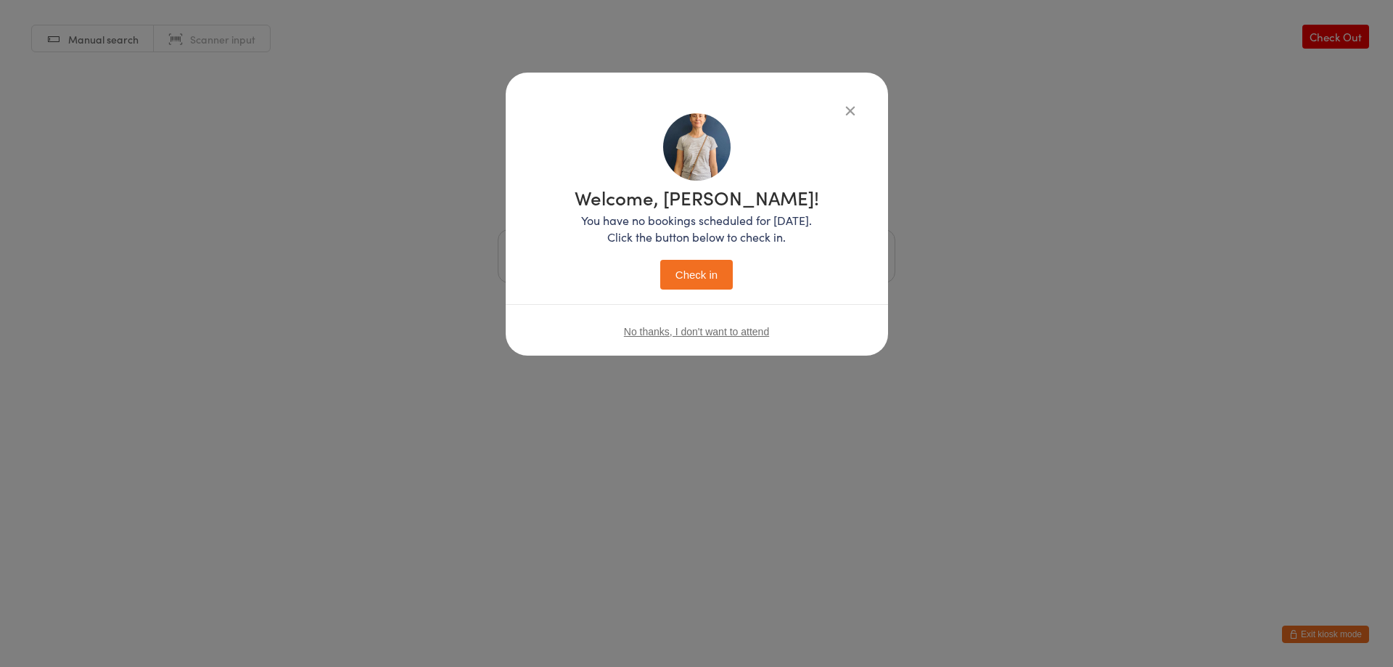
click at [669, 263] on button "Check in" at bounding box center [696, 275] width 73 height 30
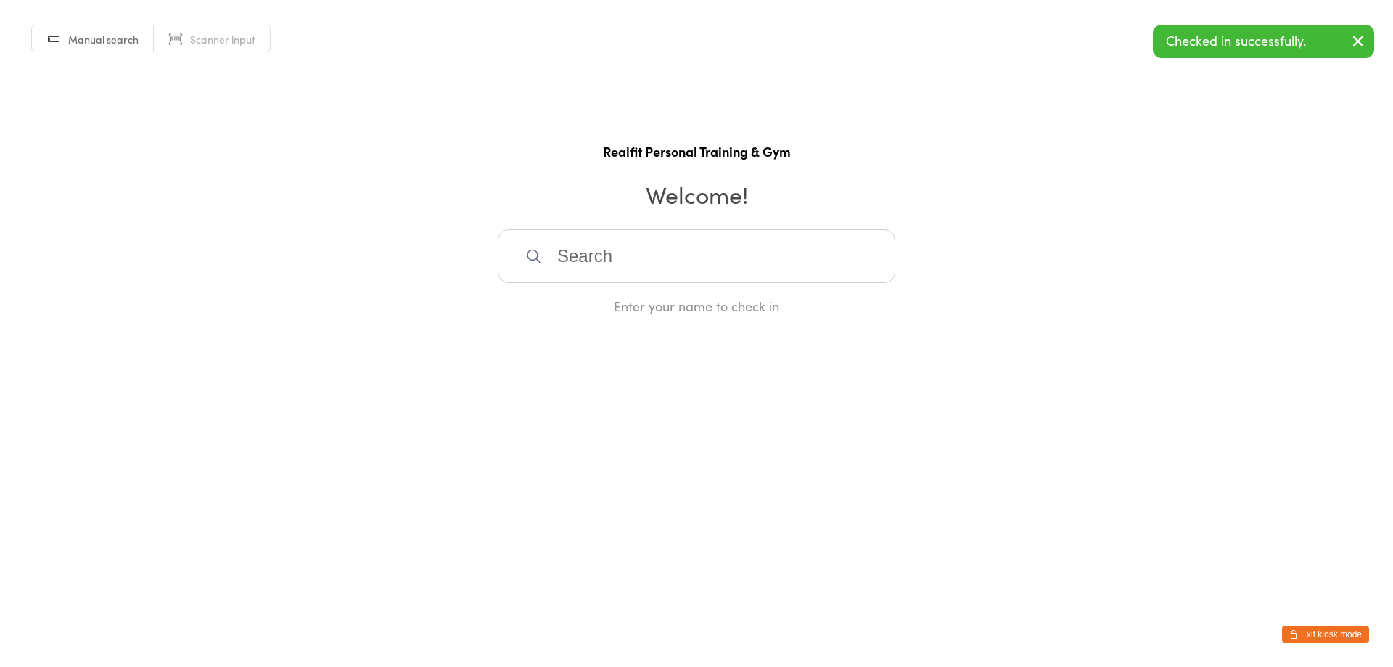
click at [668, 261] on input "search" at bounding box center [697, 256] width 398 height 54
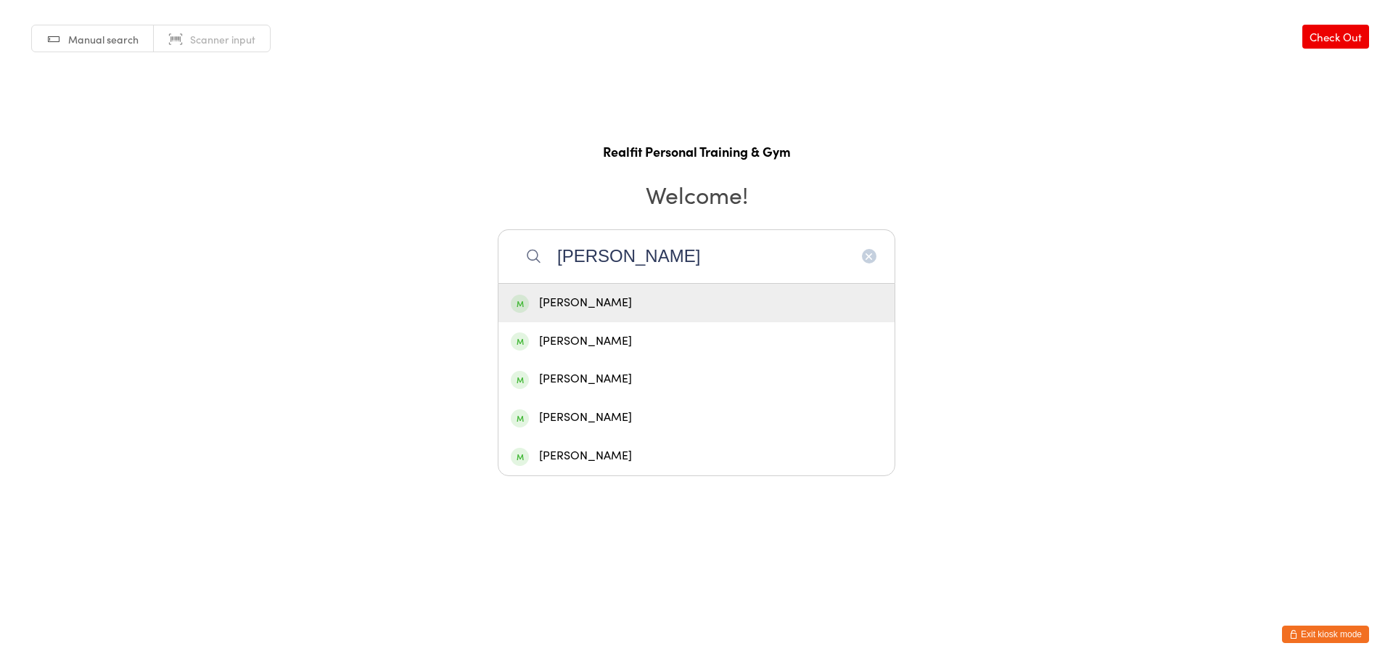
drag, startPoint x: 638, startPoint y: 258, endPoint x: 517, endPoint y: 255, distance: 120.4
click at [517, 255] on input "[PERSON_NAME]" at bounding box center [697, 256] width 398 height 54
type input "jo"
click at [555, 306] on div "[PERSON_NAME]" at bounding box center [696, 303] width 371 height 20
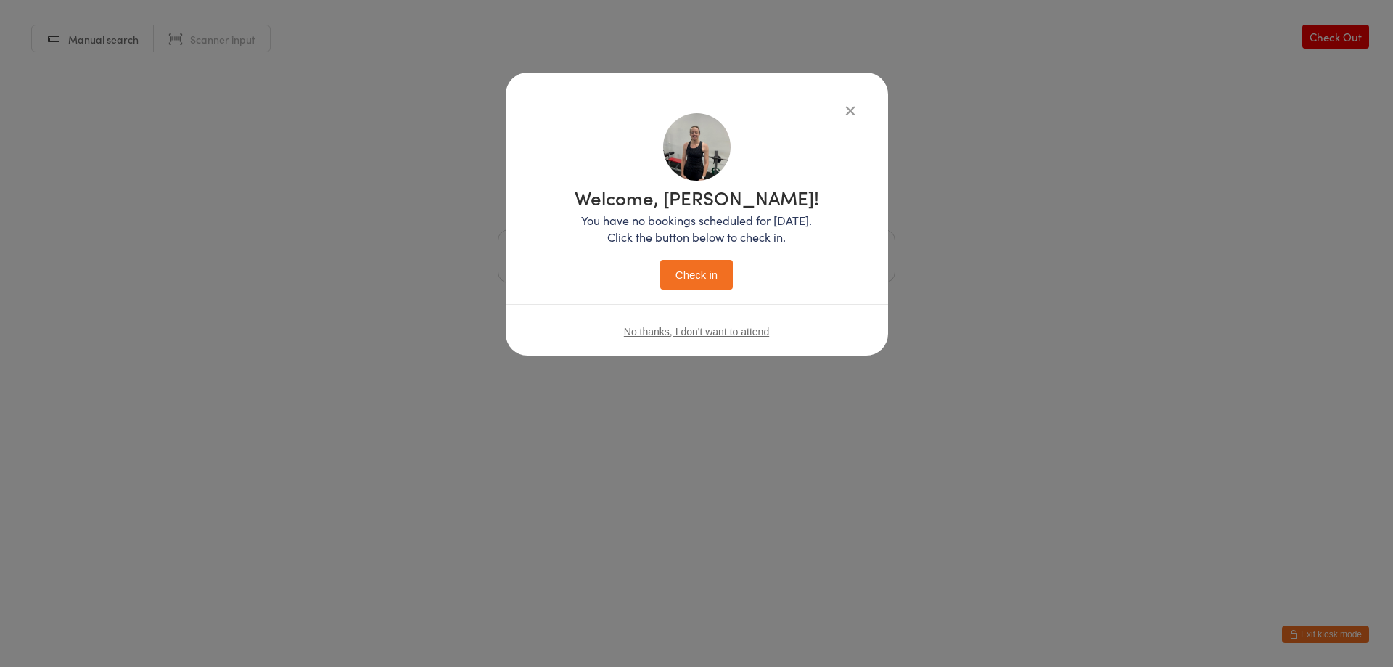
click at [677, 276] on button "Check in" at bounding box center [696, 275] width 73 height 30
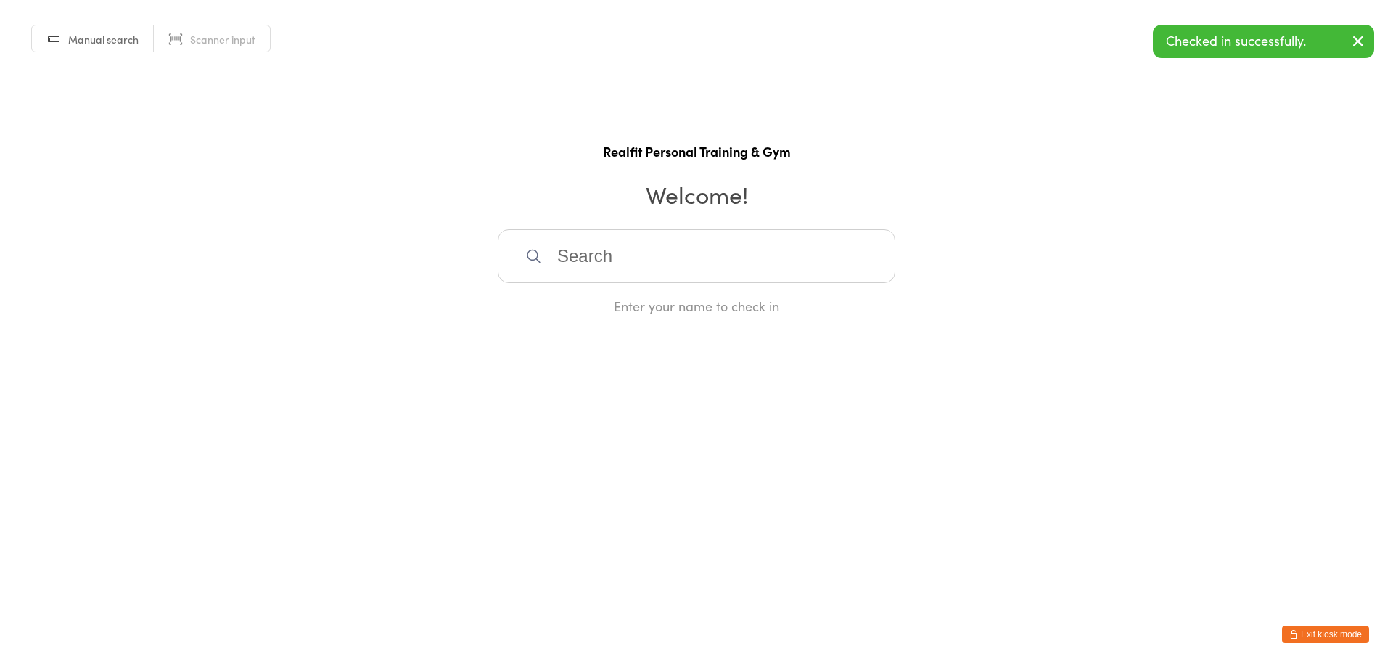
click at [1310, 633] on button "Exit kiosk mode" at bounding box center [1325, 633] width 87 height 17
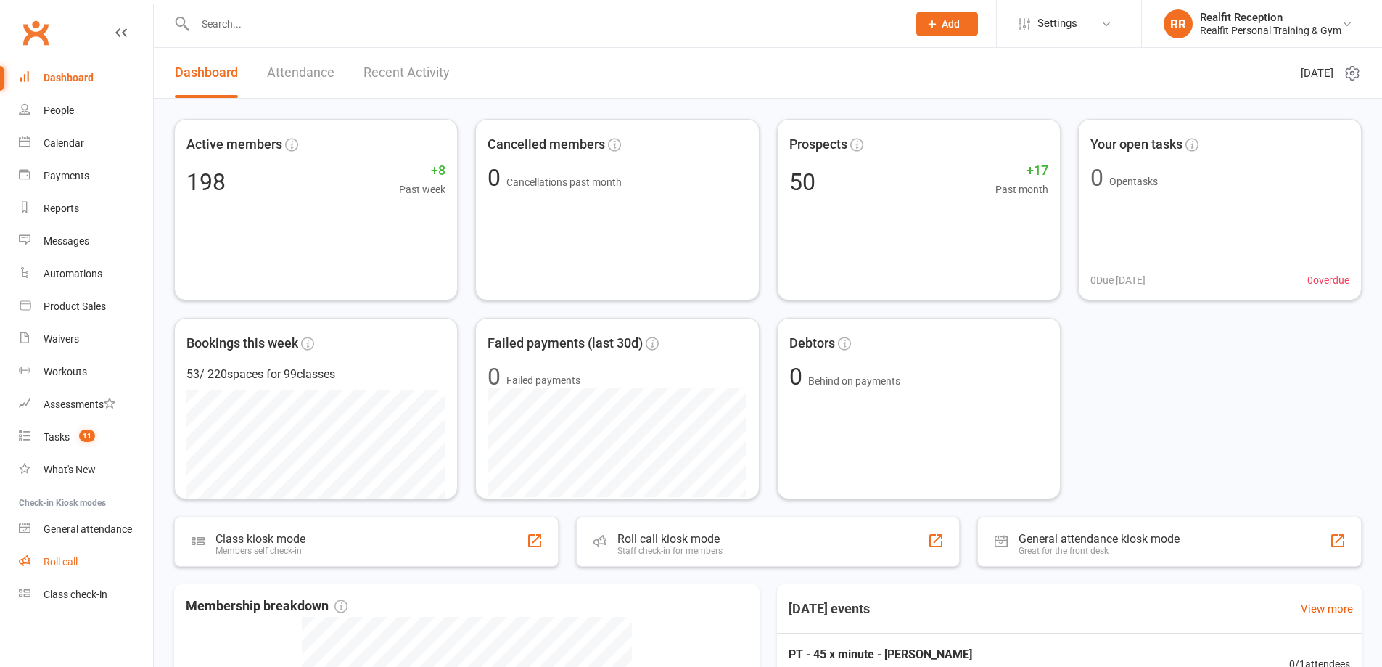
click at [65, 559] on div "Roll call" at bounding box center [61, 562] width 34 height 12
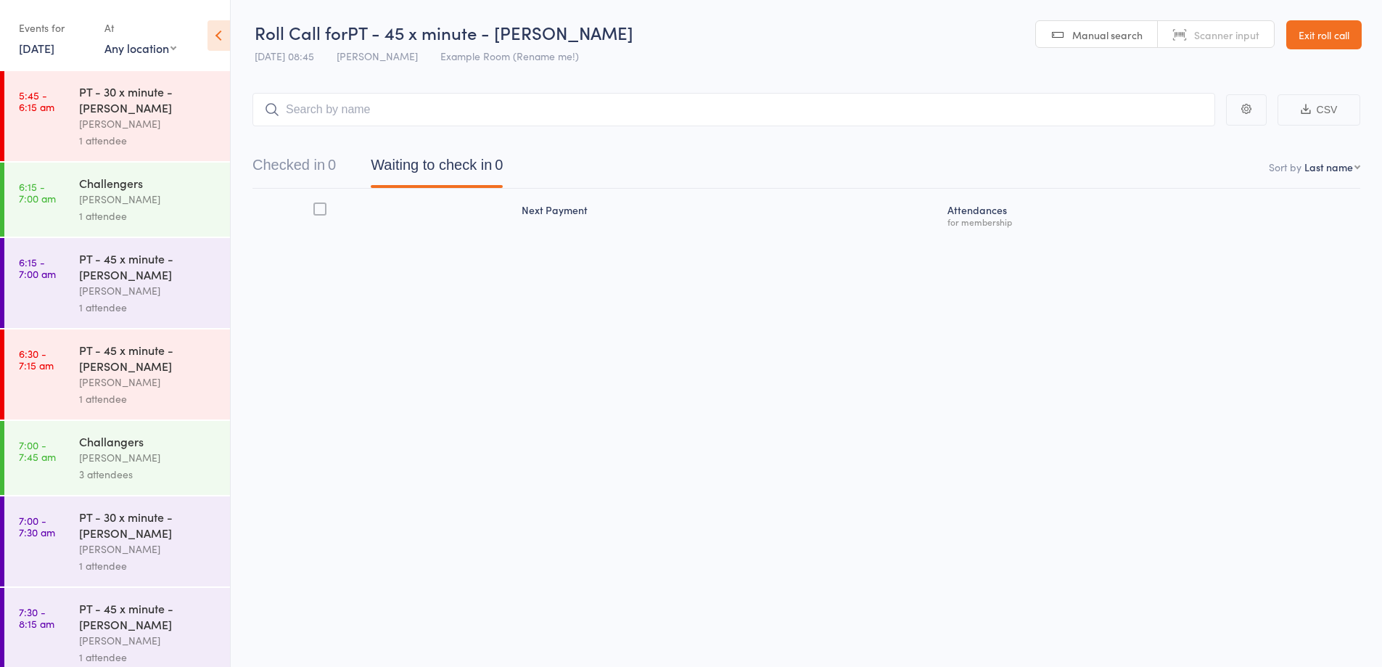
click at [510, 115] on input "search" at bounding box center [733, 109] width 963 height 33
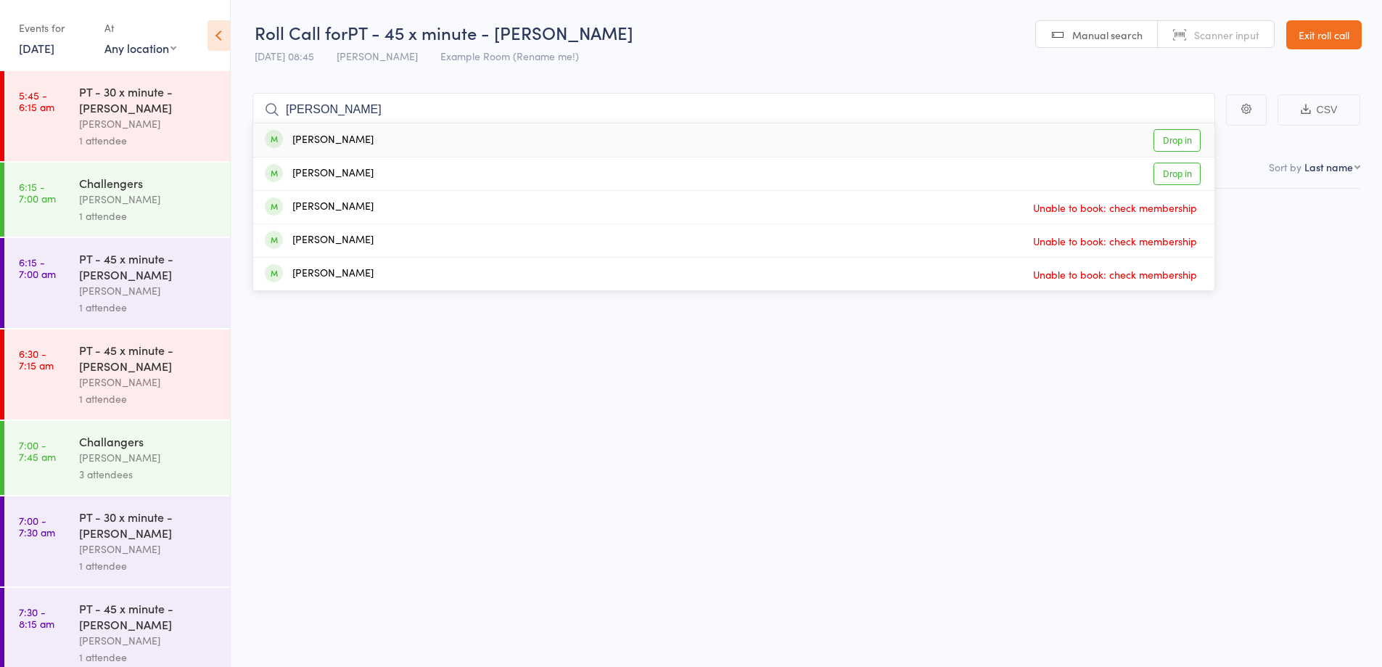
type input "[PERSON_NAME]"
click at [502, 139] on div "[PERSON_NAME] Drop in" at bounding box center [733, 139] width 961 height 33
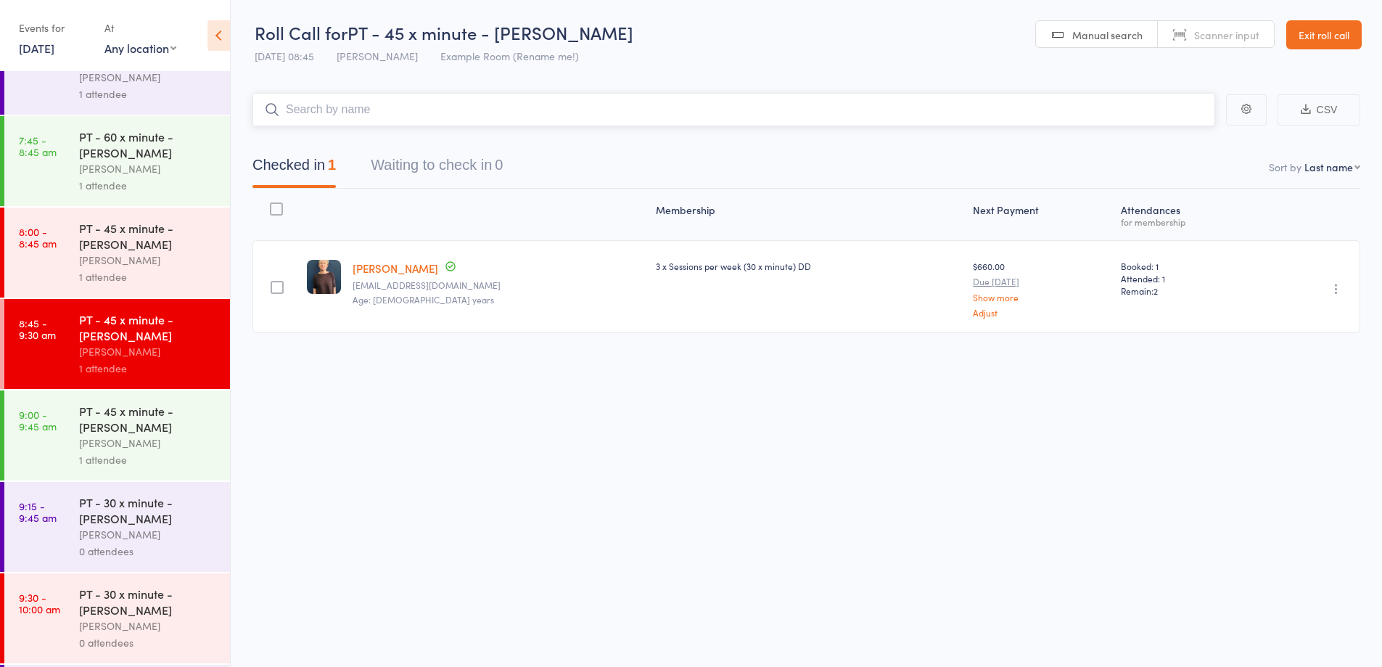
scroll to position [566, 0]
click at [1323, 32] on link "Exit roll call" at bounding box center [1323, 34] width 75 height 29
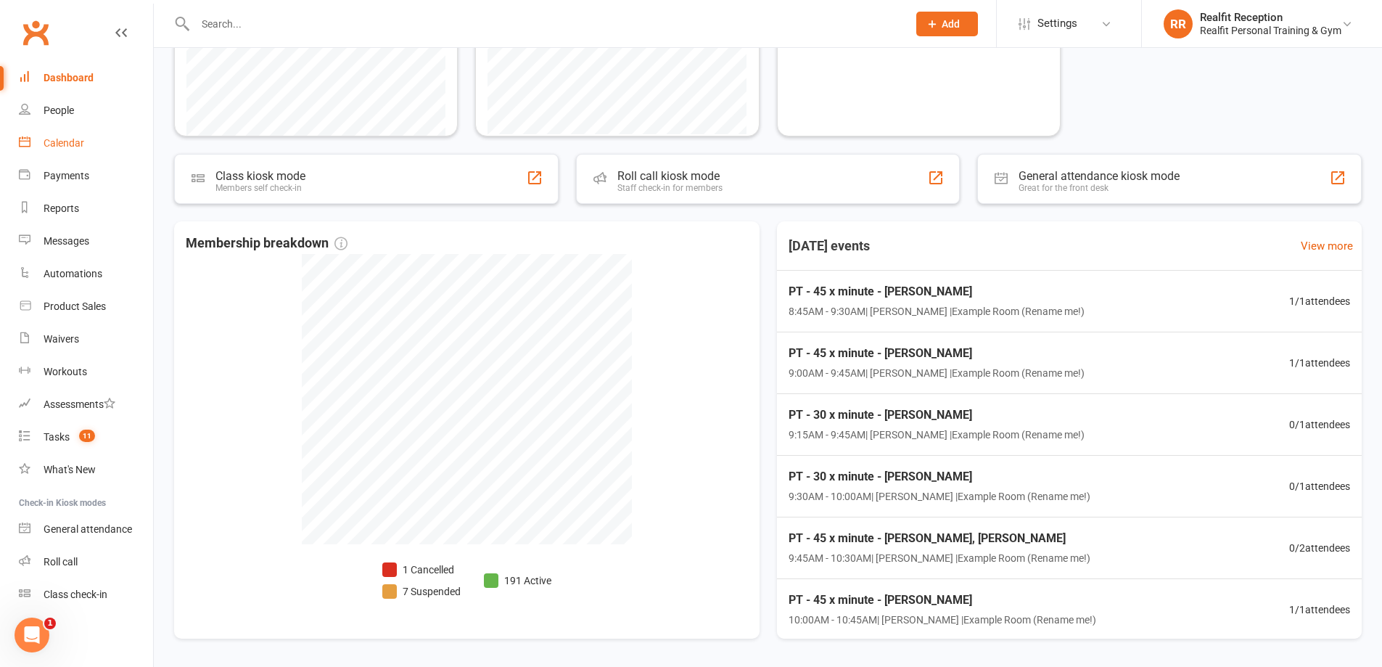
click at [73, 148] on div "Calendar" at bounding box center [64, 143] width 41 height 12
